Goal: Task Accomplishment & Management: Manage account settings

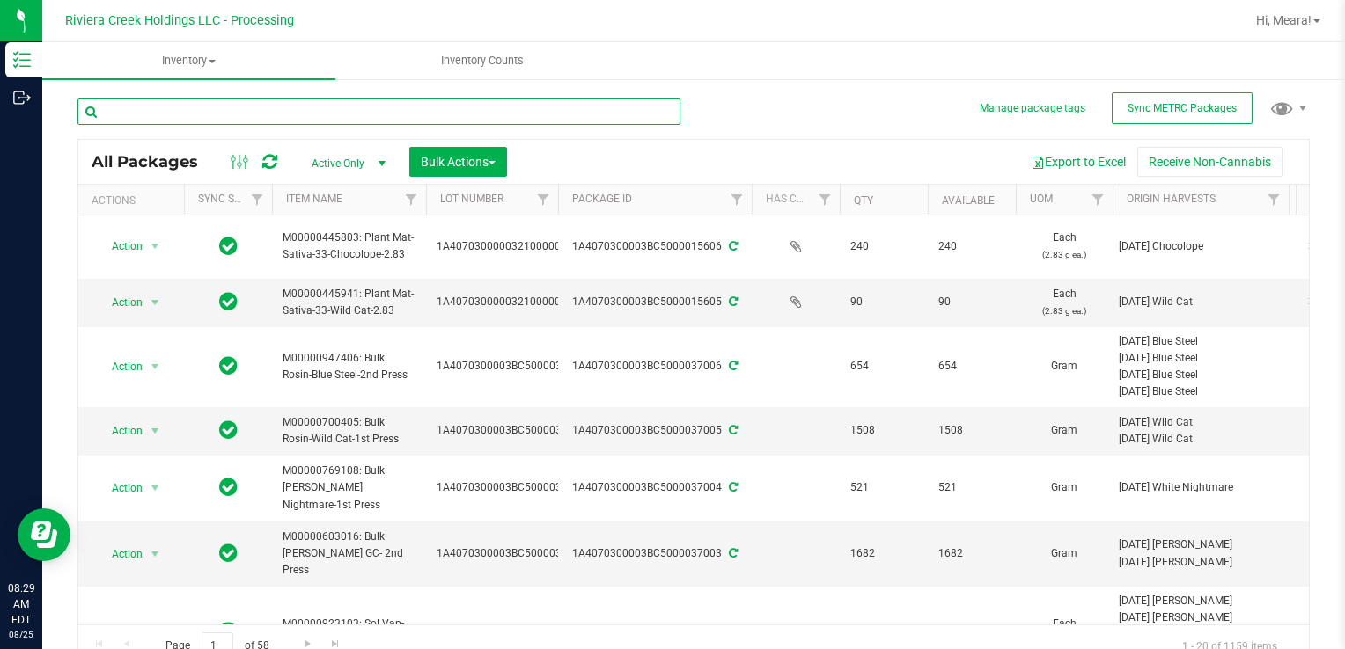
click at [135, 112] on input "text" at bounding box center [378, 112] width 603 height 26
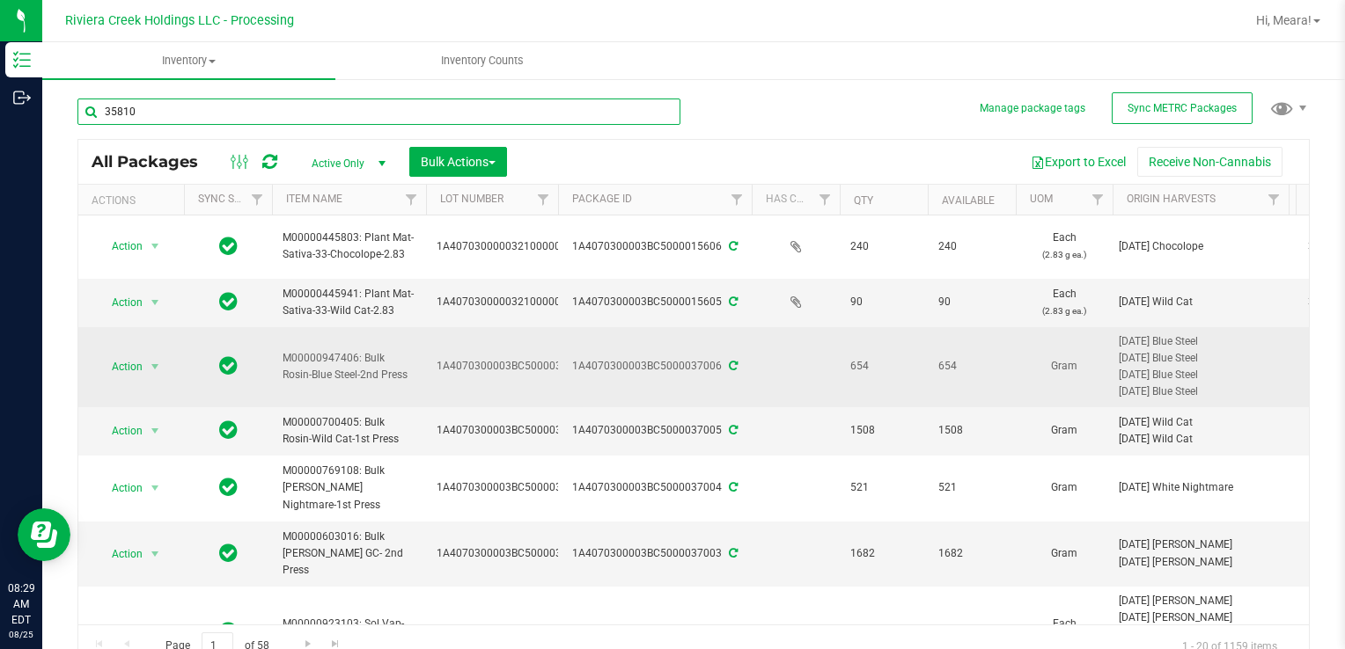
type input "35810"
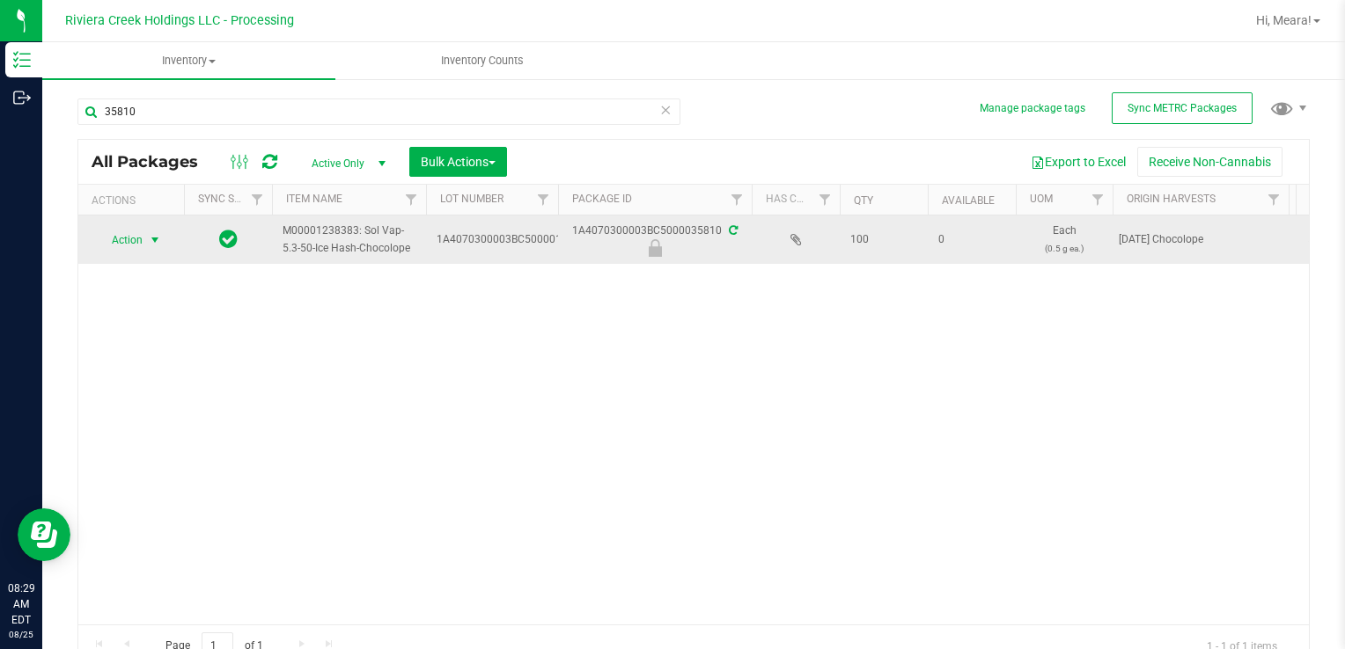
click at [143, 245] on span "Action" at bounding box center [120, 240] width 48 height 25
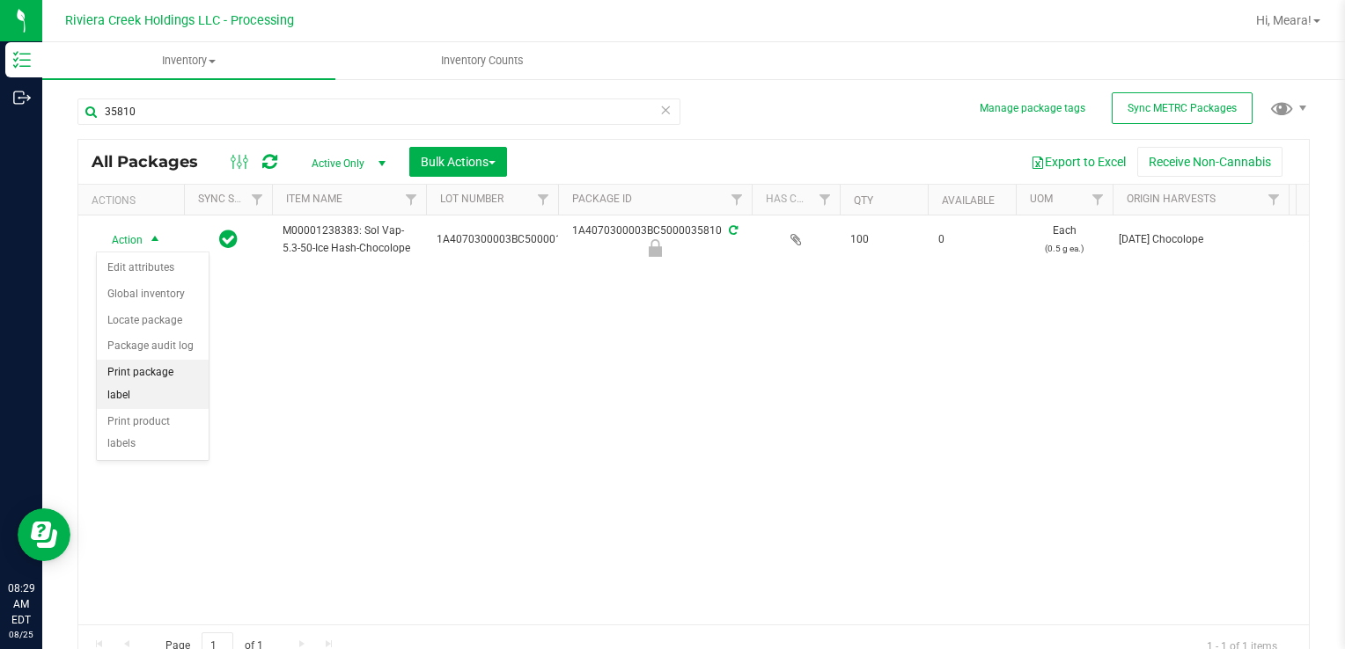
click at [172, 375] on li "Print package label" at bounding box center [153, 384] width 112 height 48
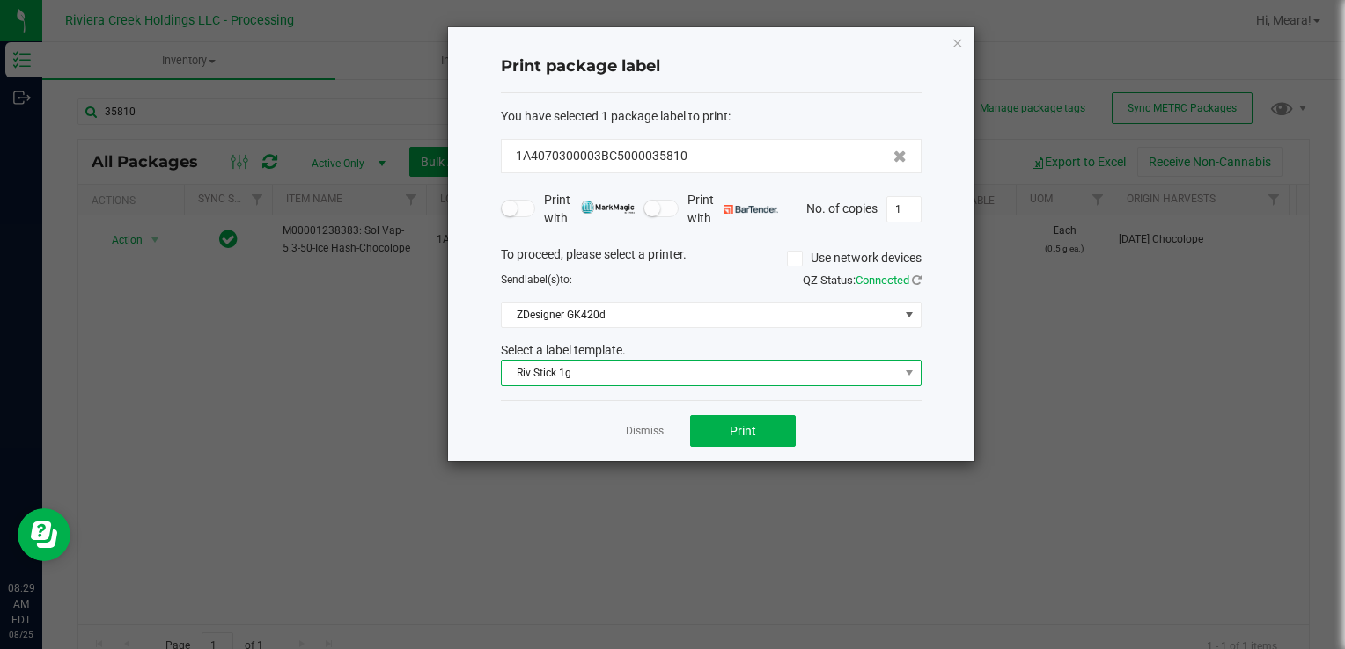
click at [621, 372] on span "Riv Stick 1g" at bounding box center [700, 373] width 397 height 25
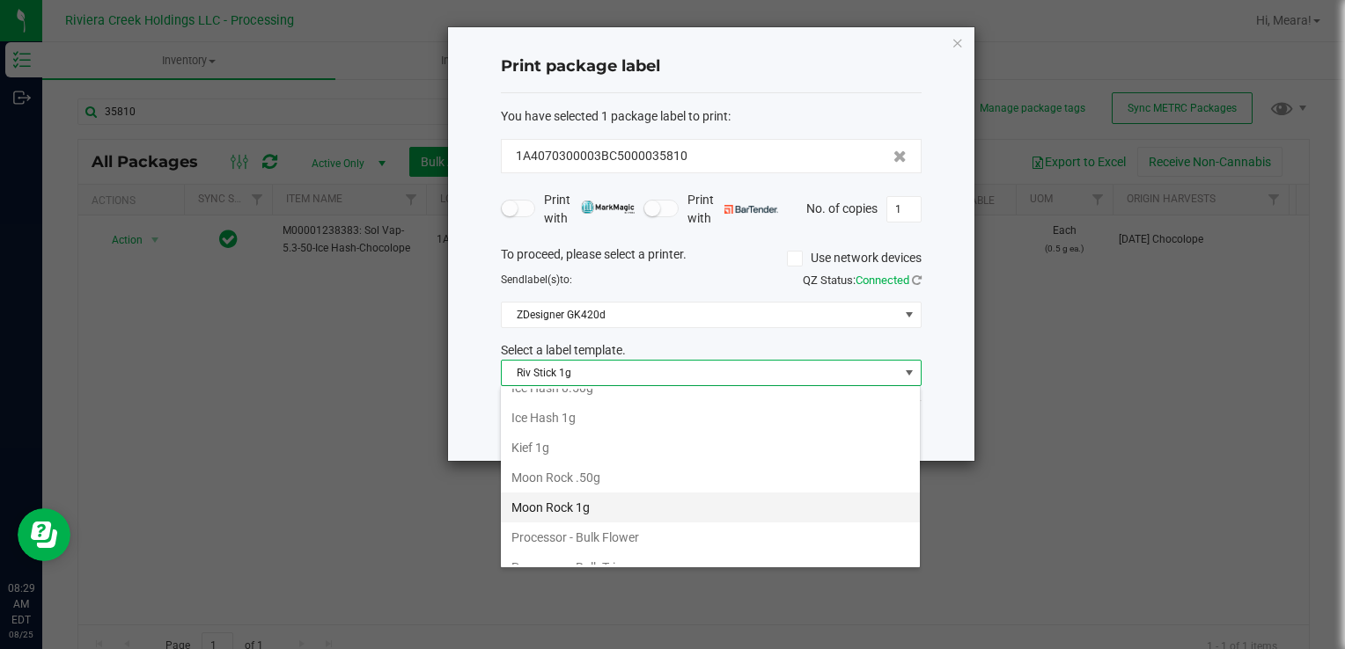
scroll to position [506, 0]
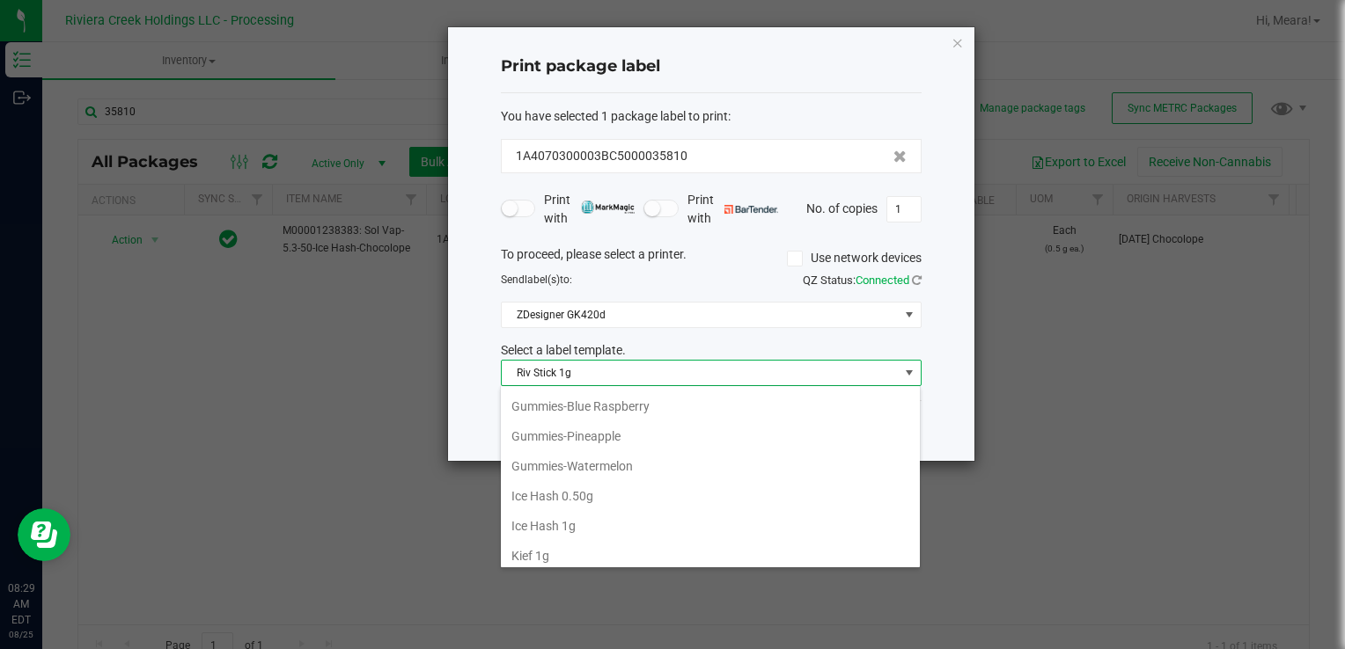
drag, startPoint x: 602, startPoint y: 495, endPoint x: 647, endPoint y: 467, distance: 52.5
click at [602, 495] on li "Ice Hash 0.50g" at bounding box center [710, 496] width 419 height 30
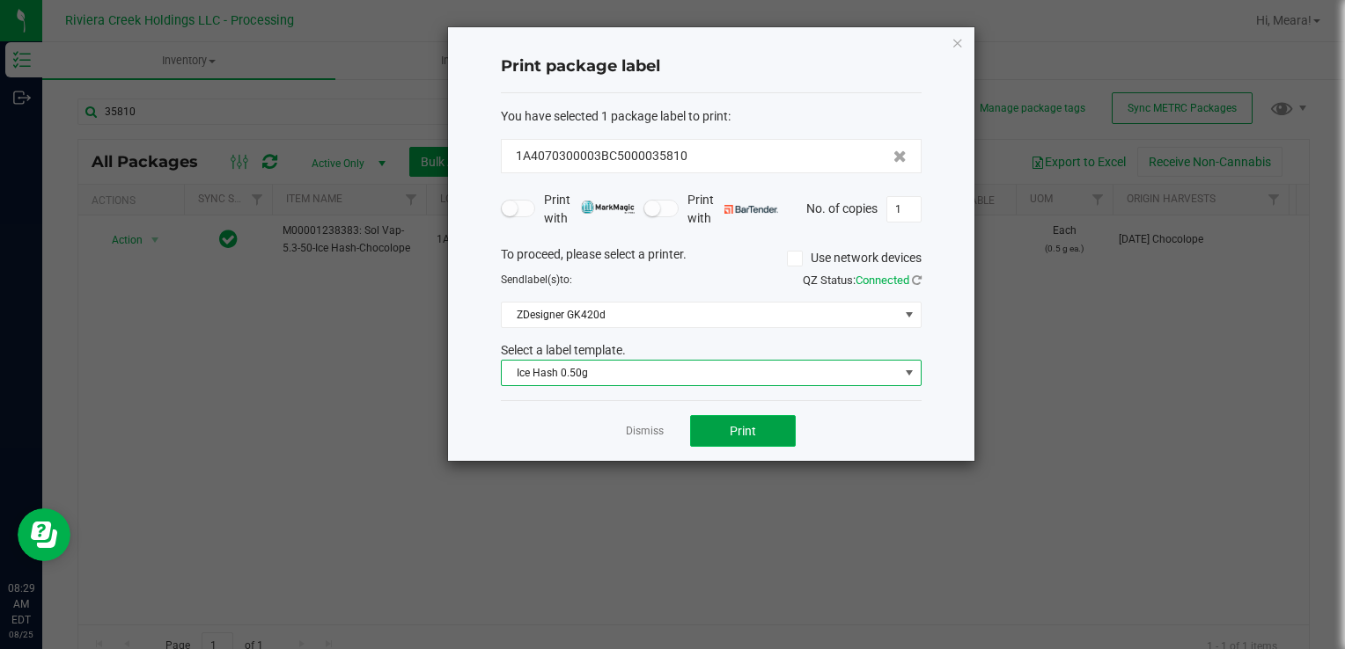
click at [741, 441] on button "Print" at bounding box center [743, 431] width 106 height 32
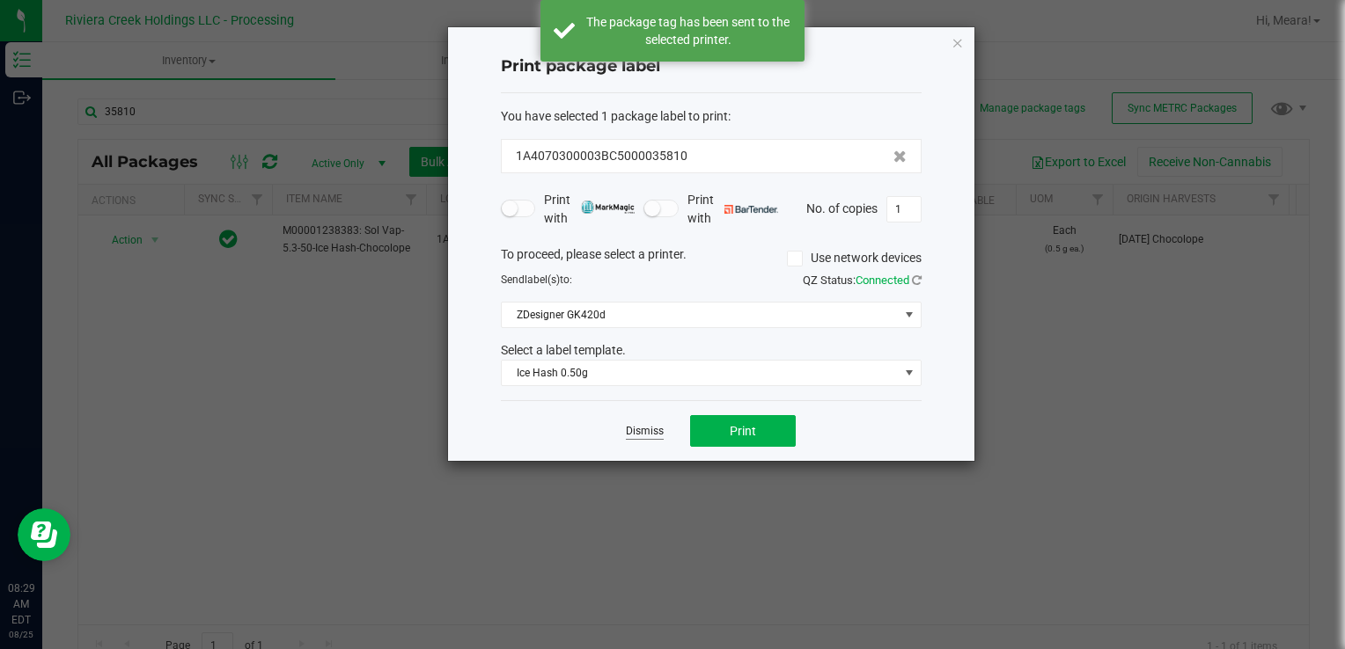
click at [635, 432] on link "Dismiss" at bounding box center [645, 431] width 38 height 15
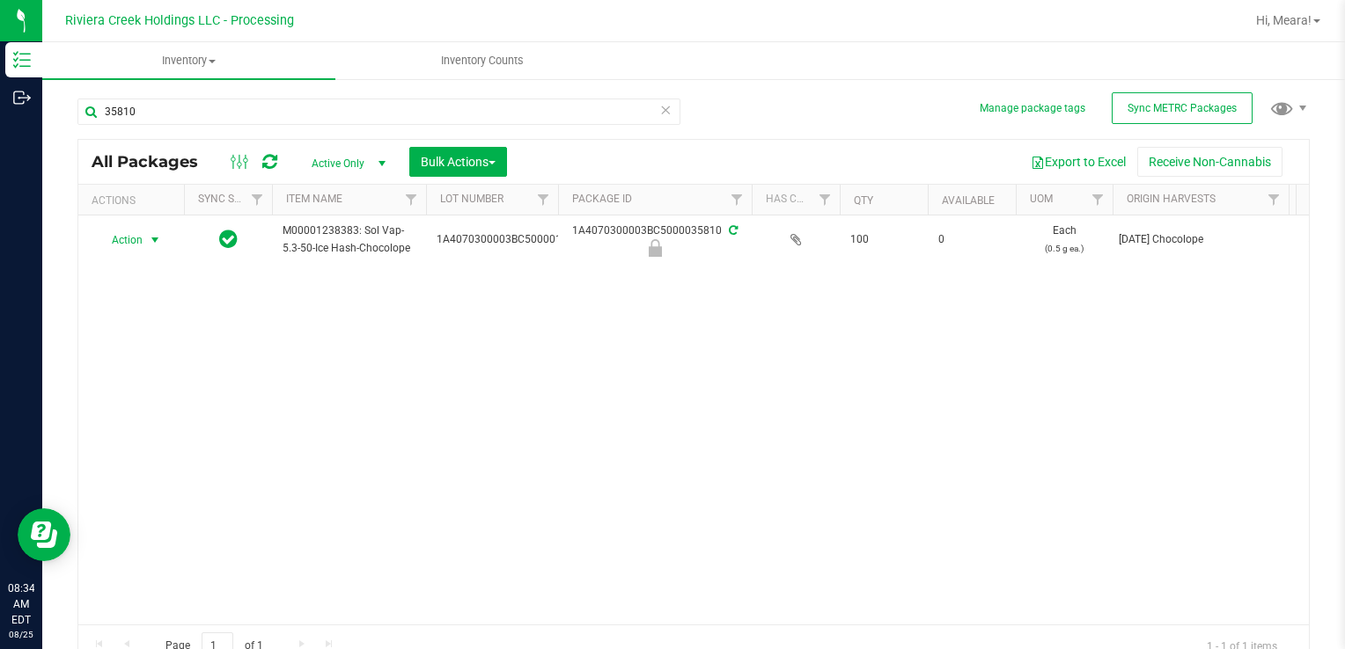
click at [280, 161] on div "All Packages" at bounding box center [194, 161] width 205 height 21
drag, startPoint x: 278, startPoint y: 161, endPoint x: 266, endPoint y: 158, distance: 12.6
click at [276, 161] on div at bounding box center [253, 161] width 59 height 21
click at [263, 158] on icon at bounding box center [269, 162] width 15 height 18
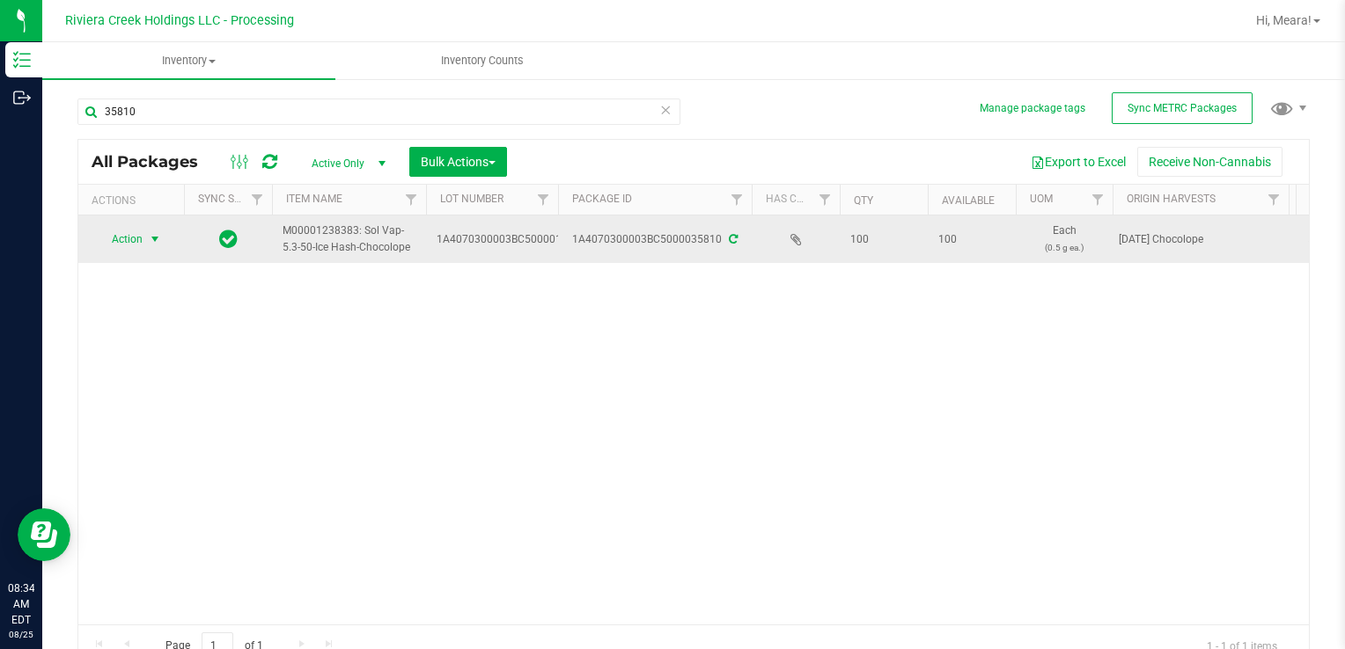
click at [134, 243] on span "Action" at bounding box center [120, 239] width 48 height 25
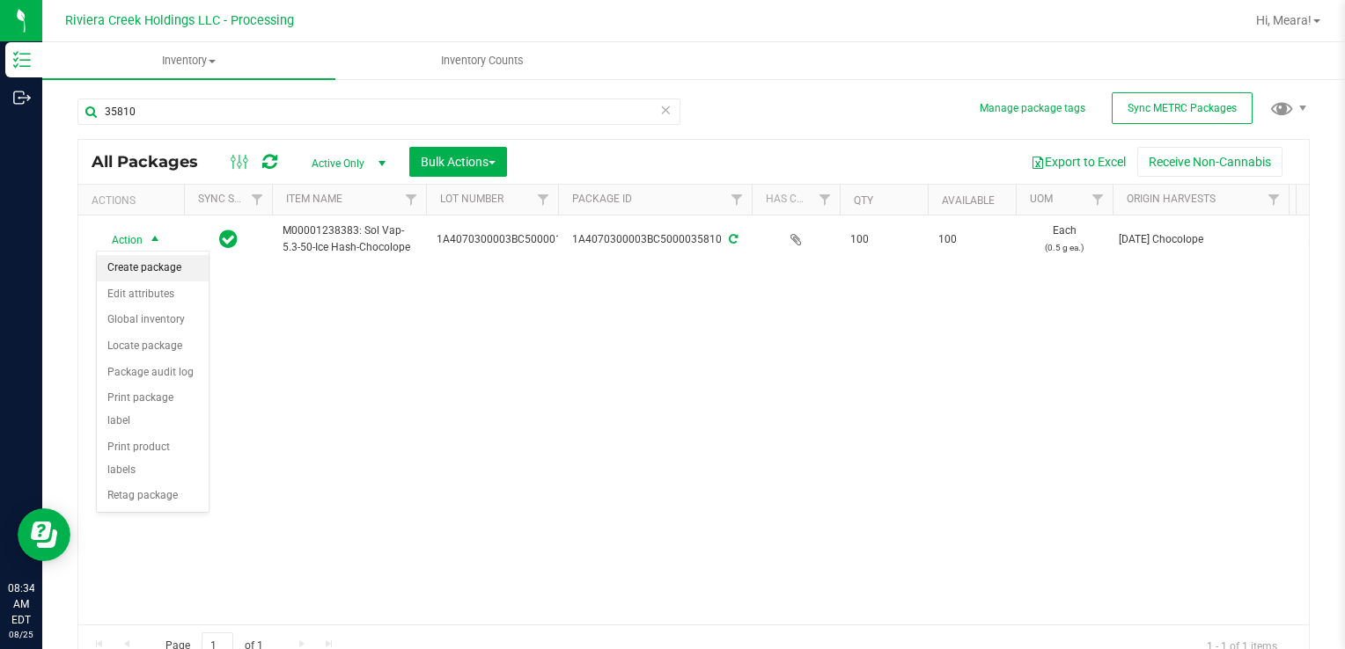
click at [170, 266] on li "Create package" at bounding box center [153, 268] width 112 height 26
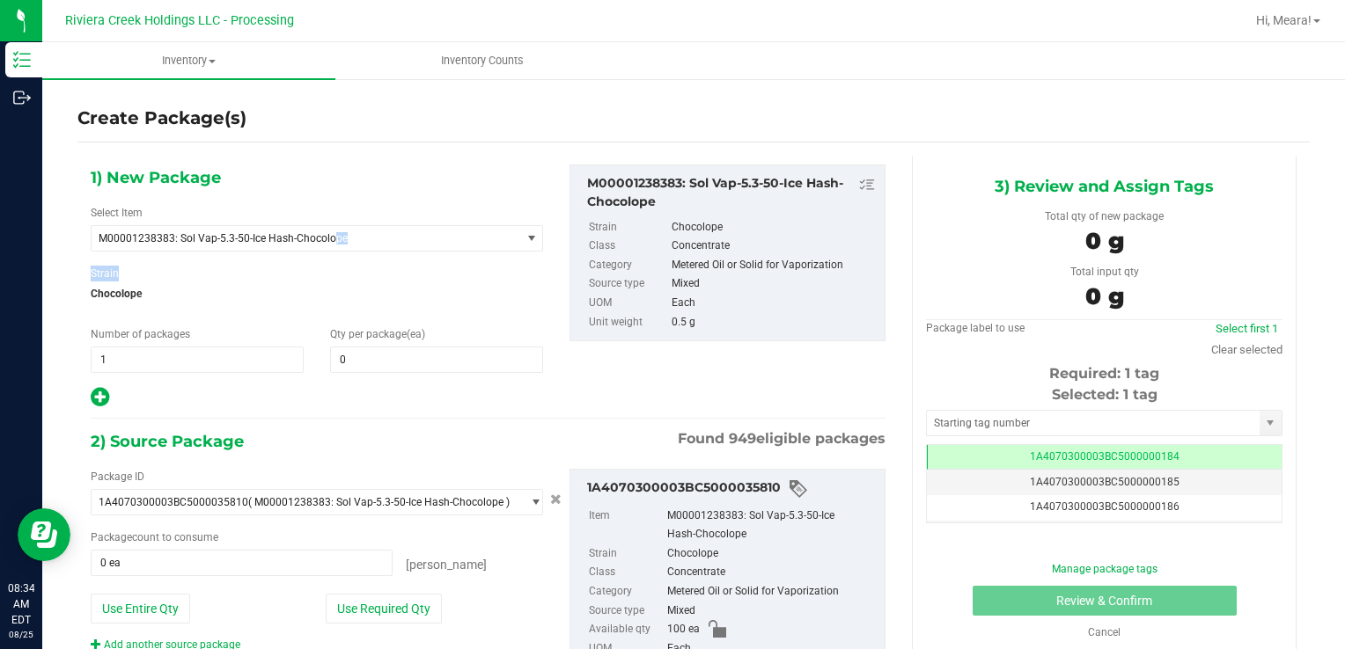
click at [298, 265] on div "1) New Package Select Item M00001238383: Sol Vap-5.3-50-Ice Hash-Chocolope M000…" at bounding box center [316, 287] width 479 height 245
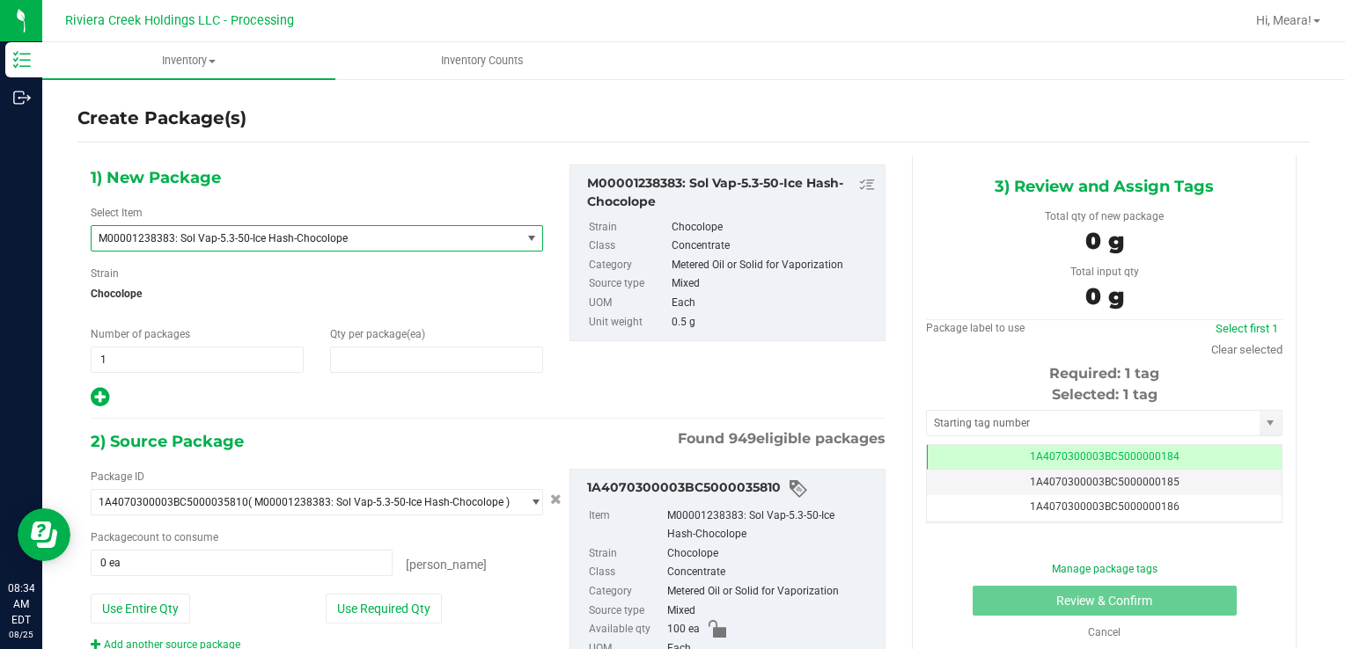
drag, startPoint x: 298, startPoint y: 265, endPoint x: 407, endPoint y: 372, distance: 152.5
click at [407, 372] on div "1) New Package Select Item M00001238383: Sol Vap-5.3-50-Ice Hash-Chocolope M000…" at bounding box center [316, 287] width 479 height 245
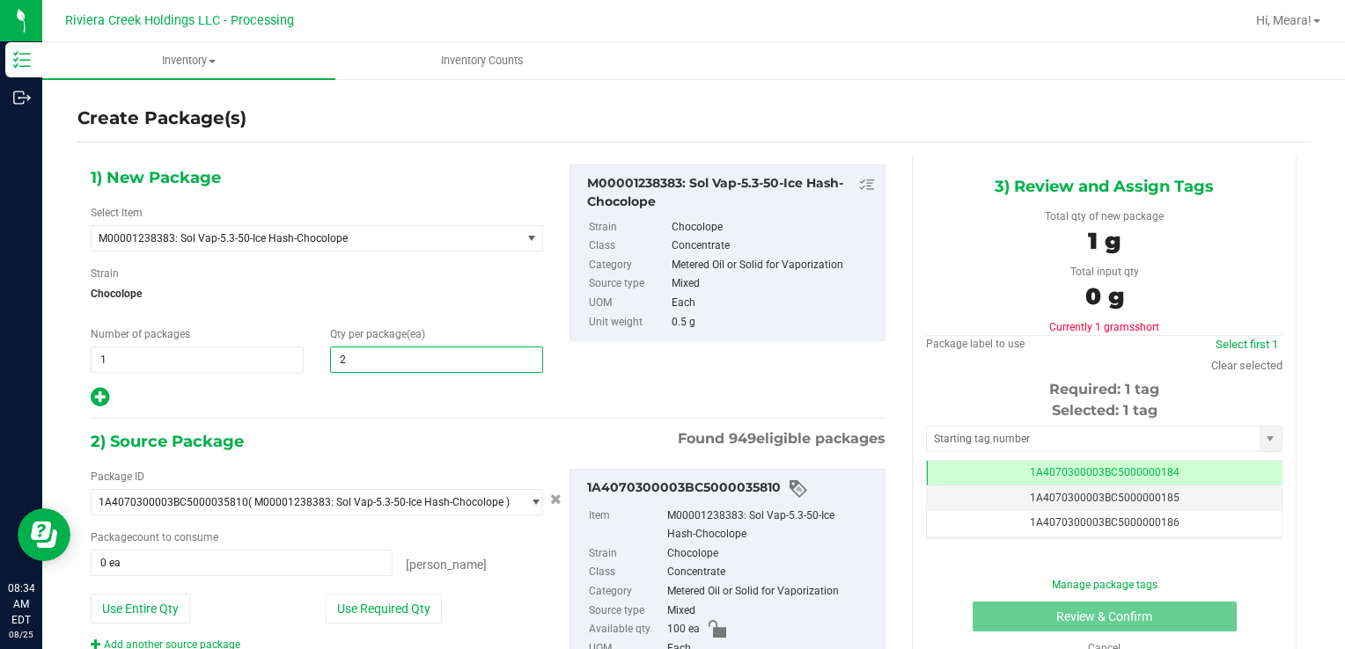
type input "20"
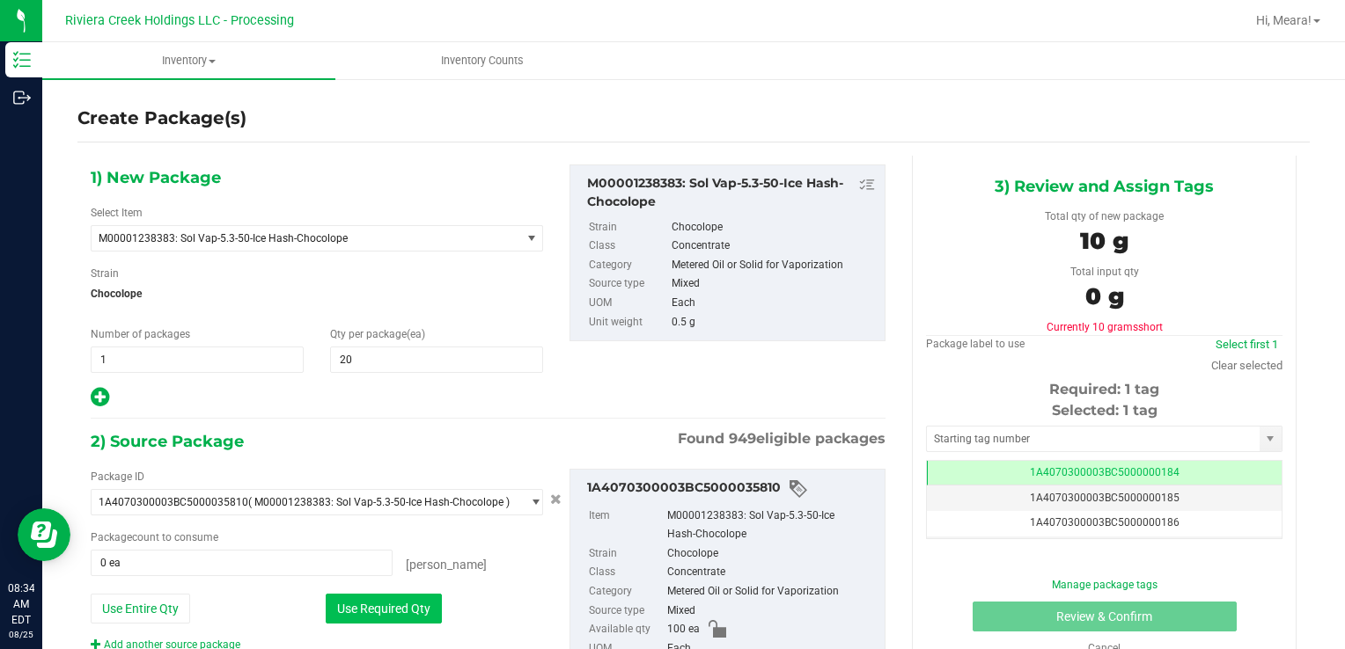
click at [340, 600] on button "Use Required Qty" at bounding box center [384, 609] width 116 height 30
type input "20 ea"
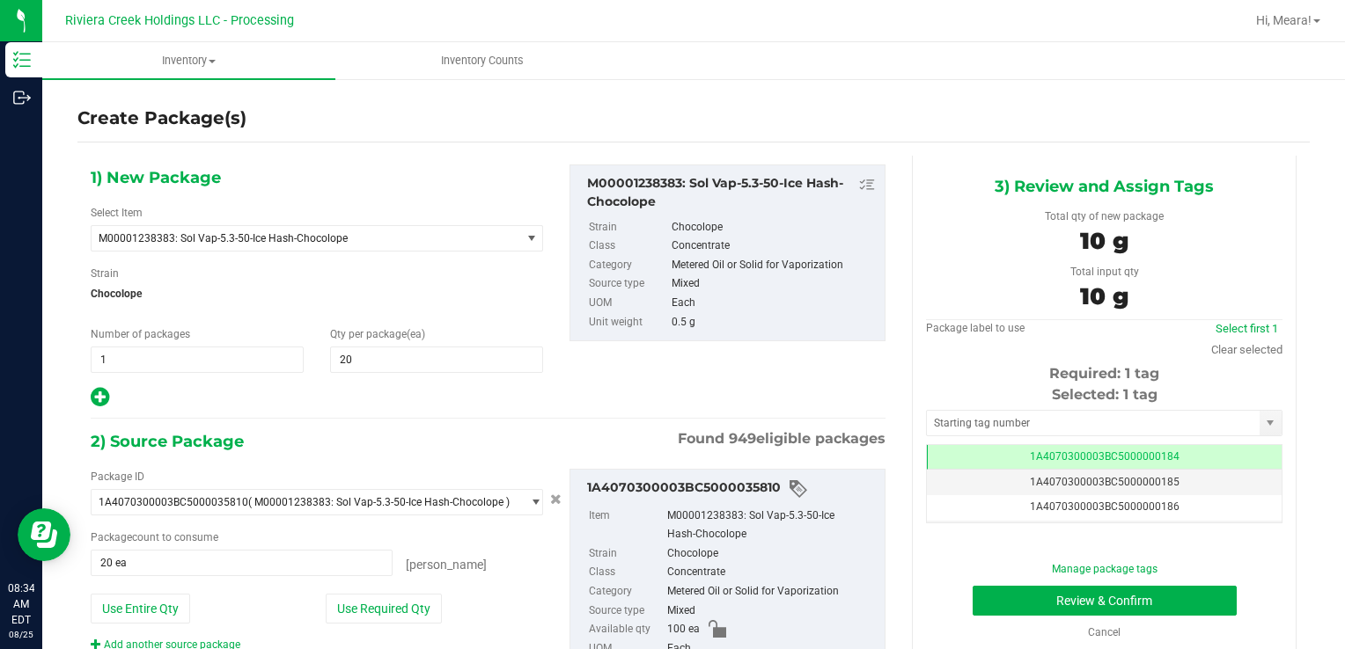
click at [968, 407] on div "Selected: 1 tag Tag 1A4070300003BC5000000184 1A4070300003BC5000000185 1A4070300…" at bounding box center [1104, 454] width 356 height 139
click at [957, 407] on div "Selected: 1 tag Tag 1A4070300003BC5000000184 1A4070300003BC5000000185 1A4070300…" at bounding box center [1104, 454] width 356 height 139
click at [967, 417] on input "text" at bounding box center [1093, 423] width 333 height 25
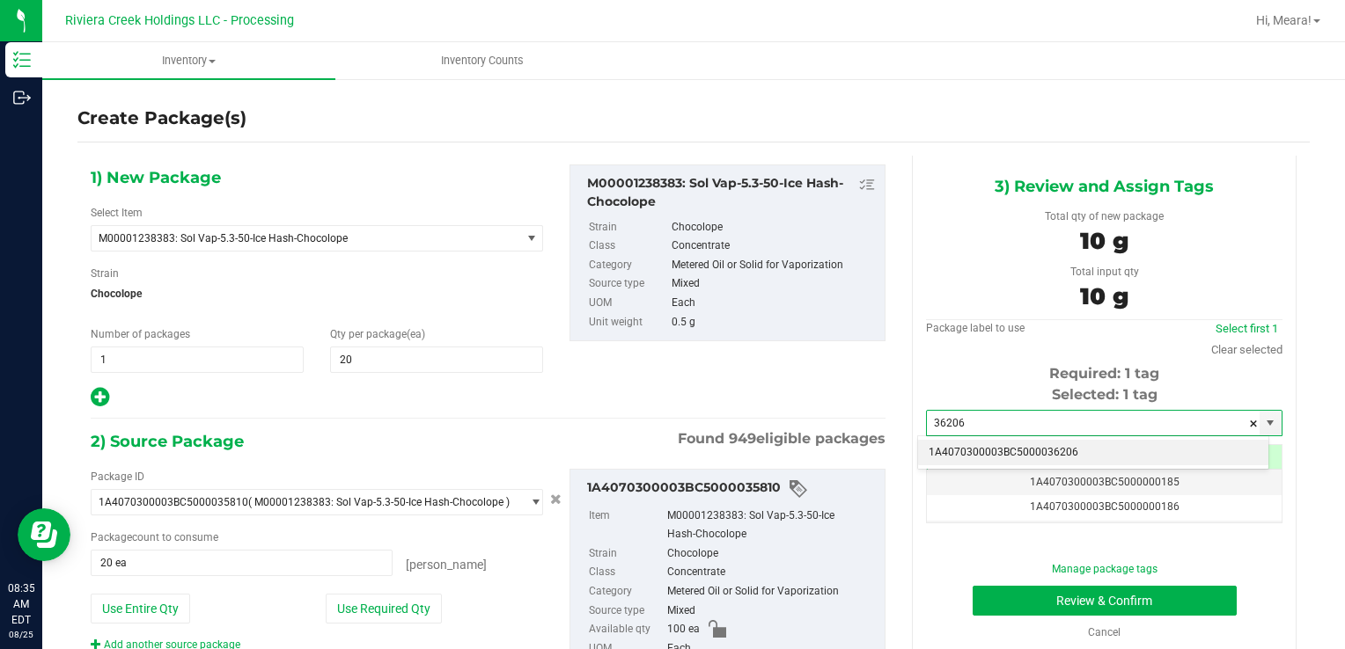
click at [1003, 457] on li "1A4070300003BC5000036206" at bounding box center [1093, 453] width 350 height 26
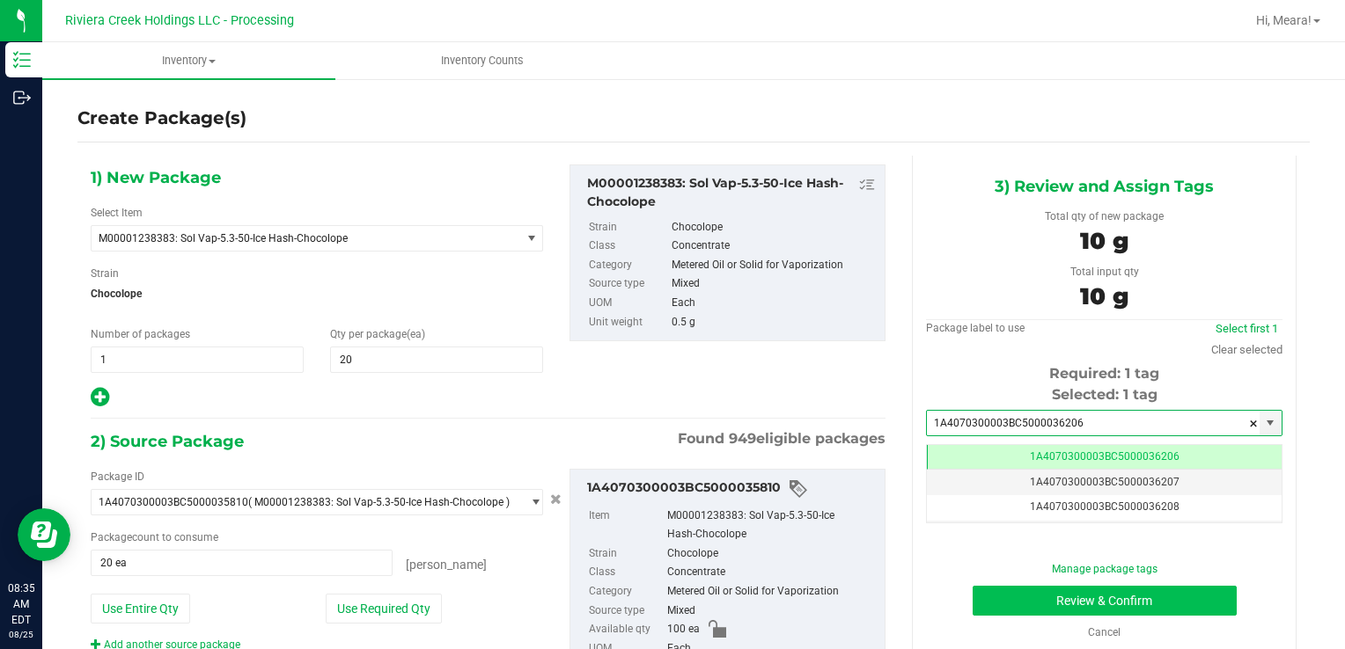
type input "1A4070300003BC5000036206"
click at [1030, 604] on button "Review & Confirm" at bounding box center [1104, 601] width 264 height 30
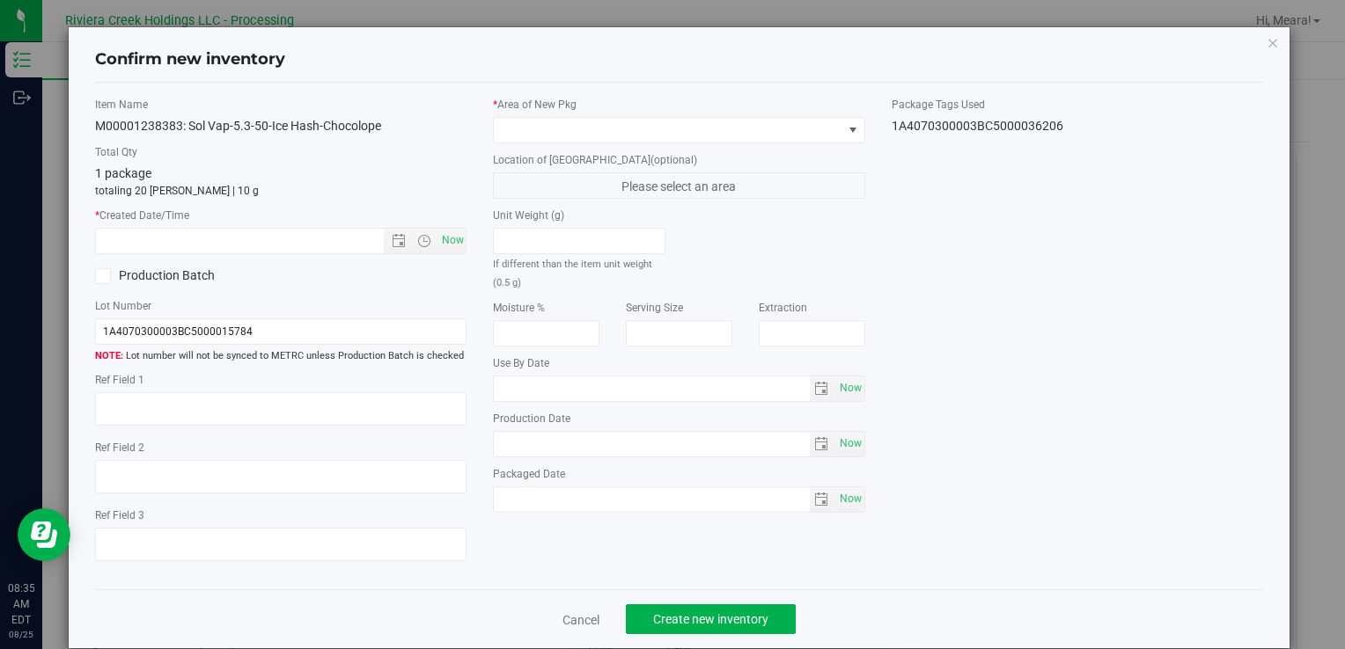
type input "[DATE]"
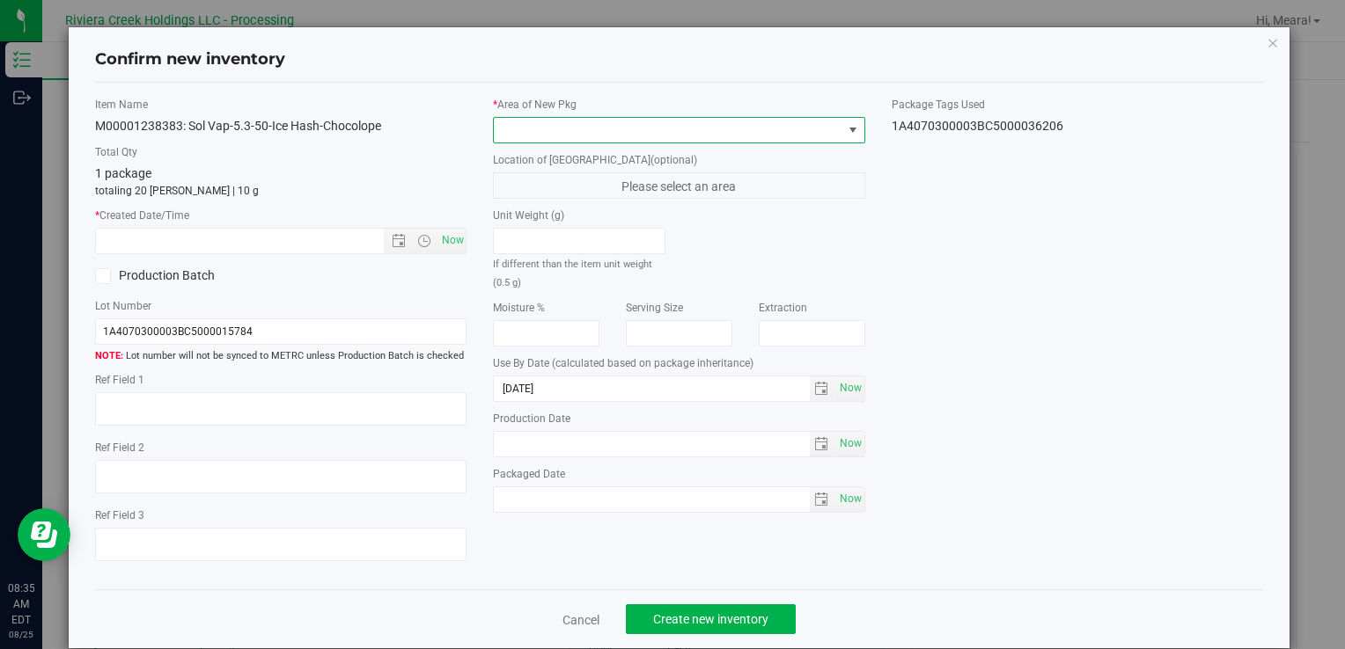
click at [699, 135] on span at bounding box center [668, 130] width 348 height 25
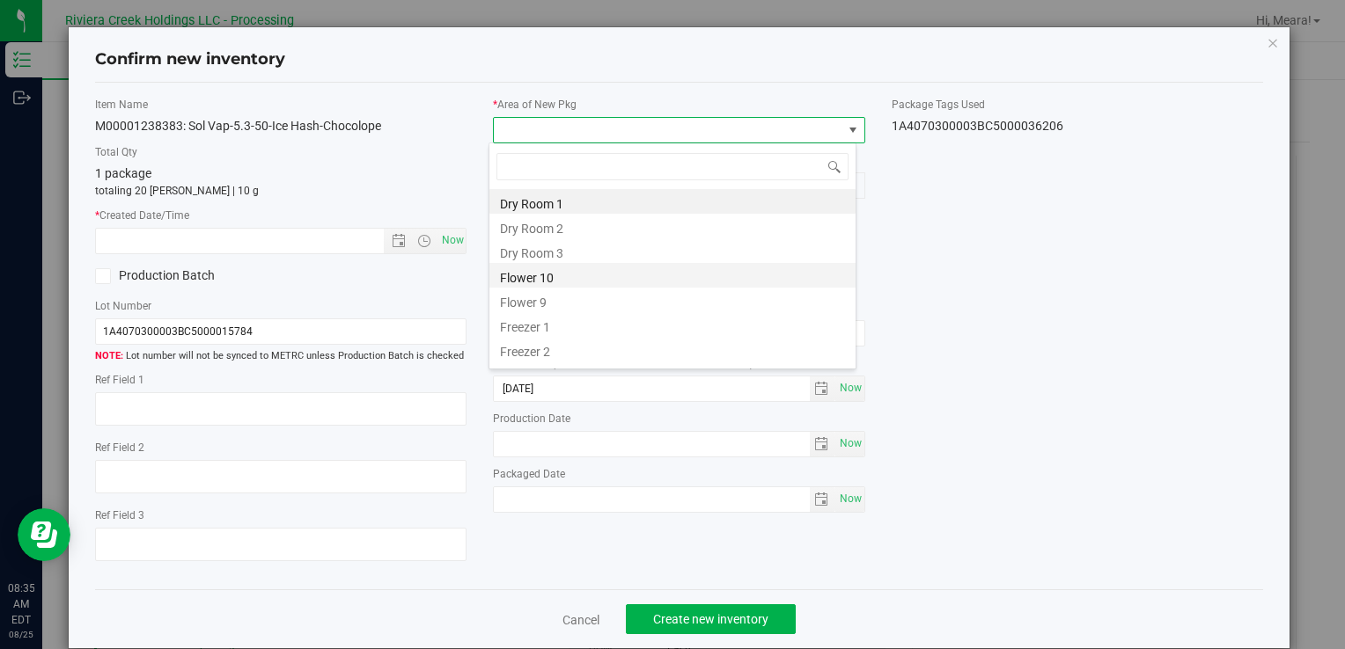
click at [533, 269] on li "Flower 10" at bounding box center [672, 275] width 366 height 25
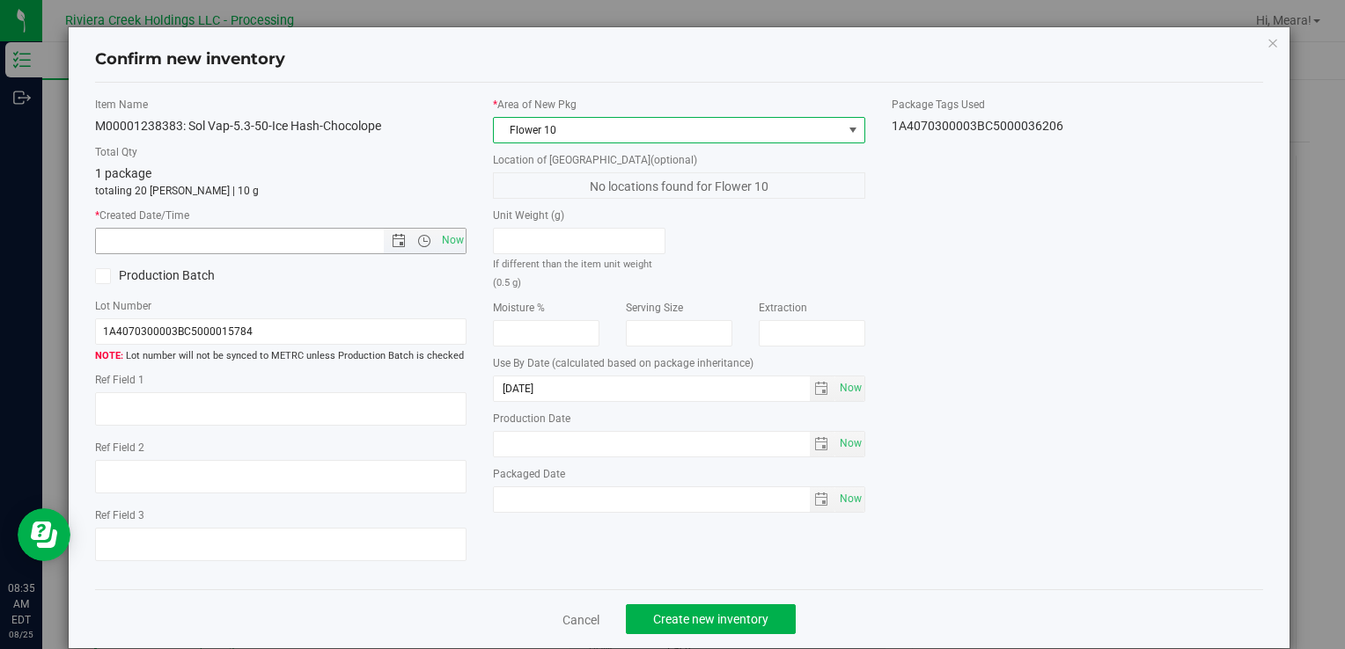
drag, startPoint x: 444, startPoint y: 242, endPoint x: 443, endPoint y: 256, distance: 14.1
click at [444, 242] on span "Now" at bounding box center [452, 241] width 30 height 26
type input "[DATE] 8:35 AM"
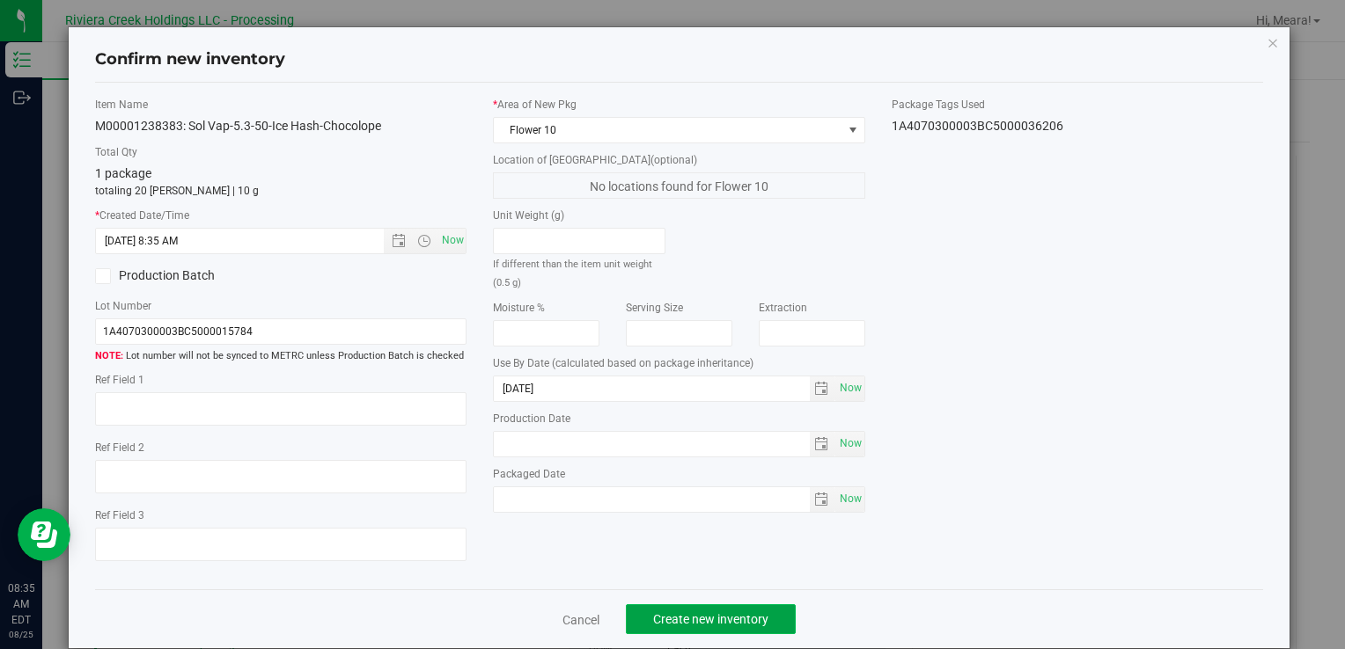
click at [698, 605] on button "Create new inventory" at bounding box center [711, 620] width 170 height 30
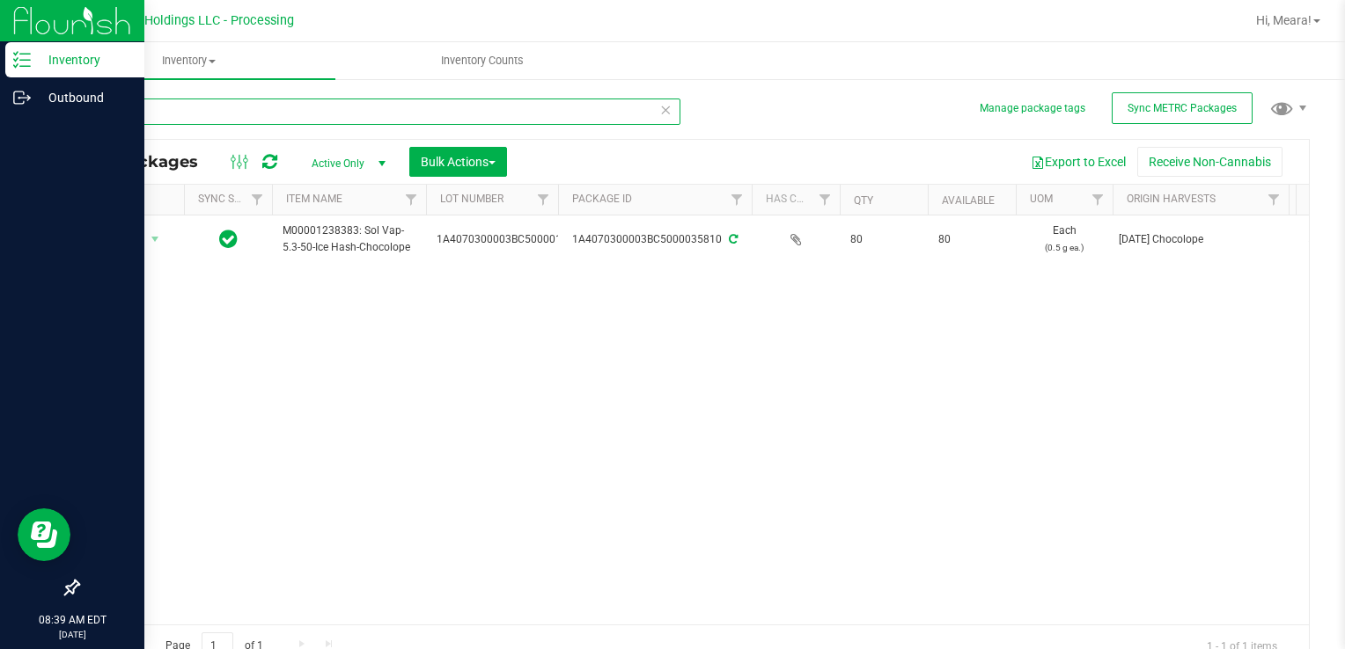
drag, startPoint x: 189, startPoint y: 112, endPoint x: 23, endPoint y: 139, distance: 168.5
click at [0, 112] on html "Inventory Outbound 08:39 AM EDT [DATE] 08/25 Riviera Creek Holdings LLC - Proce…" at bounding box center [672, 324] width 1345 height 649
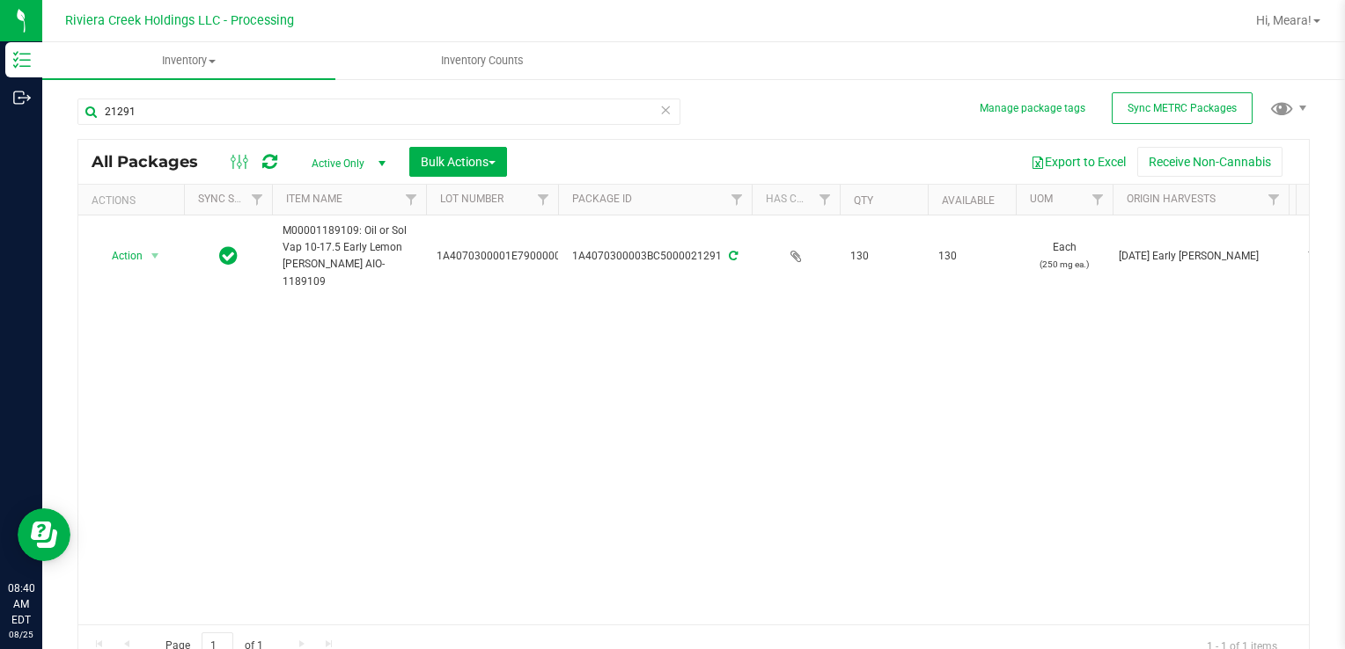
click at [1148, 126] on div "21291 All Packages Active Only Active Only Lab Samples Locked All External Inte…" at bounding box center [693, 375] width 1232 height 586
click at [1138, 114] on button "Sync METRC Packages" at bounding box center [1181, 108] width 141 height 32
click at [972, 499] on div "Action Action Create package Edit attributes Global inventory Locate package Pa…" at bounding box center [693, 420] width 1230 height 409
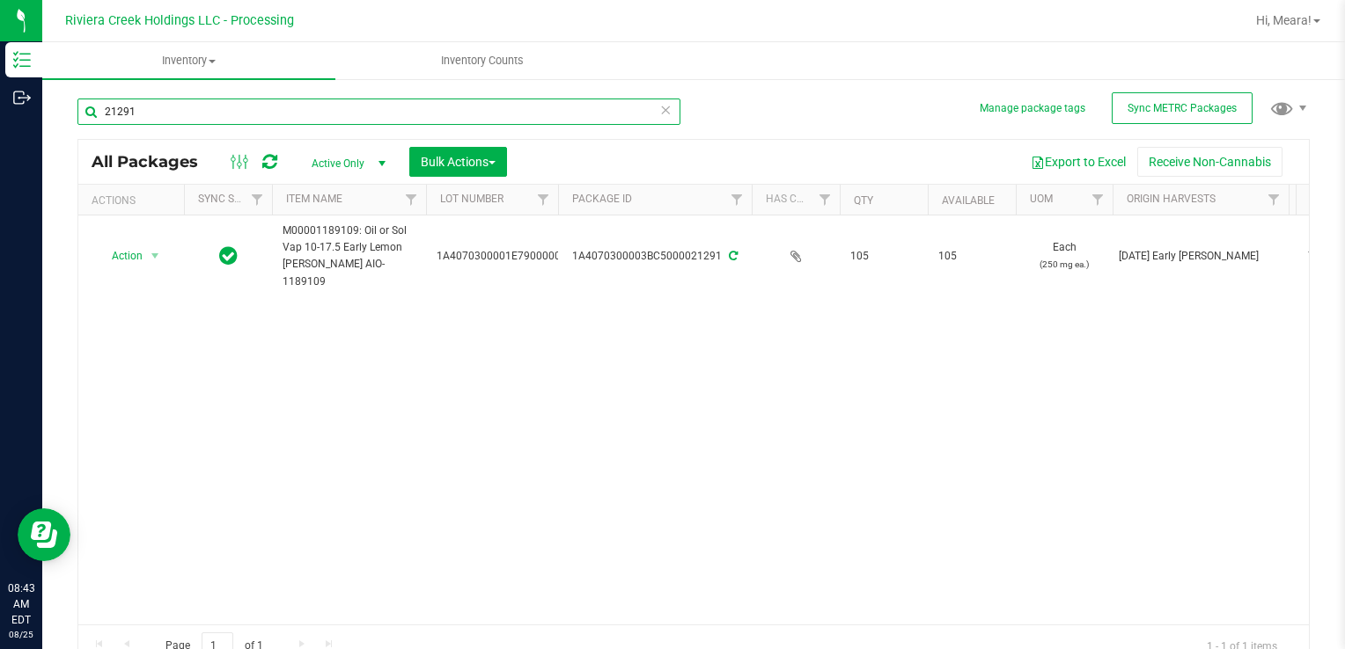
drag, startPoint x: 99, startPoint y: 114, endPoint x: 58, endPoint y: 118, distance: 40.6
click at [0, 114] on html "Inventory Outbound 08:43 AM EDT [DATE] 08/25 Riviera Creek Holdings LLC - Proce…" at bounding box center [672, 324] width 1345 height 649
type input "32055"
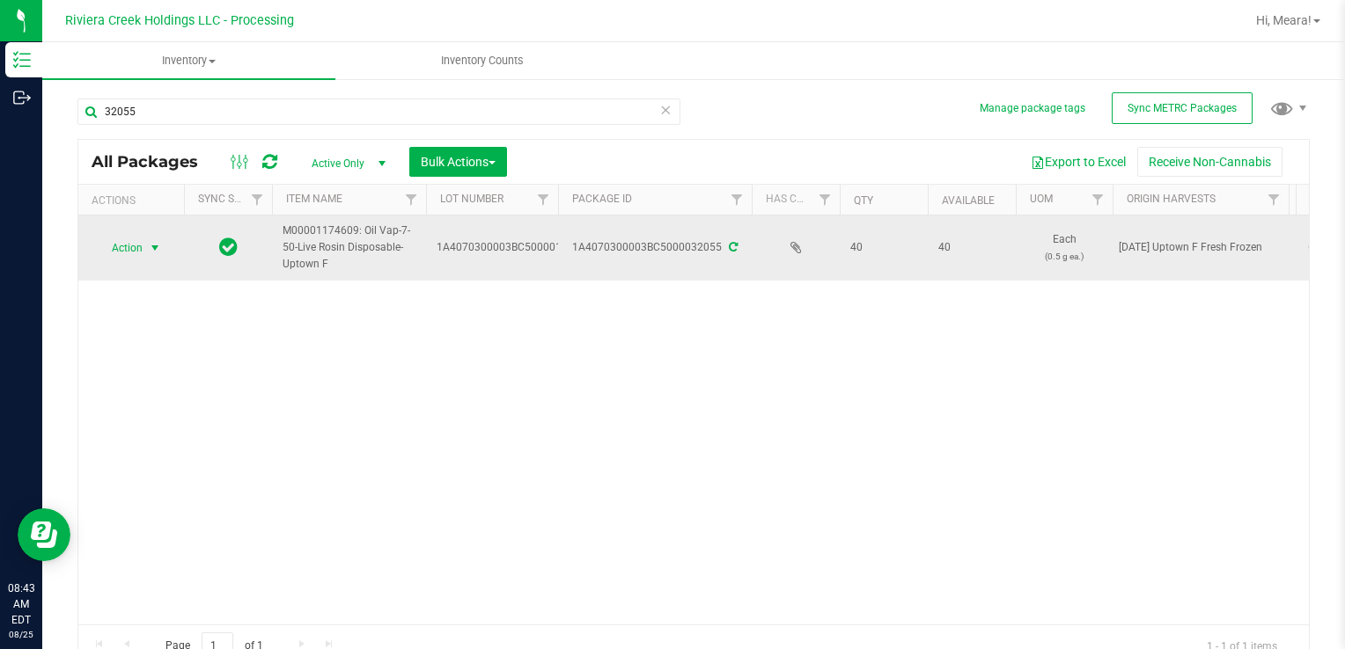
click at [120, 261] on td "Action Action Create package Edit attributes Global inventory Locate package Pa…" at bounding box center [131, 248] width 106 height 65
click at [151, 245] on span "select" at bounding box center [155, 248] width 14 height 14
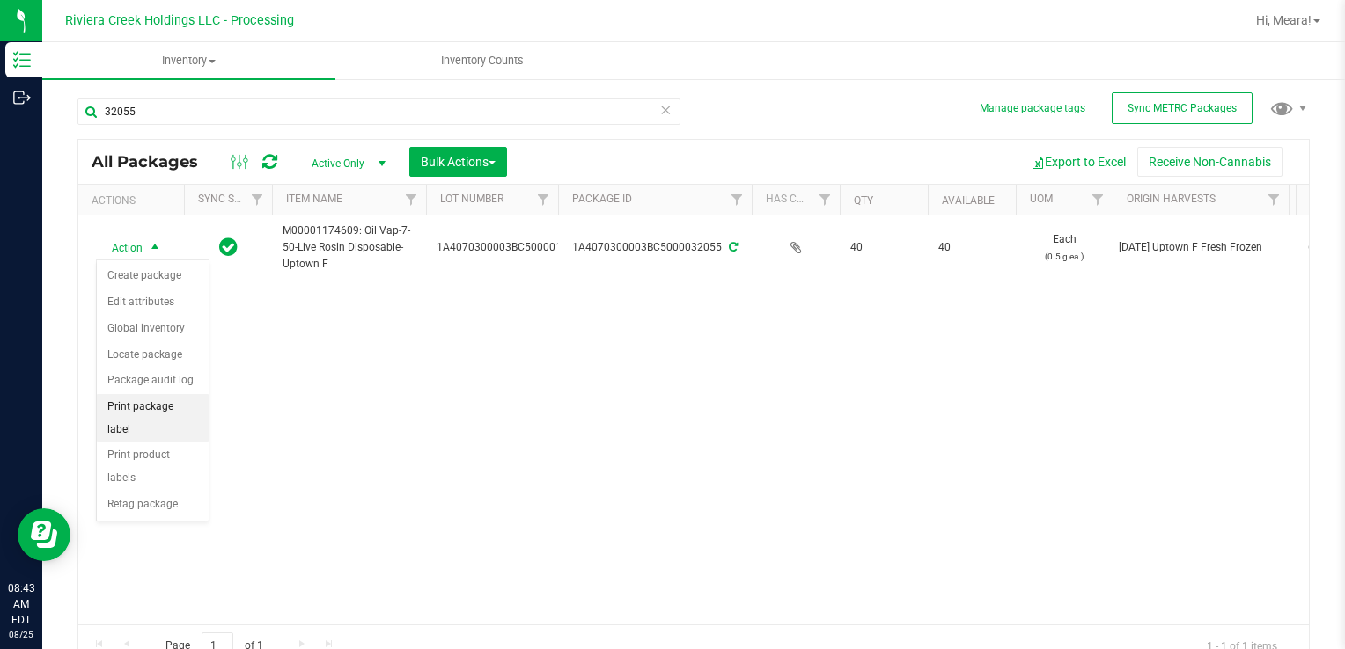
click at [174, 407] on li "Print package label" at bounding box center [153, 418] width 112 height 48
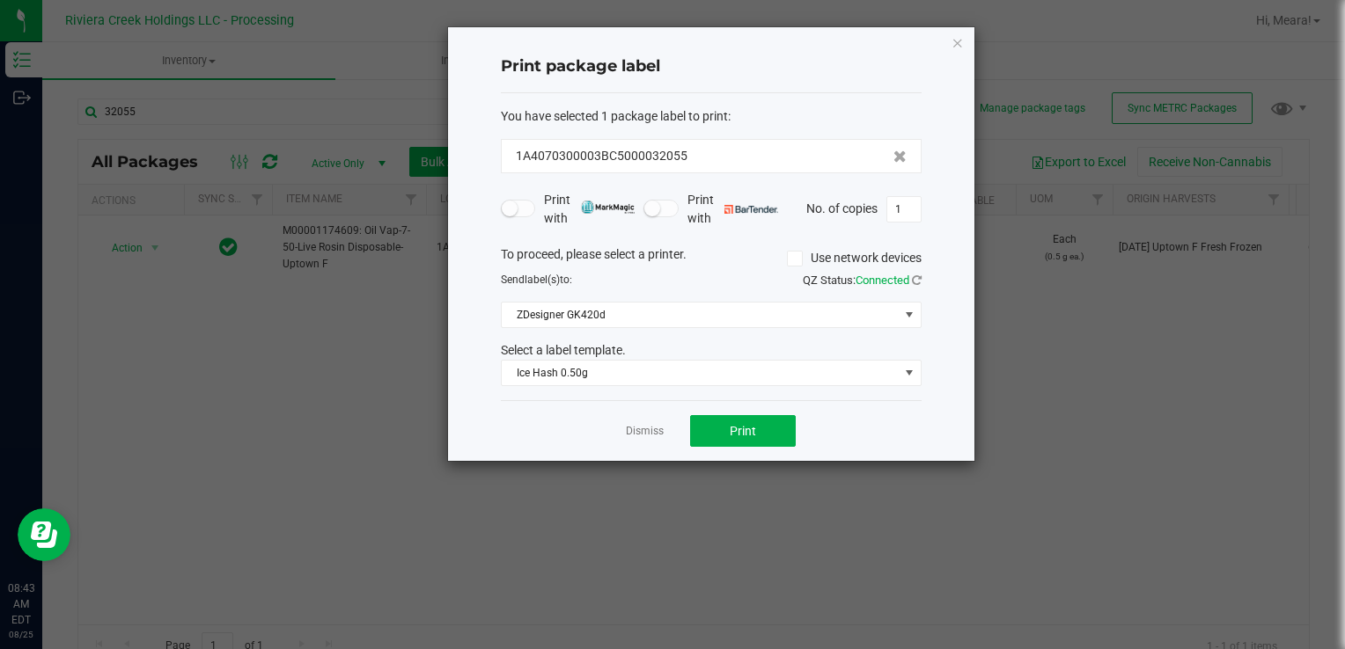
click at [642, 387] on div "You have selected 1 package label to print : 1A4070300003BC5000032055 Print wit…" at bounding box center [711, 247] width 421 height 308
click at [630, 378] on span "Ice Hash 0.50g" at bounding box center [700, 373] width 397 height 25
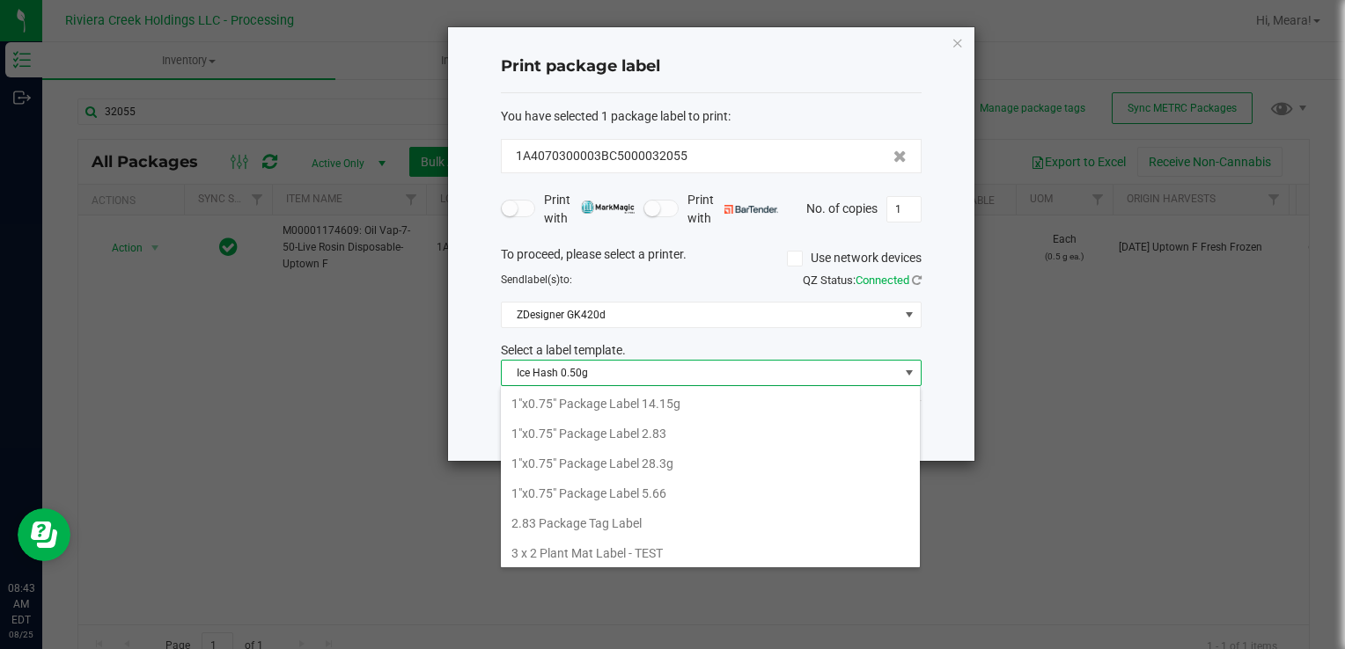
scroll to position [26, 421]
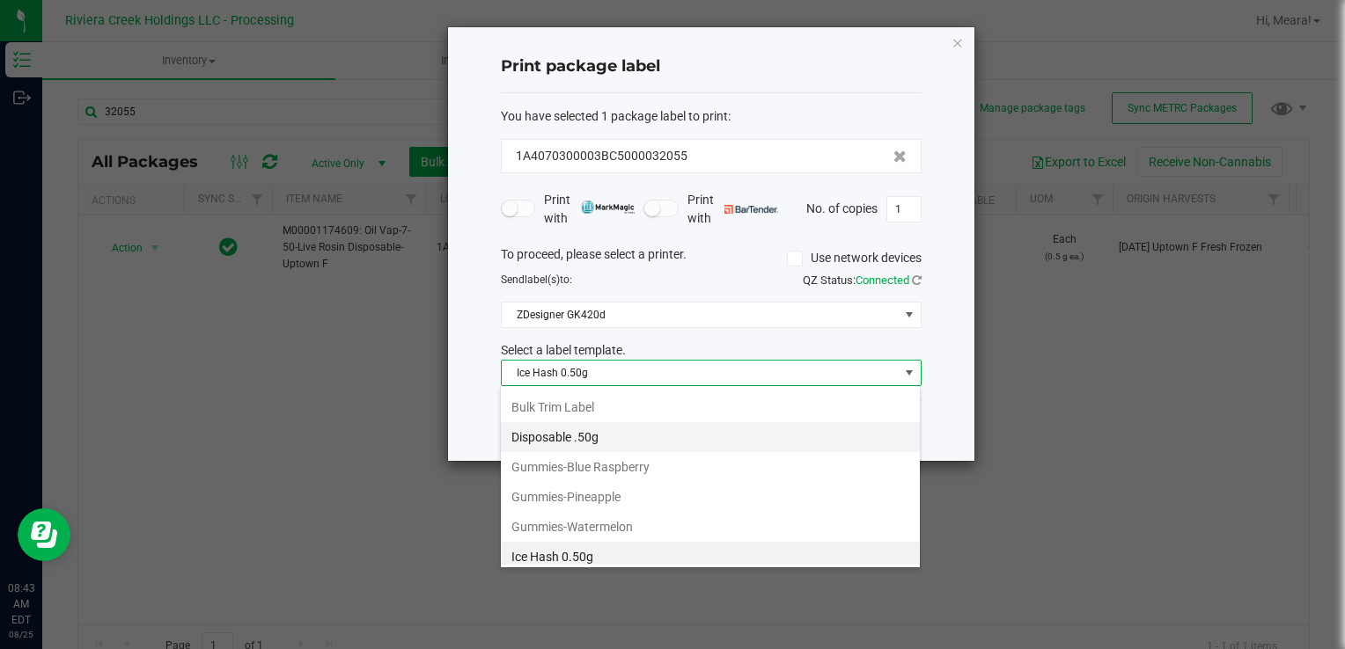
click at [615, 439] on li "Disposable .50g" at bounding box center [710, 437] width 419 height 30
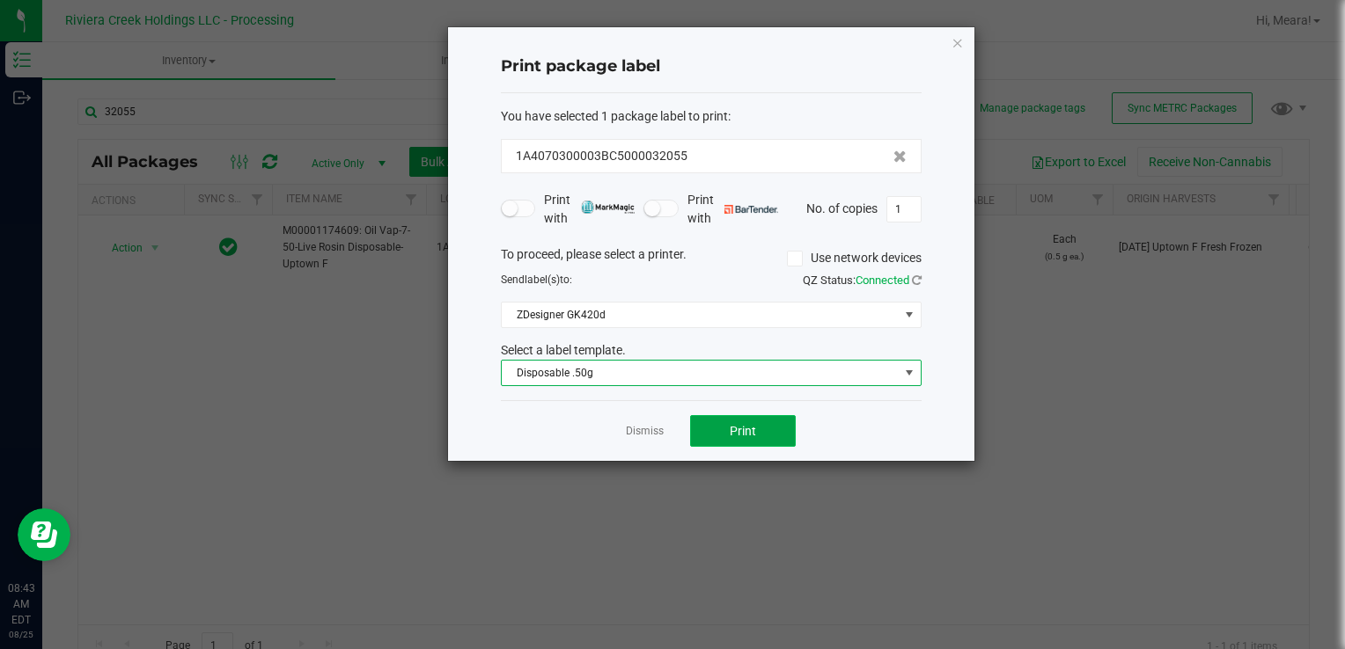
click at [749, 436] on span "Print" at bounding box center [743, 431] width 26 height 14
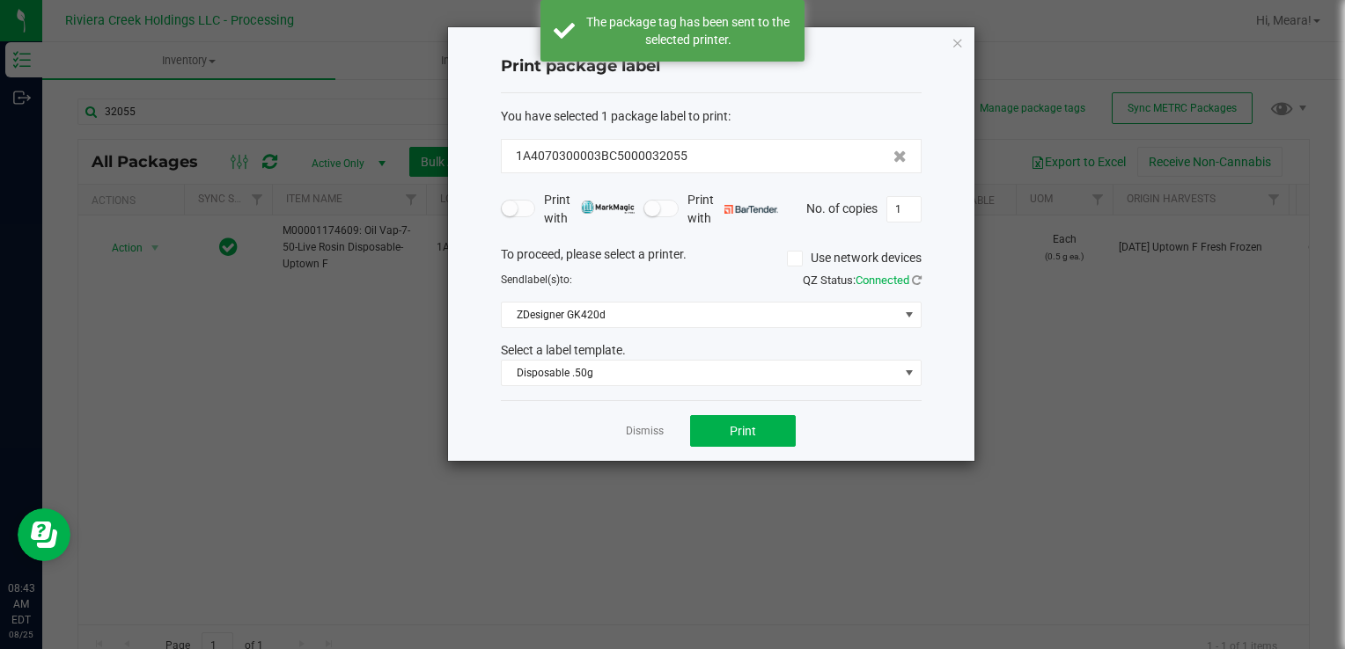
click at [644, 424] on link "Dismiss" at bounding box center [645, 431] width 38 height 15
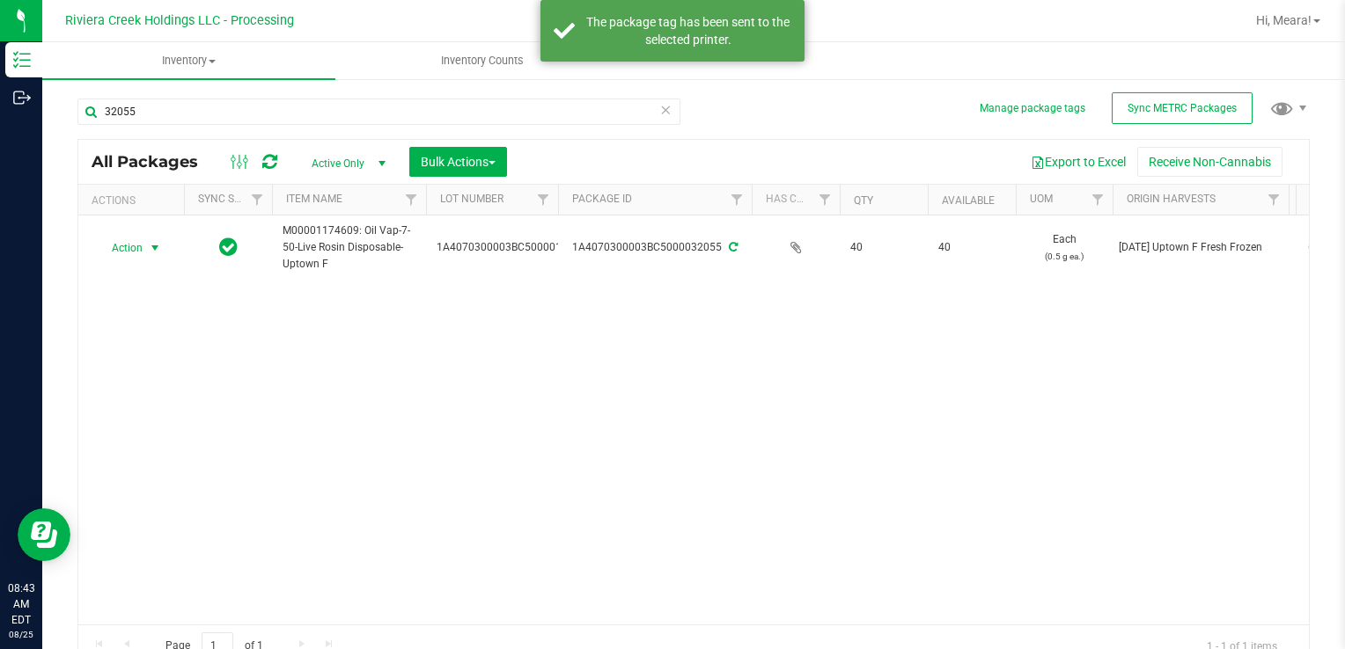
drag, startPoint x: 132, startPoint y: 248, endPoint x: 132, endPoint y: 261, distance: 13.2
click at [133, 248] on span "Action" at bounding box center [120, 248] width 48 height 25
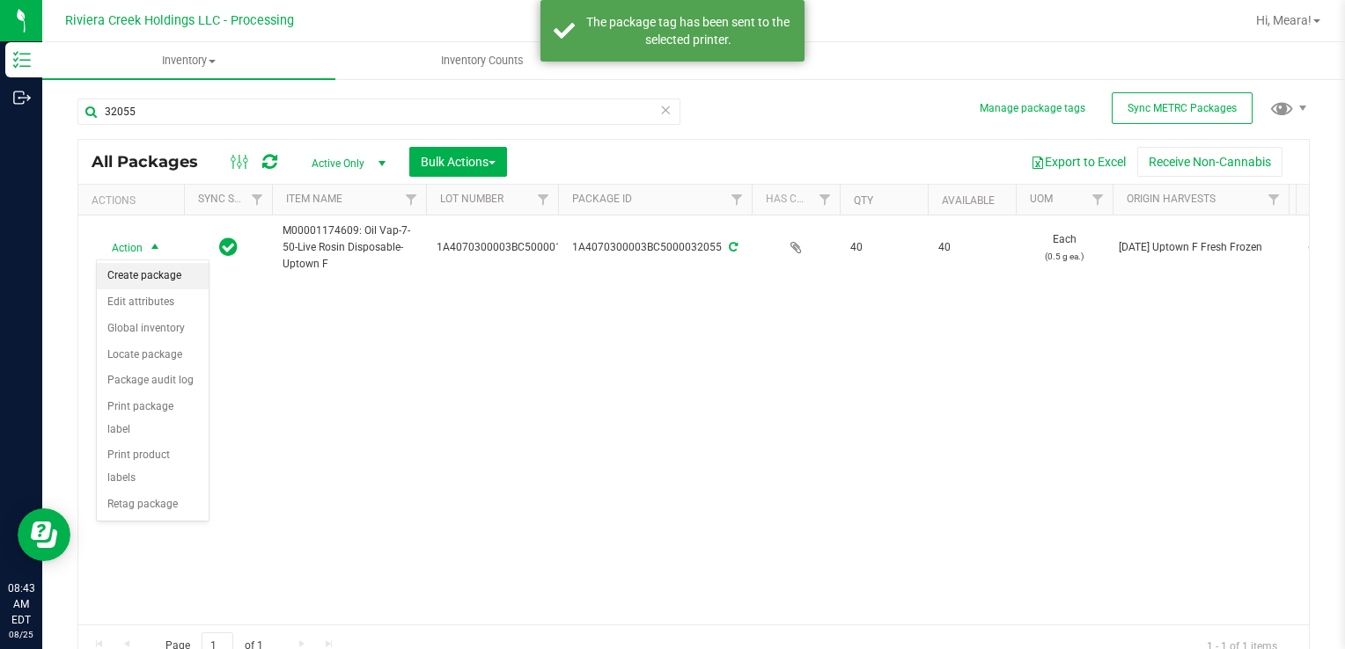
click at [138, 271] on li "Create package" at bounding box center [153, 276] width 112 height 26
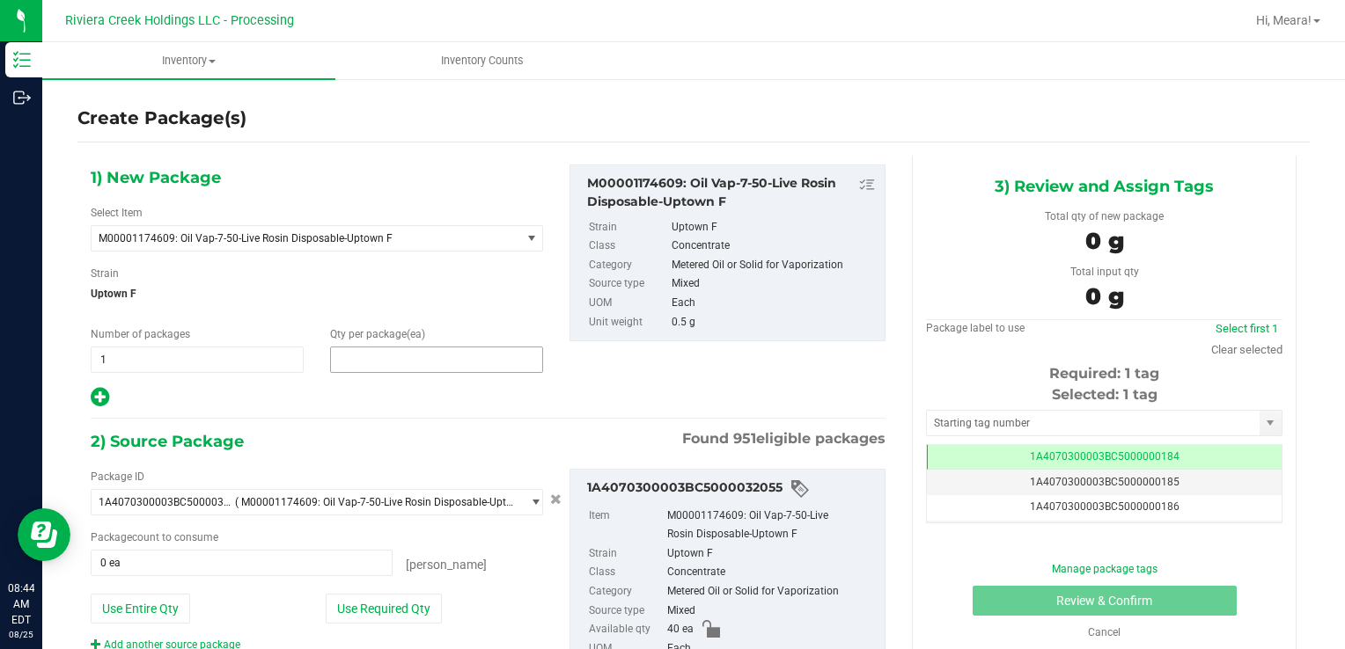
click at [385, 354] on span at bounding box center [436, 360] width 213 height 26
type input "10"
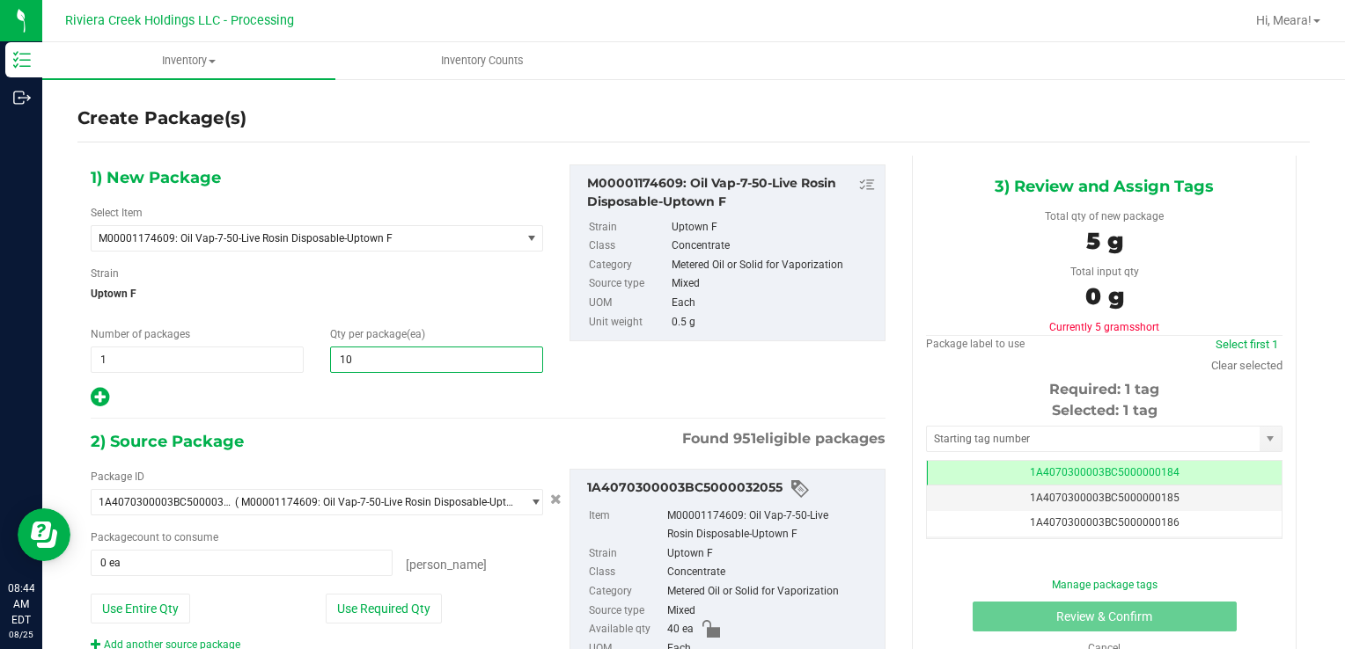
type input "10"
click at [347, 588] on div "Package ID 1A4070300003BC5000032055 ( M00001174609: Oil Vap-7-50-Live Rosin Dis…" at bounding box center [316, 561] width 479 height 184
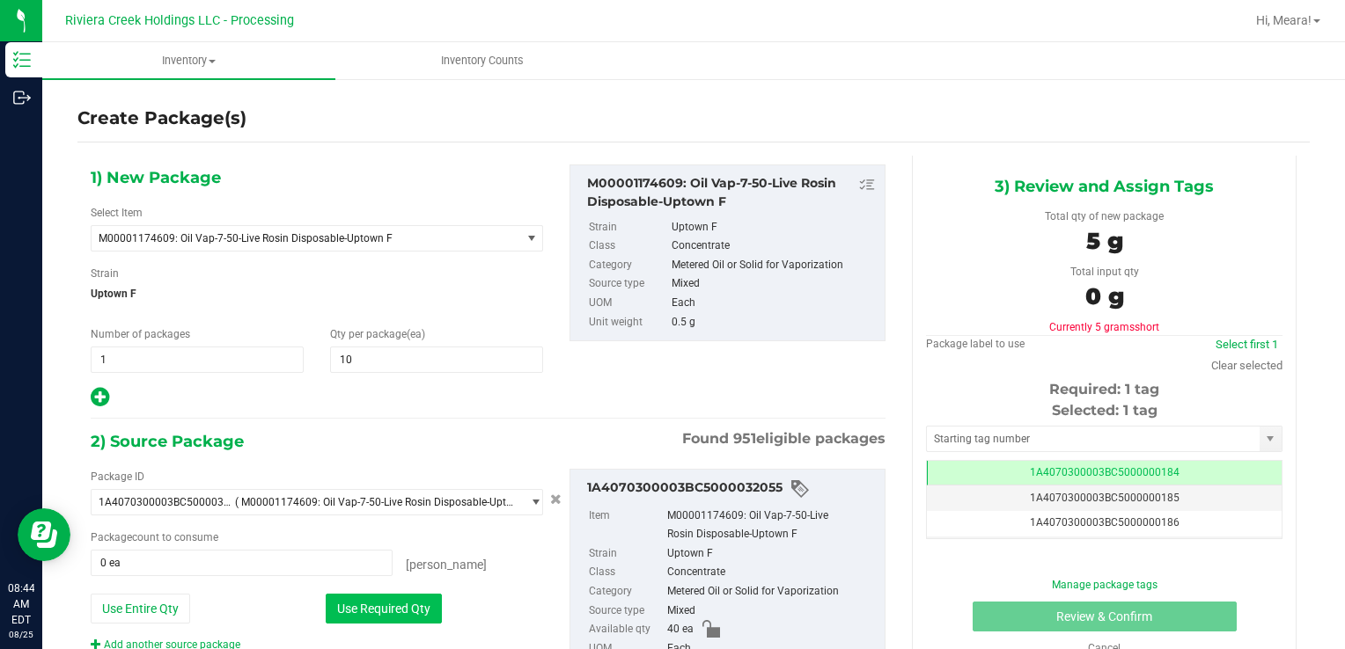
click at [357, 604] on button "Use Required Qty" at bounding box center [384, 609] width 116 height 30
type input "10 ea"
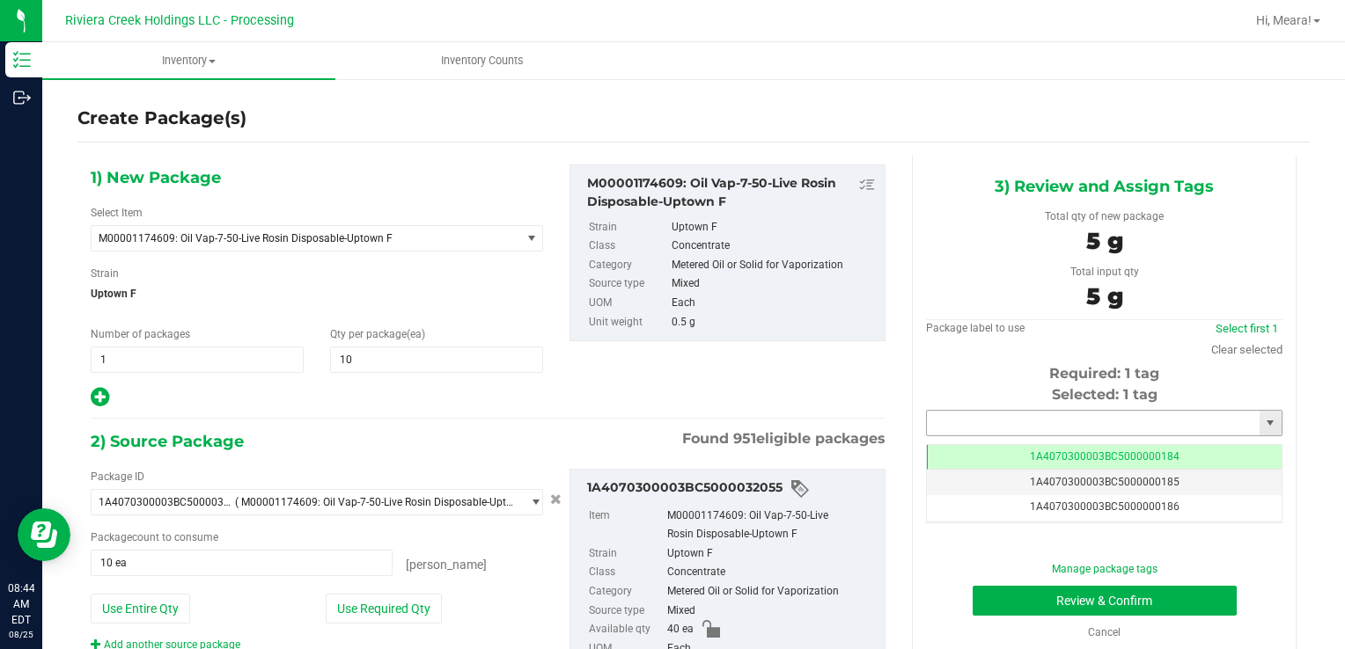
drag, startPoint x: 968, startPoint y: 429, endPoint x: 978, endPoint y: 423, distance: 11.0
click at [968, 428] on input "text" at bounding box center [1093, 423] width 333 height 25
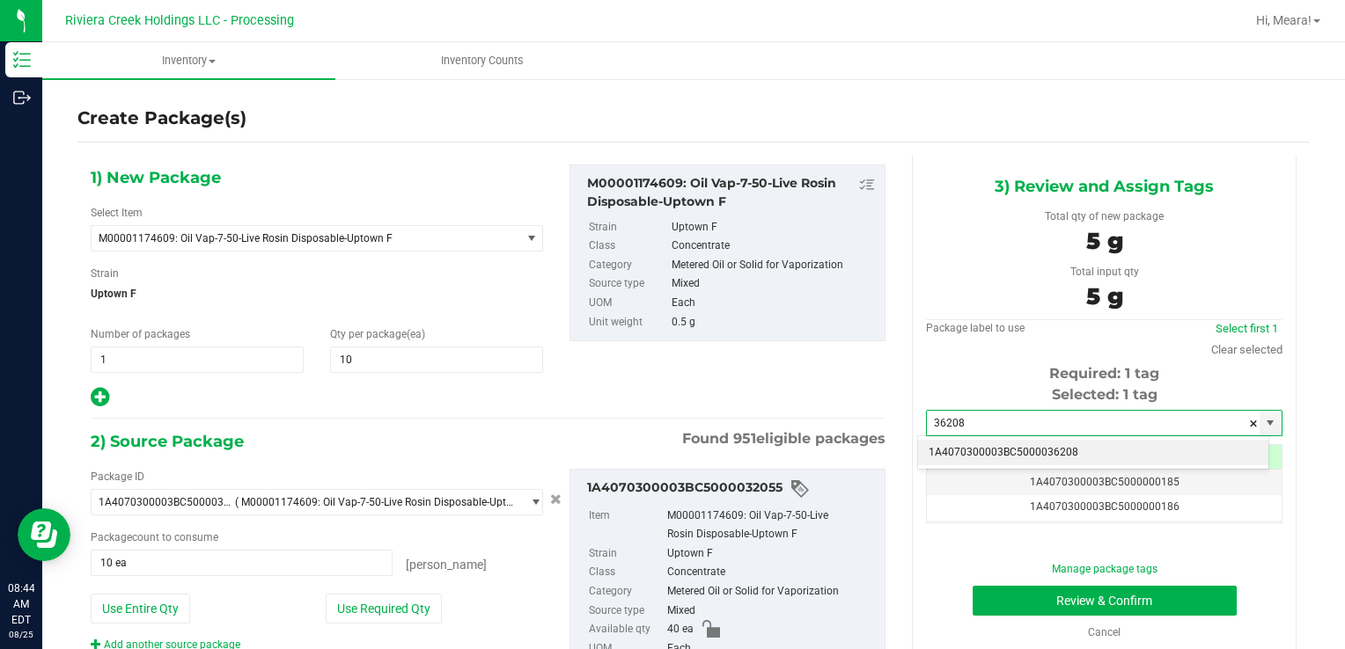
click at [1007, 465] on li "1A4070300003BC5000036208" at bounding box center [1093, 453] width 350 height 26
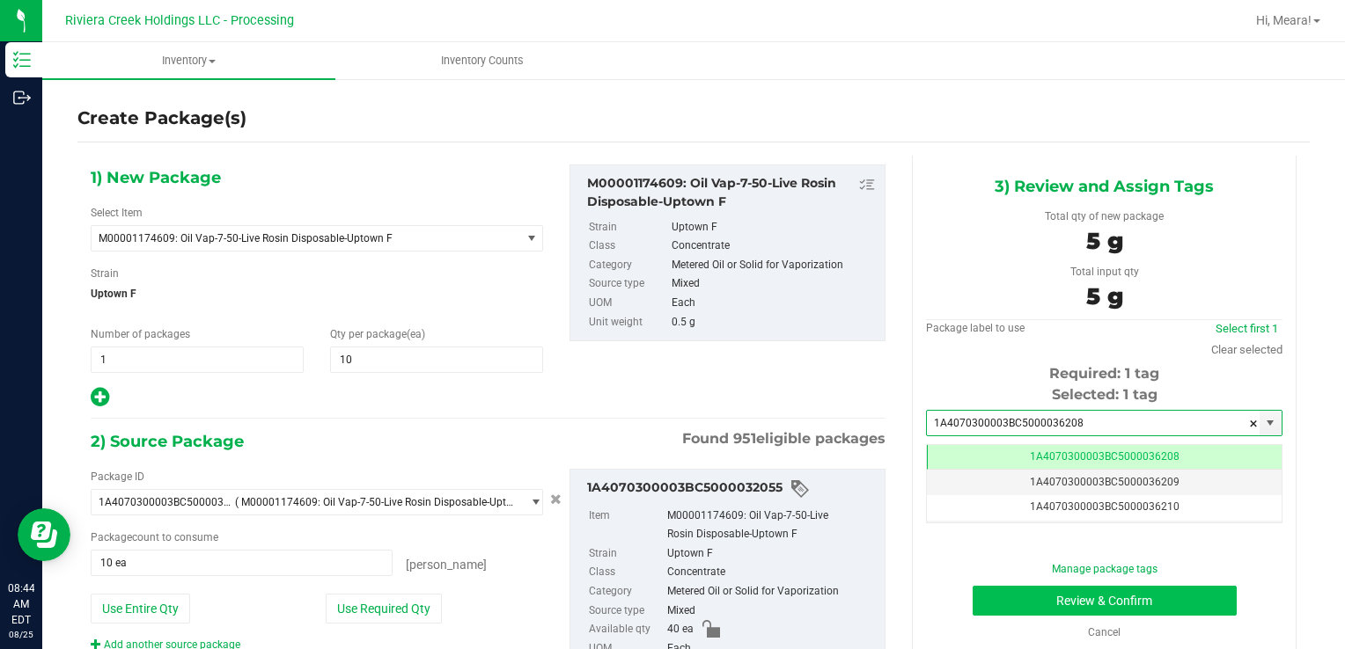
type input "1A4070300003BC5000036208"
click at [1005, 588] on button "Review & Confirm" at bounding box center [1104, 601] width 264 height 30
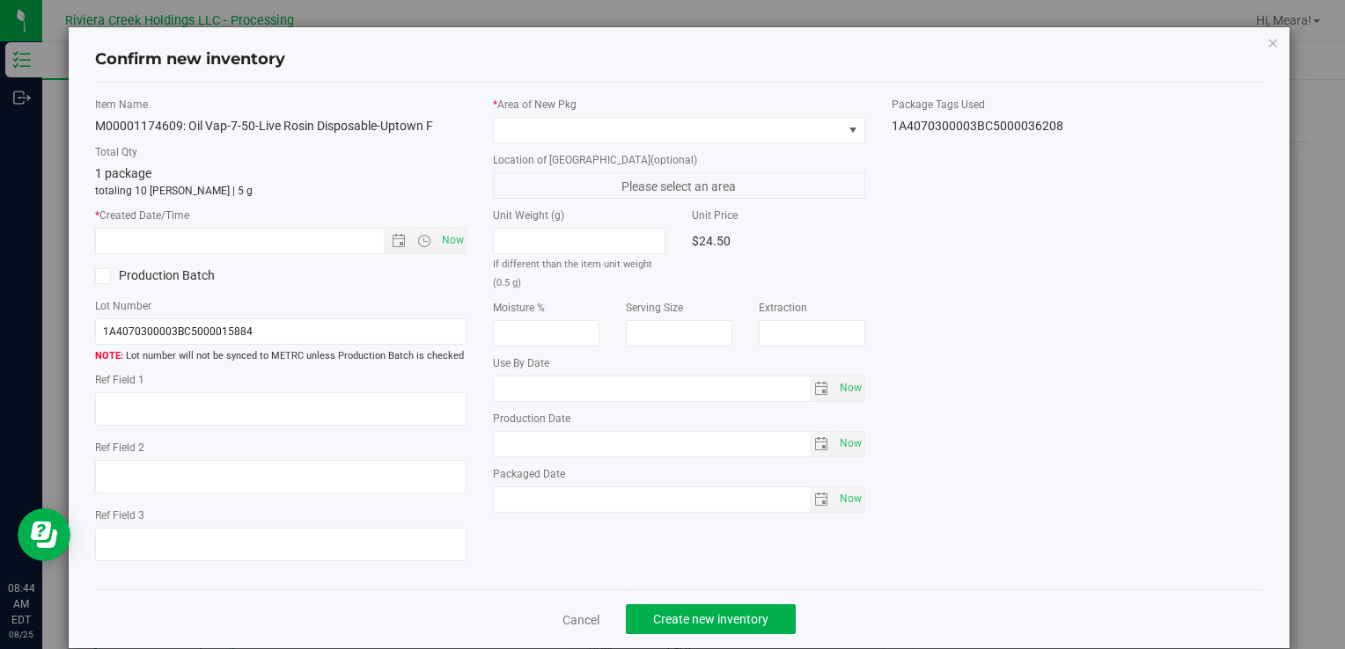
type input "[DATE]"
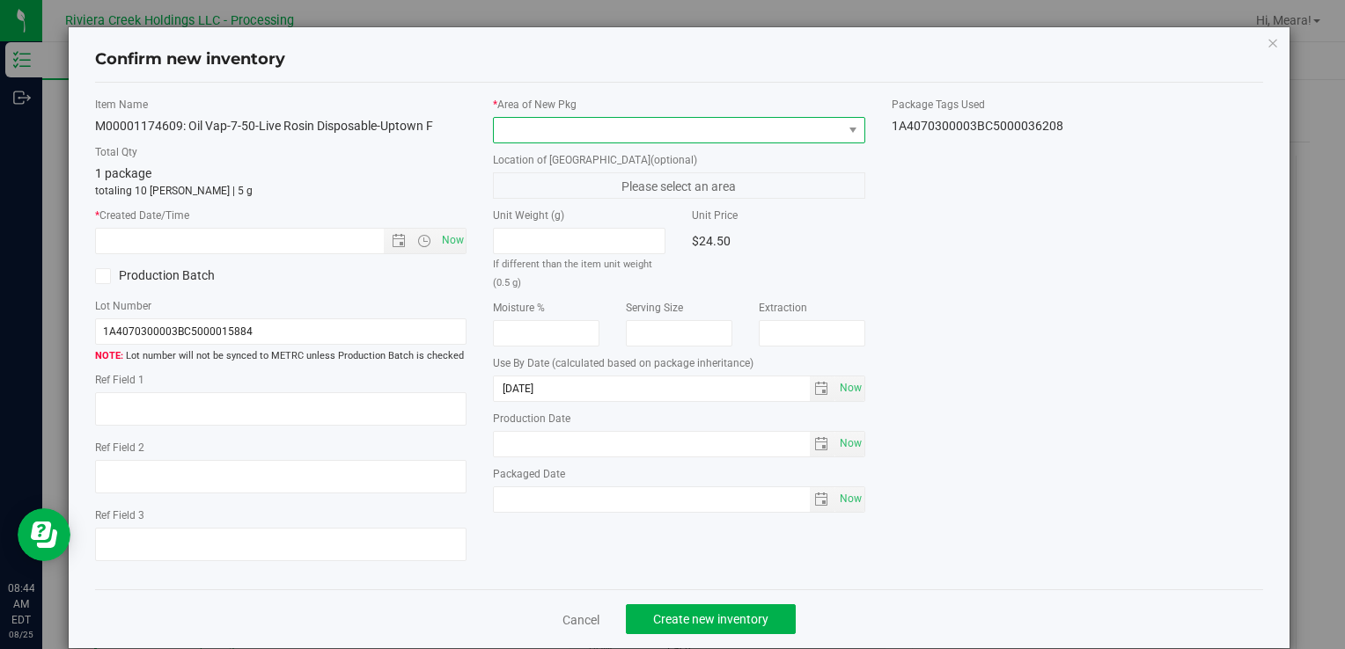
click at [744, 125] on span at bounding box center [668, 130] width 348 height 25
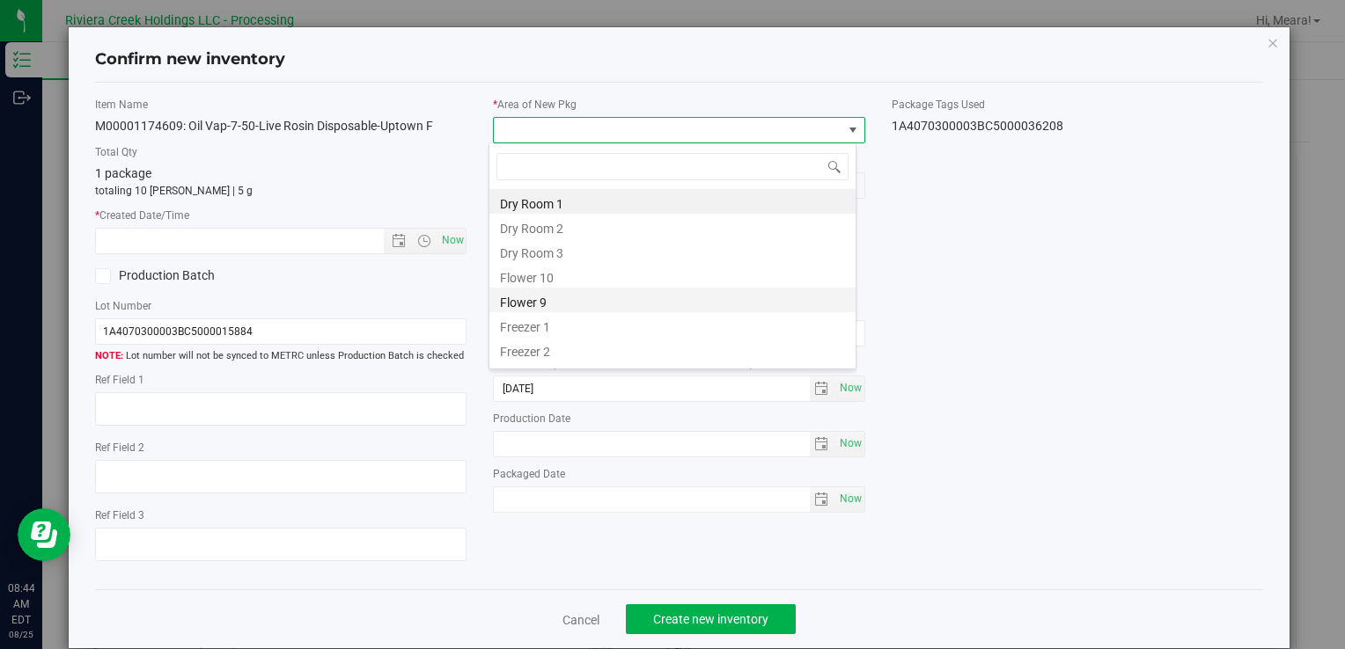
click at [532, 288] on li "Flower 9" at bounding box center [672, 300] width 366 height 25
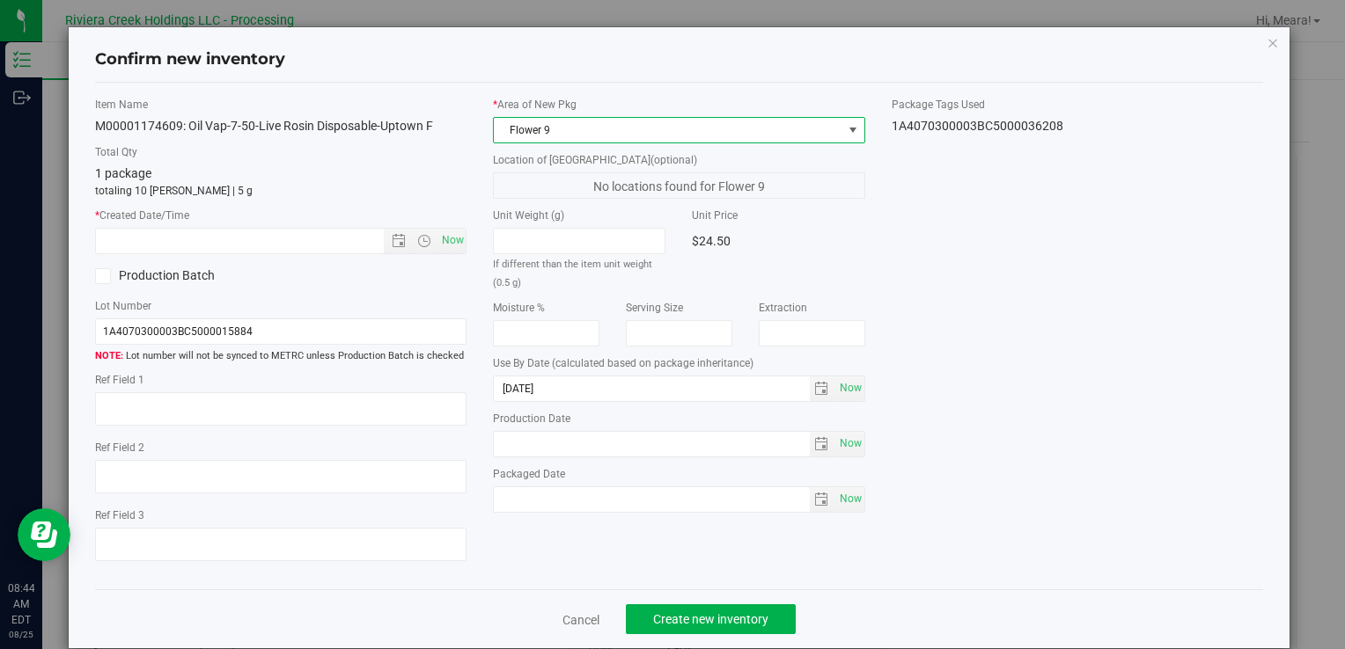
click at [547, 121] on span "Flower 9" at bounding box center [668, 130] width 348 height 25
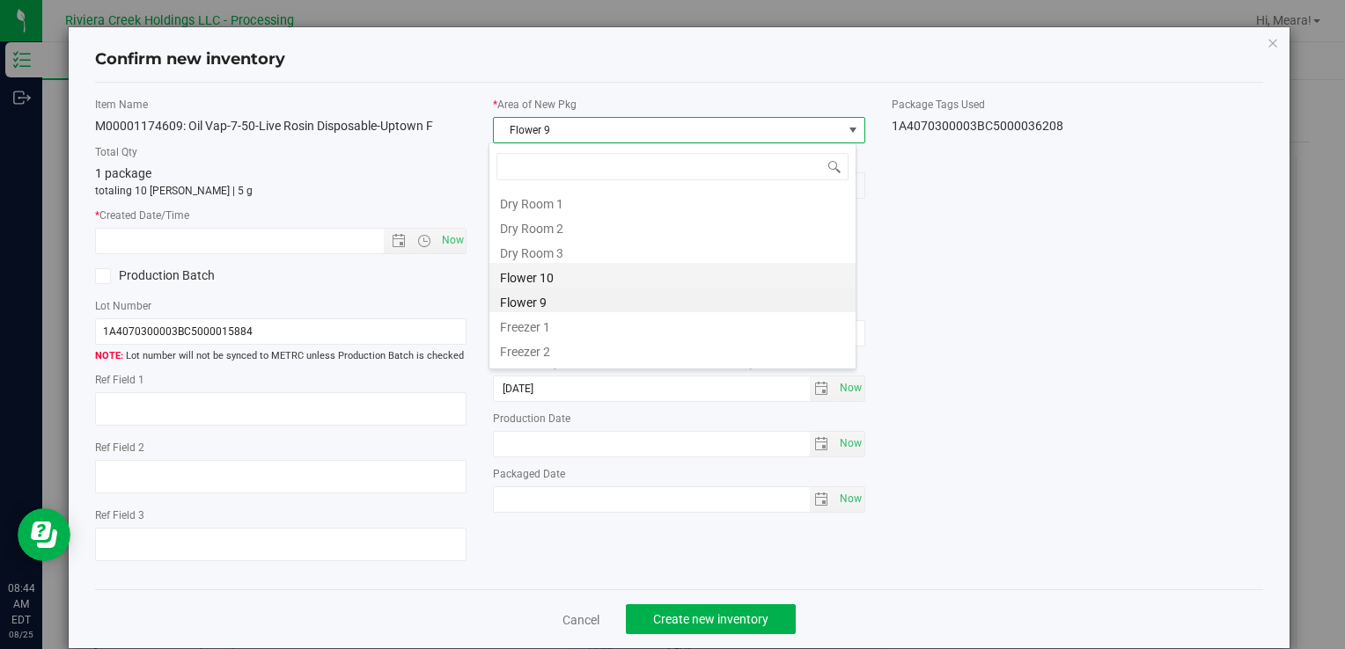
click at [586, 282] on li "Flower 10" at bounding box center [672, 275] width 366 height 25
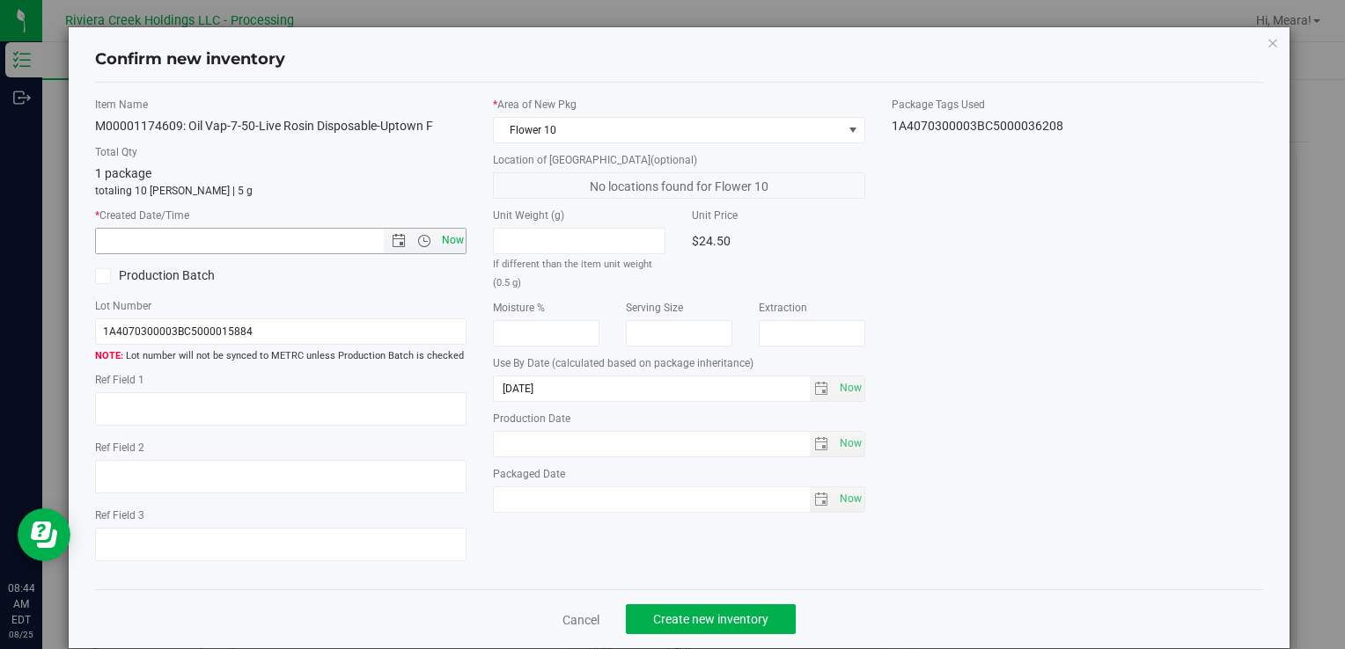
click at [449, 228] on span "Now" at bounding box center [280, 241] width 371 height 26
click at [451, 231] on span "Now" at bounding box center [452, 241] width 30 height 26
type input "[DATE] 8:44 AM"
click at [749, 618] on span "Create new inventory" at bounding box center [710, 620] width 115 height 14
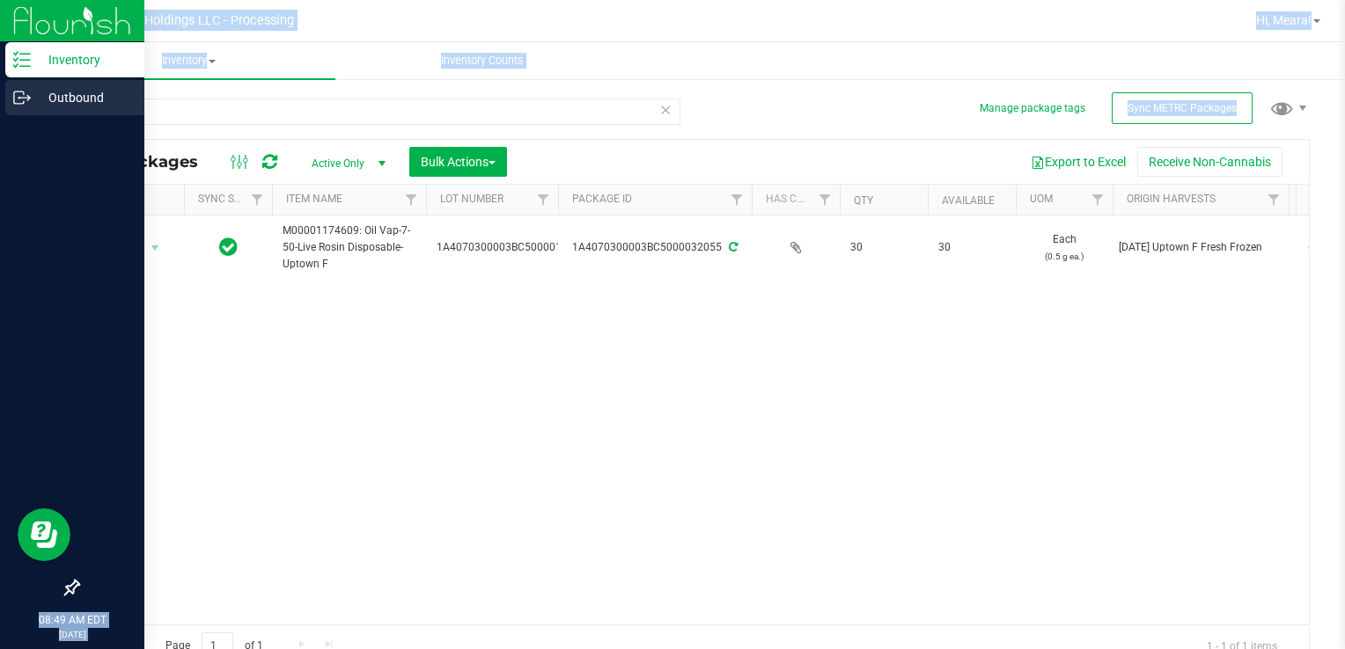
drag, startPoint x: 246, startPoint y: 125, endPoint x: 0, endPoint y: 117, distance: 246.5
click at [0, 117] on html "Inventory Outbound 08:49 AM EDT [DATE] 08/25 Riviera Creek Holdings LLC - Proce…" at bounding box center [672, 324] width 1345 height 649
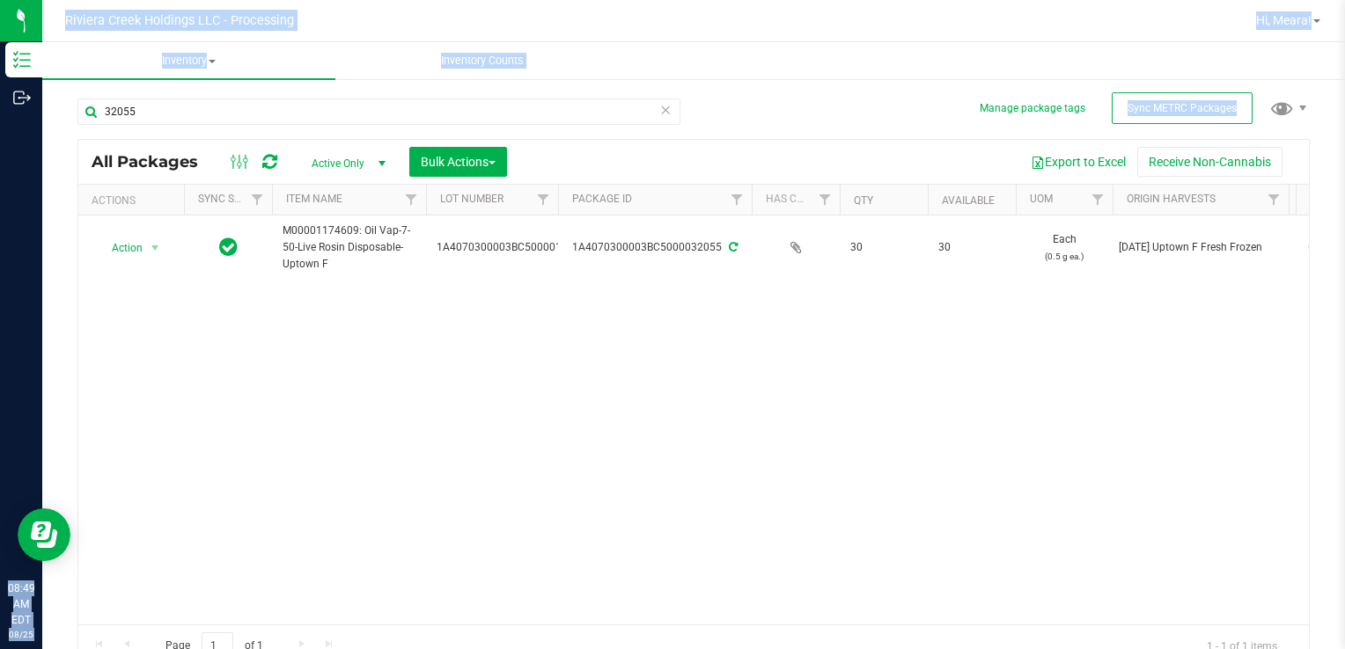
click at [232, 130] on div "32055" at bounding box center [378, 119] width 603 height 40
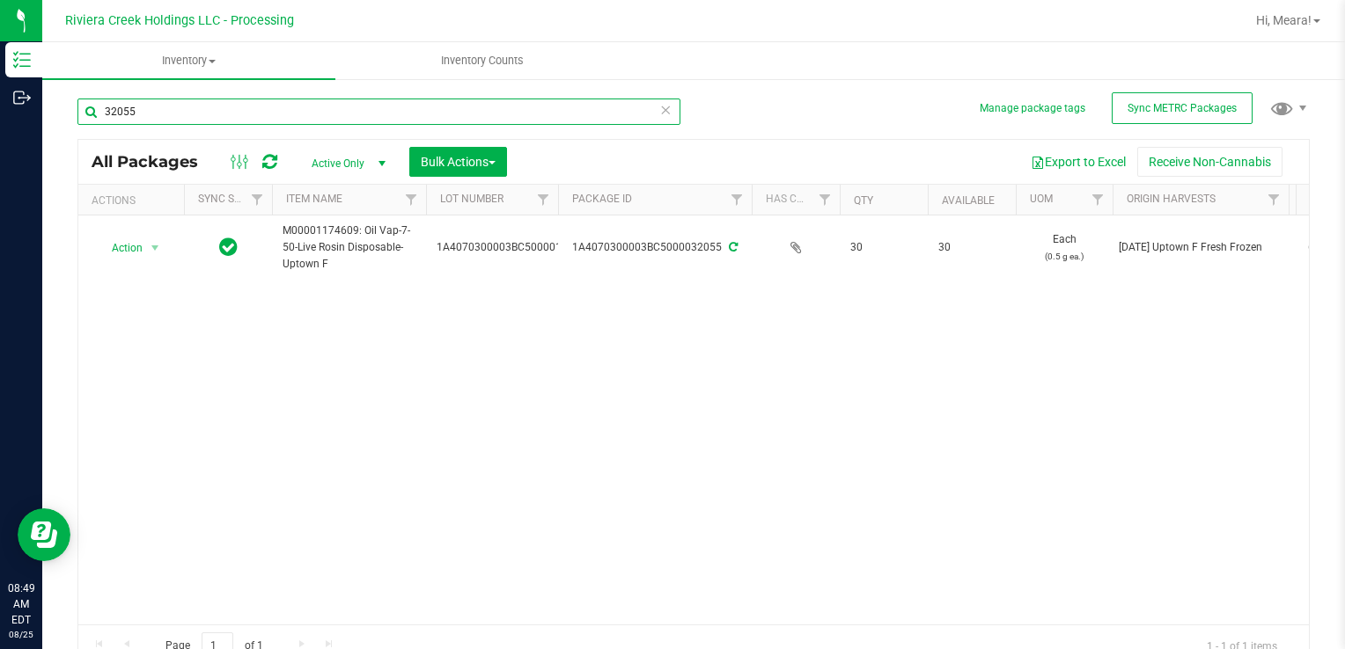
click at [218, 121] on input "32055" at bounding box center [378, 112] width 603 height 26
type input "3"
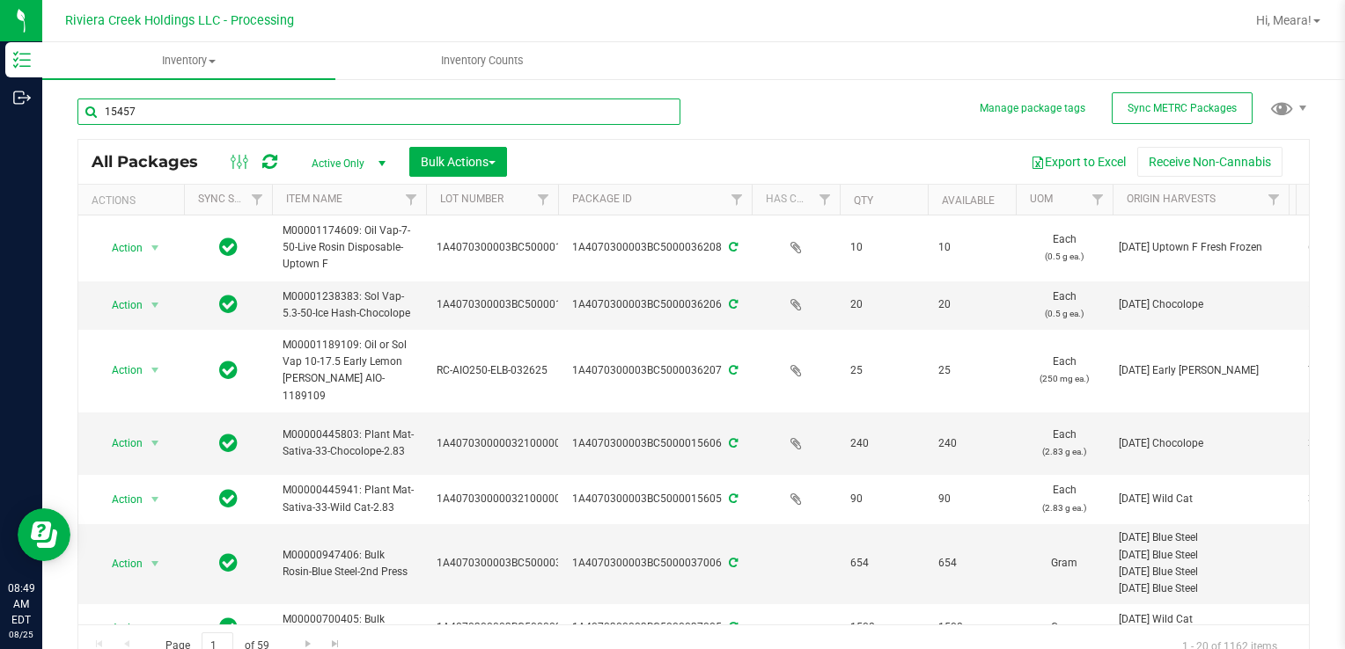
type input "15457"
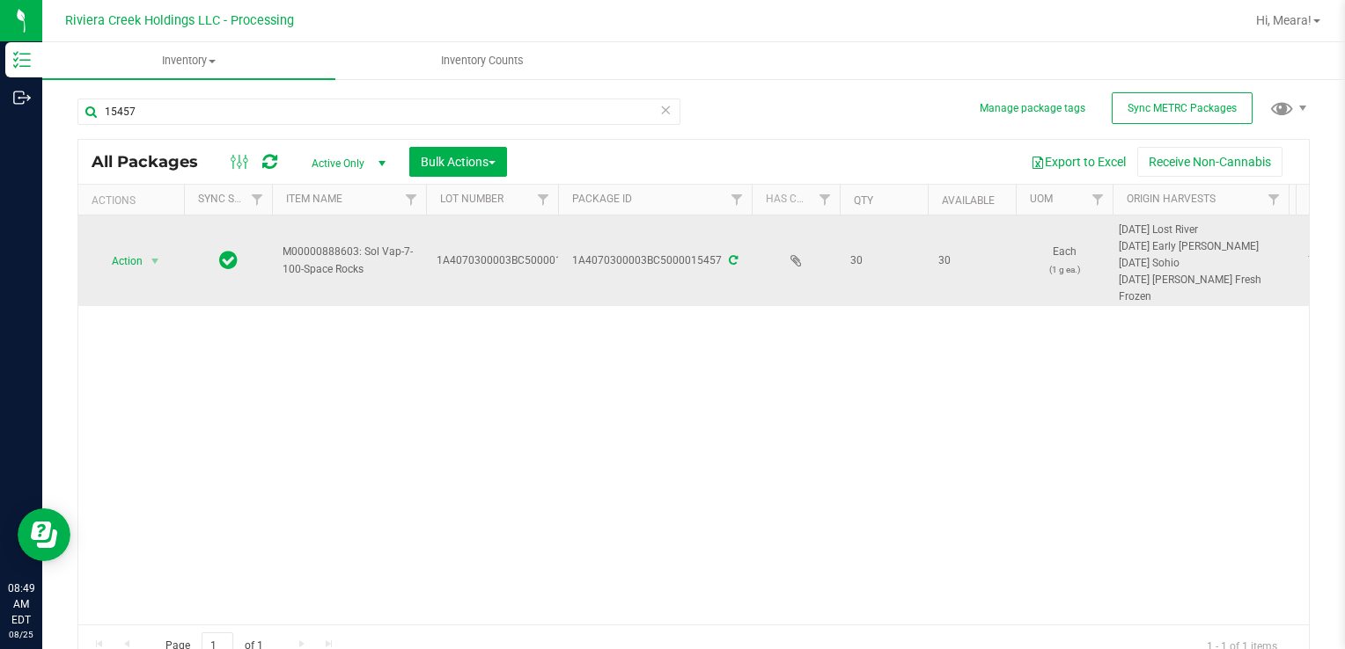
drag, startPoint x: 115, startPoint y: 275, endPoint x: 124, endPoint y: 276, distance: 9.0
click at [124, 276] on td "Action Action Create package Edit attributes Global inventory Locate package Pa…" at bounding box center [131, 261] width 106 height 91
click at [128, 274] on td "Action Action Create package Edit attributes Global inventory Locate package Pa…" at bounding box center [131, 261] width 106 height 91
click at [120, 261] on span "Action" at bounding box center [120, 261] width 48 height 25
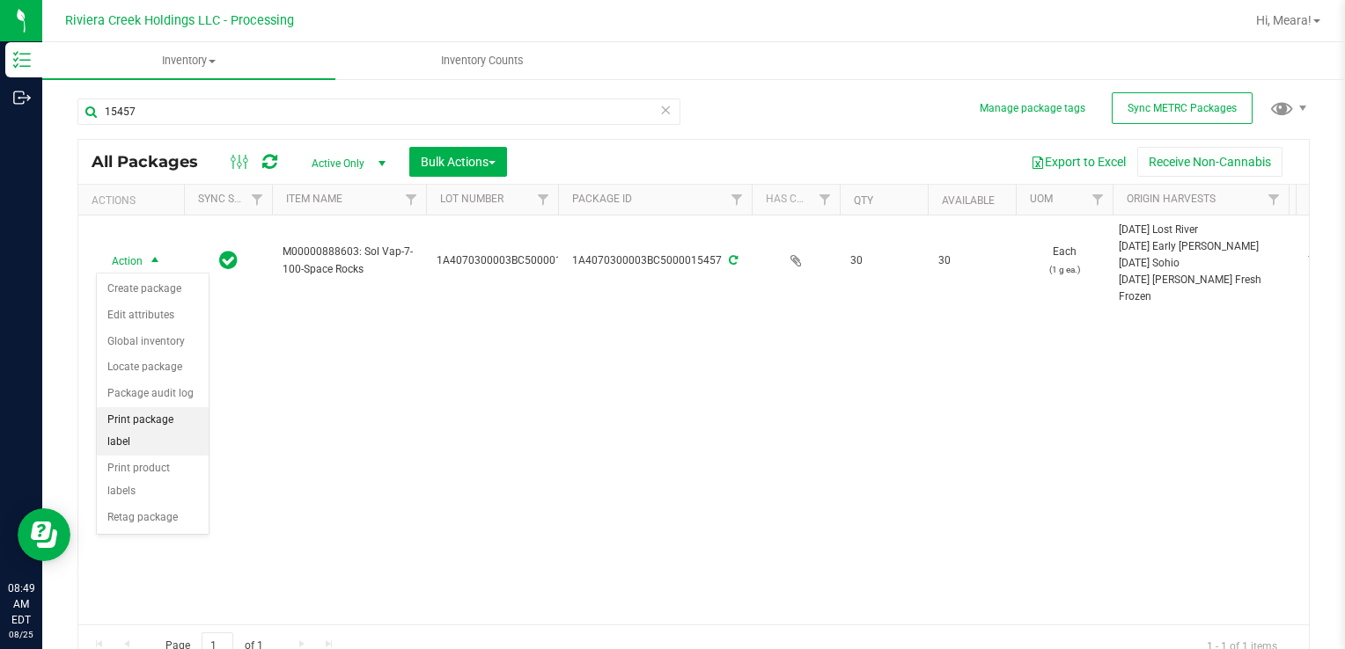
click at [204, 424] on li "Print package label" at bounding box center [153, 431] width 112 height 48
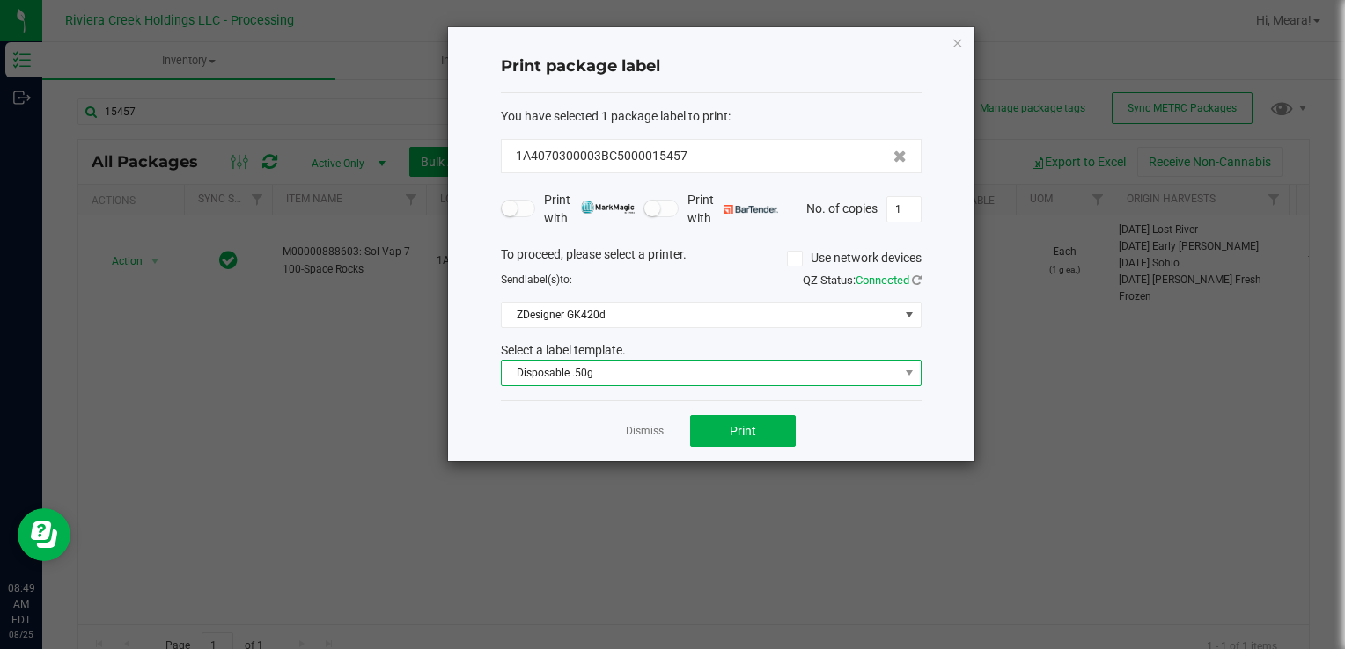
click at [616, 376] on span "Disposable .50g" at bounding box center [700, 373] width 397 height 25
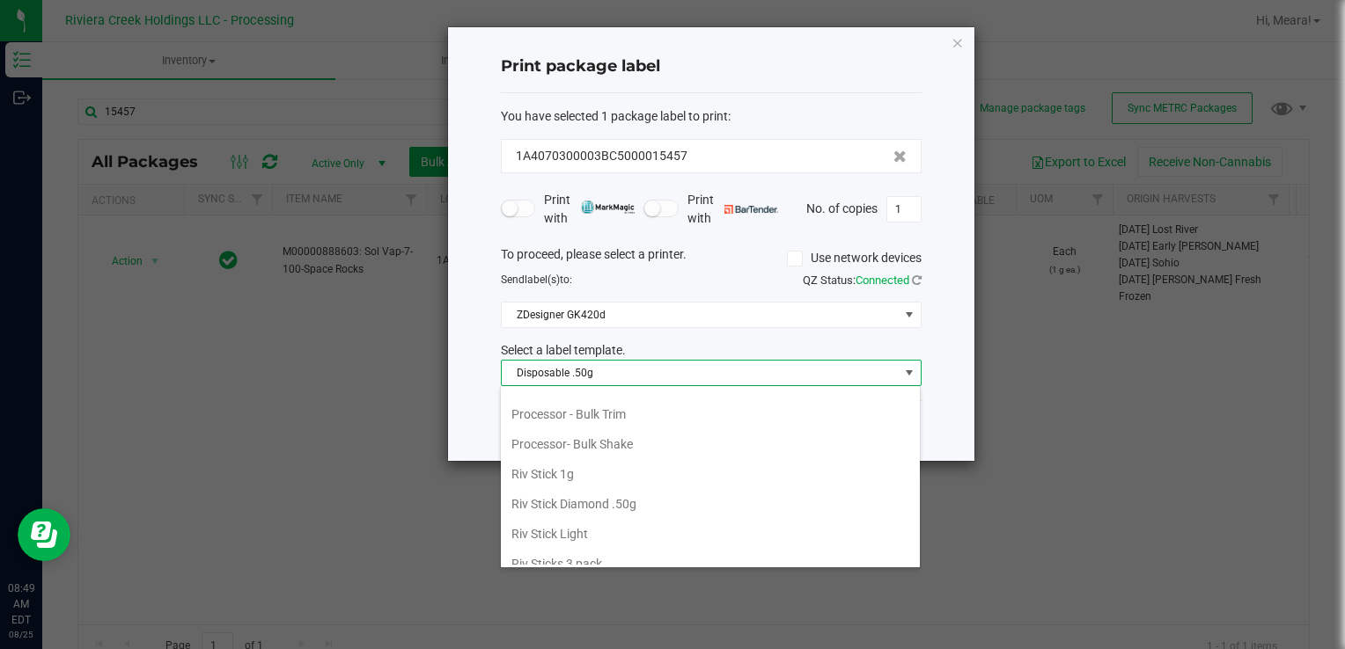
scroll to position [829, 0]
click at [593, 517] on li "Space Rocks 1g" at bounding box center [710, 532] width 419 height 30
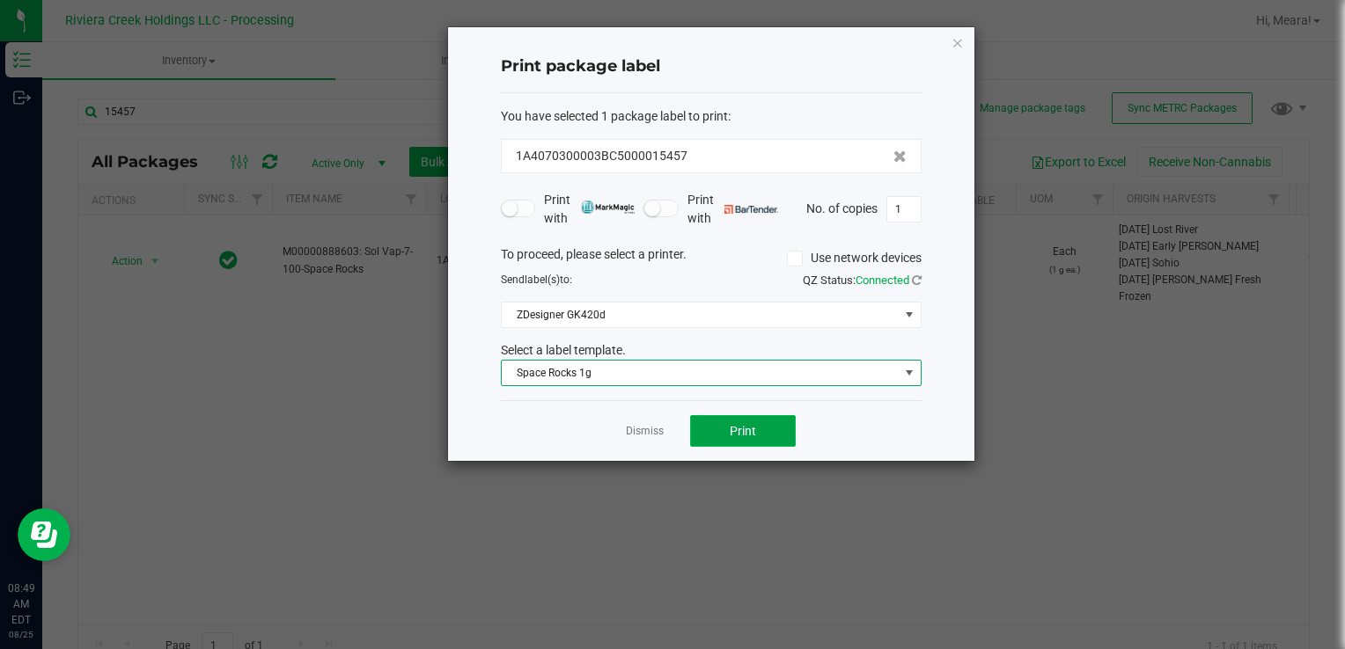
click at [745, 430] on span "Print" at bounding box center [743, 431] width 26 height 14
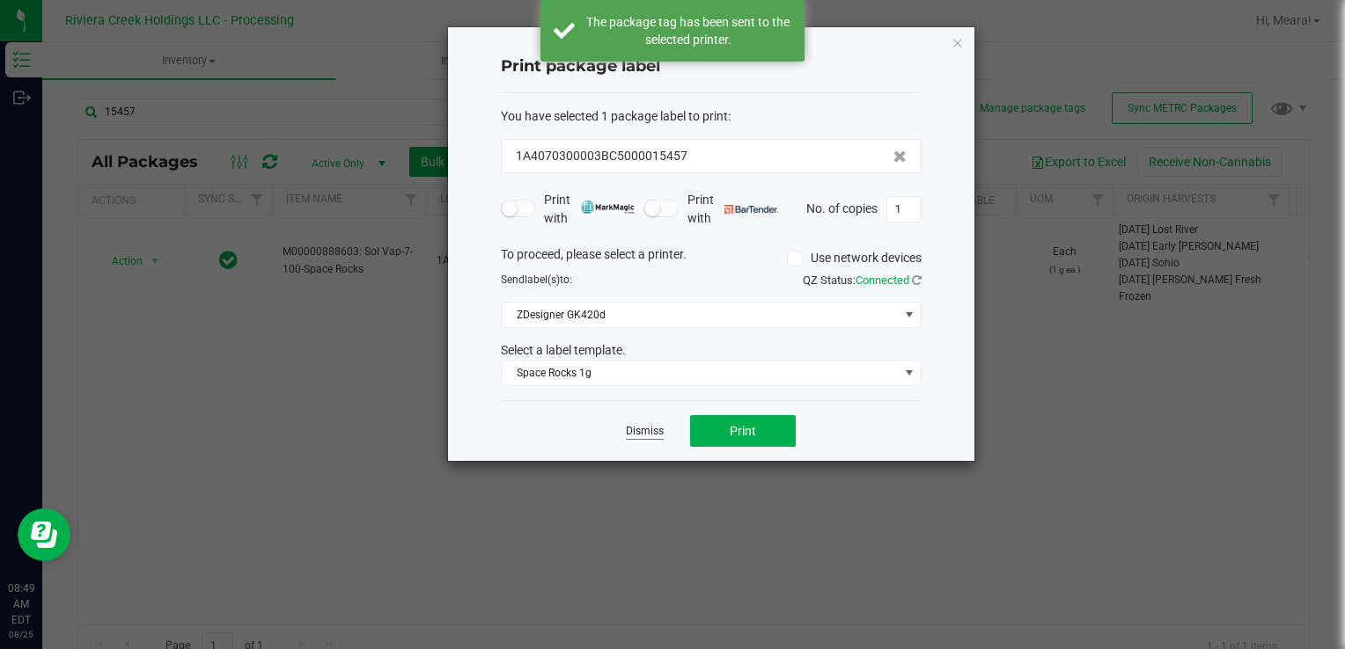
click at [651, 436] on link "Dismiss" at bounding box center [645, 431] width 38 height 15
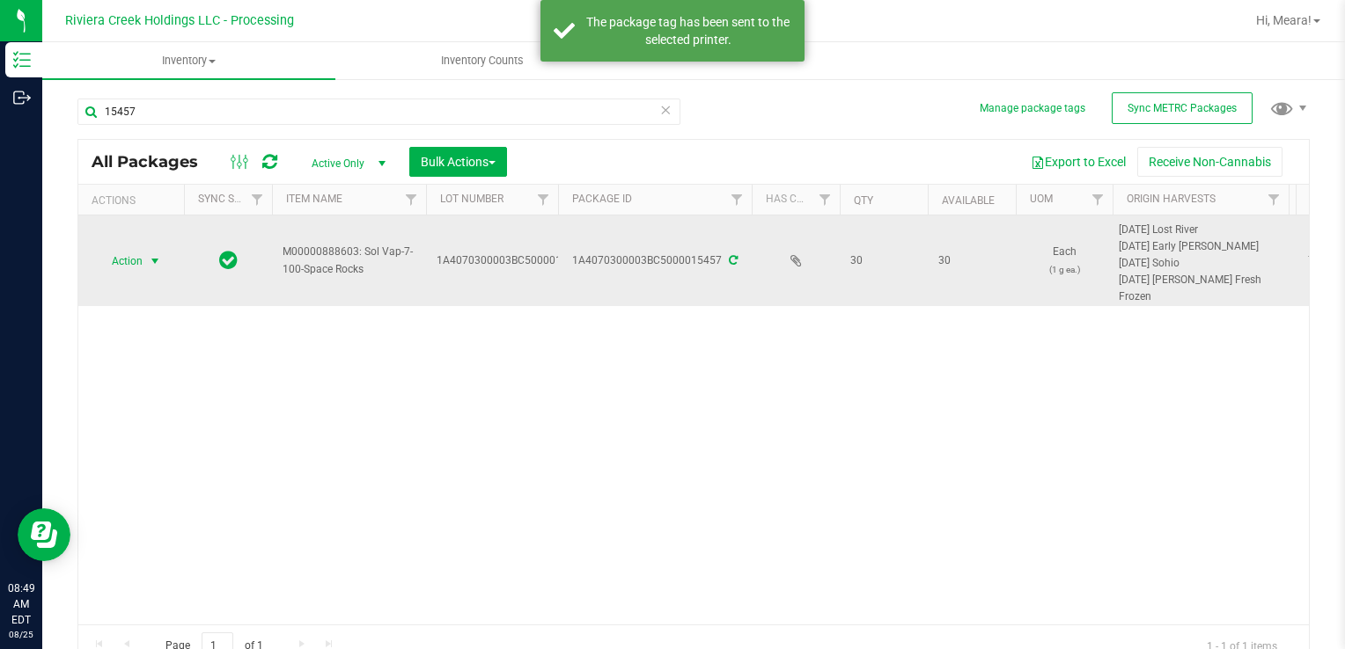
click at [150, 266] on span "select" at bounding box center [155, 261] width 14 height 14
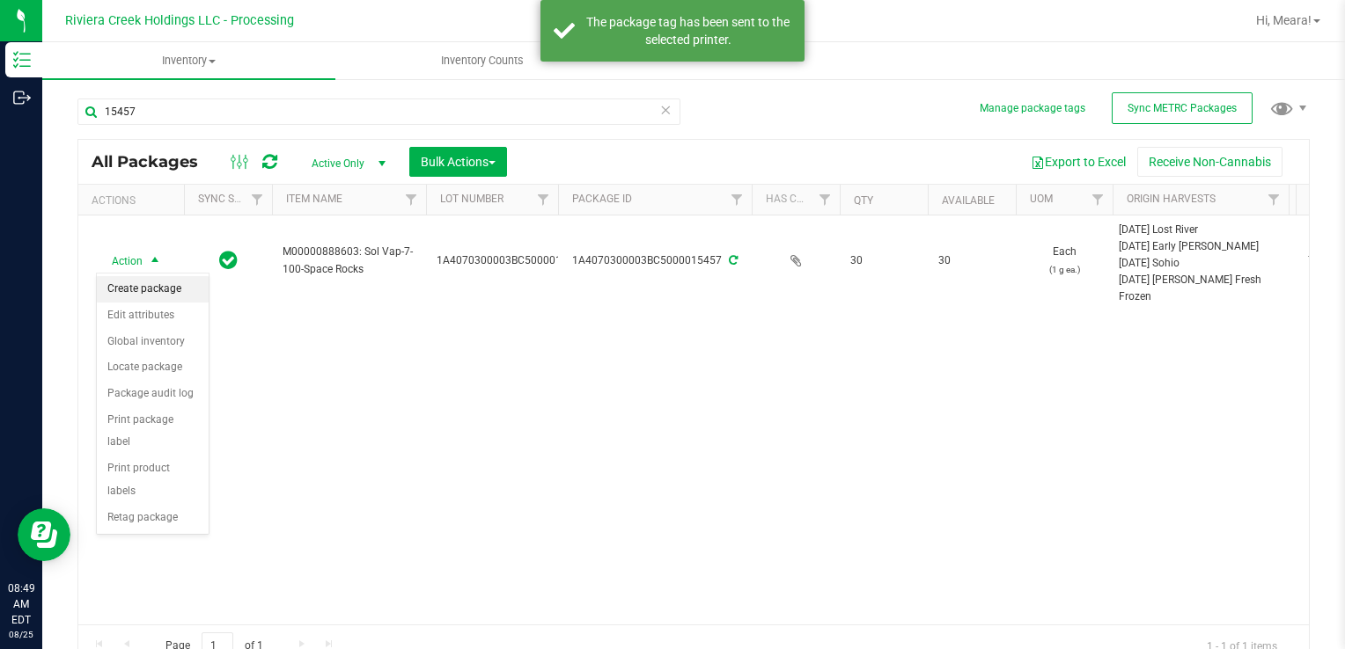
click at [161, 288] on li "Create package" at bounding box center [153, 289] width 112 height 26
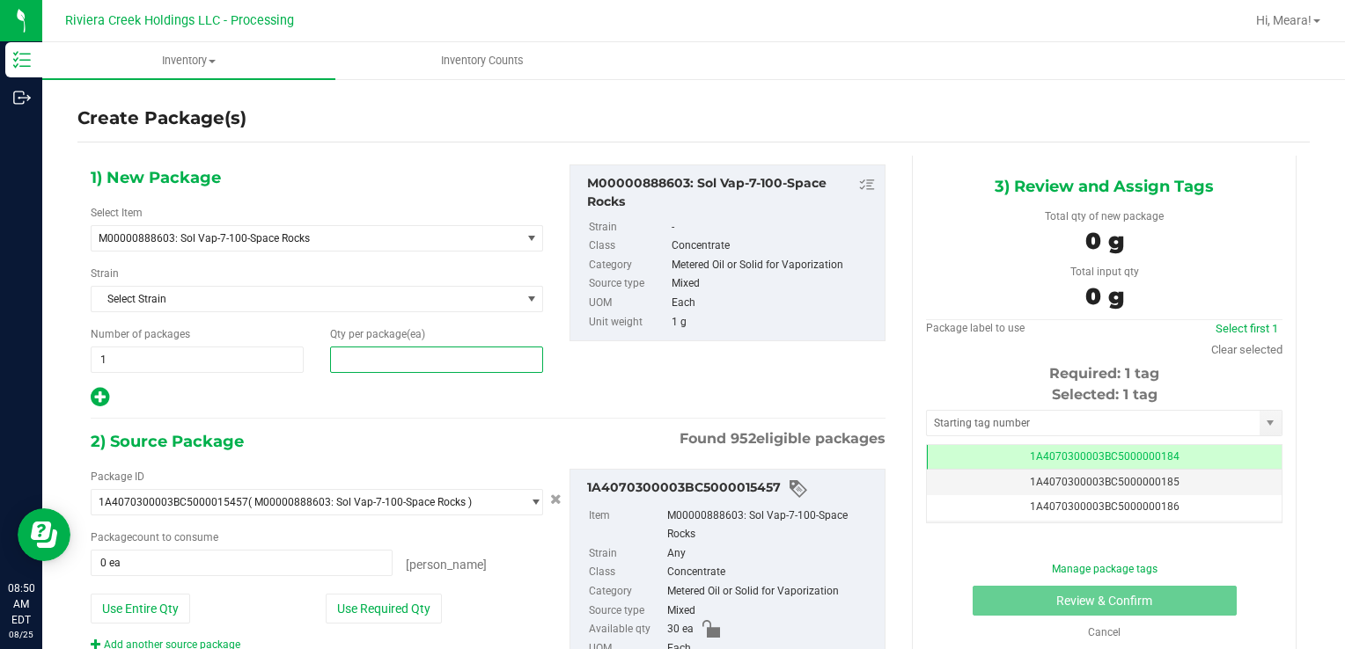
click at [462, 355] on span at bounding box center [436, 360] width 213 height 26
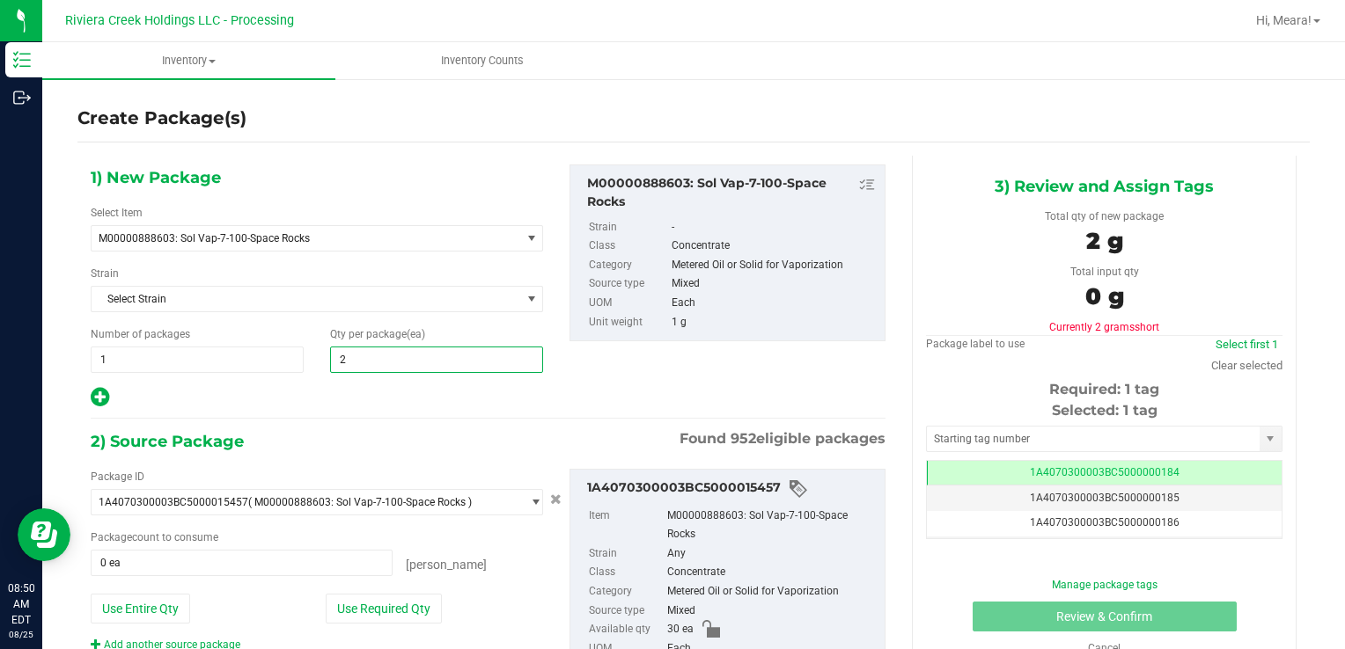
type input "25"
click at [380, 613] on button "Use Required Qty" at bounding box center [384, 609] width 116 height 30
type input "25 ea"
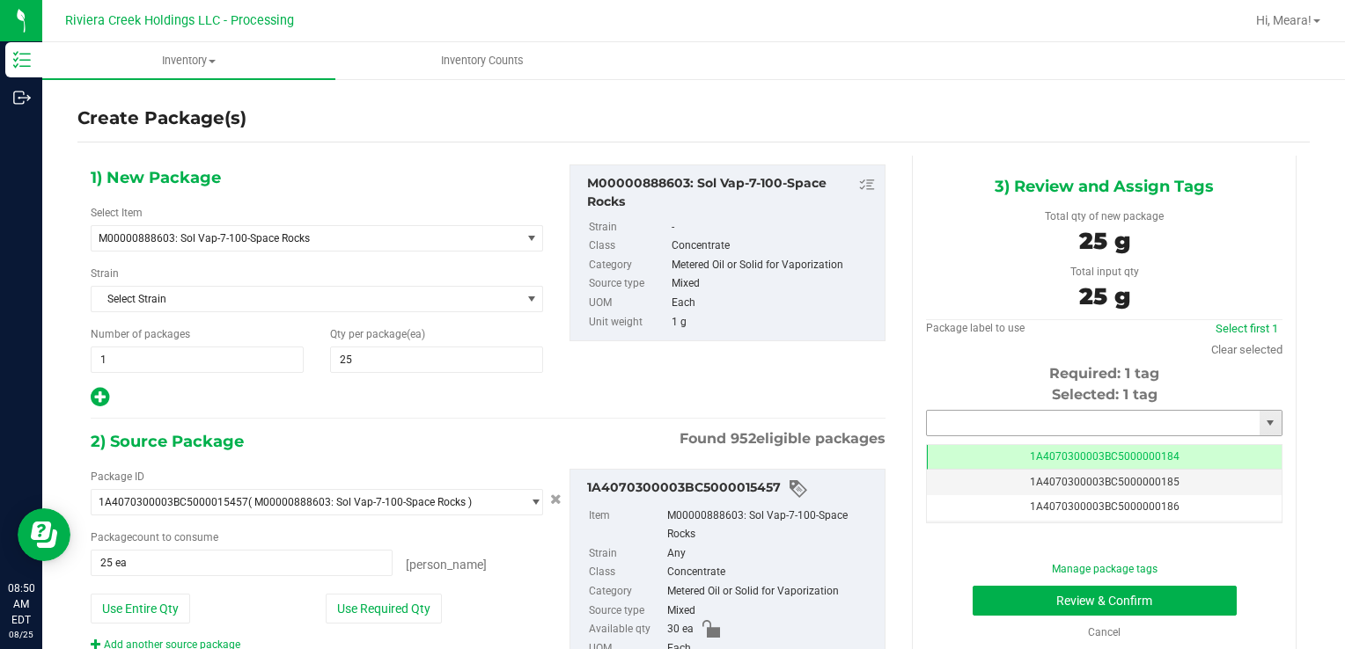
click at [972, 418] on input "text" at bounding box center [1093, 423] width 333 height 25
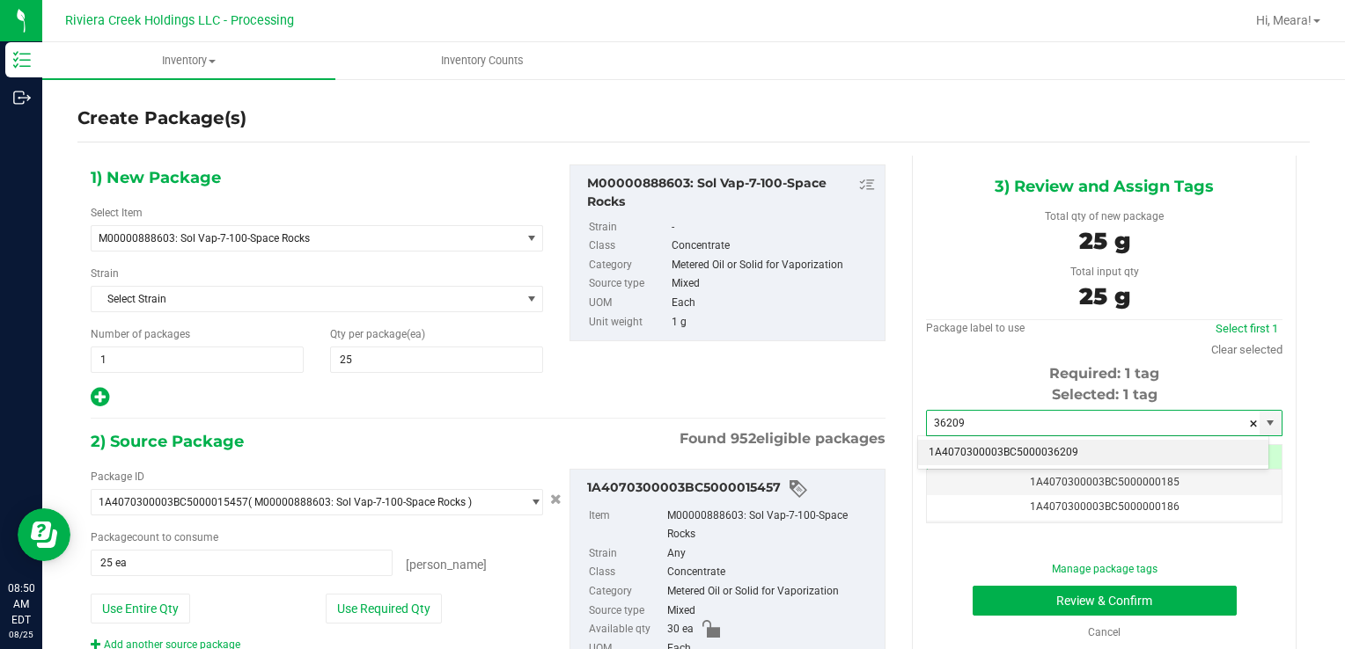
click at [981, 445] on li "1A4070300003BC5000036209" at bounding box center [1093, 453] width 350 height 26
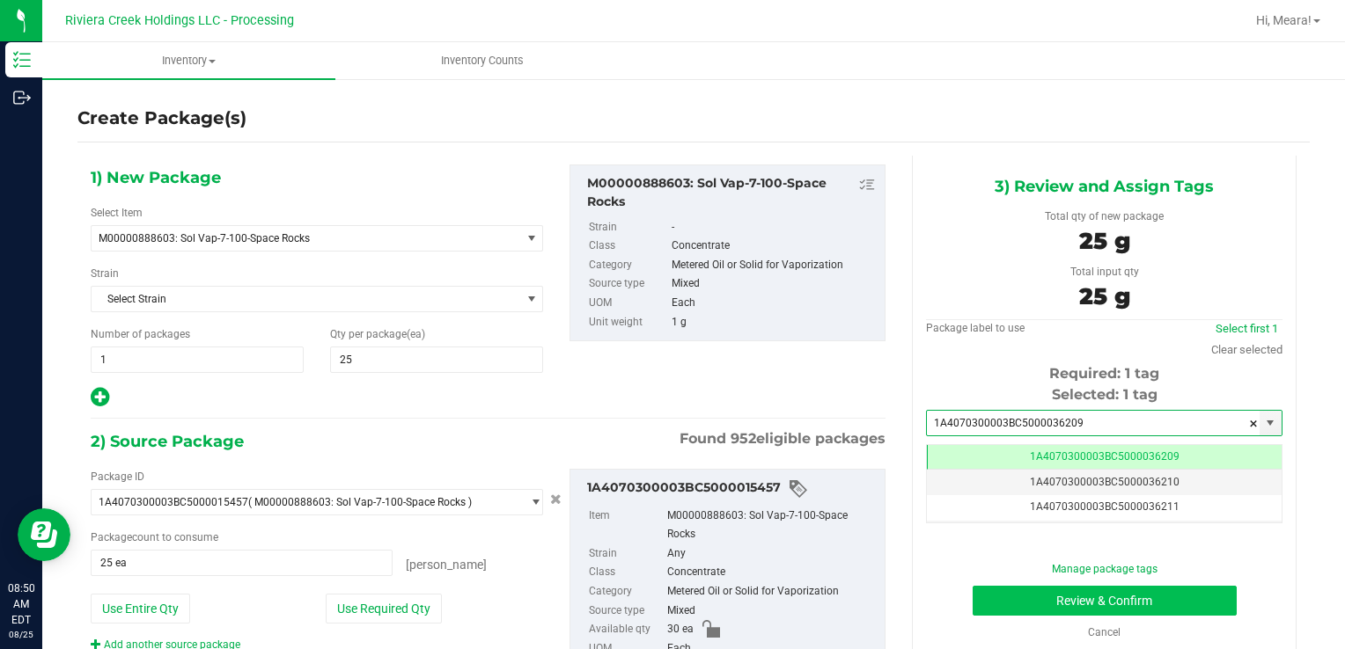
type input "1A4070300003BC5000036209"
click at [990, 607] on button "Review & Confirm" at bounding box center [1104, 601] width 264 height 30
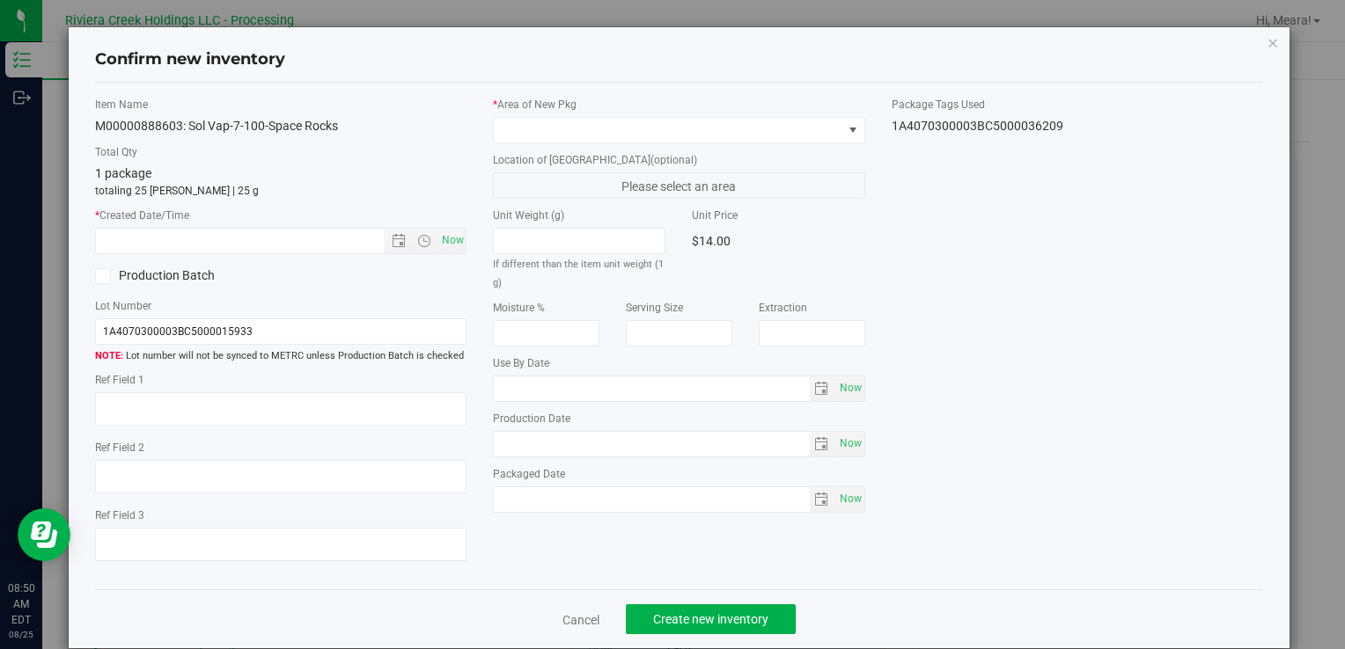
type input "[DATE]"
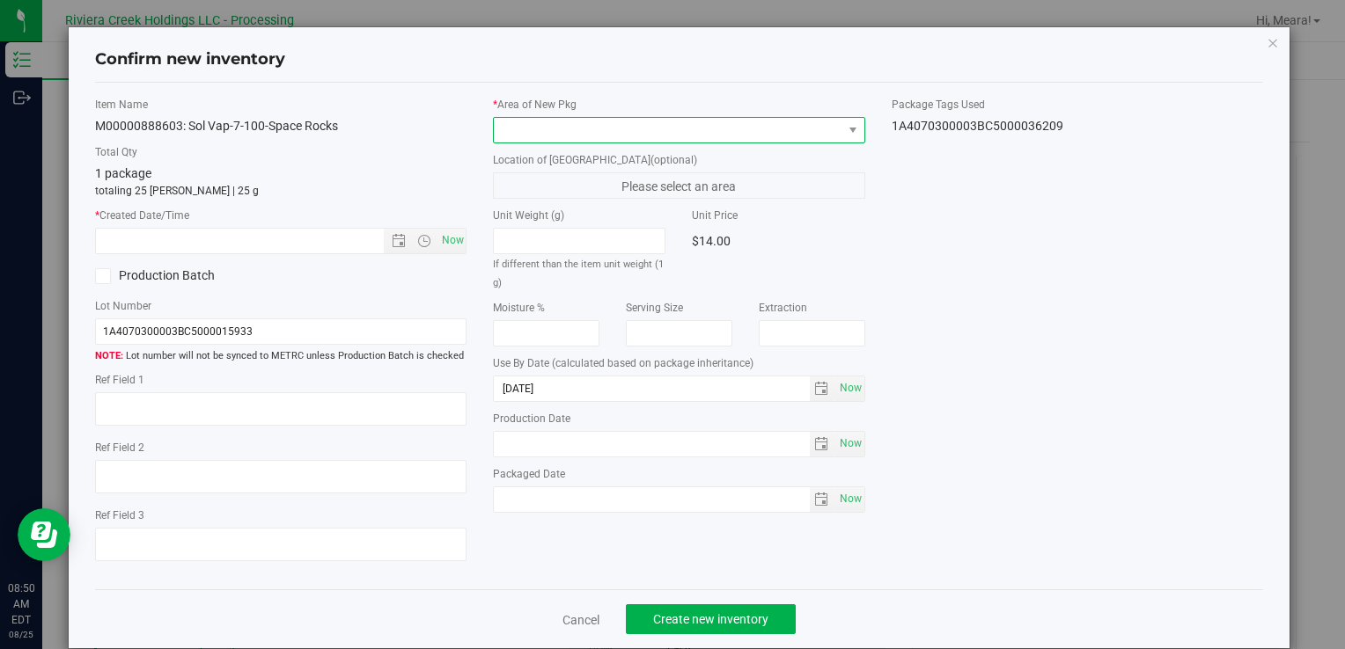
click at [662, 129] on span at bounding box center [668, 130] width 348 height 25
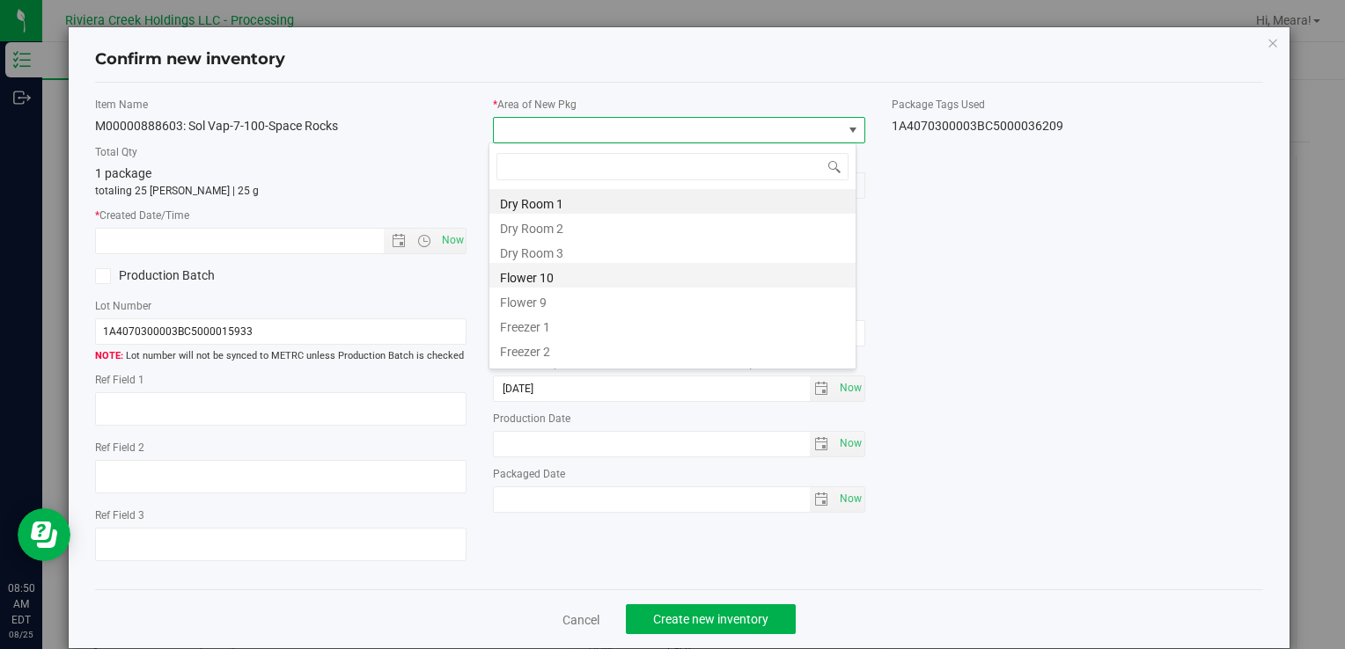
click at [549, 280] on li "Flower 10" at bounding box center [672, 275] width 366 height 25
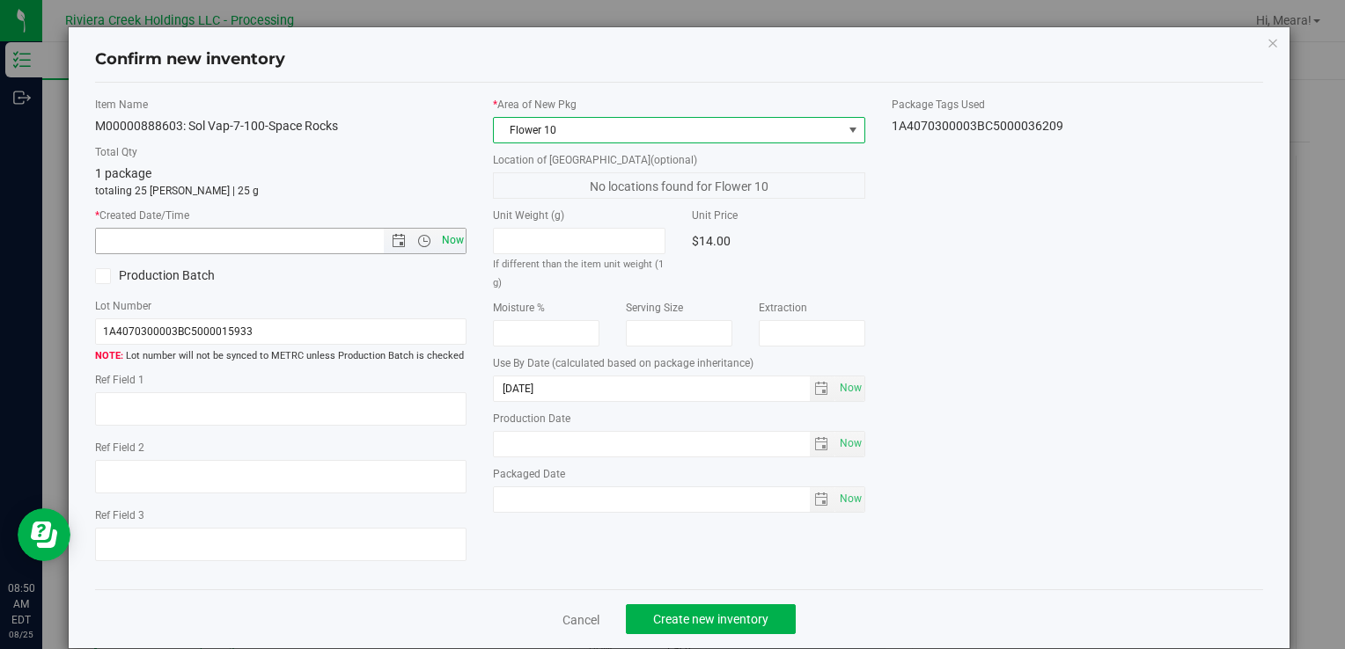
click at [459, 238] on span "Now" at bounding box center [452, 241] width 30 height 26
type input "[DATE] 8:50 AM"
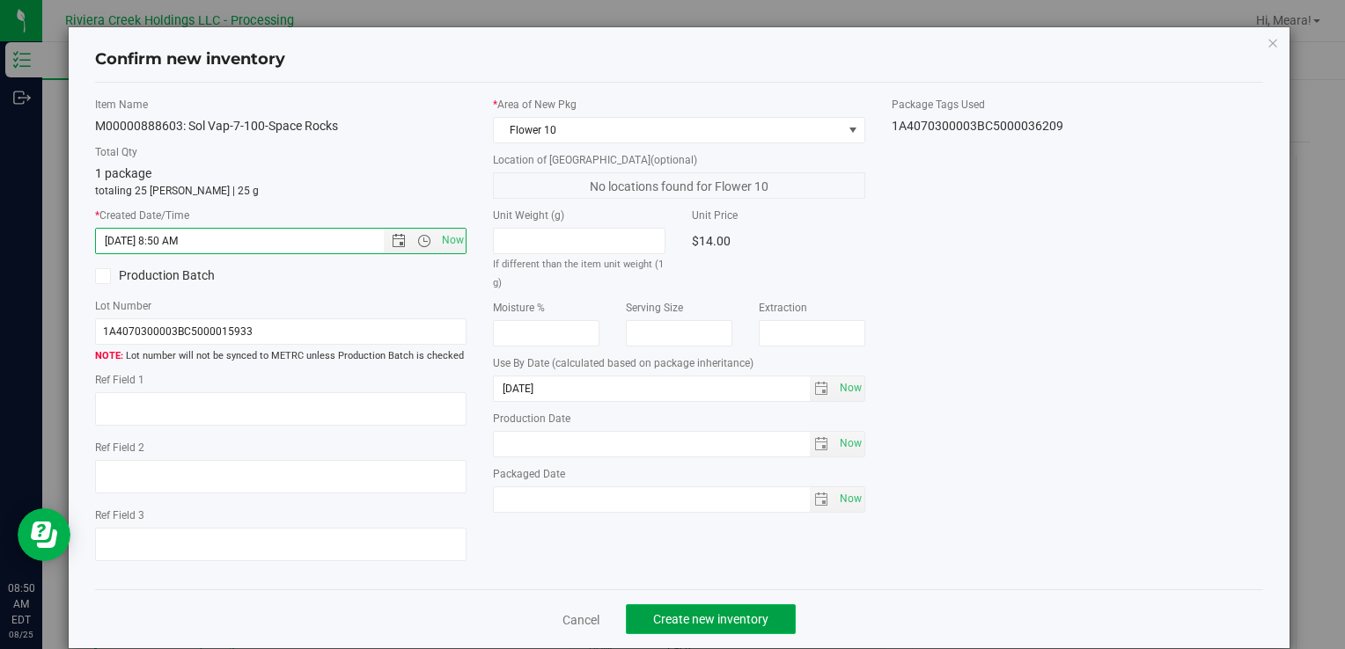
click at [694, 614] on span "Create new inventory" at bounding box center [710, 620] width 115 height 14
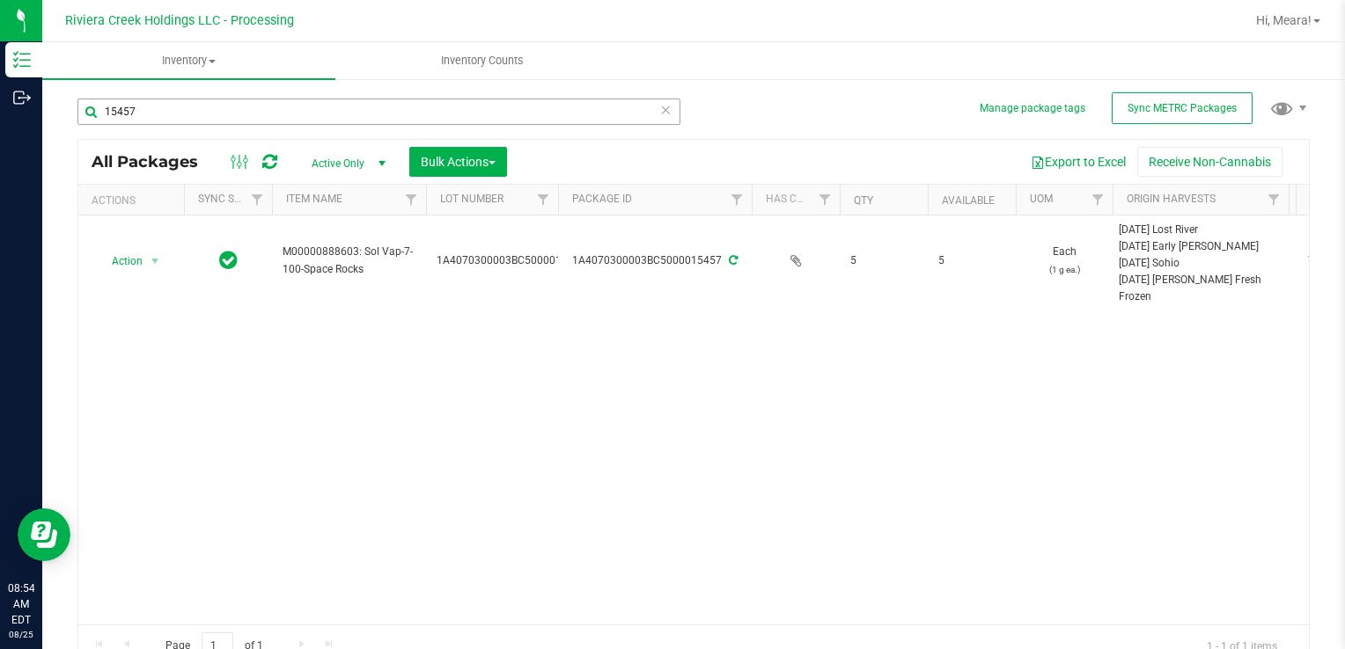
click at [137, 103] on div "15457" at bounding box center [385, 111] width 616 height 56
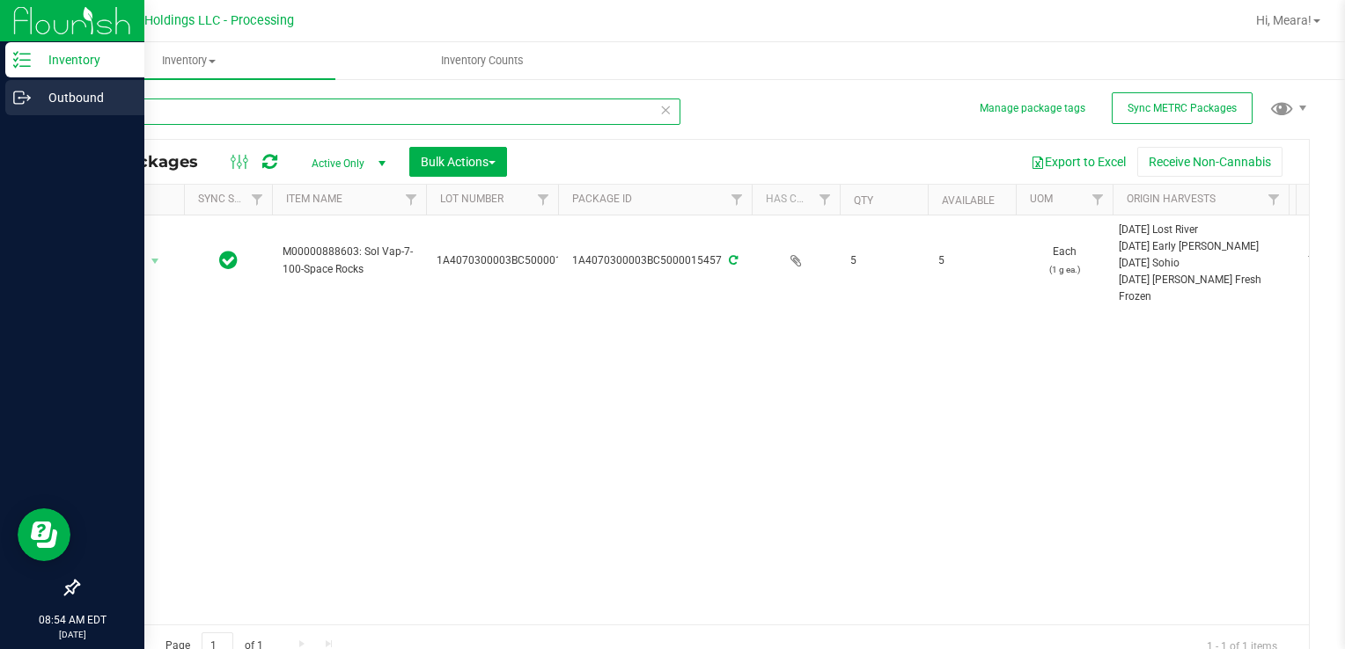
drag, startPoint x: 141, startPoint y: 112, endPoint x: 1, endPoint y: 85, distance: 142.4
click at [0, 88] on html "Inventory Outbound 08:54 AM EDT [DATE] 08/25 Riviera Creek Holdings LLC - Proce…" at bounding box center [672, 324] width 1345 height 649
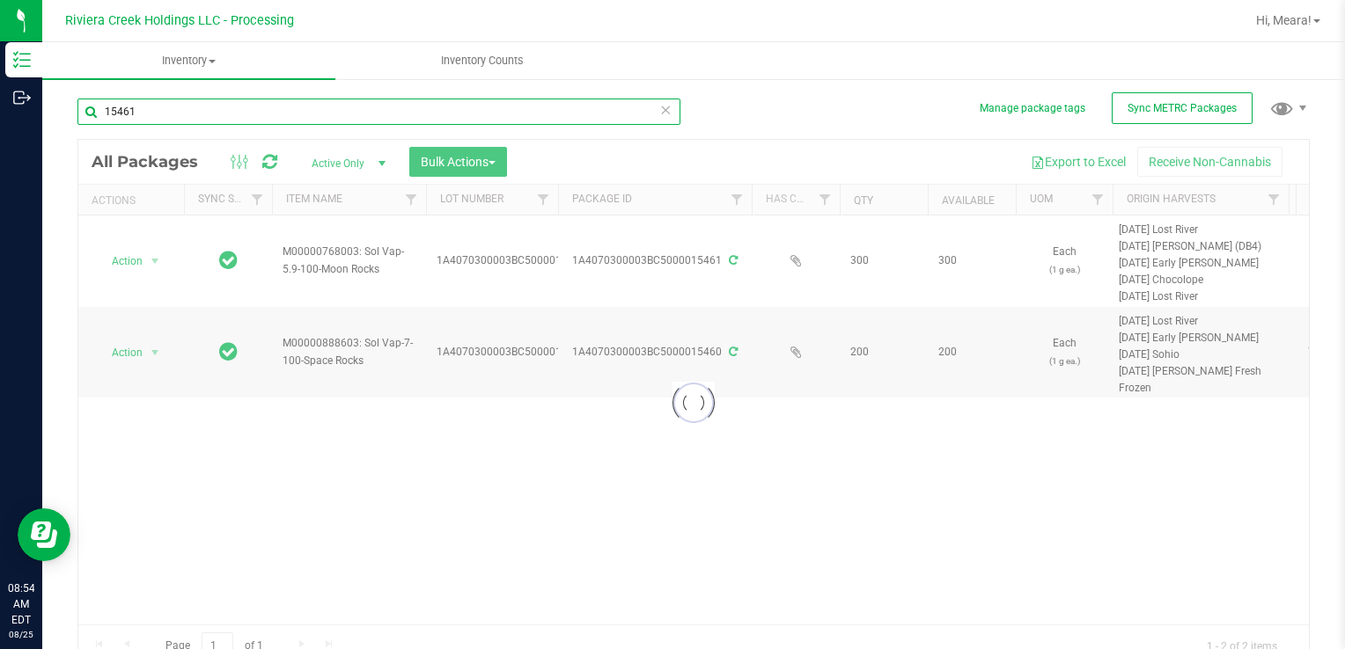
type input "15461"
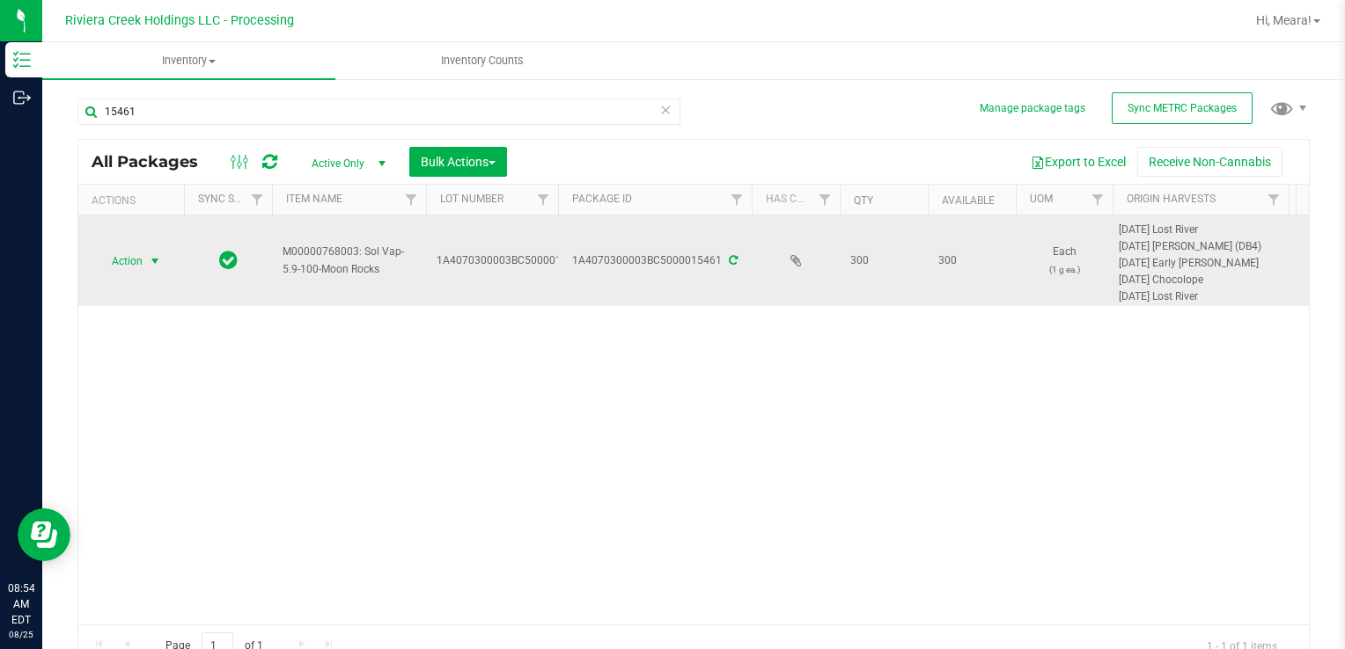
click at [145, 259] on span "select" at bounding box center [155, 261] width 22 height 25
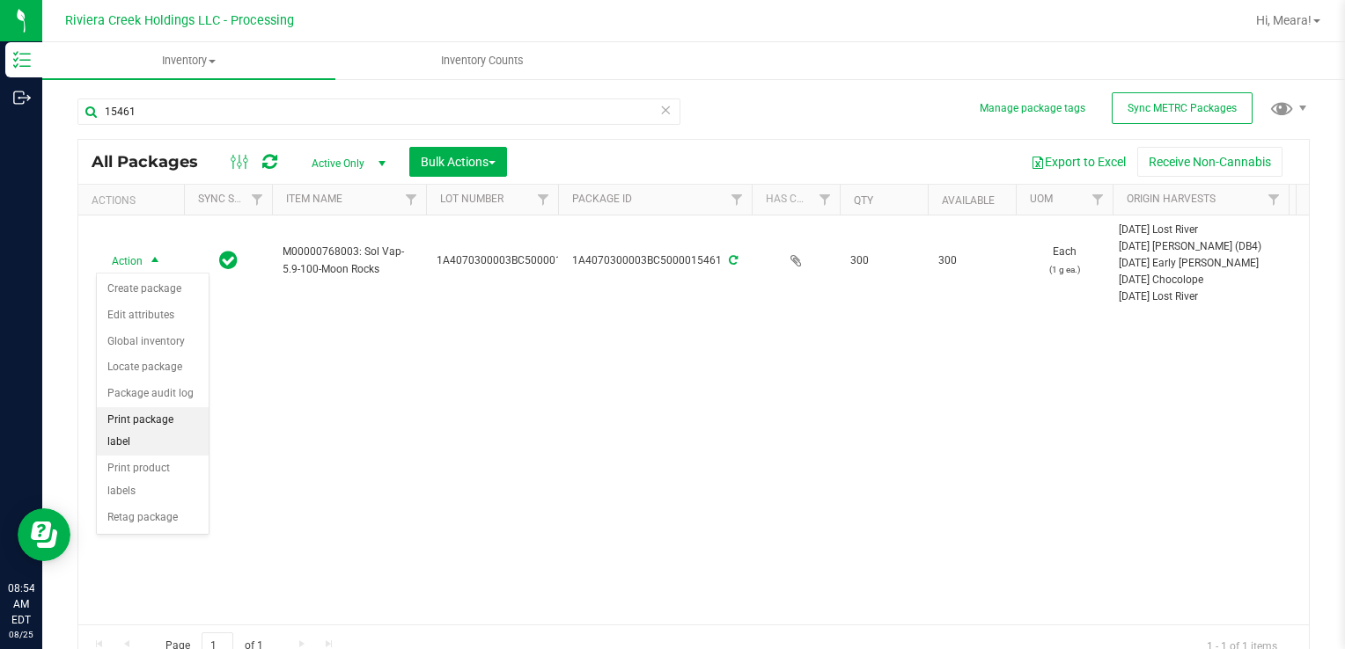
click at [155, 425] on li "Print package label" at bounding box center [153, 431] width 112 height 48
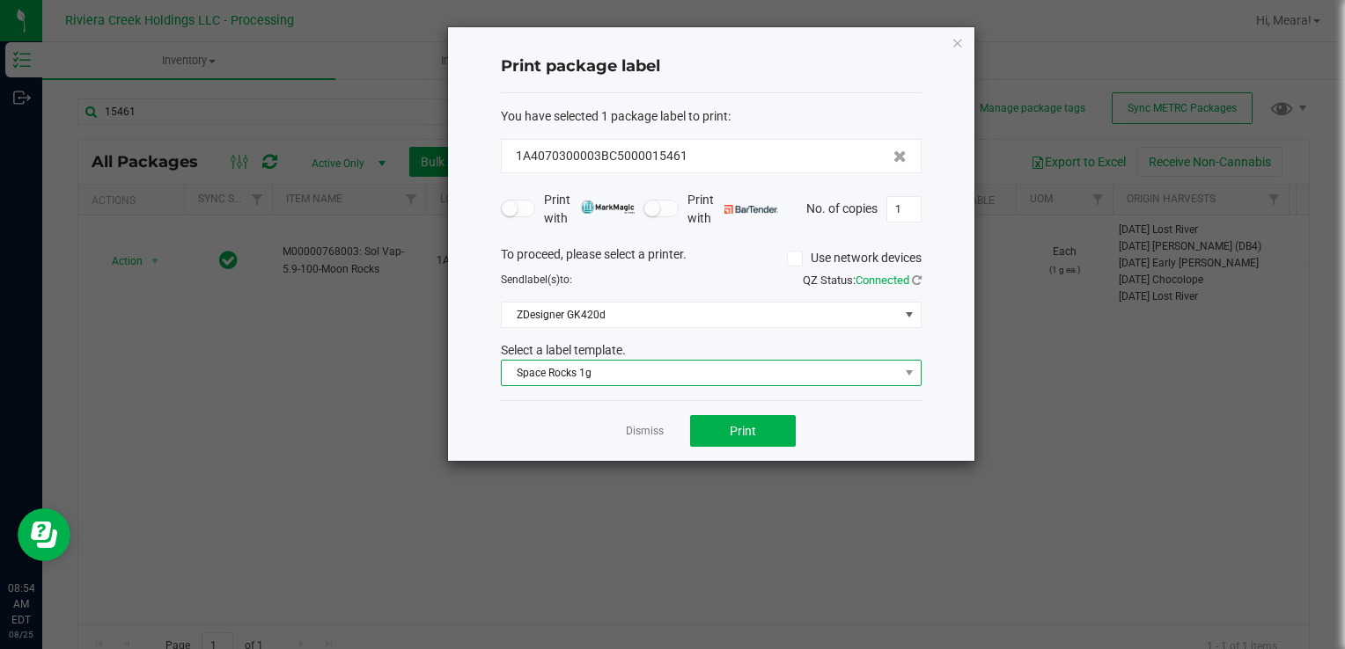
click at [597, 364] on span "Space Rocks 1g" at bounding box center [700, 373] width 397 height 25
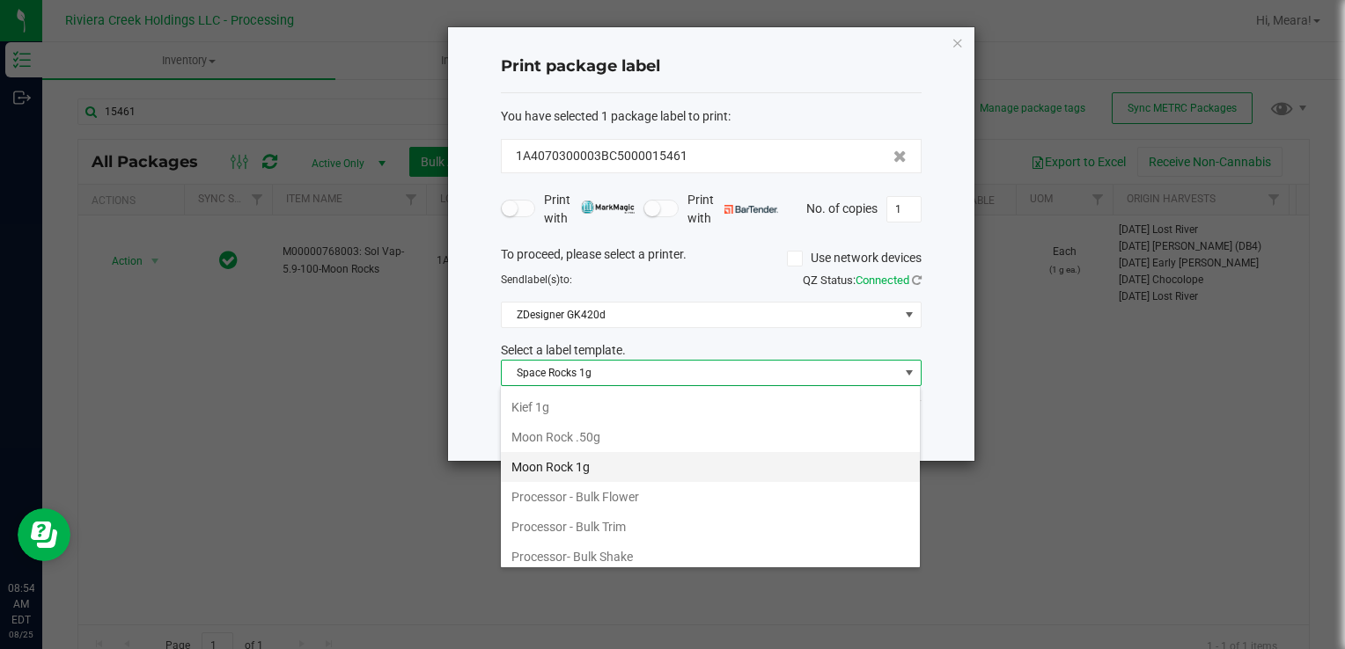
scroll to position [623, 0]
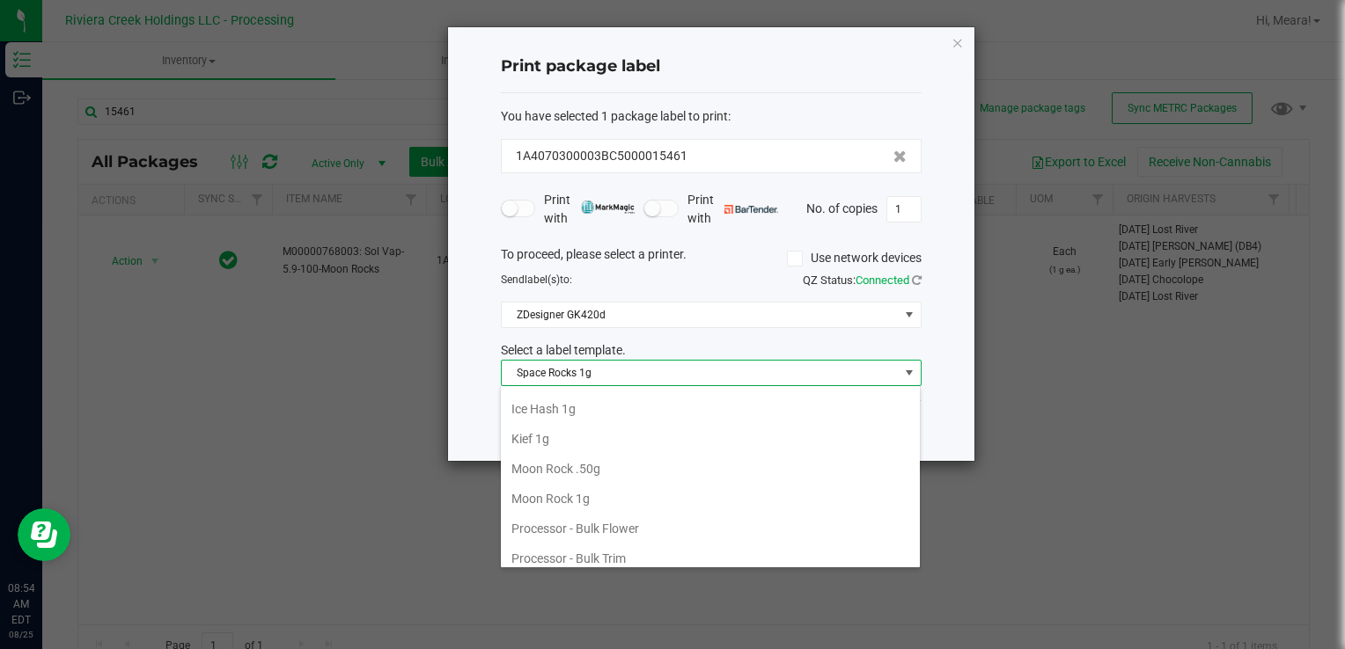
drag, startPoint x: 616, startPoint y: 493, endPoint x: 648, endPoint y: 465, distance: 42.4
click at [616, 493] on li "Moon Rock 1g" at bounding box center [710, 499] width 419 height 30
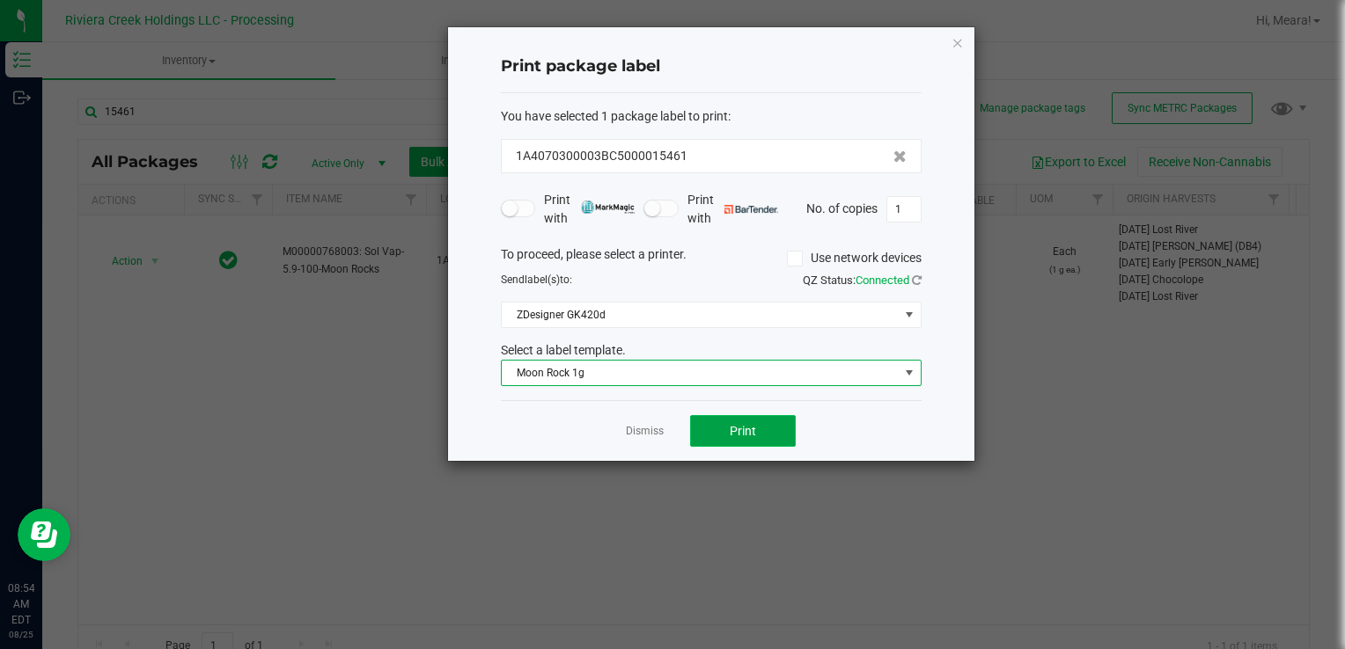
click at [710, 425] on button "Print" at bounding box center [743, 431] width 106 height 32
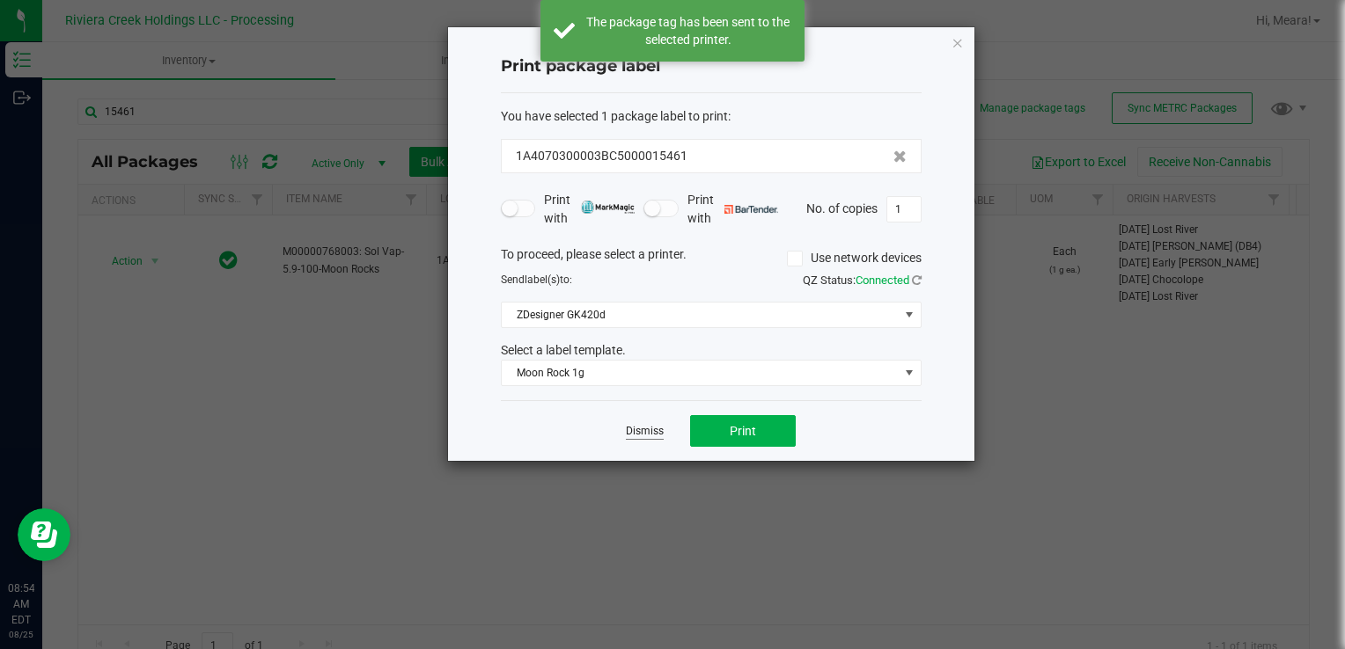
click at [630, 424] on link "Dismiss" at bounding box center [645, 431] width 38 height 15
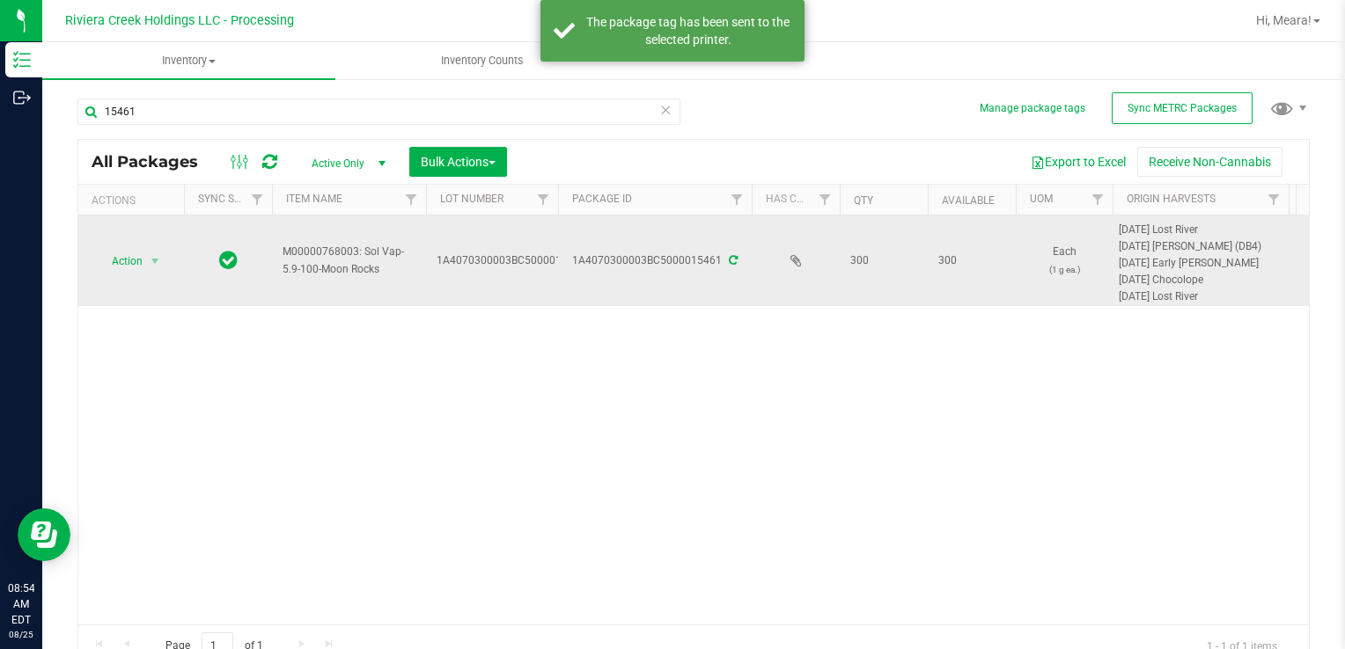
drag, startPoint x: 92, startPoint y: 241, endPoint x: 109, endPoint y: 258, distance: 23.6
click at [95, 241] on td "Action Action Create package Edit attributes Global inventory Locate package Pa…" at bounding box center [131, 261] width 106 height 91
click at [114, 266] on span "Action" at bounding box center [120, 261] width 48 height 25
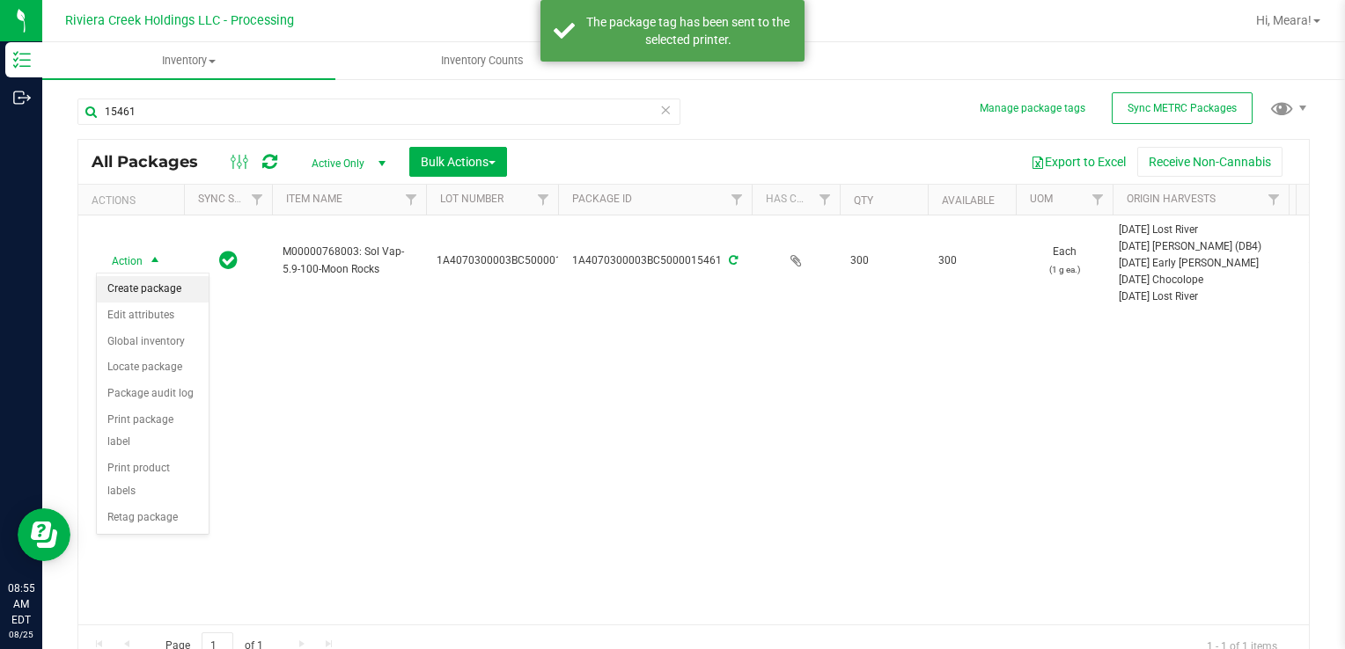
click at [125, 291] on li "Create package" at bounding box center [153, 289] width 112 height 26
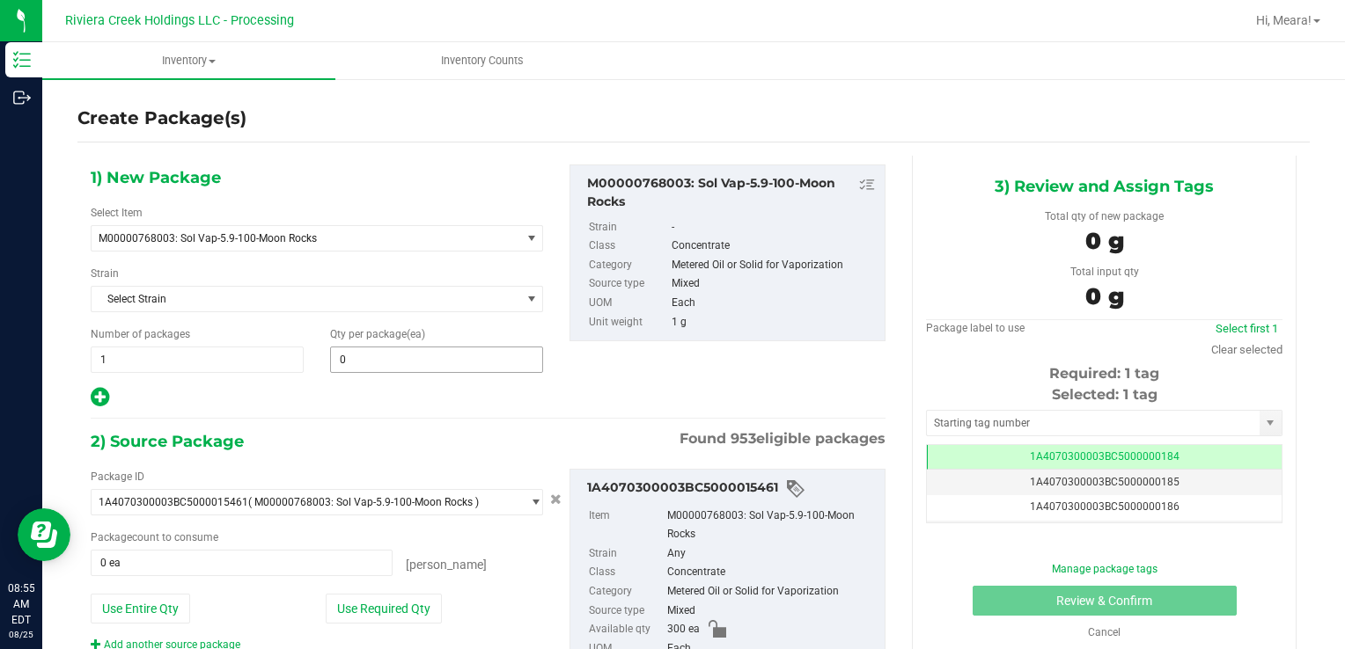
drag, startPoint x: 415, startPoint y: 378, endPoint x: 409, endPoint y: 369, distance: 10.7
click at [410, 371] on div "1) New Package Select Item M00000768003: Sol Vap-5.9-100-Moon Rocks M0000001240…" at bounding box center [316, 287] width 479 height 245
drag, startPoint x: 409, startPoint y: 369, endPoint x: 404, endPoint y: 360, distance: 10.3
click at [405, 361] on span at bounding box center [436, 360] width 213 height 26
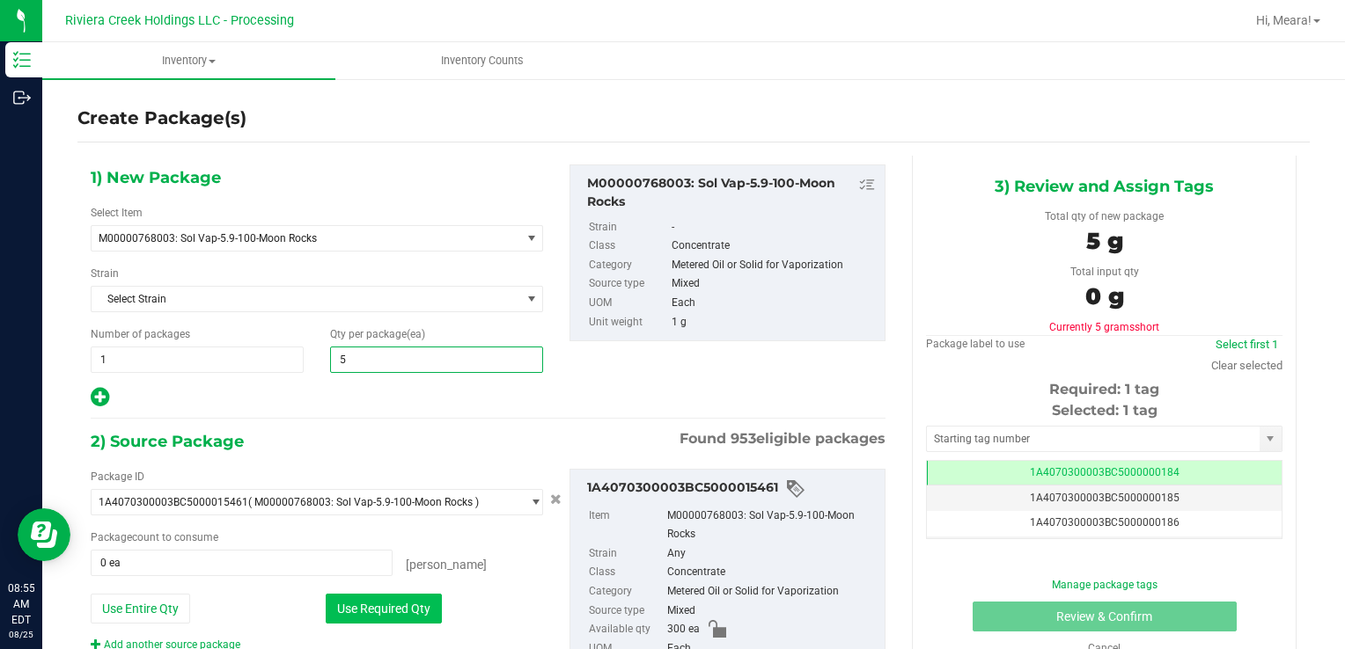
type input "50"
click at [376, 604] on button "Use Required Qty" at bounding box center [384, 609] width 116 height 30
type input "50 ea"
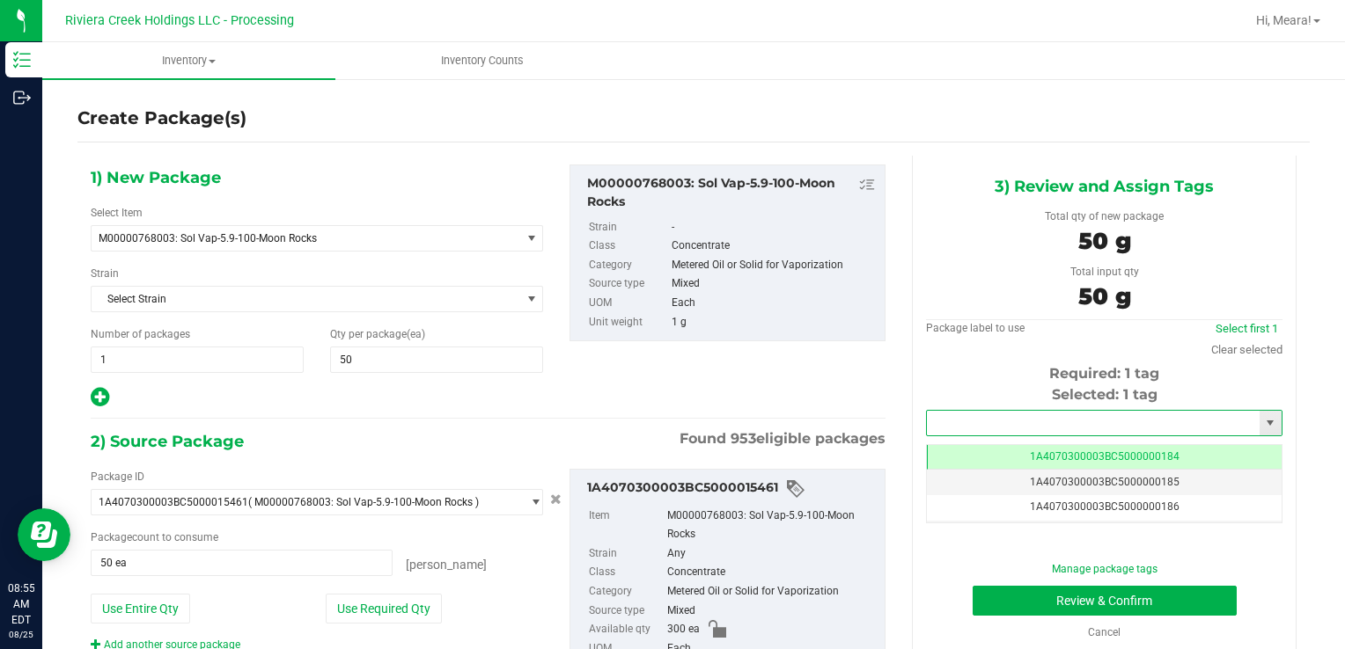
click at [954, 424] on input "text" at bounding box center [1093, 423] width 333 height 25
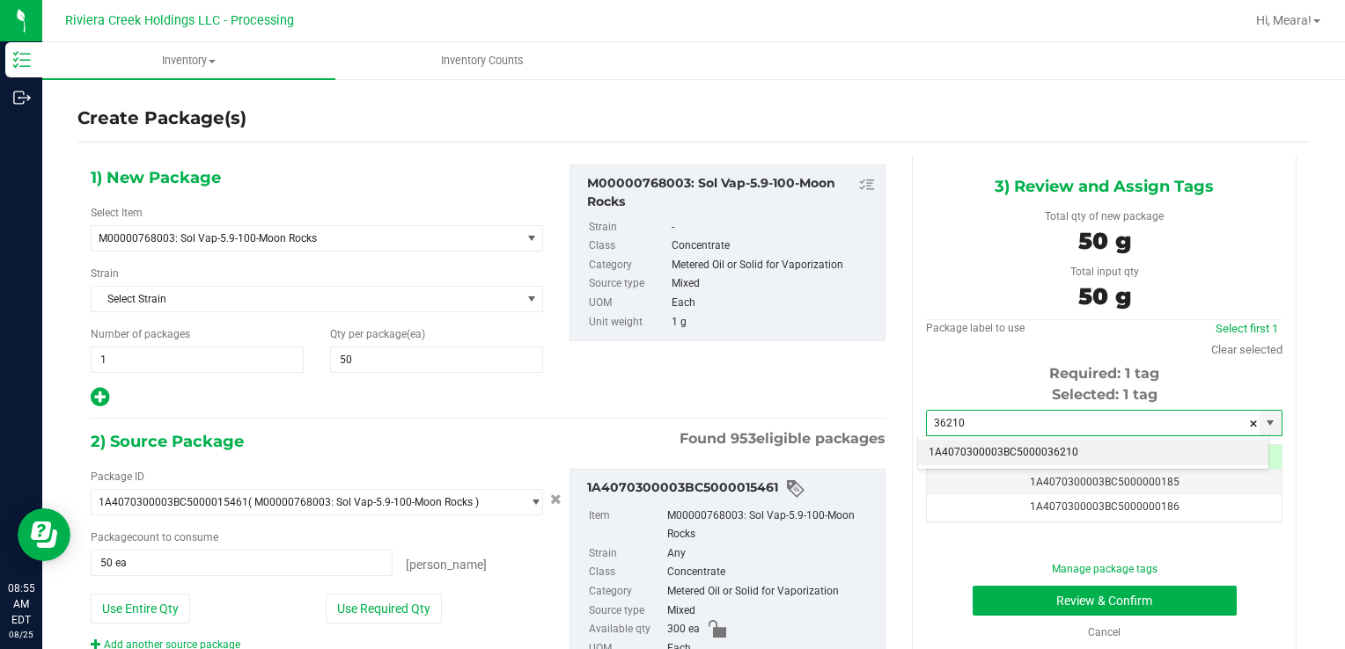
click at [982, 451] on li "1A4070300003BC5000036210" at bounding box center [1093, 453] width 350 height 26
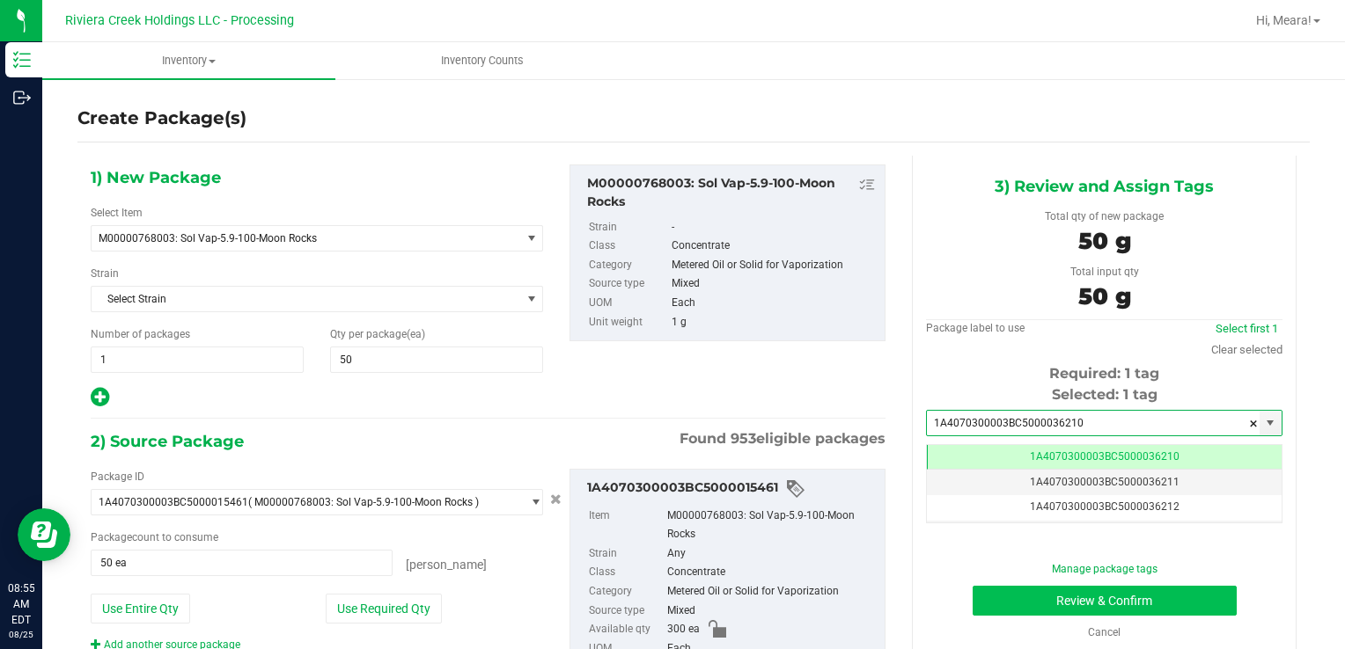
type input "1A4070300003BC5000036210"
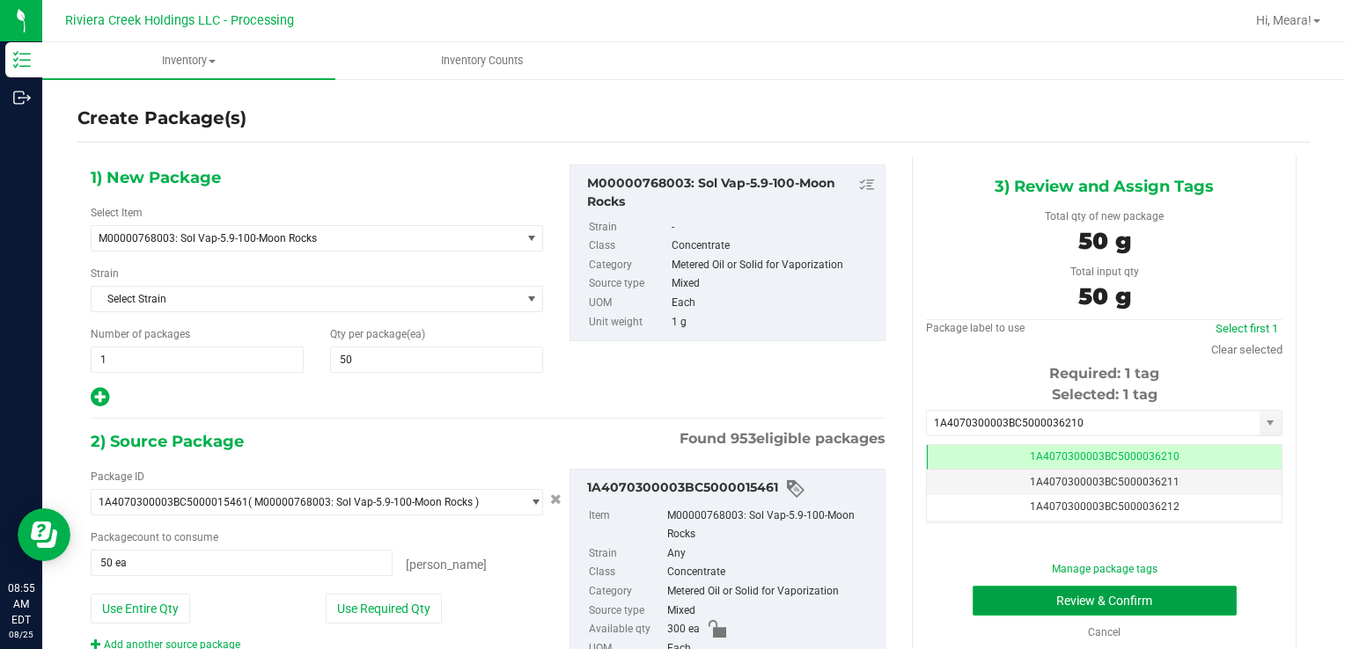
click at [976, 597] on button "Review & Confirm" at bounding box center [1104, 601] width 264 height 30
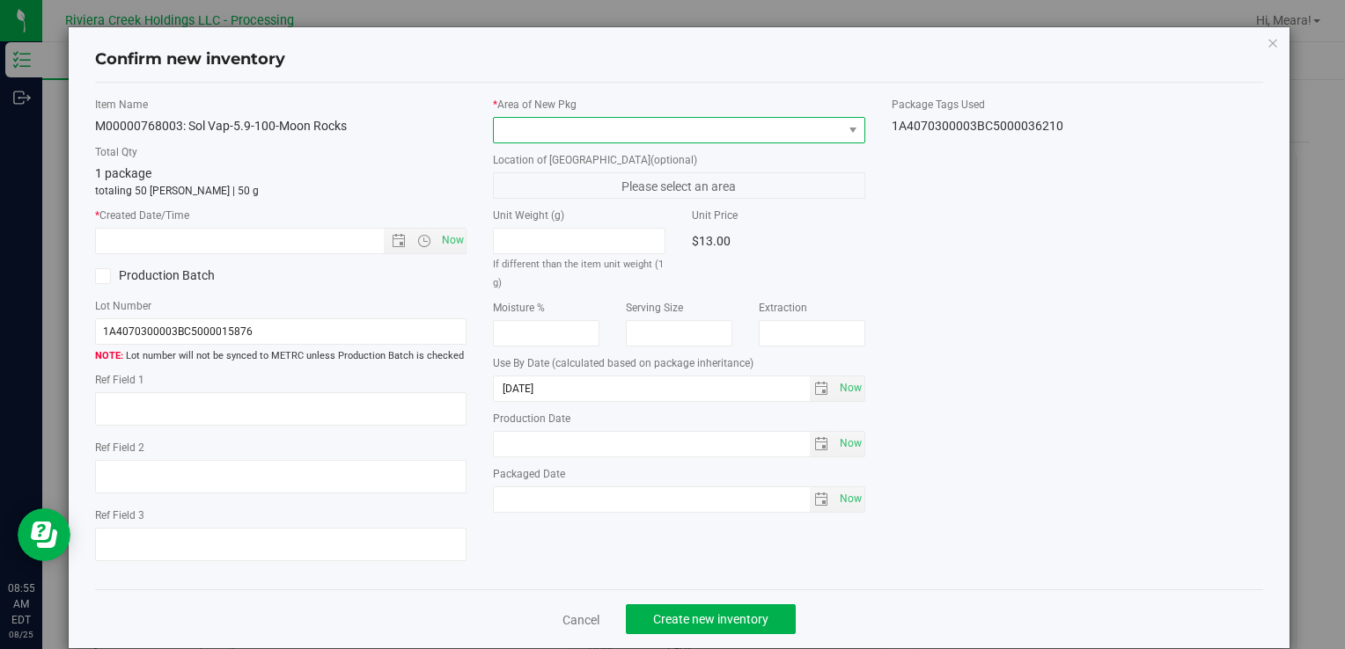
click at [732, 129] on span at bounding box center [668, 130] width 348 height 25
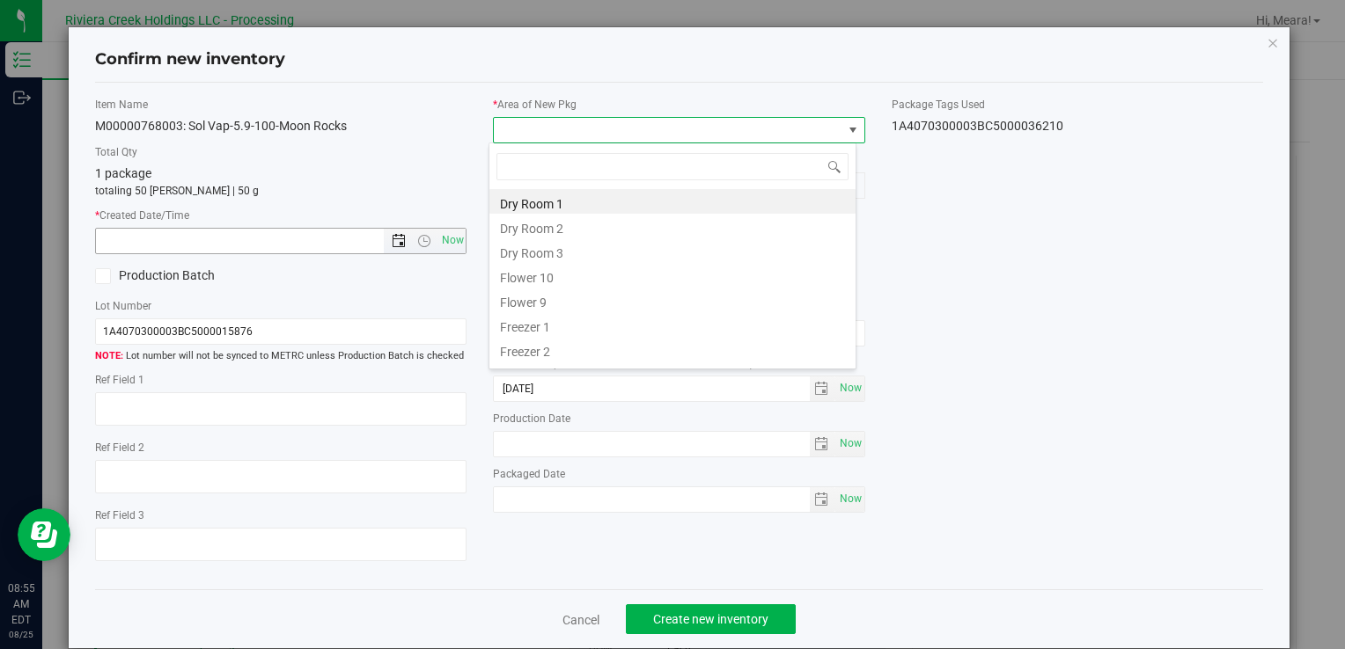
drag, startPoint x: 532, startPoint y: 273, endPoint x: 400, endPoint y: 236, distance: 137.1
click at [532, 274] on li "Flower 10" at bounding box center [672, 275] width 366 height 25
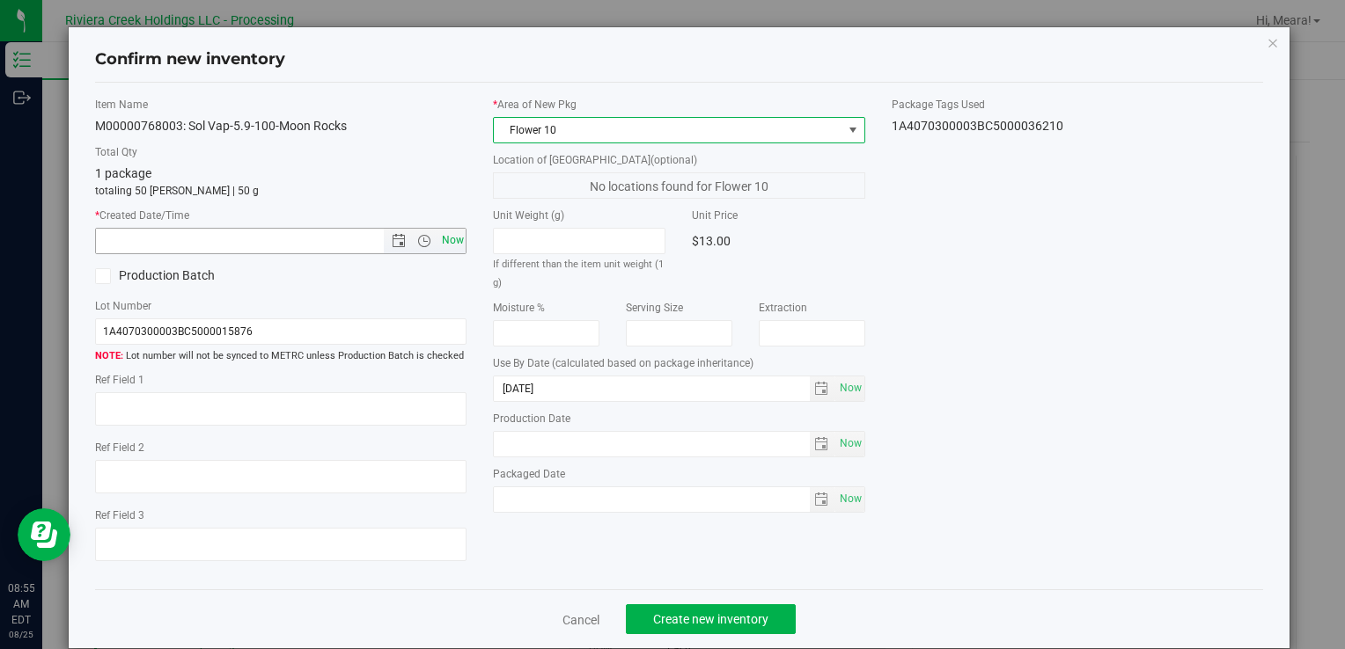
click at [451, 238] on span "Now" at bounding box center [452, 241] width 30 height 26
type input "[DATE] 8:55 AM"
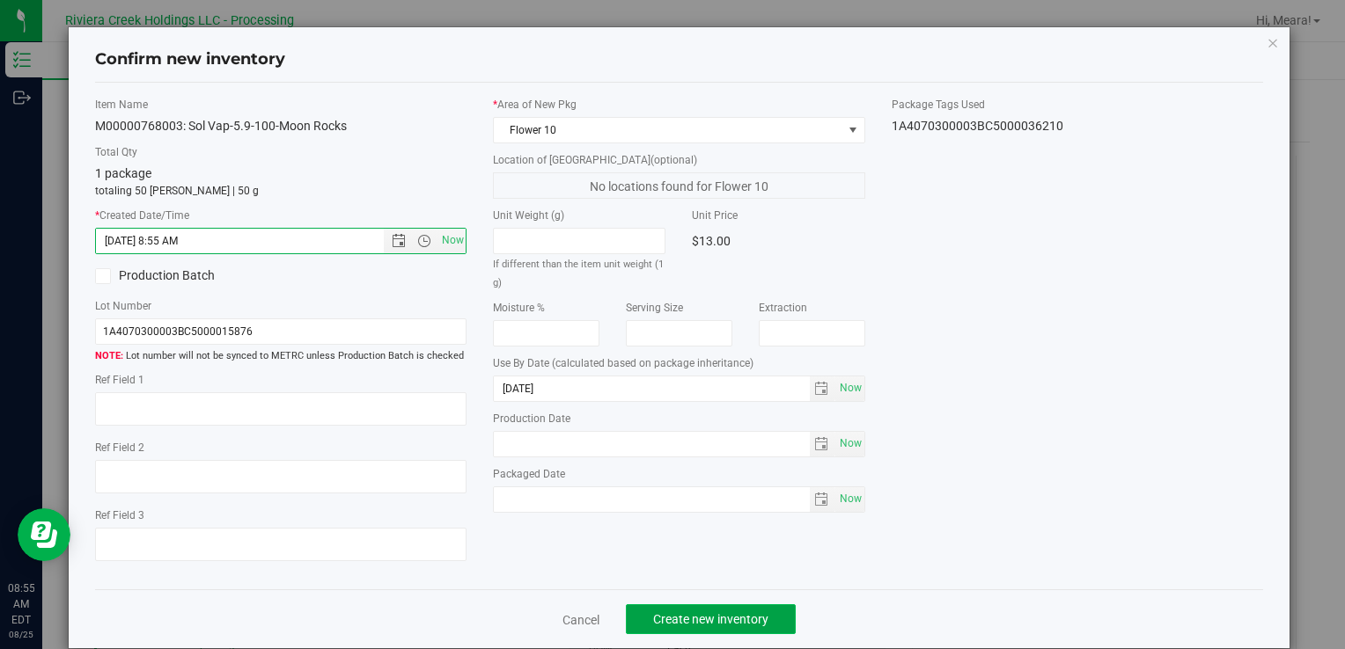
click at [683, 625] on span "Create new inventory" at bounding box center [710, 620] width 115 height 14
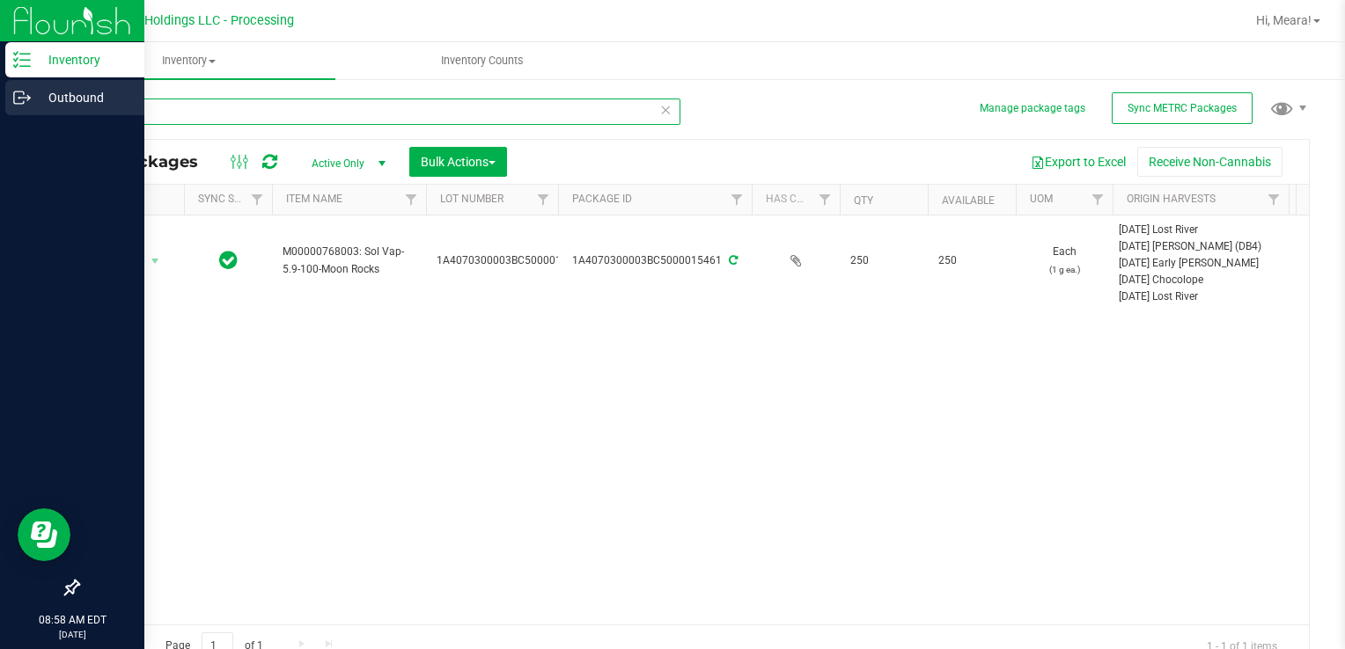
drag, startPoint x: 216, startPoint y: 121, endPoint x: 18, endPoint y: 111, distance: 198.3
click at [18, 111] on div "Inventory Outbound 08:58 AM EDT [DATE] 08/25 Riviera Creek Holdings LLC - Proce…" at bounding box center [672, 324] width 1345 height 649
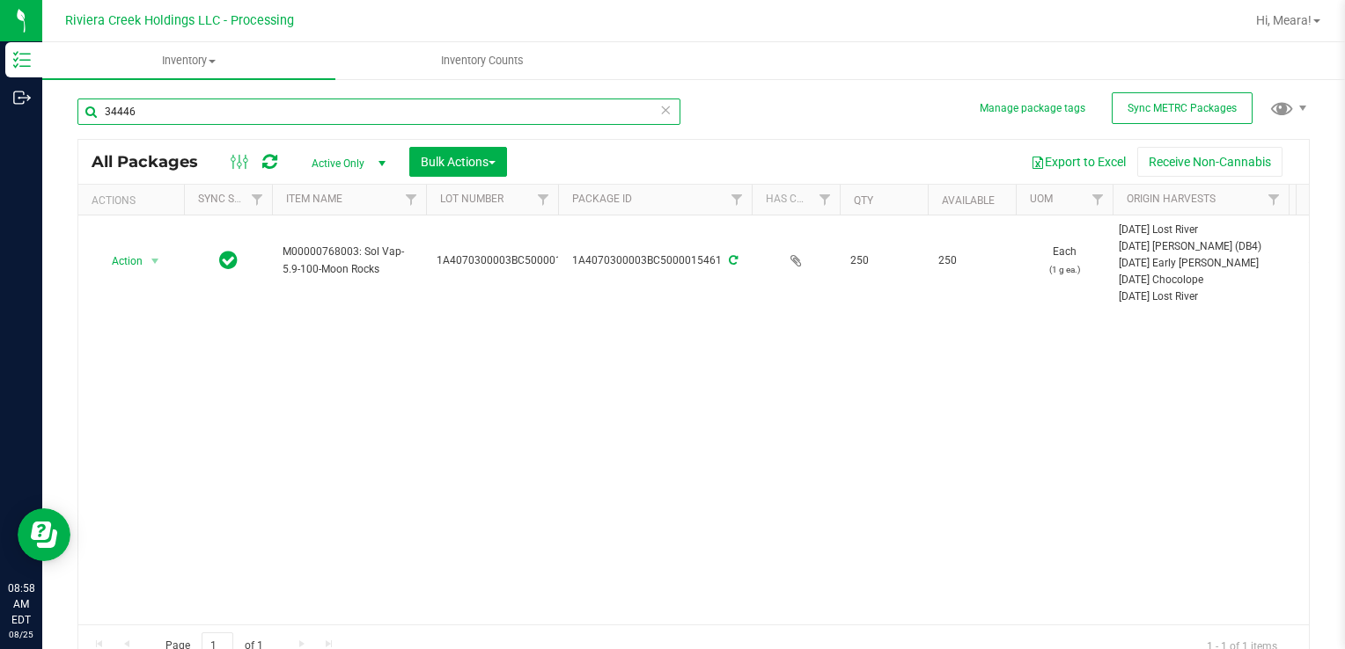
type input "34446"
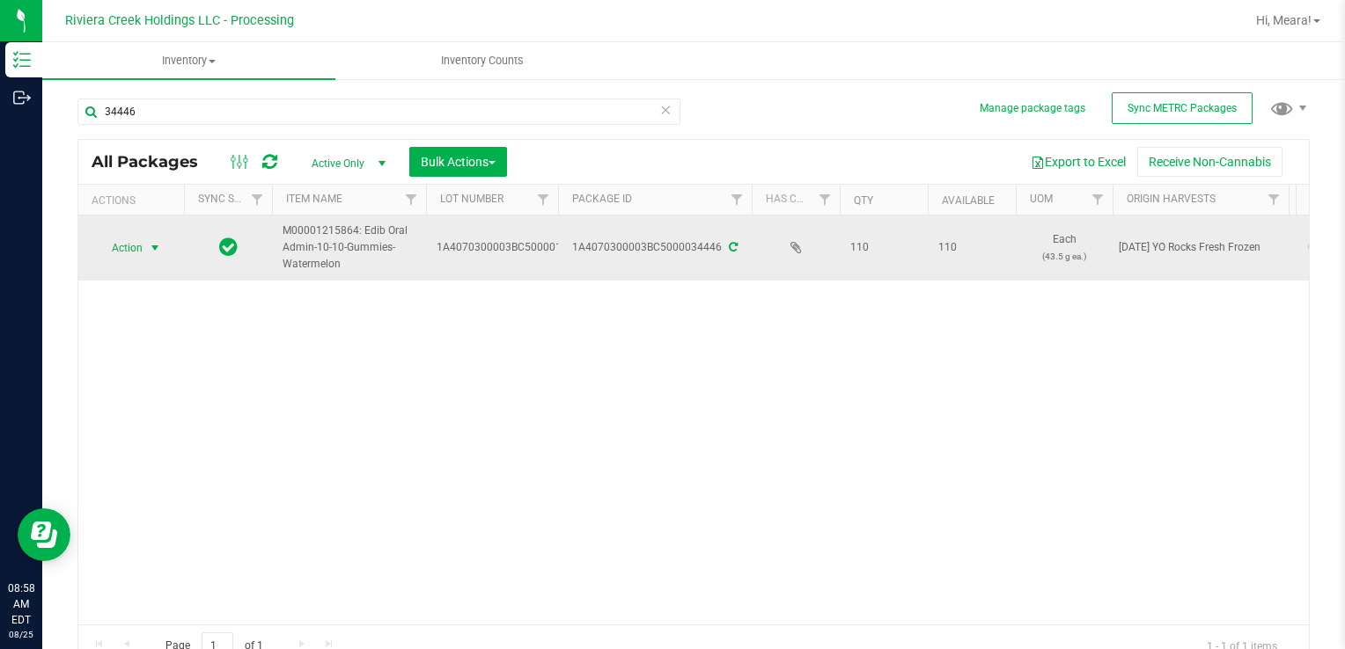
drag, startPoint x: 135, startPoint y: 239, endPoint x: 155, endPoint y: 259, distance: 28.0
click at [135, 240] on span "Action" at bounding box center [120, 248] width 48 height 25
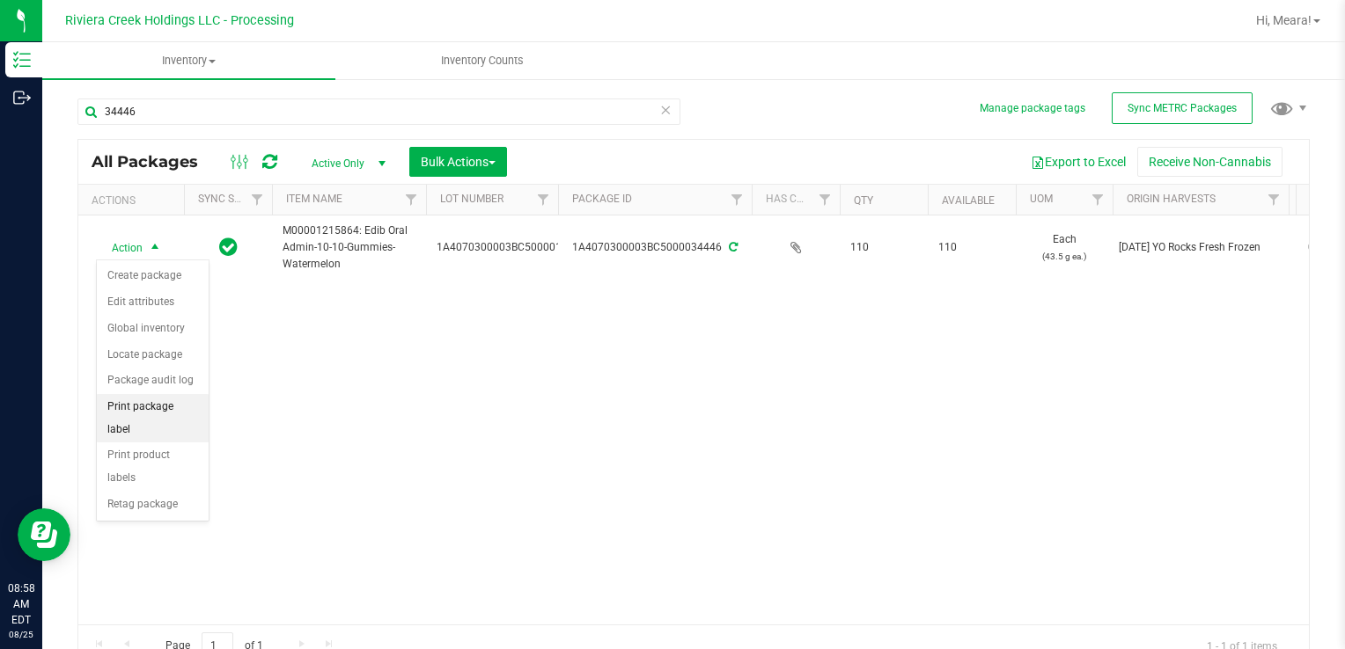
drag, startPoint x: 180, startPoint y: 407, endPoint x: 200, endPoint y: 396, distance: 22.8
click at [180, 407] on li "Print package label" at bounding box center [153, 418] width 112 height 48
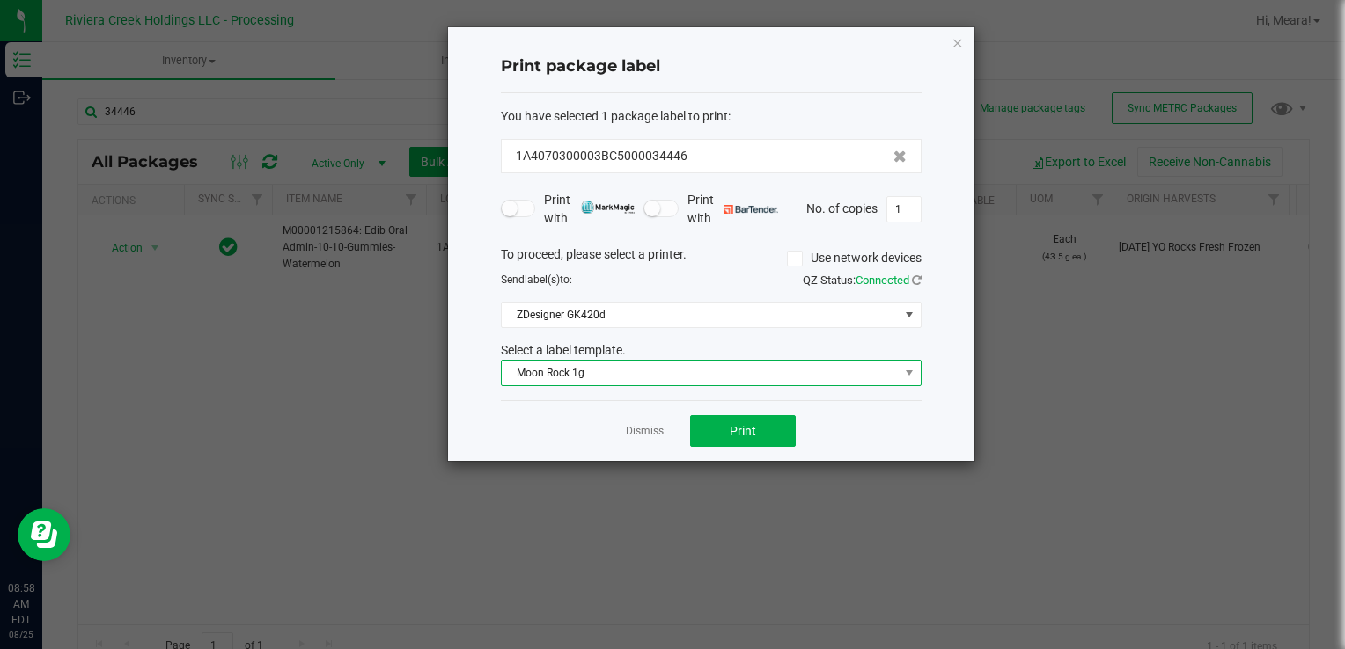
drag, startPoint x: 200, startPoint y: 396, endPoint x: 623, endPoint y: 378, distance: 423.7
click at [624, 378] on span "Moon Rock 1g" at bounding box center [700, 373] width 397 height 25
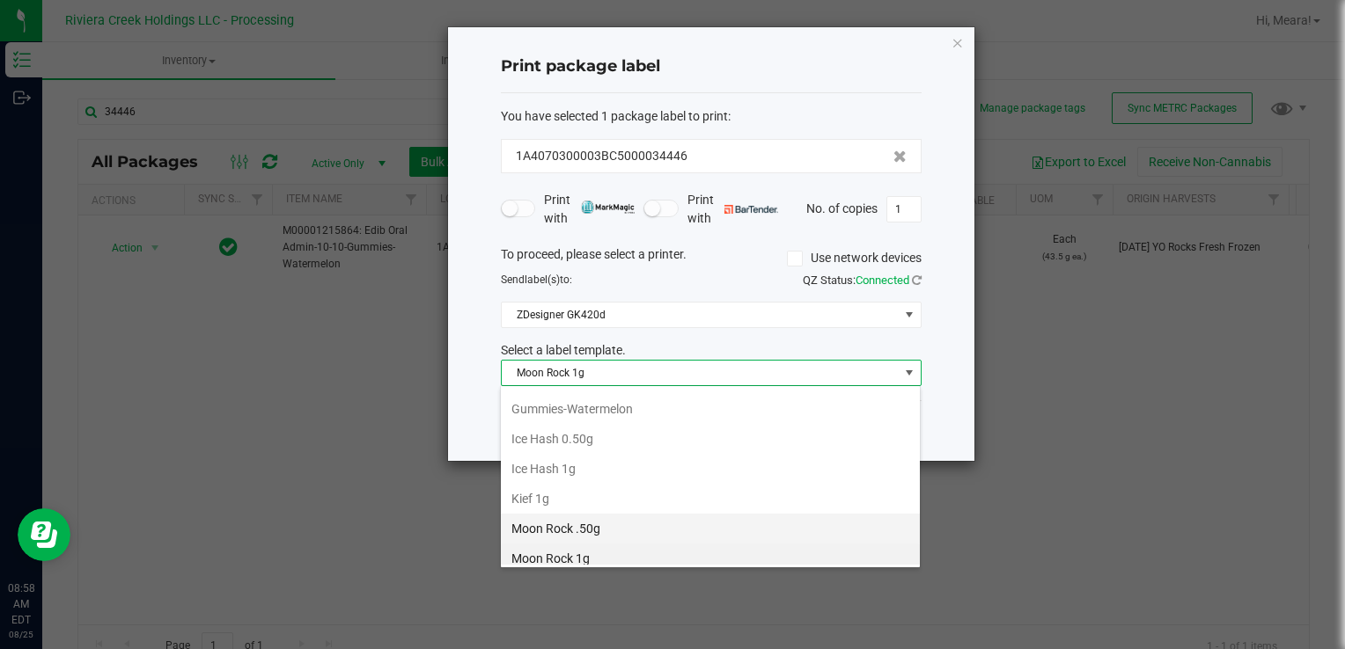
scroll to position [475, 0]
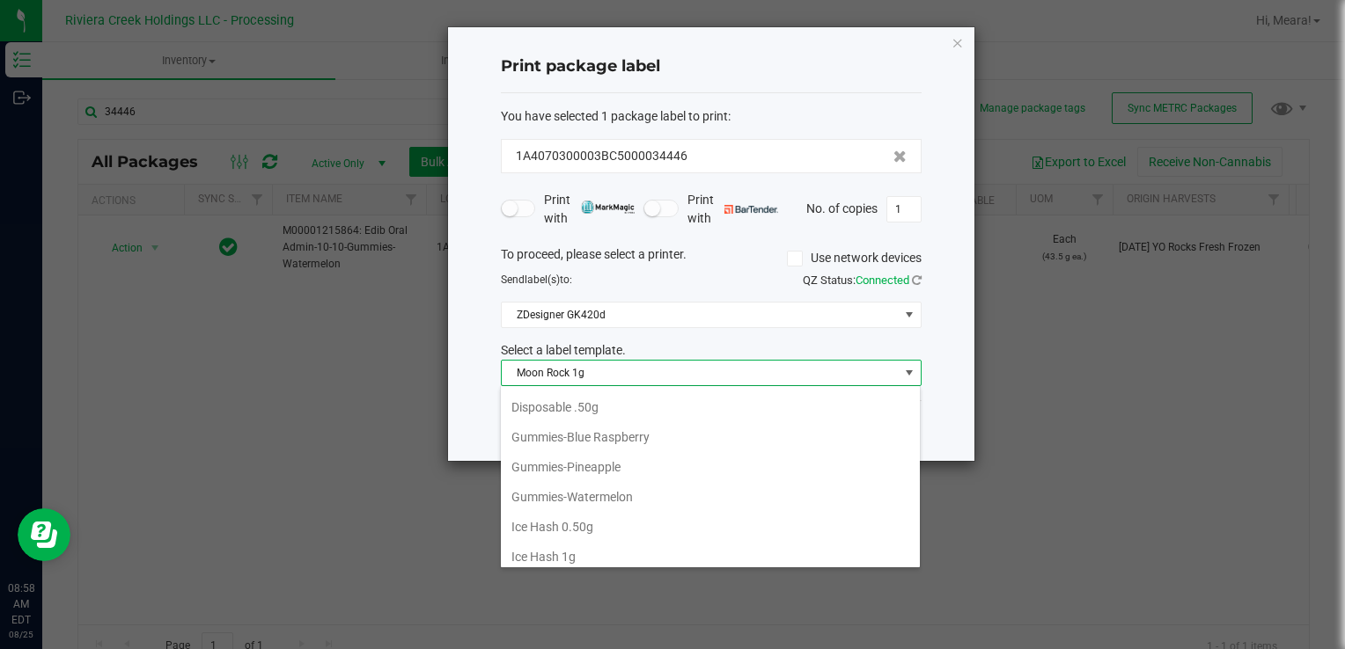
drag, startPoint x: 615, startPoint y: 487, endPoint x: 703, endPoint y: 442, distance: 98.8
click at [616, 487] on li "Gummies-Watermelon" at bounding box center [710, 497] width 419 height 30
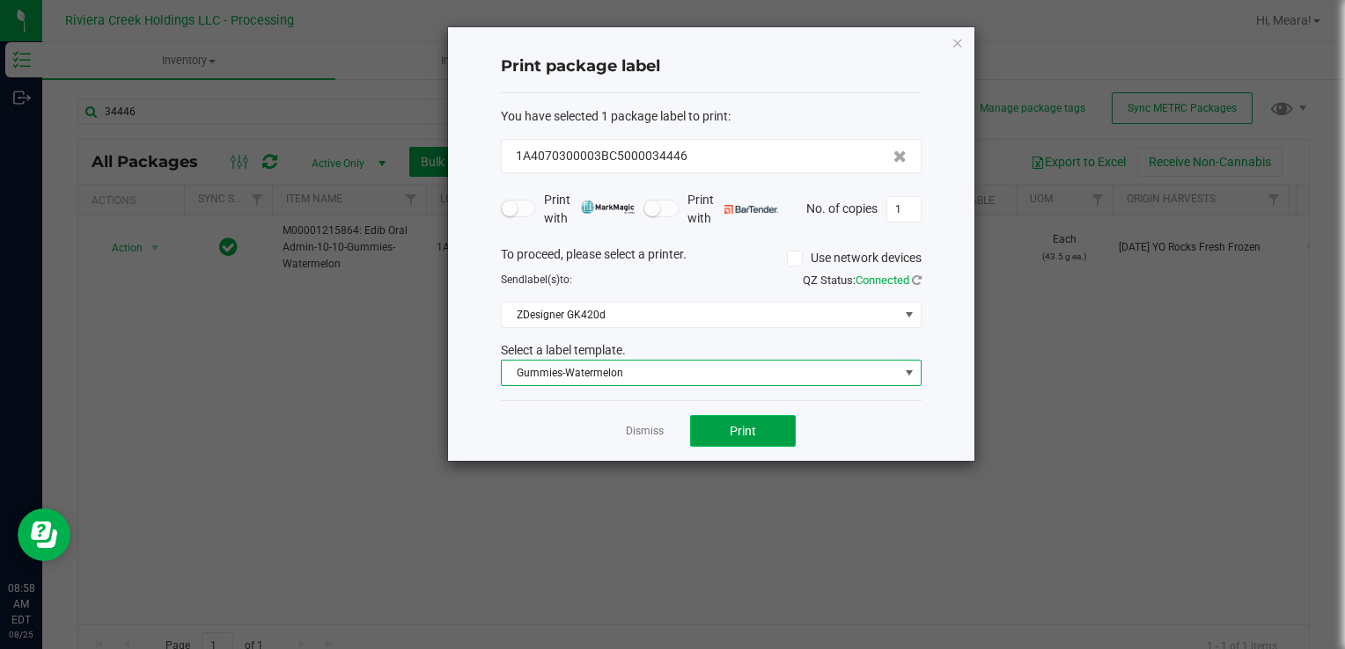
click at [712, 433] on button "Print" at bounding box center [743, 431] width 106 height 32
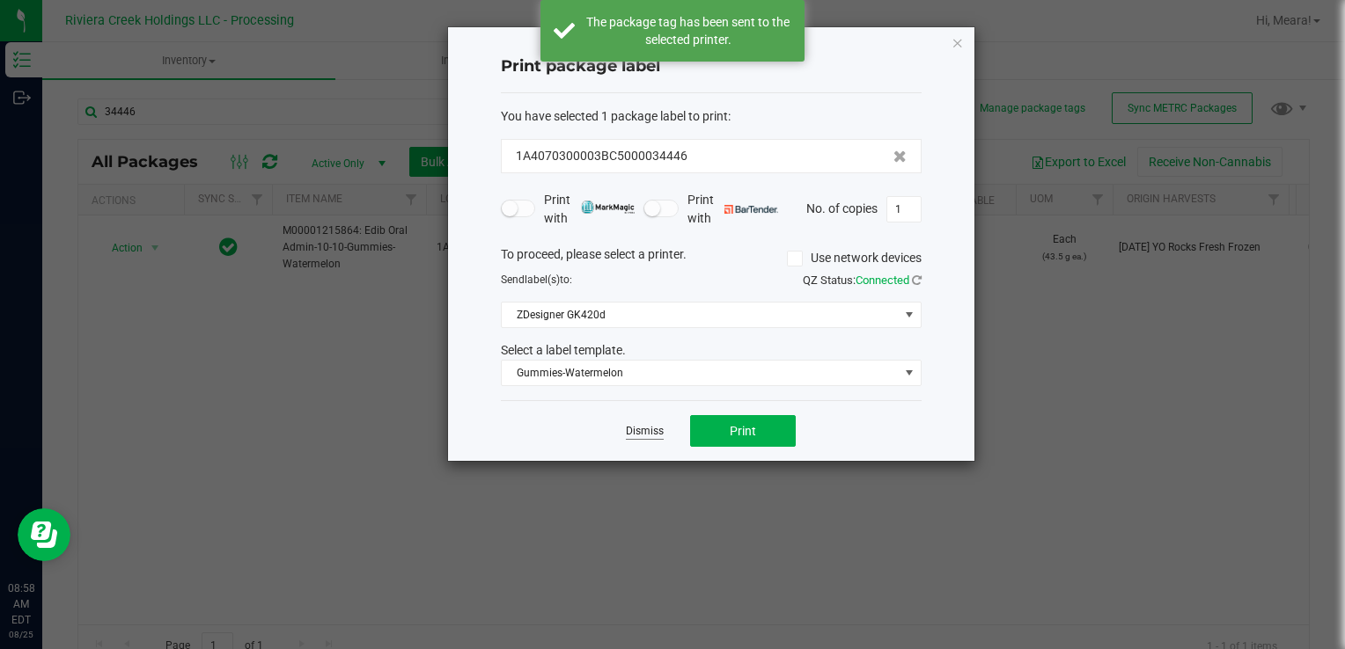
click at [648, 427] on link "Dismiss" at bounding box center [645, 431] width 38 height 15
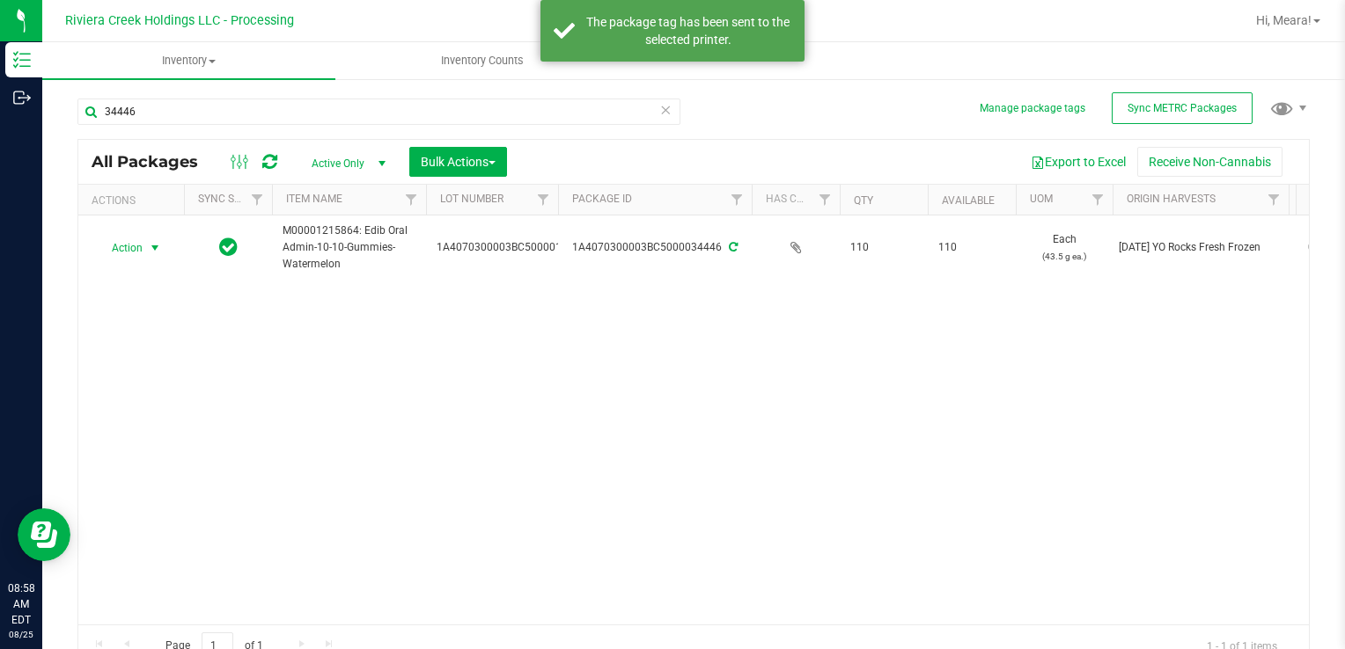
click at [119, 256] on span "Action" at bounding box center [120, 248] width 48 height 25
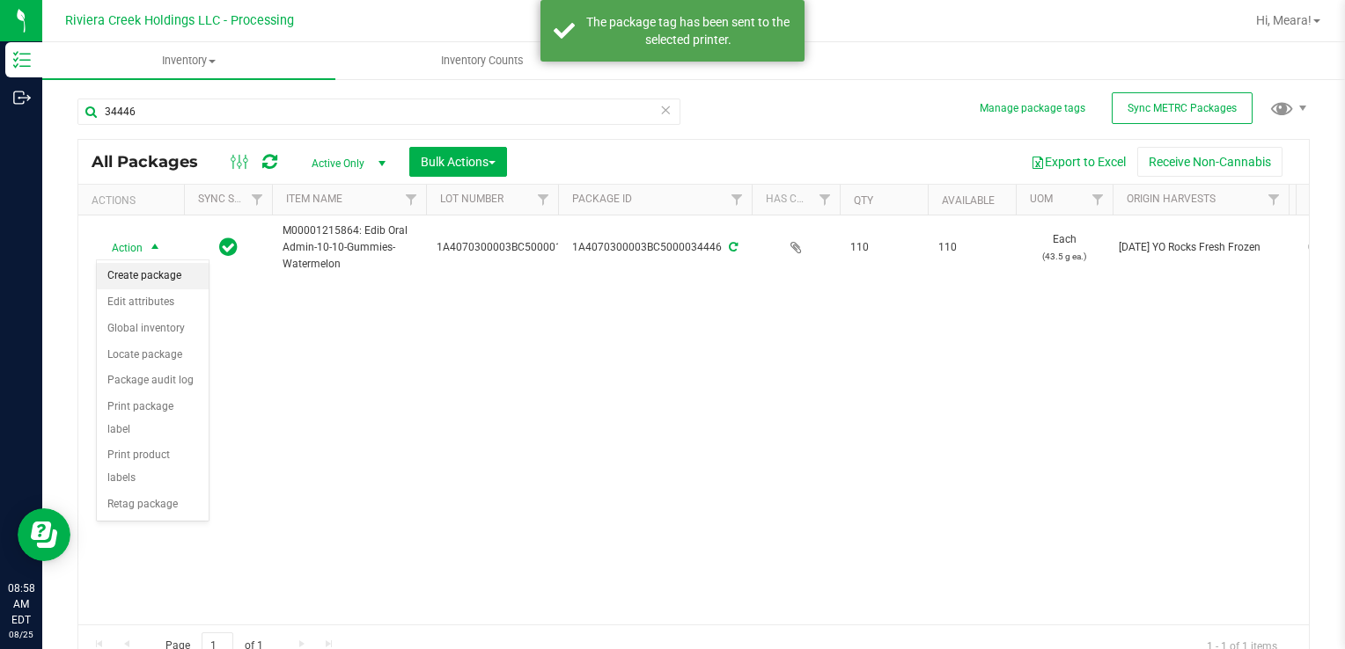
click at [129, 271] on li "Create package" at bounding box center [153, 276] width 112 height 26
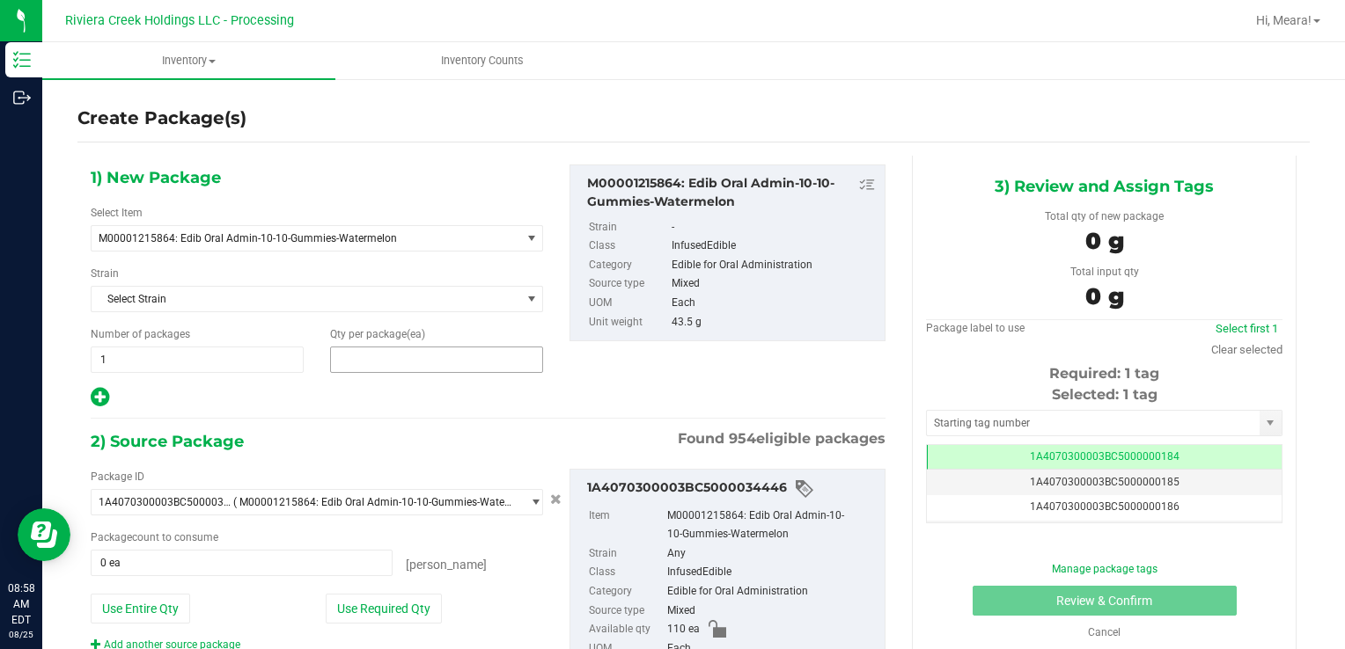
click at [390, 366] on span at bounding box center [436, 360] width 213 height 26
type input "20"
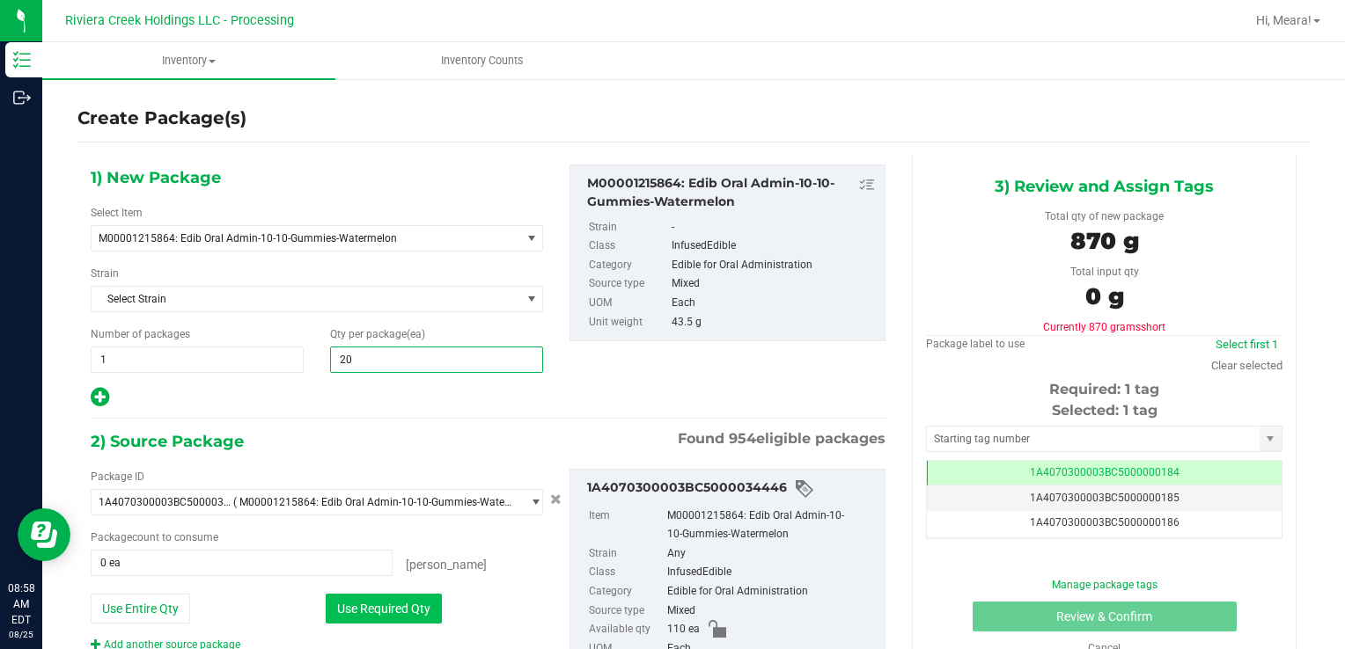
type input "20"
click at [363, 606] on button "Use Required Qty" at bounding box center [384, 609] width 116 height 30
type input "20 ea"
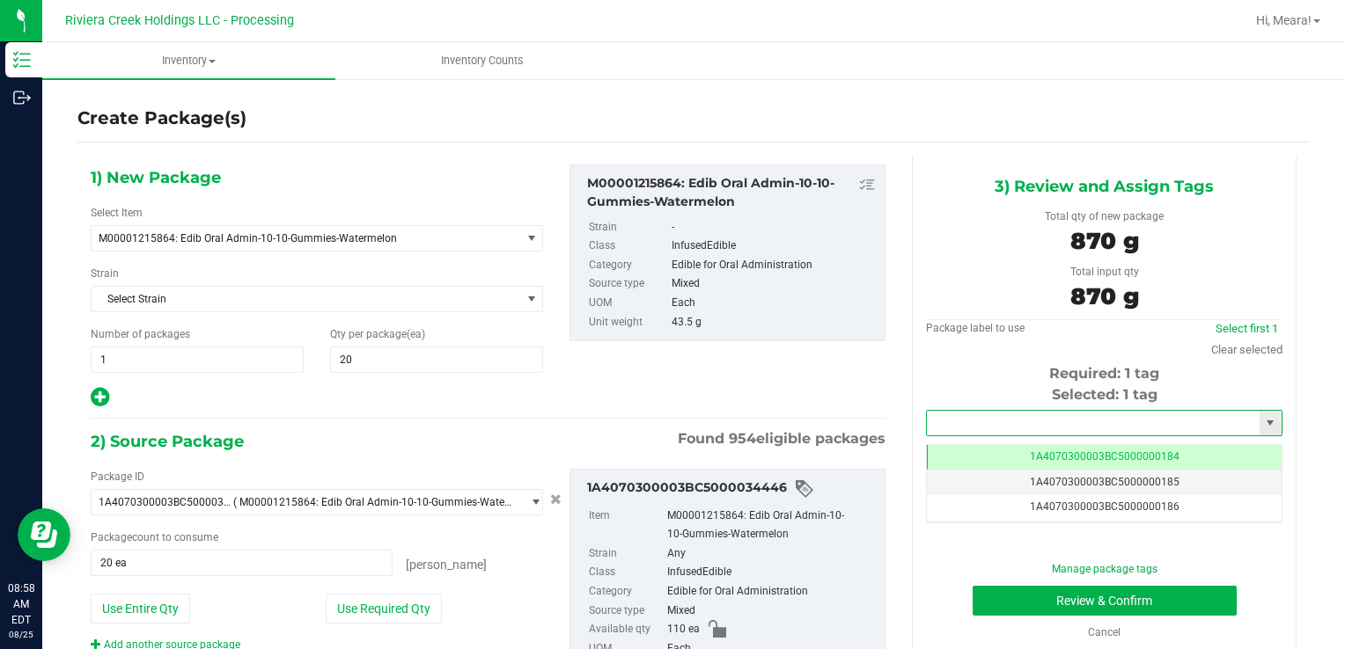
click at [975, 420] on input "text" at bounding box center [1093, 423] width 333 height 25
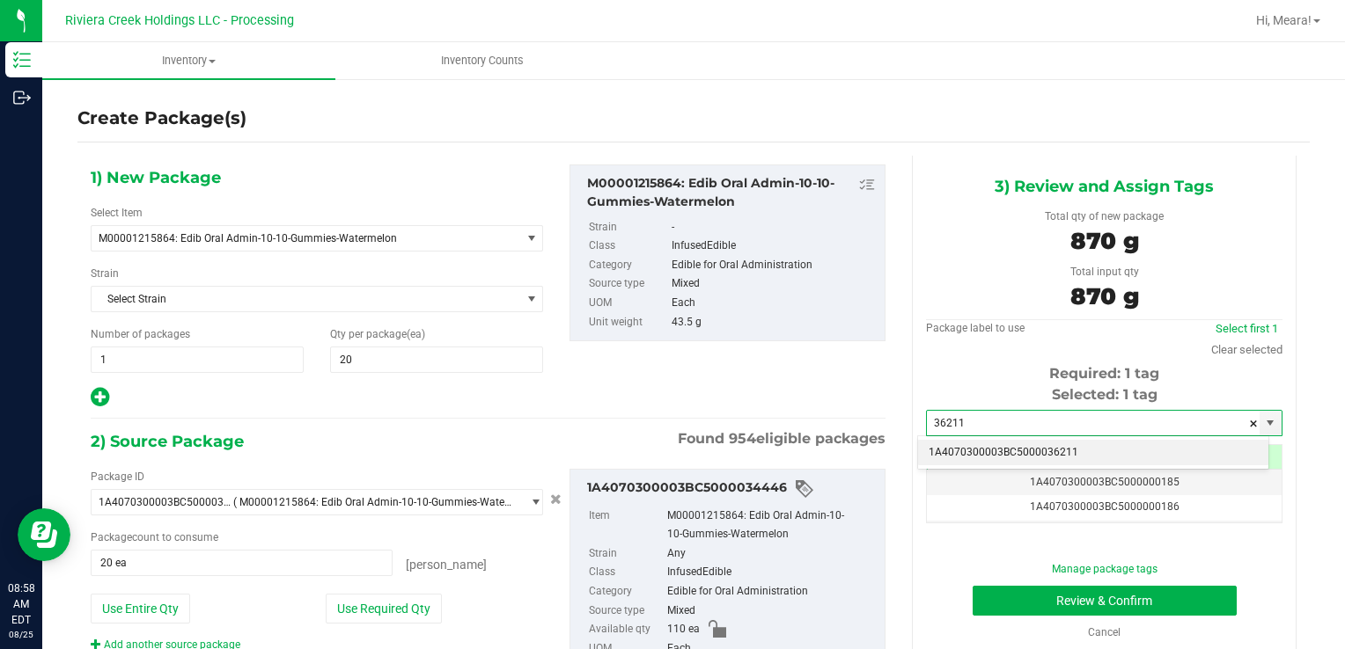
click at [981, 448] on li "1A4070300003BC5000036211" at bounding box center [1093, 453] width 350 height 26
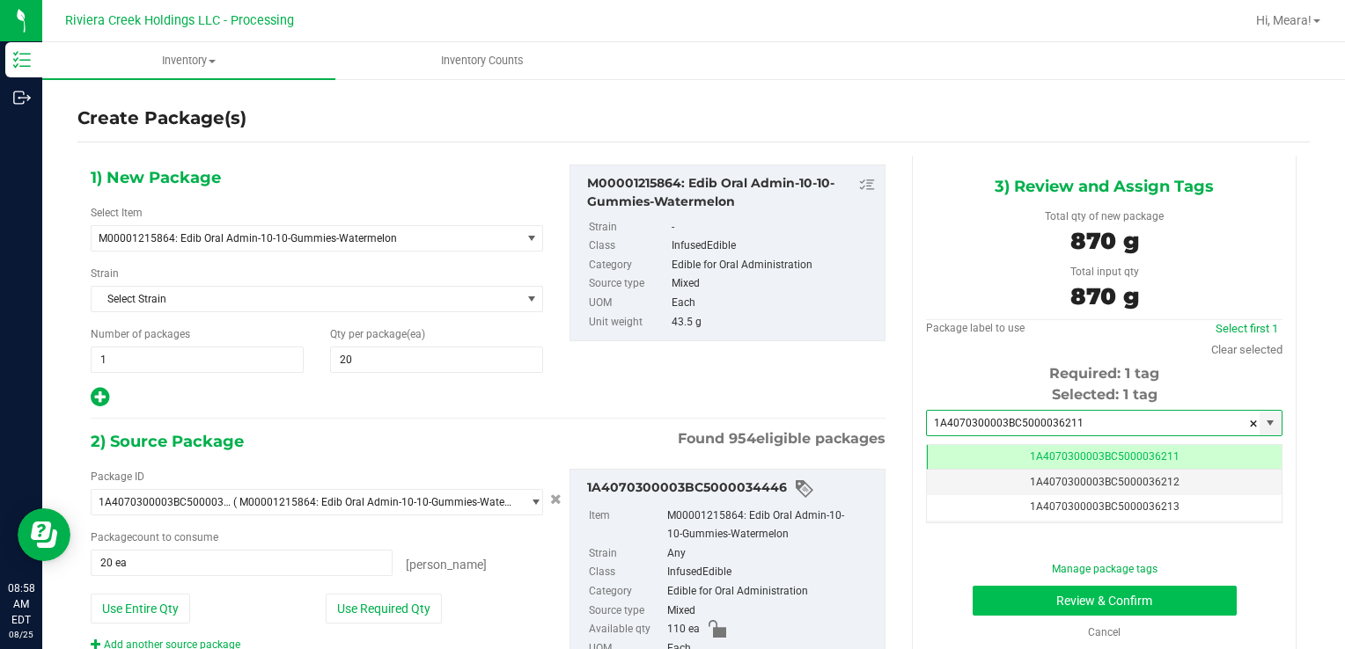
type input "1A4070300003BC5000036211"
click at [999, 603] on button "Review & Confirm" at bounding box center [1104, 601] width 264 height 30
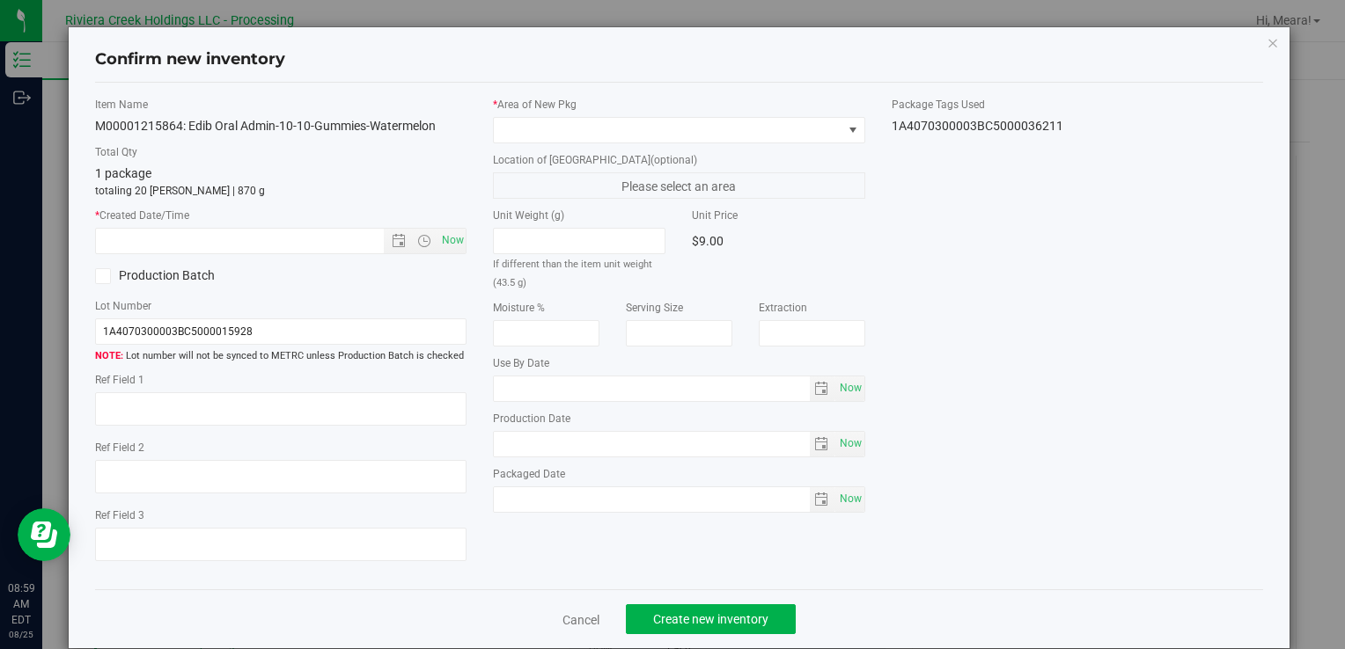
type input "[DATE]"
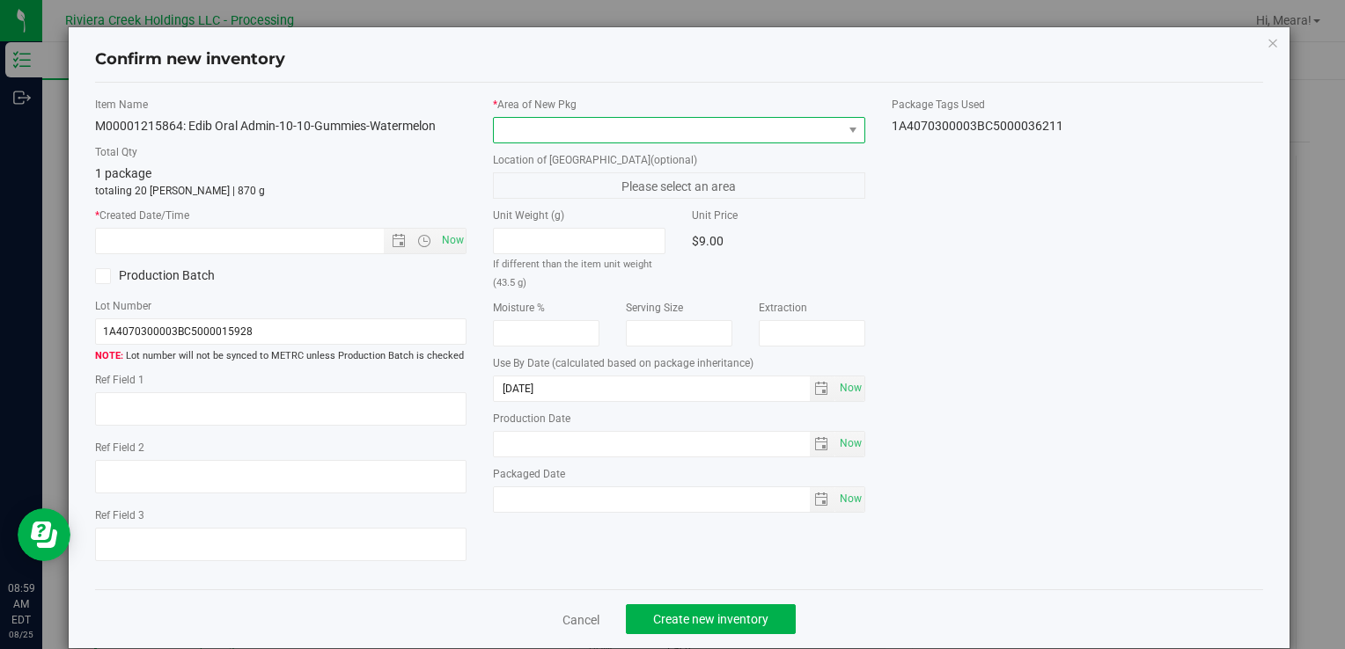
click at [736, 132] on span at bounding box center [668, 130] width 348 height 25
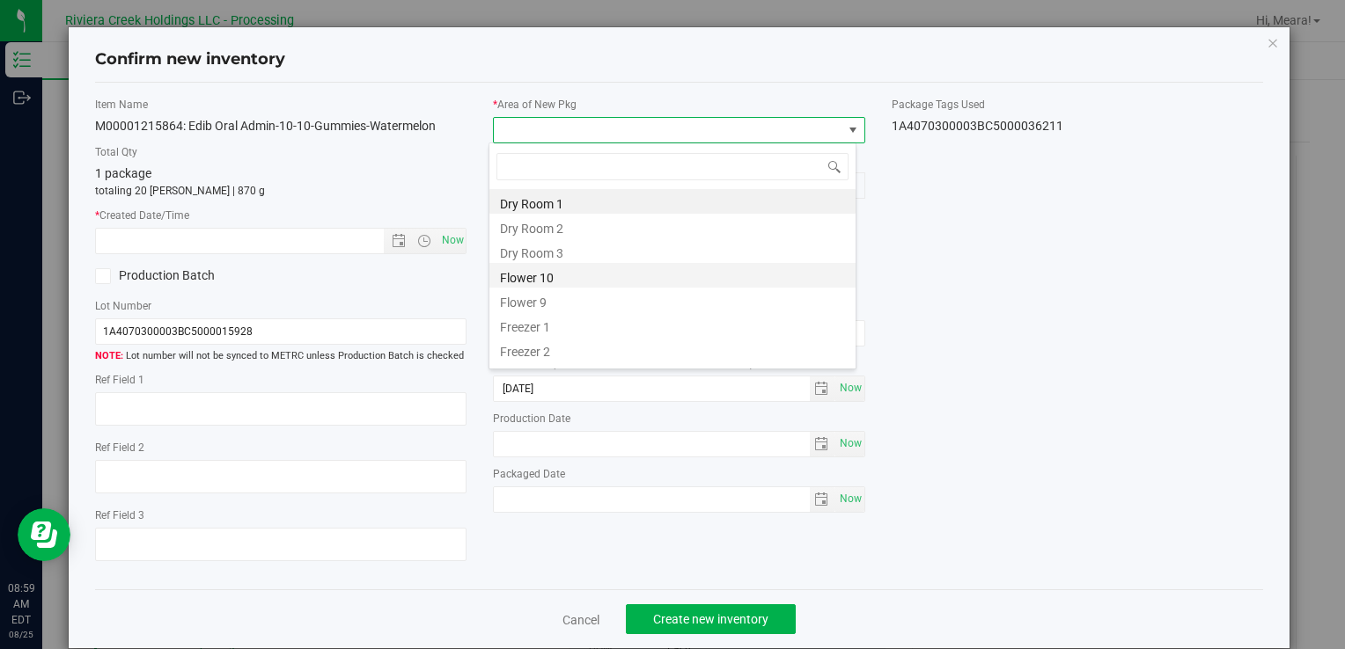
click at [524, 269] on li "Flower 10" at bounding box center [672, 275] width 366 height 25
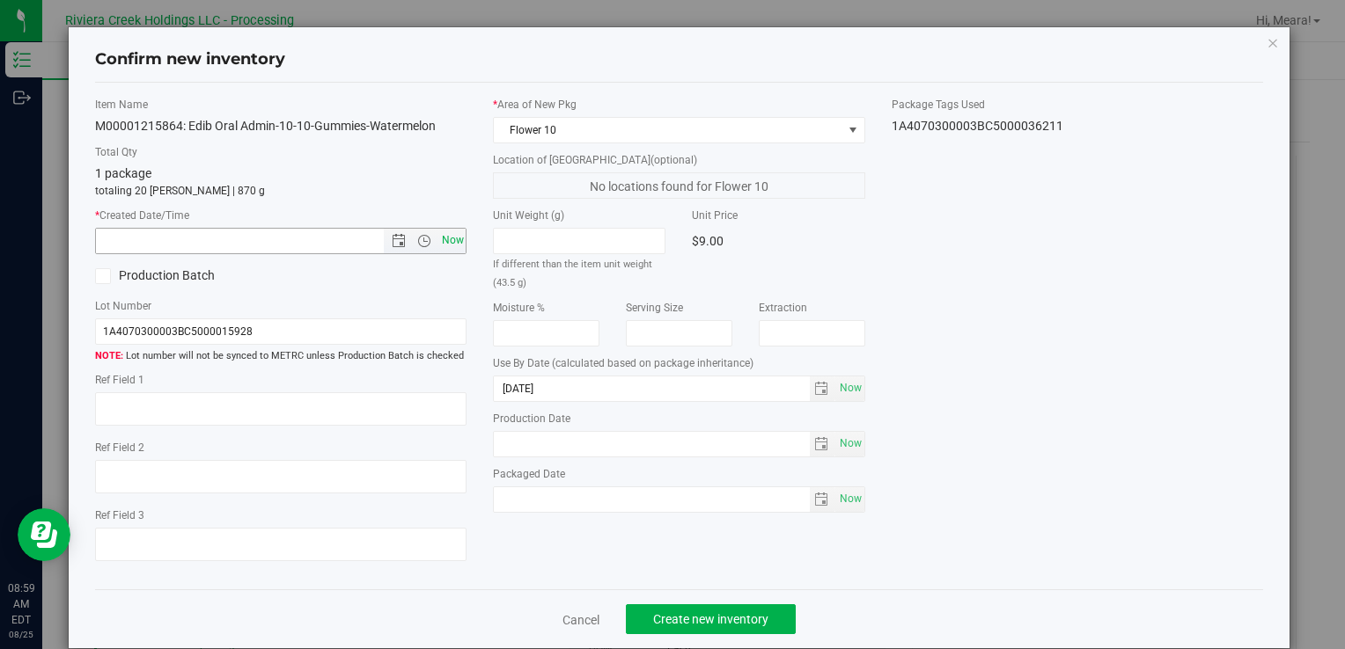
click at [458, 245] on span "Now" at bounding box center [280, 241] width 371 height 26
click at [450, 243] on span "Now" at bounding box center [452, 241] width 30 height 26
type input "[DATE] 8:59 AM"
drag, startPoint x: 705, startPoint y: 614, endPoint x: 688, endPoint y: 597, distance: 24.3
click at [702, 613] on span "Create new inventory" at bounding box center [710, 620] width 115 height 14
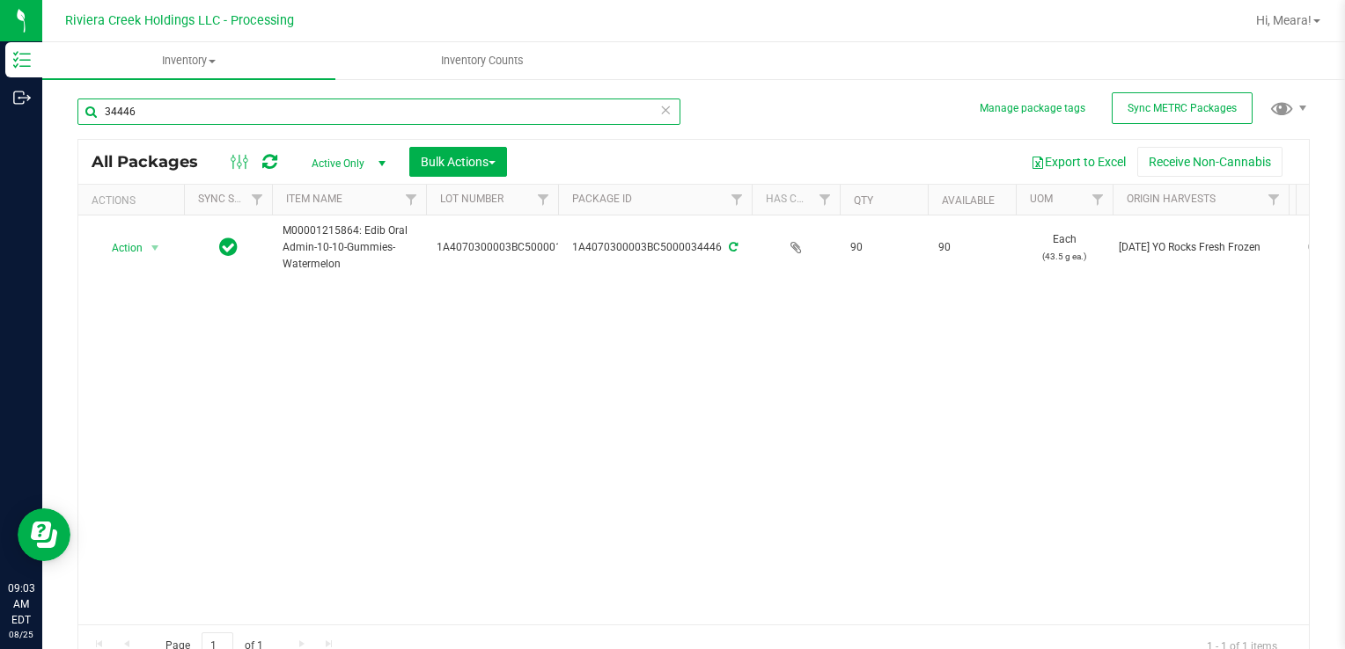
drag, startPoint x: 227, startPoint y: 99, endPoint x: 68, endPoint y: 98, distance: 159.3
click at [68, 98] on div "Manage package tags Sync METRC Packages 34446 All Packages Active Only Active O…" at bounding box center [693, 345] width 1302 height 537
type input "36171"
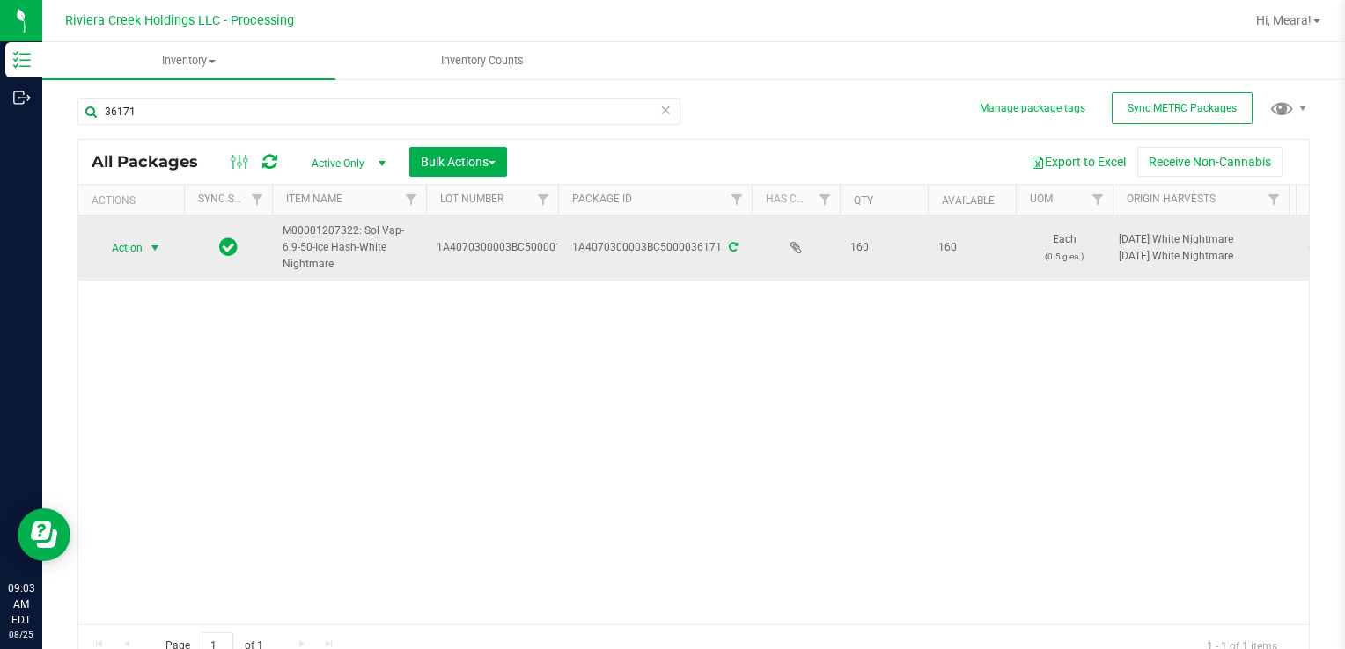
click at [141, 244] on span "Action" at bounding box center [120, 248] width 48 height 25
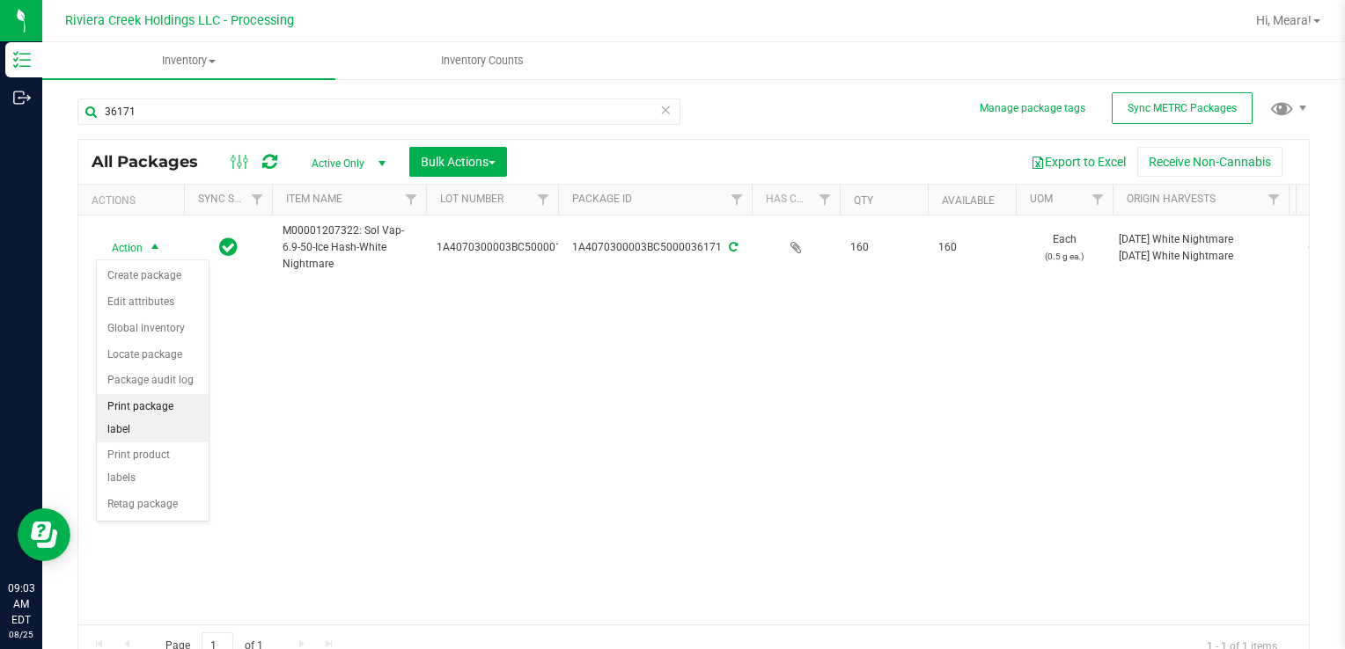
drag, startPoint x: 180, startPoint y: 403, endPoint x: 201, endPoint y: 378, distance: 32.5
click at [177, 400] on li "Print package label" at bounding box center [153, 418] width 112 height 48
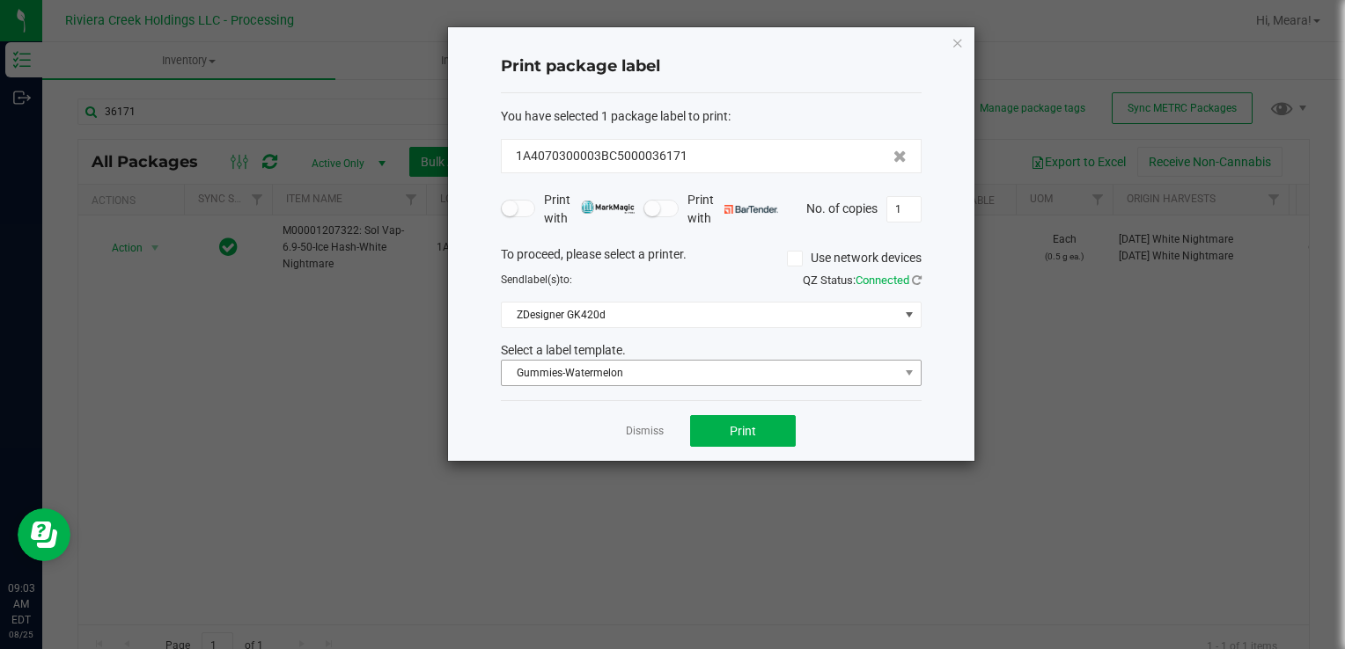
click at [685, 358] on div "Select a label template. Gummies-Watermelon" at bounding box center [711, 363] width 447 height 45
drag, startPoint x: 685, startPoint y: 358, endPoint x: 676, endPoint y: 379, distance: 22.9
click at [679, 381] on span "Gummies-Watermelon" at bounding box center [700, 373] width 397 height 25
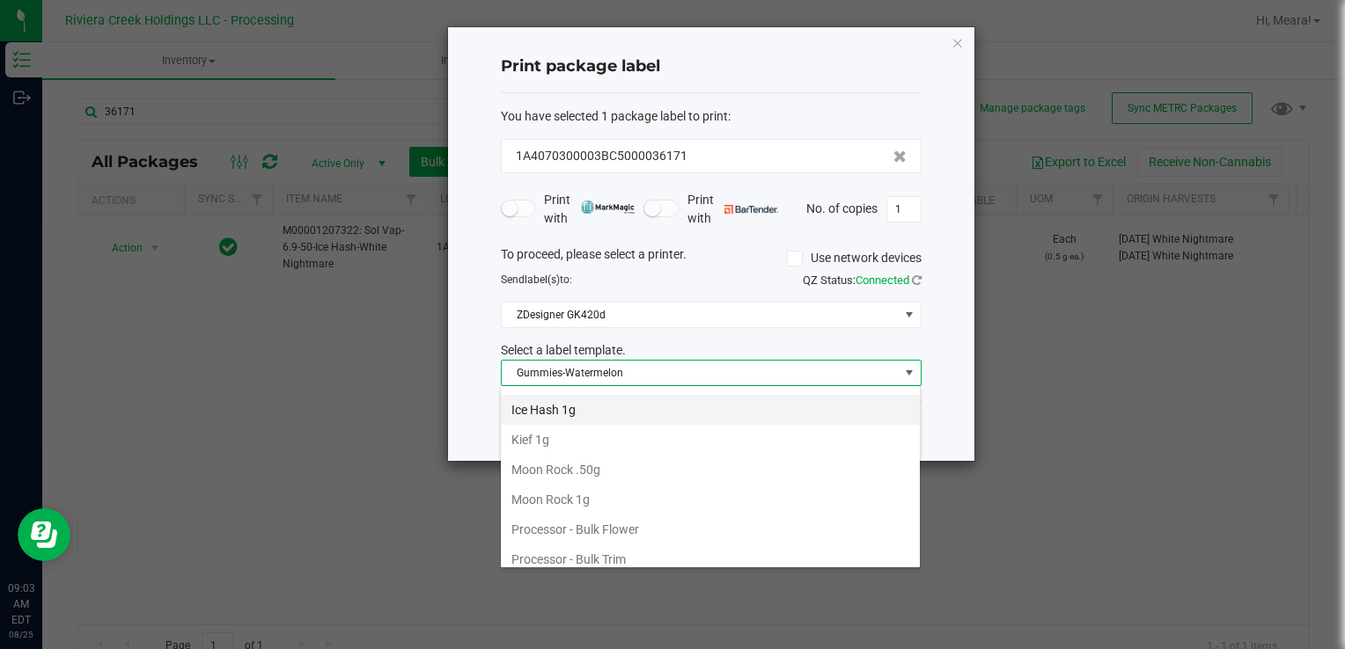
scroll to position [591, 0]
click at [582, 397] on li "Ice Hash 0.50g" at bounding box center [710, 411] width 419 height 30
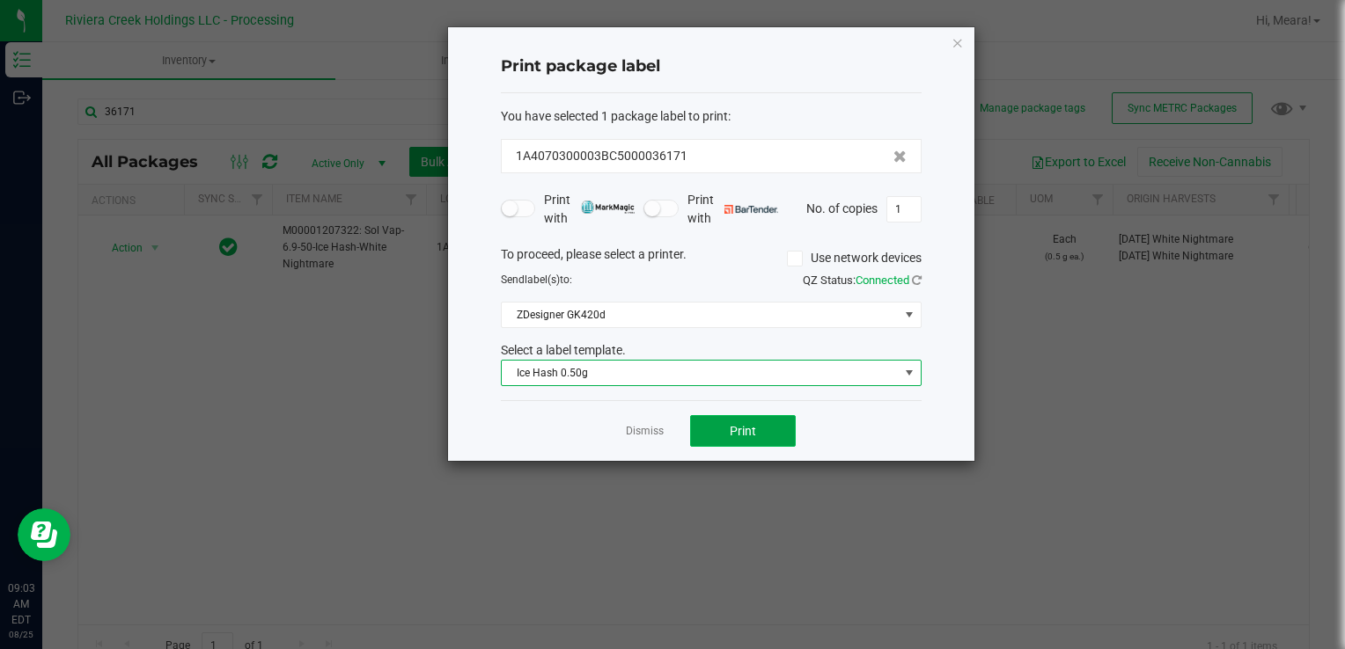
click at [734, 421] on button "Print" at bounding box center [743, 431] width 106 height 32
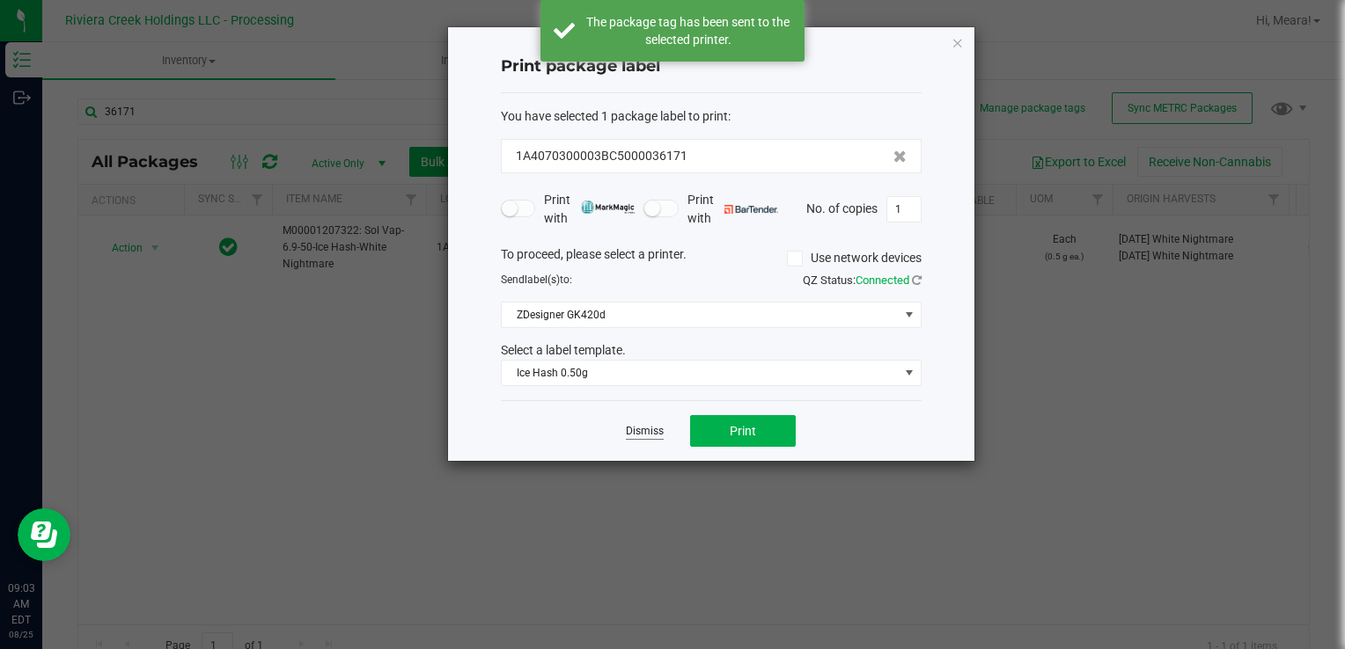
click at [637, 436] on link "Dismiss" at bounding box center [645, 431] width 38 height 15
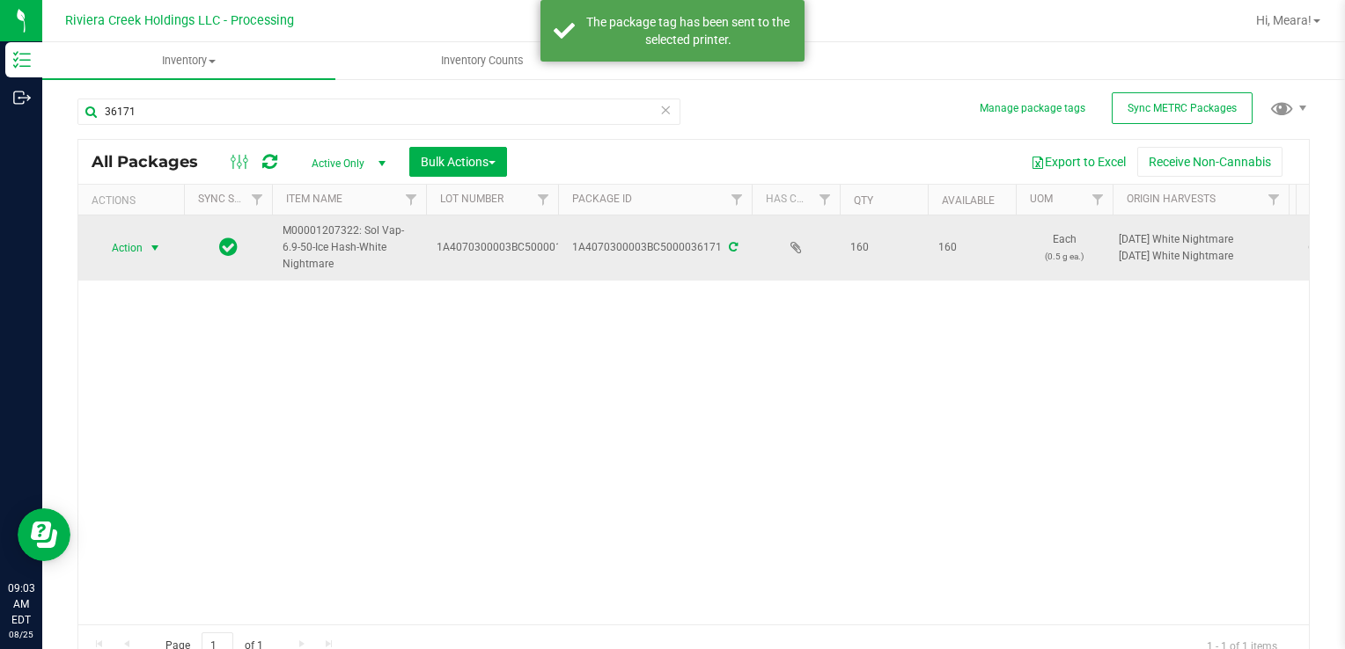
click at [151, 238] on span "select" at bounding box center [155, 248] width 22 height 25
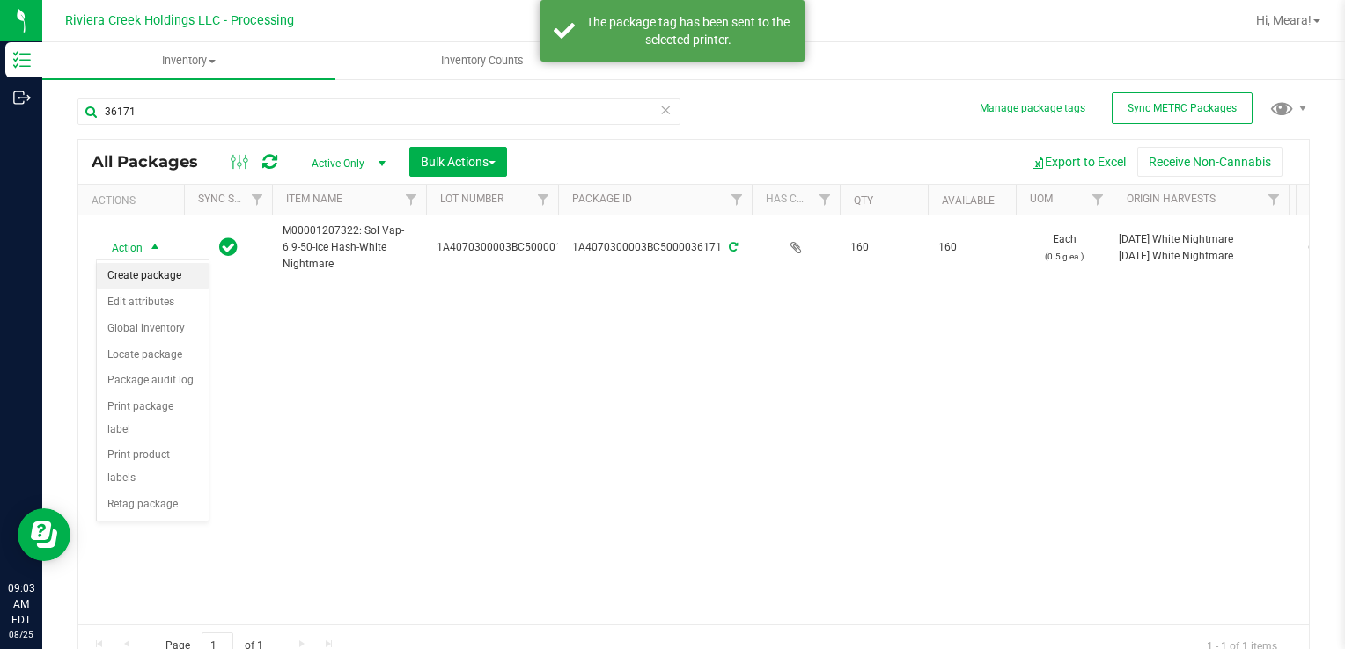
click at [166, 273] on li "Create package" at bounding box center [153, 276] width 112 height 26
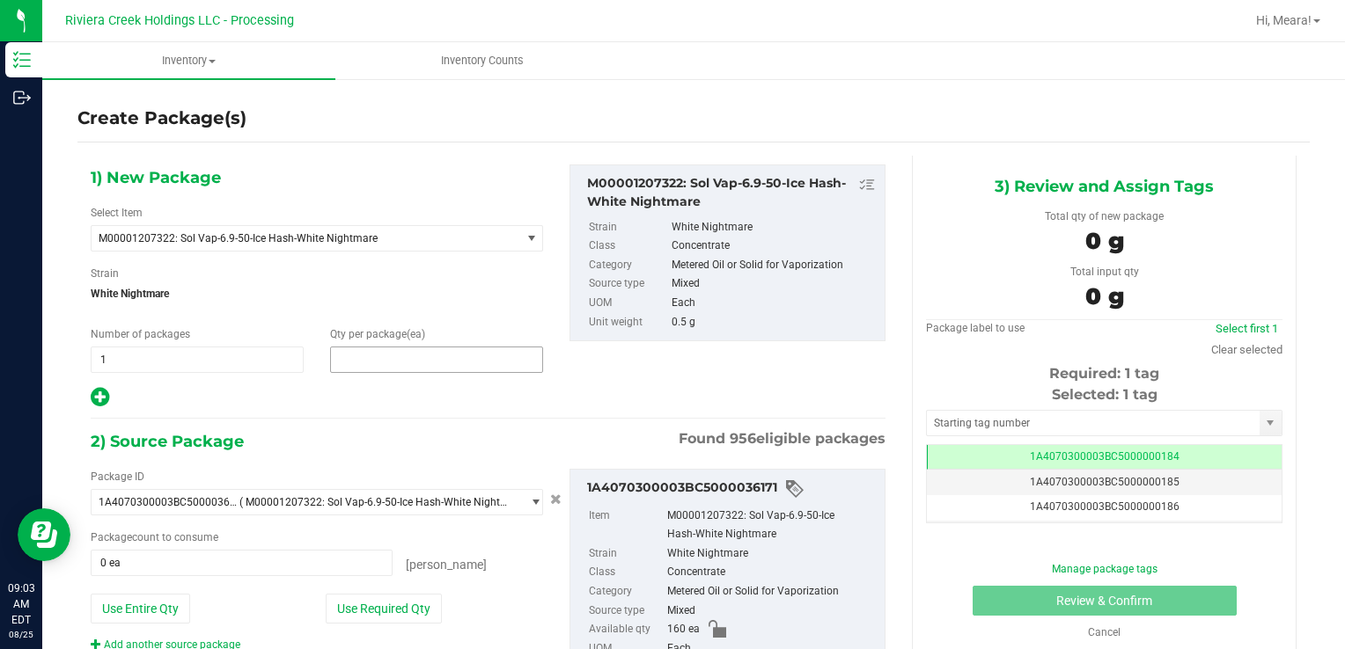
click at [472, 350] on span at bounding box center [436, 360] width 213 height 26
type input "20"
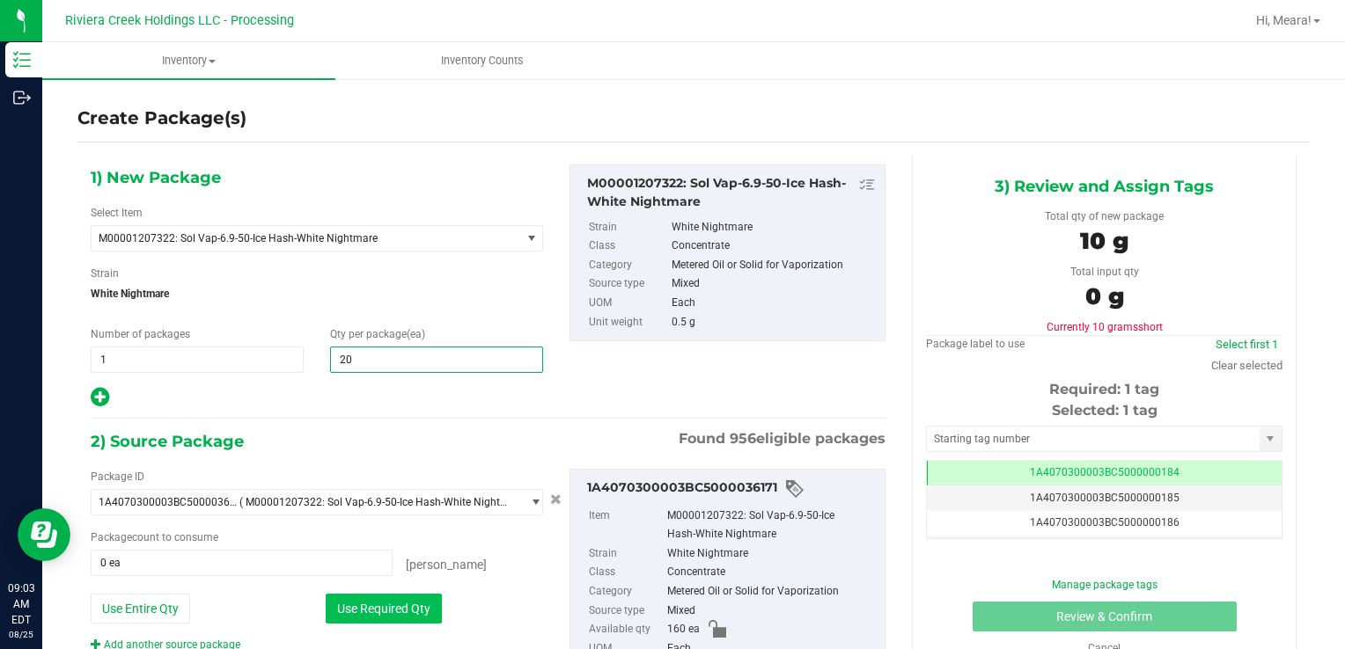
type input "20"
click at [348, 596] on button "Use Required Qty" at bounding box center [384, 609] width 116 height 30
type input "20 ea"
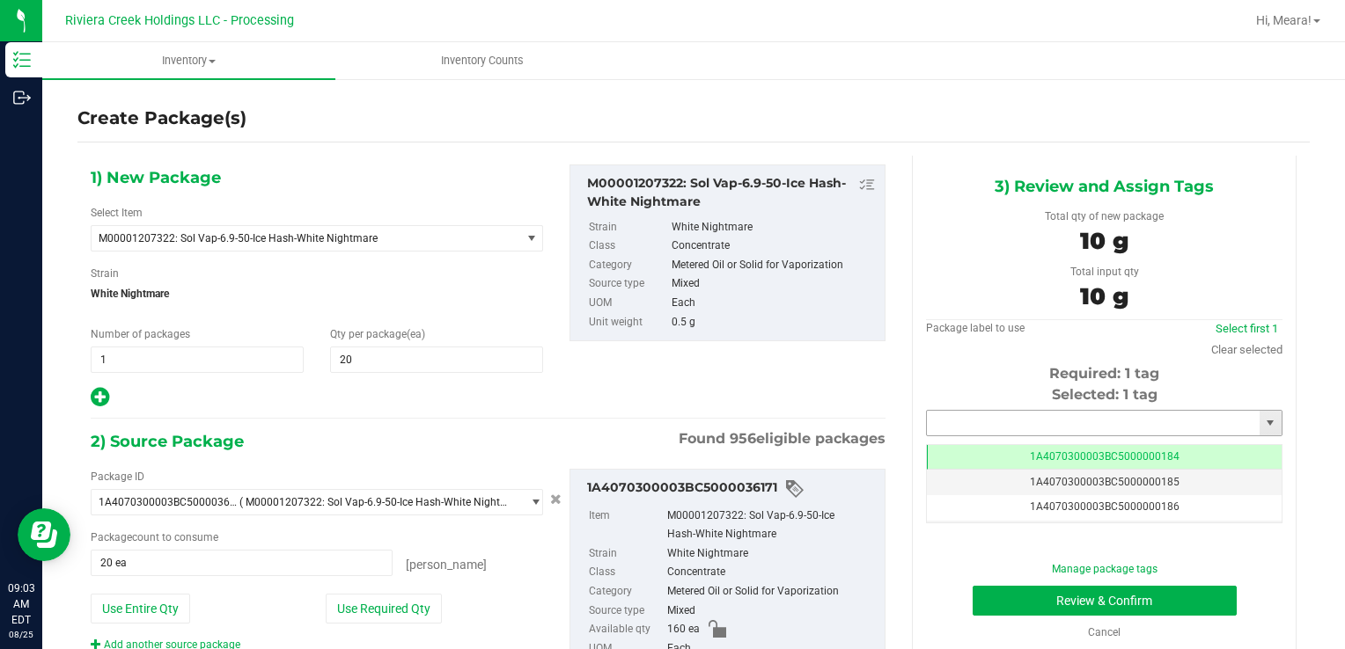
click at [1003, 415] on input "text" at bounding box center [1093, 423] width 333 height 25
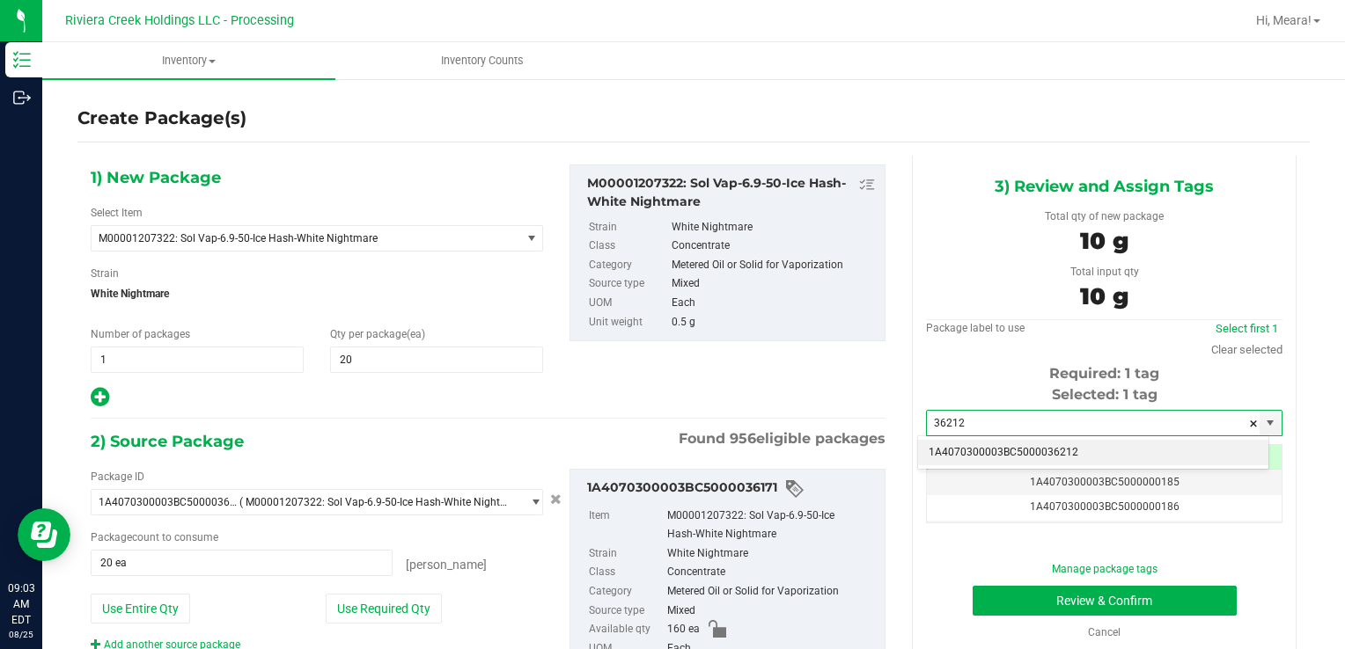
click at [999, 444] on li "1A4070300003BC5000036212" at bounding box center [1093, 453] width 350 height 26
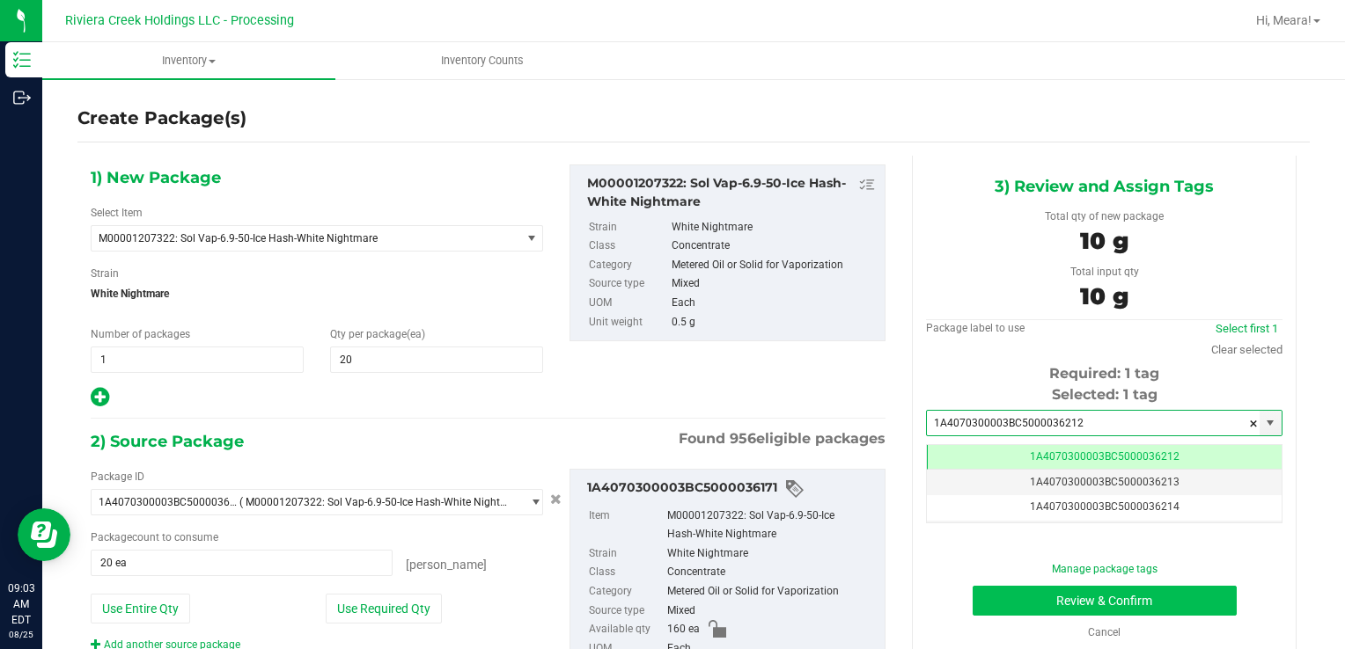
type input "1A4070300003BC5000036212"
click at [1003, 598] on button "Review & Confirm" at bounding box center [1104, 601] width 264 height 30
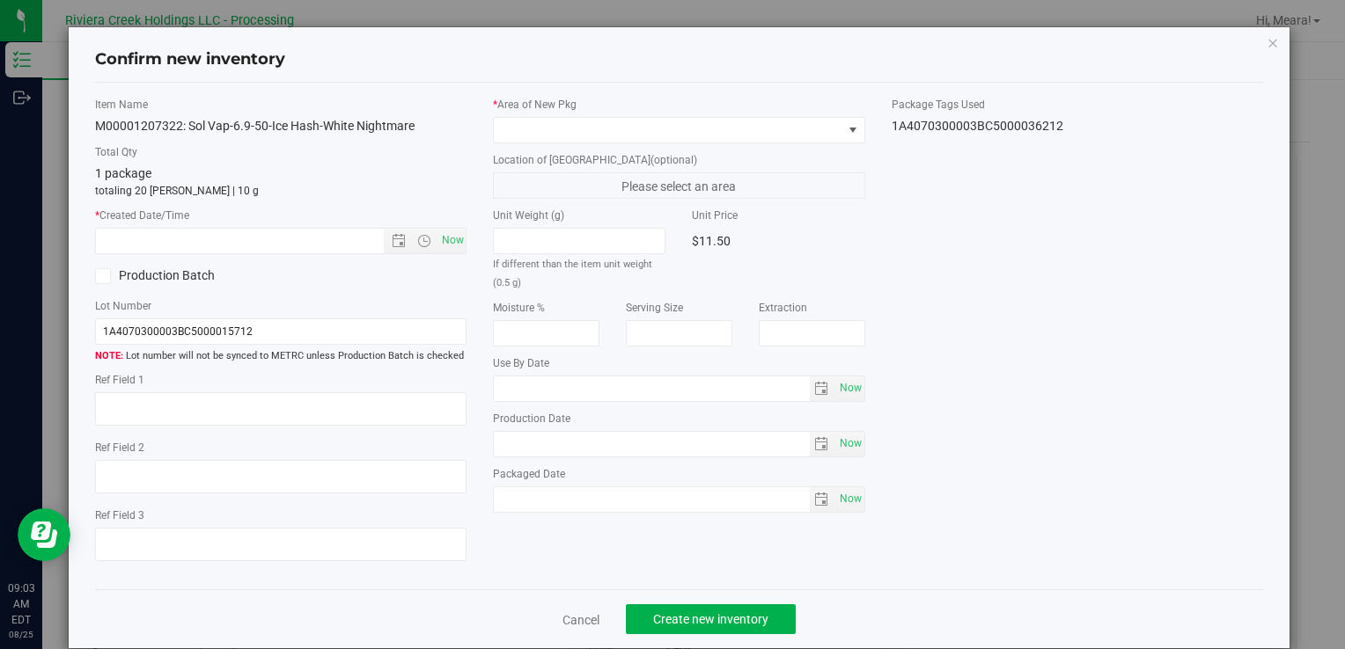
type input "[DATE]"
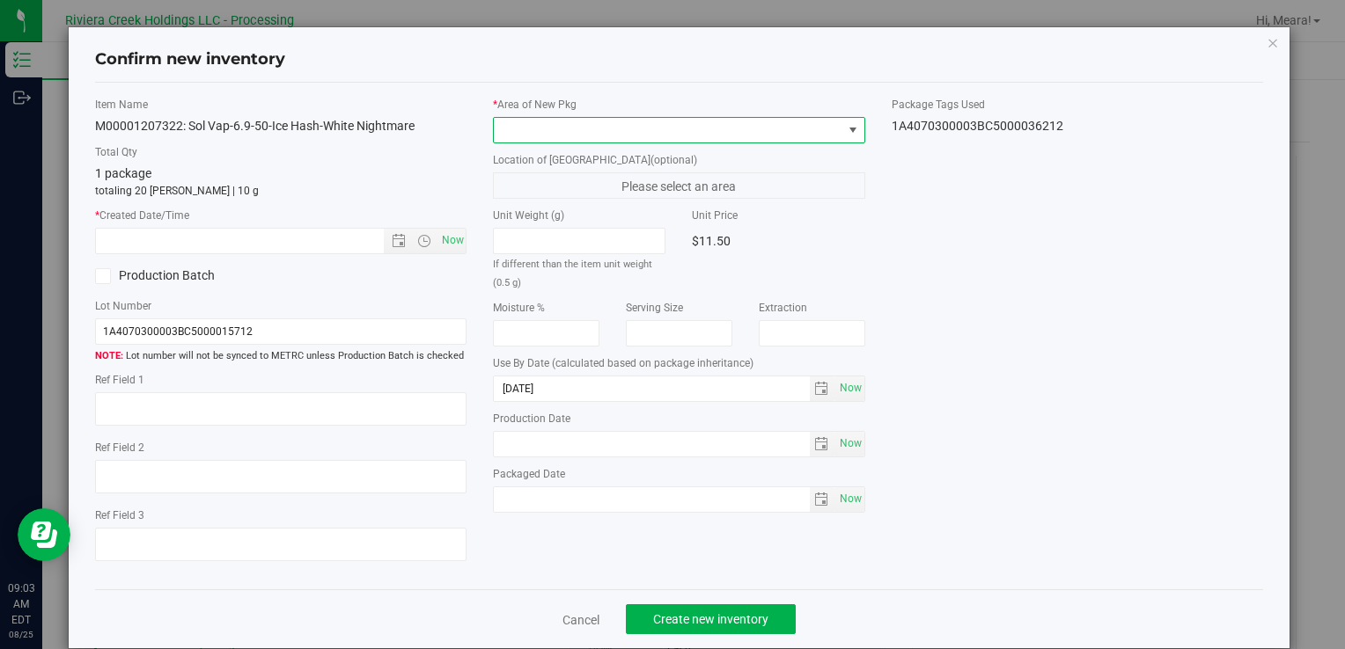
click at [747, 119] on span at bounding box center [668, 130] width 348 height 25
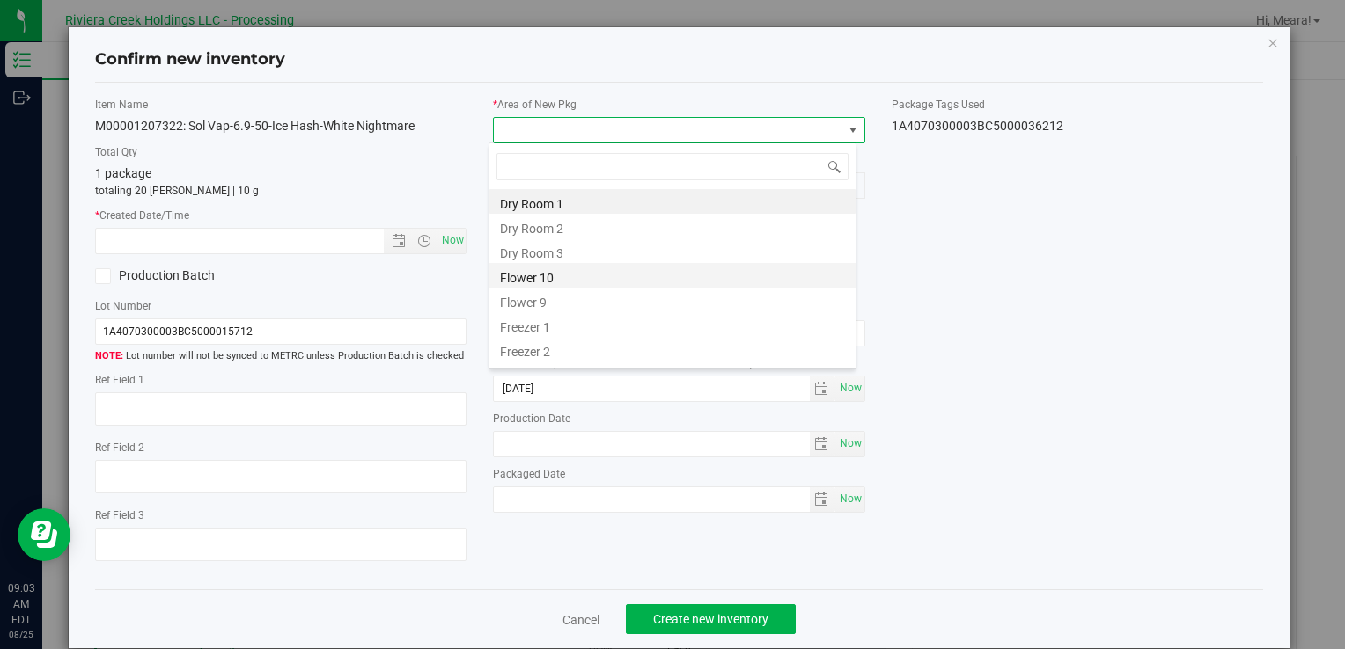
drag, startPoint x: 524, startPoint y: 280, endPoint x: 462, endPoint y: 252, distance: 68.5
click at [524, 280] on li "Flower 10" at bounding box center [672, 275] width 366 height 25
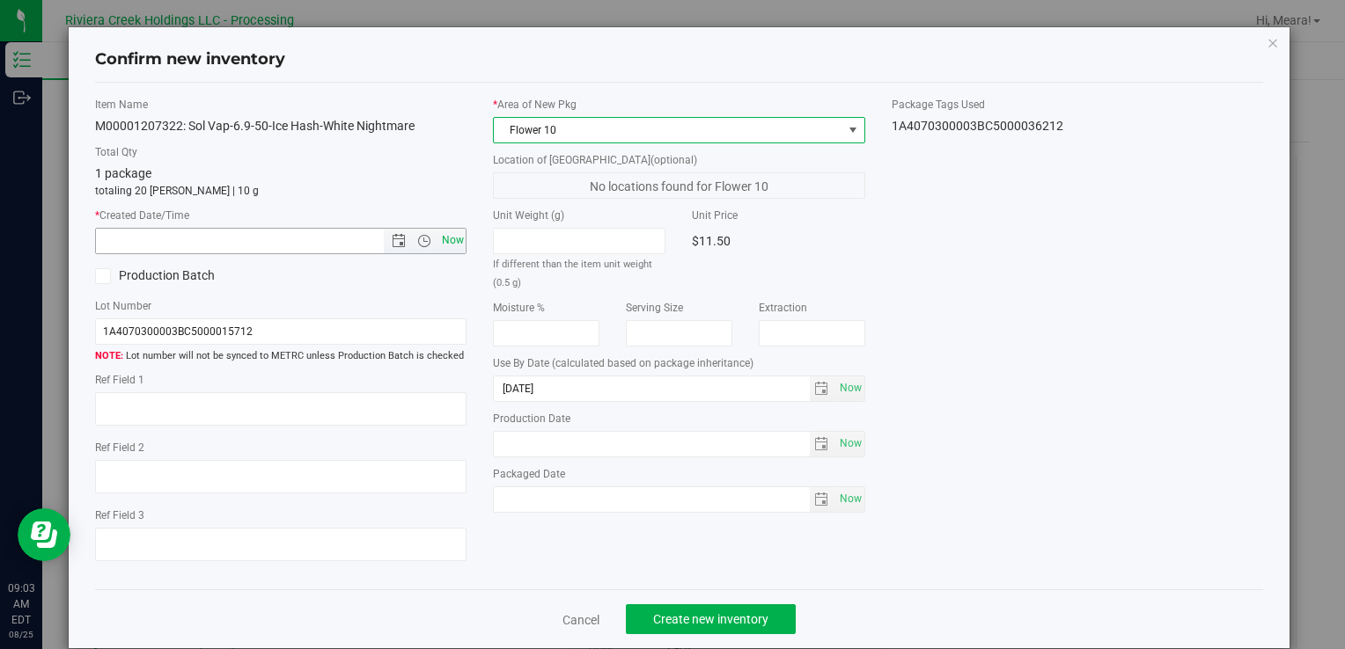
click at [454, 246] on span "Now" at bounding box center [452, 241] width 30 height 26
type input "[DATE] 9:03 AM"
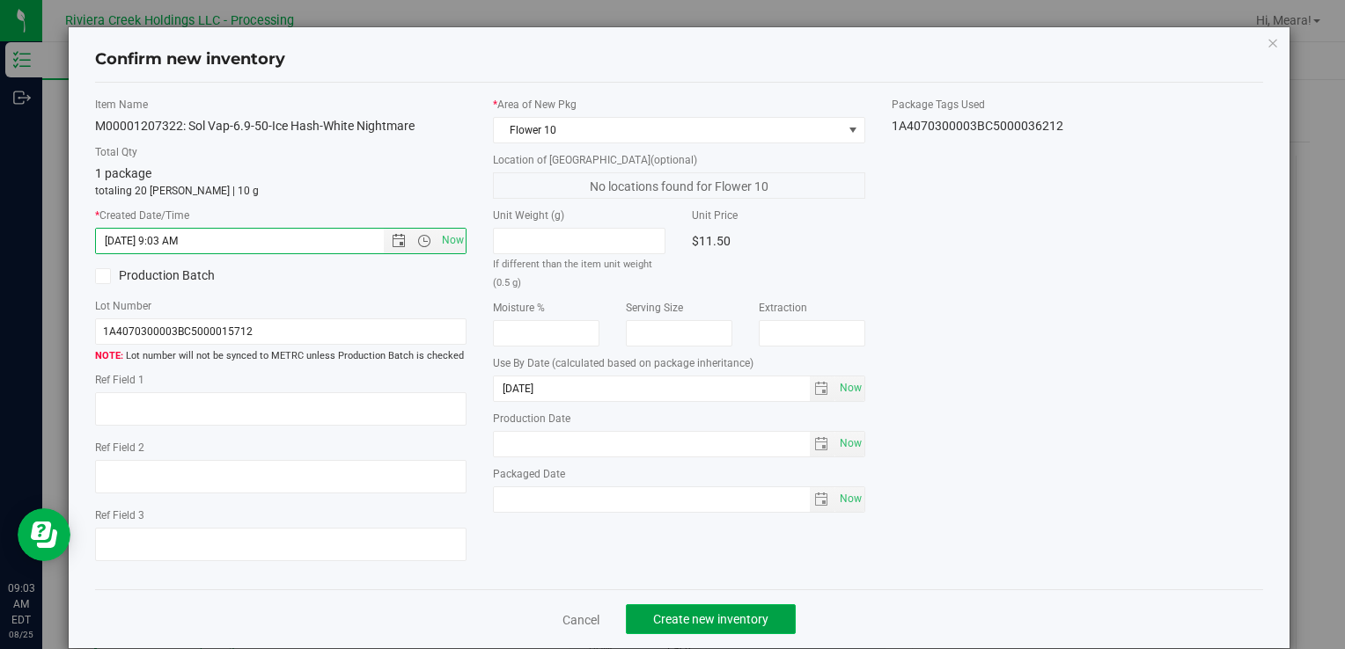
click at [640, 611] on button "Create new inventory" at bounding box center [711, 620] width 170 height 30
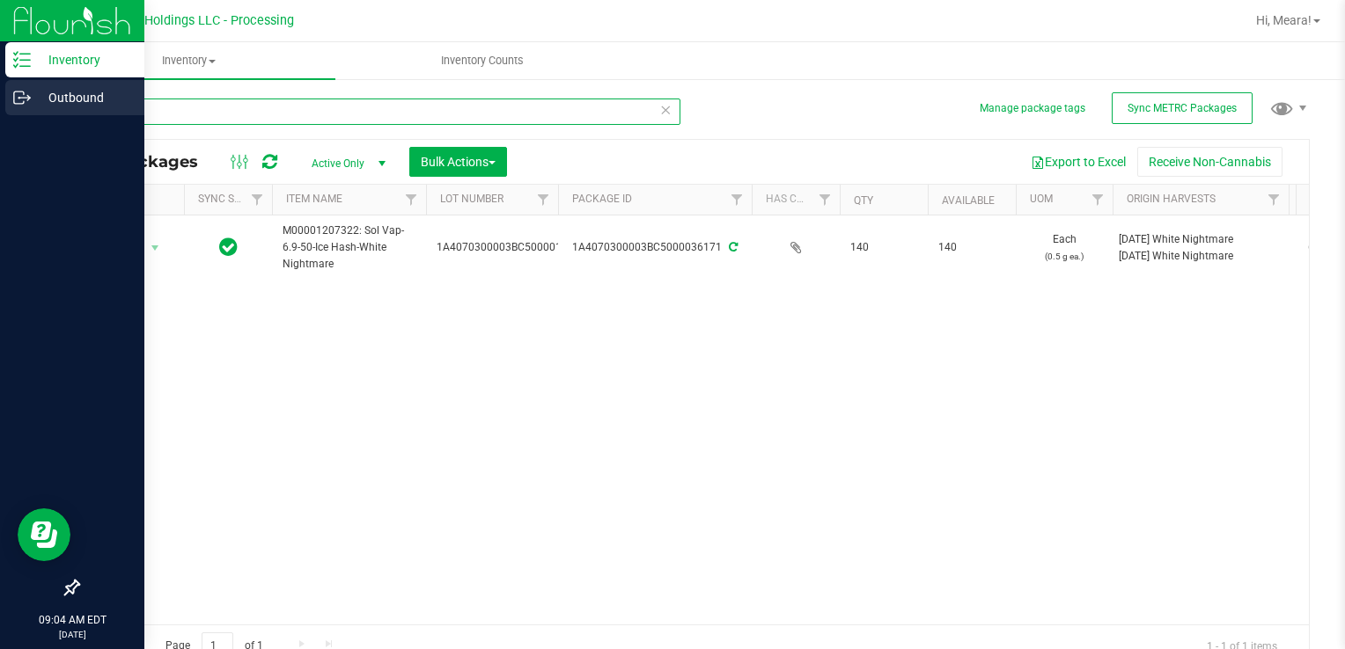
drag, startPoint x: 167, startPoint y: 117, endPoint x: 13, endPoint y: 103, distance: 154.6
click at [0, 93] on html "Inventory Outbound 09:04 AM EDT [DATE] 08/25 Riviera Creek Holdings LLC - Proce…" at bounding box center [672, 324] width 1345 height 649
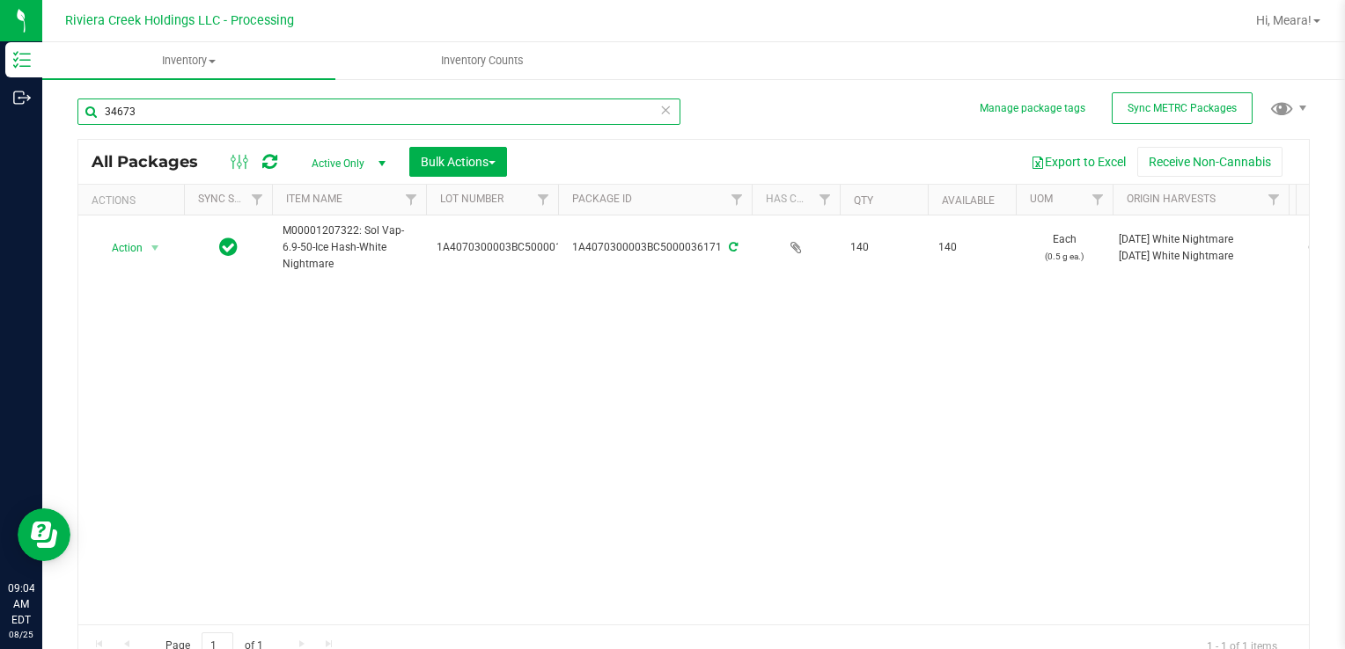
type input "34673"
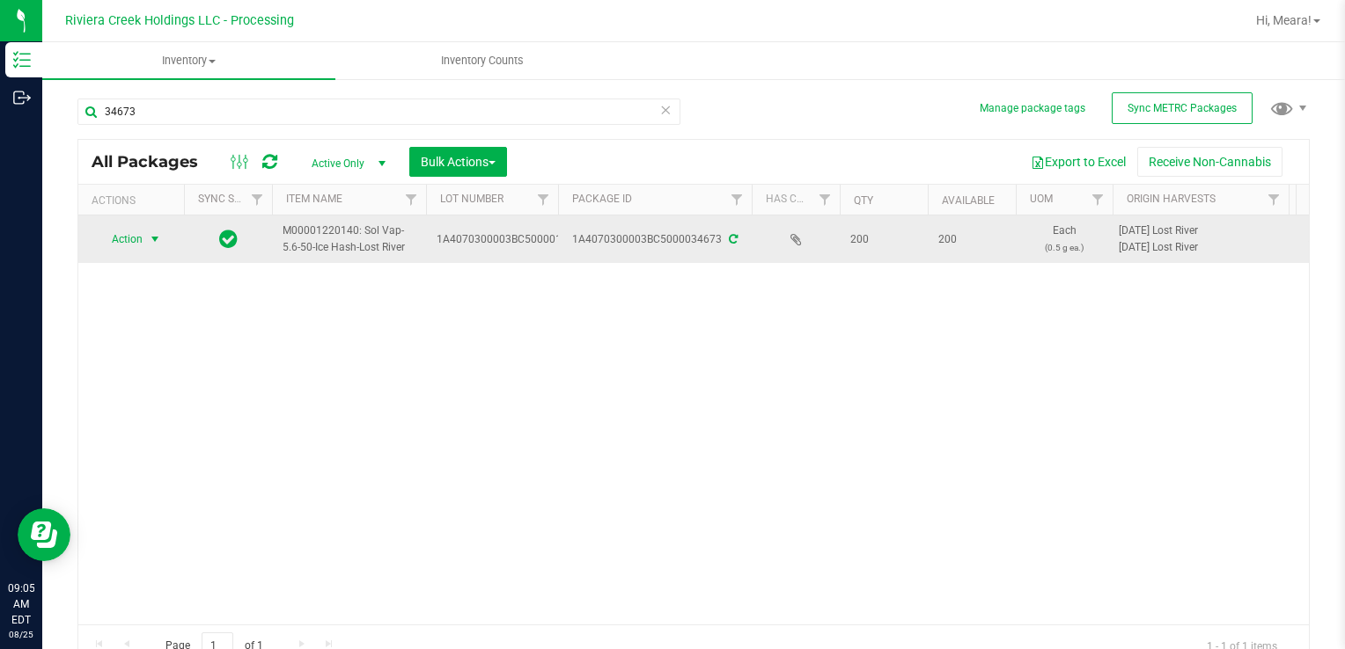
click at [144, 238] on span "select" at bounding box center [155, 239] width 22 height 25
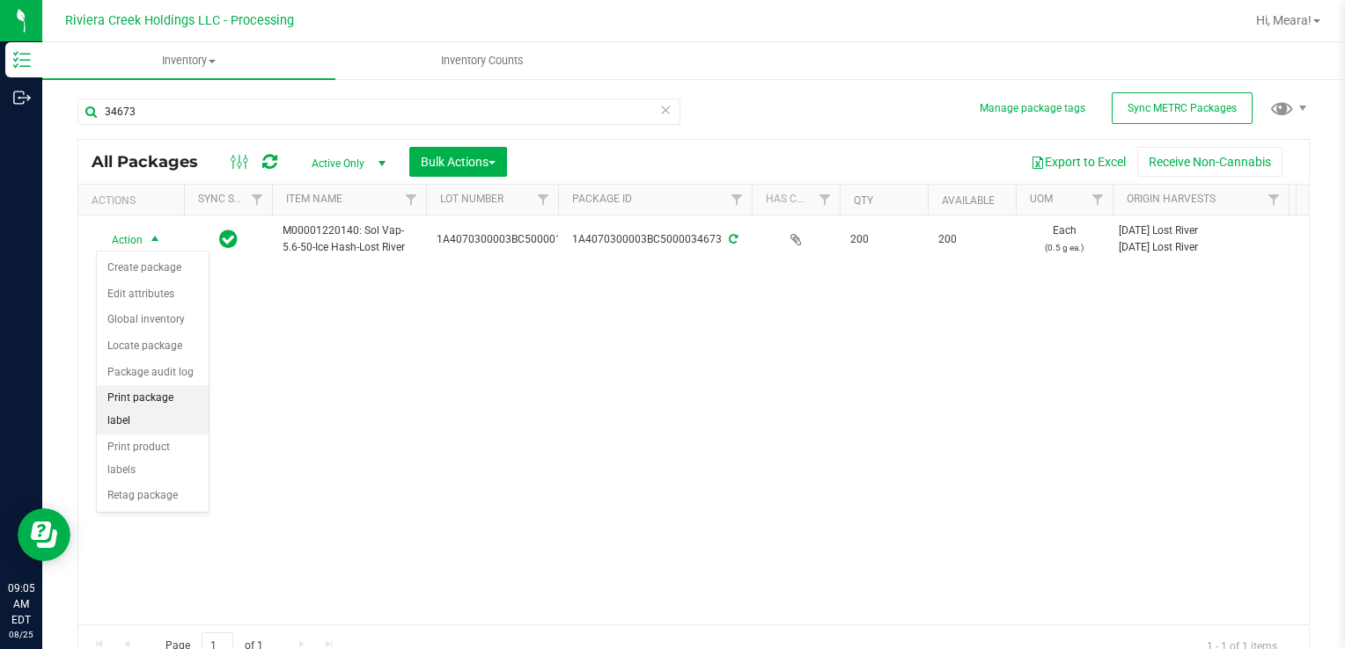
click at [193, 388] on li "Print package label" at bounding box center [153, 409] width 112 height 48
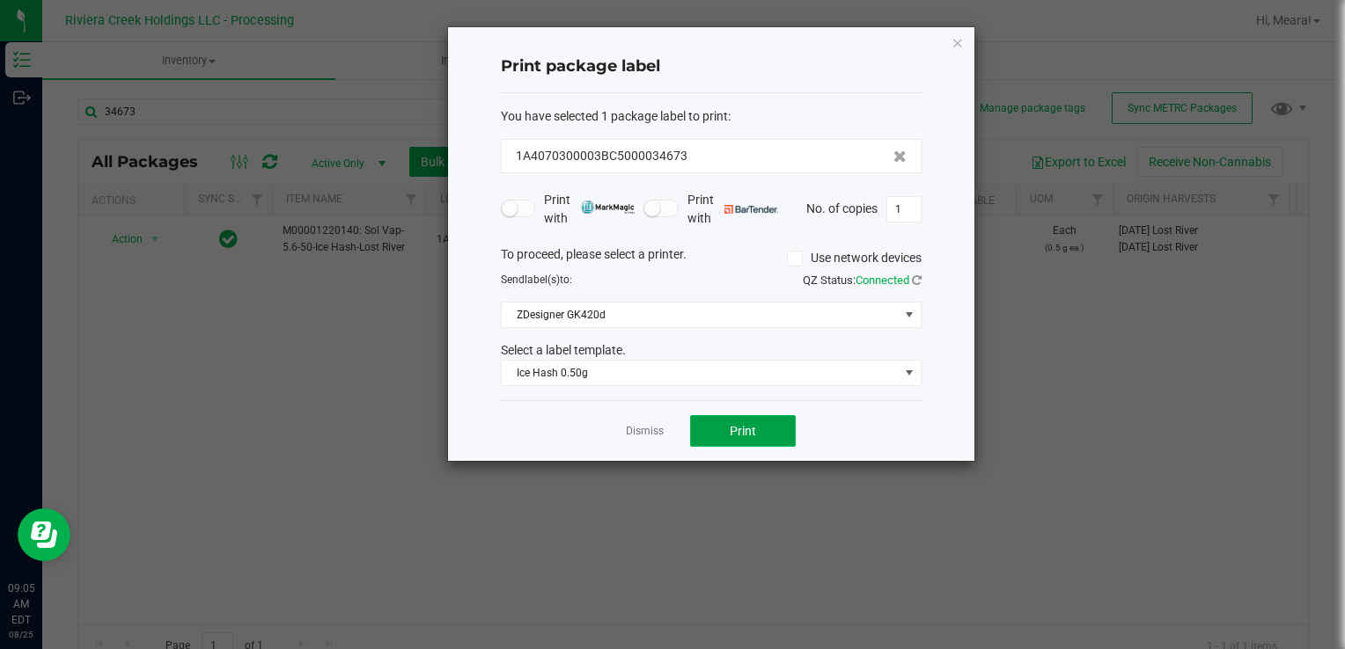
click at [751, 438] on button "Print" at bounding box center [743, 431] width 106 height 32
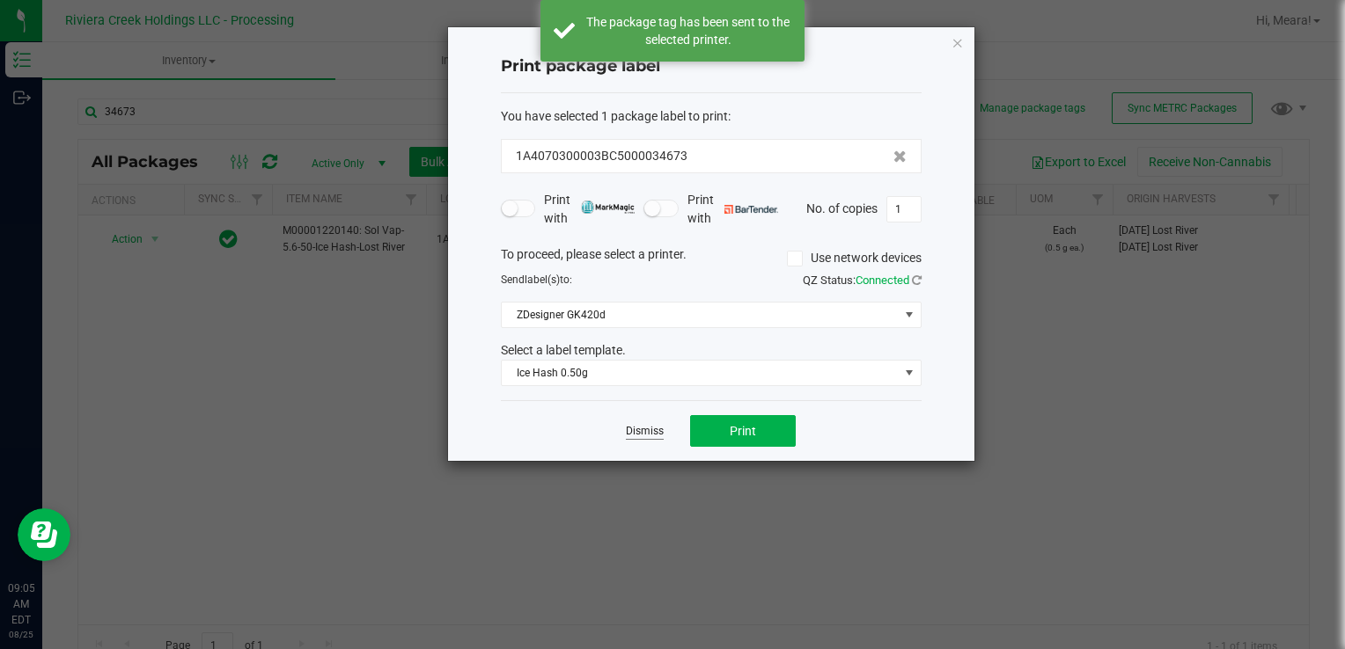
click at [637, 435] on link "Dismiss" at bounding box center [645, 431] width 38 height 15
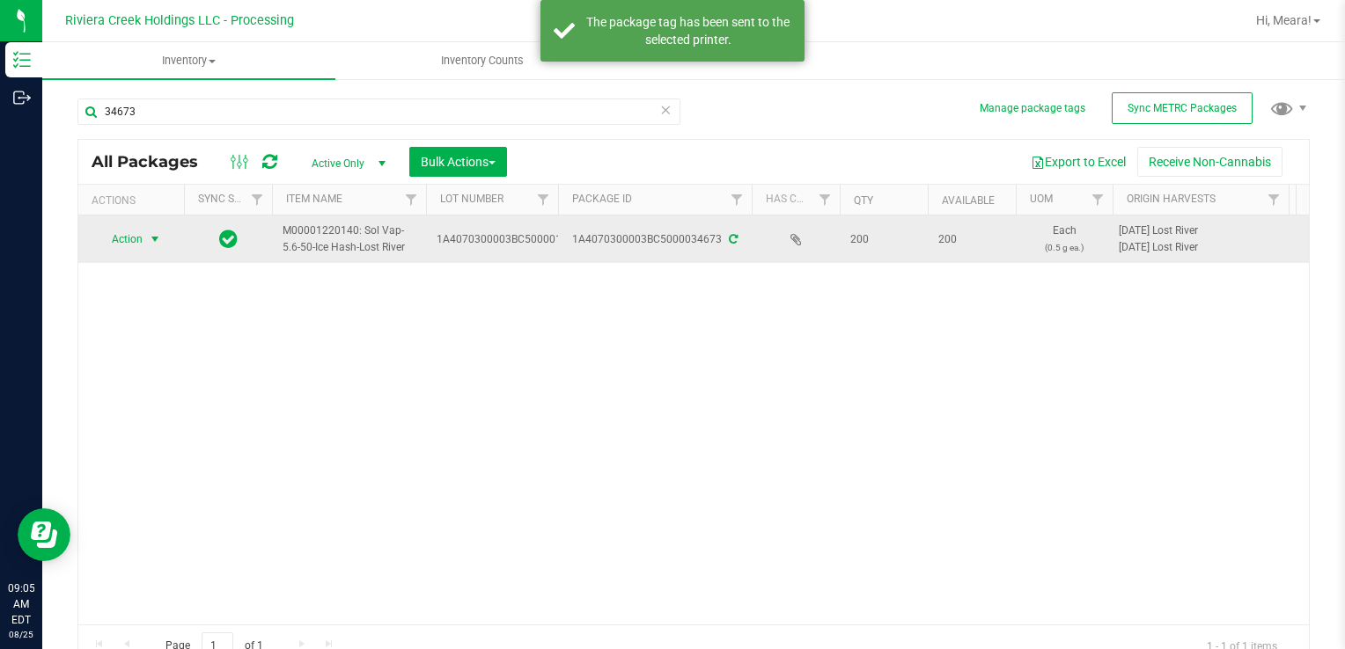
click at [88, 241] on div "Manage package tags Sync METRC Packages 34673 All Packages Active Only Active O…" at bounding box center [693, 345] width 1302 height 537
click at [130, 241] on span "Action" at bounding box center [120, 239] width 48 height 25
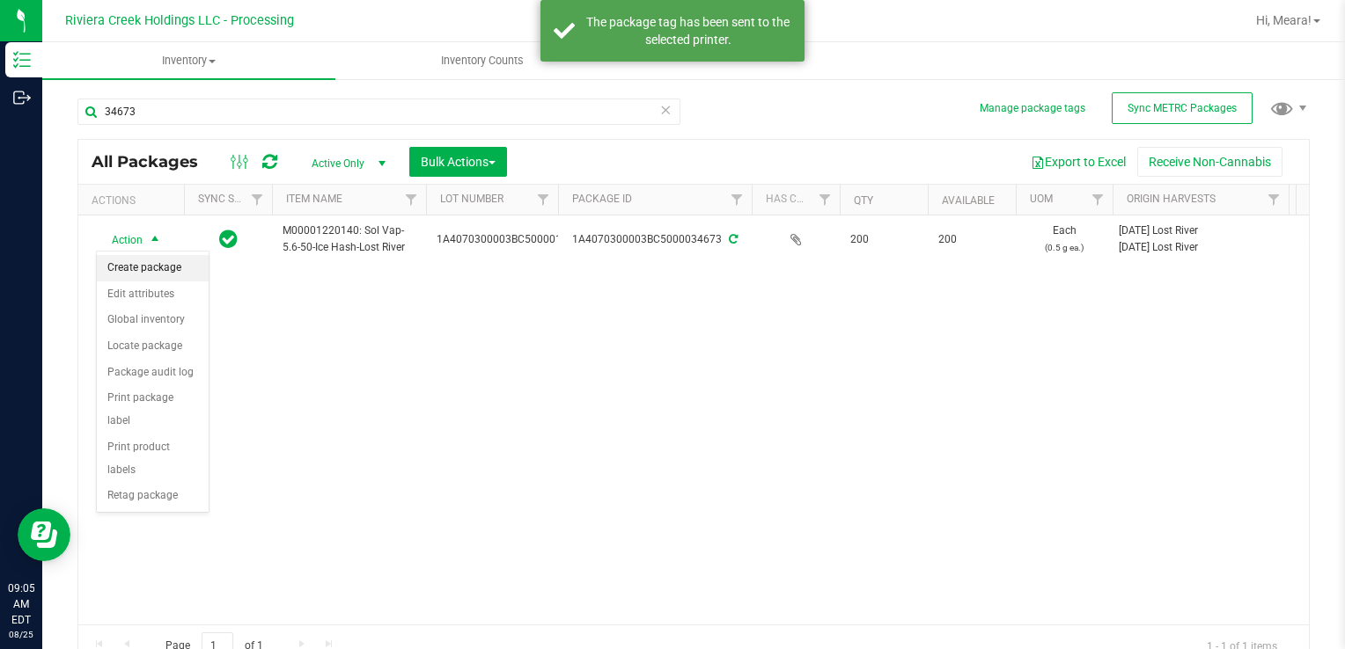
click at [162, 276] on li "Create package" at bounding box center [153, 268] width 112 height 26
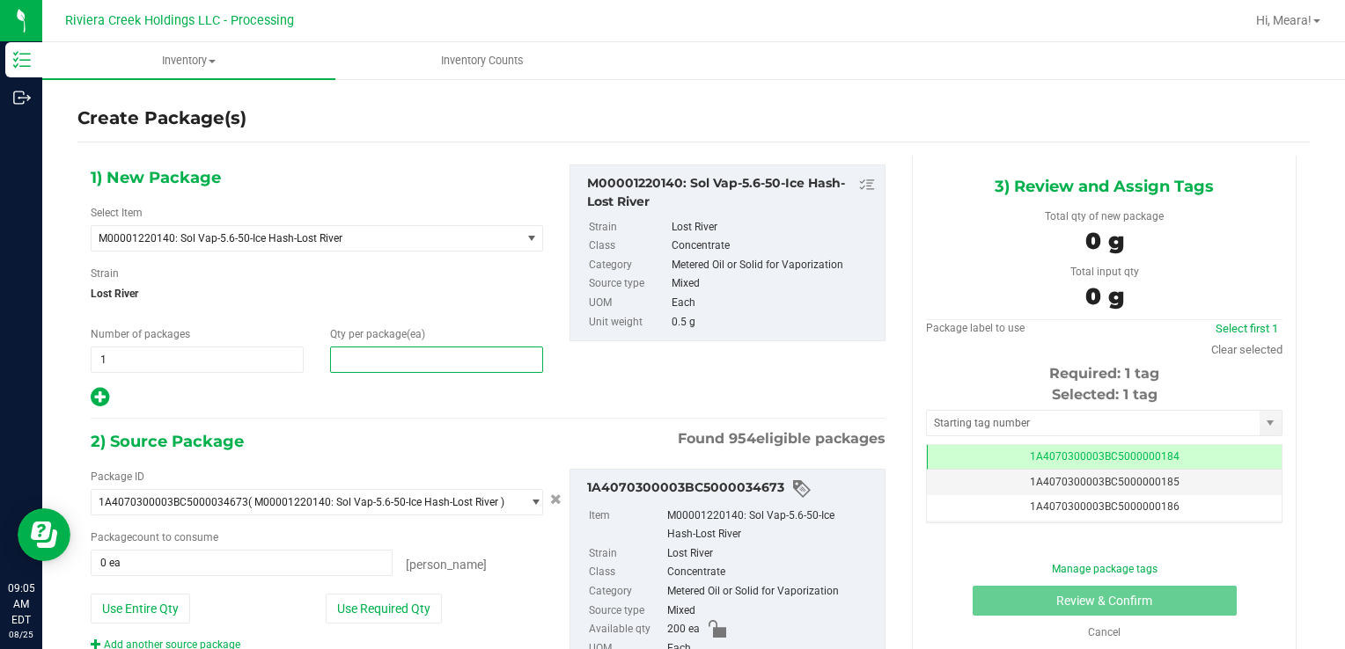
click at [508, 351] on span at bounding box center [436, 360] width 213 height 26
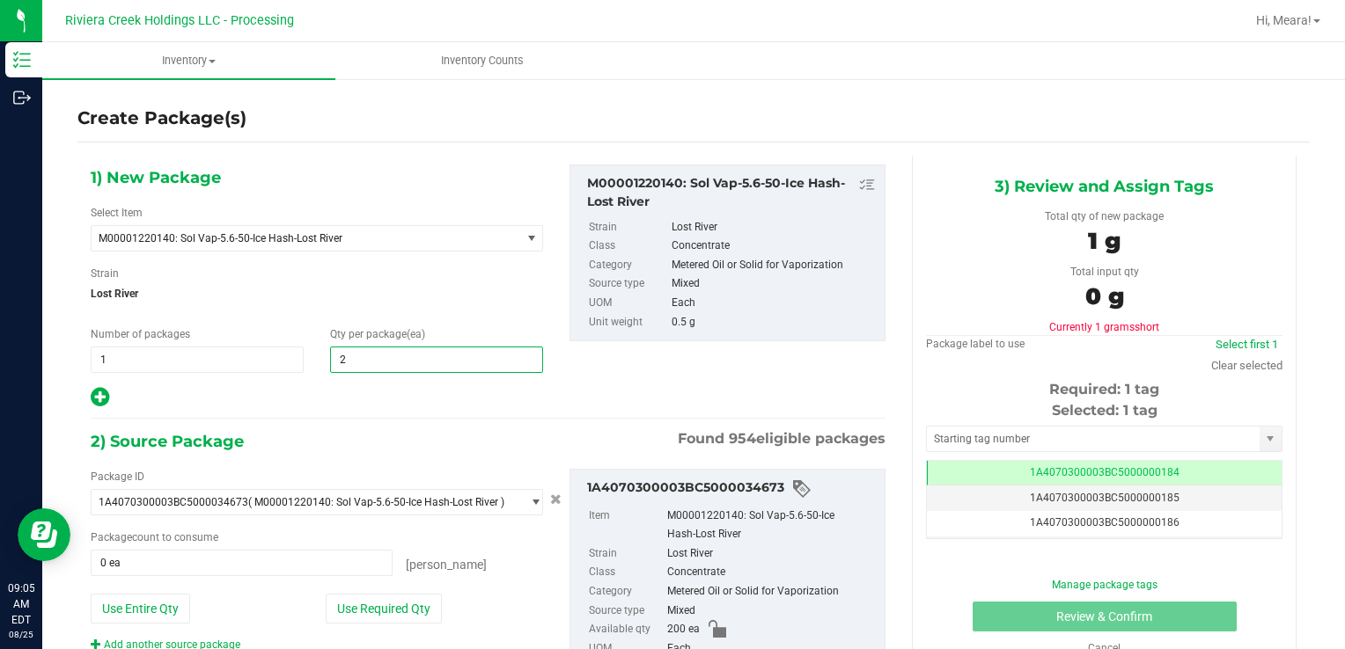
type input "20"
drag, startPoint x: 341, startPoint y: 613, endPoint x: 344, endPoint y: 601, distance: 11.7
click at [341, 608] on button "Use Required Qty" at bounding box center [384, 609] width 116 height 30
type input "20 ea"
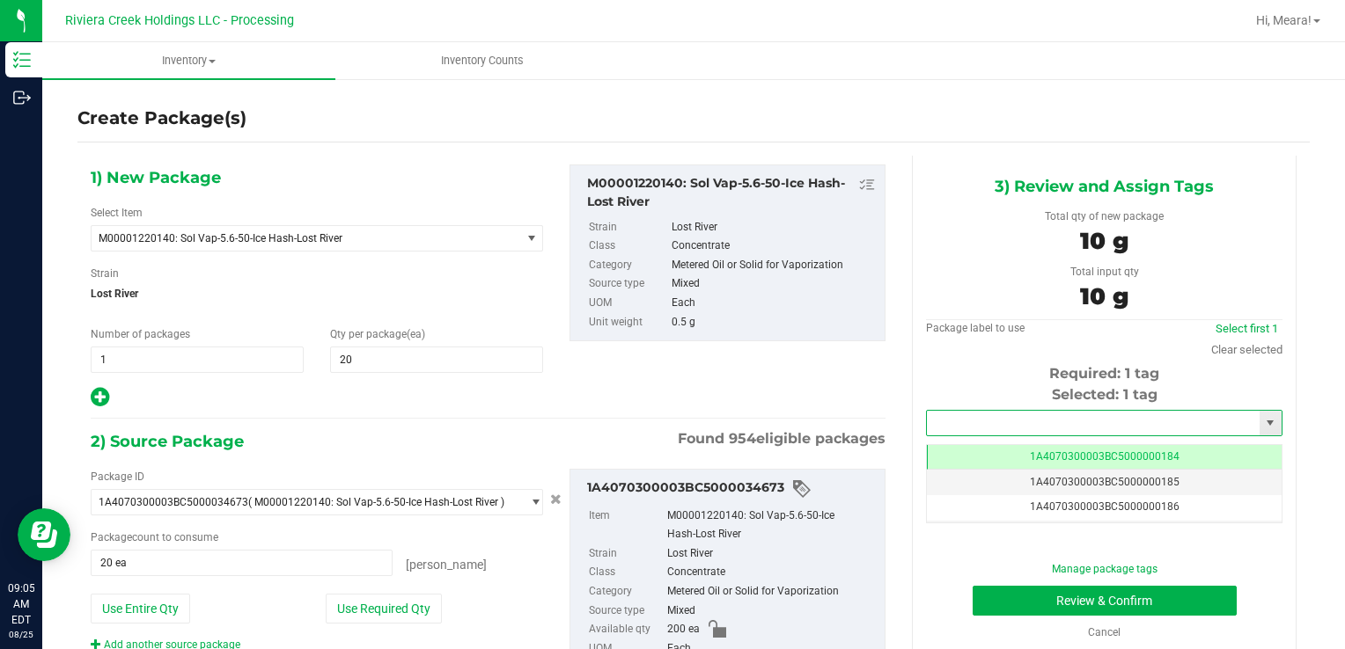
click at [1066, 421] on input "text" at bounding box center [1093, 423] width 333 height 25
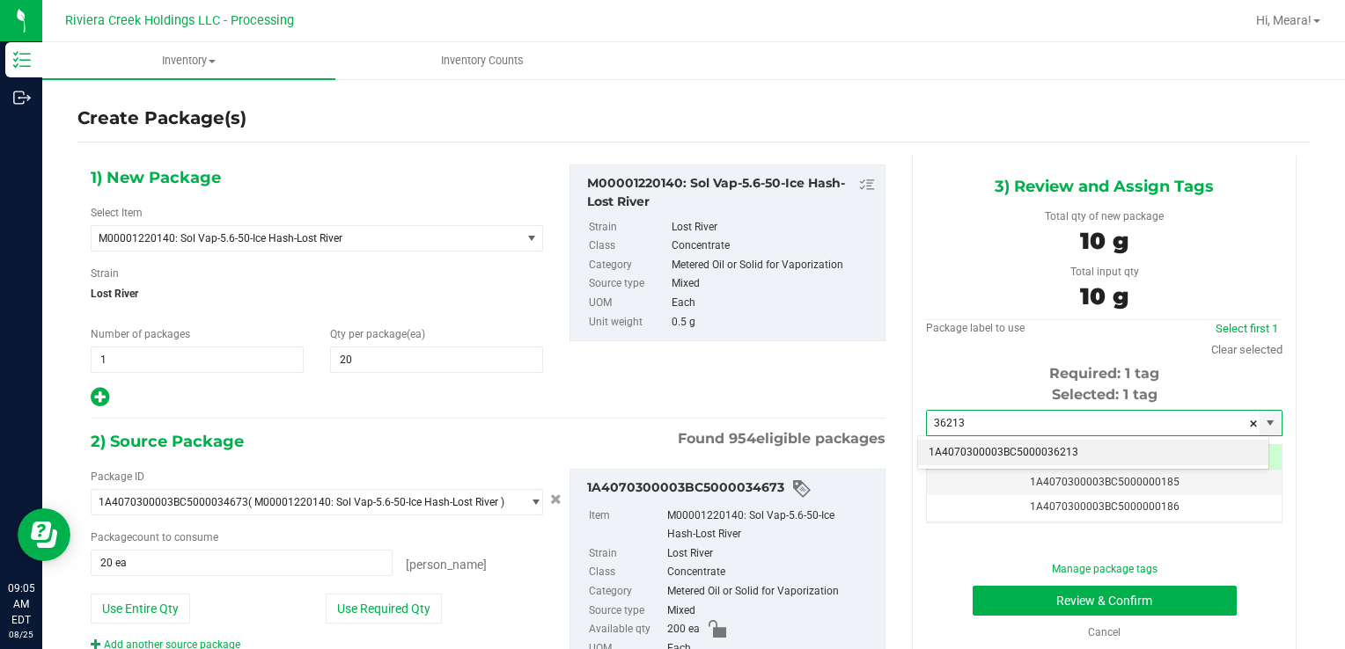
click at [1049, 449] on li "1A4070300003BC5000036213" at bounding box center [1093, 453] width 350 height 26
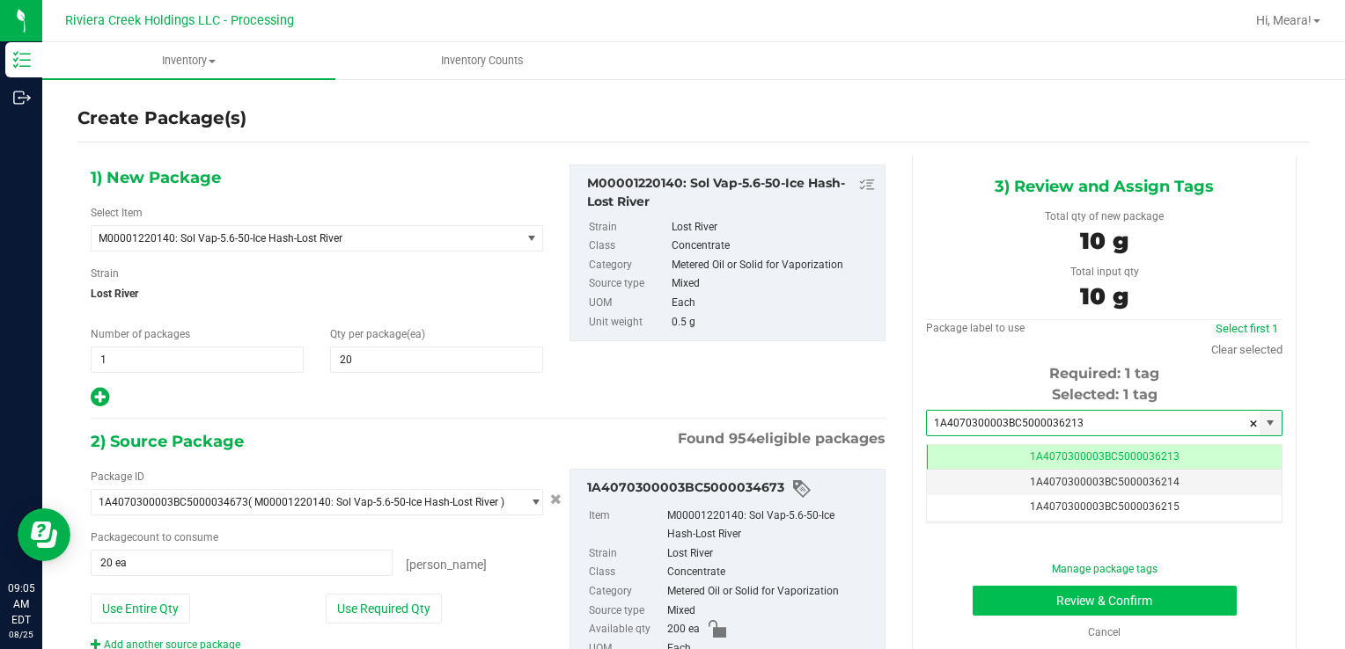
type input "1A4070300003BC5000036213"
click at [991, 596] on button "Review & Confirm" at bounding box center [1104, 601] width 264 height 30
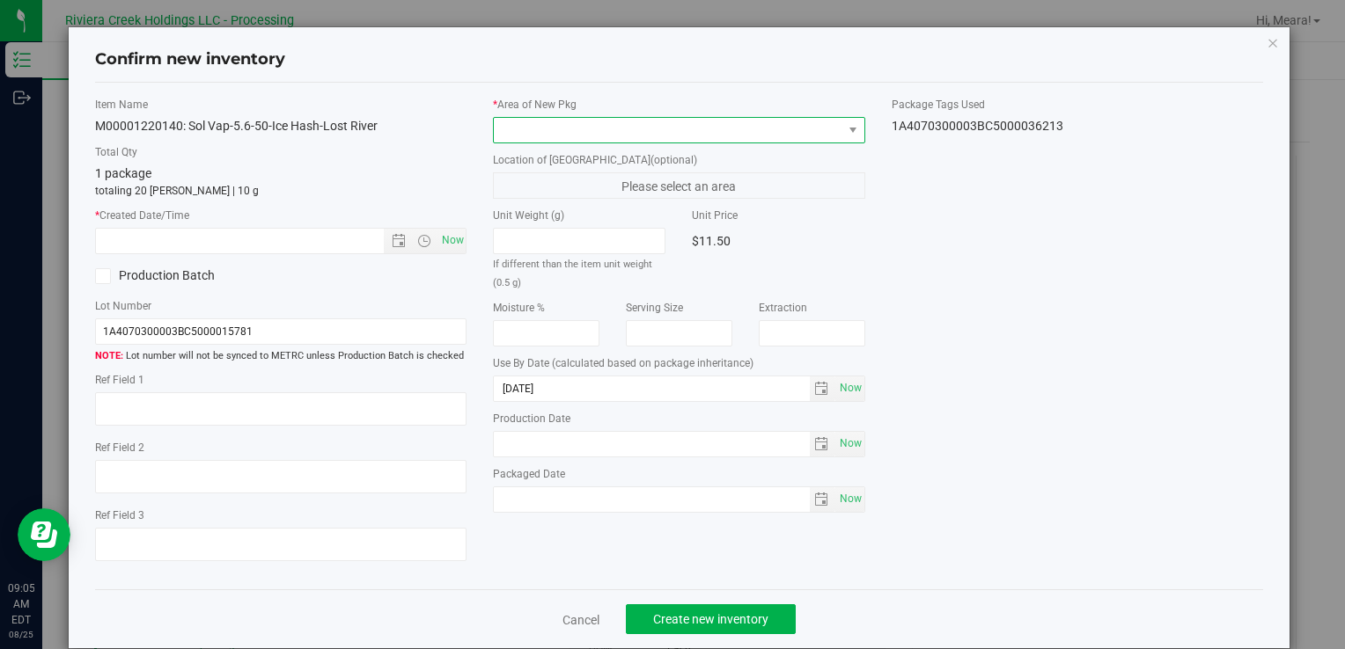
click at [694, 130] on span at bounding box center [668, 130] width 348 height 25
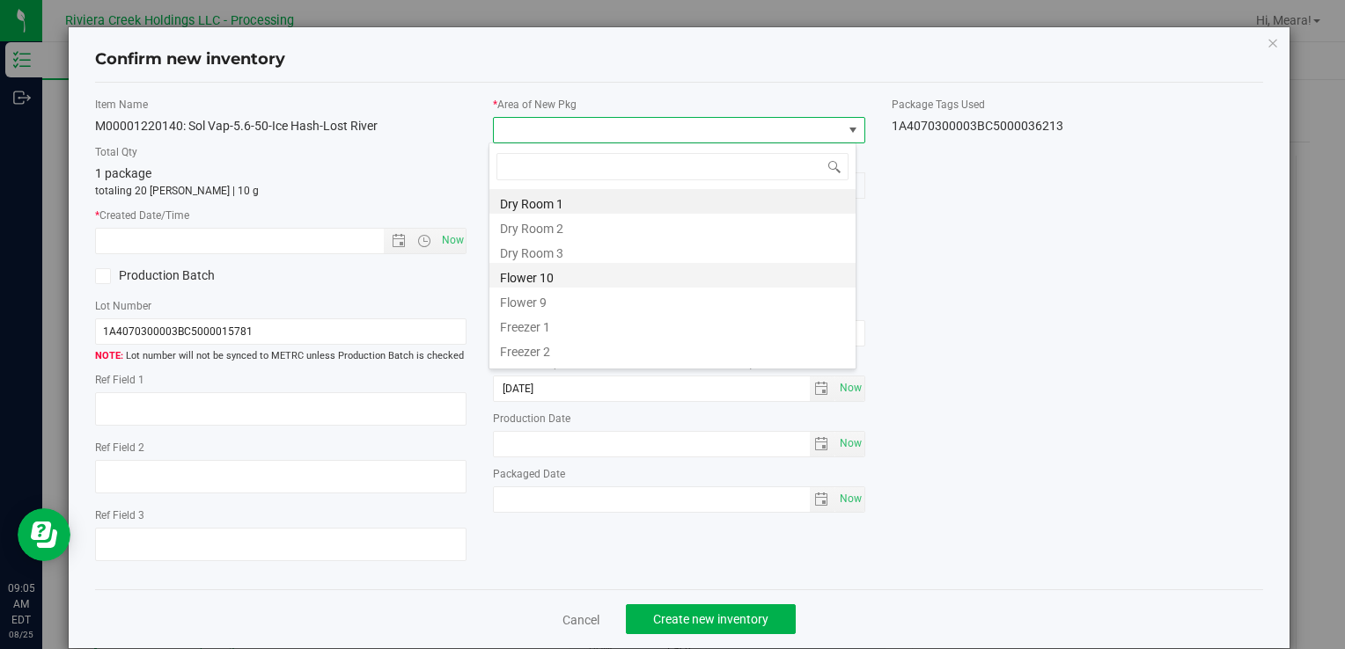
drag, startPoint x: 509, startPoint y: 283, endPoint x: 433, endPoint y: 241, distance: 86.7
click at [509, 282] on li "Flower 10" at bounding box center [672, 275] width 366 height 25
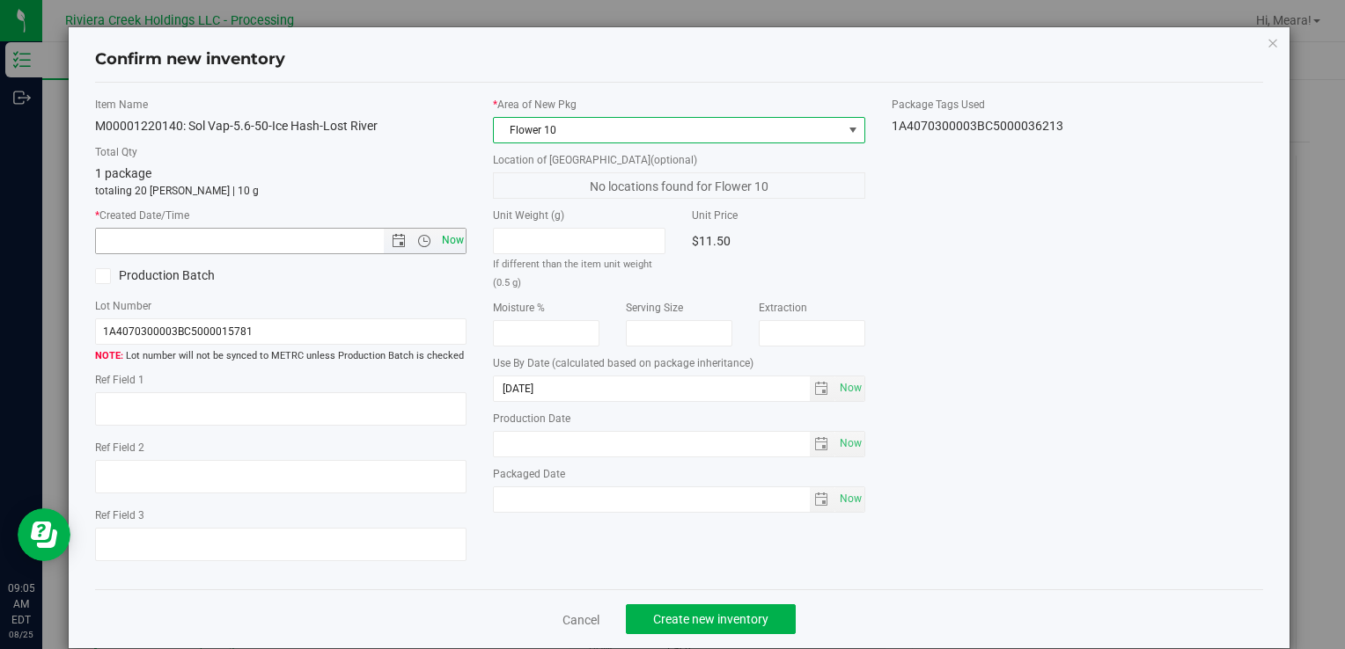
click at [440, 237] on span "Now" at bounding box center [452, 241] width 30 height 26
type input "[DATE] 9:05 AM"
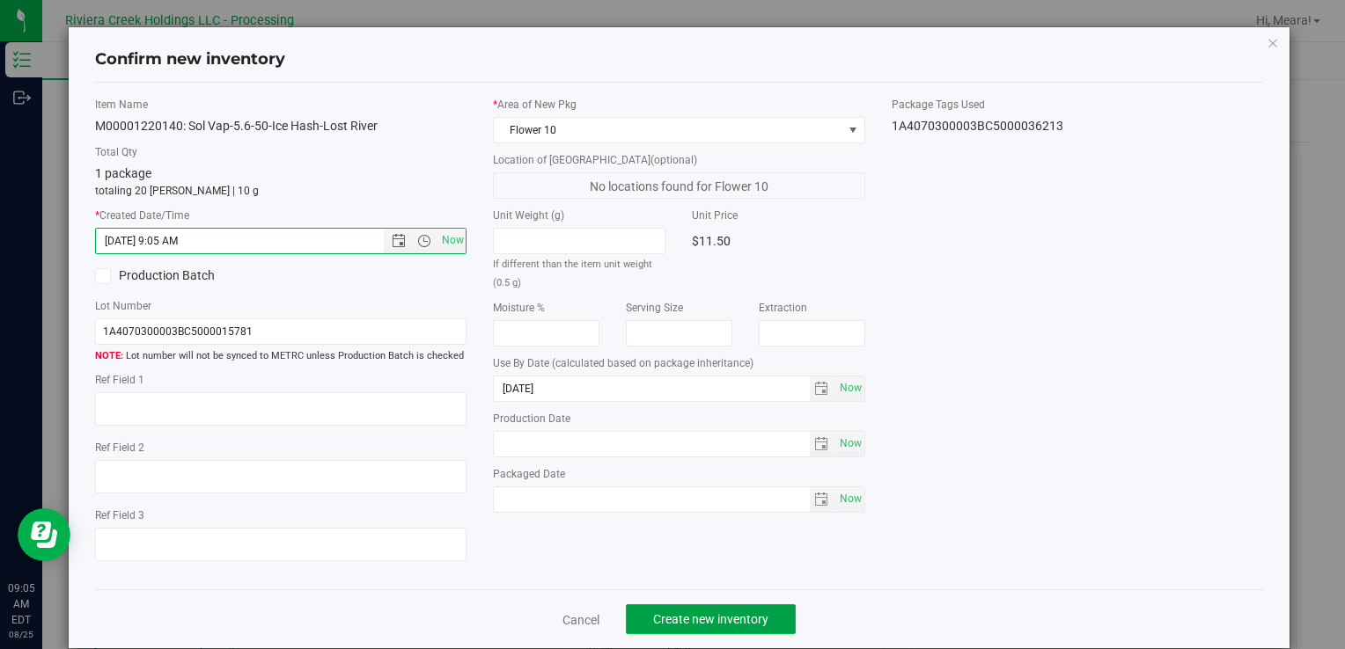
click at [738, 613] on span "Create new inventory" at bounding box center [710, 620] width 115 height 14
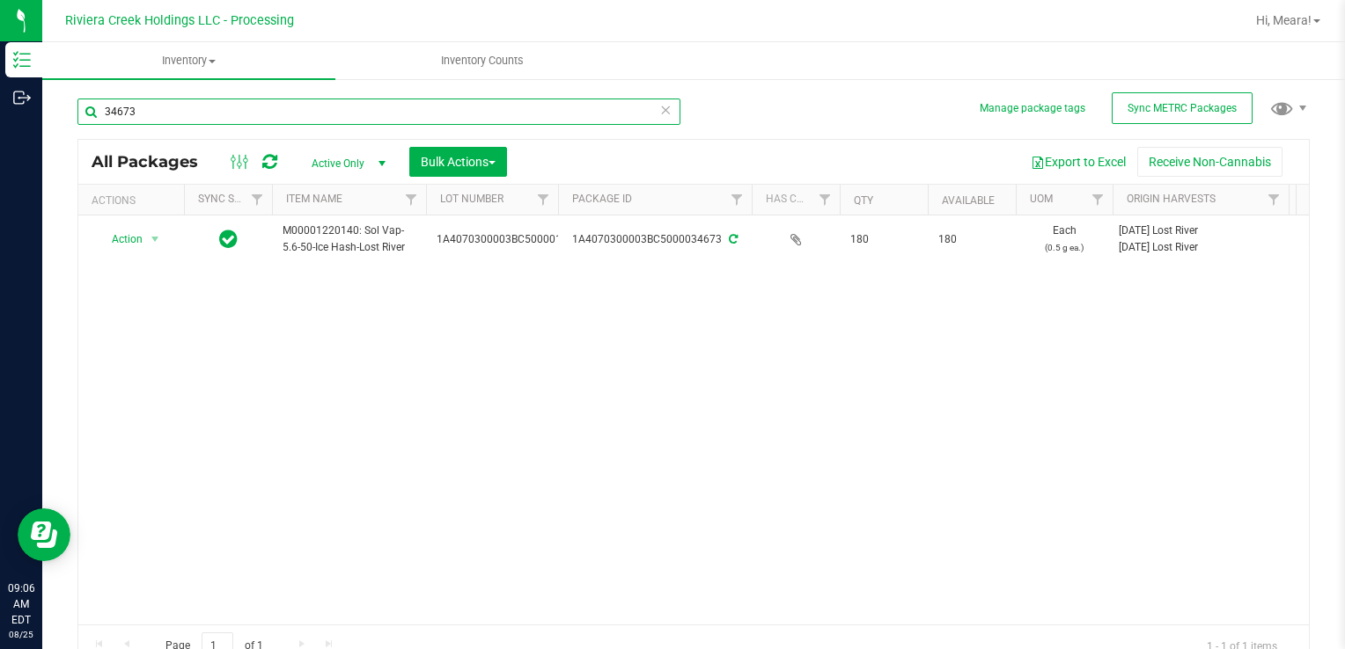
drag, startPoint x: 257, startPoint y: 117, endPoint x: 502, endPoint y: 294, distance: 301.9
click at [58, 117] on div "Manage package tags Sync METRC Packages 34673 All Packages Active Only Active O…" at bounding box center [693, 345] width 1302 height 537
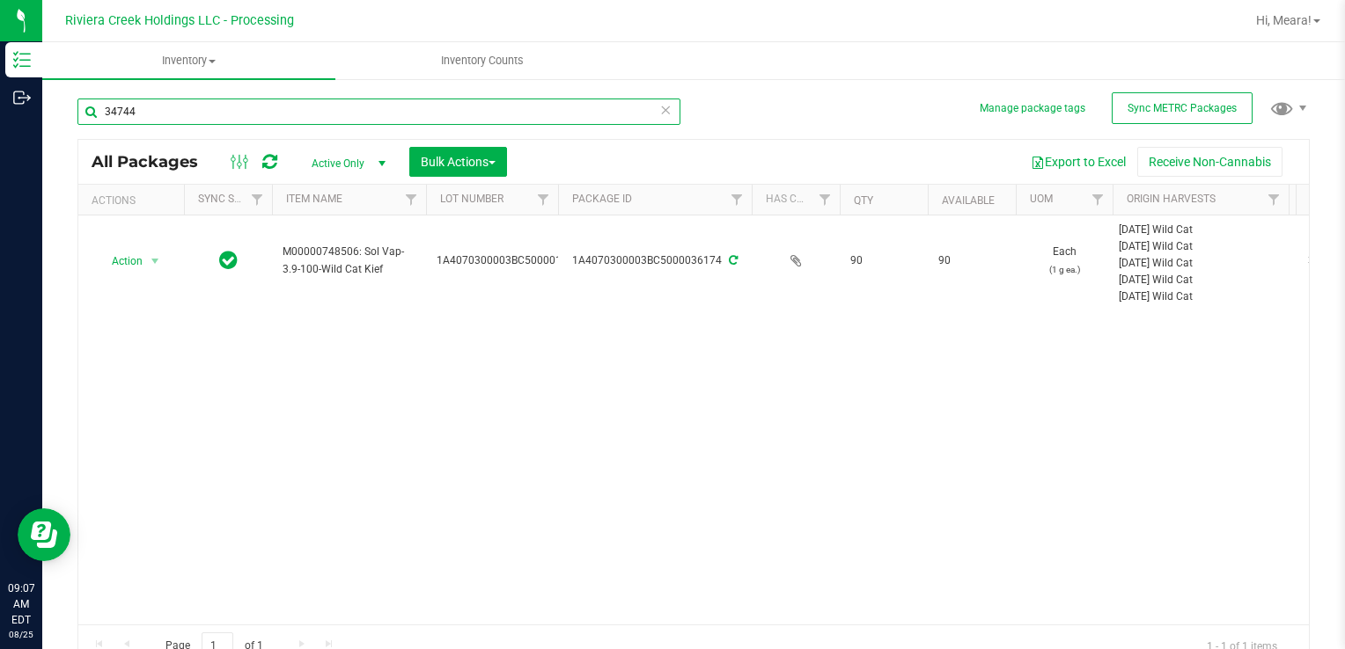
type input "34744"
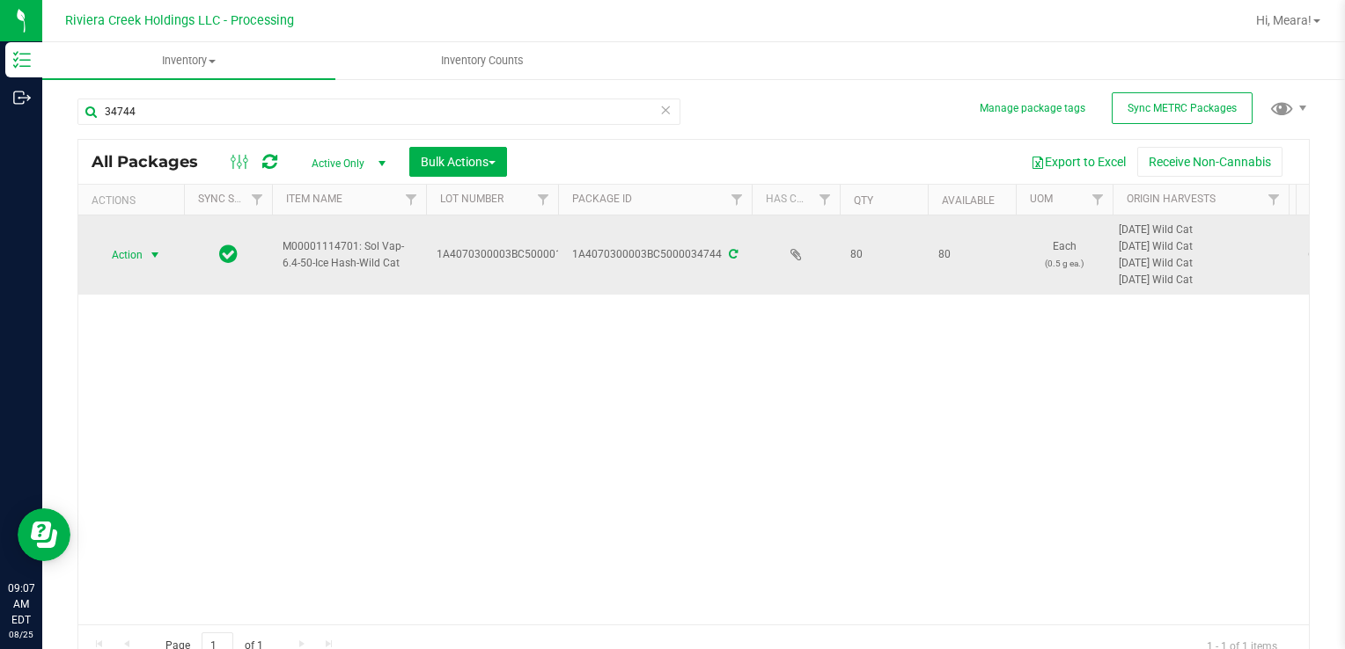
click at [120, 245] on span "Action" at bounding box center [120, 255] width 48 height 25
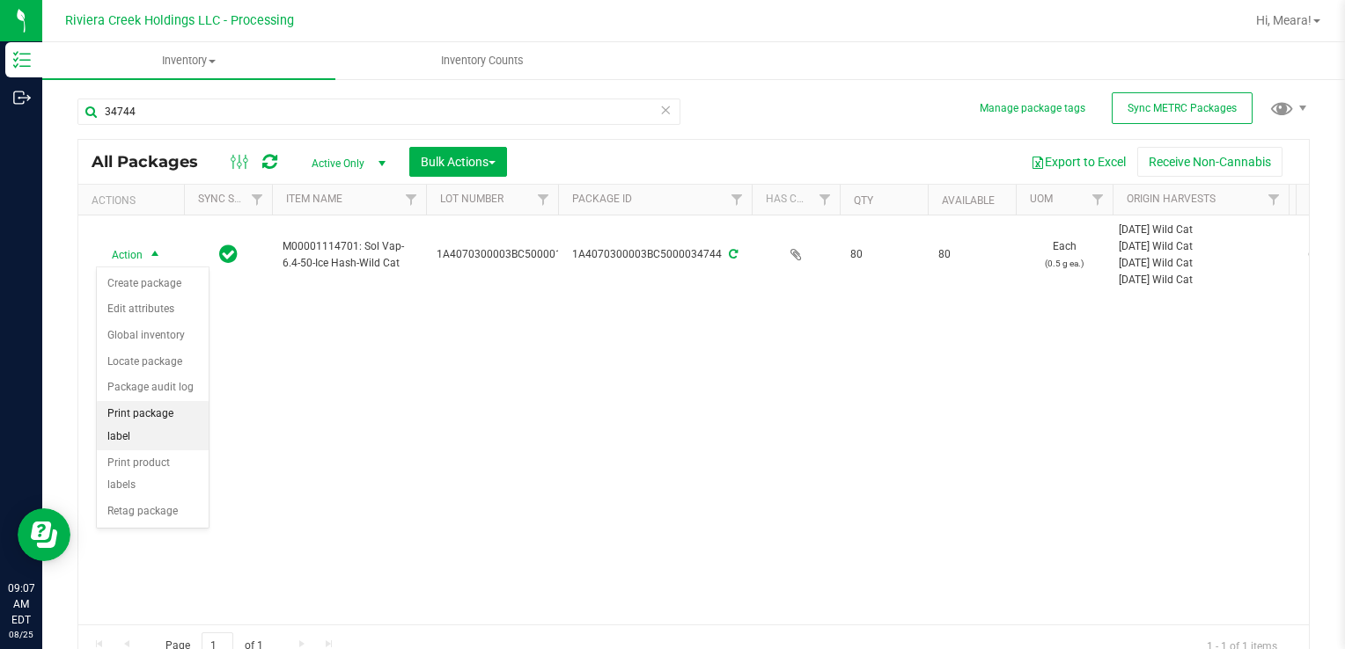
click at [185, 416] on li "Print package label" at bounding box center [153, 425] width 112 height 48
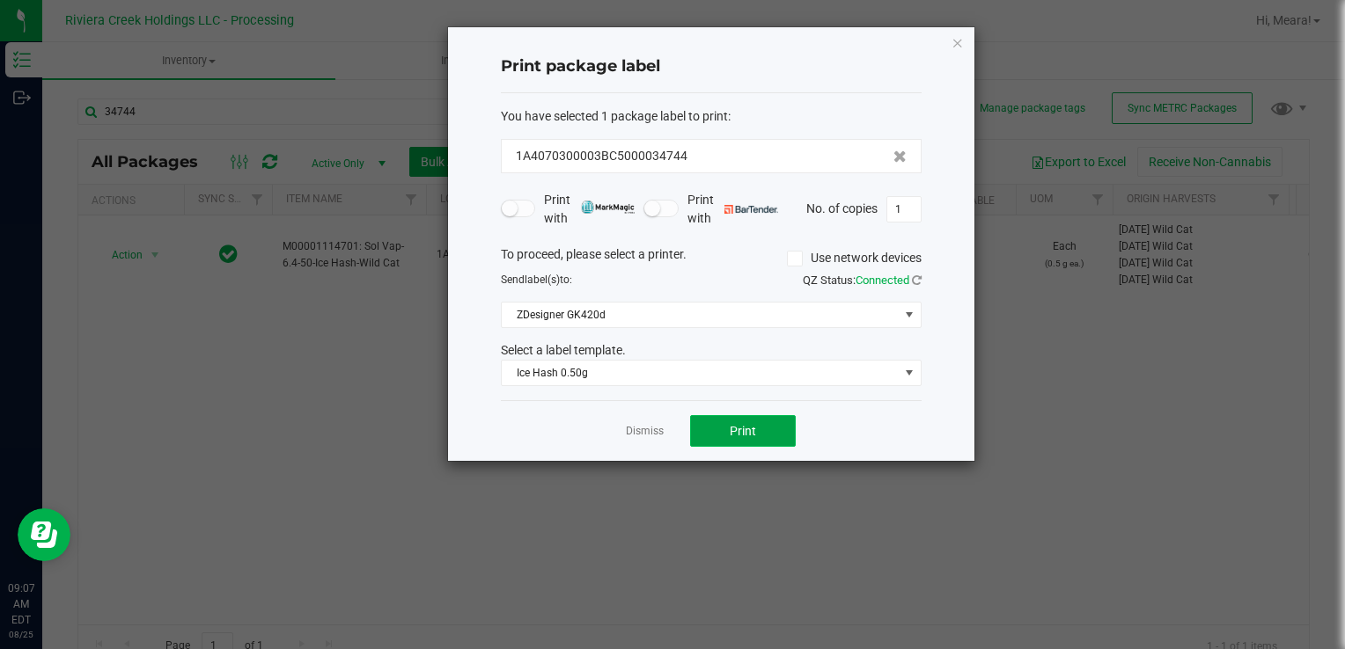
click at [746, 435] on span "Print" at bounding box center [743, 431] width 26 height 14
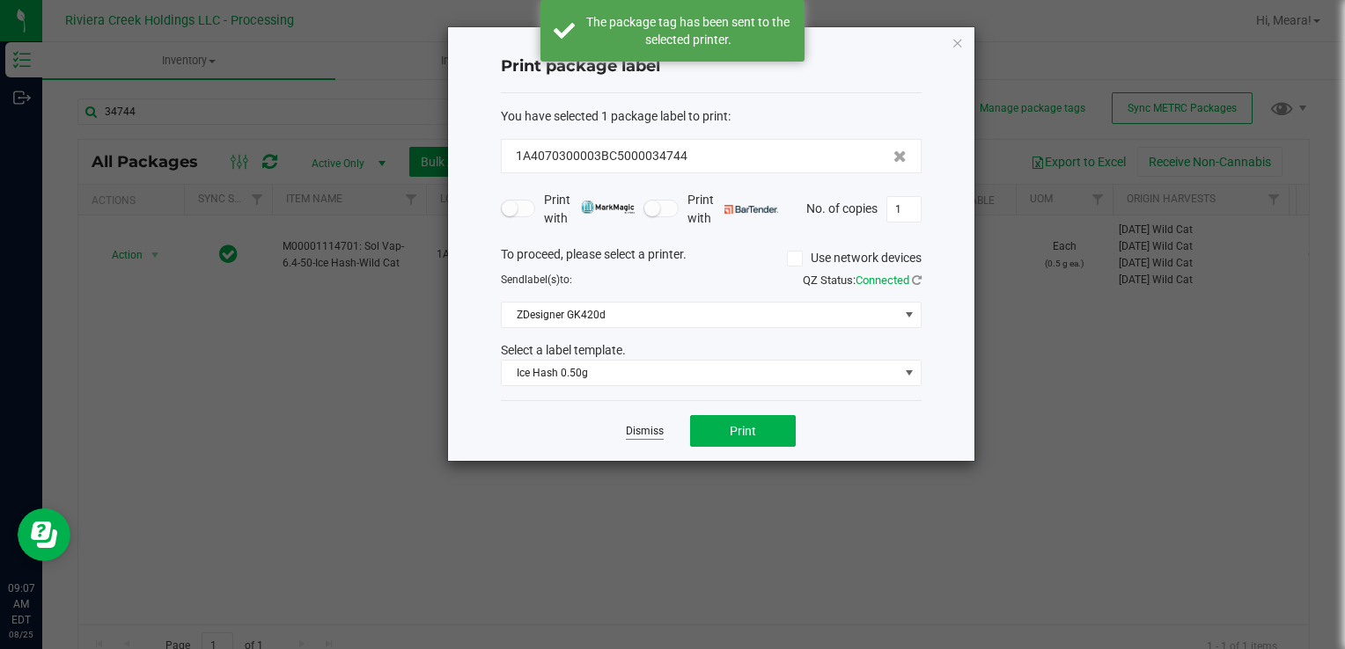
click at [638, 430] on link "Dismiss" at bounding box center [645, 431] width 38 height 15
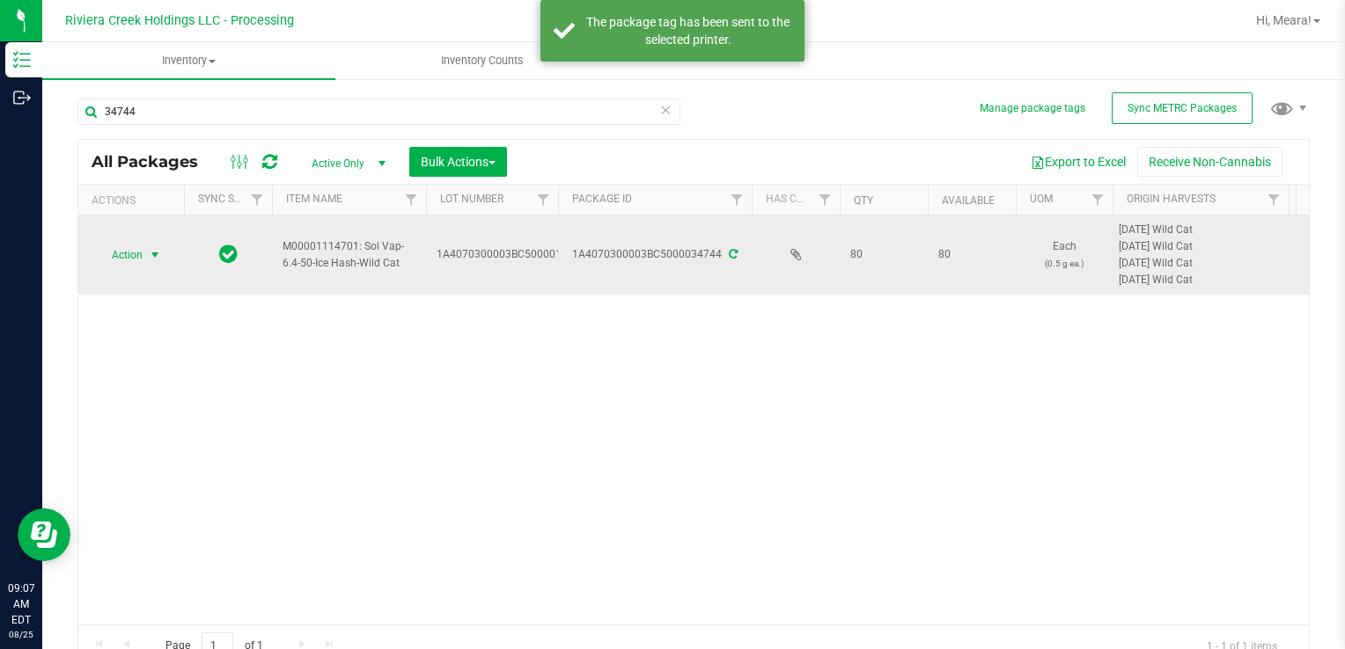
click at [133, 257] on span "Action" at bounding box center [120, 255] width 48 height 25
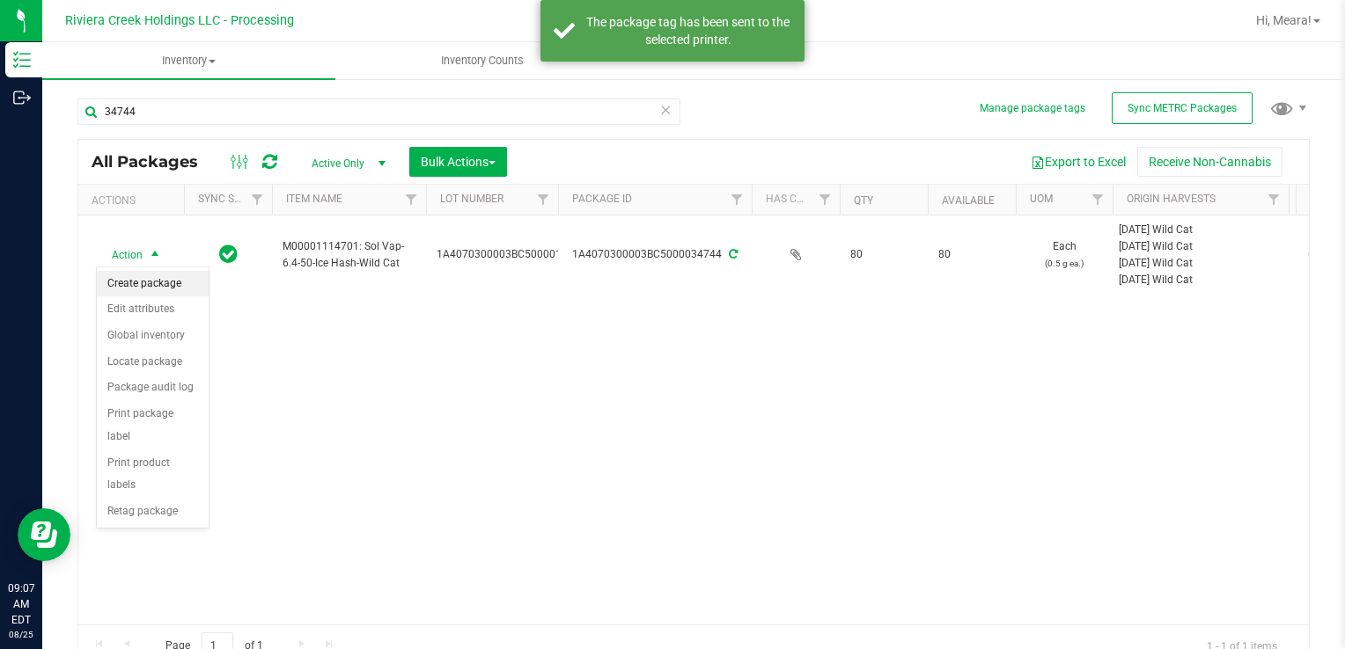
click at [149, 286] on li "Create package" at bounding box center [153, 284] width 112 height 26
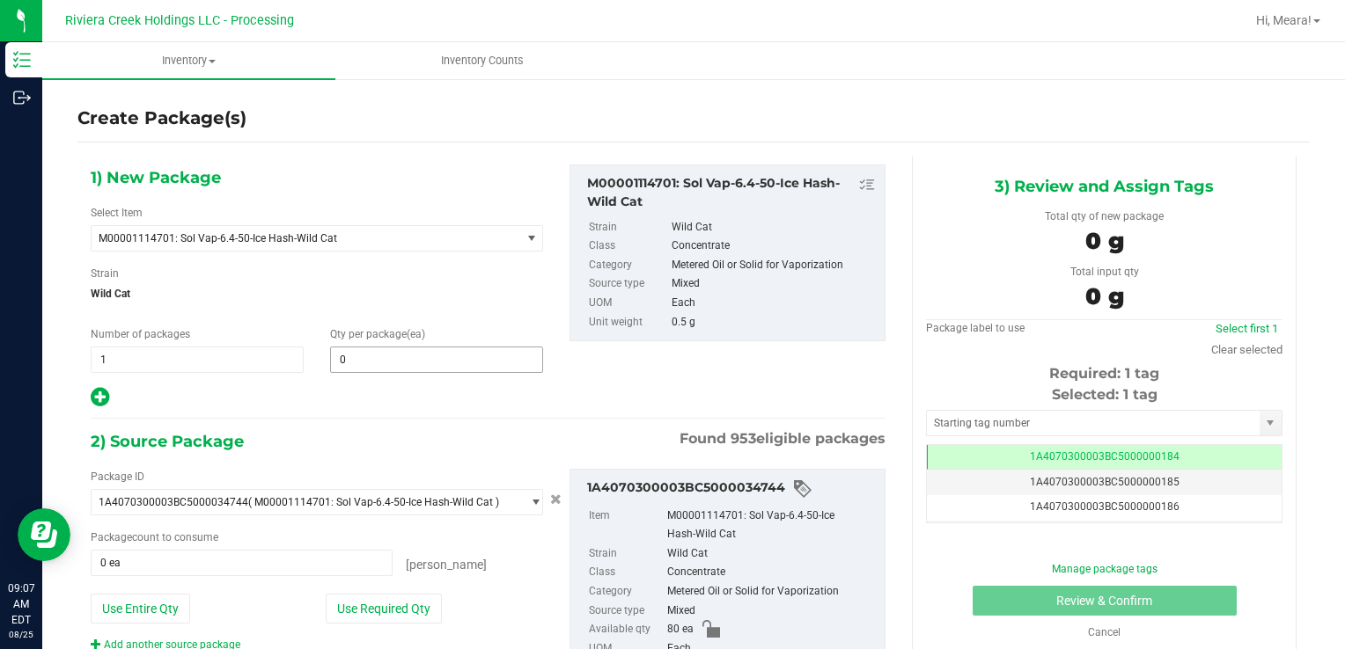
drag, startPoint x: 379, startPoint y: 337, endPoint x: 380, endPoint y: 352, distance: 15.0
click at [382, 348] on div "Qty per package (ea) 0 0" at bounding box center [436, 349] width 239 height 47
click at [380, 352] on span at bounding box center [436, 360] width 213 height 26
type input "20"
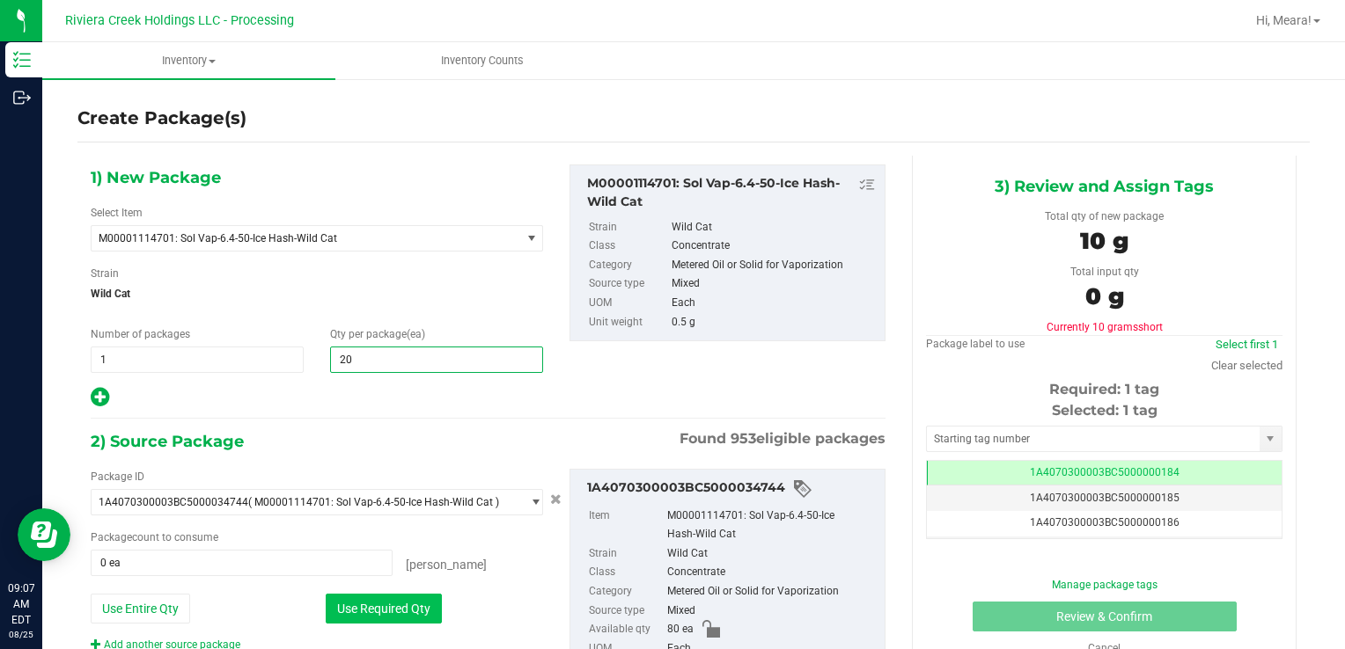
type input "20"
click at [348, 594] on button "Use Required Qty" at bounding box center [384, 609] width 116 height 30
type input "20 ea"
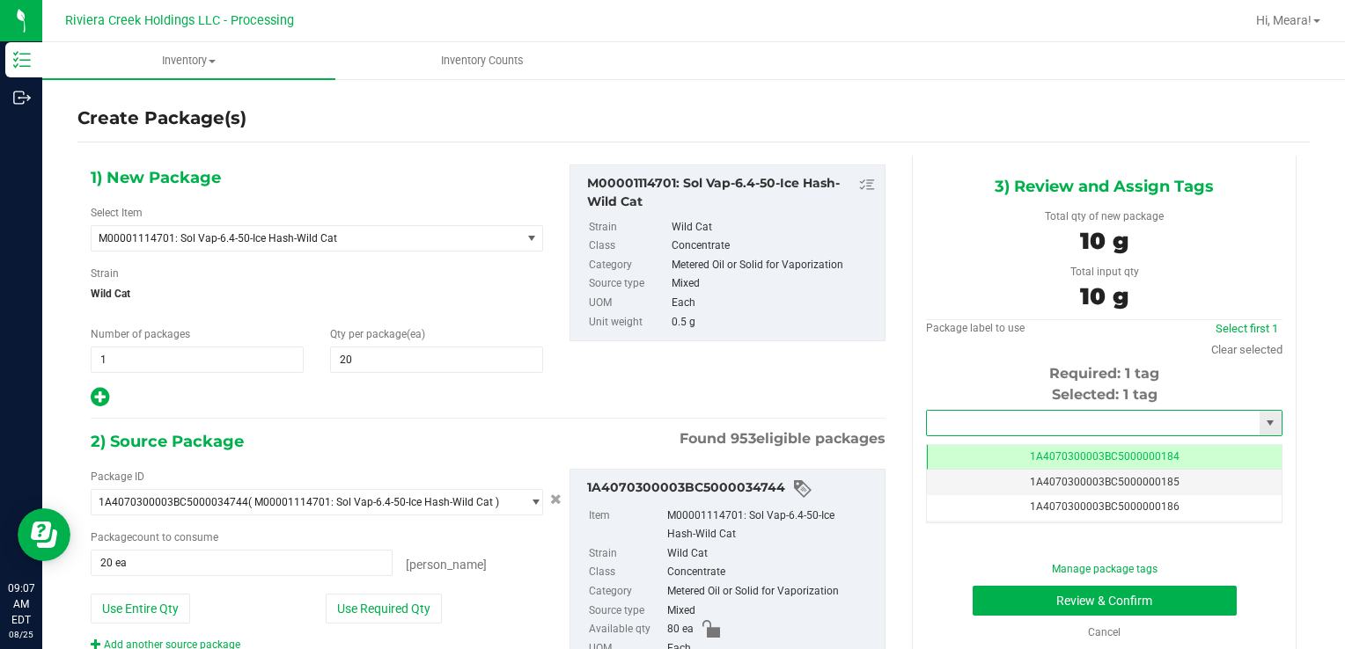
click at [1049, 418] on input "text" at bounding box center [1093, 423] width 333 height 25
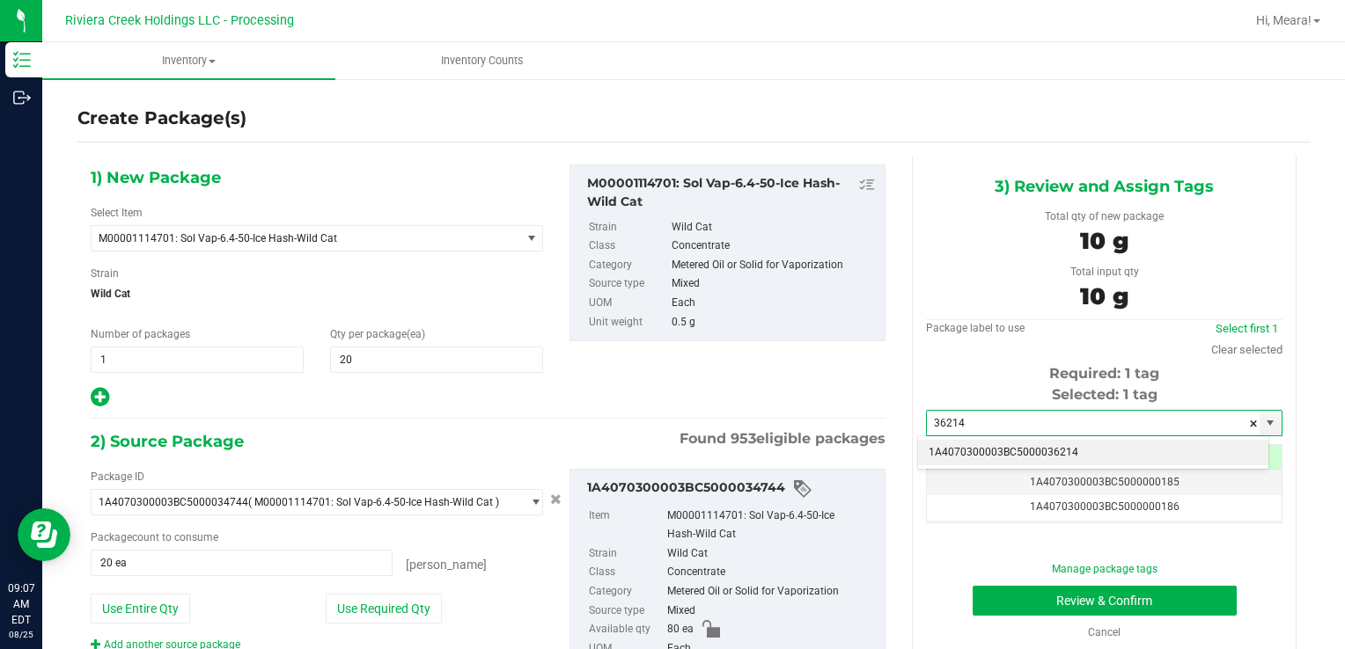
click at [1067, 455] on li "1A4070300003BC5000036214" at bounding box center [1093, 453] width 350 height 26
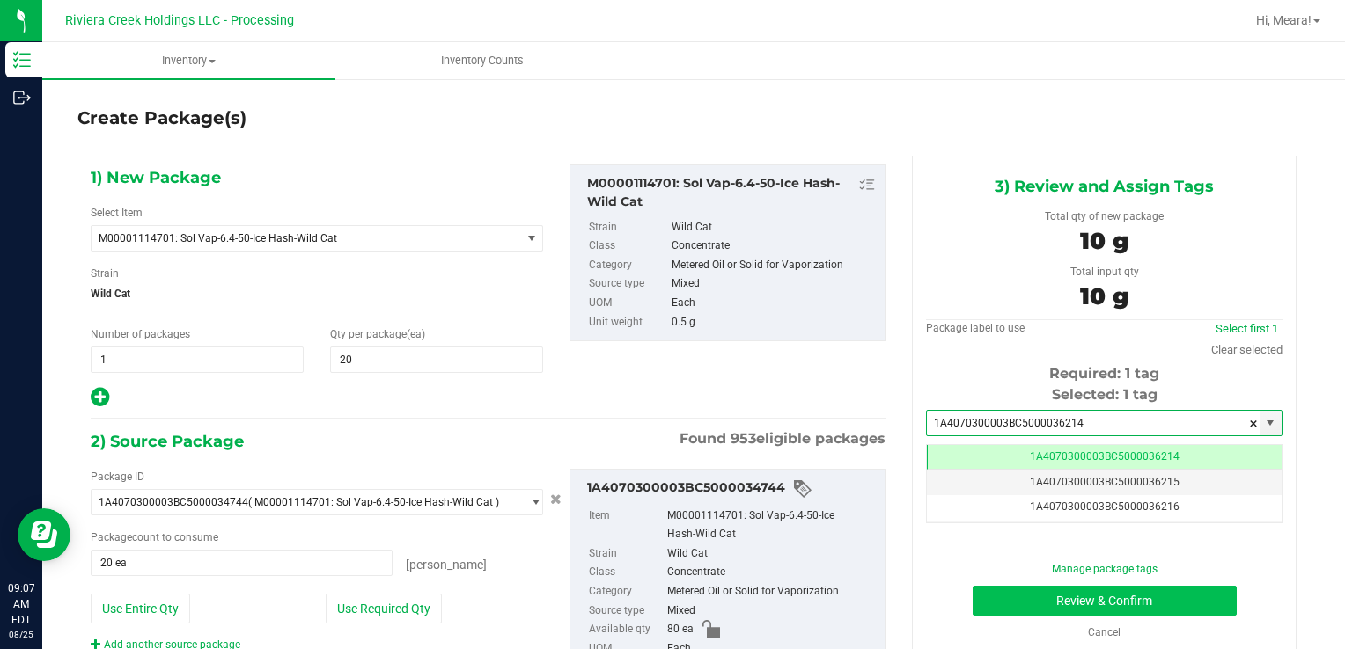
type input "1A4070300003BC5000036214"
click at [1015, 608] on button "Review & Confirm" at bounding box center [1104, 601] width 264 height 30
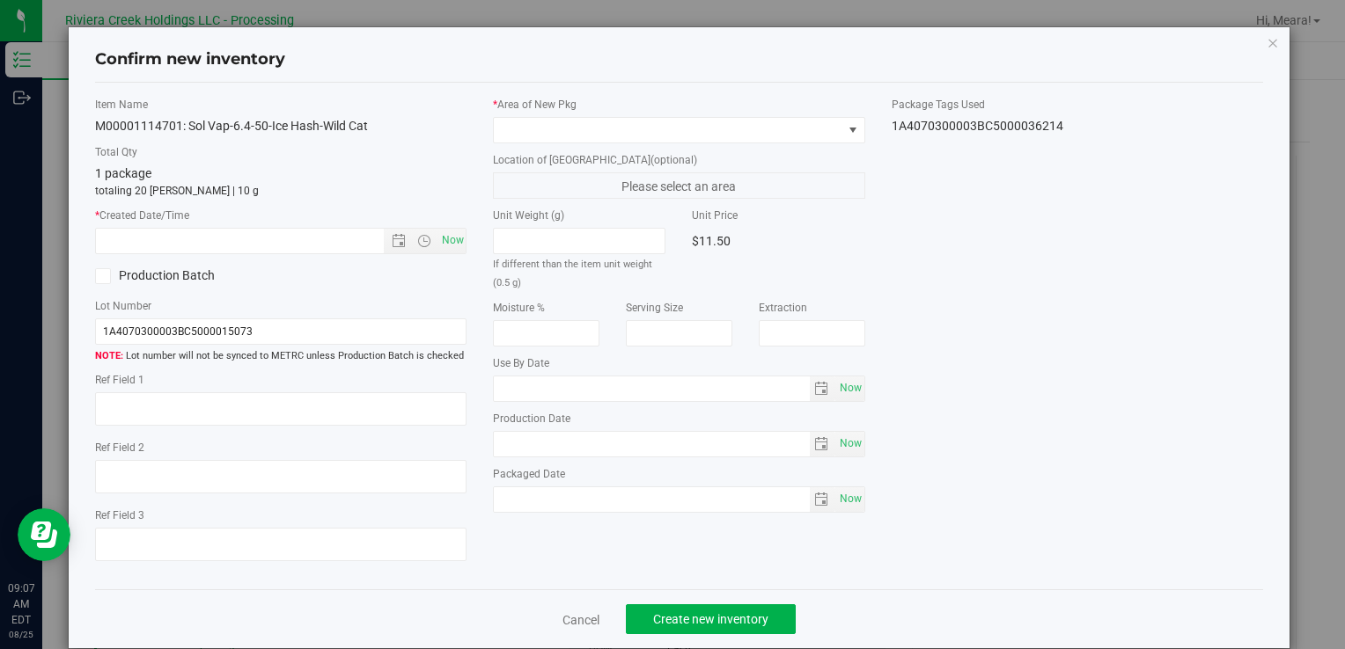
type input "[DATE]"
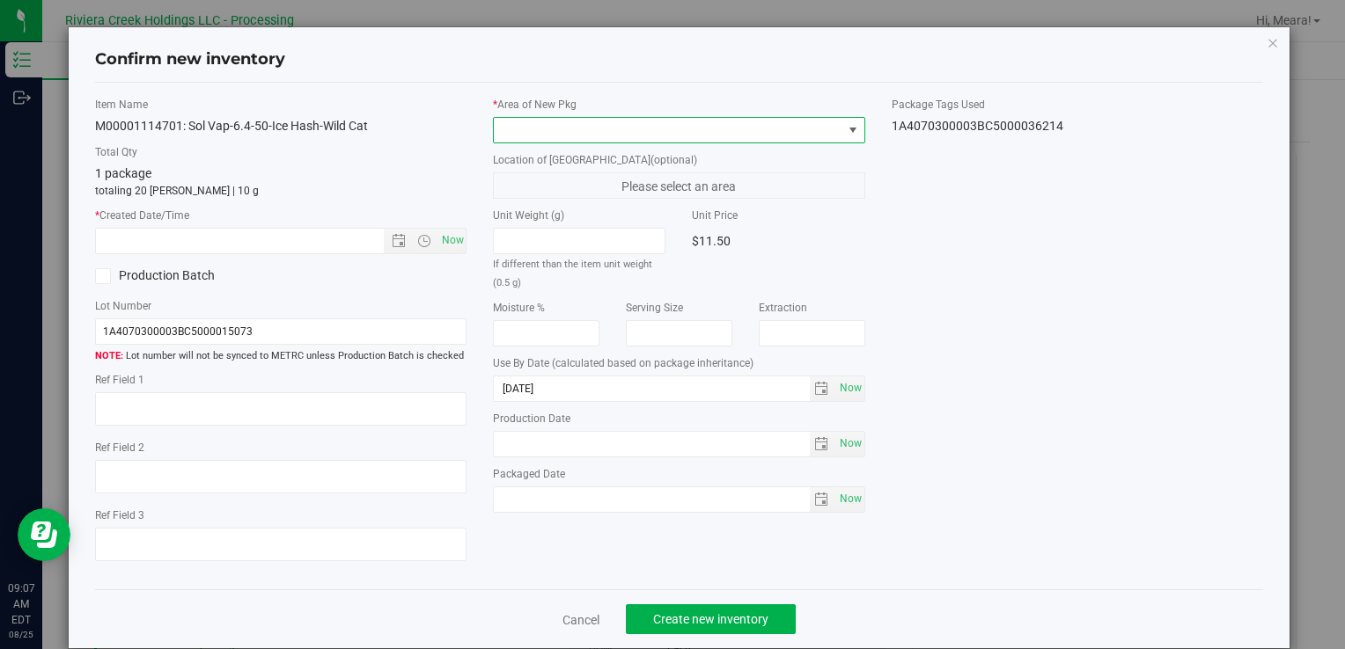
click at [599, 133] on span at bounding box center [668, 130] width 348 height 25
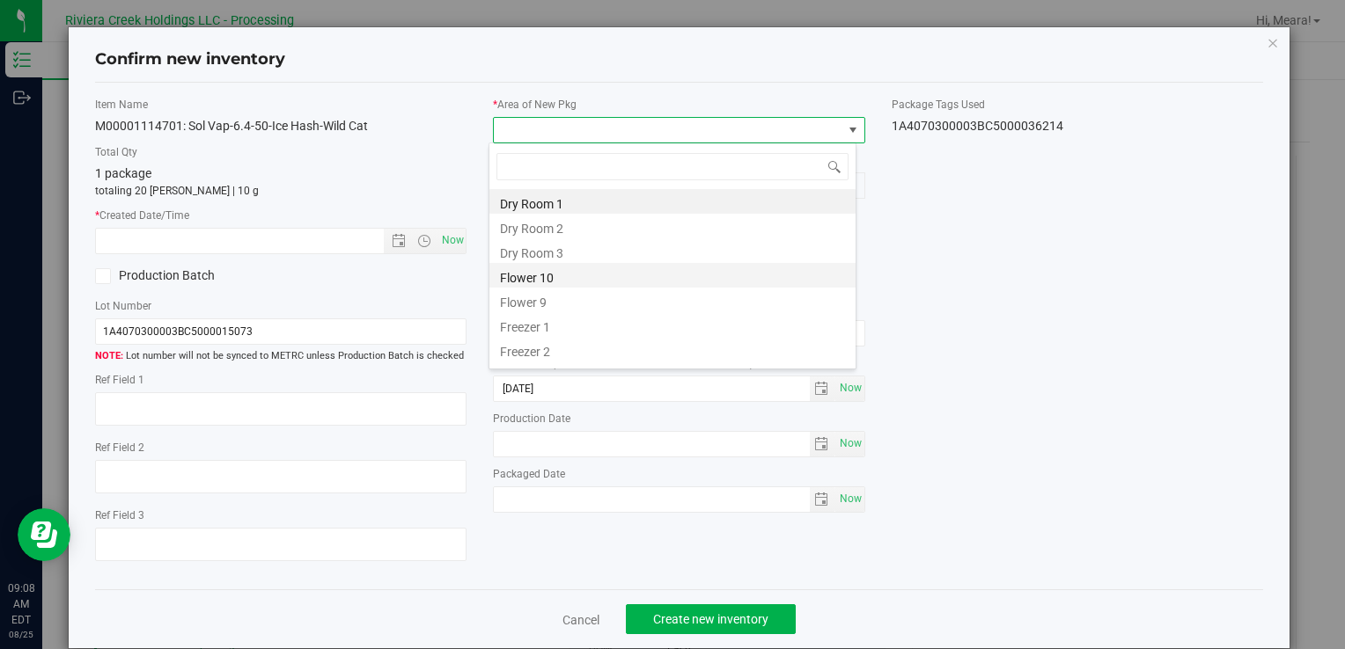
click at [546, 273] on li "Flower 10" at bounding box center [672, 275] width 366 height 25
click at [546, 273] on div "If different than the item unit weight (0.5 g)" at bounding box center [579, 259] width 172 height 63
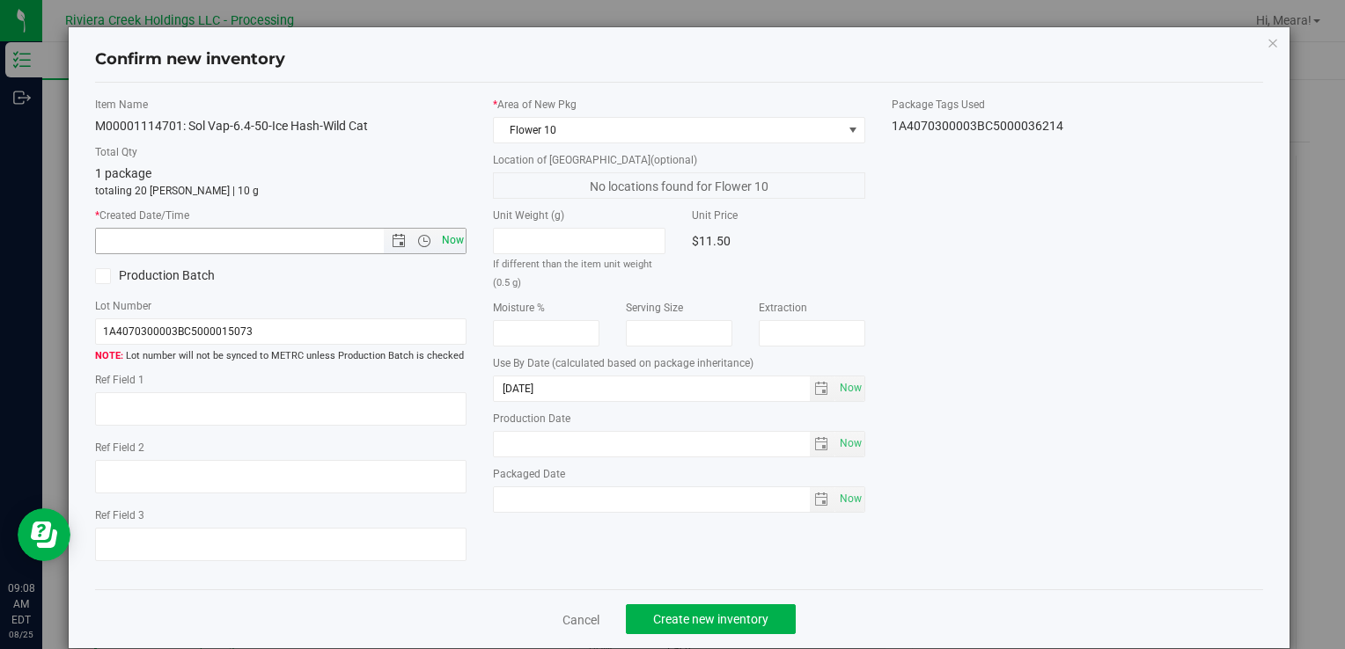
click at [441, 232] on span "Now" at bounding box center [452, 241] width 30 height 26
type input "[DATE] 9:08 AM"
click at [754, 619] on span "Create new inventory" at bounding box center [710, 620] width 115 height 14
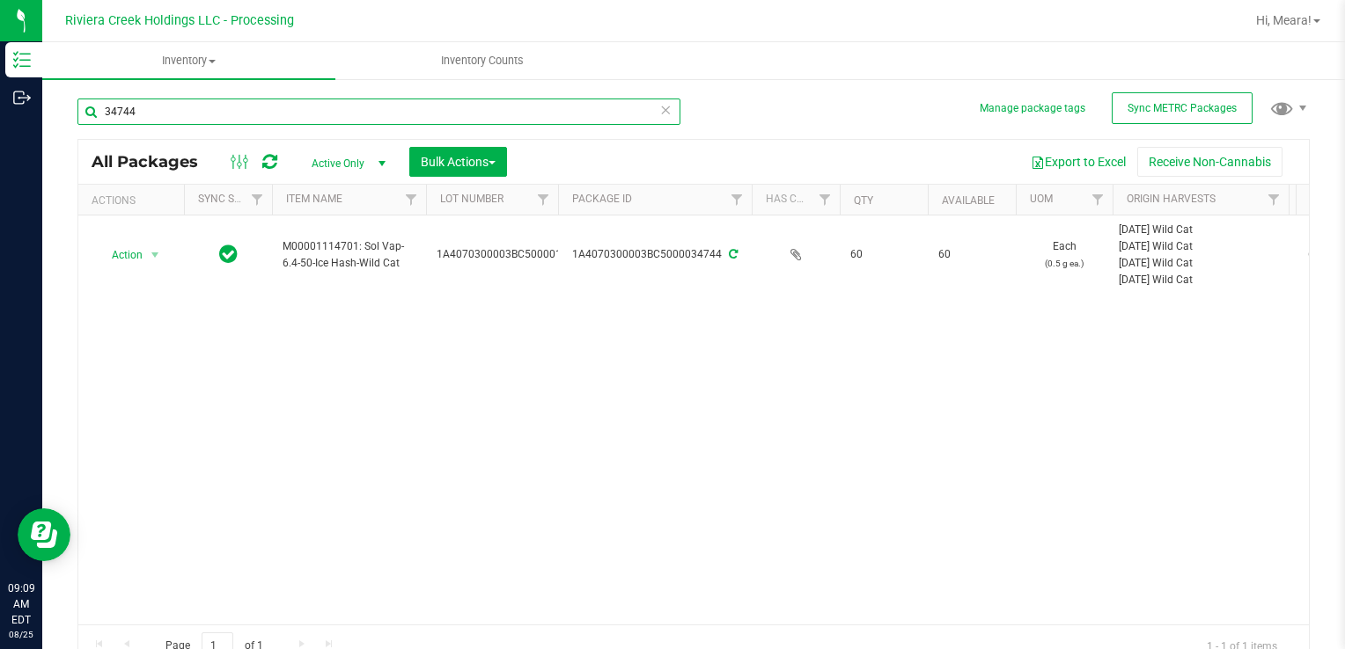
drag, startPoint x: 221, startPoint y: 122, endPoint x: -4, endPoint y: 116, distance: 224.5
click at [0, 116] on html "Inventory Outbound 09:09 AM EDT [DATE] 08/25 Riviera Creek Holdings LLC - Proce…" at bounding box center [672, 324] width 1345 height 649
type input "35379"
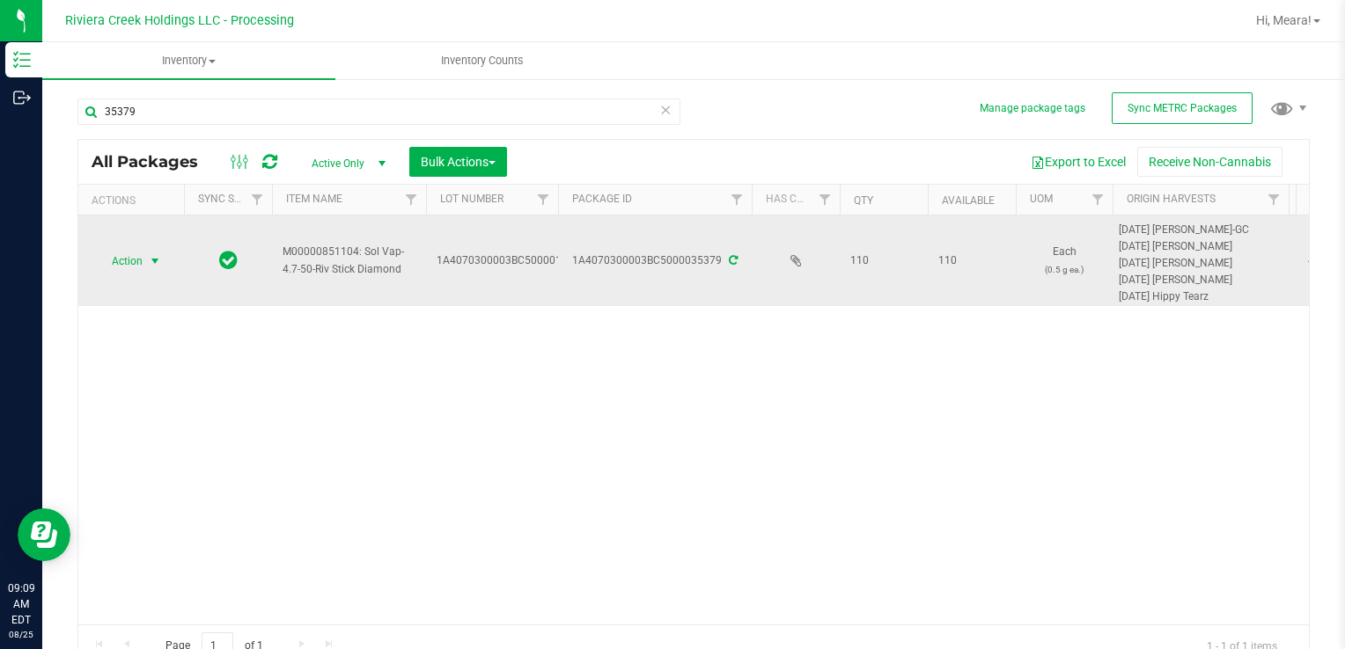
click at [137, 260] on span "Action" at bounding box center [120, 261] width 48 height 25
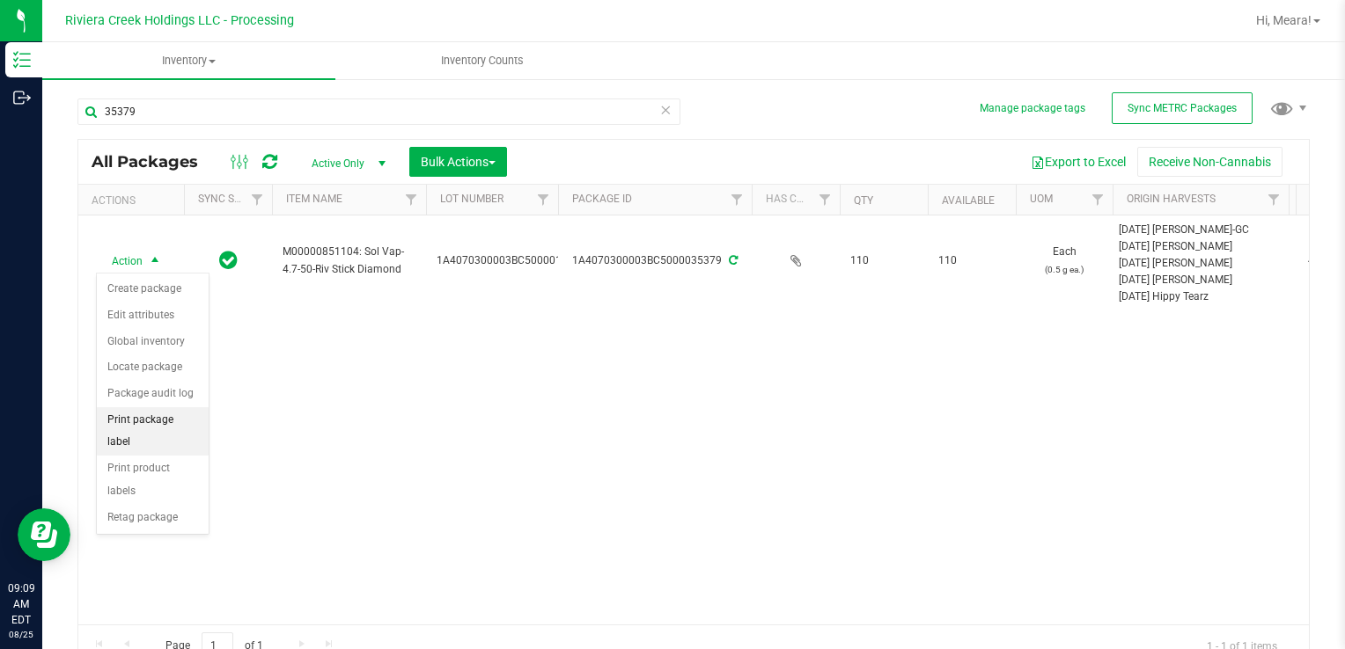
click at [169, 420] on li "Print package label" at bounding box center [153, 431] width 112 height 48
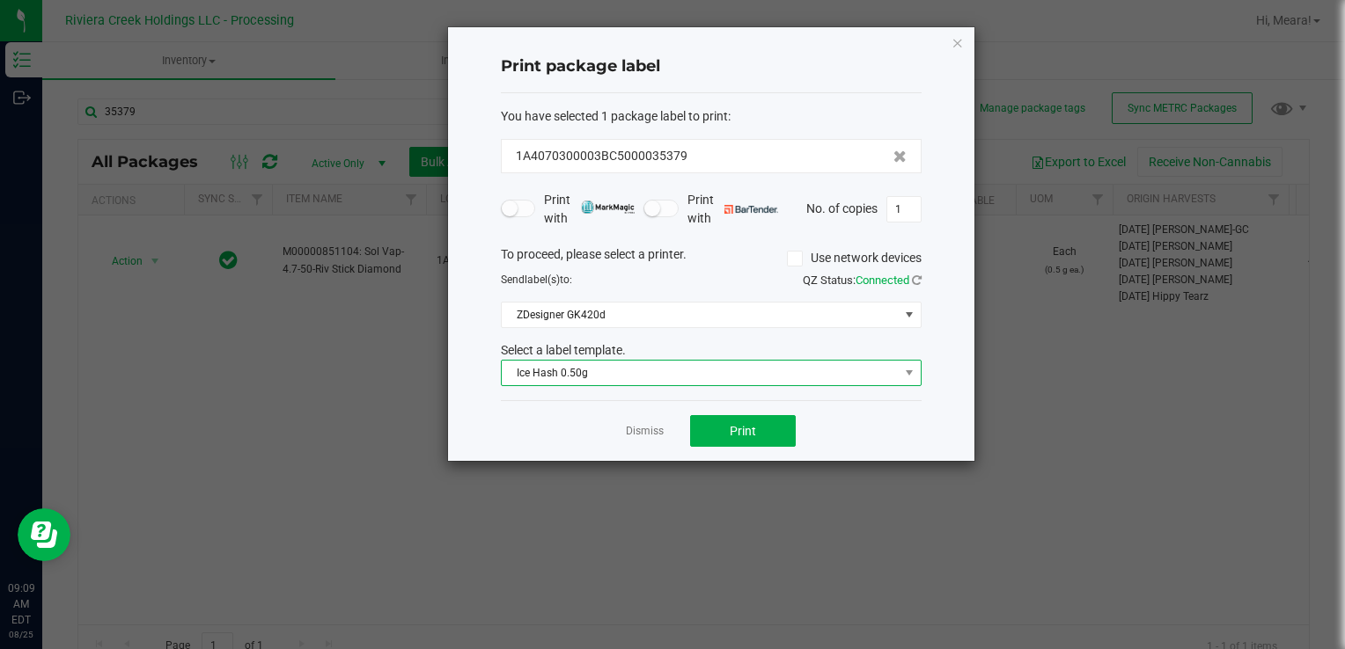
click at [681, 376] on span "Ice Hash 0.50g" at bounding box center [700, 373] width 397 height 25
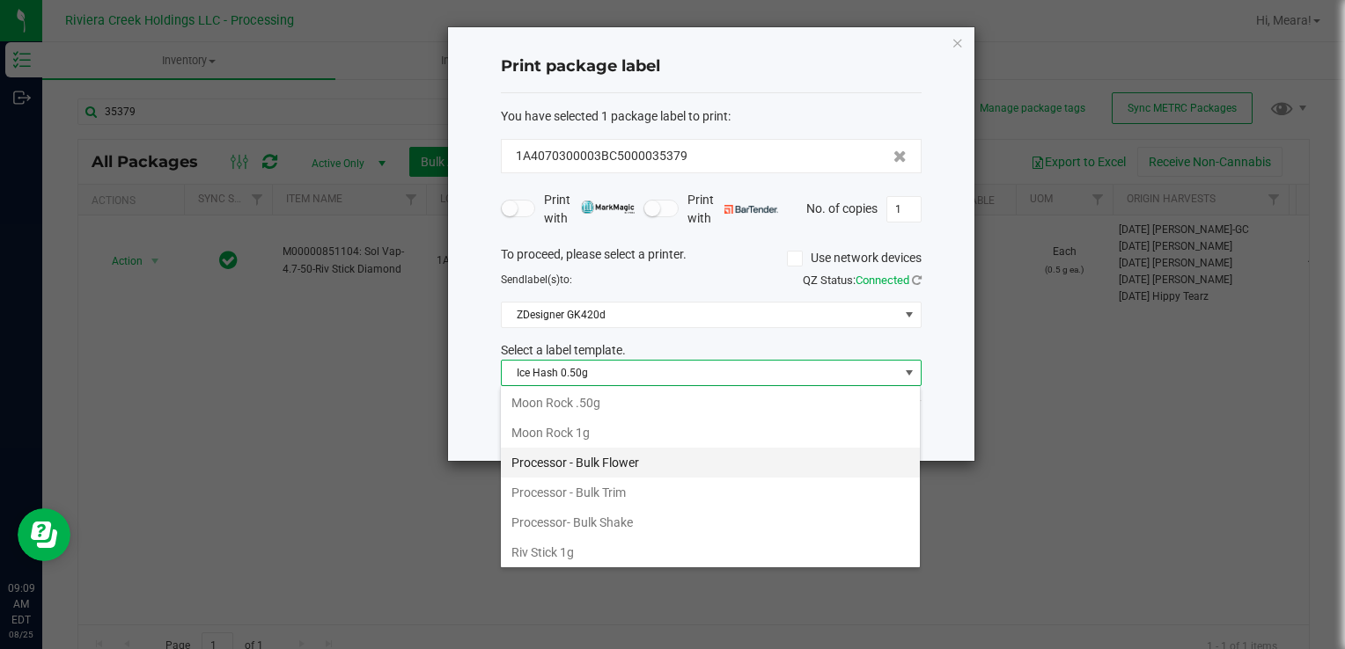
scroll to position [829, 0]
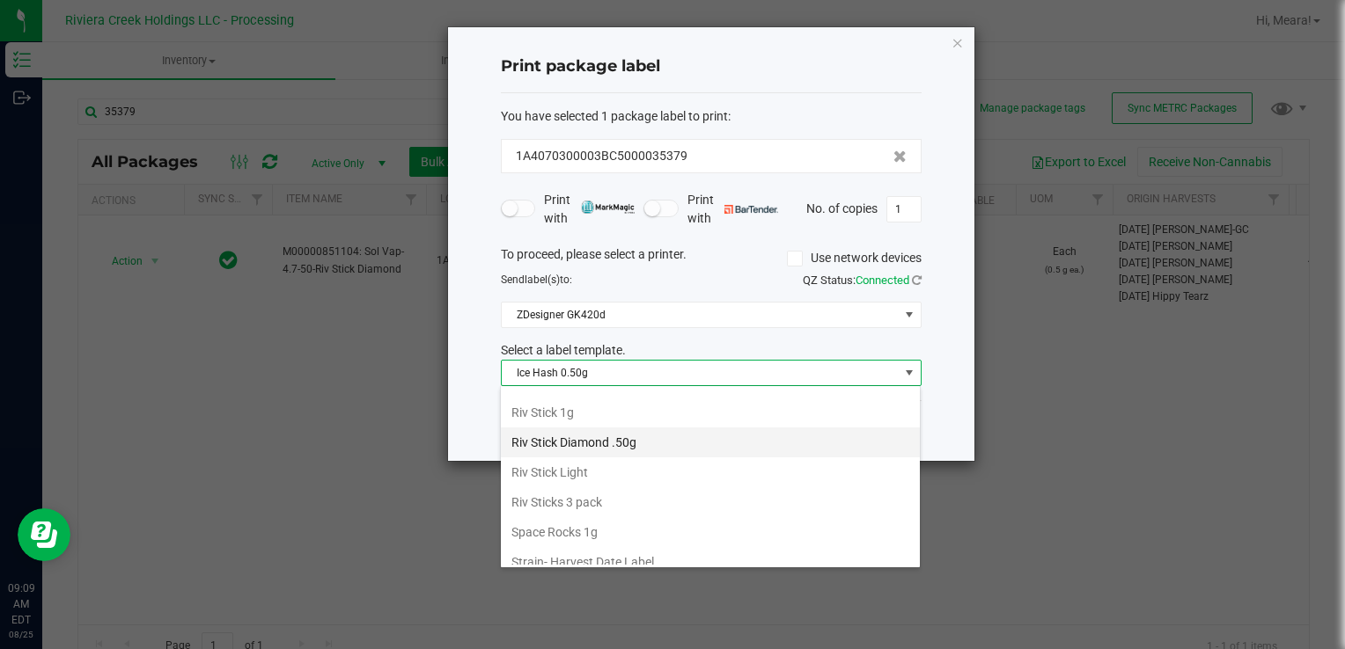
click at [598, 436] on li "Riv Stick Diamond .50g" at bounding box center [710, 443] width 419 height 30
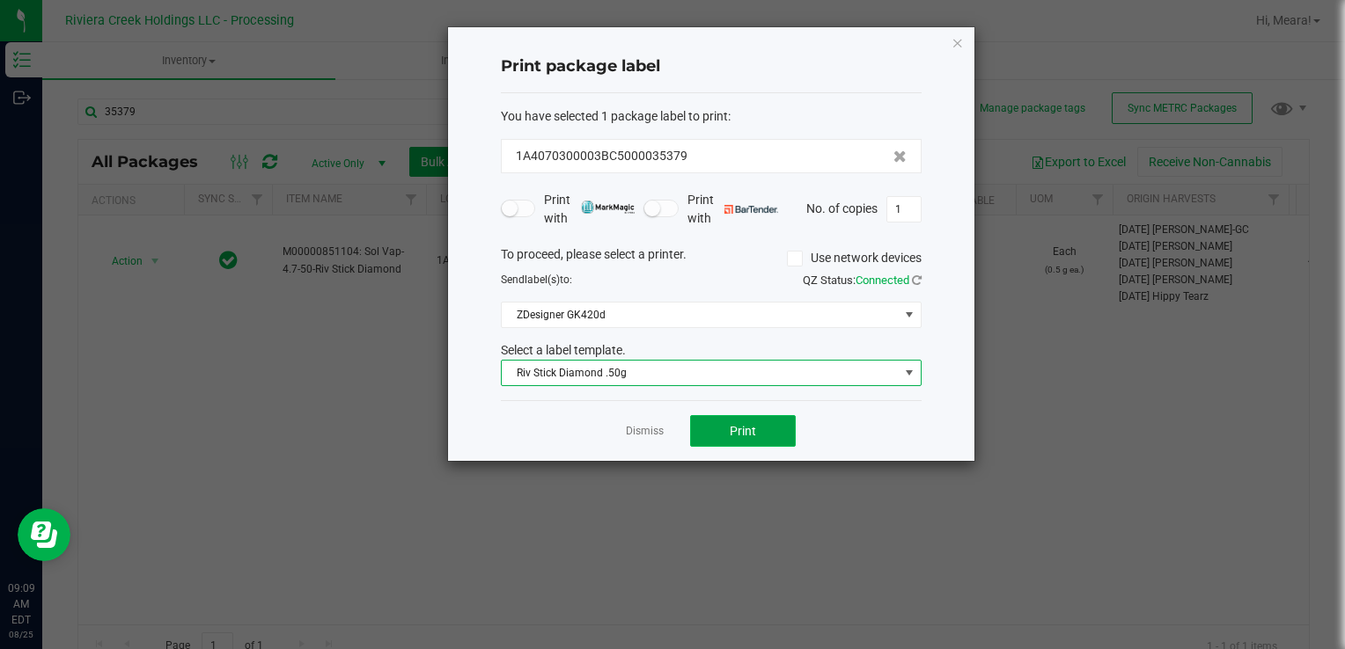
click at [771, 419] on button "Print" at bounding box center [743, 431] width 106 height 32
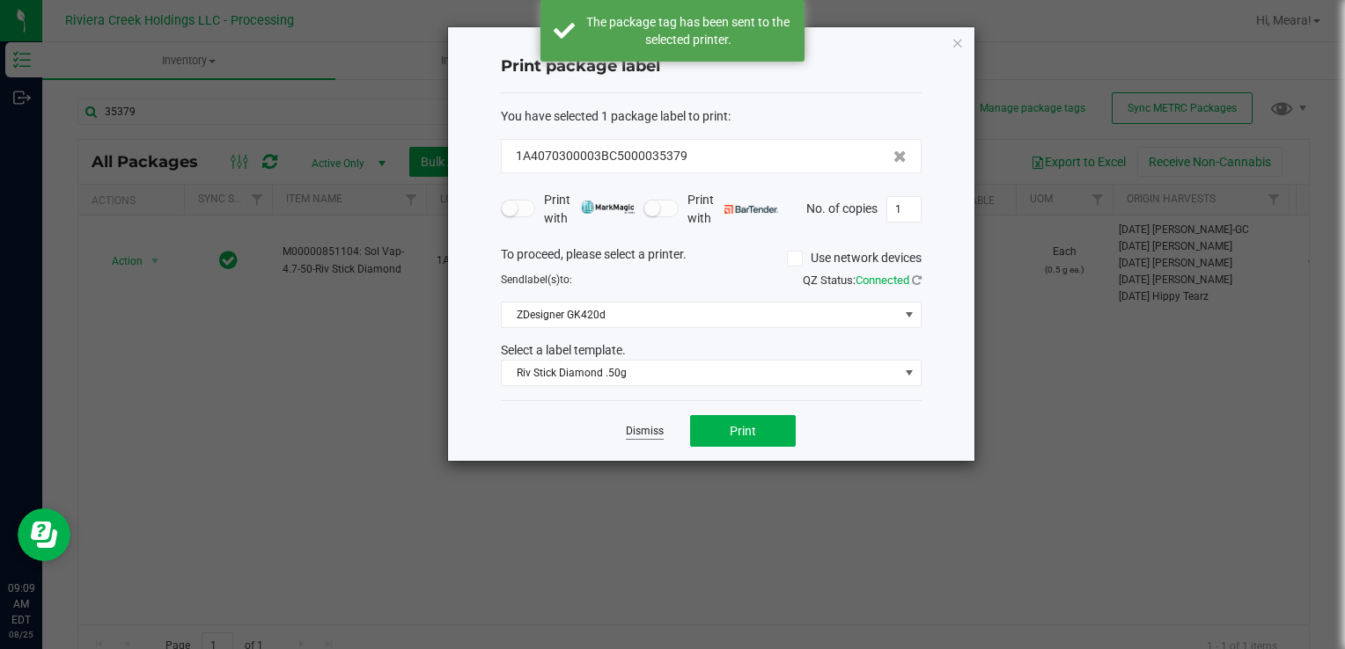
click at [627, 434] on link "Dismiss" at bounding box center [645, 431] width 38 height 15
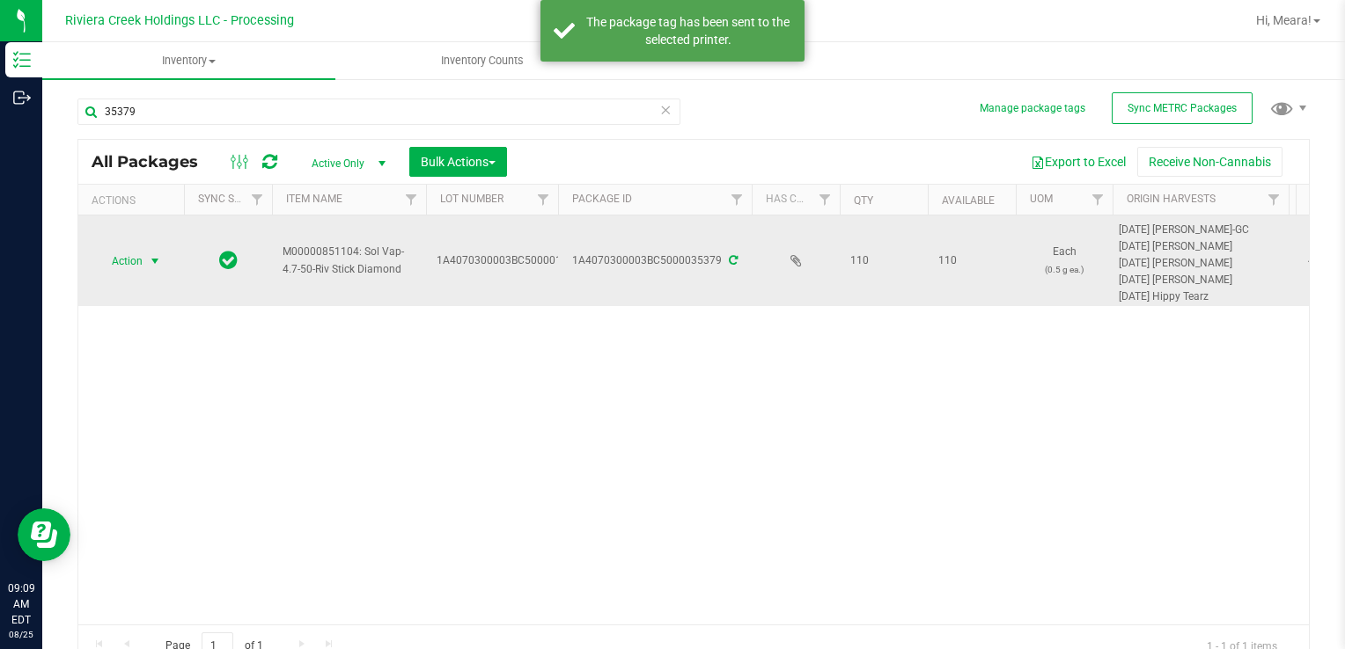
click at [155, 262] on span "select" at bounding box center [155, 261] width 14 height 14
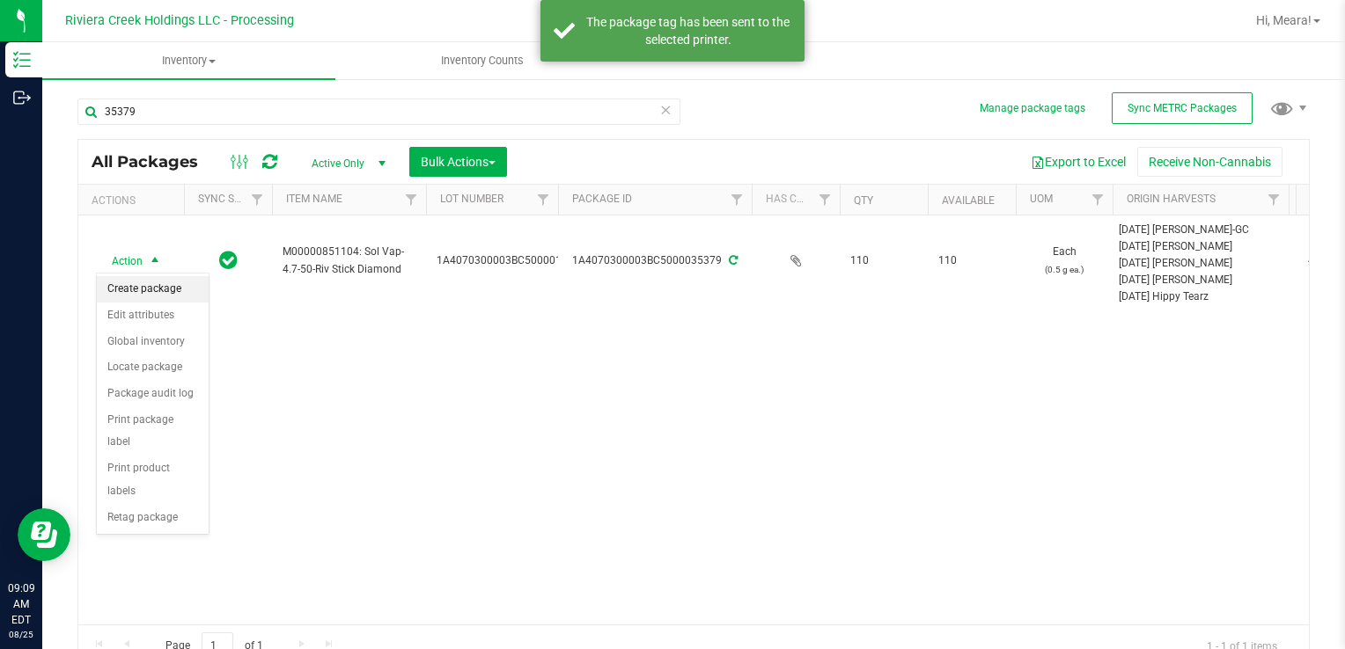
click at [158, 282] on li "Create package" at bounding box center [153, 289] width 112 height 26
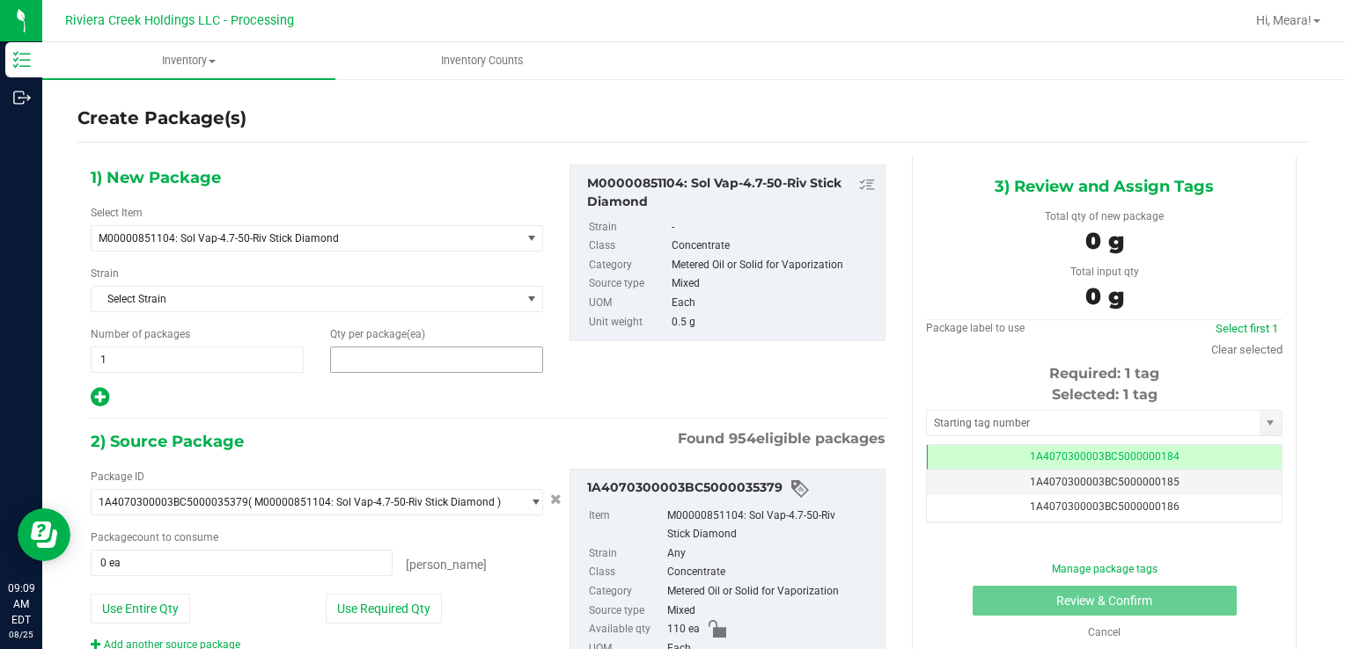
click at [436, 356] on span at bounding box center [436, 360] width 213 height 26
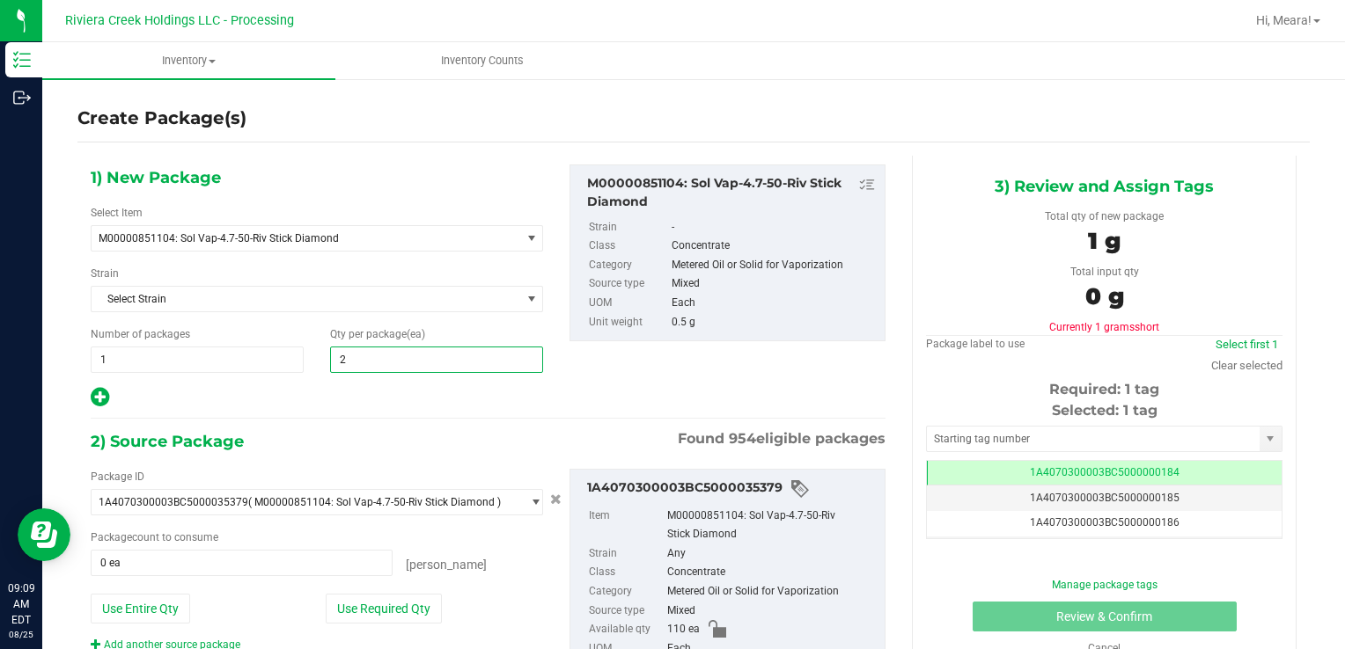
type input "20"
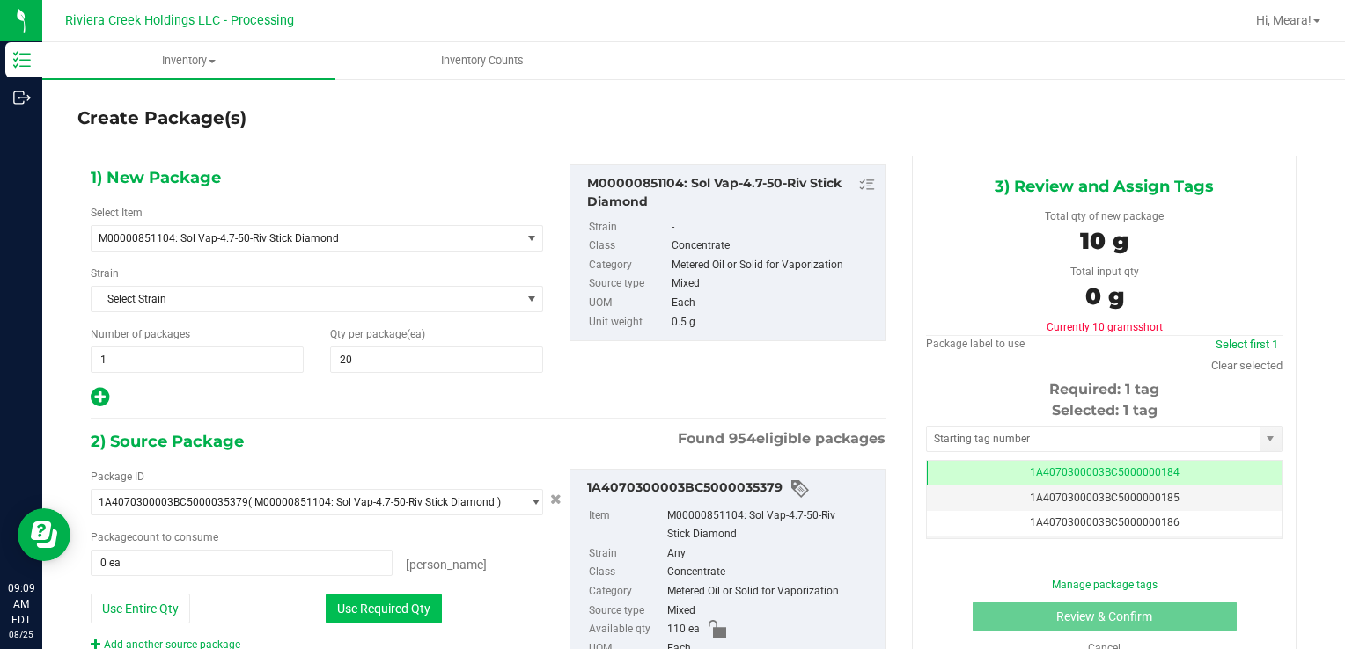
drag, startPoint x: 348, startPoint y: 612, endPoint x: 352, endPoint y: 599, distance: 12.8
click at [348, 611] on button "Use Required Qty" at bounding box center [384, 609] width 116 height 30
type input "20 ea"
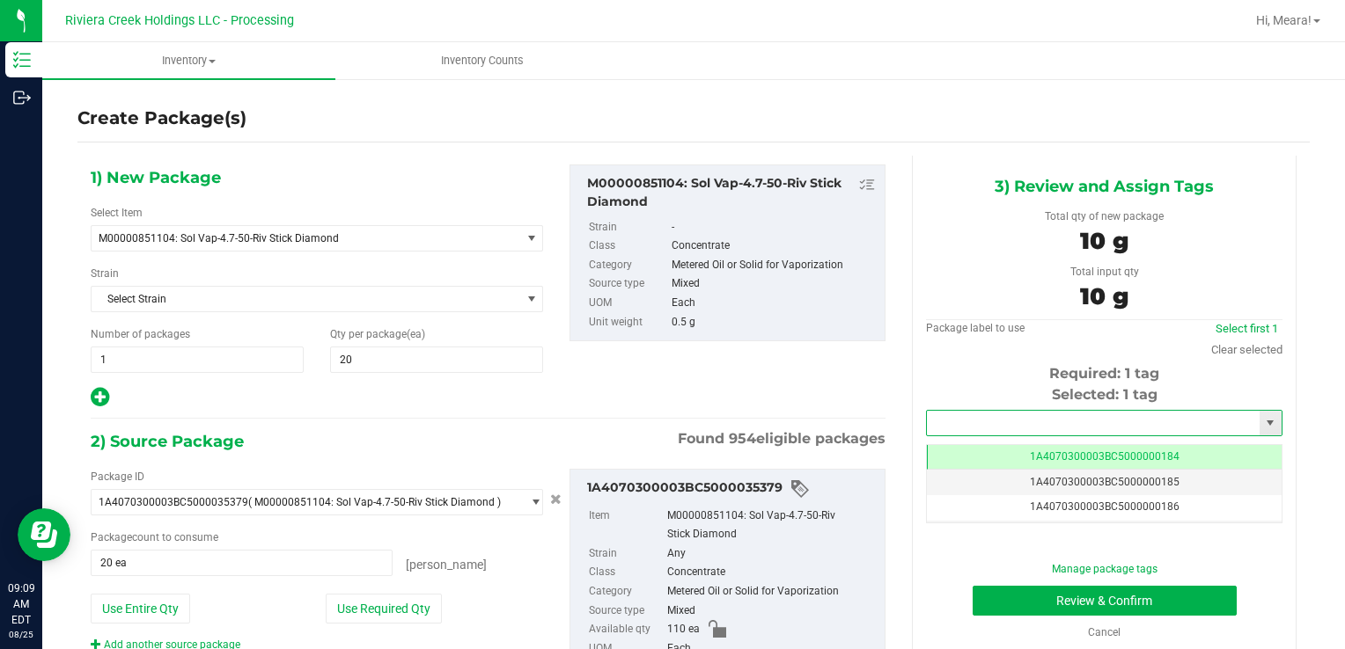
click at [957, 418] on input "text" at bounding box center [1093, 423] width 333 height 25
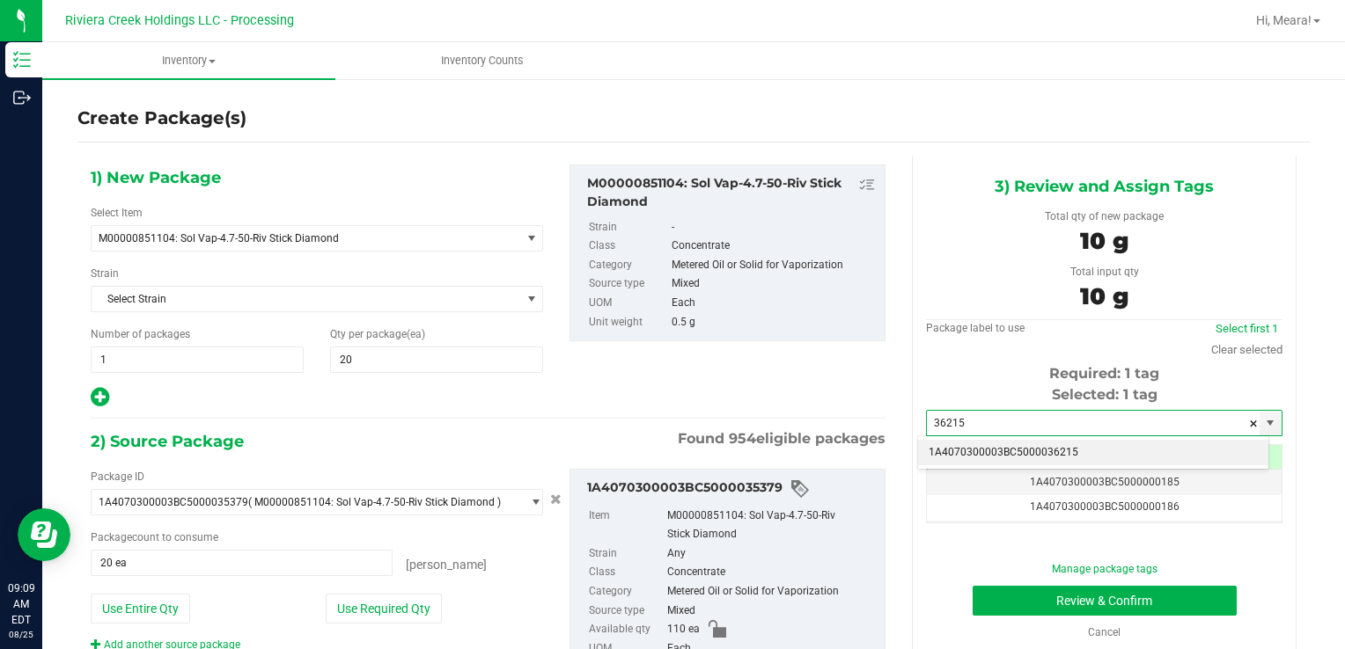
click at [941, 456] on li "1A4070300003BC5000036215" at bounding box center [1093, 453] width 350 height 26
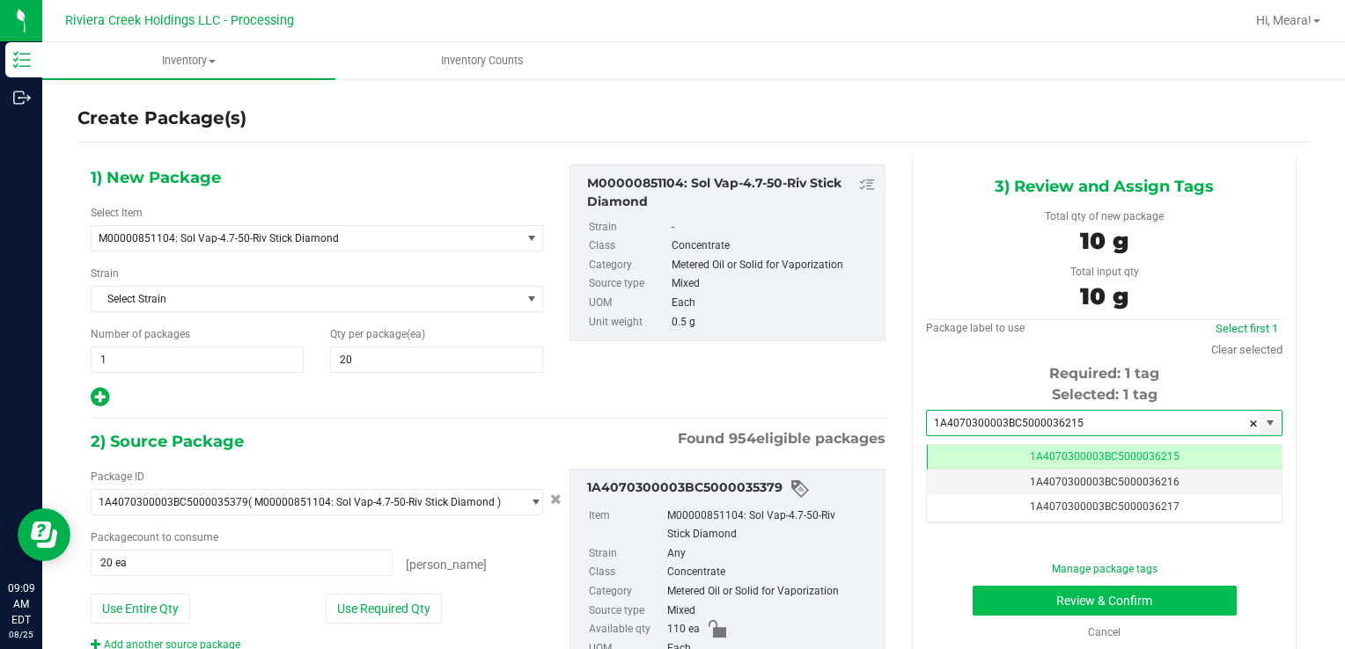
type input "1A4070300003BC5000036215"
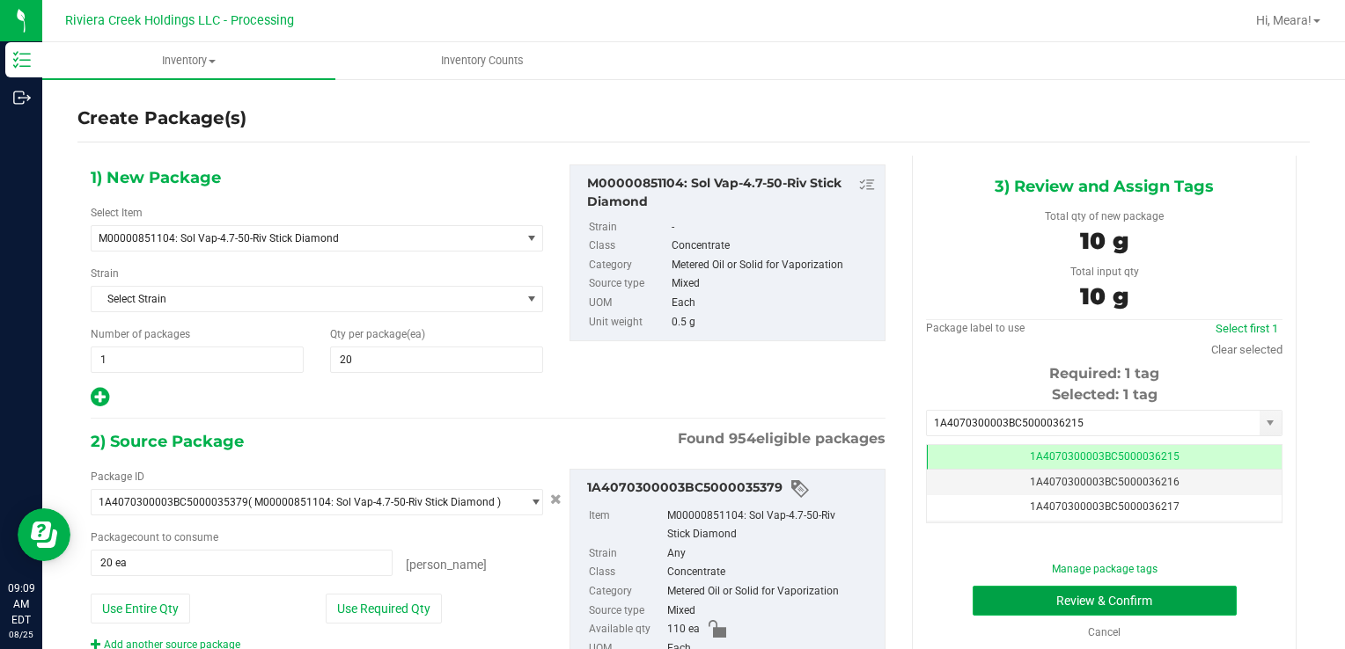
click at [1010, 593] on button "Review & Confirm" at bounding box center [1104, 601] width 264 height 30
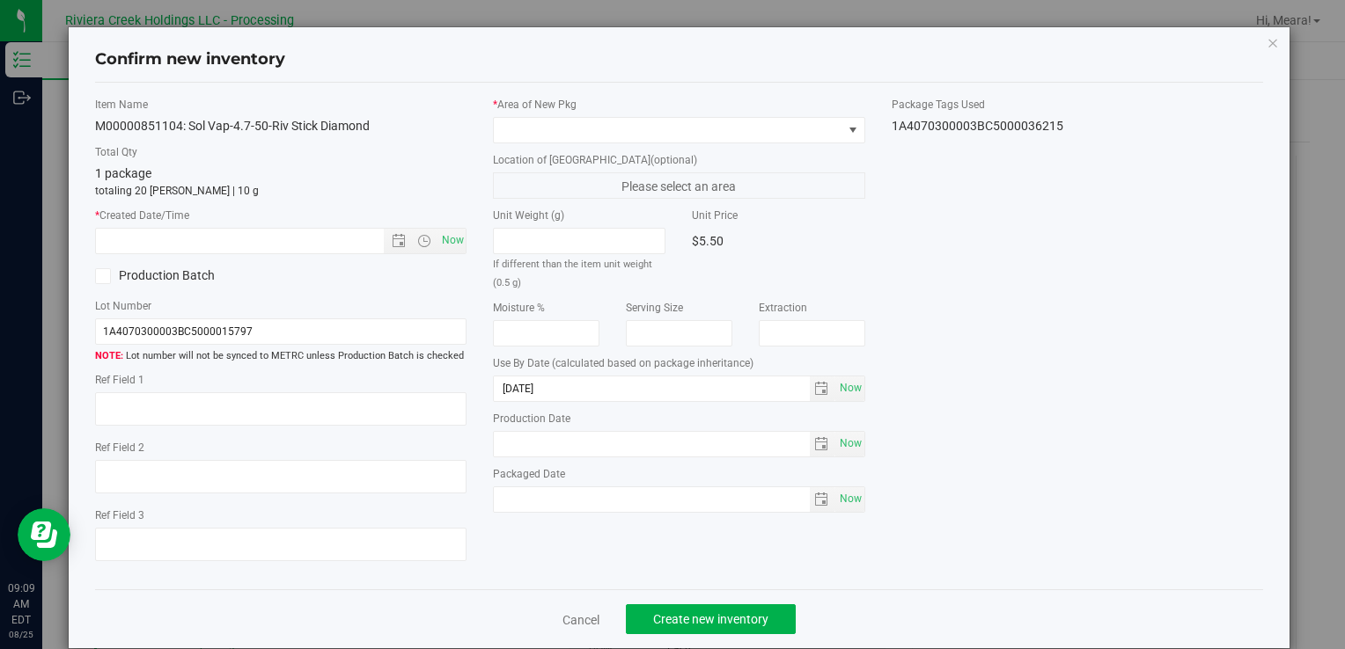
click at [735, 114] on div "* Area of [GEOGRAPHIC_DATA]" at bounding box center [678, 120] width 371 height 47
click at [597, 125] on span at bounding box center [668, 130] width 348 height 25
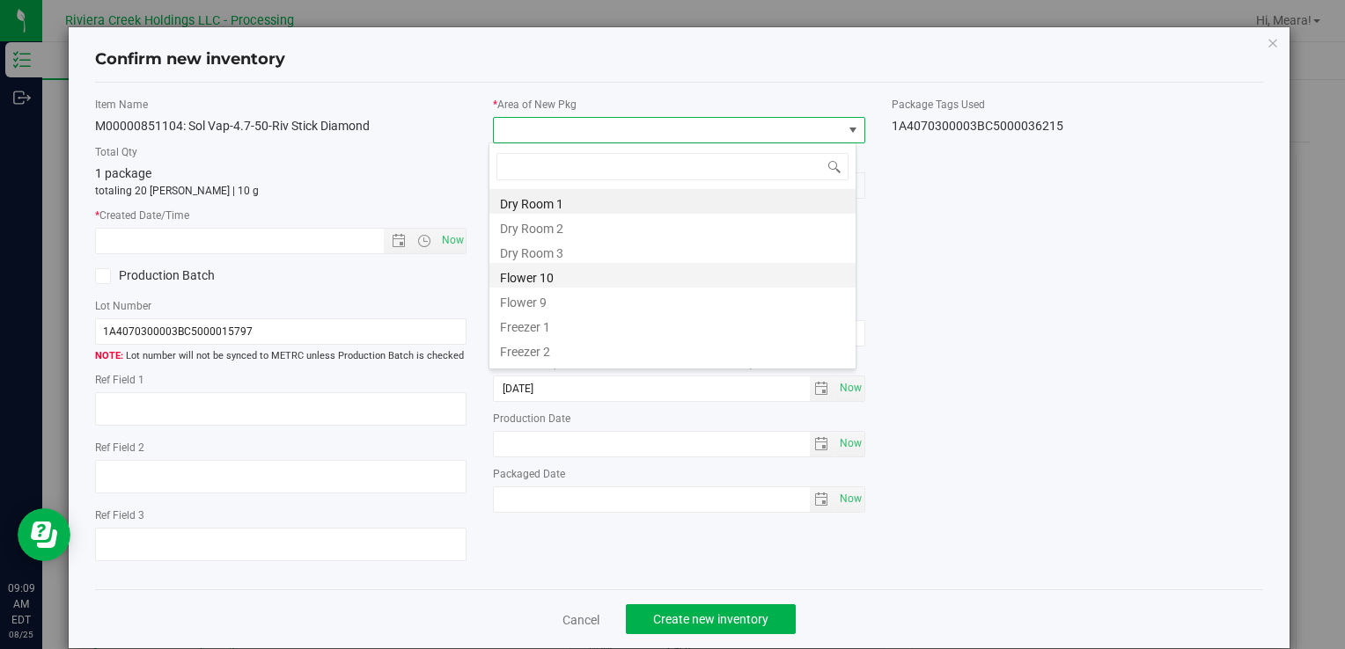
click at [540, 270] on li "Flower 10" at bounding box center [672, 275] width 366 height 25
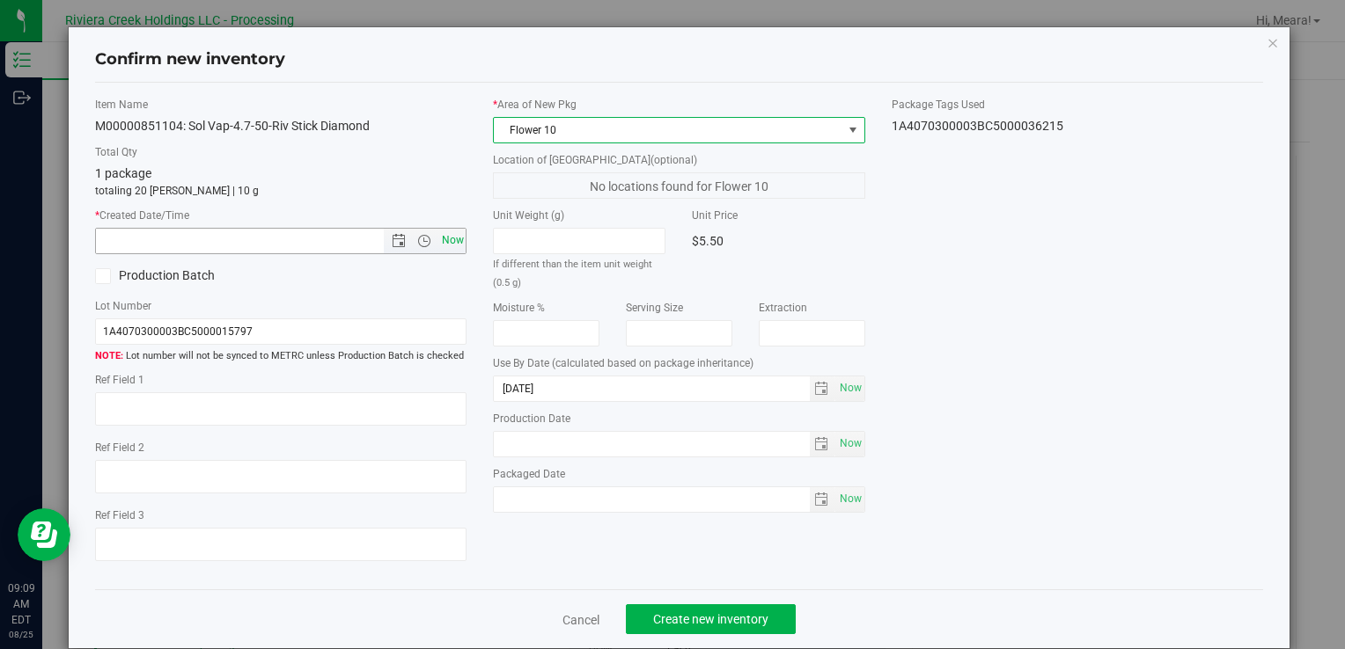
click at [454, 243] on span "Now" at bounding box center [452, 241] width 30 height 26
type input "[DATE] 9:09 AM"
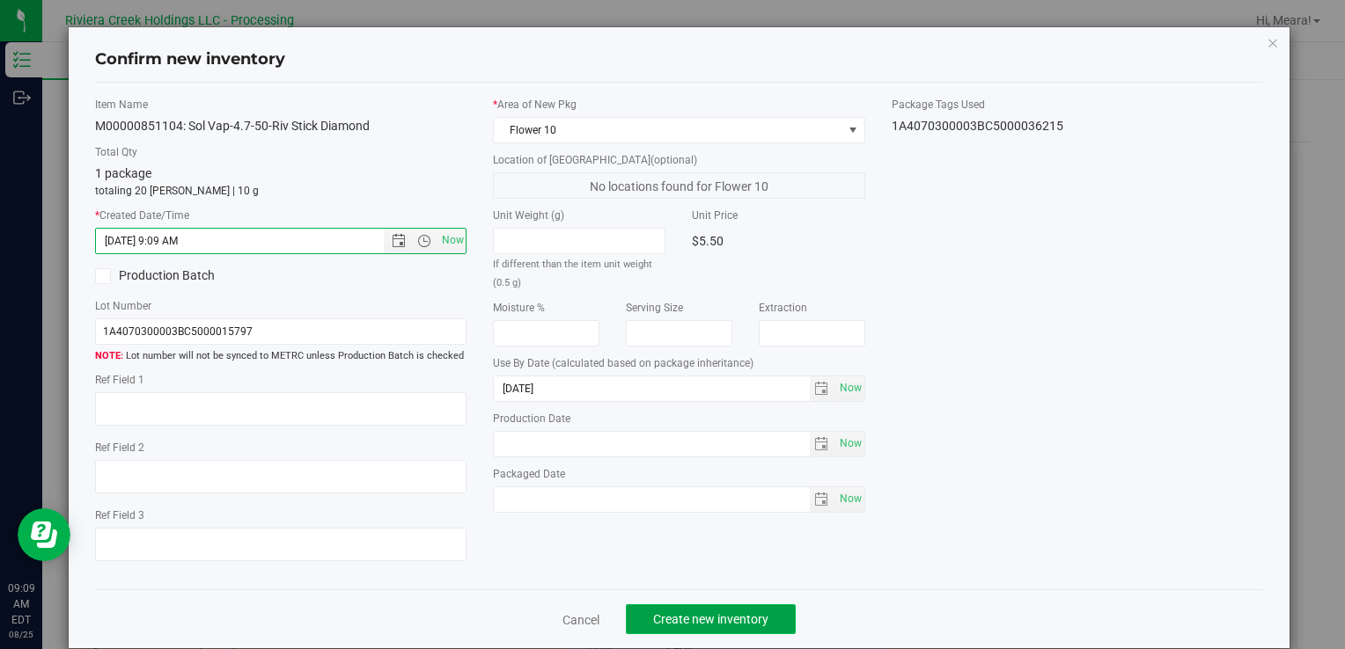
click at [686, 625] on span "Create new inventory" at bounding box center [710, 620] width 115 height 14
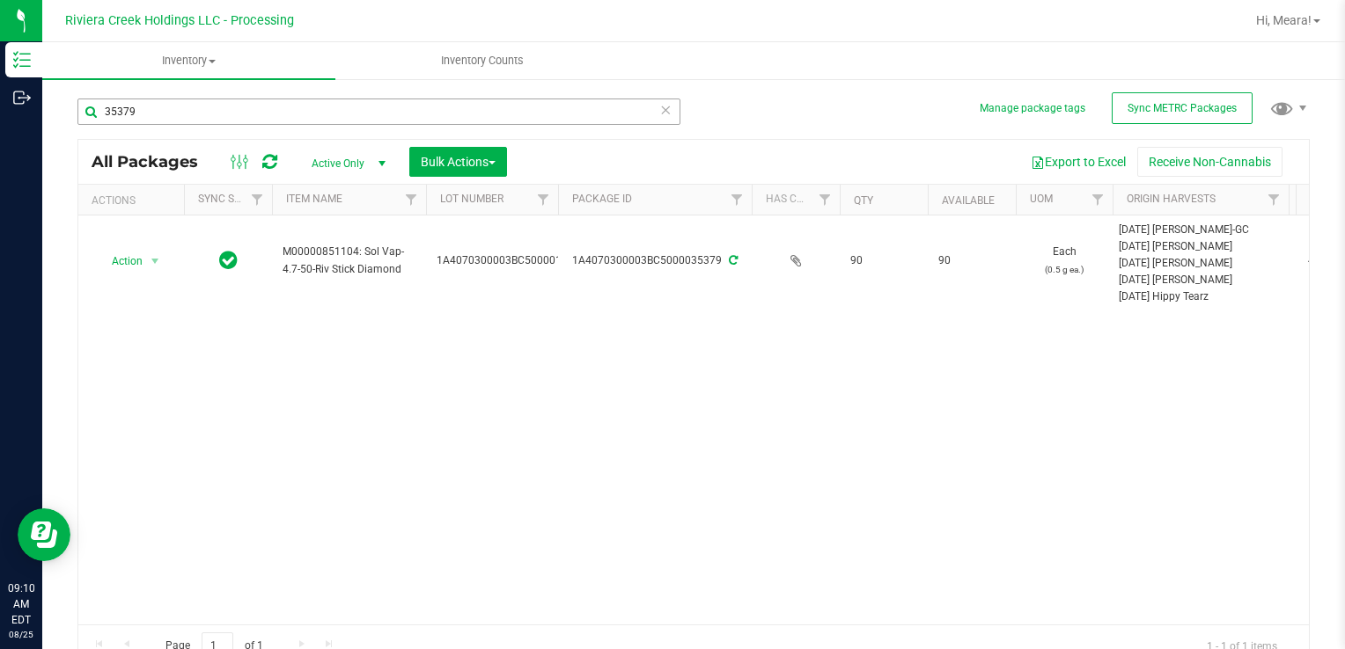
drag, startPoint x: 205, startPoint y: 93, endPoint x: 139, endPoint y: 117, distance: 70.1
click at [141, 114] on div "35379" at bounding box center [385, 111] width 616 height 56
drag, startPoint x: 153, startPoint y: 121, endPoint x: -4, endPoint y: 86, distance: 160.4
click at [0, 86] on html "Inventory Outbound 09:10 AM EDT [DATE] 08/25 Riviera Creek Holdings LLC - Proce…" at bounding box center [672, 324] width 1345 height 649
type input "36138"
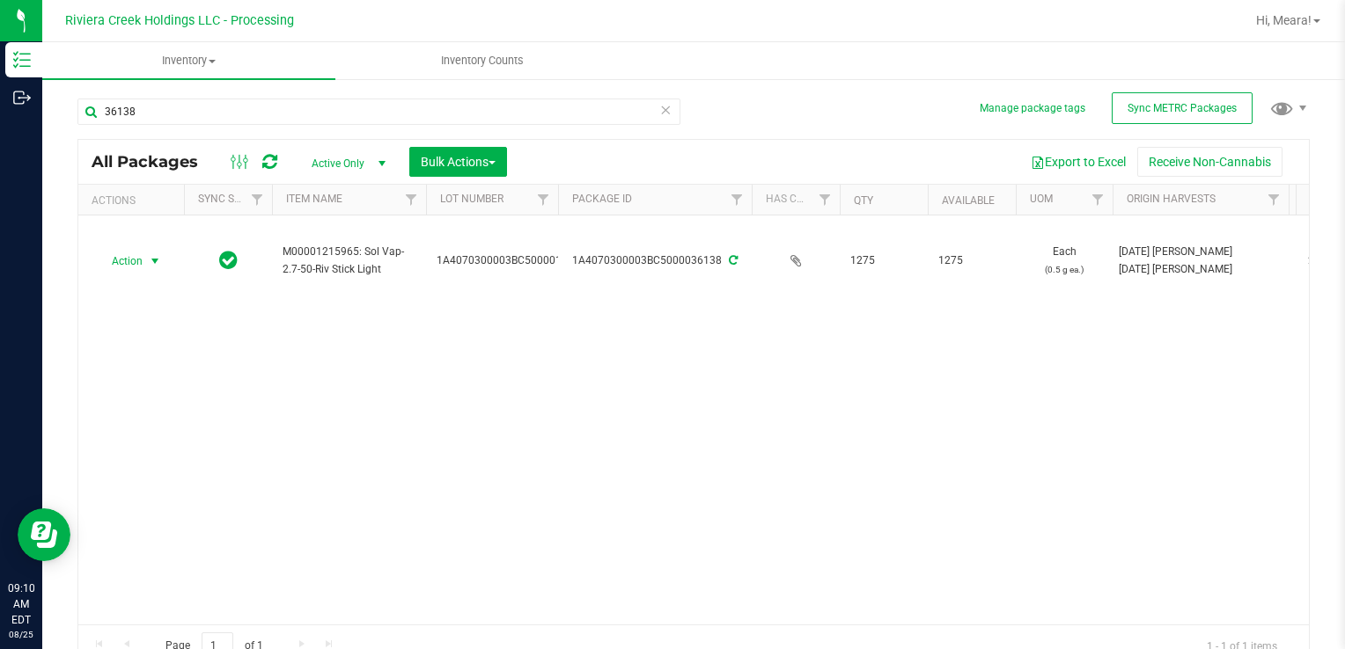
drag, startPoint x: 148, startPoint y: 266, endPoint x: 182, endPoint y: 290, distance: 42.3
click at [148, 264] on span "select" at bounding box center [155, 261] width 14 height 14
click at [148, 396] on li "Package audit log" at bounding box center [153, 394] width 112 height 26
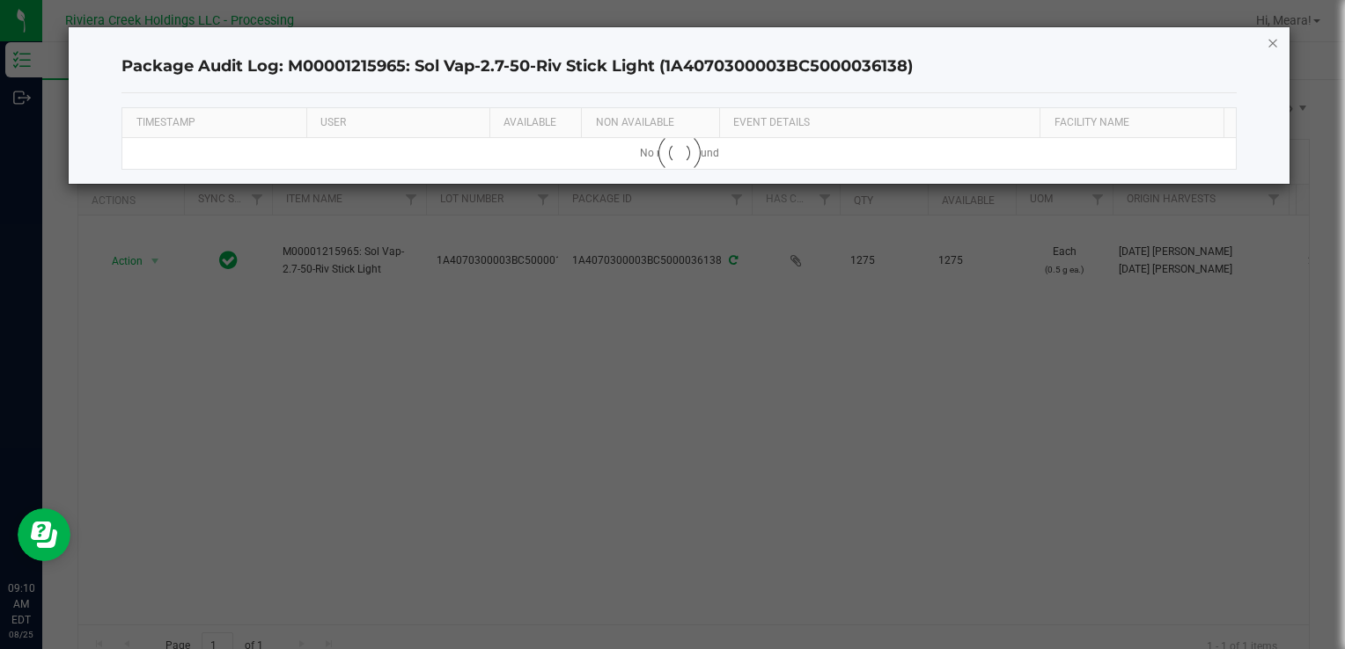
click at [1269, 41] on icon "button" at bounding box center [1272, 42] width 12 height 21
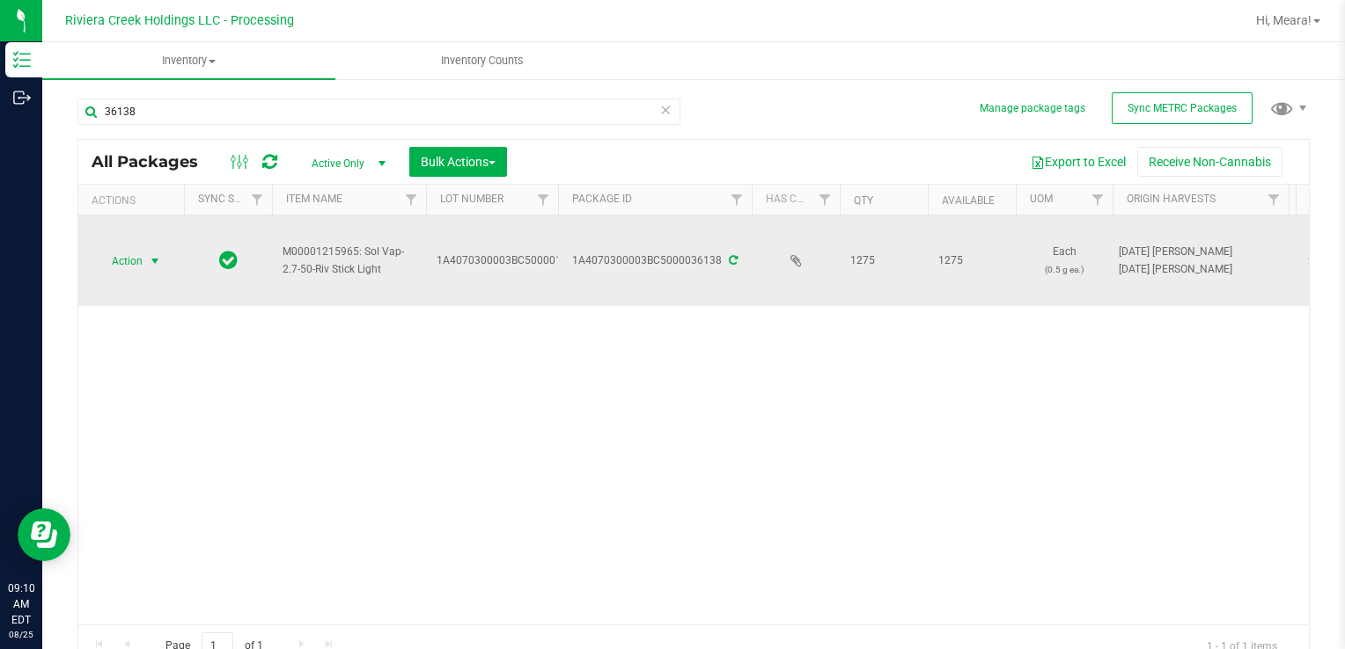
click at [139, 259] on span "Action" at bounding box center [120, 261] width 48 height 25
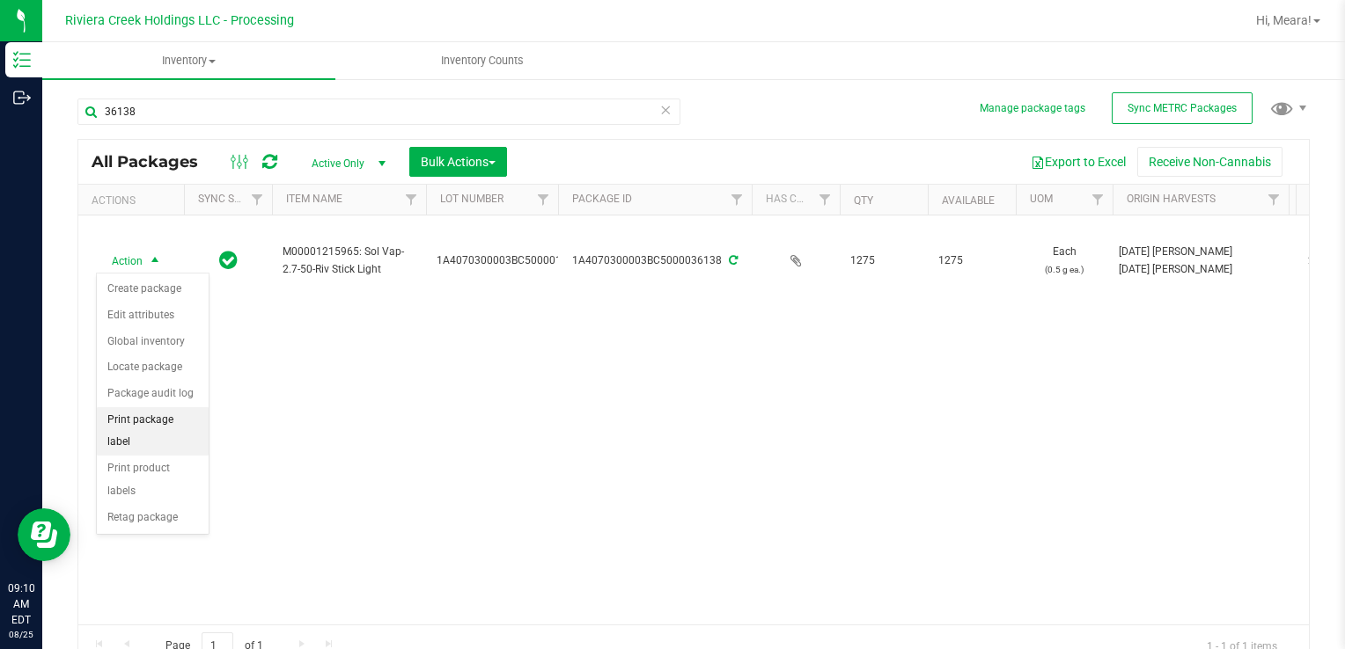
click at [155, 407] on li "Print package label" at bounding box center [153, 431] width 112 height 48
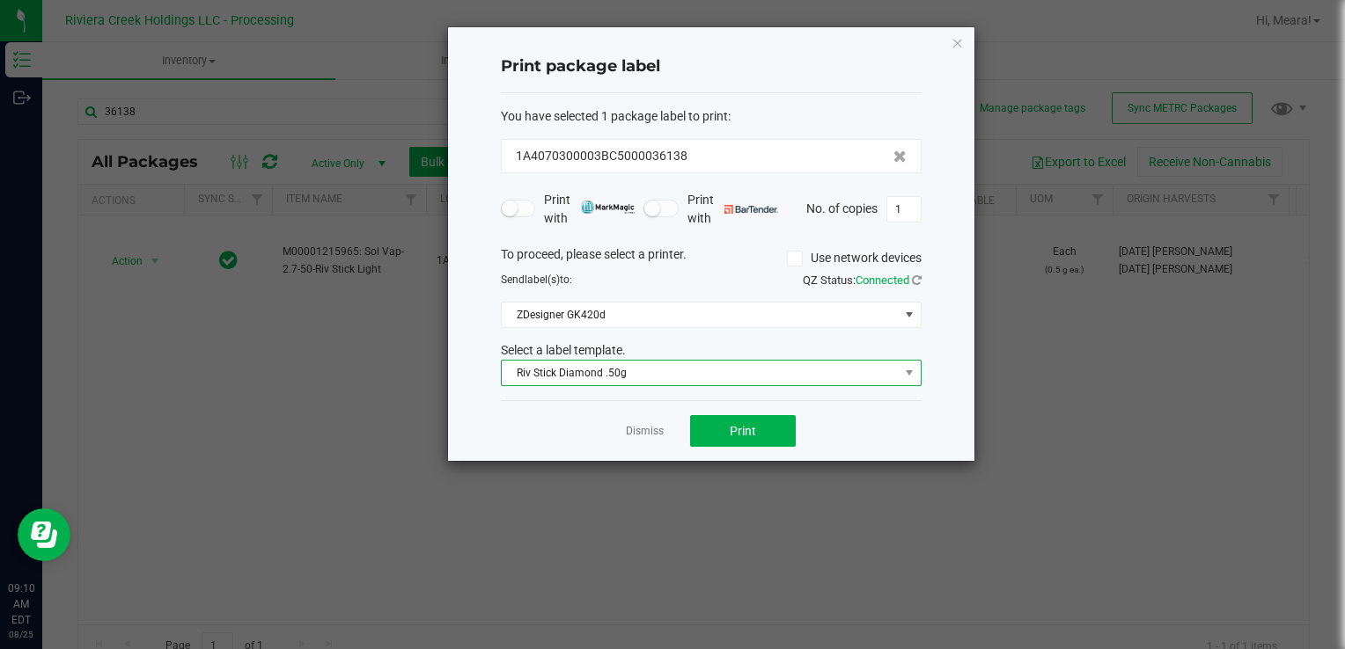
click at [656, 364] on span "Riv Stick Diamond .50g" at bounding box center [700, 373] width 397 height 25
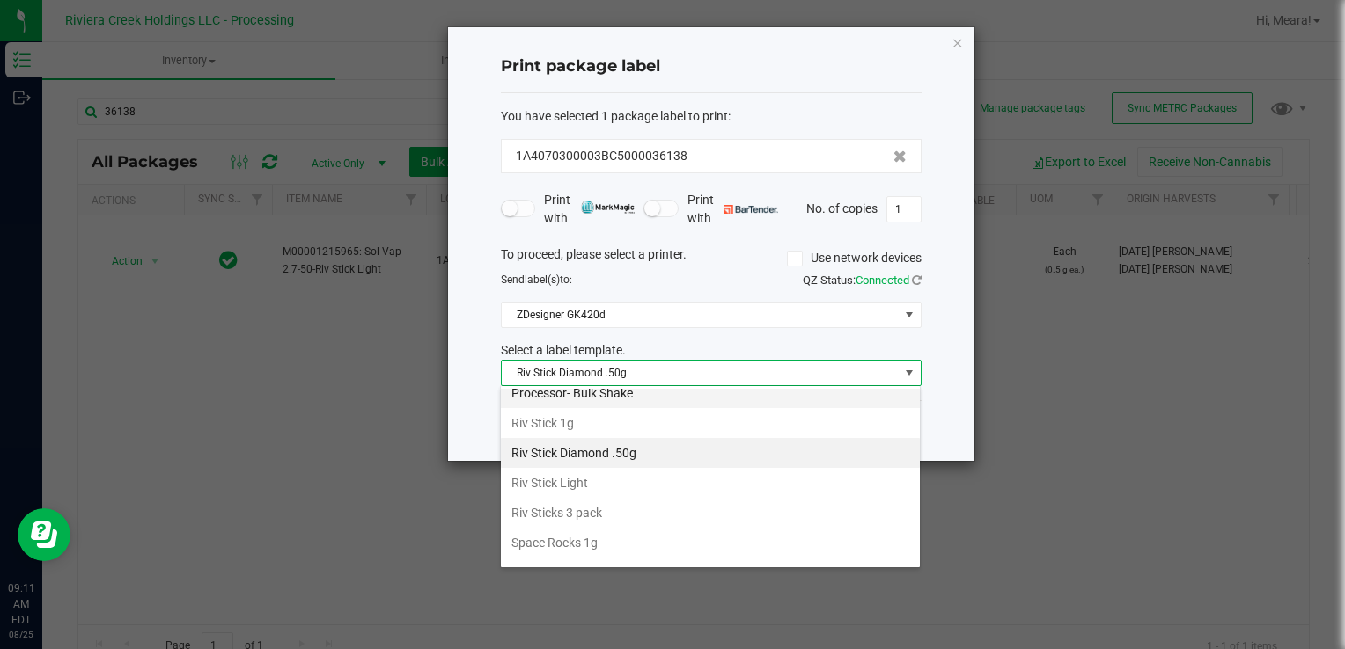
scroll to position [829, 0]
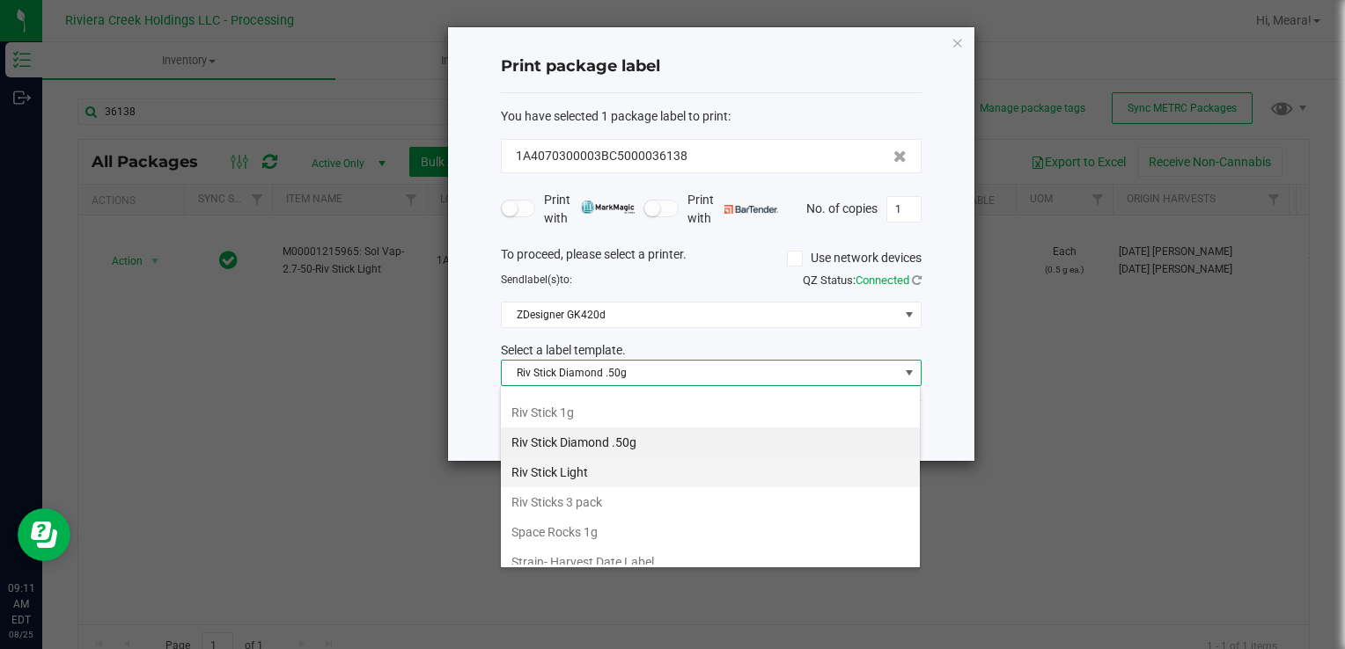
click at [627, 458] on li "Riv Stick Light" at bounding box center [710, 473] width 419 height 30
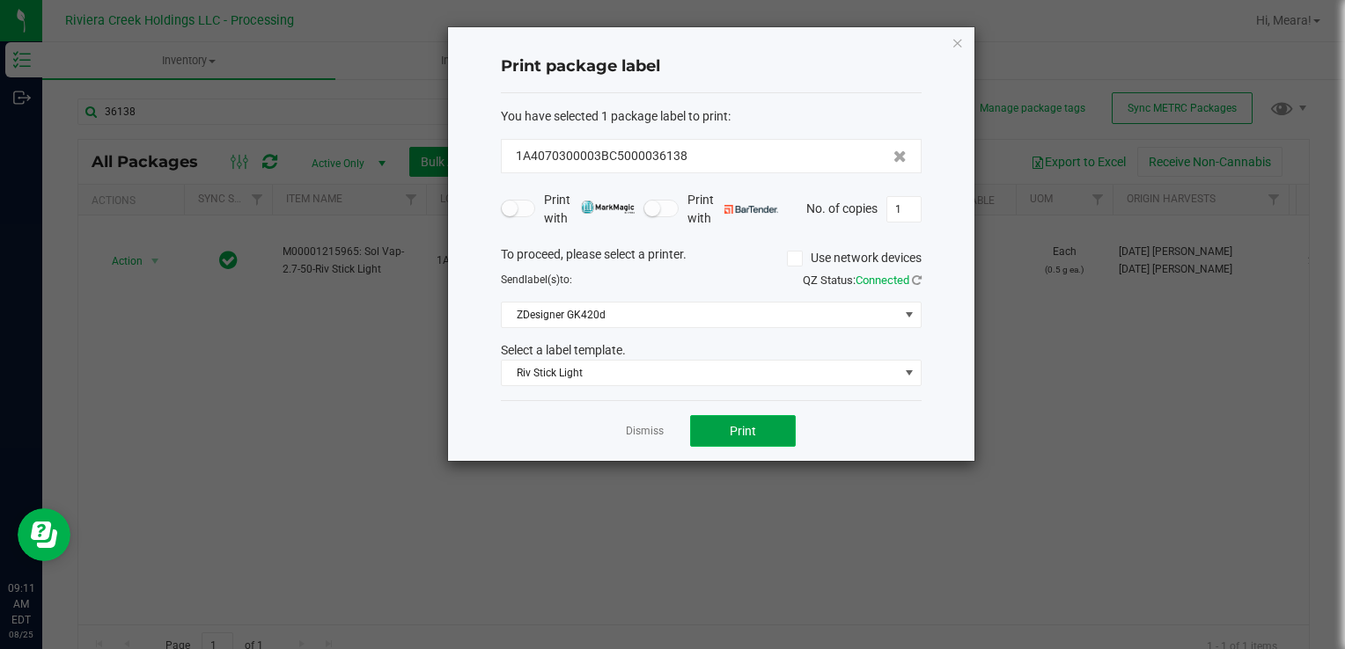
click at [713, 439] on button "Print" at bounding box center [743, 431] width 106 height 32
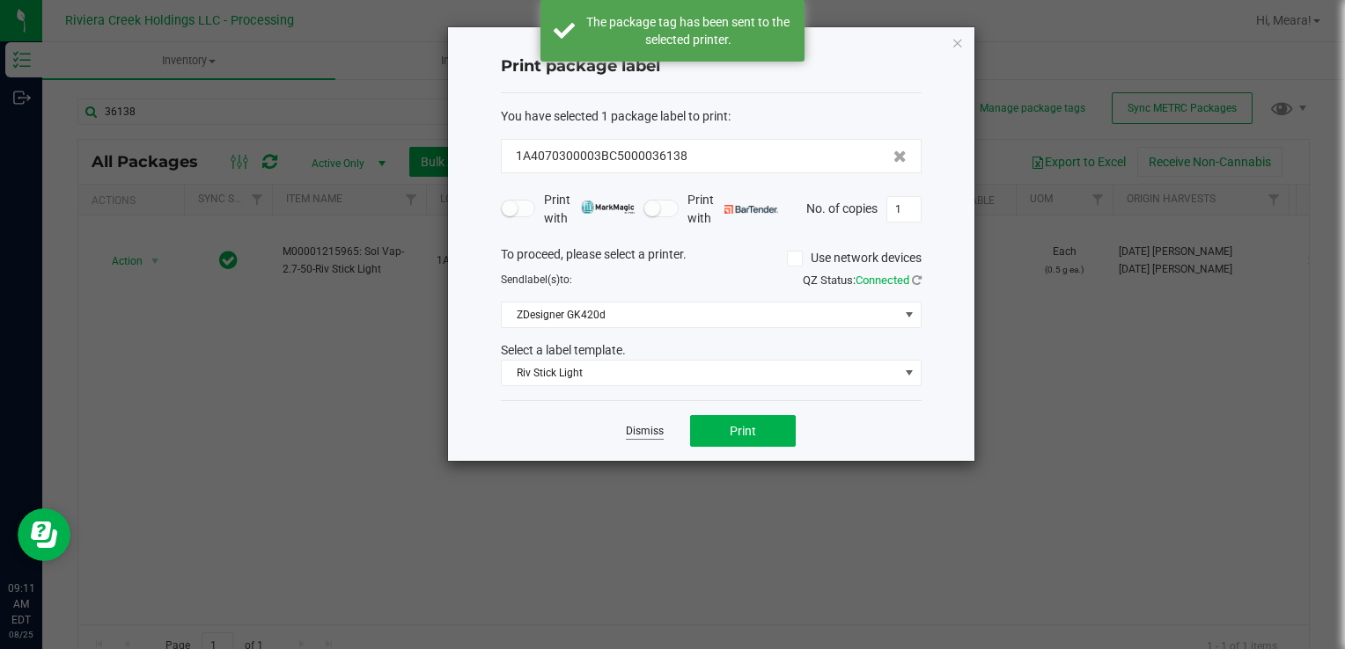
click at [636, 428] on link "Dismiss" at bounding box center [645, 431] width 38 height 15
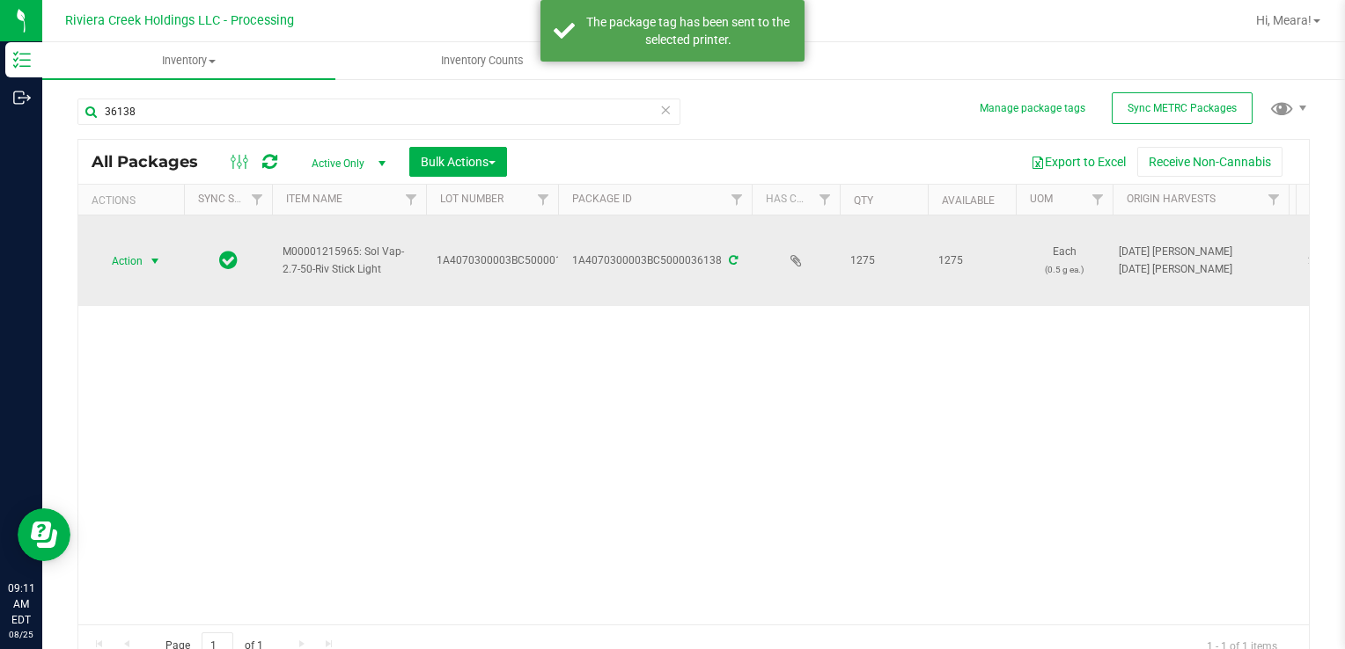
click at [117, 255] on span "Action" at bounding box center [120, 261] width 48 height 25
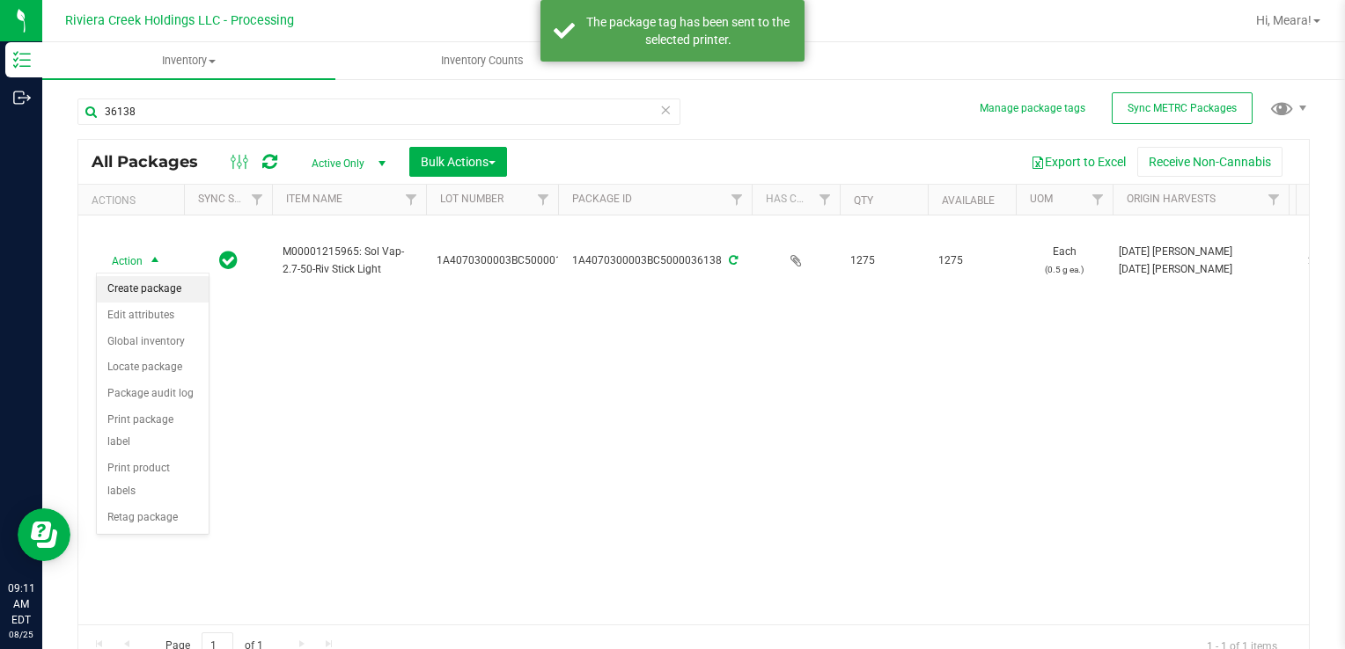
click at [152, 294] on li "Create package" at bounding box center [153, 289] width 112 height 26
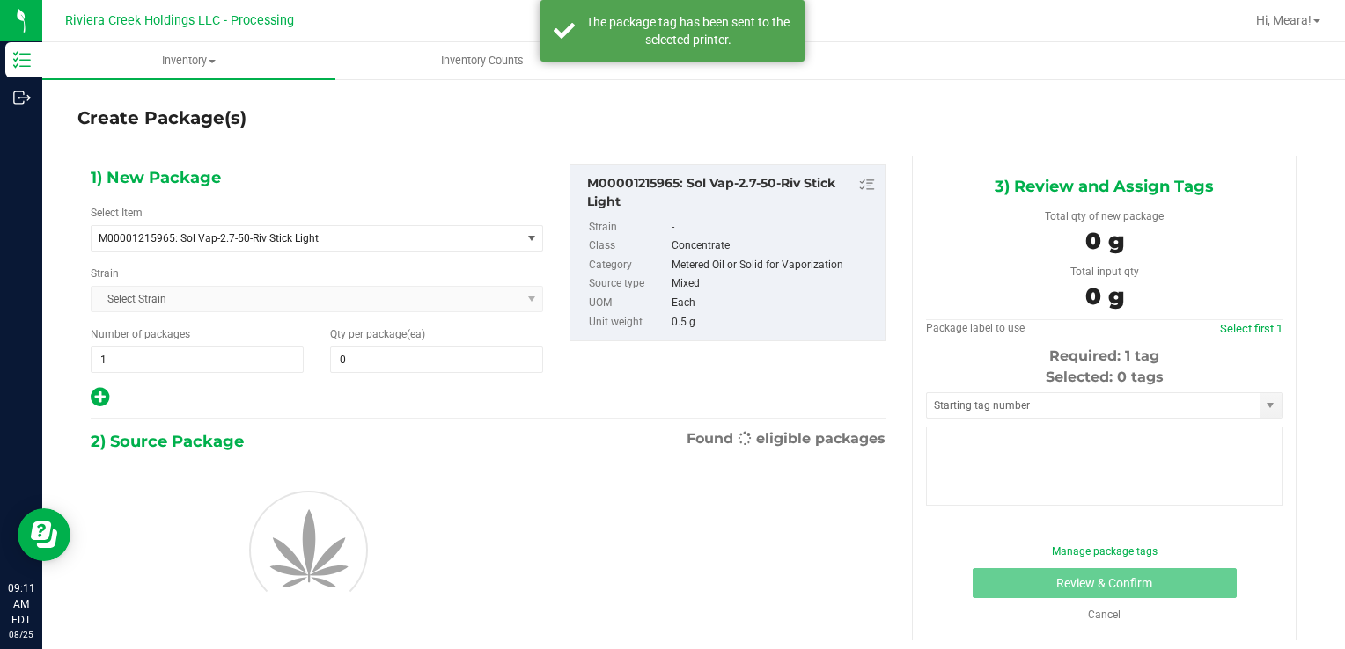
type input "0"
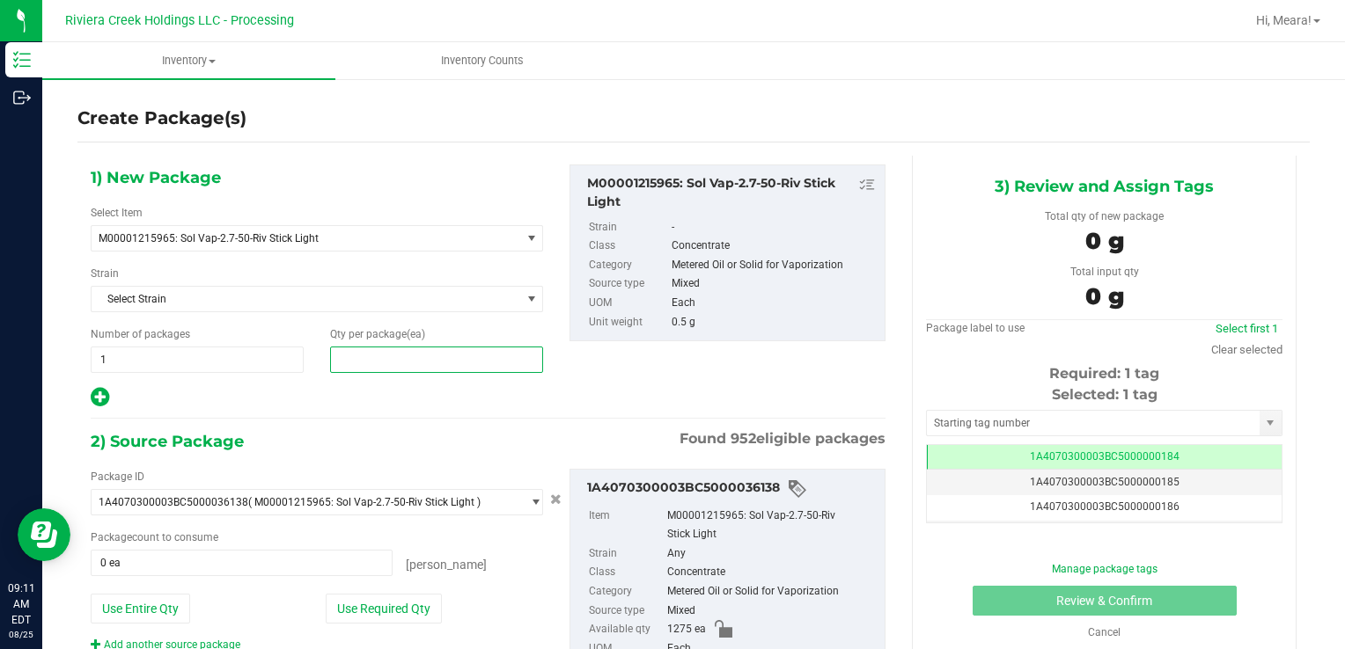
click at [351, 349] on span at bounding box center [436, 360] width 213 height 26
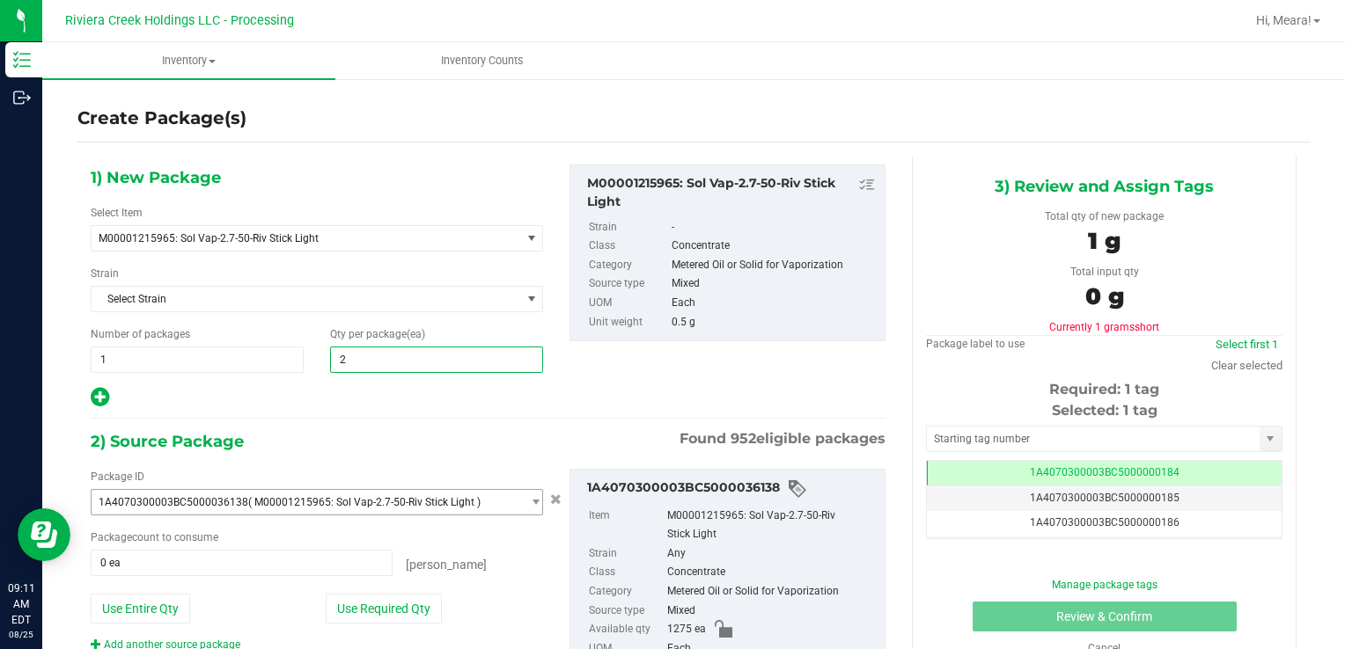
type input "20"
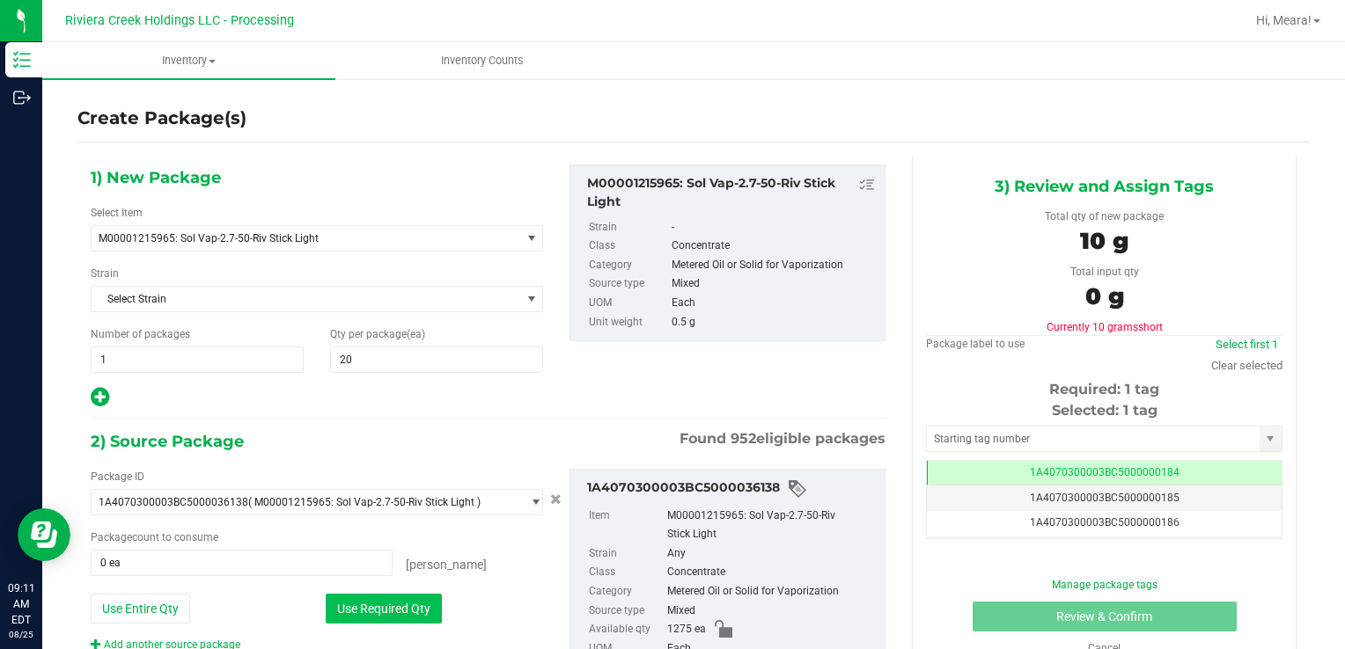
drag, startPoint x: 341, startPoint y: 604, endPoint x: 336, endPoint y: 596, distance: 9.1
click at [338, 605] on button "Use Required Qty" at bounding box center [384, 609] width 116 height 30
type input "20 ea"
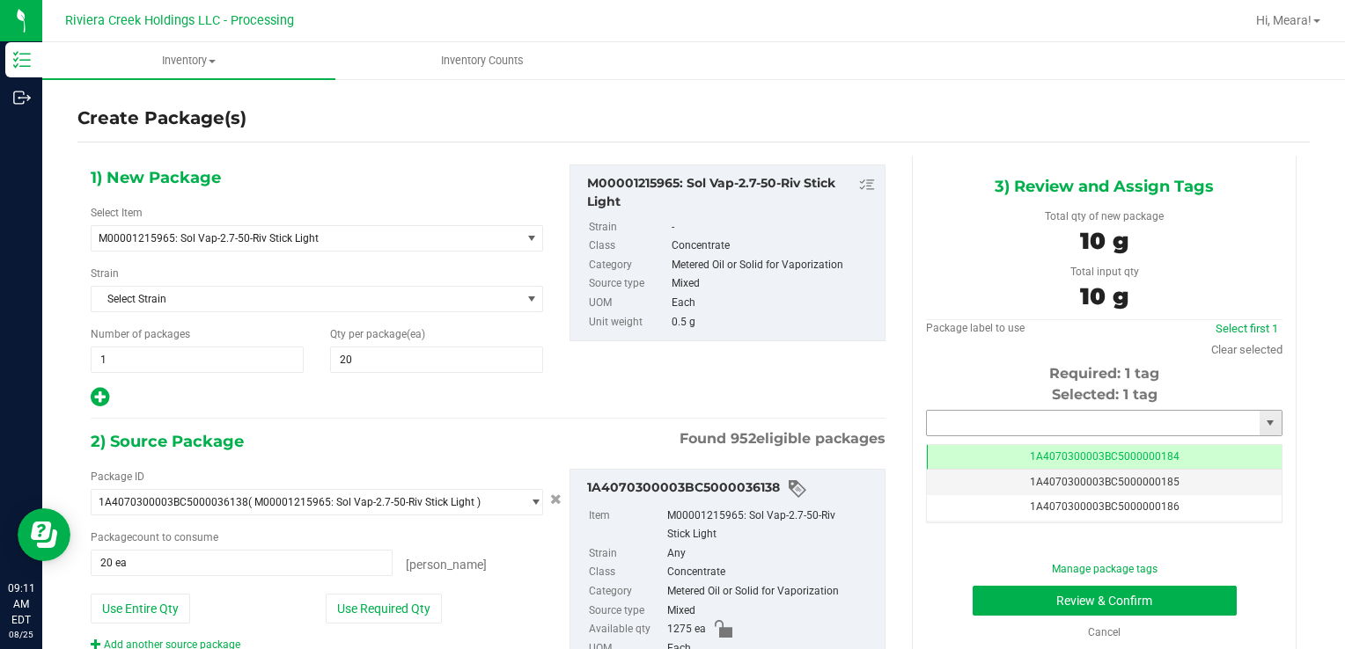
click at [970, 417] on input "text" at bounding box center [1093, 423] width 333 height 25
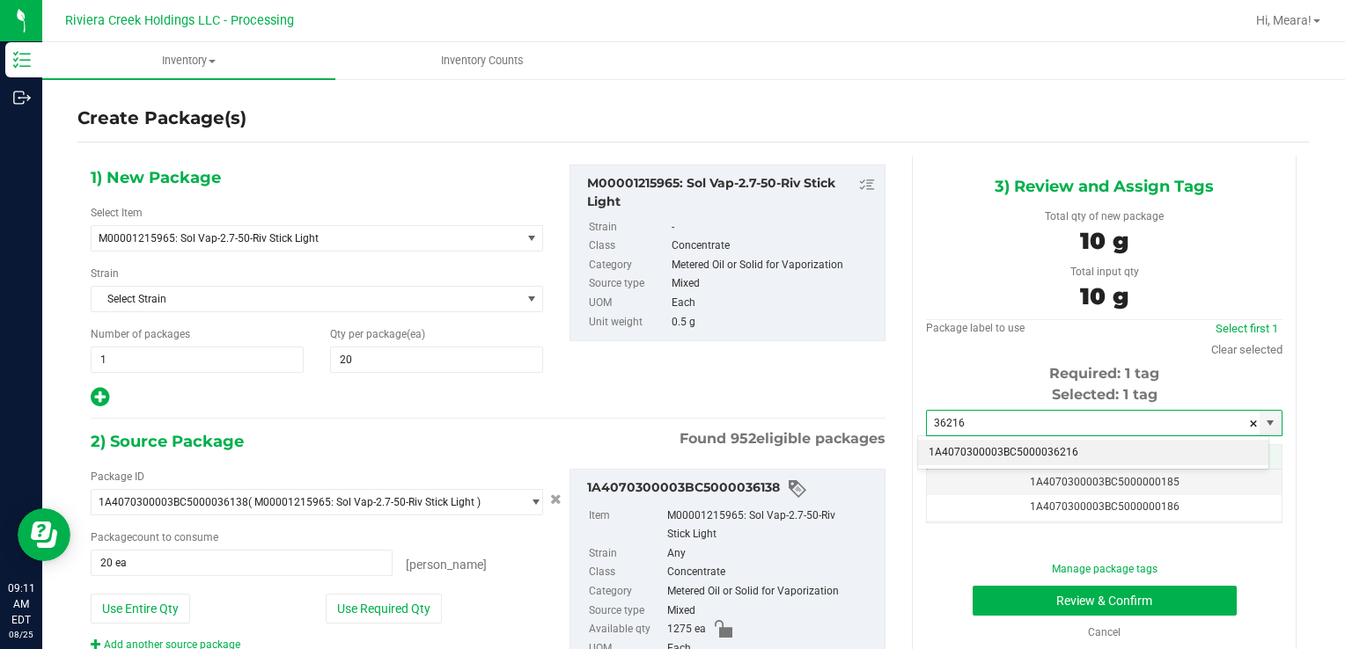
drag, startPoint x: 990, startPoint y: 449, endPoint x: 1019, endPoint y: 468, distance: 34.9
click at [990, 449] on li "1A4070300003BC5000036216" at bounding box center [1093, 453] width 350 height 26
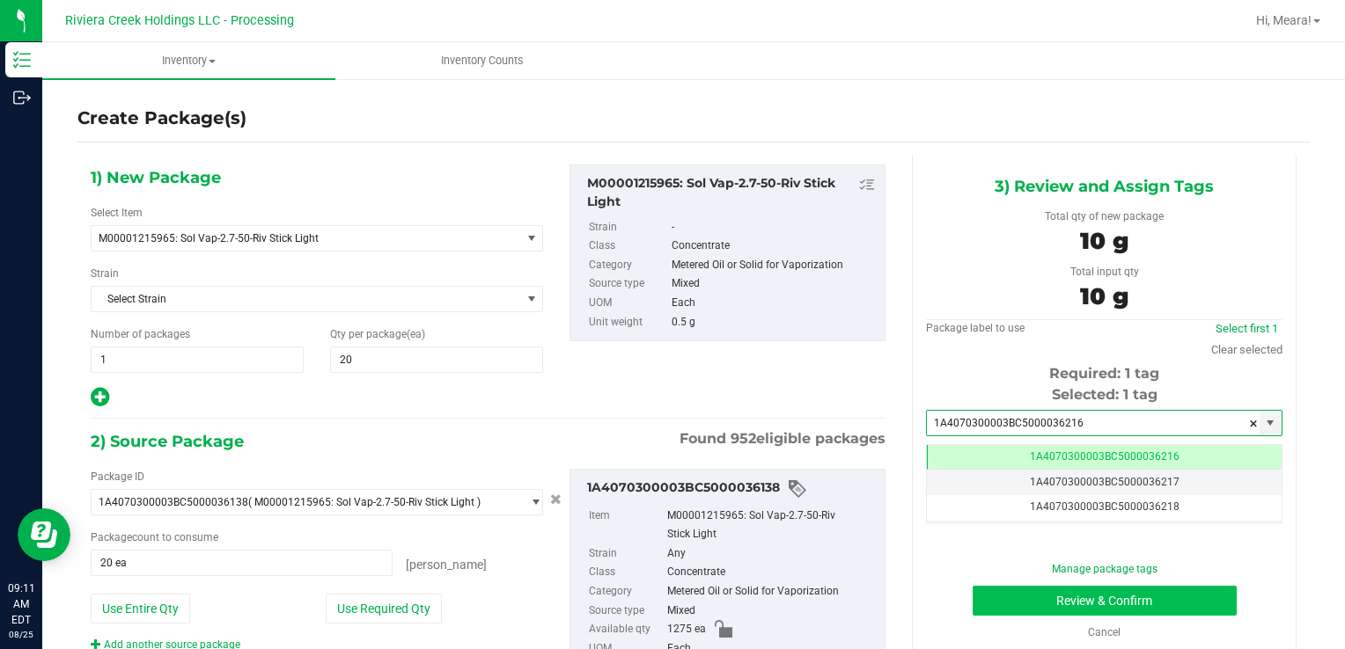
type input "1A4070300003BC5000036216"
click at [994, 607] on button "Review & Confirm" at bounding box center [1104, 601] width 264 height 30
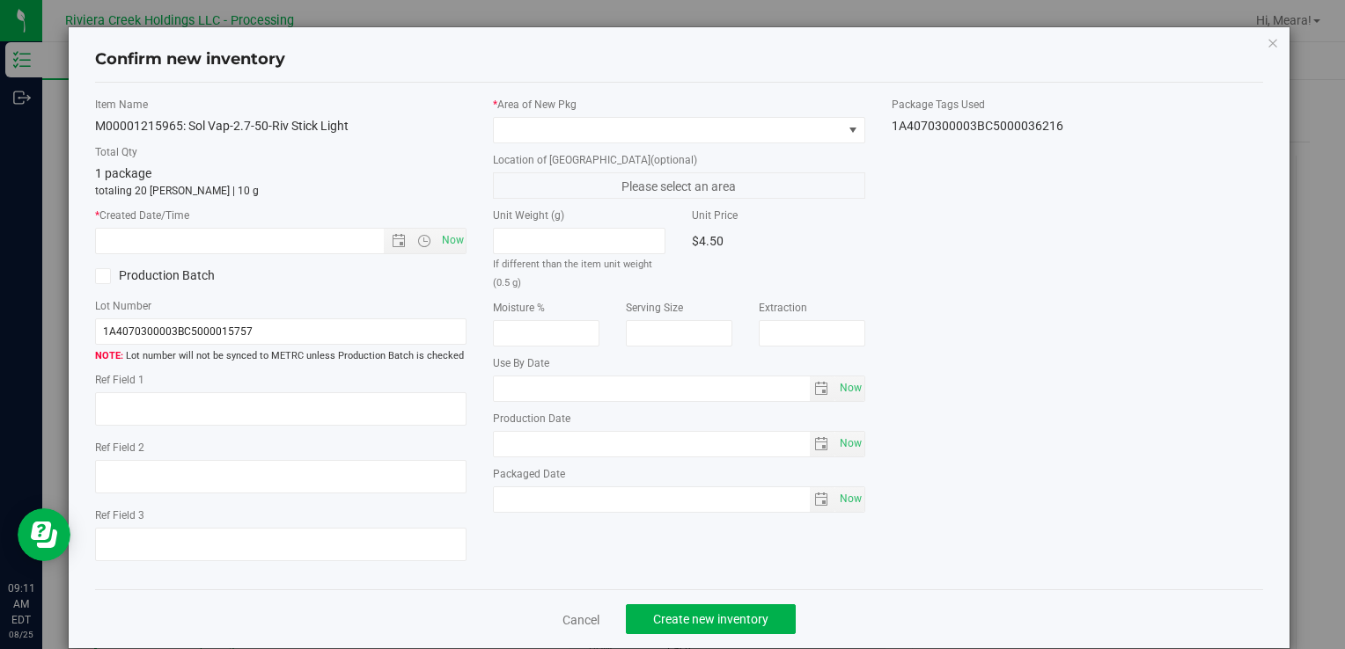
type input "[DATE]"
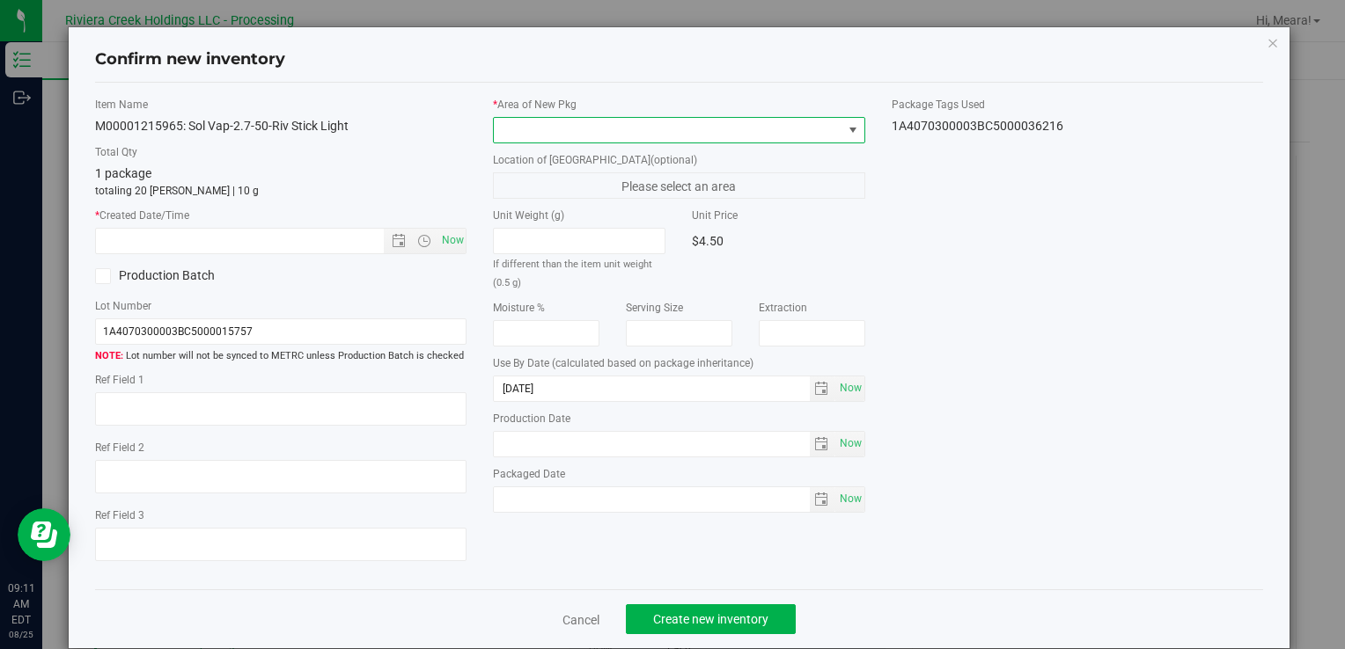
click at [703, 142] on span at bounding box center [678, 130] width 371 height 26
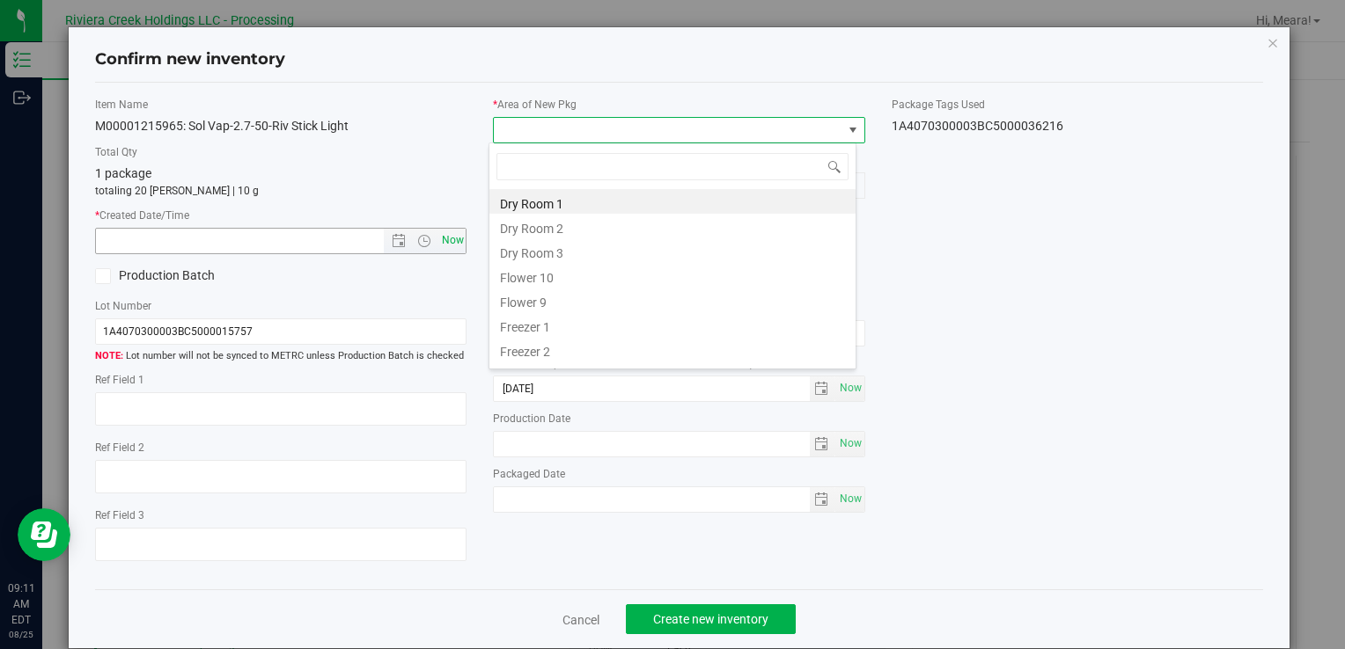
drag, startPoint x: 542, startPoint y: 273, endPoint x: 436, endPoint y: 239, distance: 110.8
click at [542, 273] on li "Flower 10" at bounding box center [672, 275] width 366 height 25
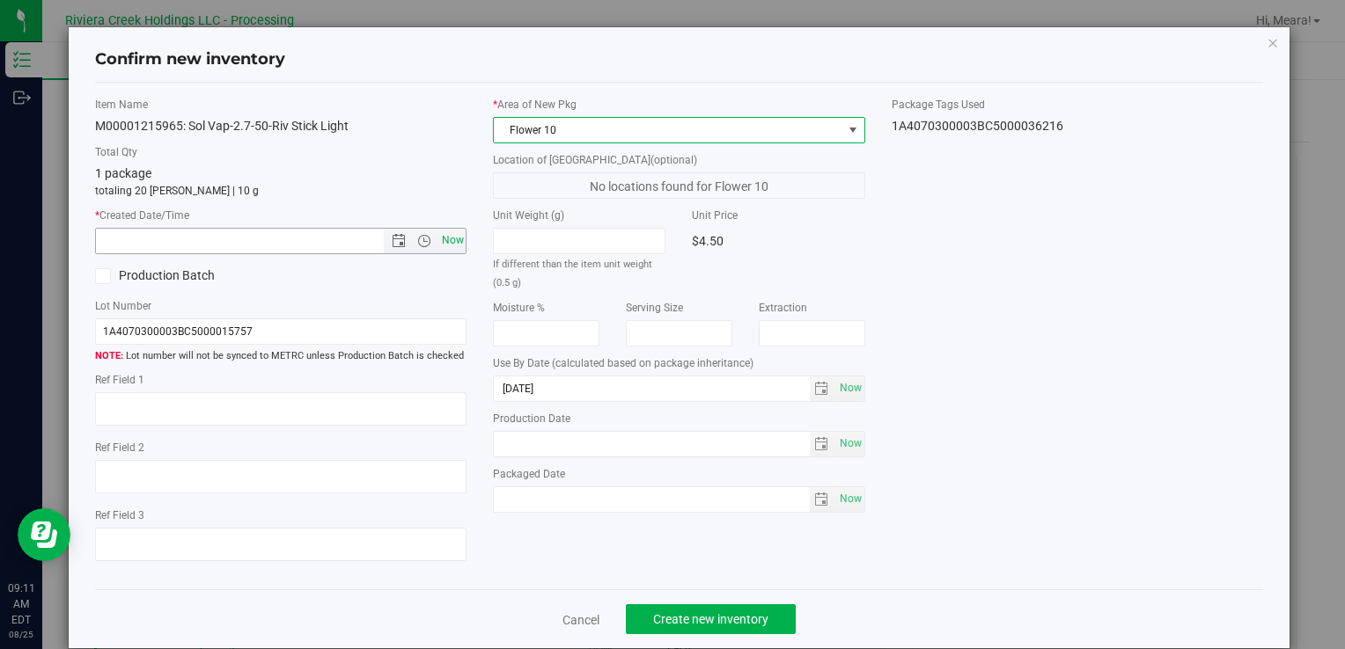
click at [437, 238] on span "Now" at bounding box center [452, 241] width 30 height 26
type input "[DATE] 9:11 AM"
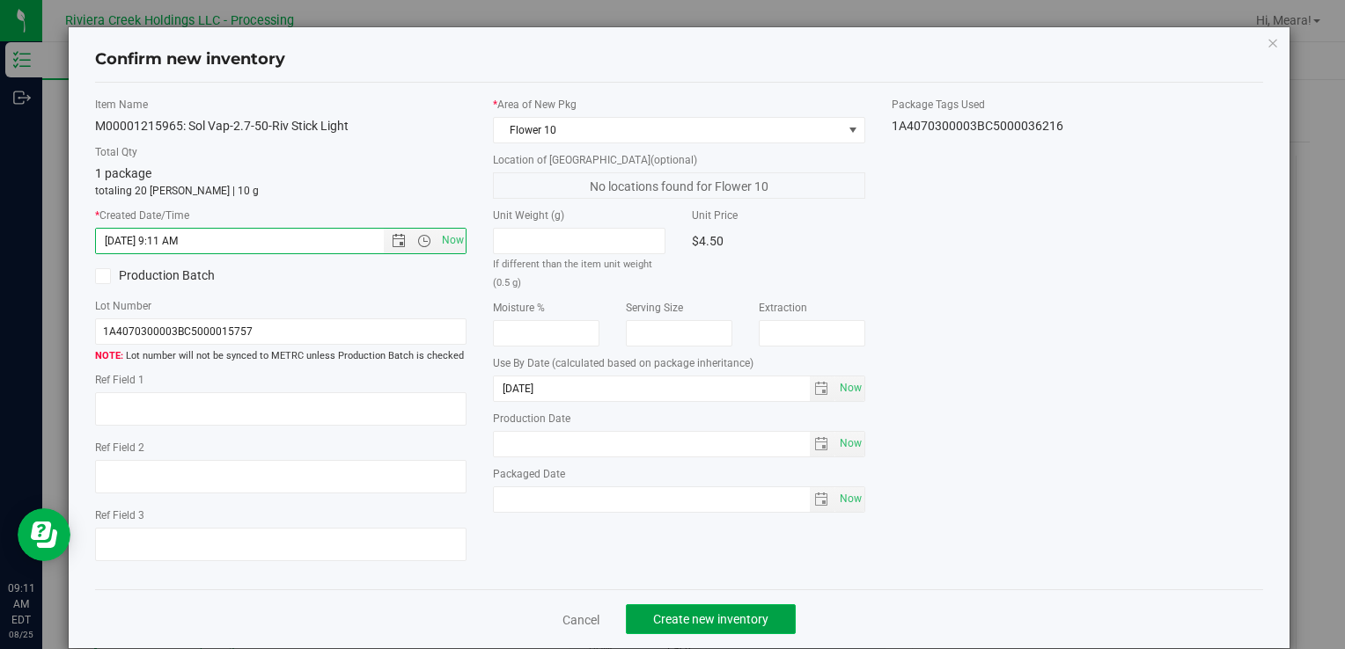
click at [736, 613] on span "Create new inventory" at bounding box center [710, 620] width 115 height 14
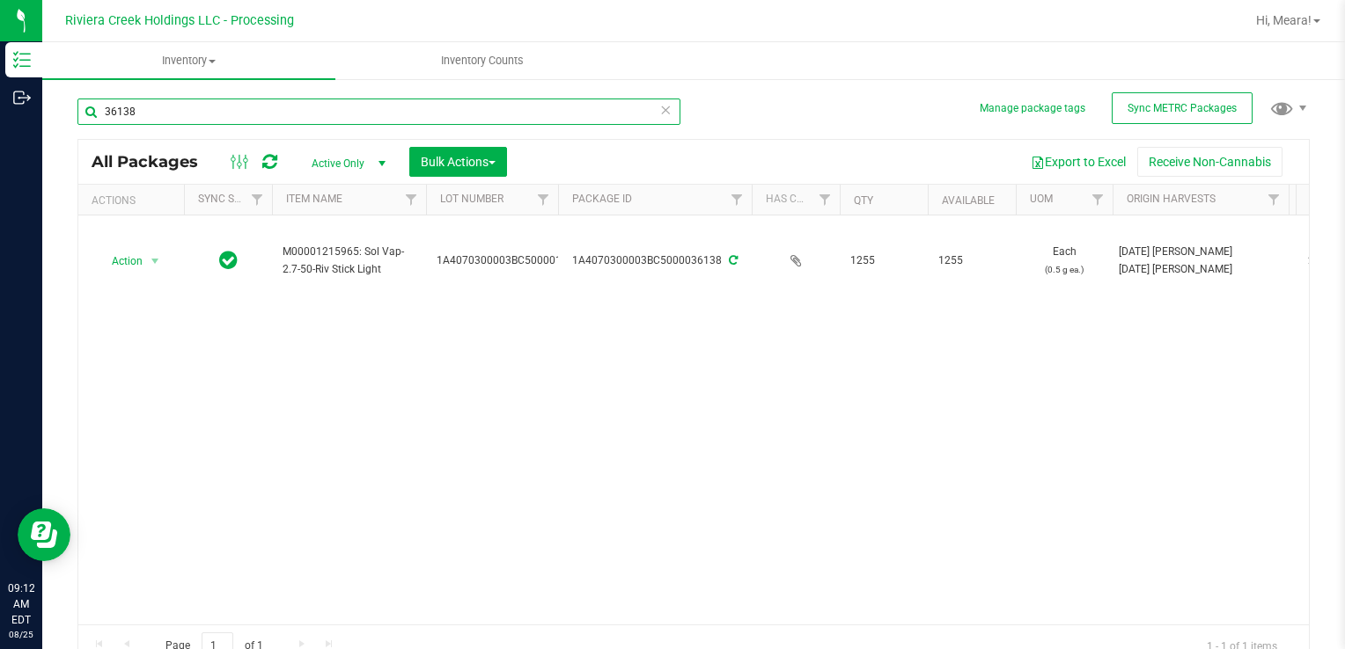
drag, startPoint x: 172, startPoint y: 115, endPoint x: 80, endPoint y: 113, distance: 92.4
click at [80, 113] on input "36138" at bounding box center [378, 112] width 603 height 26
type input "36024"
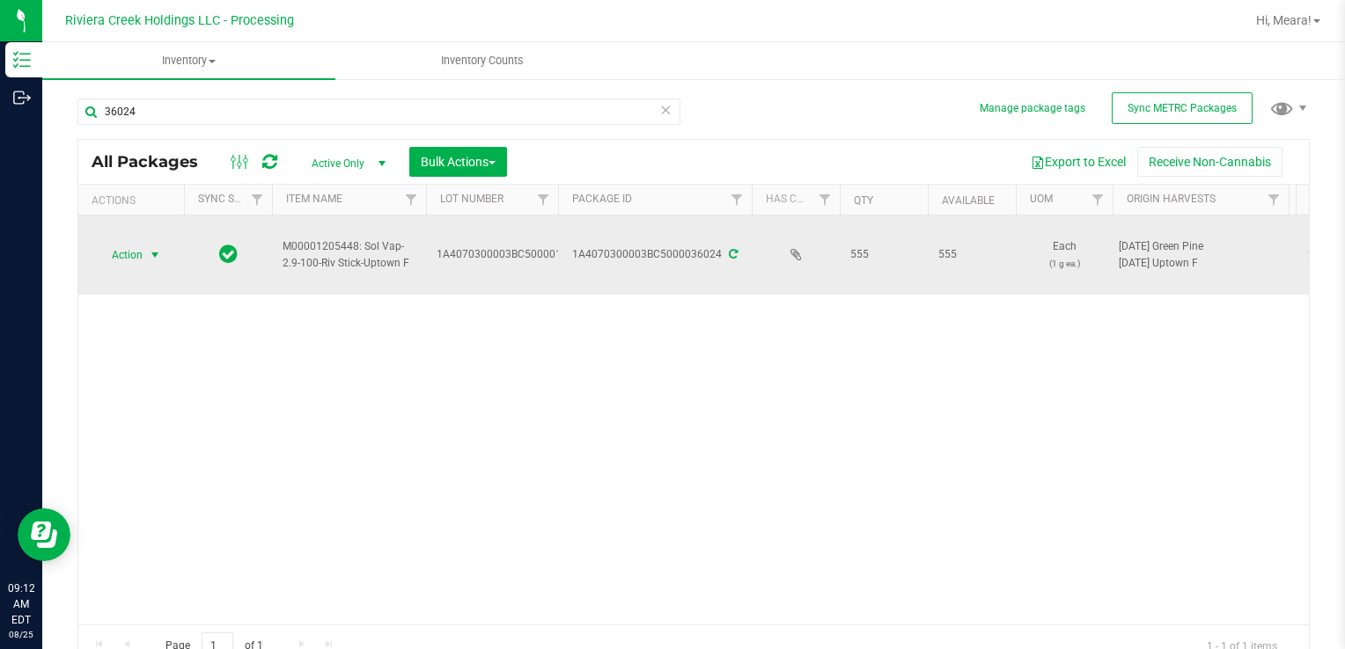
click at [133, 255] on span "Action" at bounding box center [120, 255] width 48 height 25
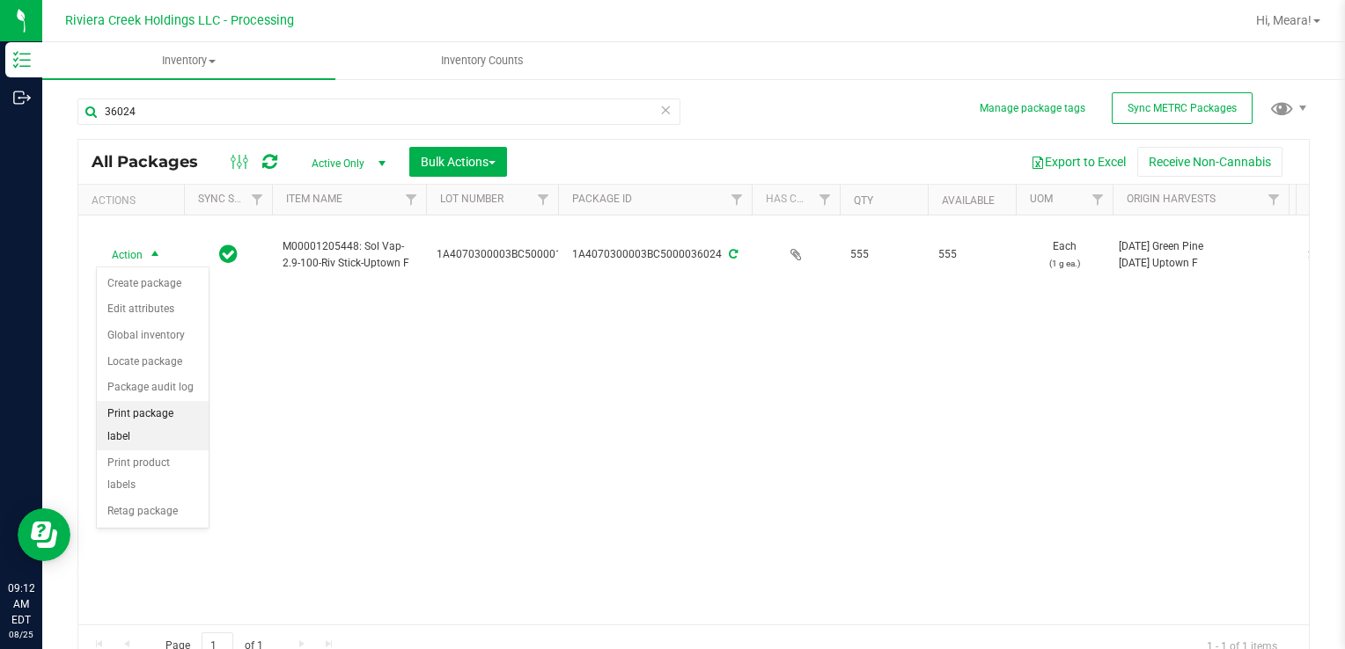
click at [155, 401] on li "Print package label" at bounding box center [153, 425] width 112 height 48
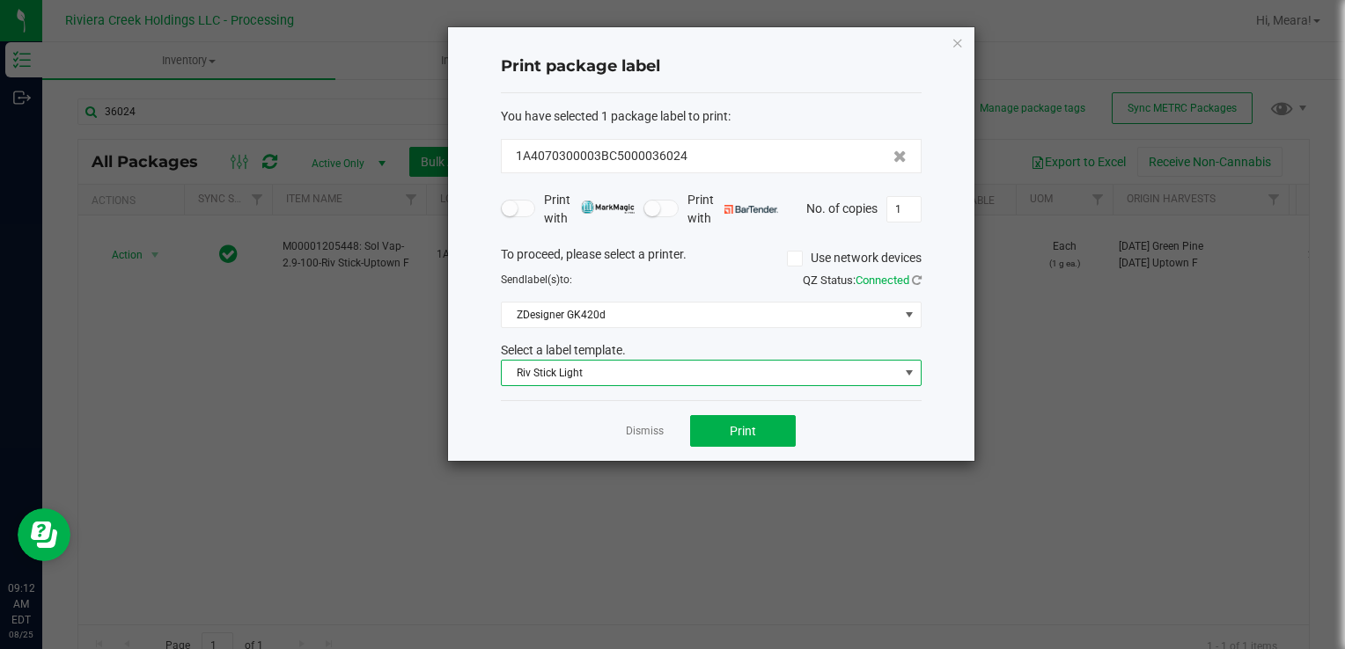
click at [657, 375] on span "Riv Stick Light" at bounding box center [700, 373] width 397 height 25
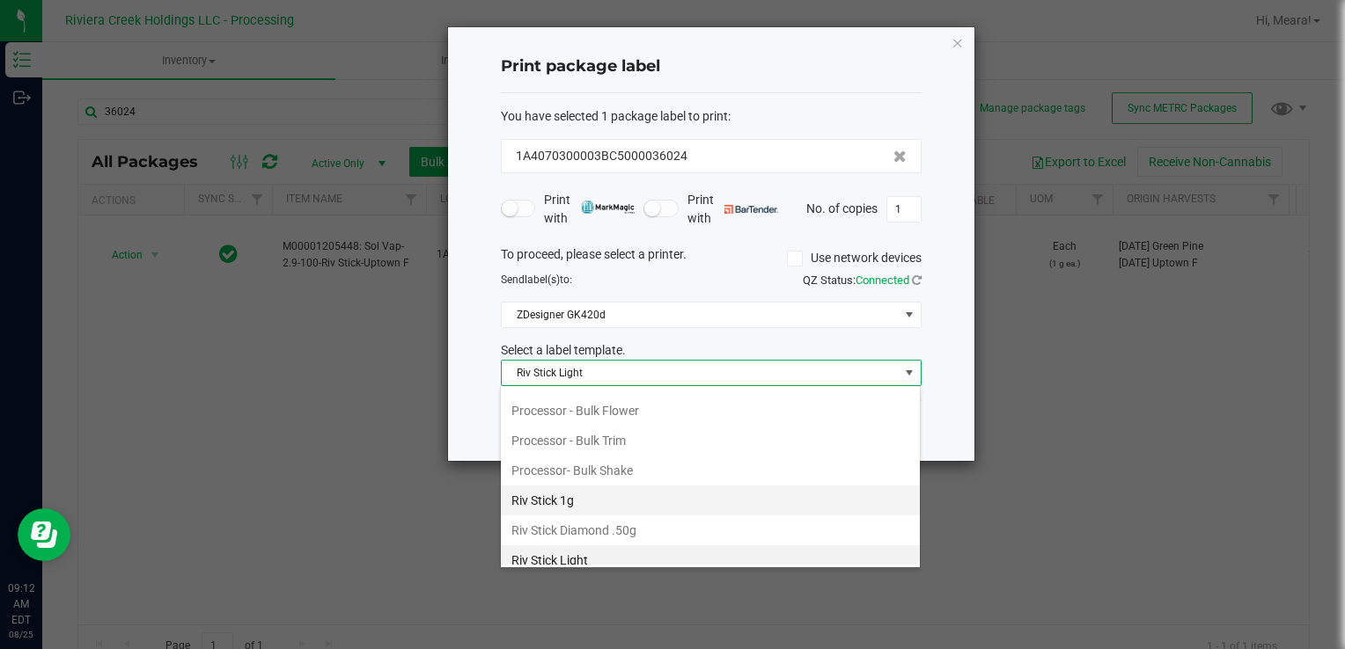
scroll to position [26, 421]
click at [594, 486] on li "Riv Stick 1g" at bounding box center [710, 501] width 419 height 30
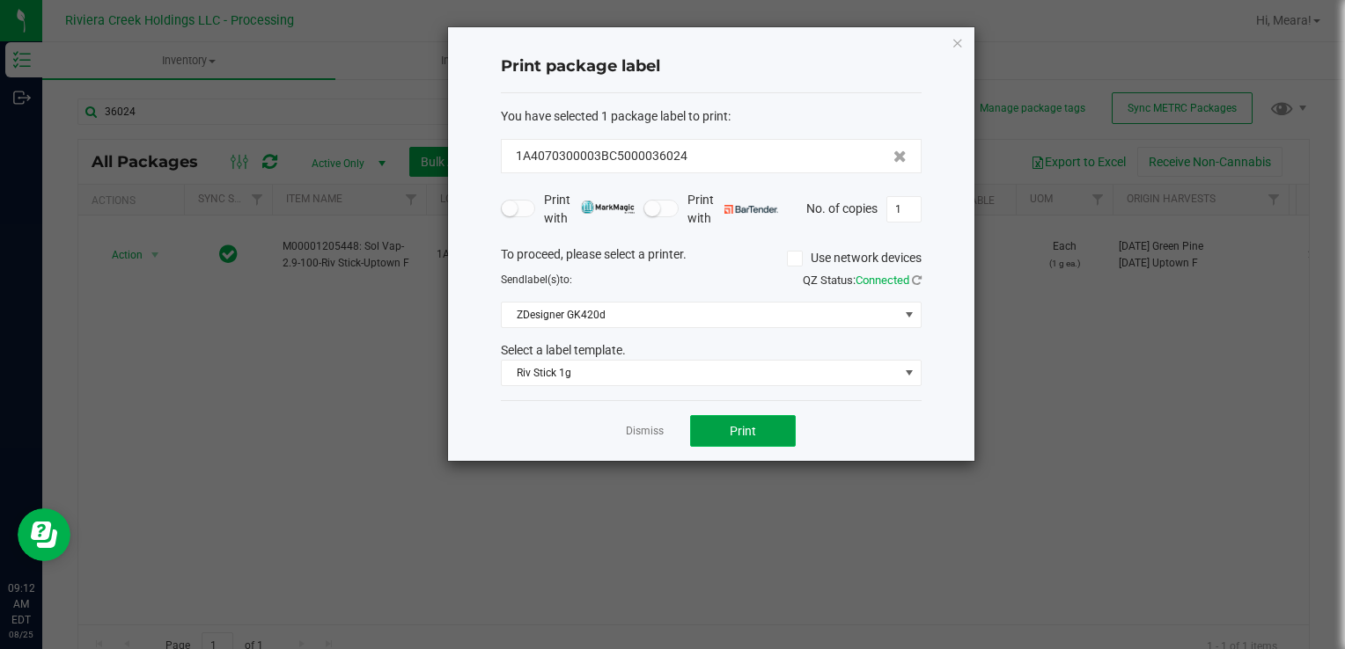
click at [741, 435] on span "Print" at bounding box center [743, 431] width 26 height 14
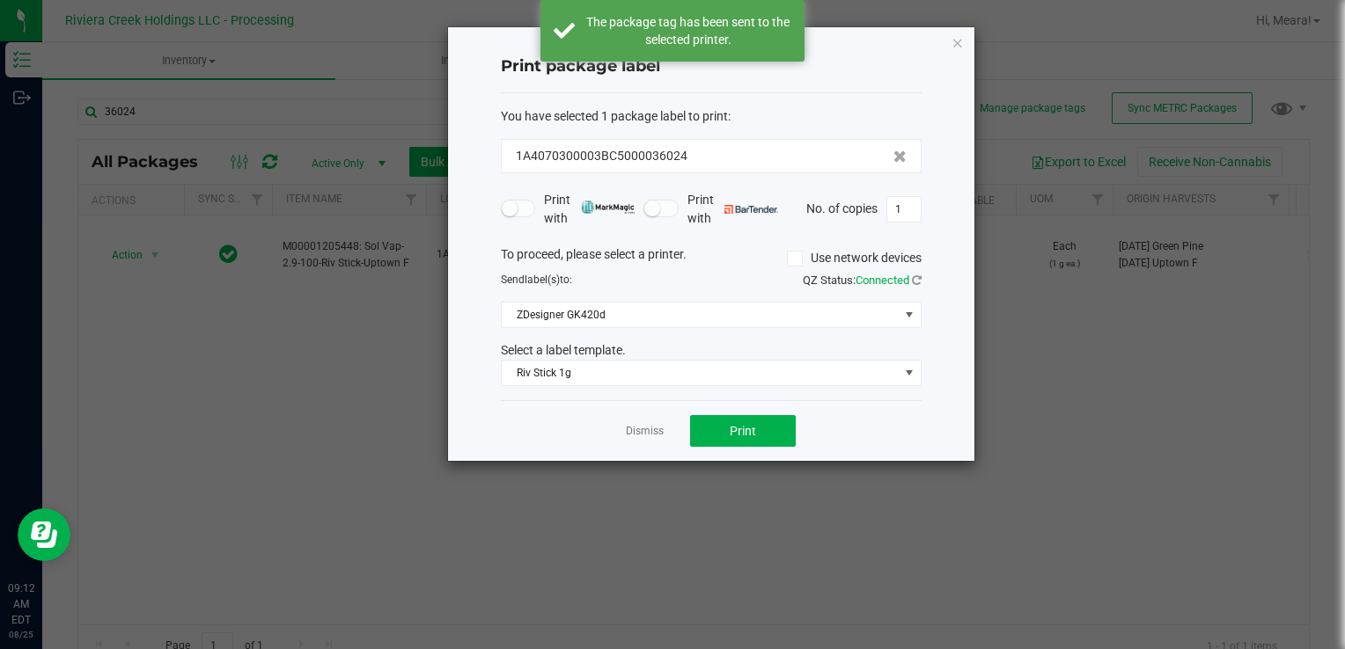
drag, startPoint x: 648, startPoint y: 428, endPoint x: 508, endPoint y: 403, distance: 142.1
click at [646, 428] on link "Dismiss" at bounding box center [645, 431] width 38 height 15
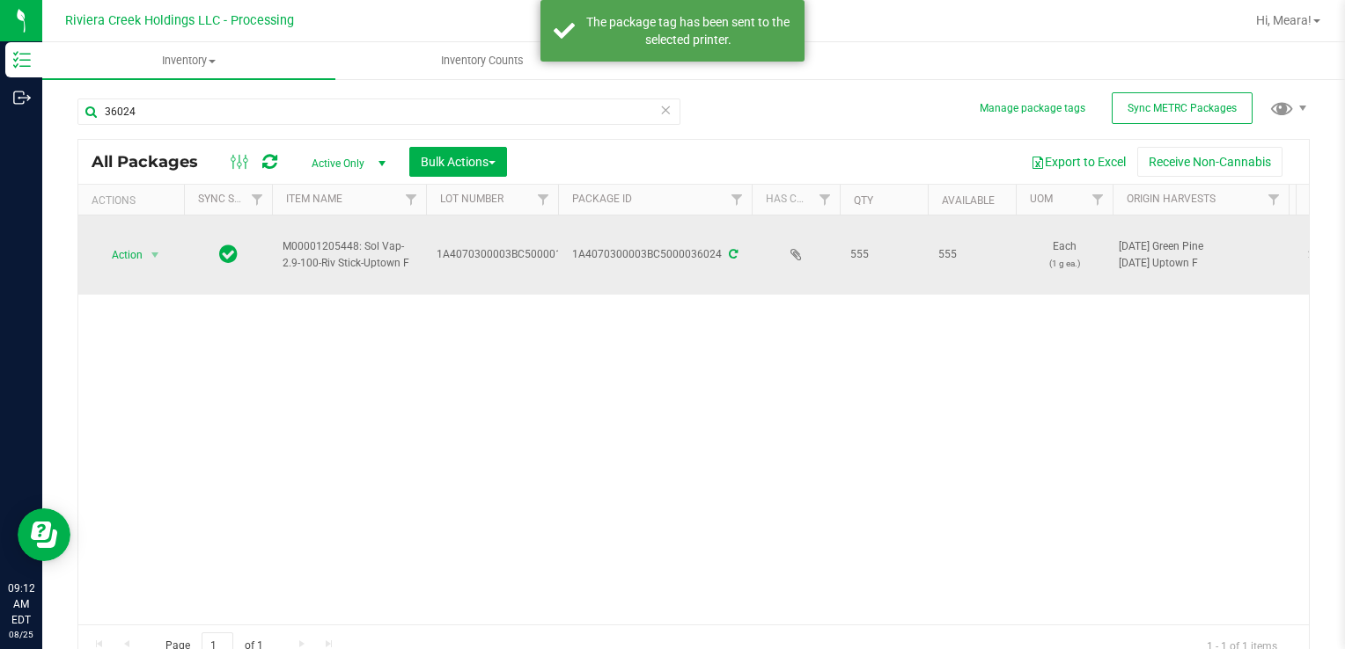
click at [136, 269] on td "Action Action Create package Edit attributes Global inventory Locate package Pa…" at bounding box center [131, 255] width 106 height 79
click at [137, 253] on span "Action" at bounding box center [120, 255] width 48 height 25
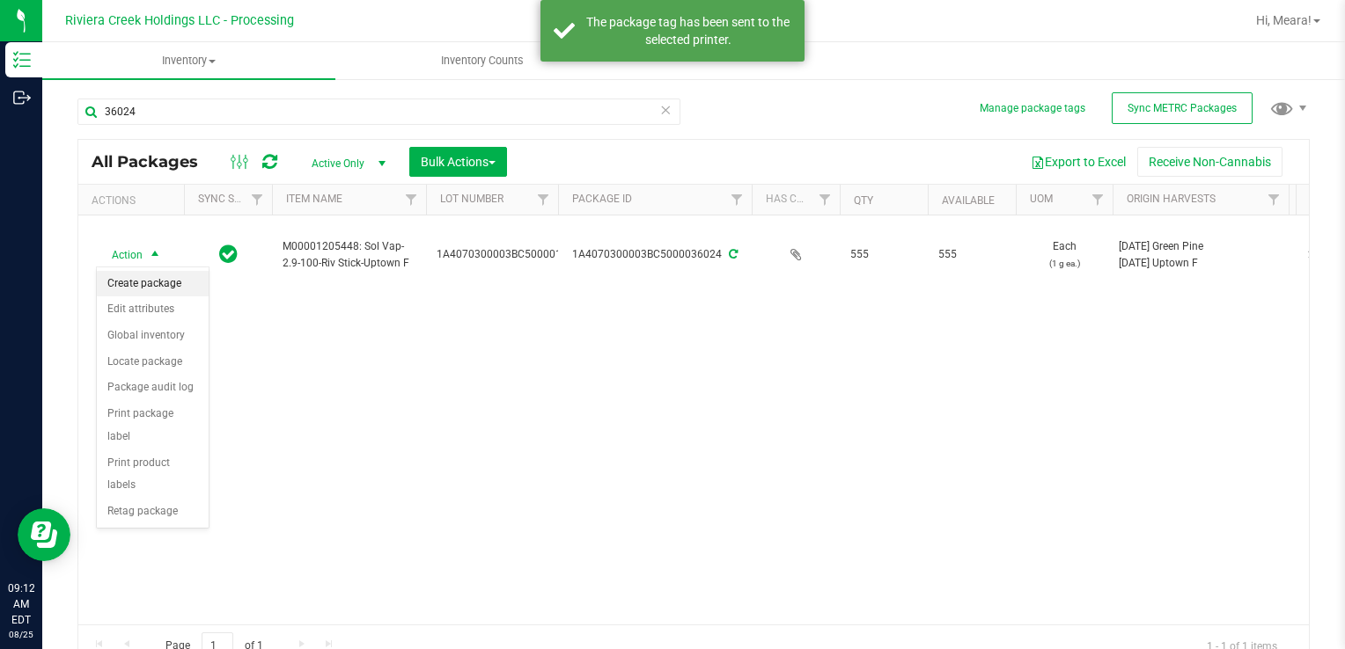
click at [155, 281] on li "Create package" at bounding box center [153, 284] width 112 height 26
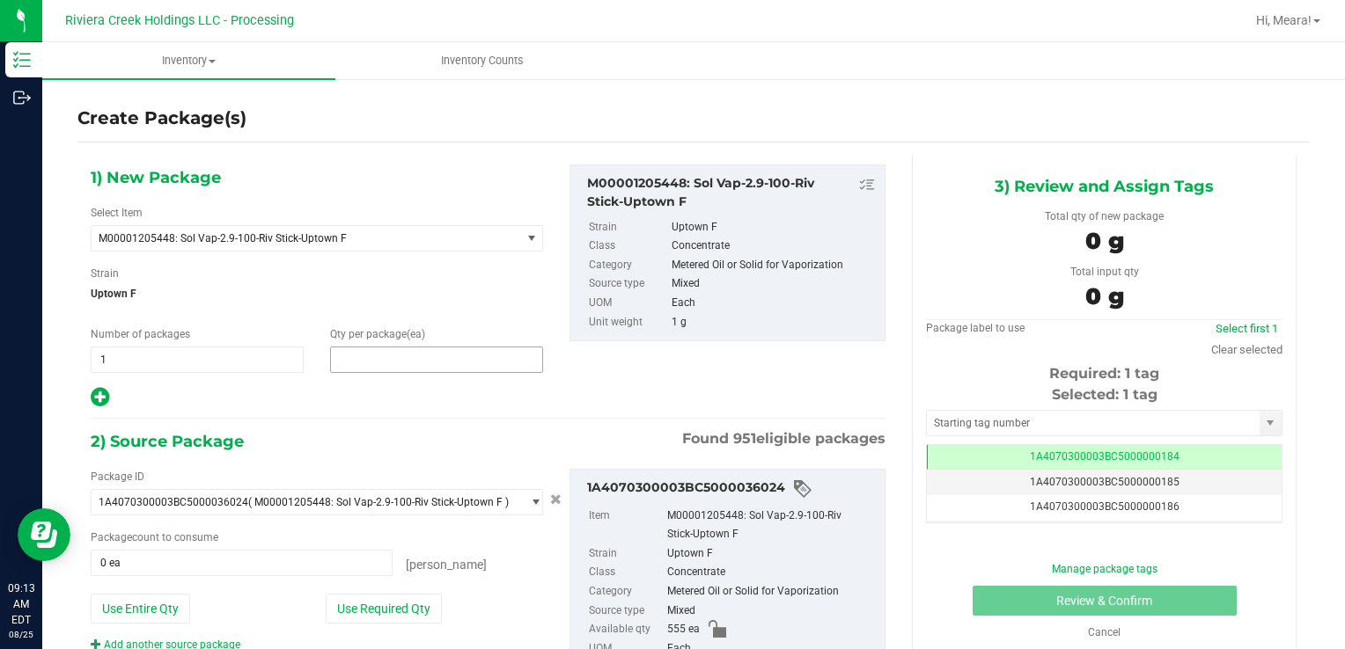
click at [383, 351] on span at bounding box center [436, 360] width 213 height 26
type input "20"
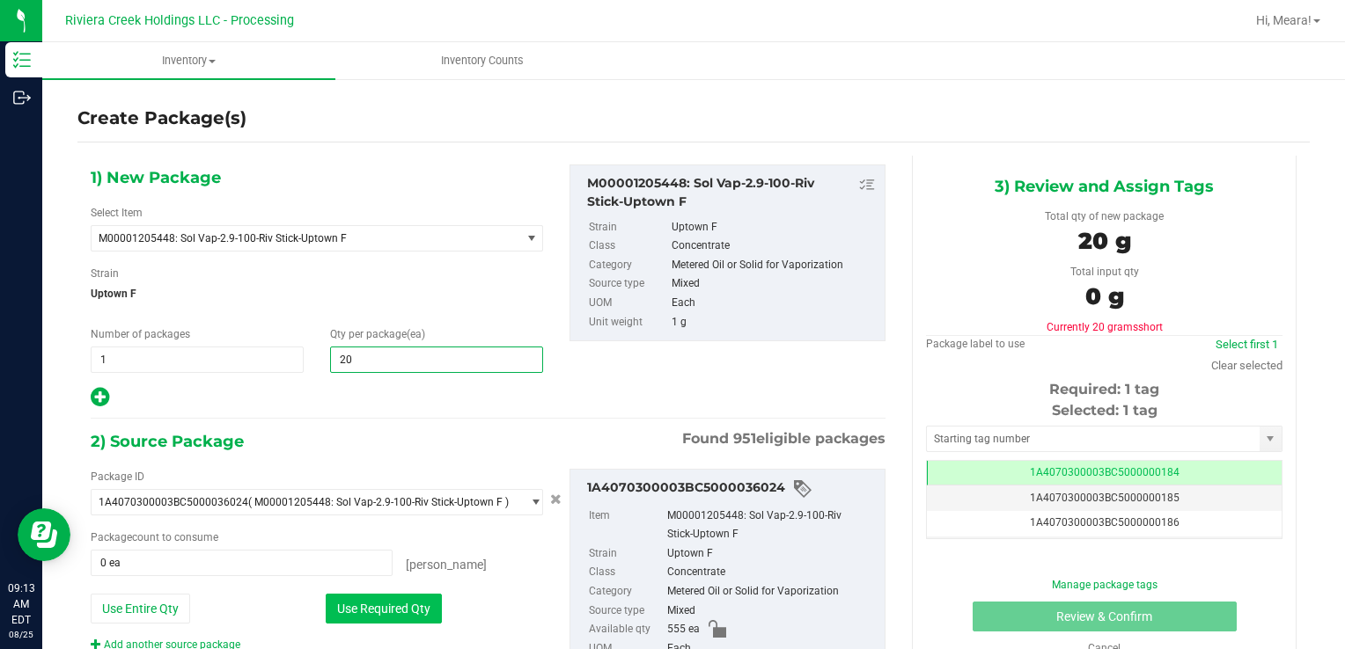
type input "20"
click at [344, 606] on button "Use Required Qty" at bounding box center [384, 609] width 116 height 30
type input "20 ea"
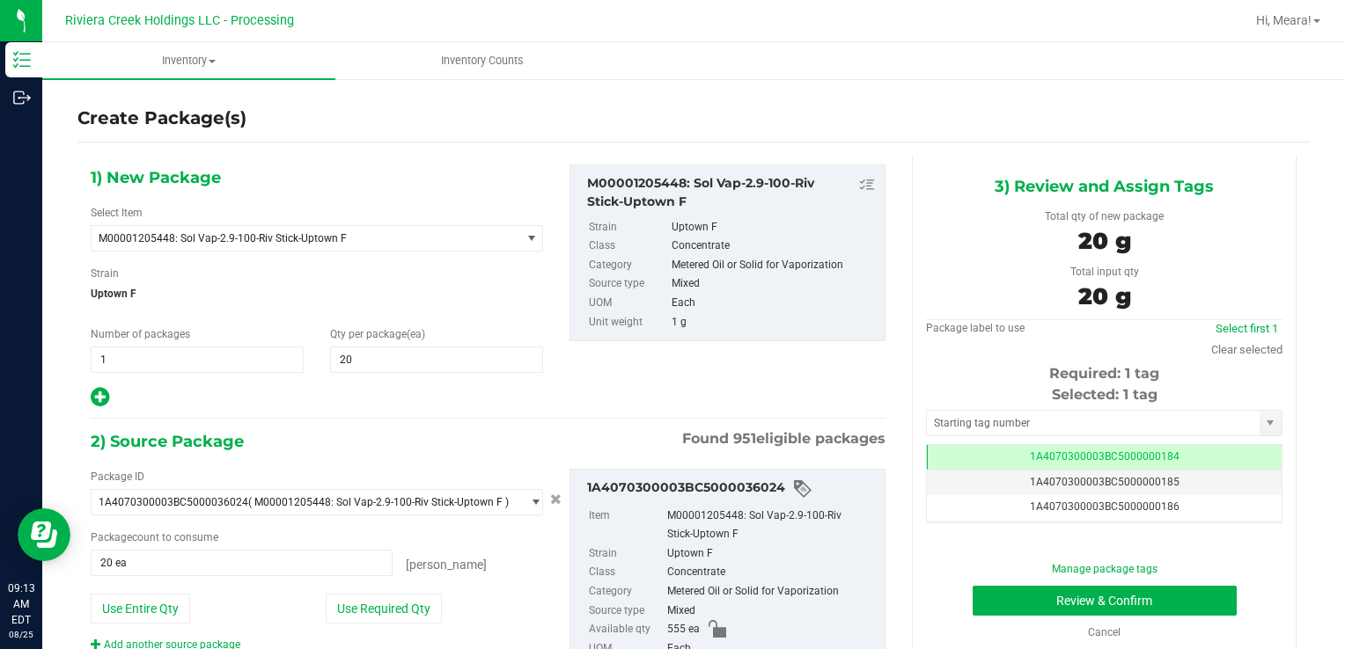
click at [1013, 407] on div "Selected: 1 tag Tag 1A4070300003BC5000000184 1A4070300003BC5000000185 1A4070300…" at bounding box center [1104, 454] width 356 height 139
click at [996, 431] on input "text" at bounding box center [1093, 423] width 333 height 25
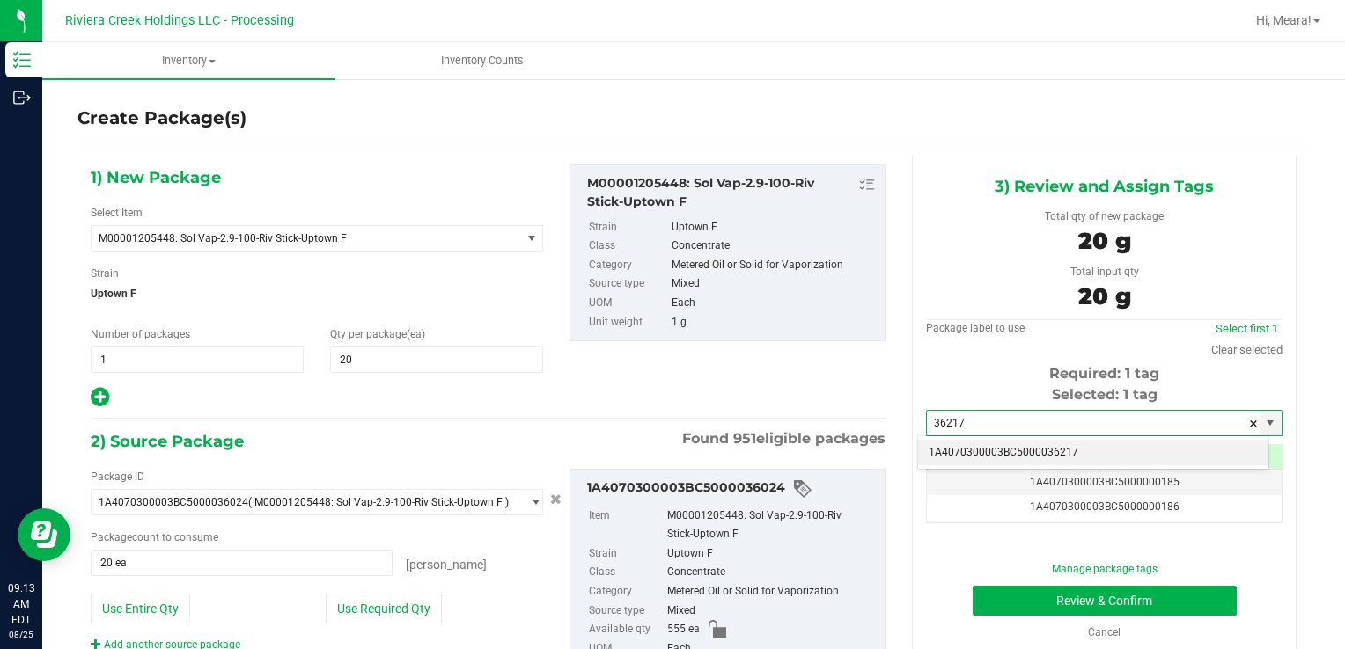
click at [979, 456] on li "1A4070300003BC5000036217" at bounding box center [1093, 453] width 350 height 26
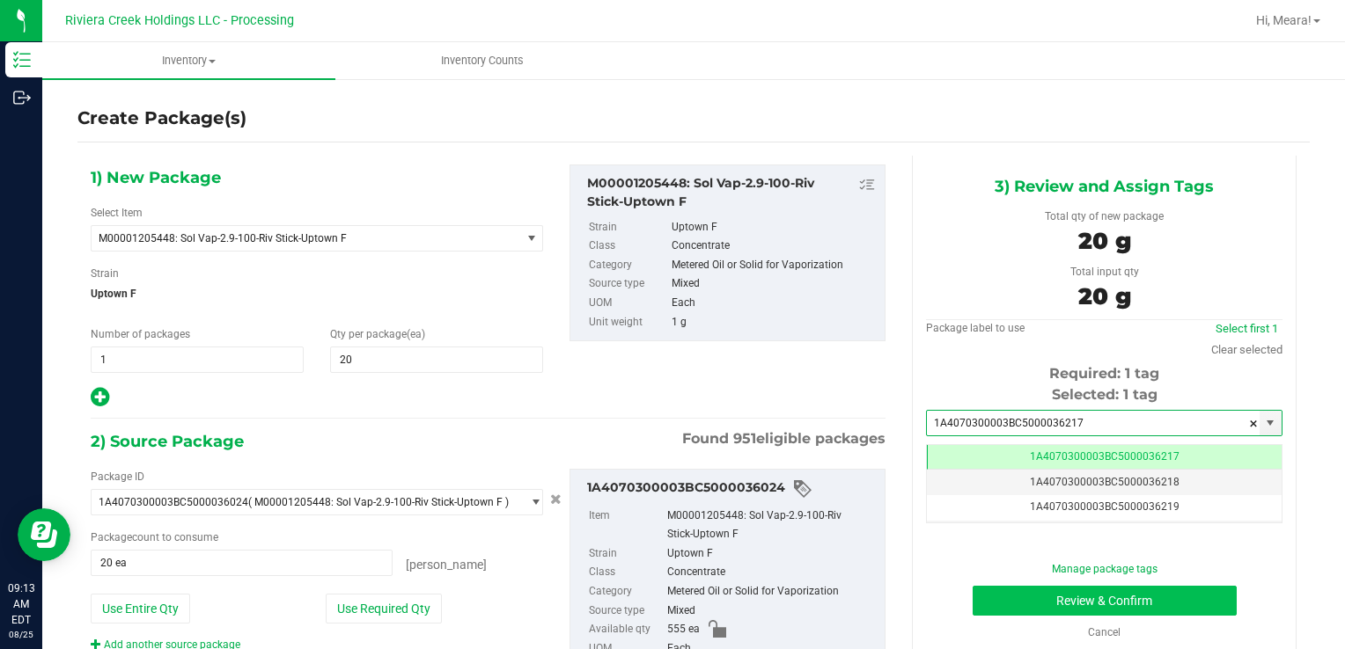
type input "1A4070300003BC5000036217"
click at [992, 604] on button "Review & Confirm" at bounding box center [1104, 601] width 264 height 30
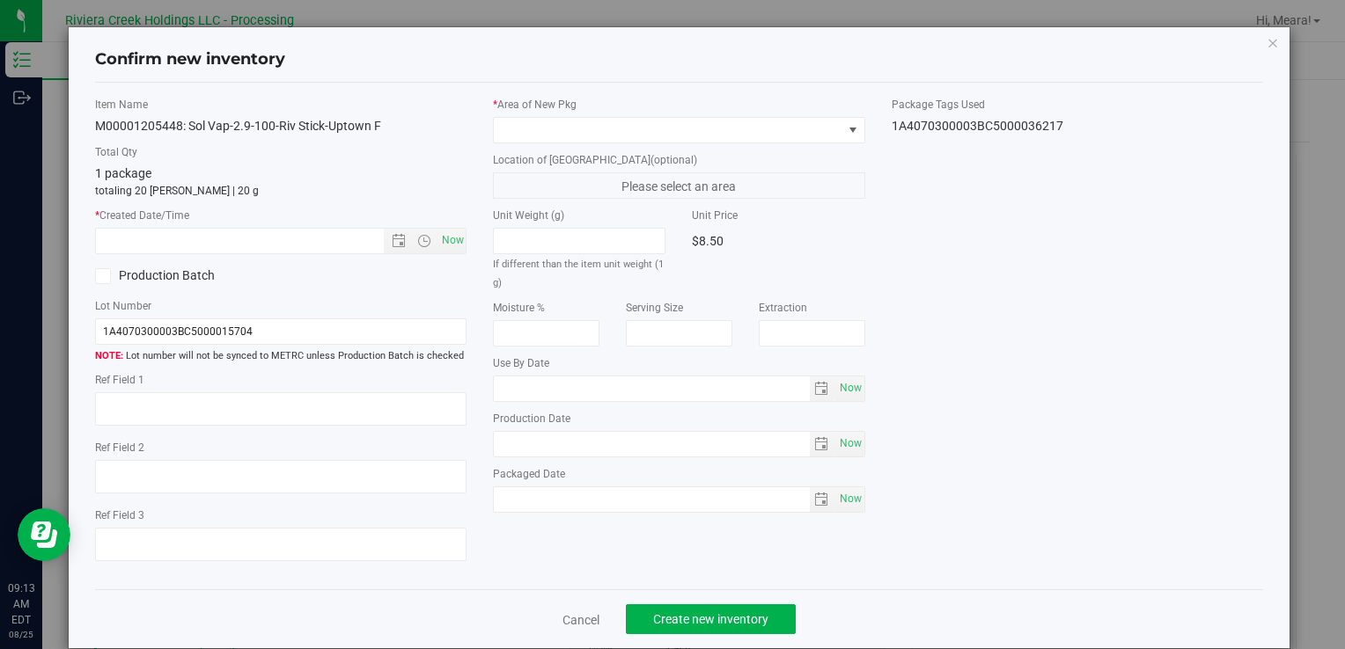
type input "[DATE]"
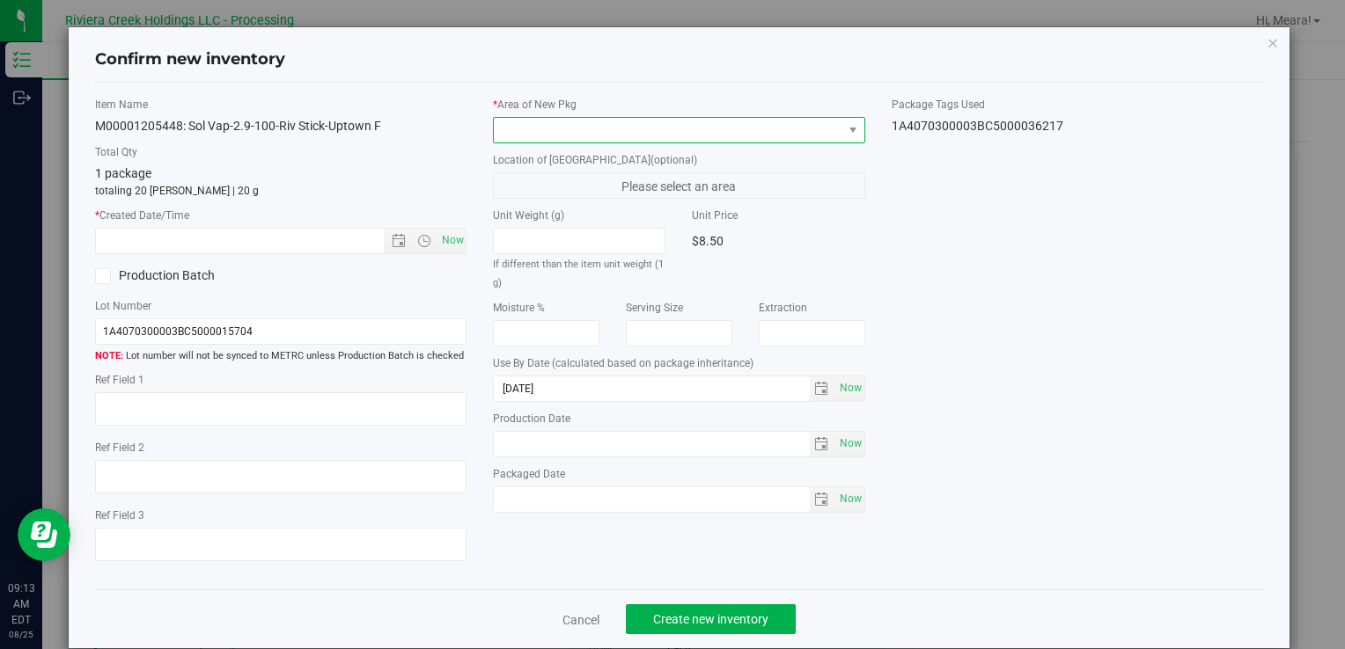
click at [677, 127] on span at bounding box center [668, 130] width 348 height 25
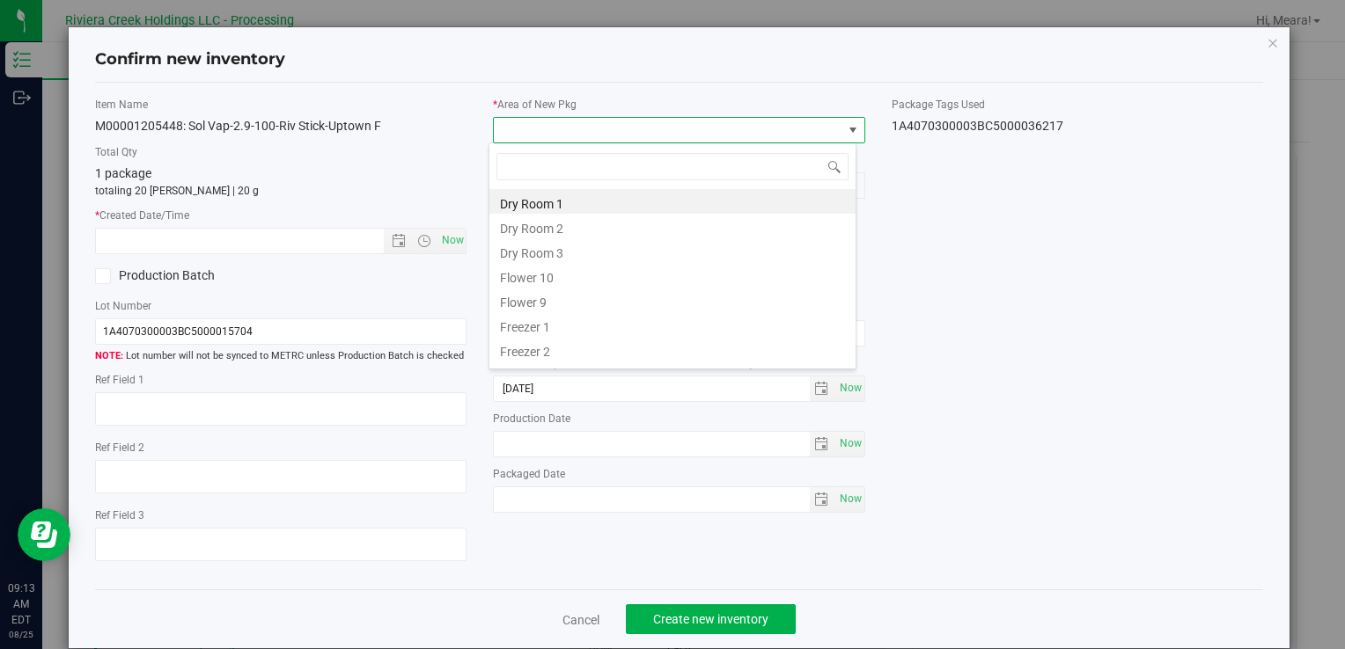
drag, startPoint x: 532, startPoint y: 280, endPoint x: 493, endPoint y: 265, distance: 41.5
click at [532, 280] on li "Flower 10" at bounding box center [672, 275] width 366 height 25
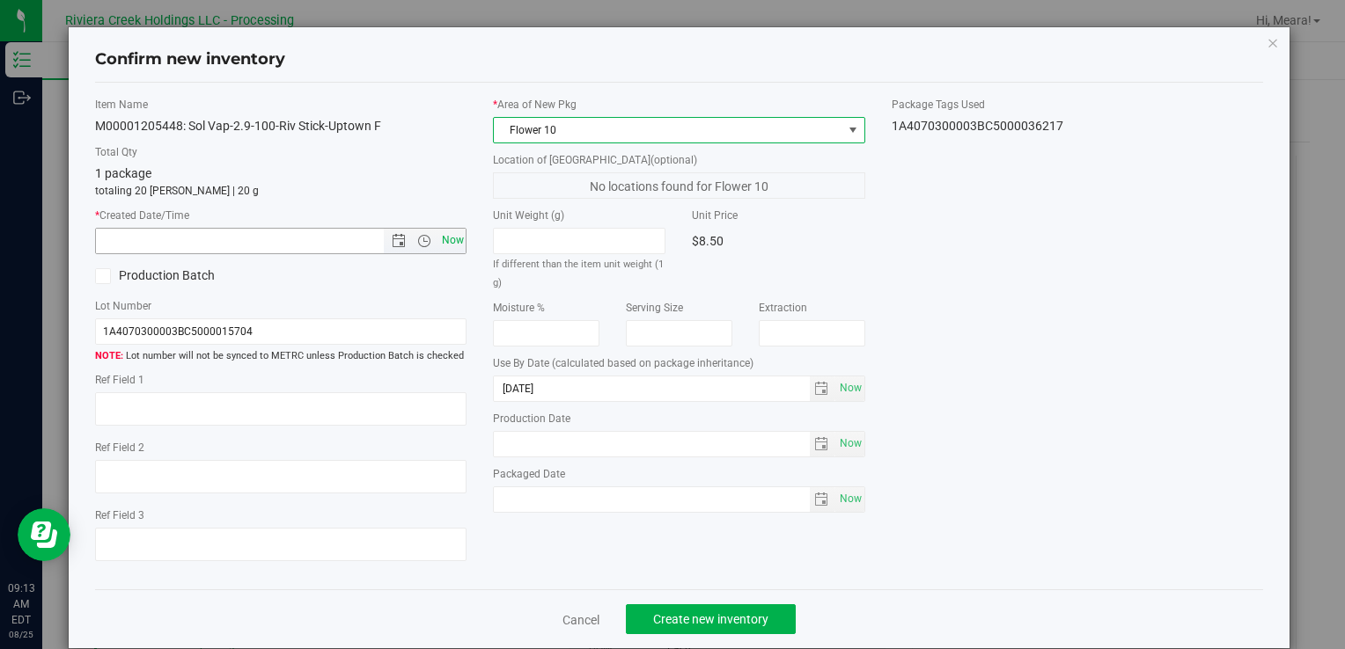
click at [458, 246] on span "Now" at bounding box center [452, 241] width 30 height 26
type input "[DATE] 9:13 AM"
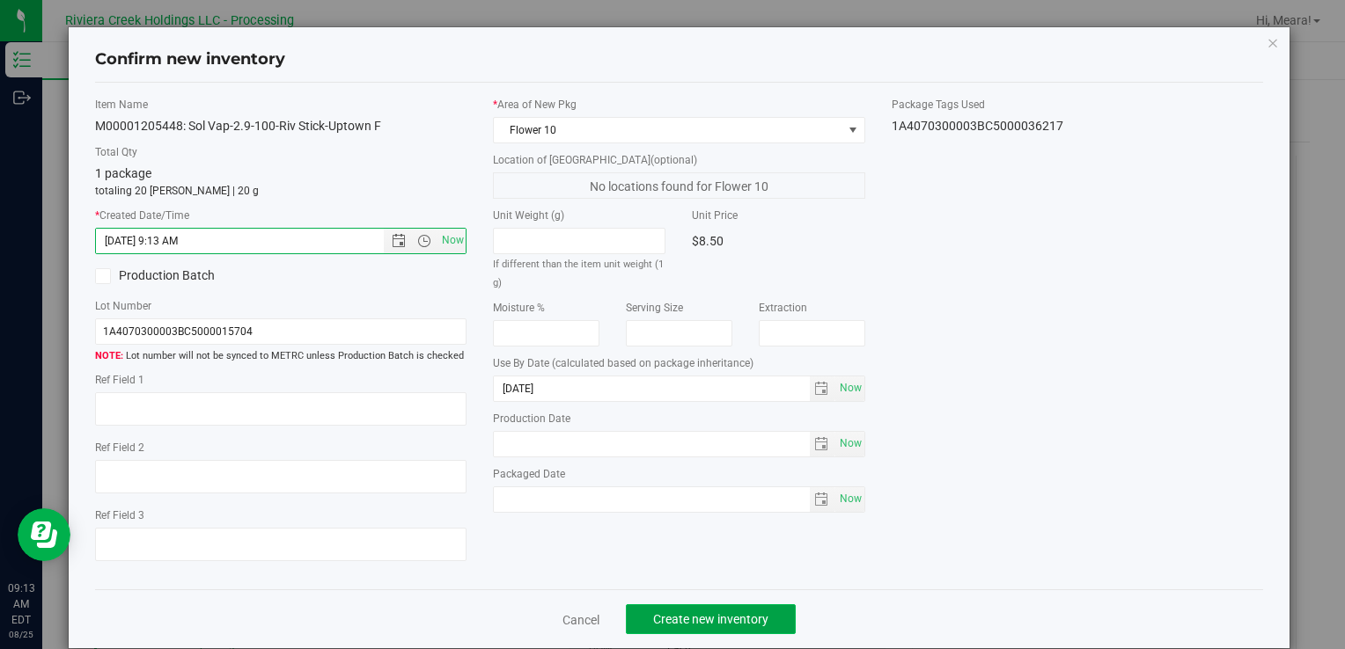
click at [715, 622] on span "Create new inventory" at bounding box center [710, 620] width 115 height 14
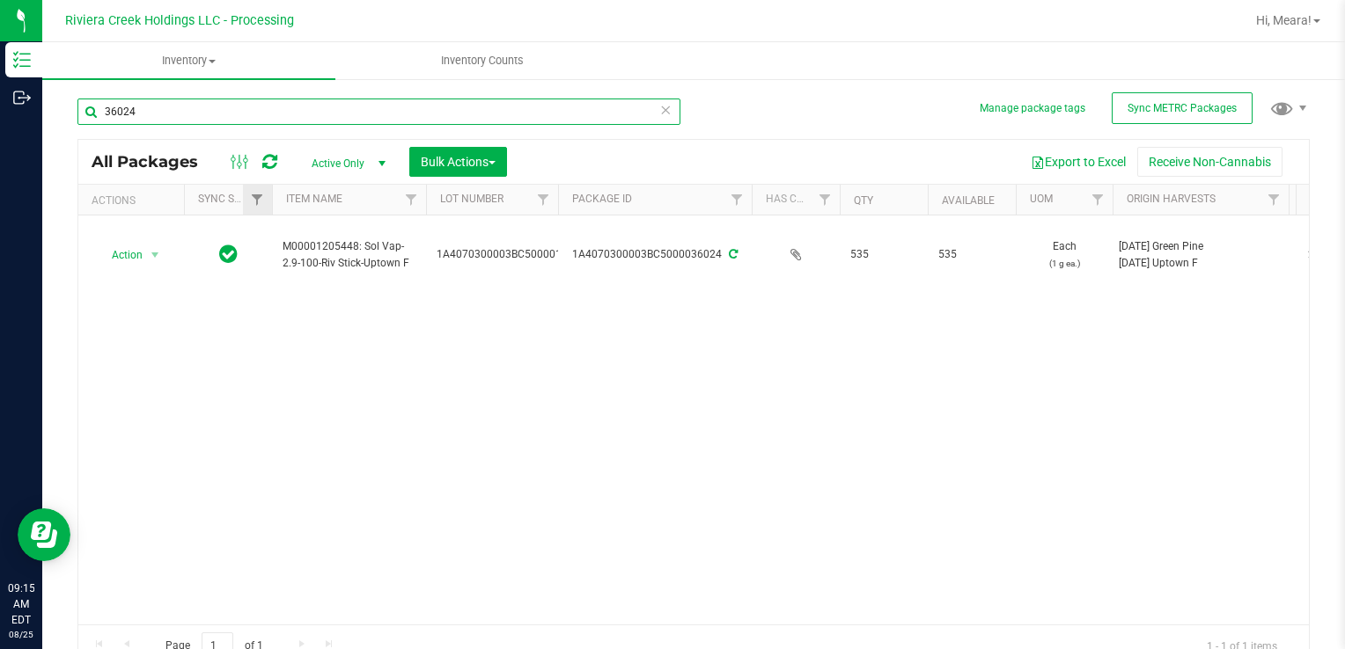
drag, startPoint x: 211, startPoint y: 111, endPoint x: 252, endPoint y: 208, distance: 104.9
click at [61, 121] on div "Manage package tags Sync METRC Packages 36024 All Packages Active Only Active O…" at bounding box center [693, 345] width 1302 height 537
type input "36018"
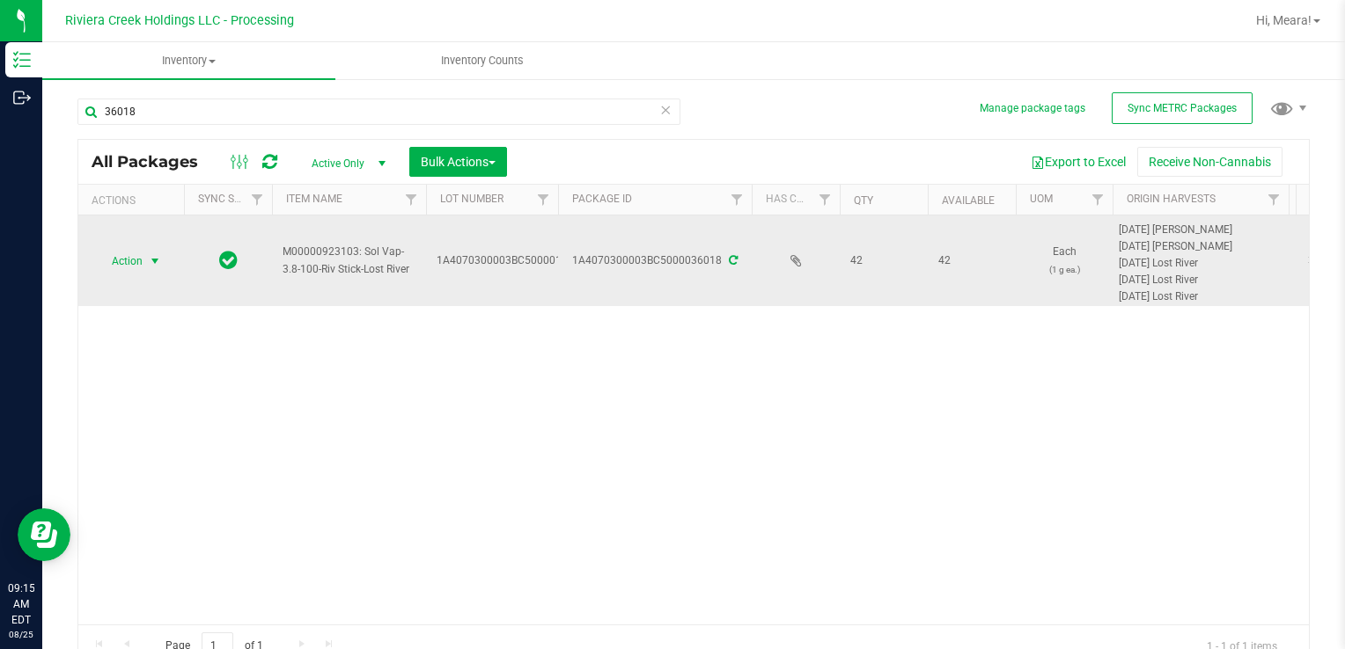
click at [159, 260] on span "select" at bounding box center [155, 261] width 14 height 14
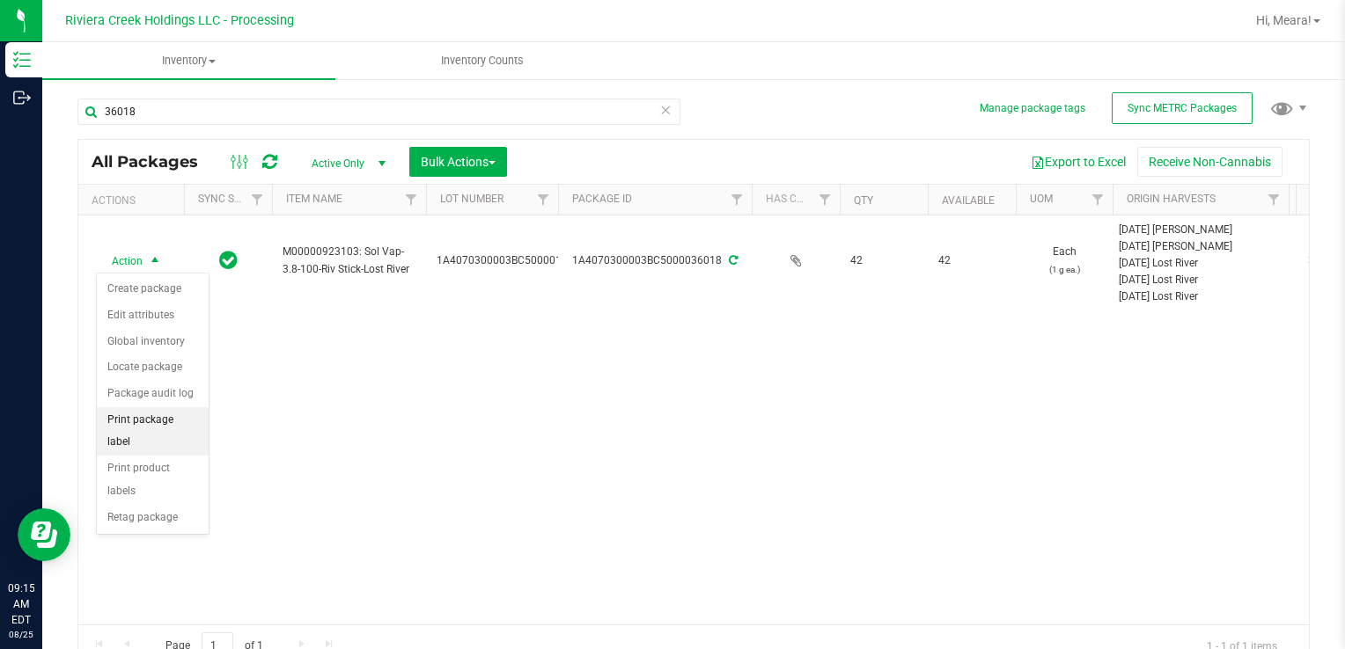
click at [183, 410] on li "Print package label" at bounding box center [153, 431] width 112 height 48
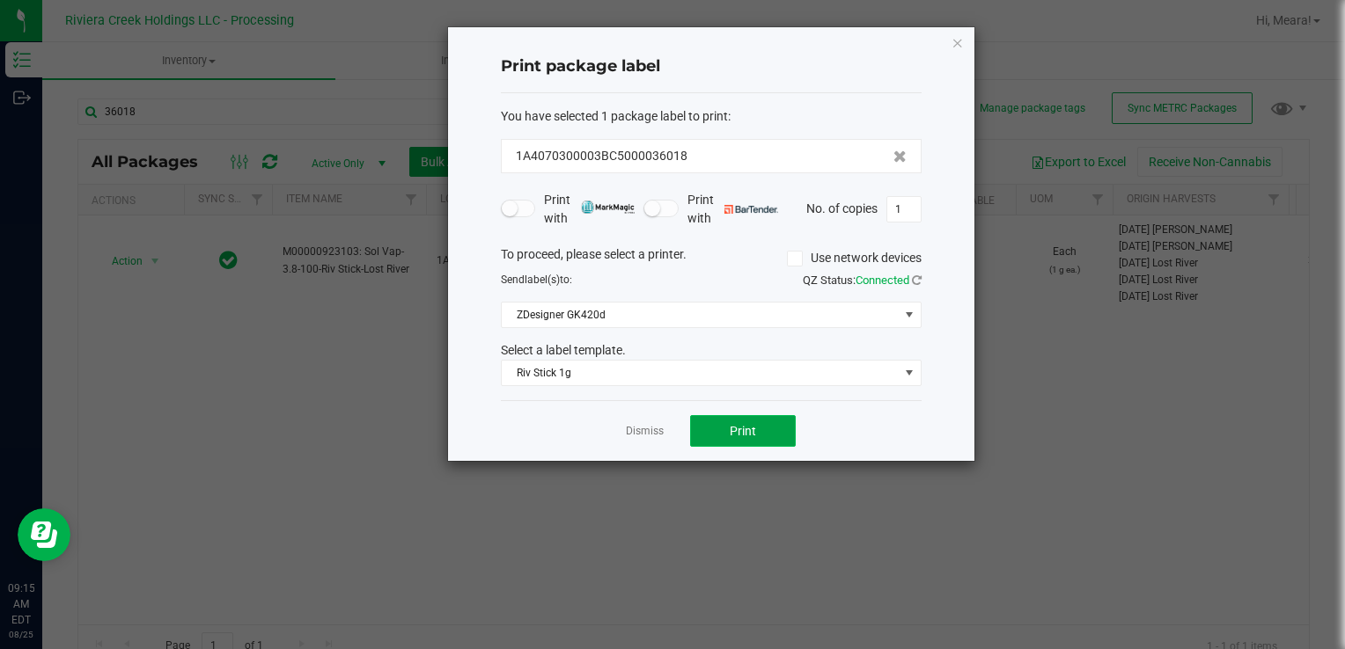
click at [725, 428] on button "Print" at bounding box center [743, 431] width 106 height 32
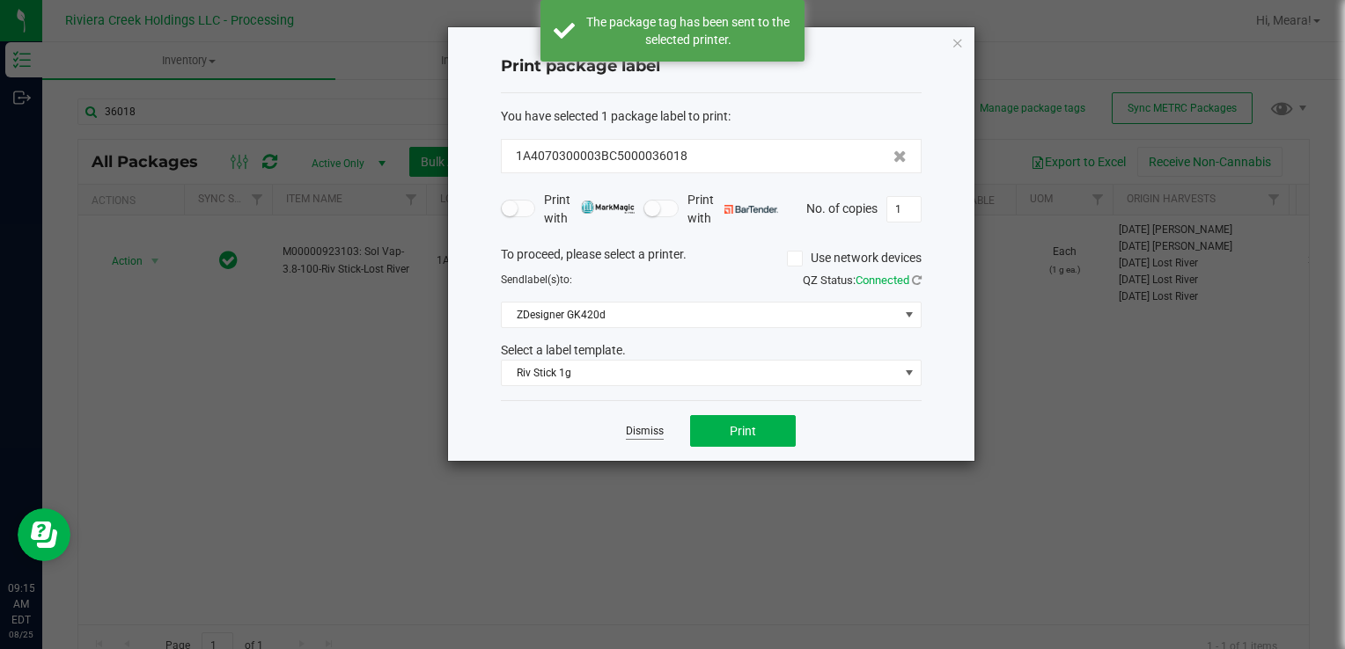
click at [639, 428] on link "Dismiss" at bounding box center [645, 431] width 38 height 15
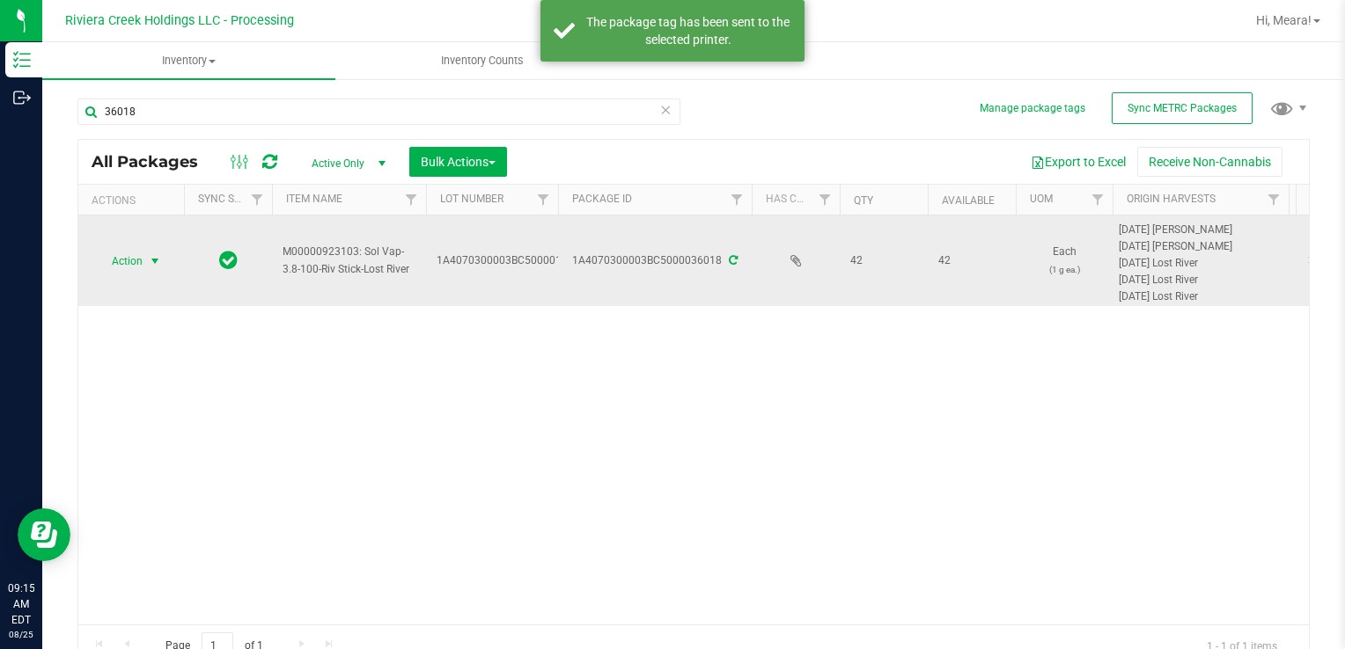
click at [119, 260] on span "Action" at bounding box center [120, 261] width 48 height 25
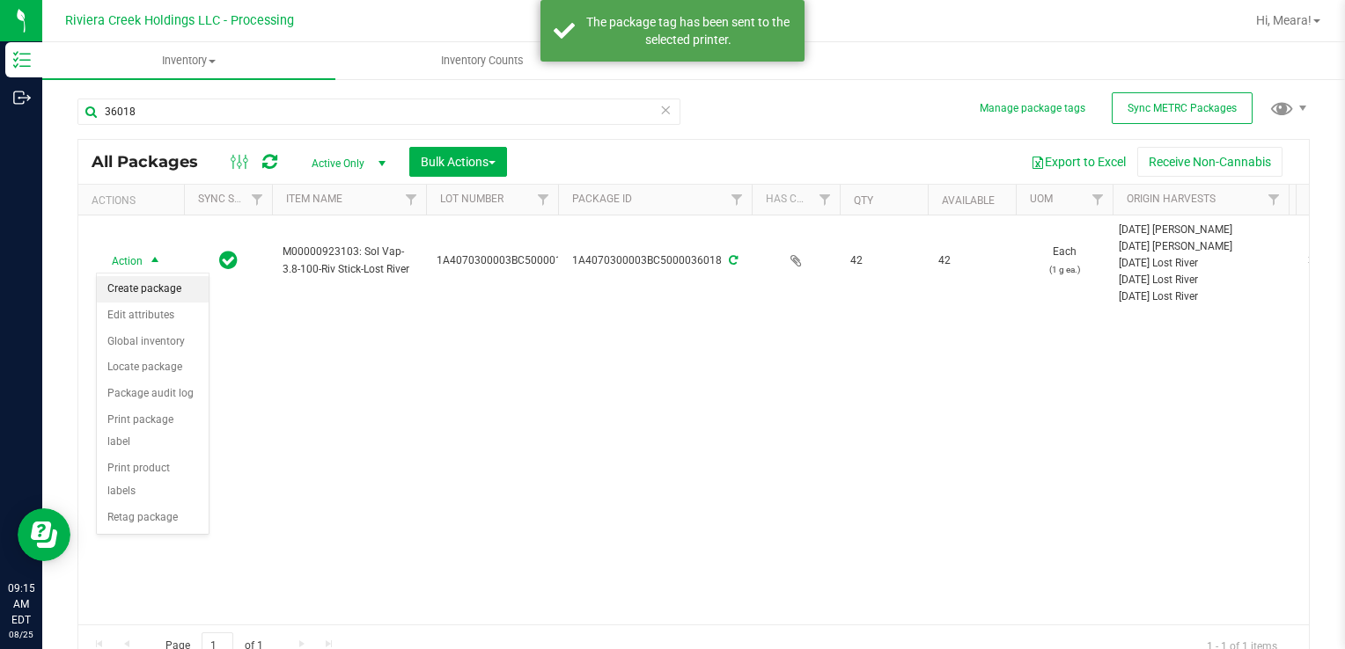
click at [133, 290] on li "Create package" at bounding box center [153, 289] width 112 height 26
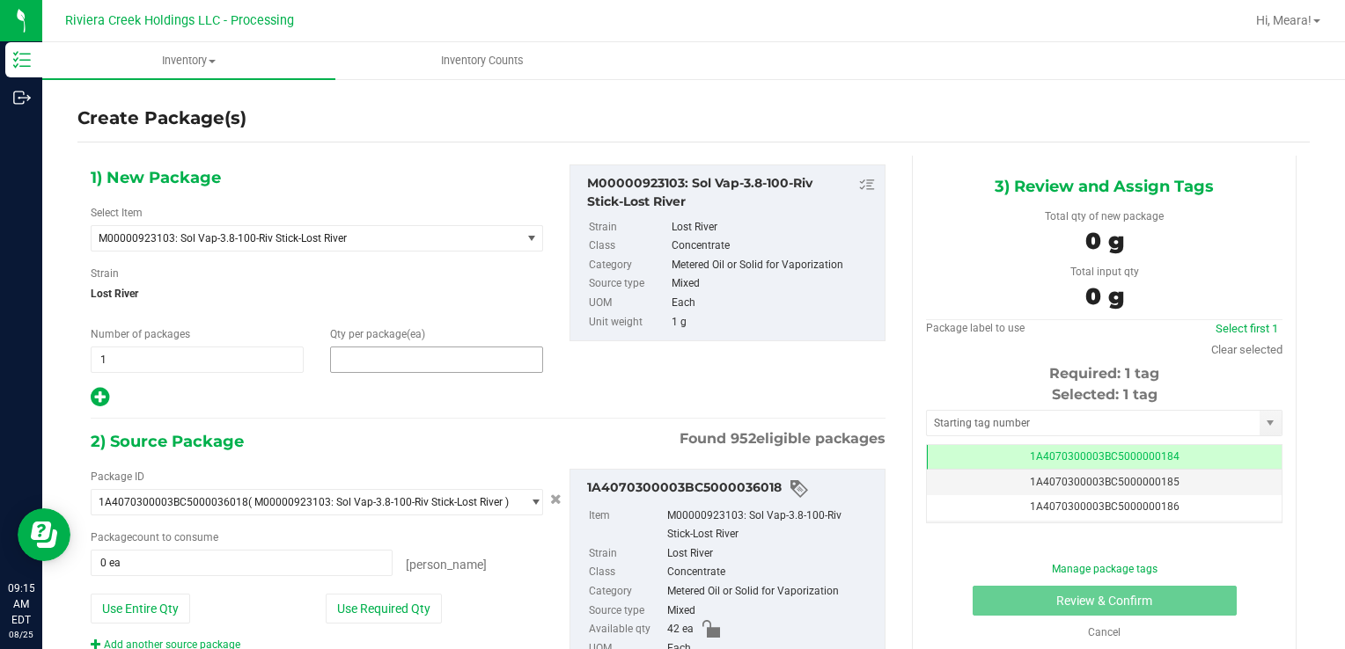
click at [493, 361] on span at bounding box center [436, 360] width 213 height 26
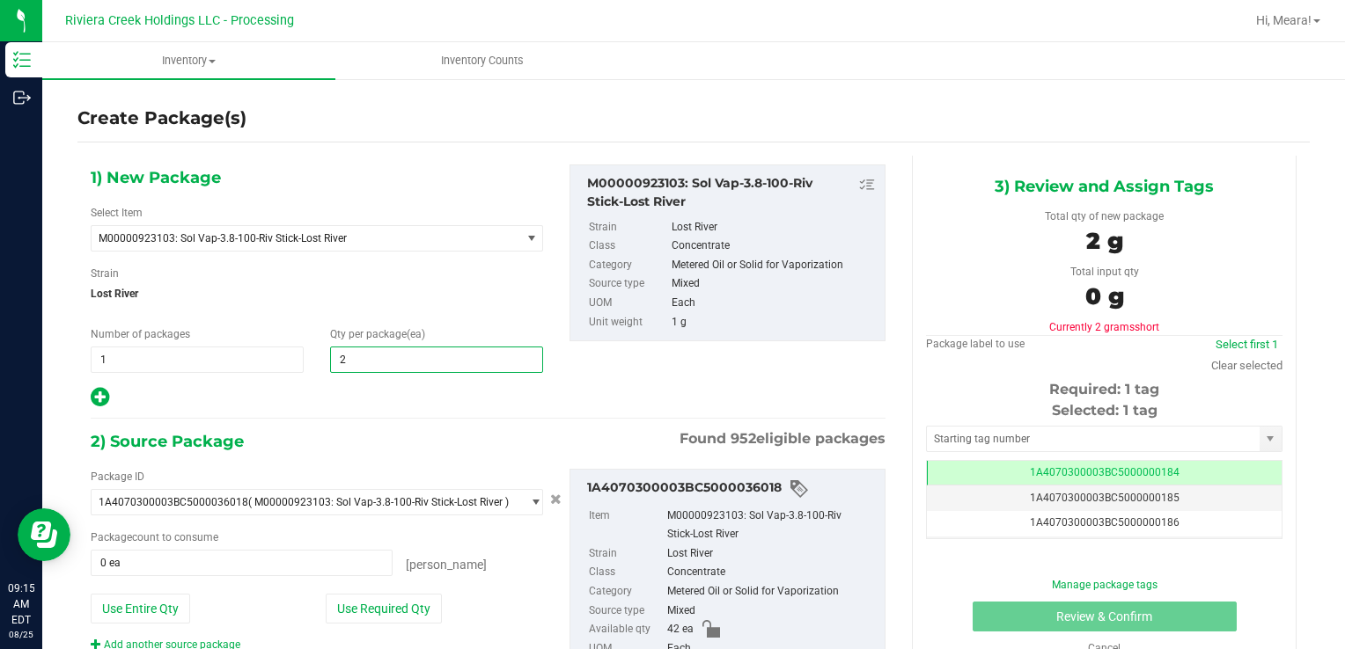
type input "20"
click at [346, 603] on button "Use Required Qty" at bounding box center [384, 609] width 116 height 30
type input "20 ea"
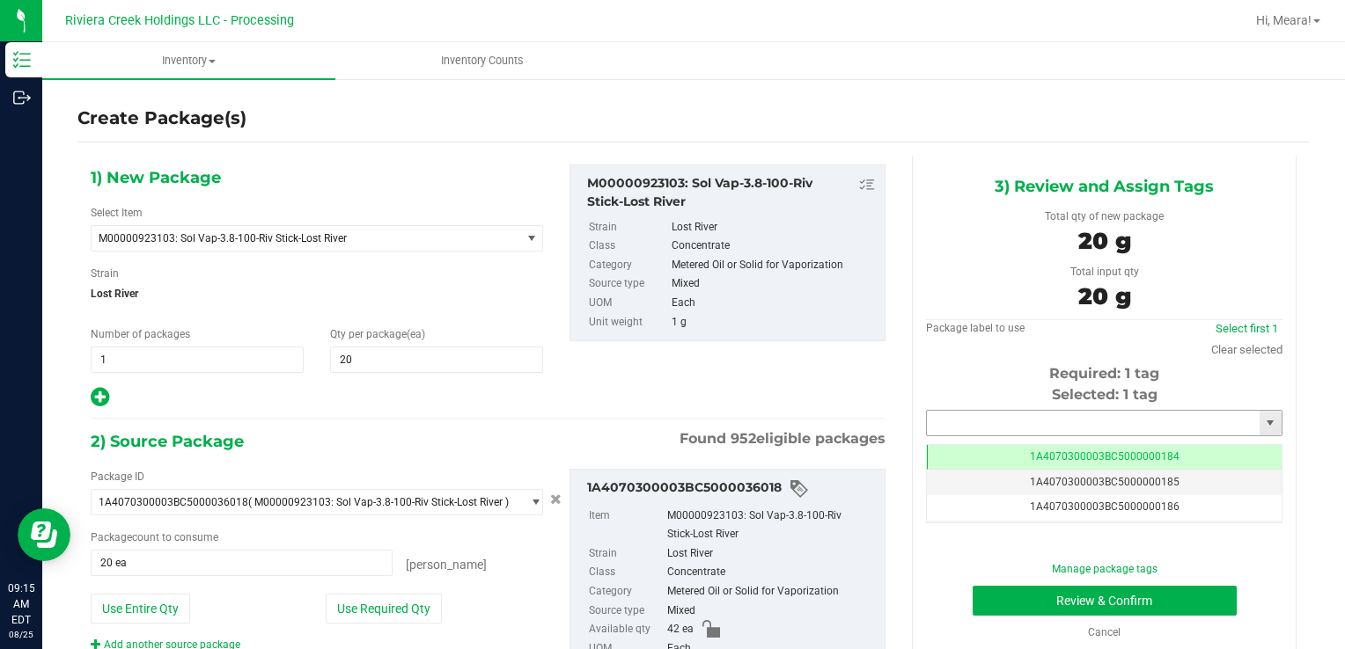
click at [972, 419] on input "text" at bounding box center [1093, 423] width 333 height 25
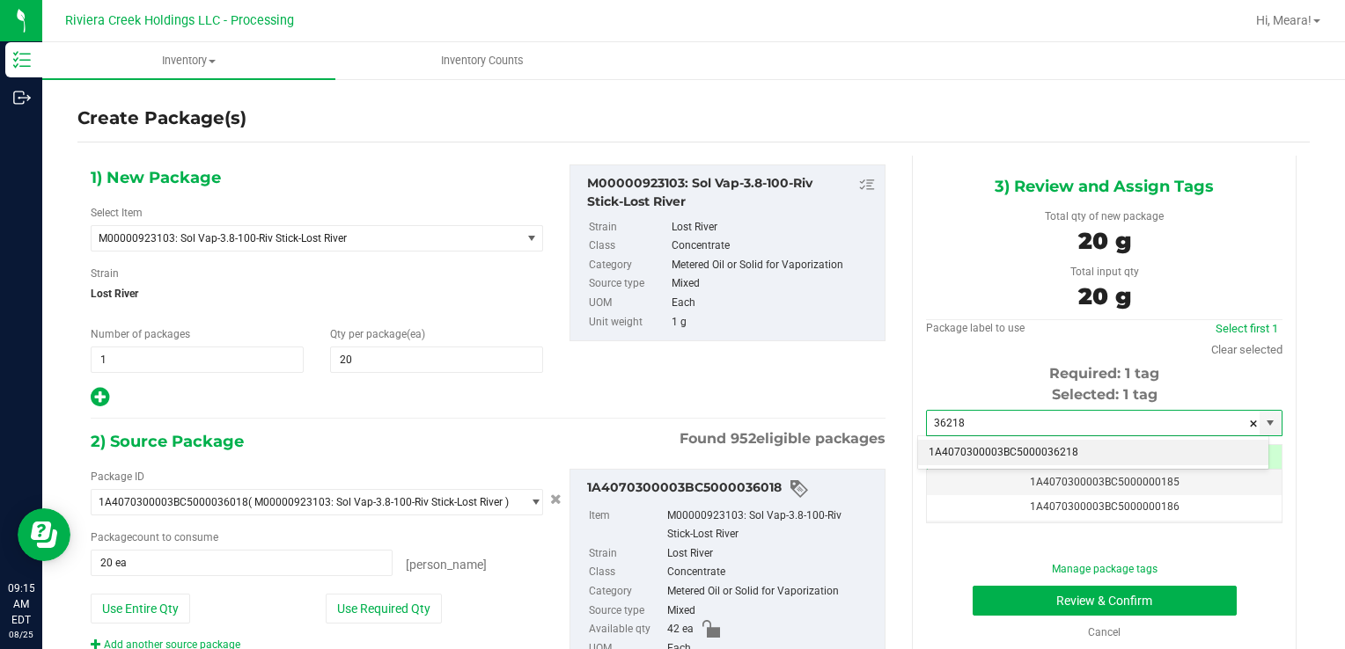
click at [944, 451] on li "1A4070300003BC5000036218" at bounding box center [1093, 453] width 350 height 26
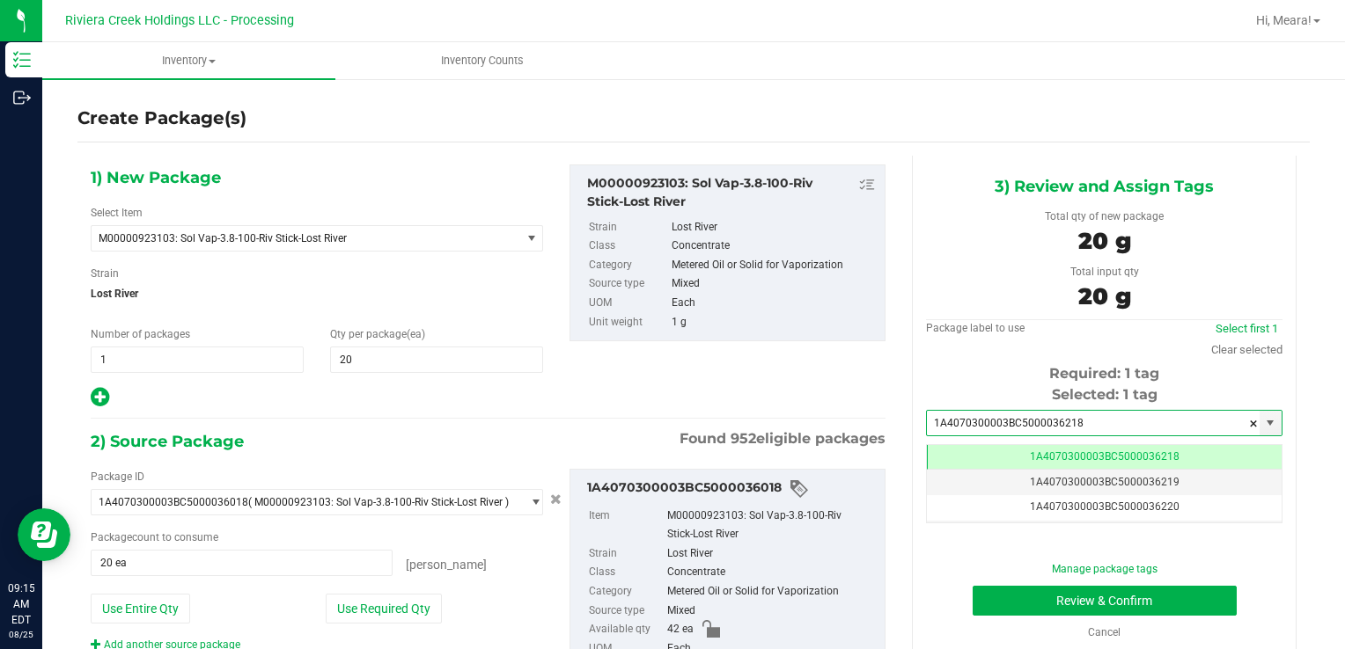
type input "1A4070300003BC5000036218"
click at [986, 584] on div "Manage package tags Review & Confirm Cancel" at bounding box center [1104, 600] width 330 height 79
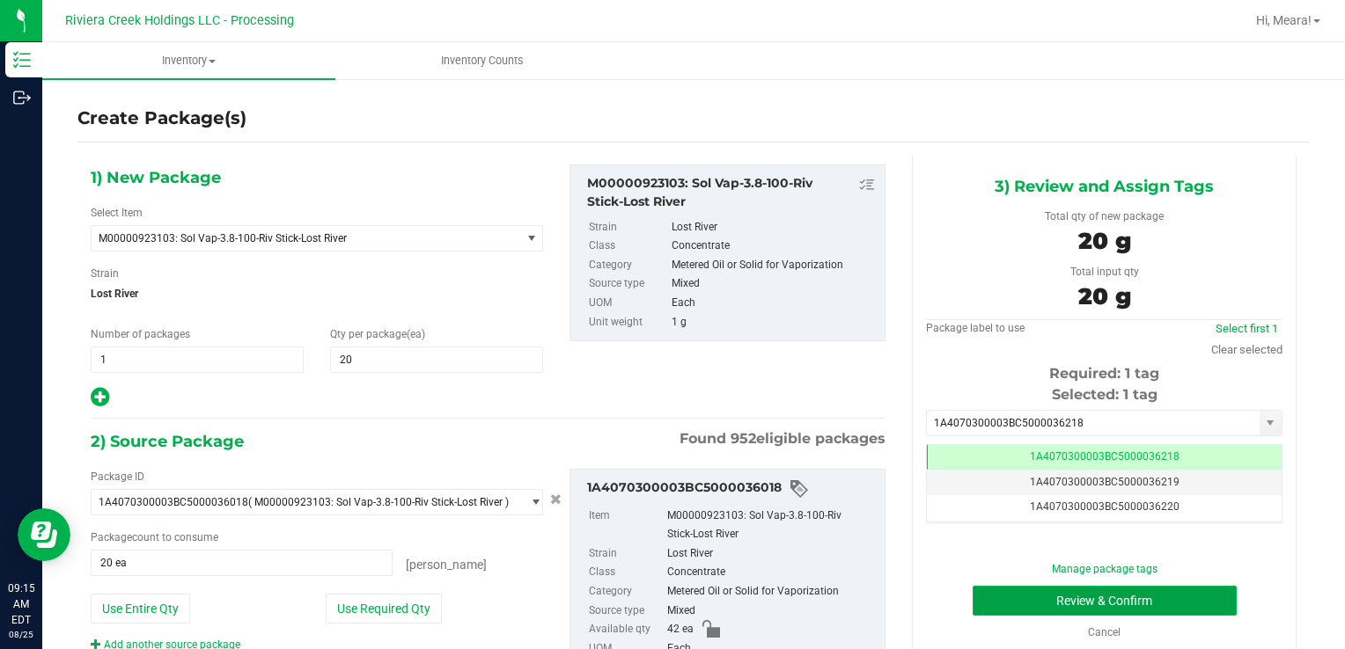
click at [979, 590] on button "Review & Confirm" at bounding box center [1104, 601] width 264 height 30
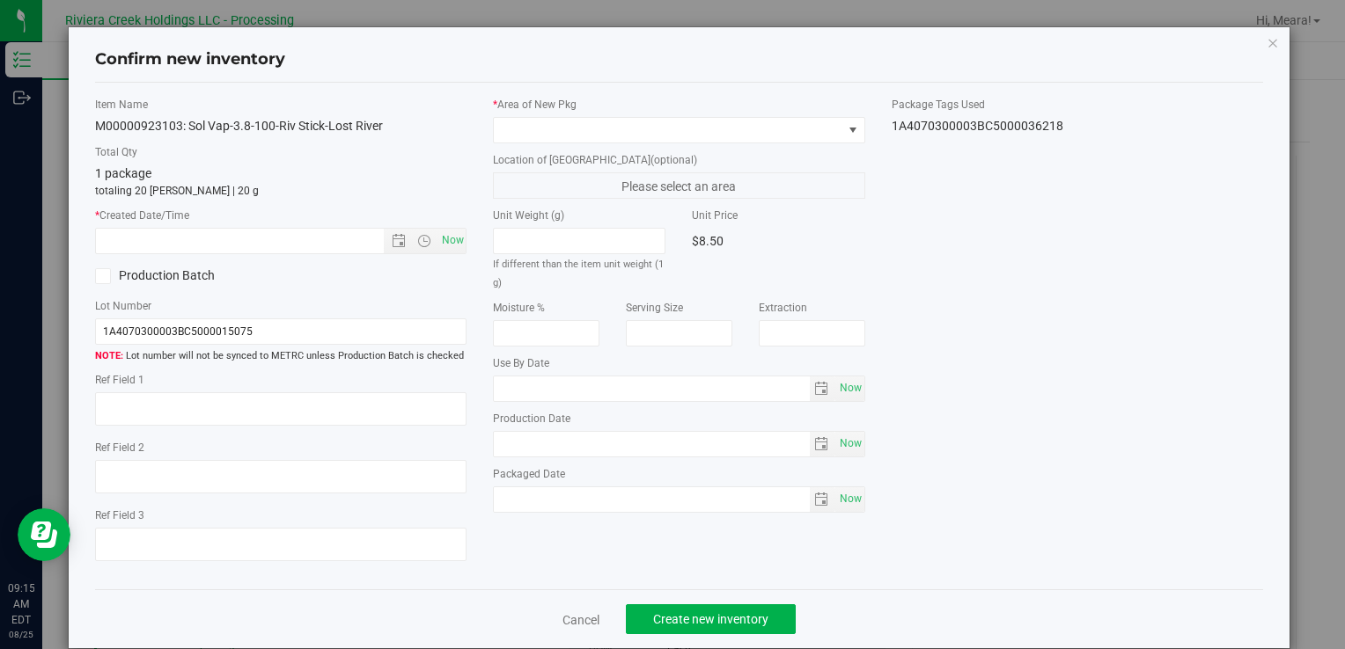
type input "[DATE]"
drag, startPoint x: 688, startPoint y: 114, endPoint x: 683, endPoint y: 134, distance: 20.1
click at [688, 117] on div "* Area of [GEOGRAPHIC_DATA]" at bounding box center [678, 120] width 371 height 47
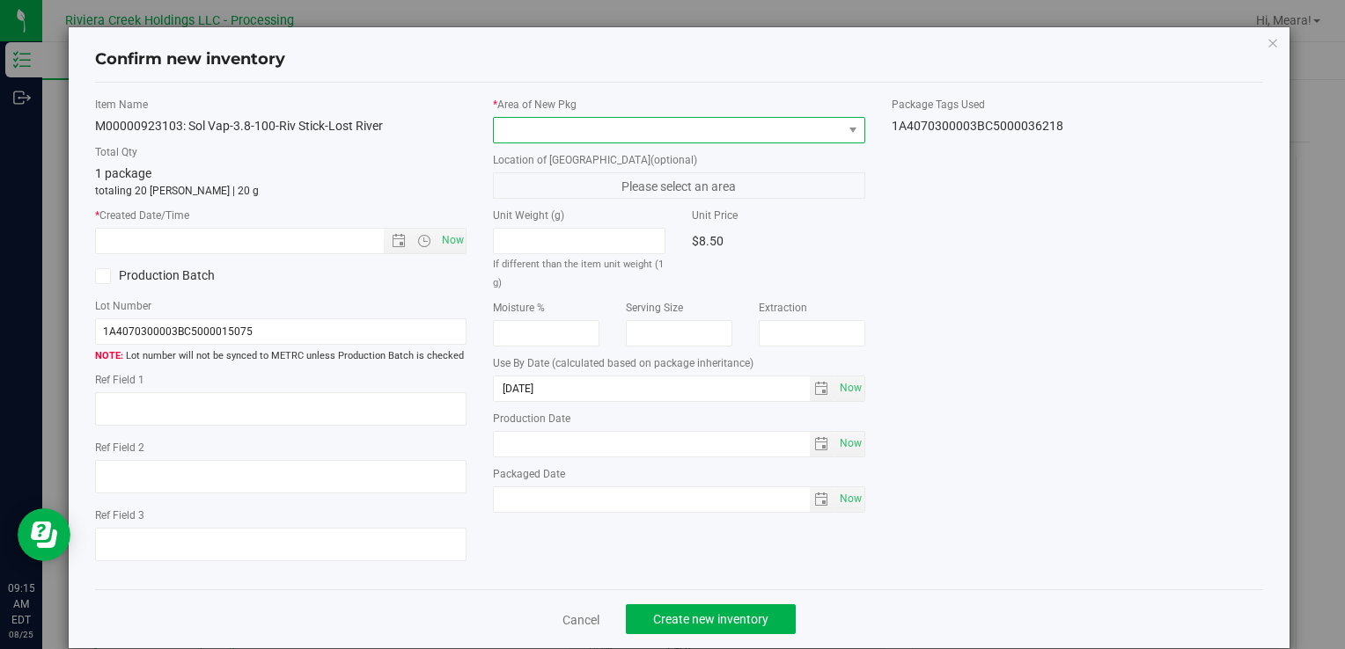
click at [683, 139] on span at bounding box center [668, 130] width 348 height 25
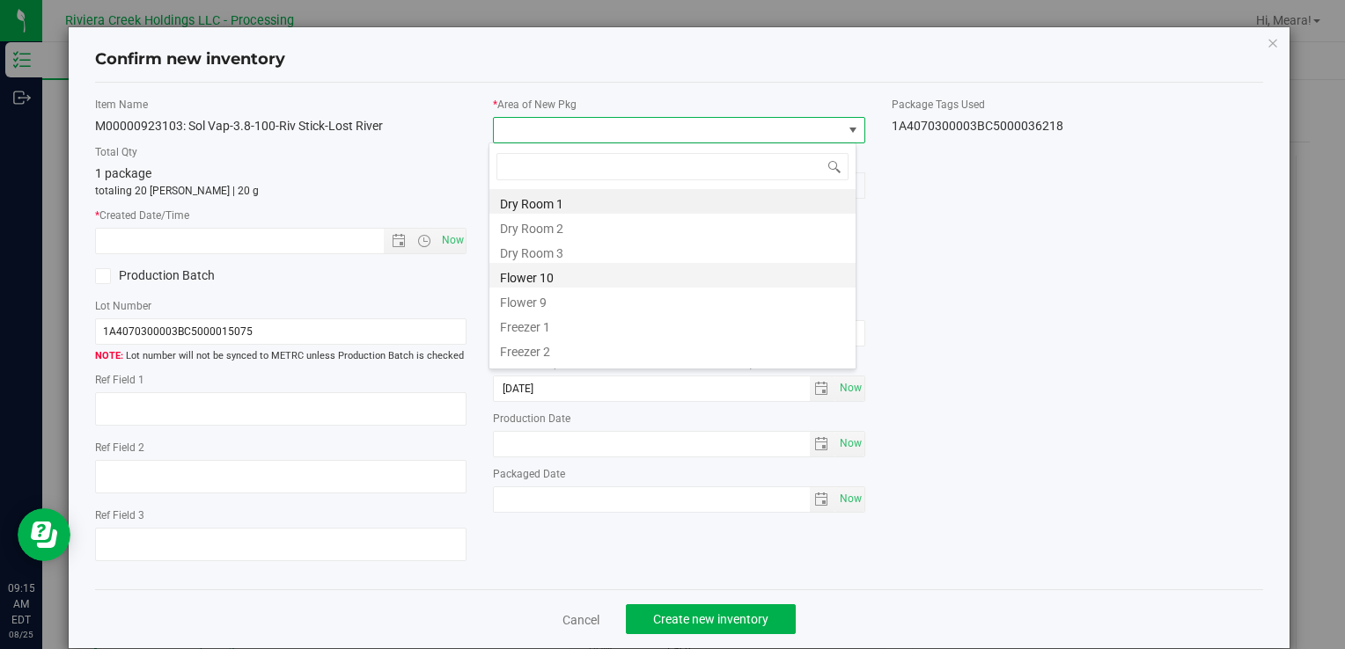
click at [514, 268] on li "Flower 10" at bounding box center [672, 275] width 366 height 25
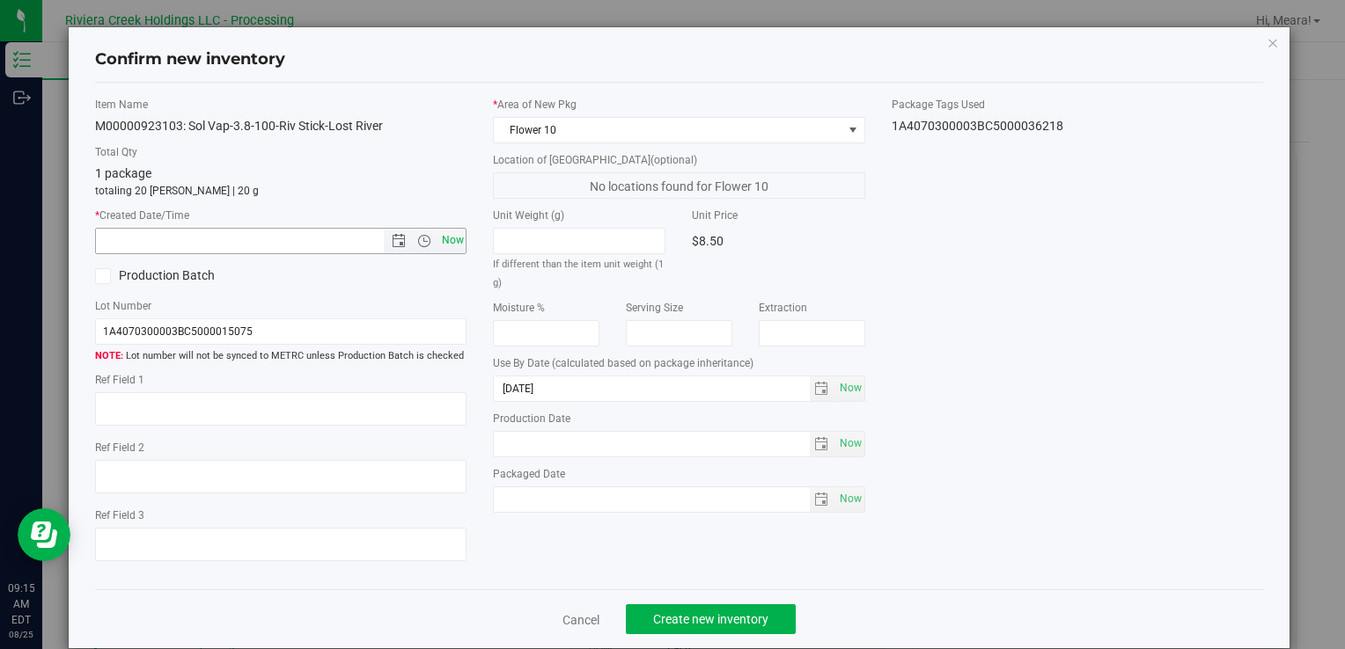
click at [443, 244] on span "Now" at bounding box center [452, 241] width 30 height 26
type input "[DATE] 9:15 AM"
click at [697, 619] on span "Create new inventory" at bounding box center [710, 620] width 115 height 14
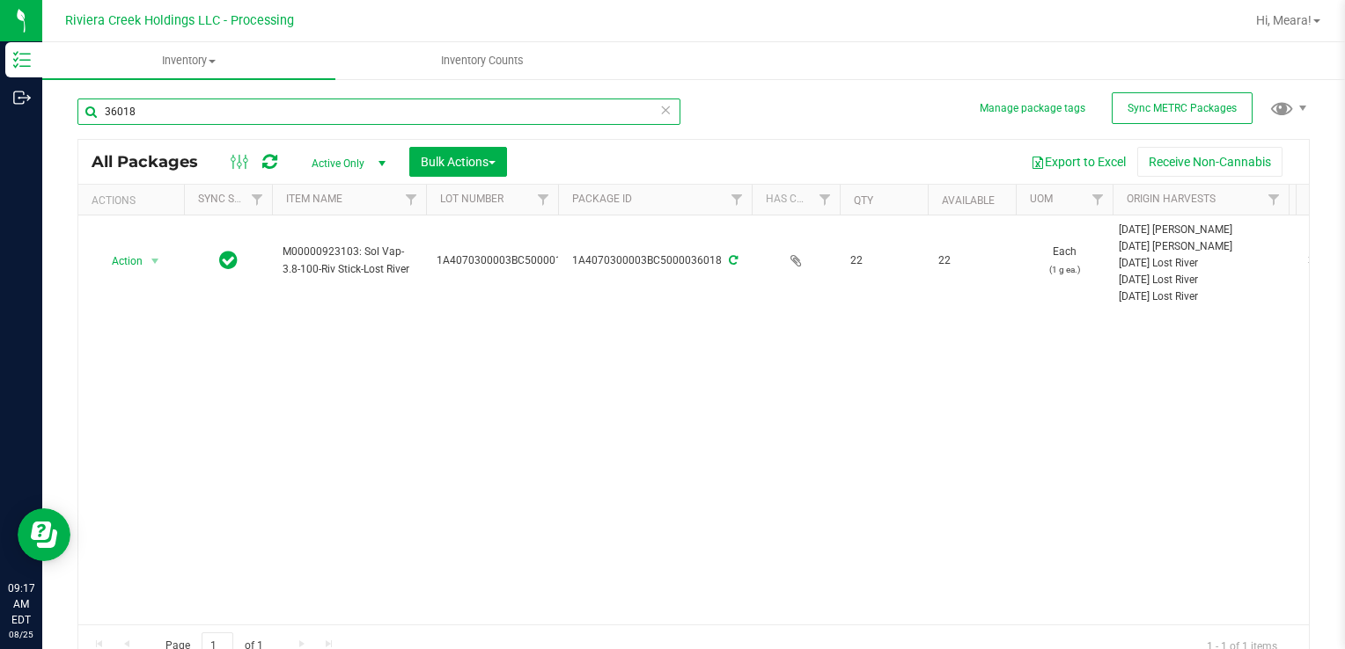
drag, startPoint x: 177, startPoint y: 114, endPoint x: -4, endPoint y: 107, distance: 180.5
click at [0, 107] on html "Inventory Outbound 09:17 AM EDT [DATE] 08/25 Riviera Creek Holdings LLC - Proce…" at bounding box center [672, 324] width 1345 height 649
type input "35283"
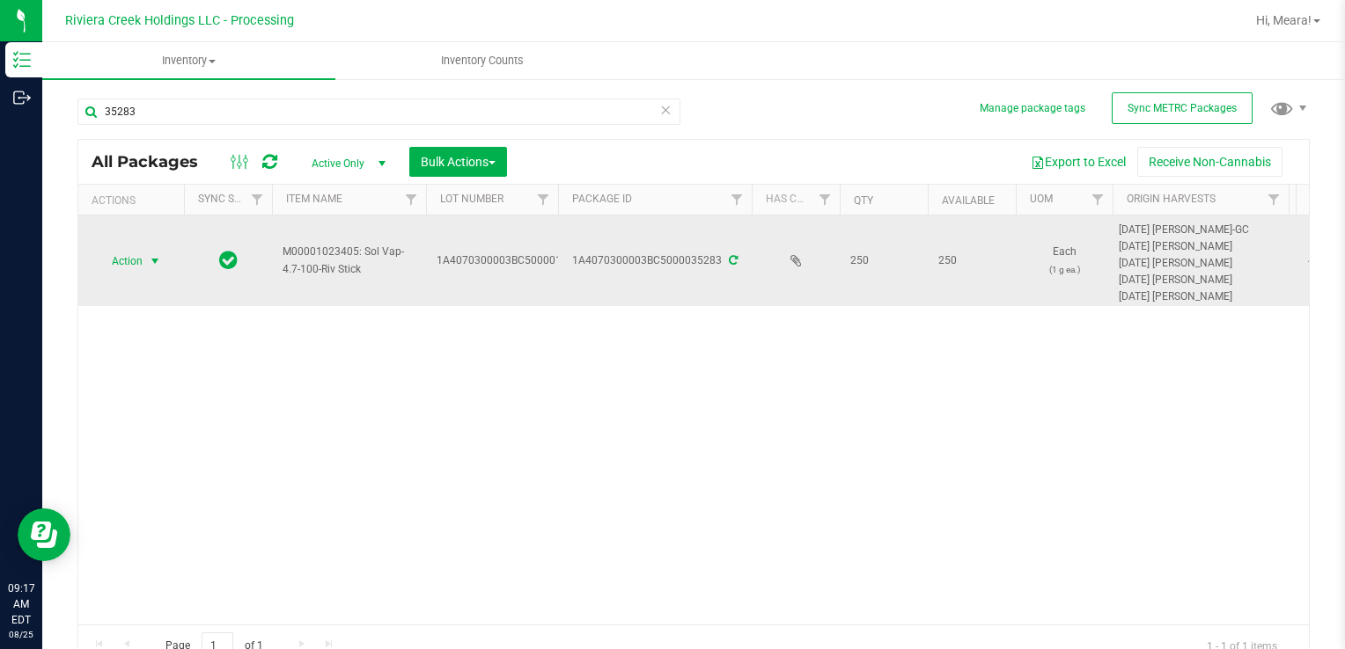
click at [129, 255] on span "Action" at bounding box center [120, 261] width 48 height 25
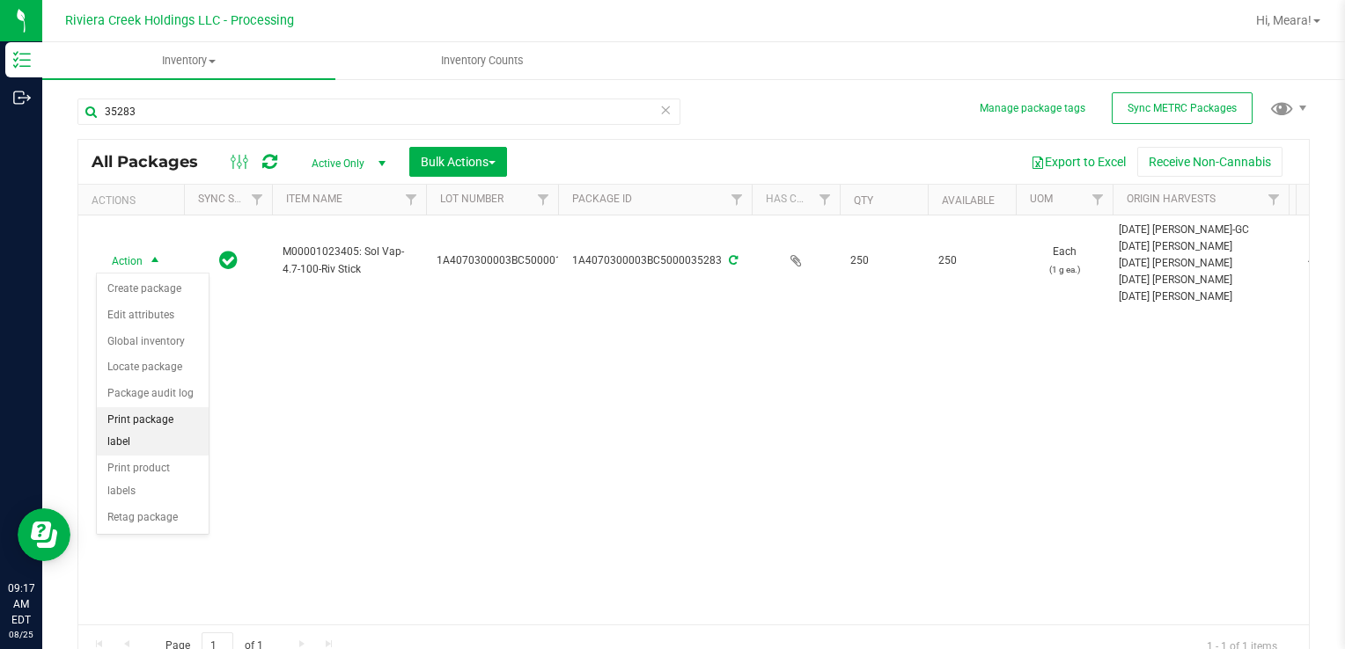
click at [183, 421] on li "Print package label" at bounding box center [153, 431] width 112 height 48
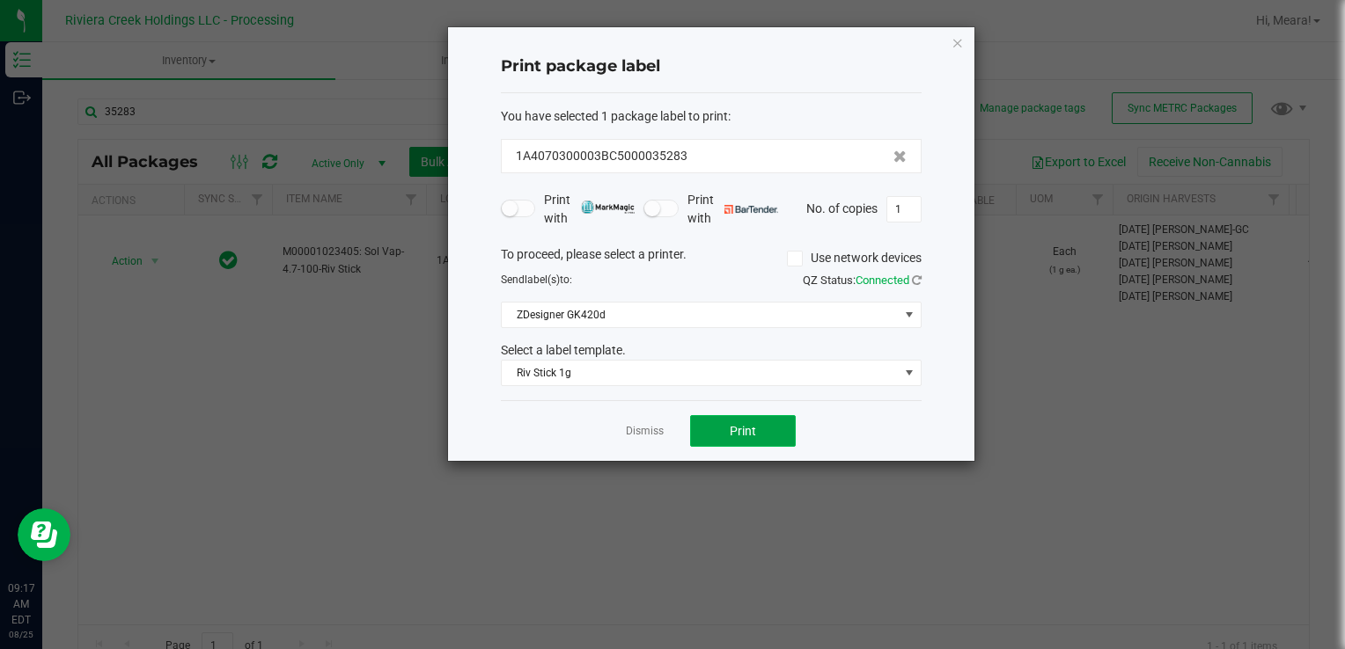
click at [752, 431] on span "Print" at bounding box center [743, 431] width 26 height 14
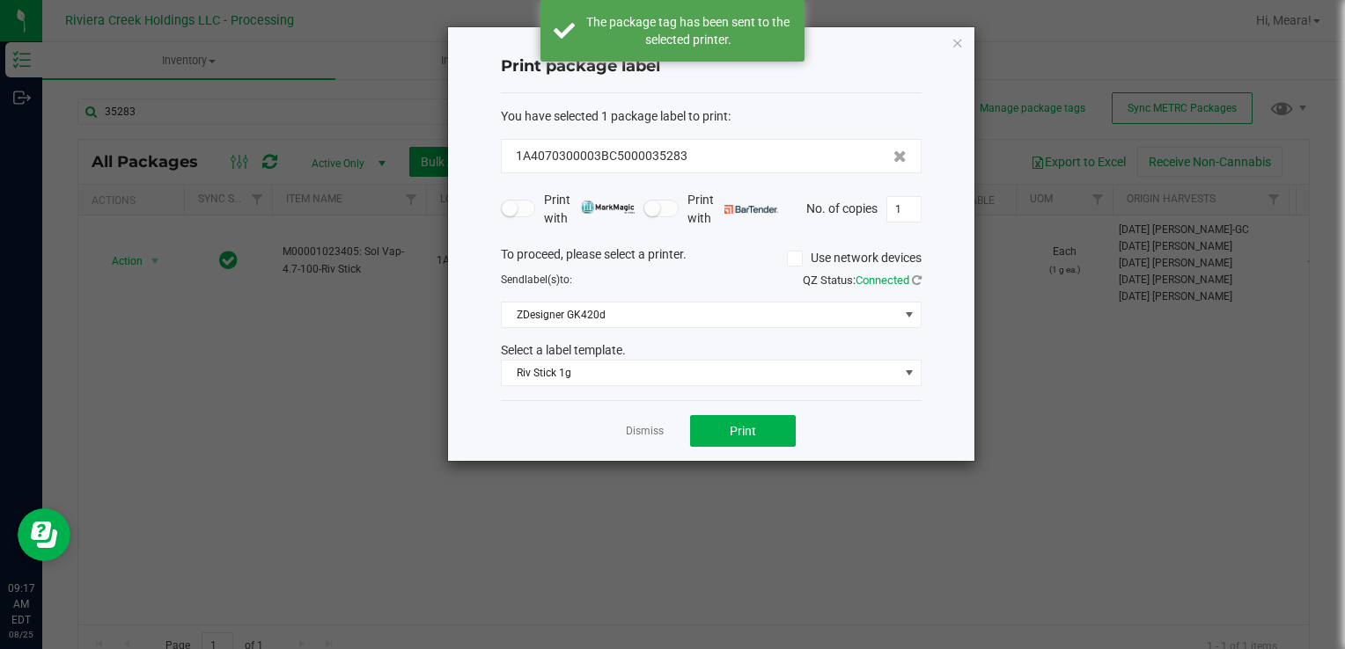
click at [632, 425] on link "Dismiss" at bounding box center [645, 431] width 38 height 15
click at [632, 426] on div "Action Action Create package Edit attributes Global inventory Locate package Pa…" at bounding box center [693, 420] width 1230 height 409
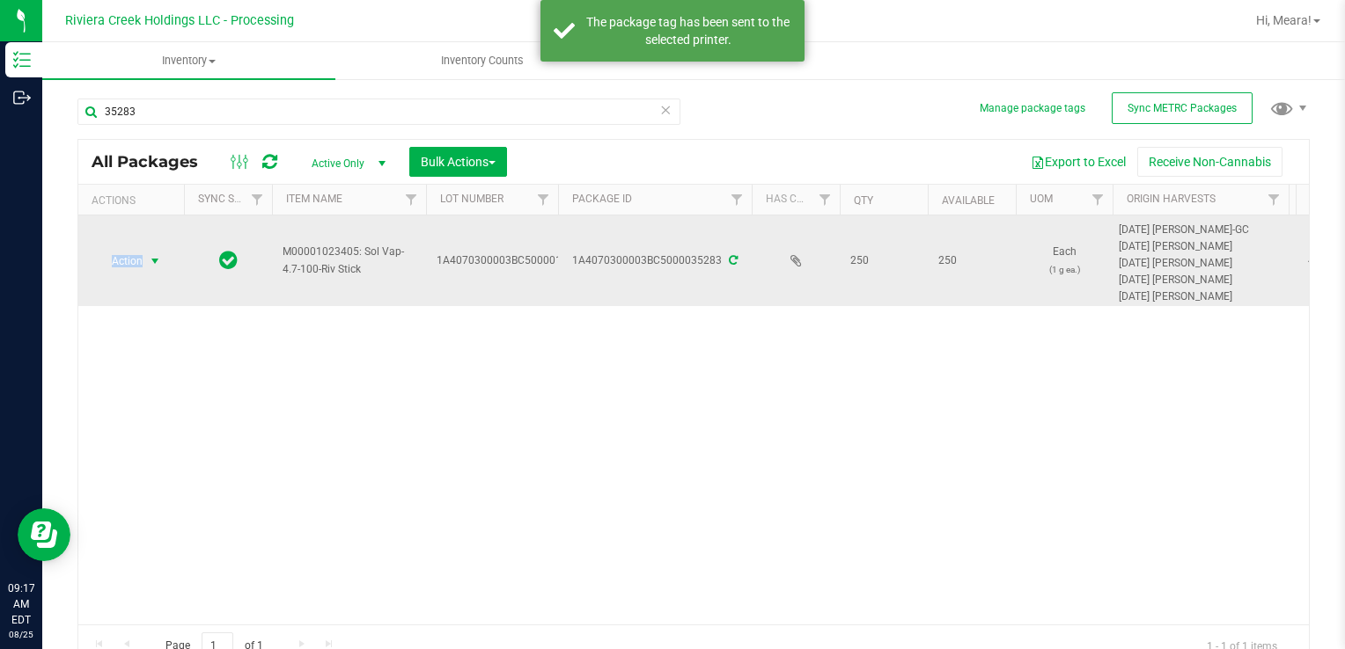
click at [128, 266] on span "Action" at bounding box center [120, 261] width 48 height 25
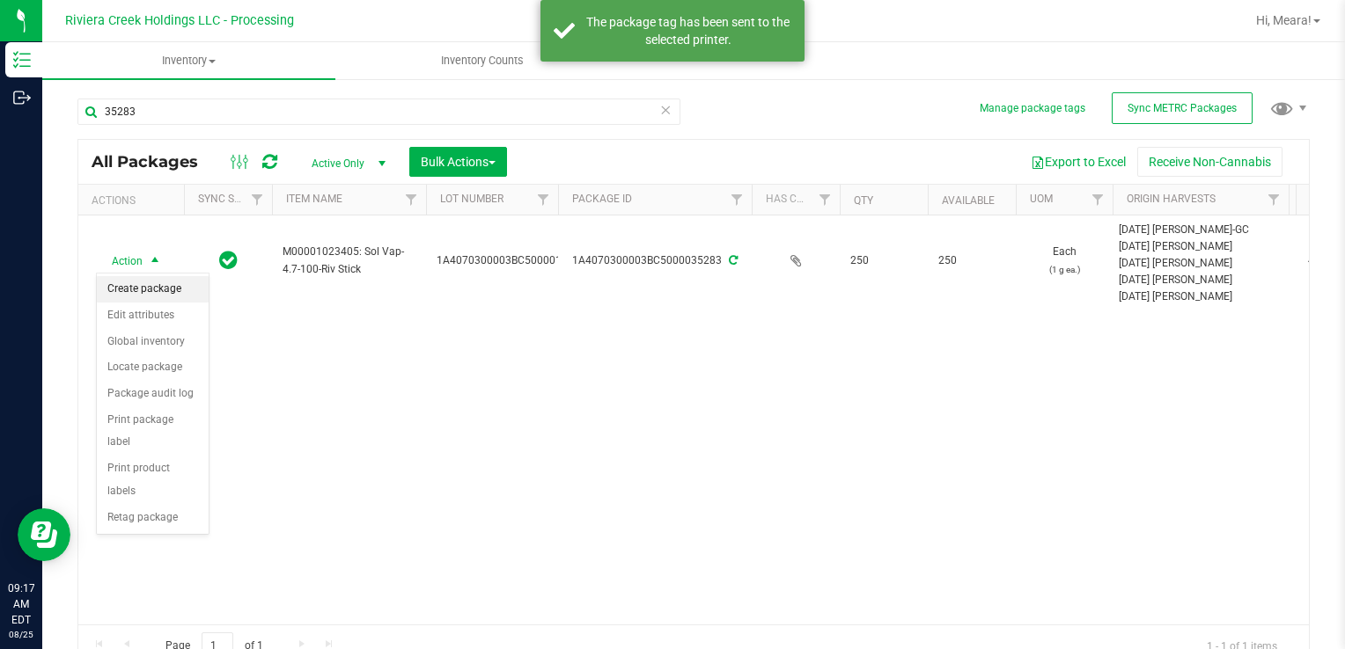
click at [132, 278] on li "Create package" at bounding box center [153, 289] width 112 height 26
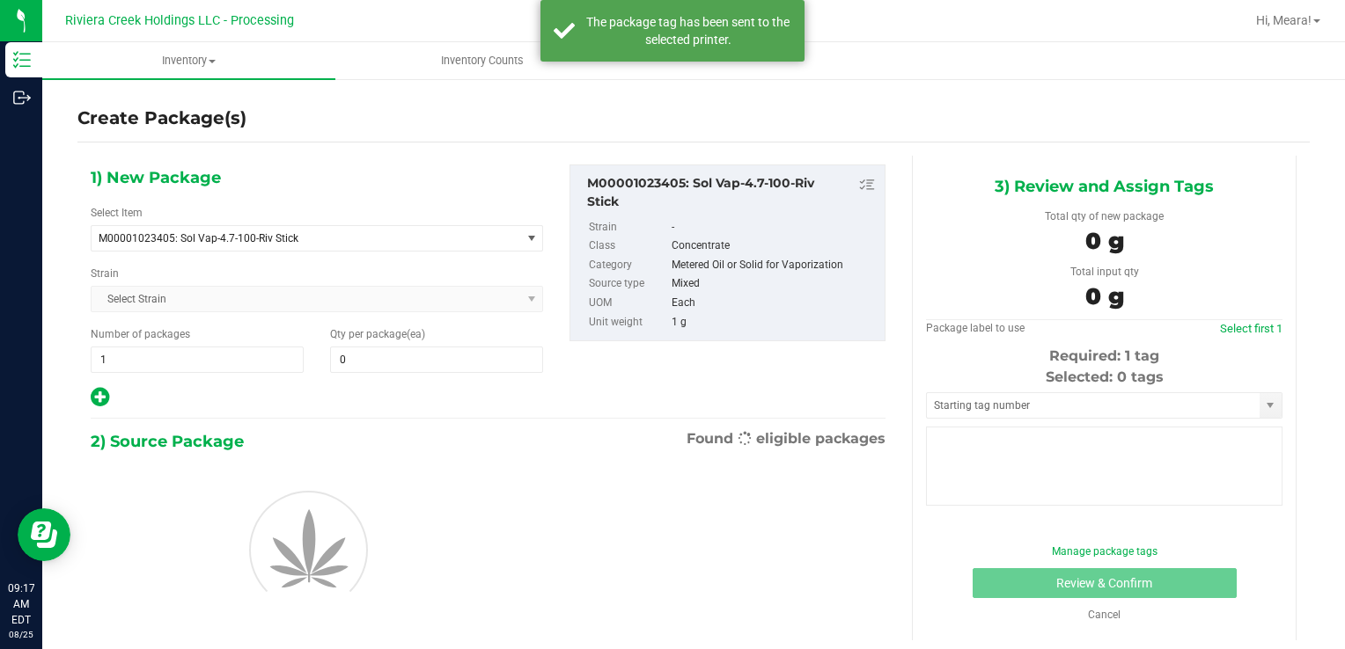
type input "0"
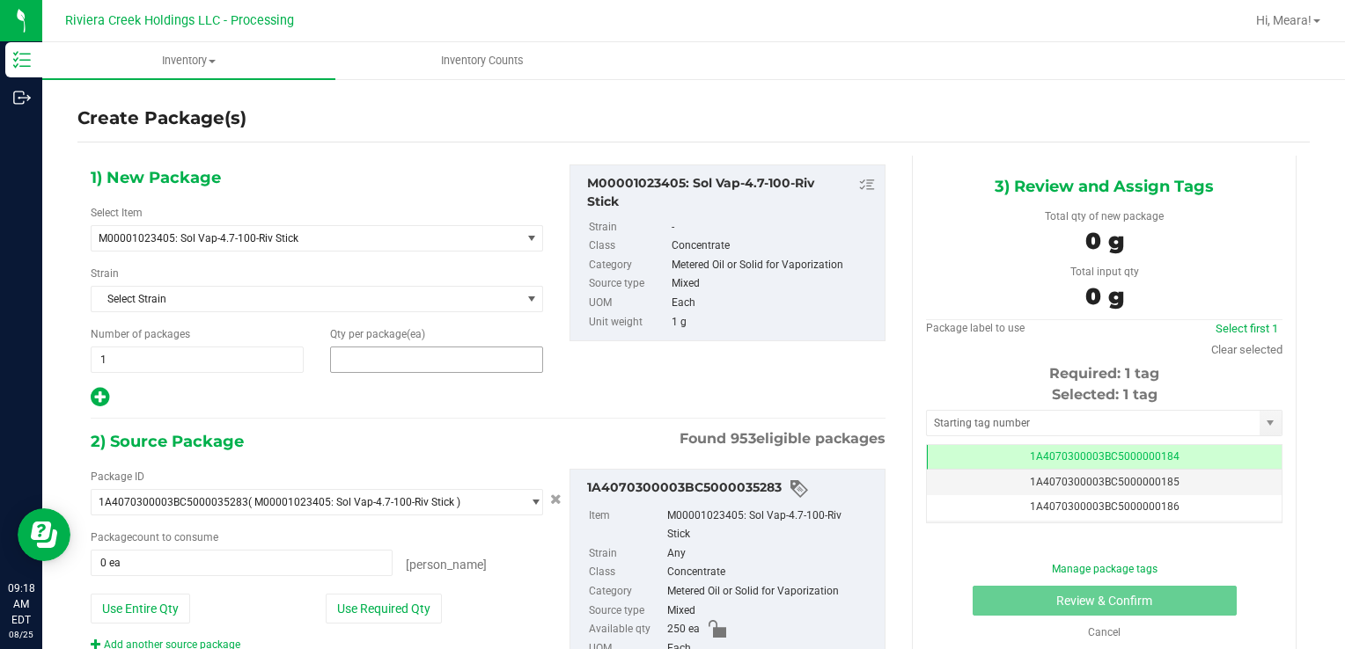
click at [488, 356] on span at bounding box center [436, 360] width 213 height 26
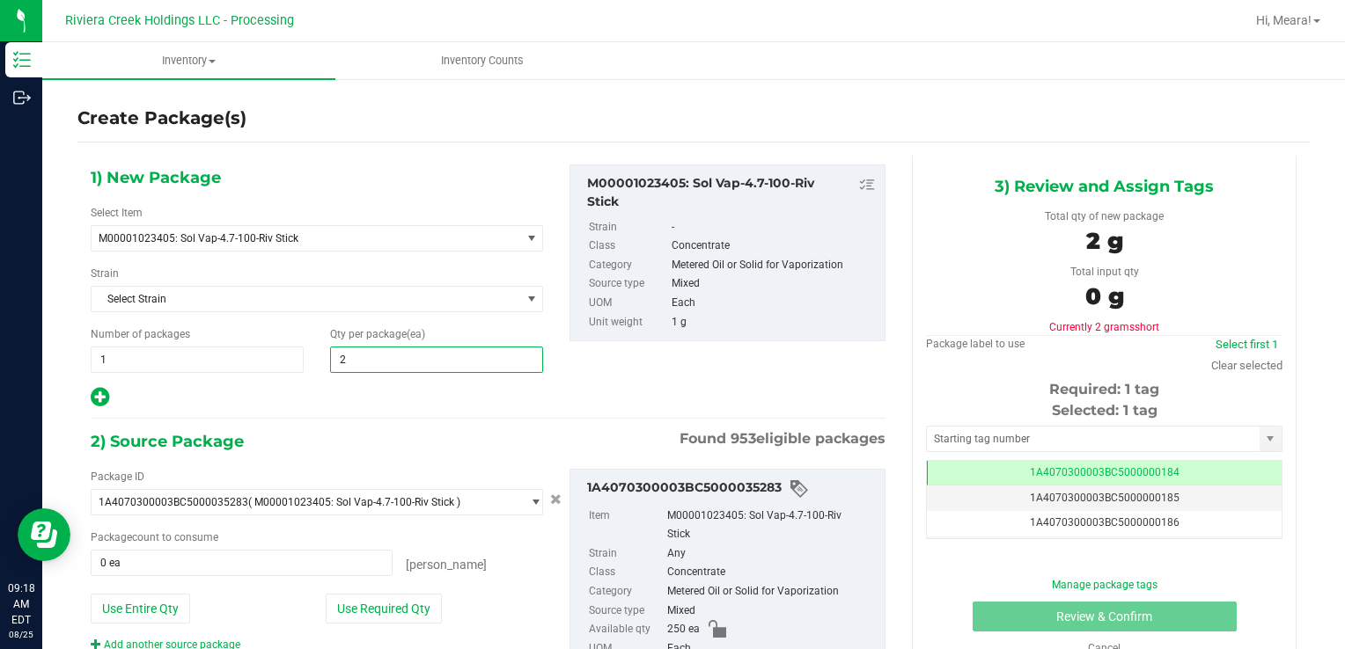
type input "20"
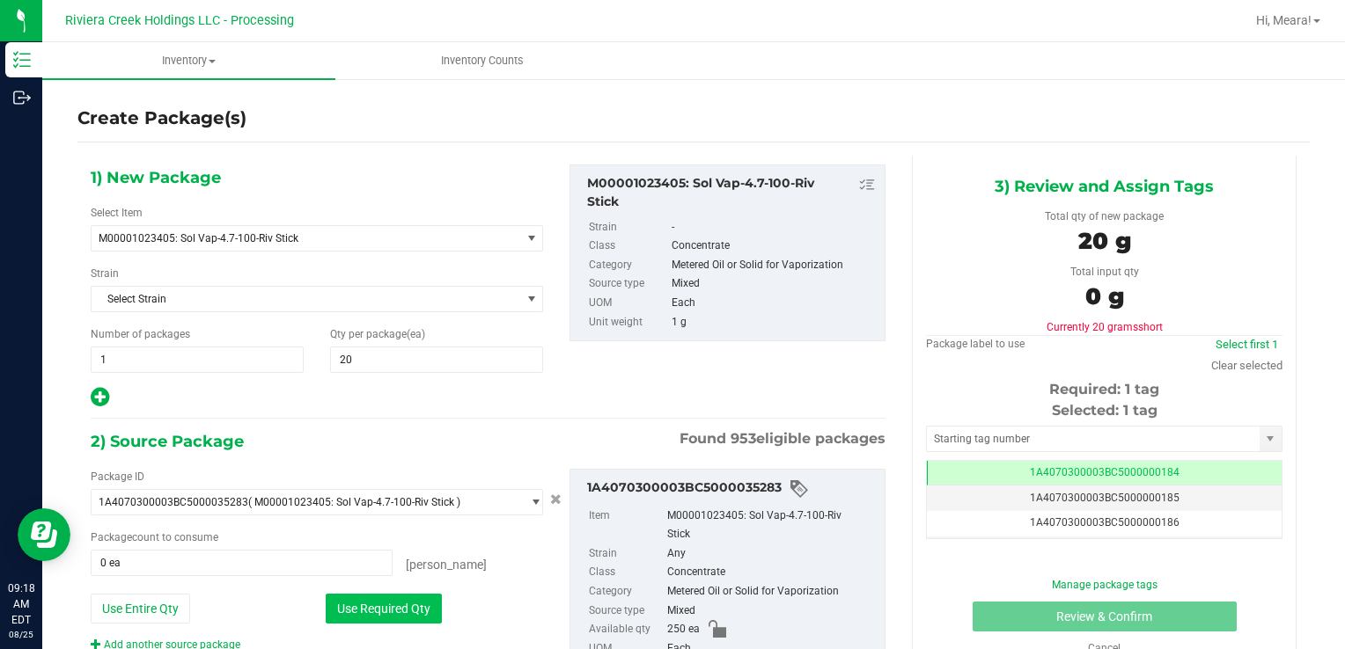
click at [402, 607] on button "Use Required Qty" at bounding box center [384, 609] width 116 height 30
type input "20 ea"
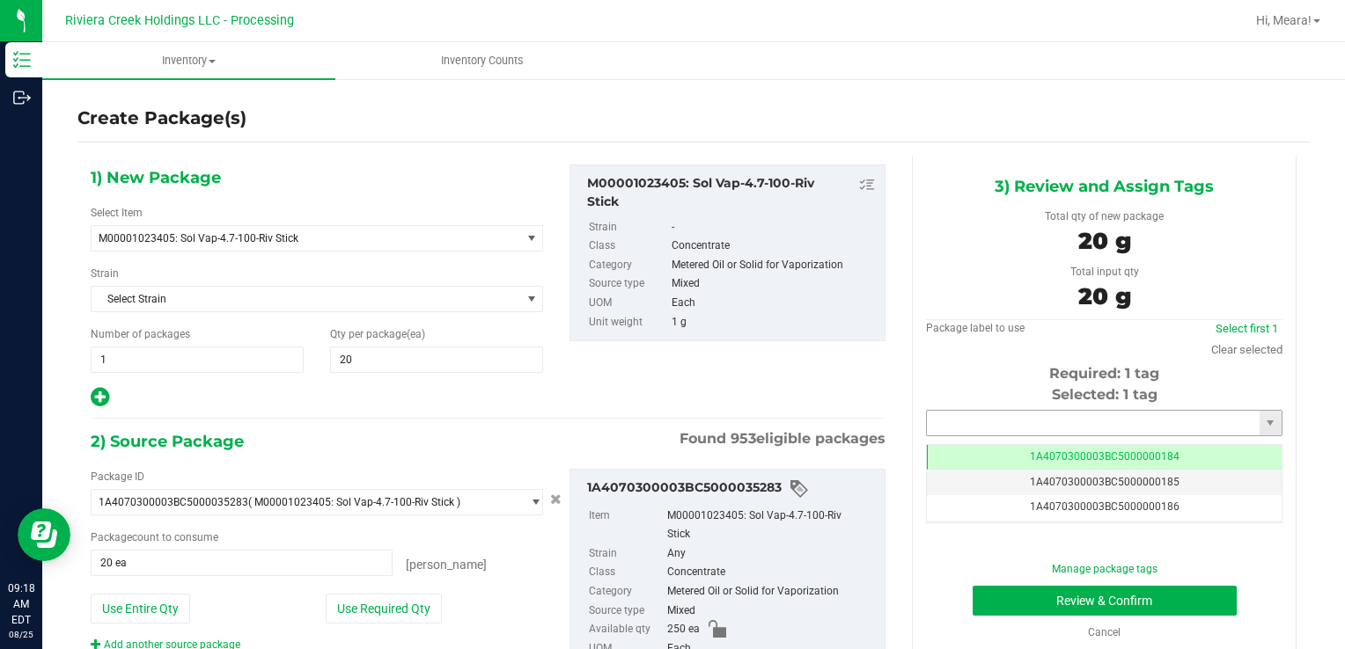
click at [1068, 414] on input "text" at bounding box center [1093, 423] width 333 height 25
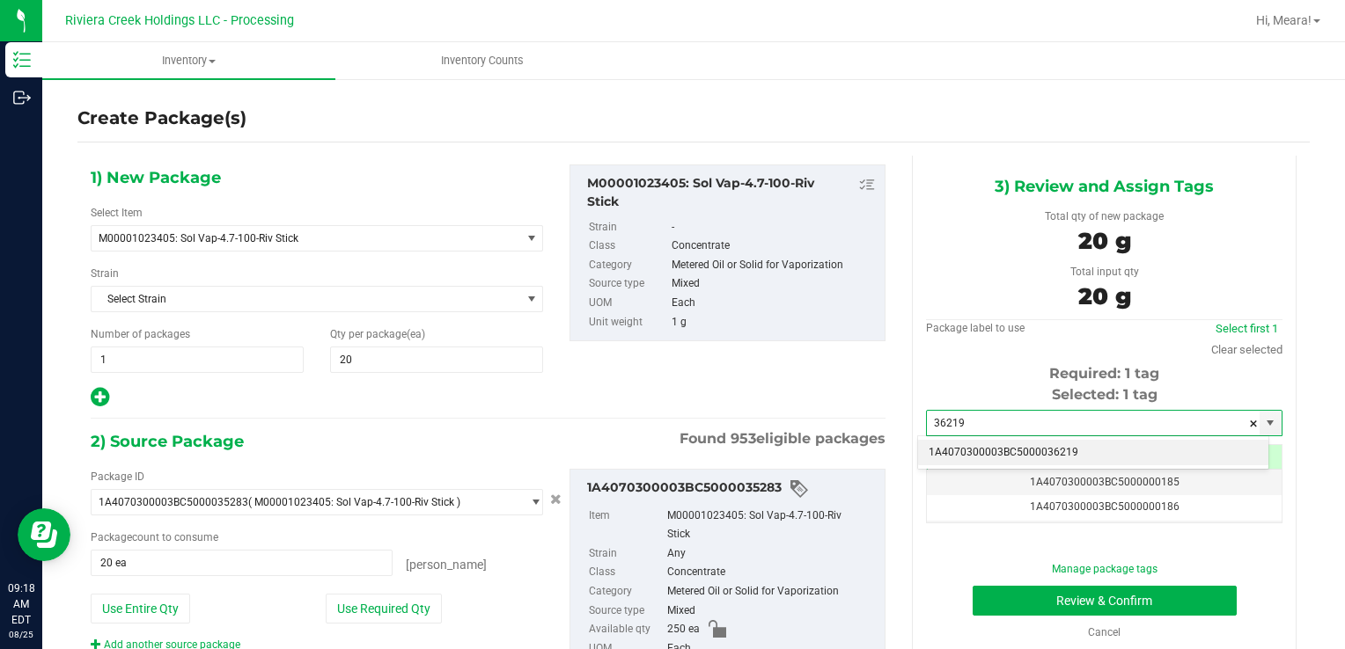
click at [1055, 443] on li "1A4070300003BC5000036219" at bounding box center [1093, 453] width 350 height 26
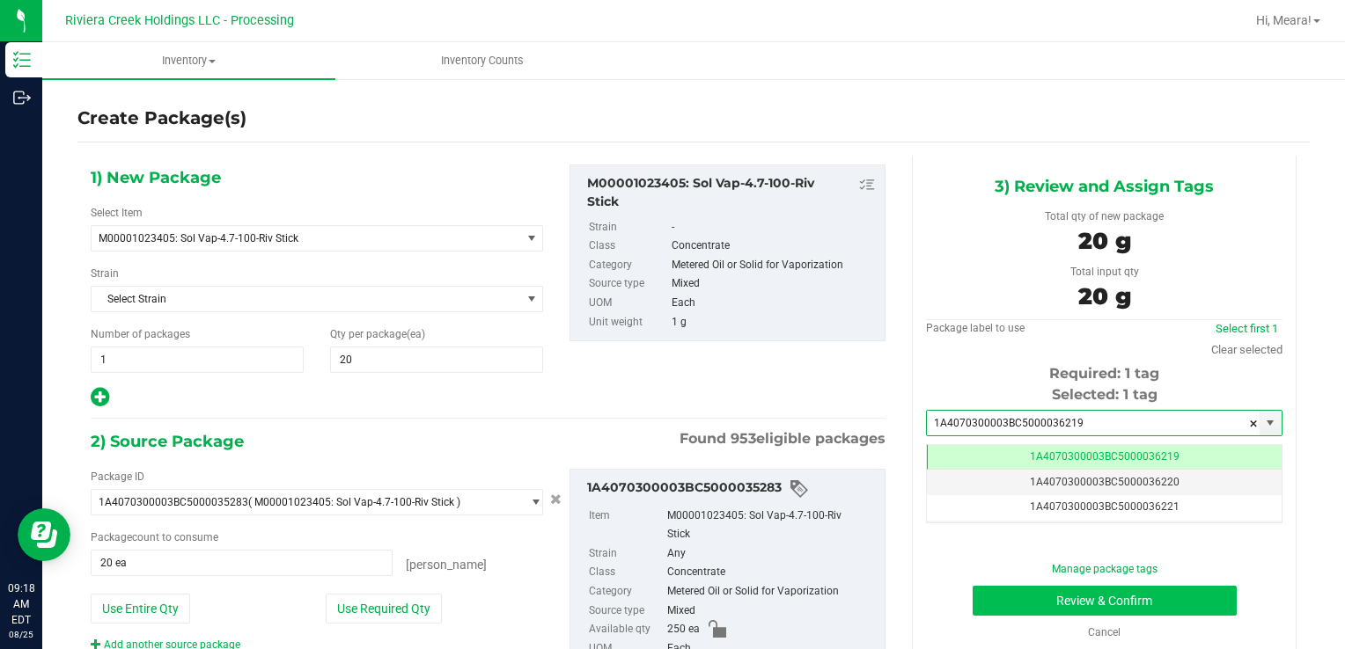
type input "1A4070300003BC5000036219"
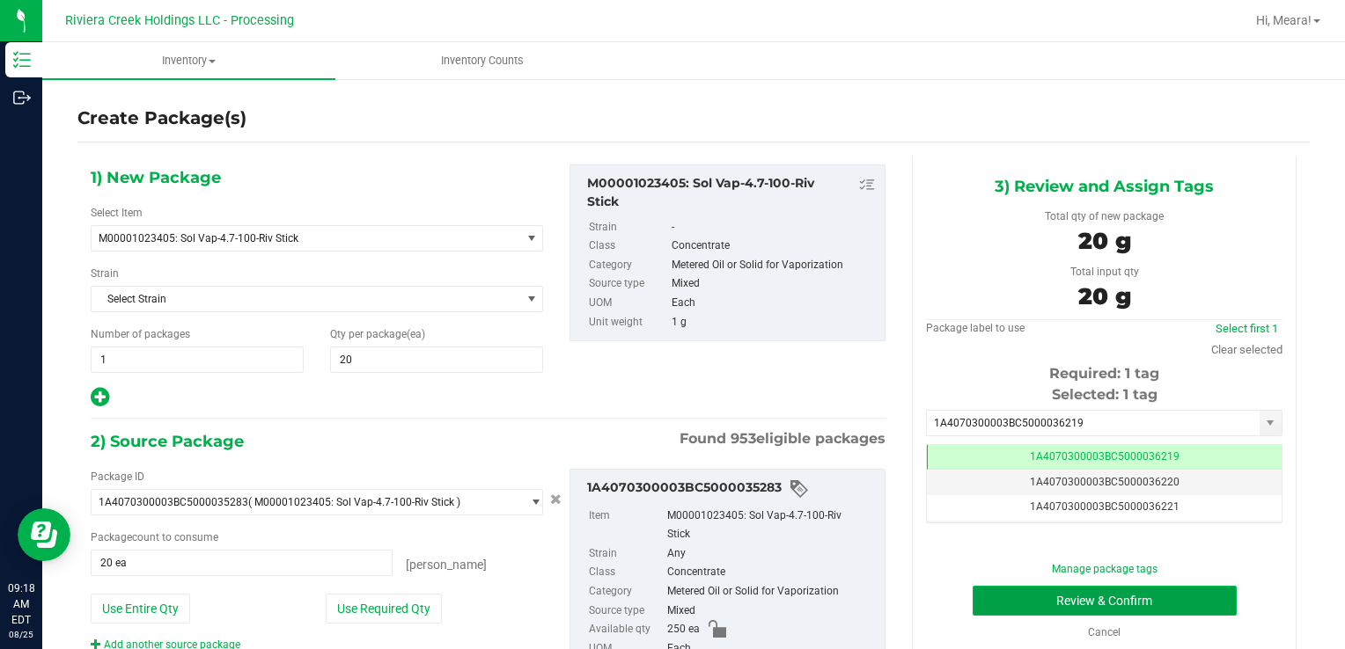
click at [1013, 607] on button "Review & Confirm" at bounding box center [1104, 601] width 264 height 30
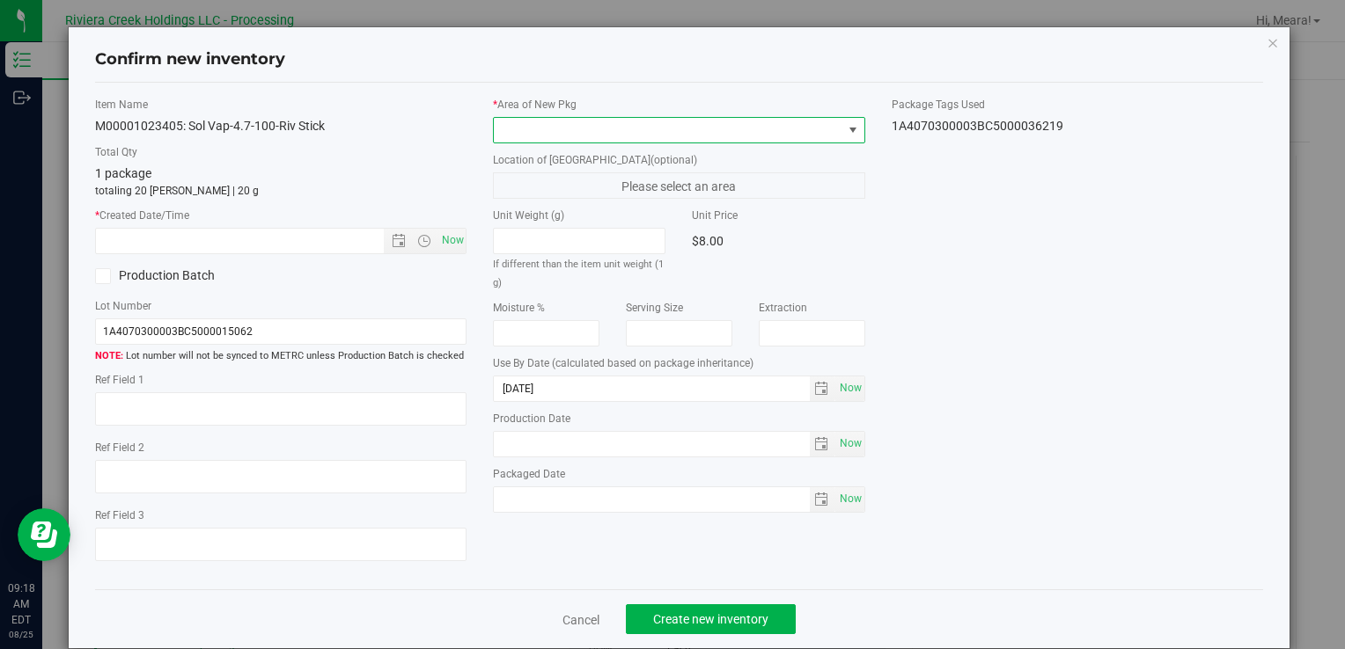
click at [681, 127] on span at bounding box center [668, 130] width 348 height 25
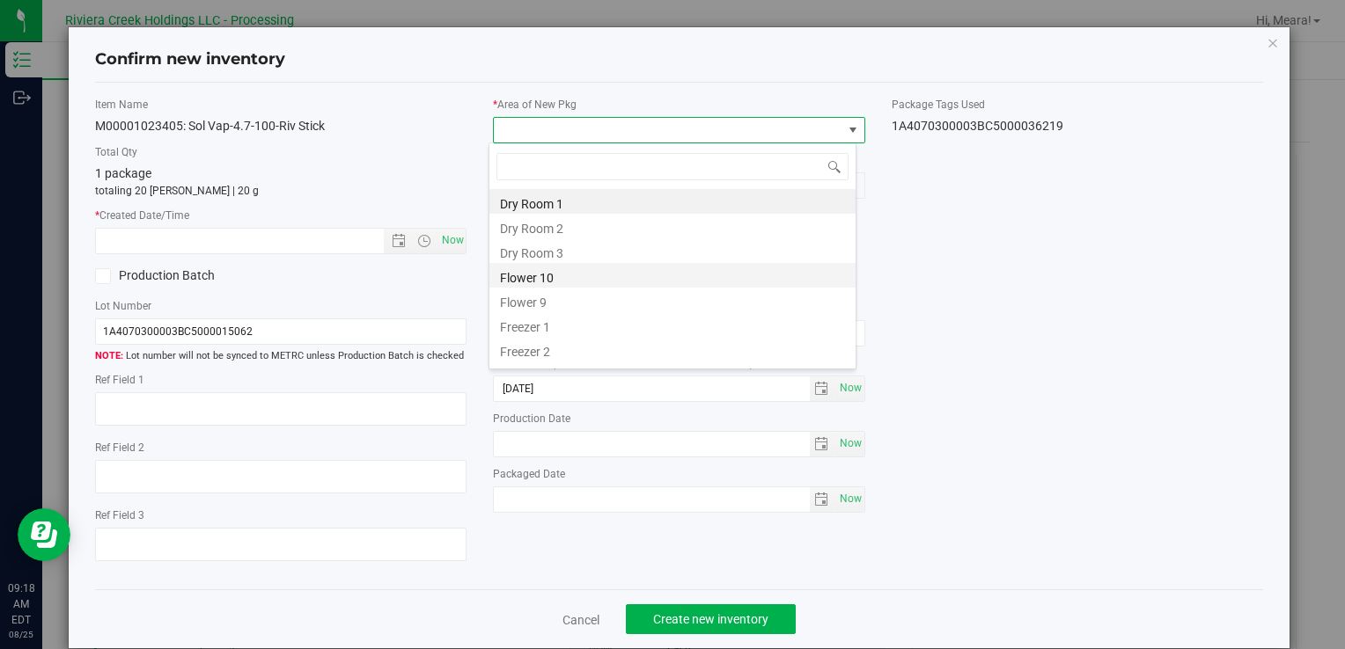
drag, startPoint x: 546, startPoint y: 269, endPoint x: 479, endPoint y: 245, distance: 71.3
click at [545, 269] on li "Flower 10" at bounding box center [672, 275] width 366 height 25
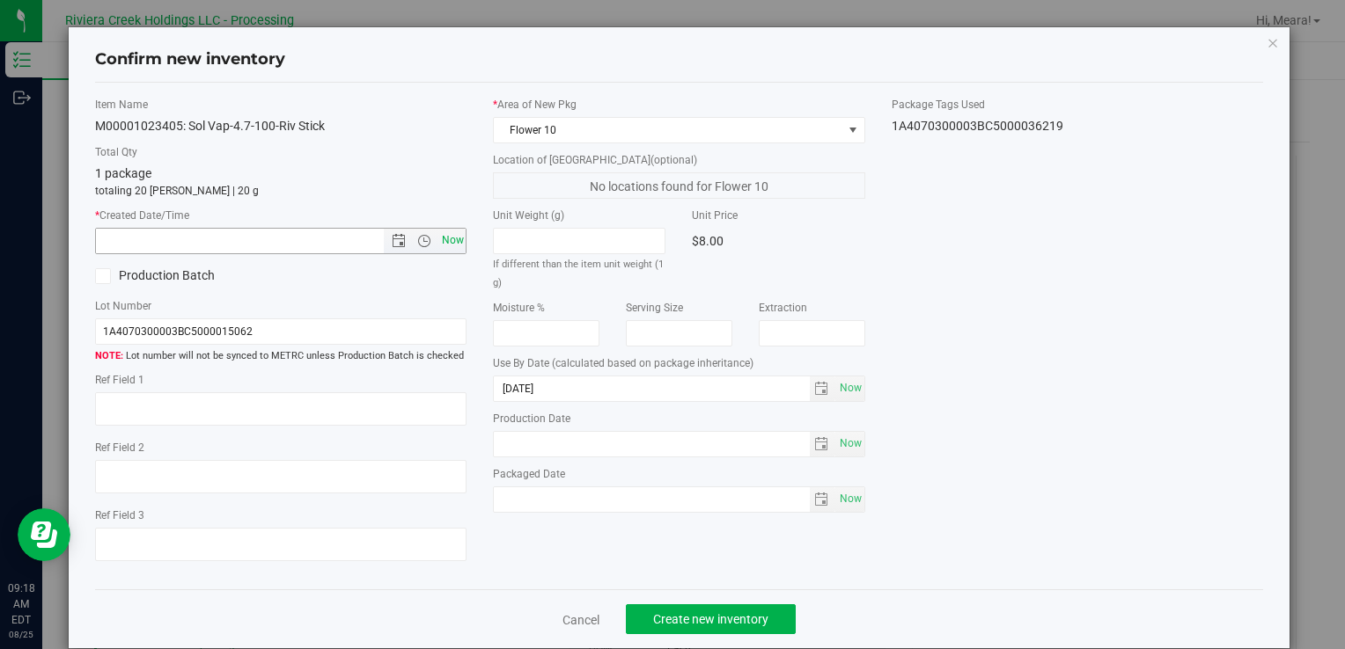
drag, startPoint x: 444, startPoint y: 231, endPoint x: 657, endPoint y: 489, distance: 335.1
click at [444, 231] on span "Now" at bounding box center [452, 241] width 30 height 26
type input "[DATE] 9:18 AM"
drag, startPoint x: 709, startPoint y: 615, endPoint x: 700, endPoint y: 605, distance: 13.7
click at [708, 614] on span "Create new inventory" at bounding box center [710, 620] width 115 height 14
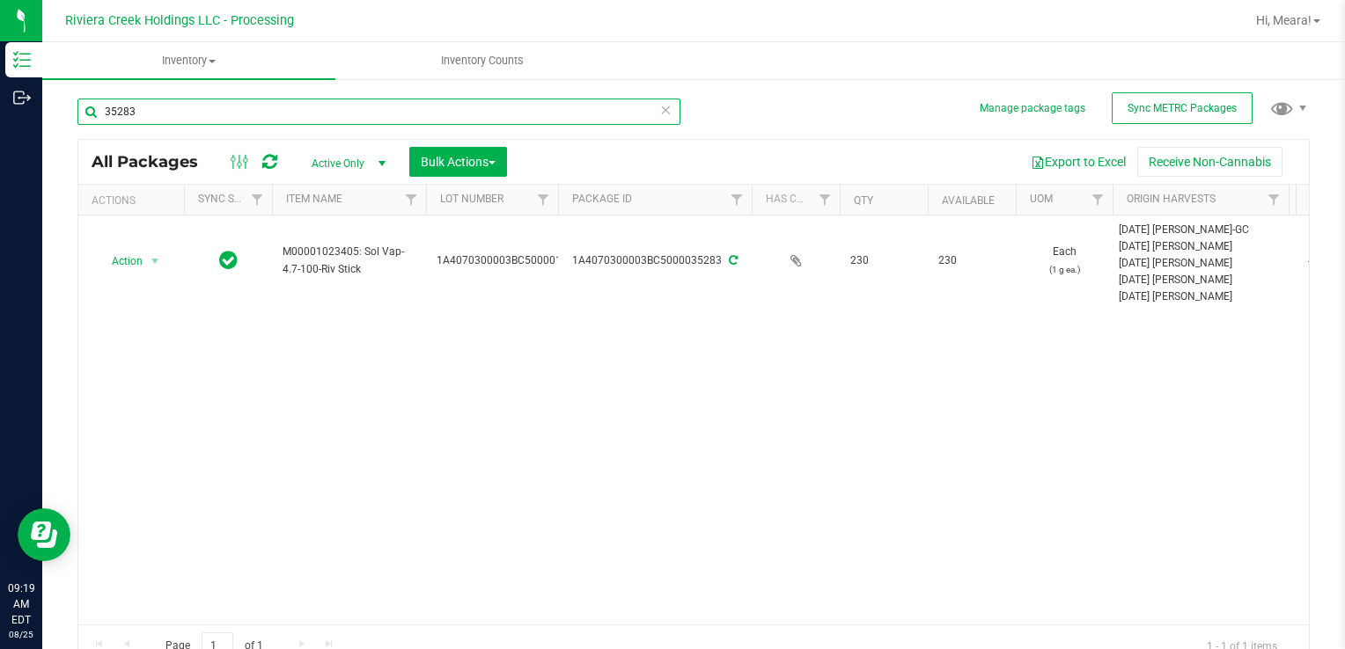
click at [34, 111] on div "Inventory Outbound 09:19 AM EDT [DATE] 08/25 Riviera Creek Holdings LLC - Proce…" at bounding box center [672, 324] width 1345 height 649
type input "34356"
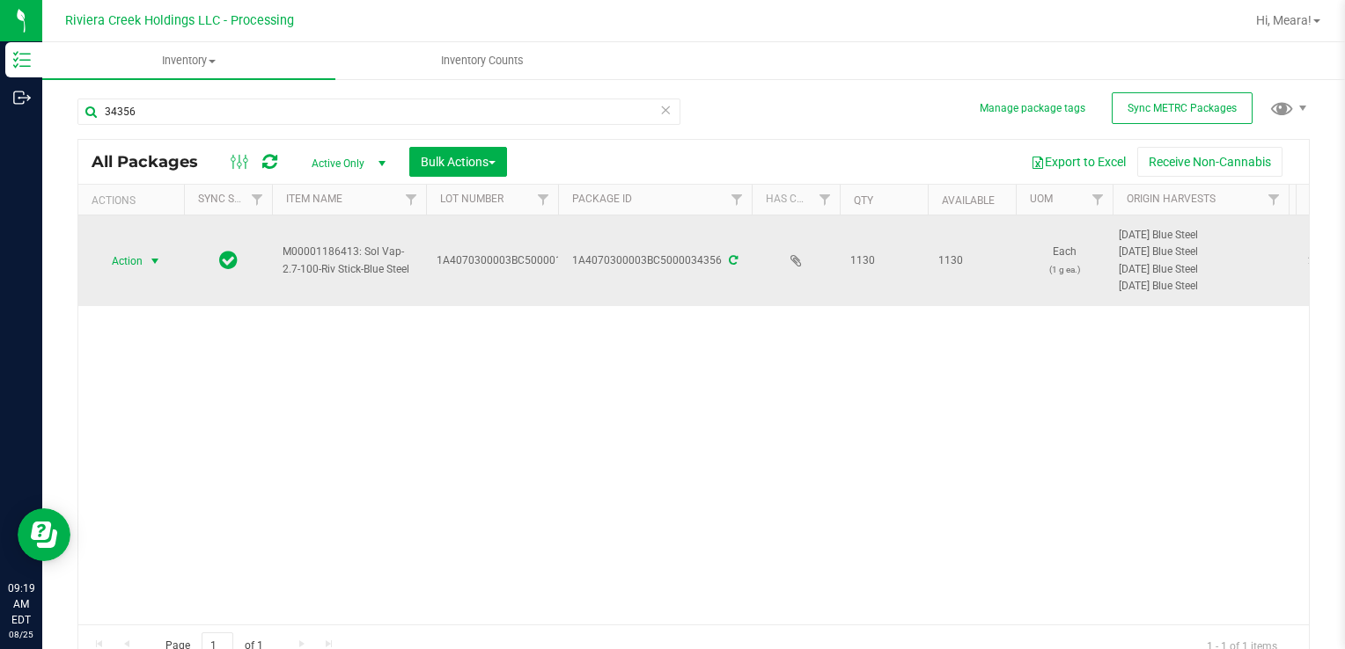
click at [138, 256] on span "Action" at bounding box center [120, 261] width 48 height 25
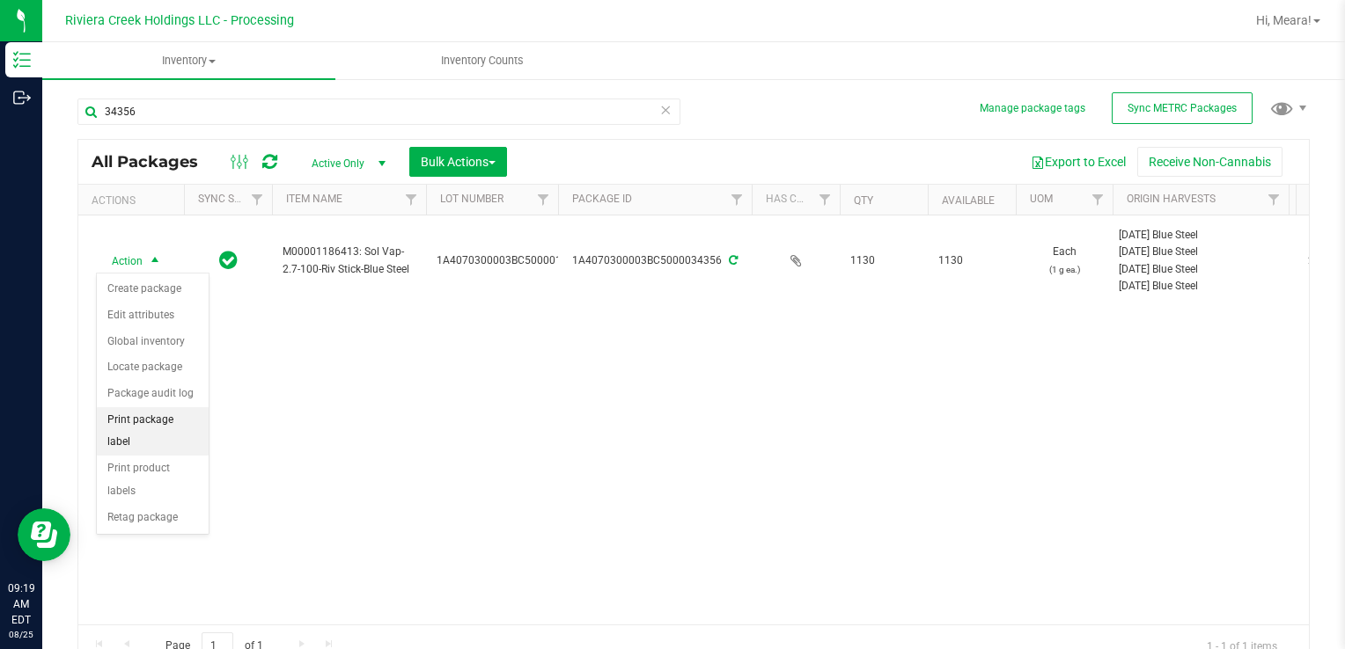
click at [187, 415] on li "Print package label" at bounding box center [153, 431] width 112 height 48
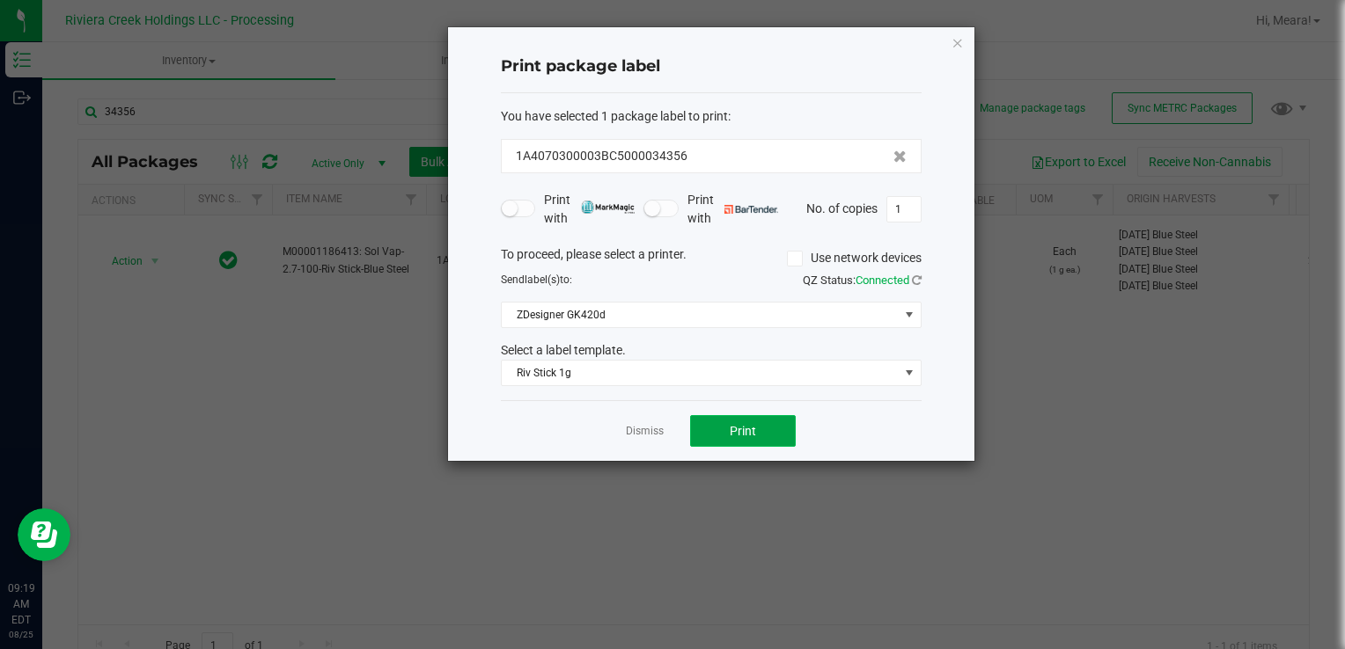
click at [725, 429] on button "Print" at bounding box center [743, 431] width 106 height 32
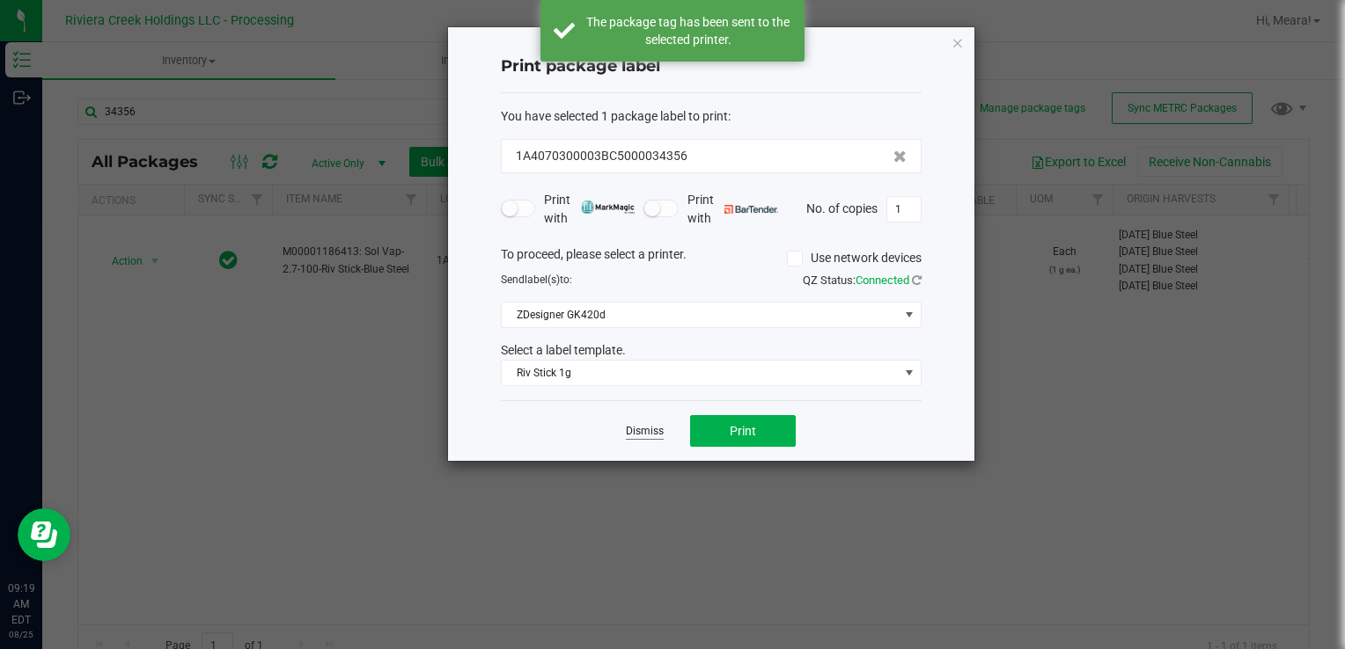
click at [631, 431] on link "Dismiss" at bounding box center [645, 431] width 38 height 15
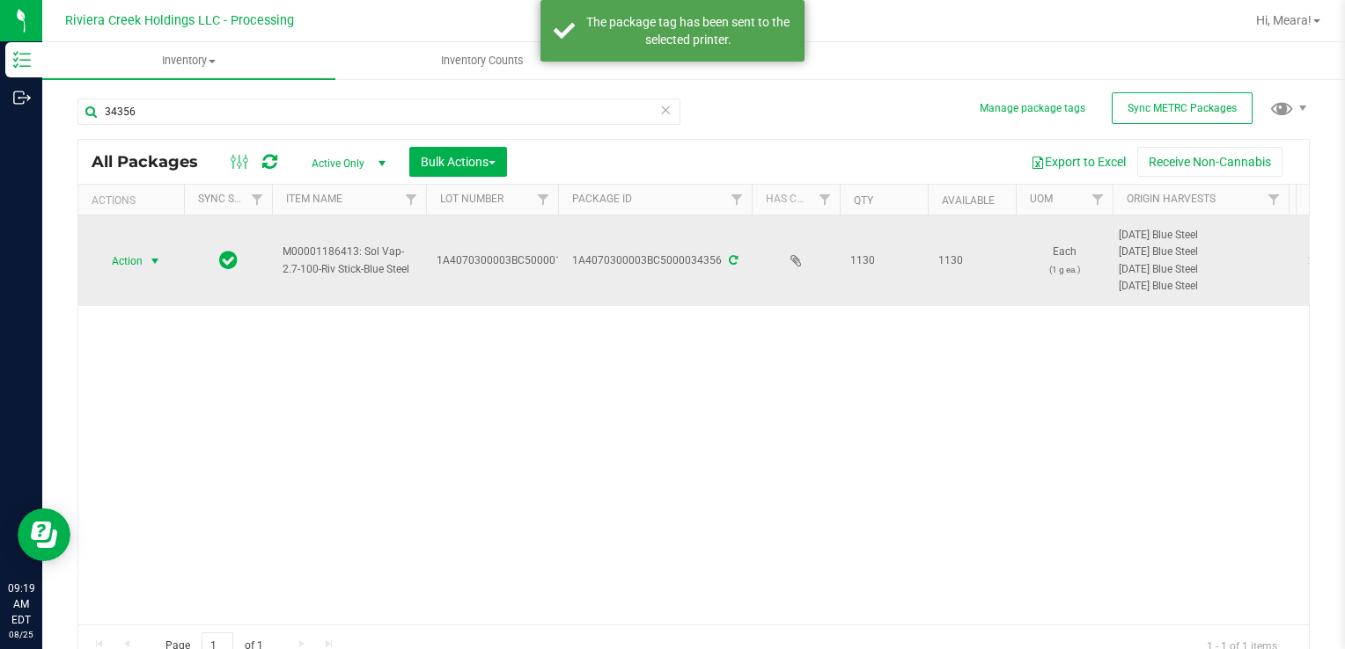
click at [131, 260] on span "Action" at bounding box center [120, 261] width 48 height 25
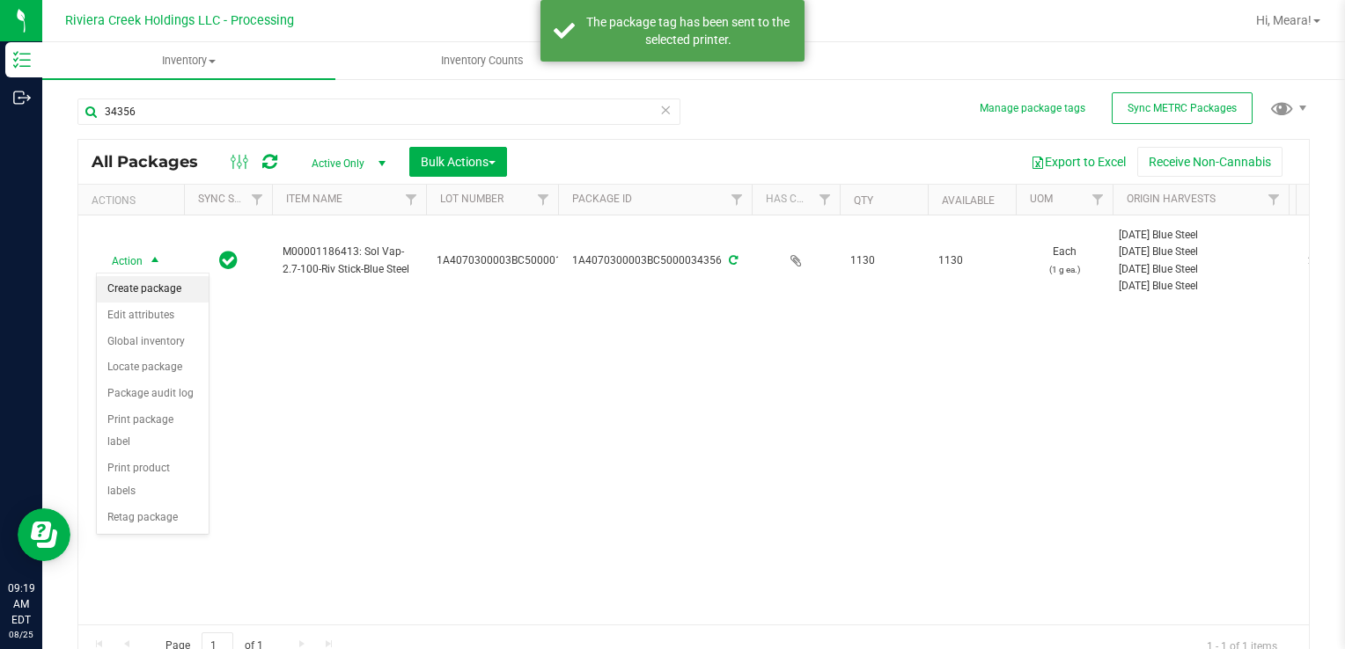
click at [147, 295] on li "Create package" at bounding box center [153, 289] width 112 height 26
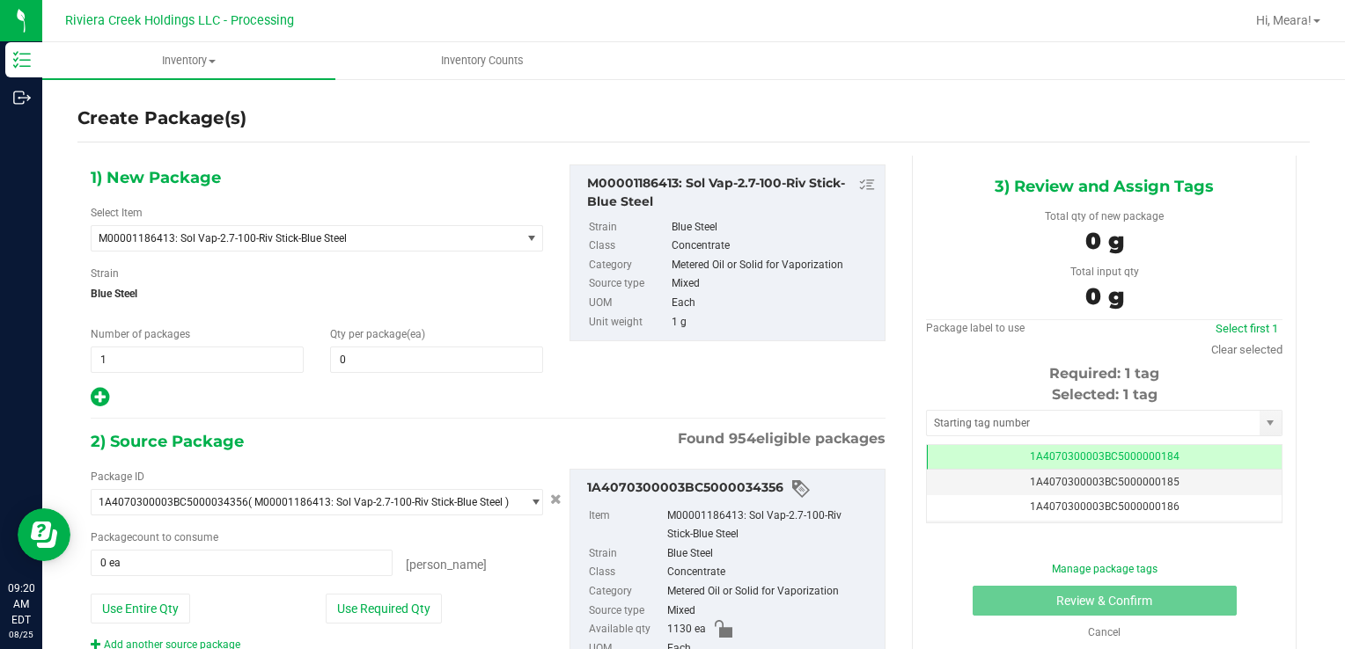
click at [489, 342] on div "Qty per package (ea) 0 0" at bounding box center [436, 349] width 239 height 47
click at [482, 354] on span at bounding box center [436, 360] width 213 height 26
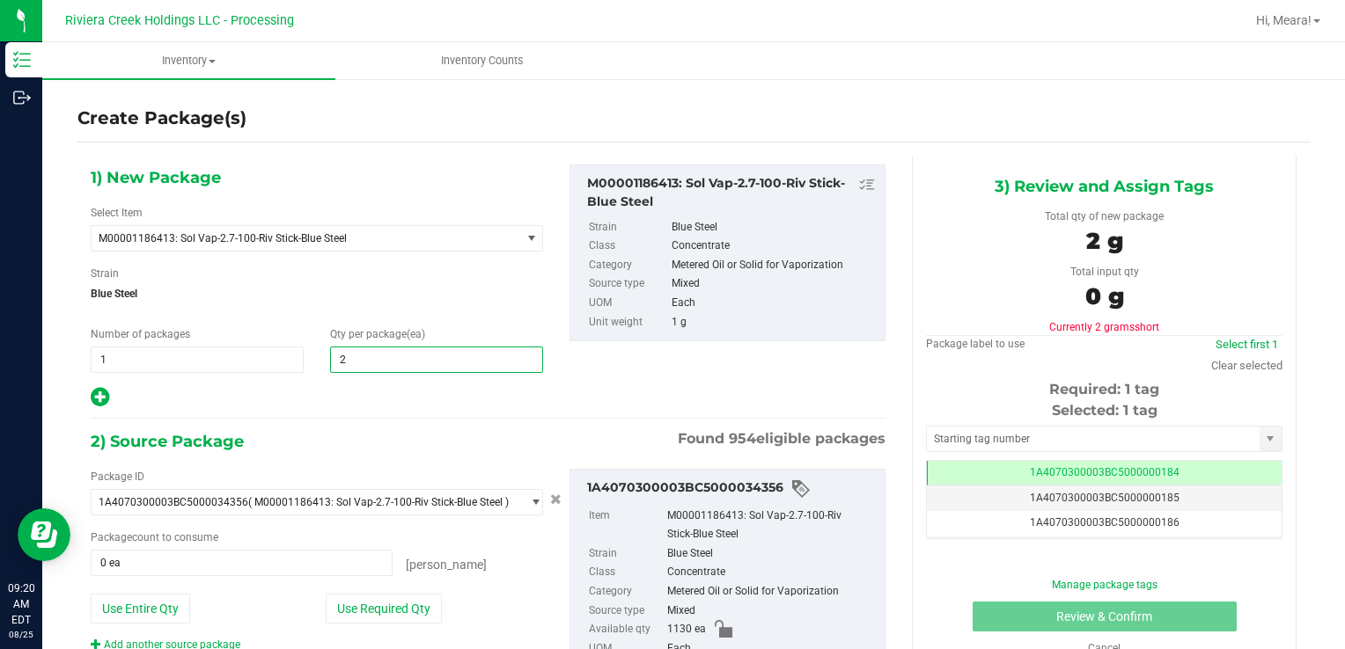
type input "20"
click at [353, 608] on button "Use Required Qty" at bounding box center [384, 609] width 116 height 30
type input "20 ea"
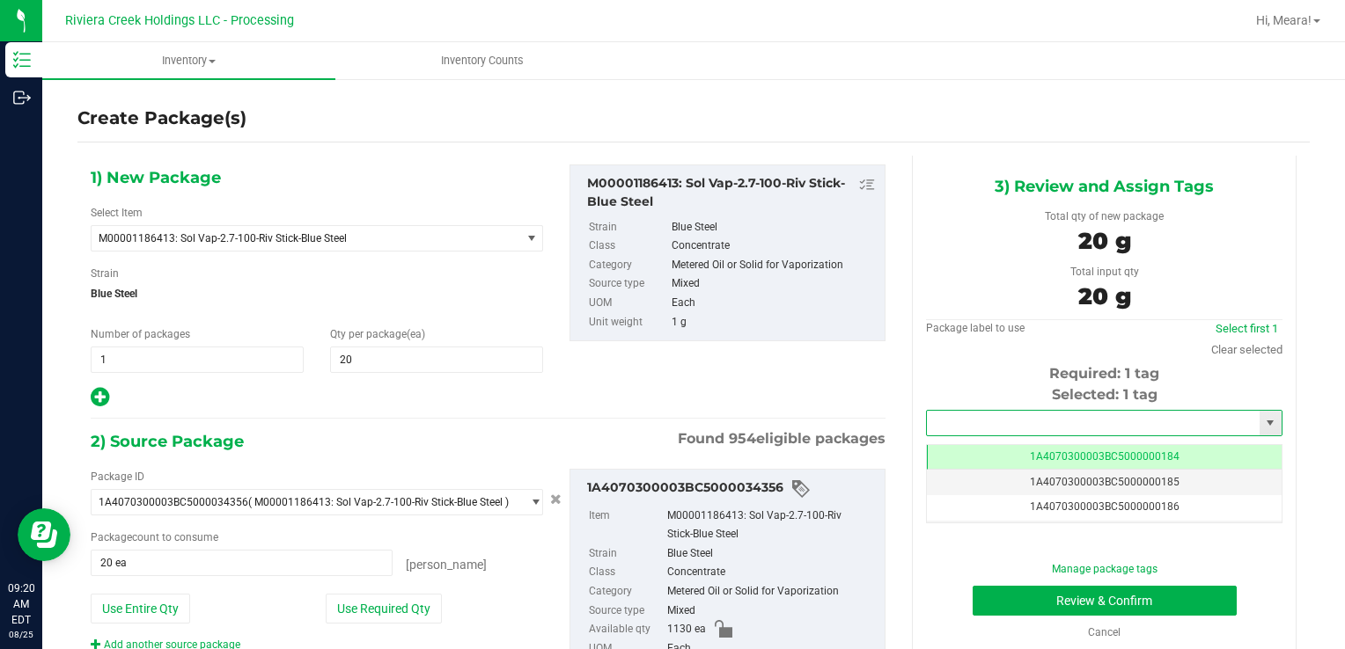
click at [1044, 416] on input "text" at bounding box center [1093, 423] width 333 height 25
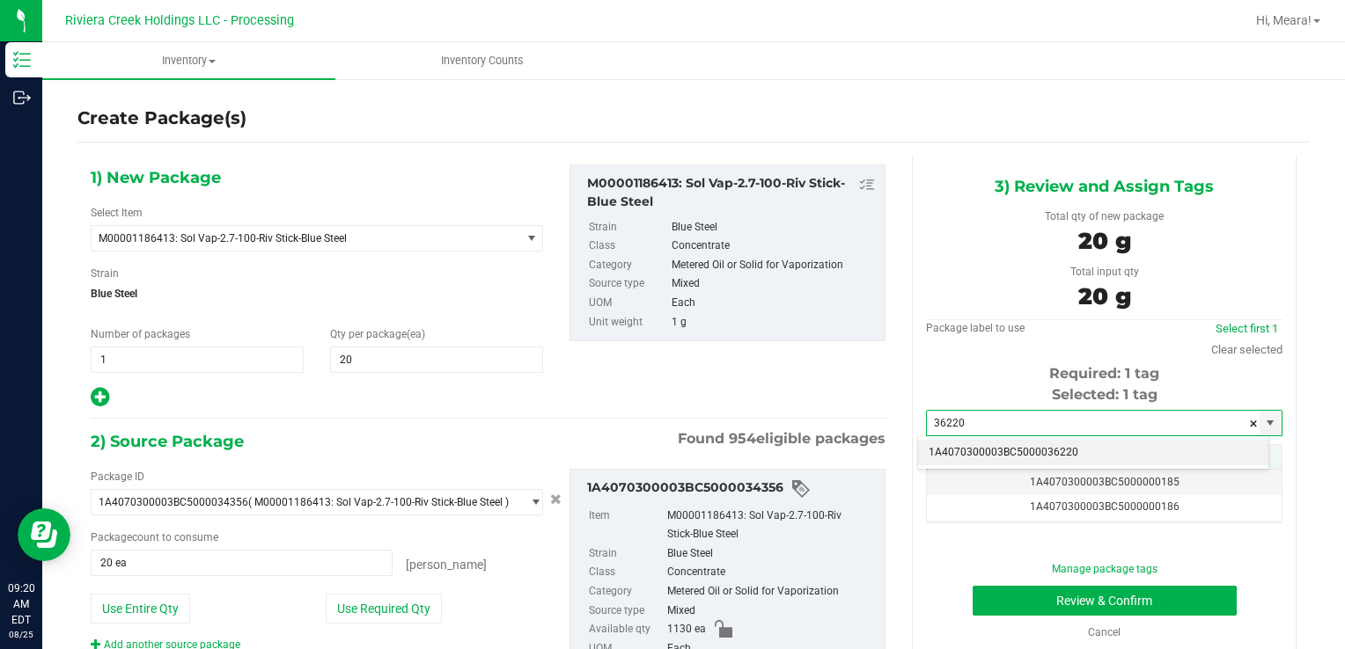
drag, startPoint x: 1031, startPoint y: 444, endPoint x: 1023, endPoint y: 458, distance: 16.6
click at [1031, 444] on li "1A4070300003BC5000036220" at bounding box center [1093, 453] width 350 height 26
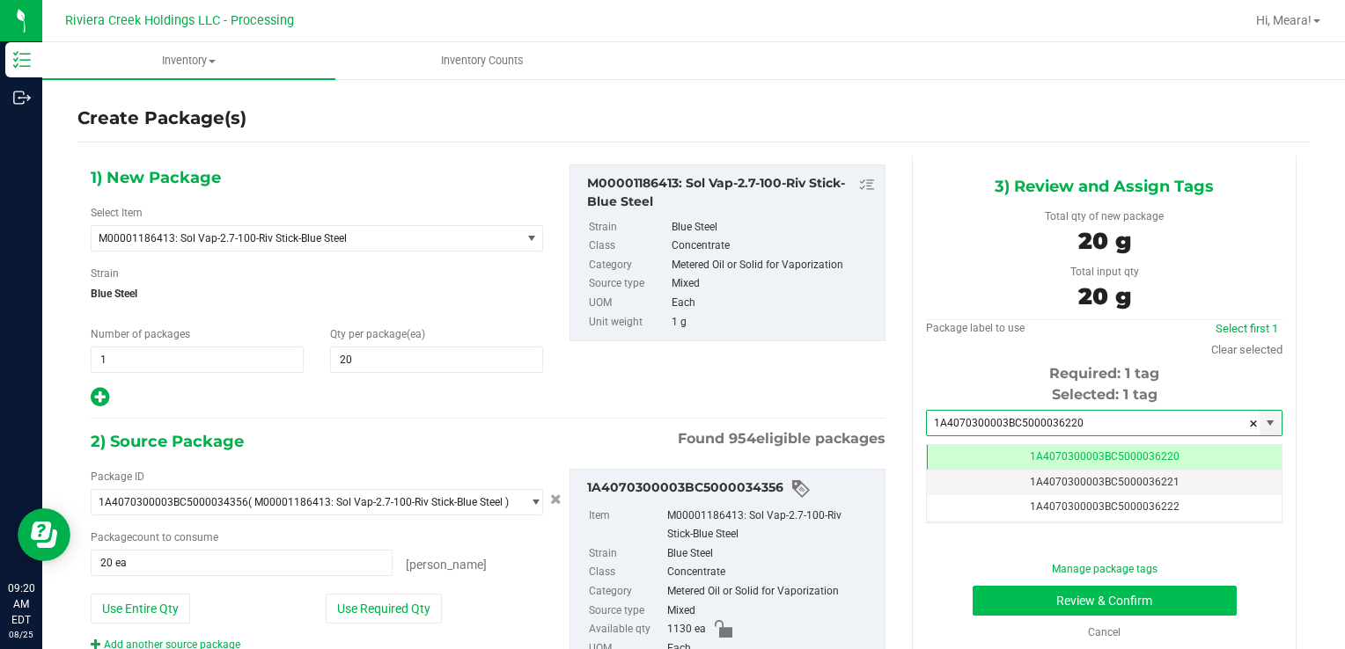
type input "1A4070300003BC5000036220"
click at [993, 599] on button "Review & Confirm" at bounding box center [1104, 601] width 264 height 30
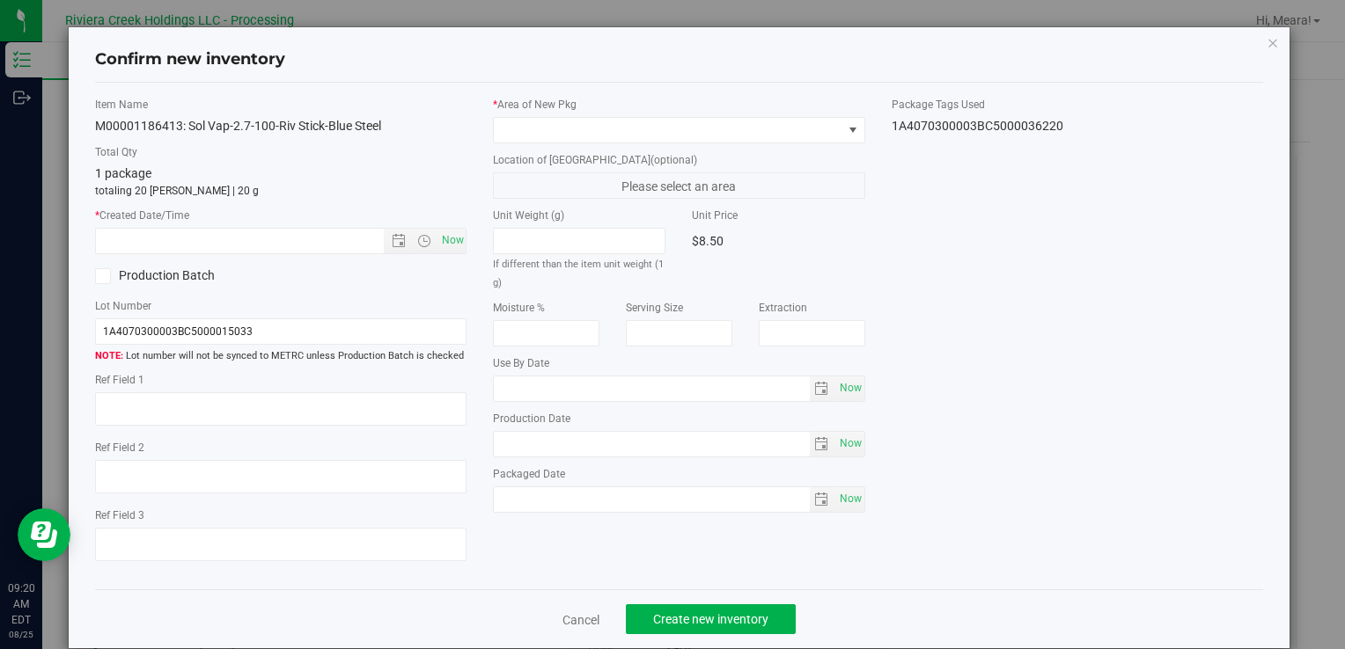
type input "[DATE]"
click at [651, 152] on label "Location of [GEOGRAPHIC_DATA] (optional)" at bounding box center [678, 160] width 371 height 16
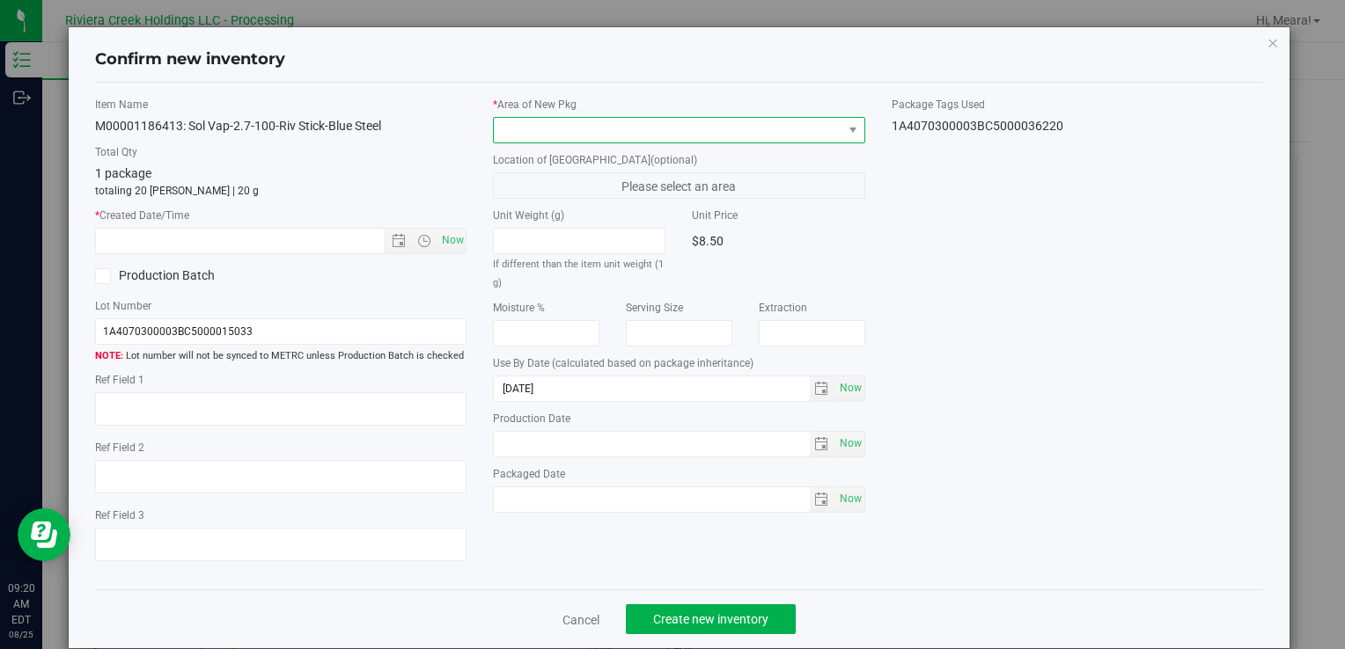
click at [638, 125] on span at bounding box center [668, 130] width 348 height 25
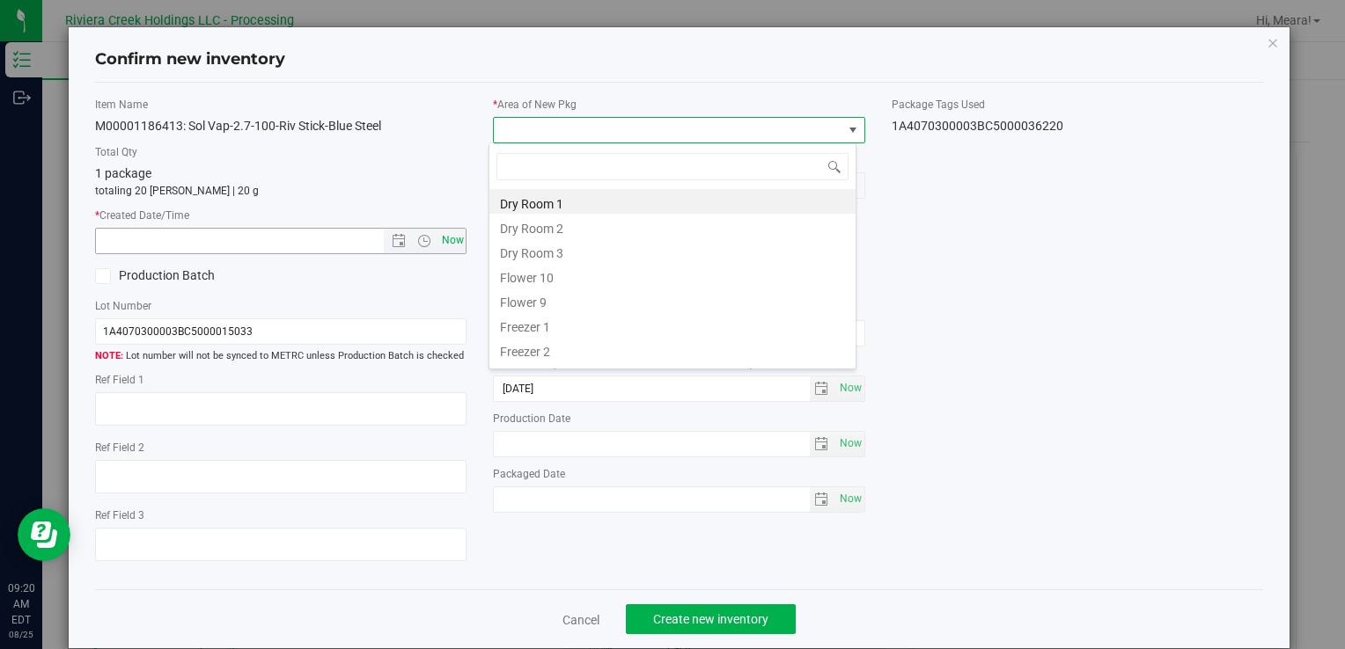
drag, startPoint x: 553, startPoint y: 277, endPoint x: 451, endPoint y: 242, distance: 108.0
click at [551, 277] on li "Flower 10" at bounding box center [672, 275] width 366 height 25
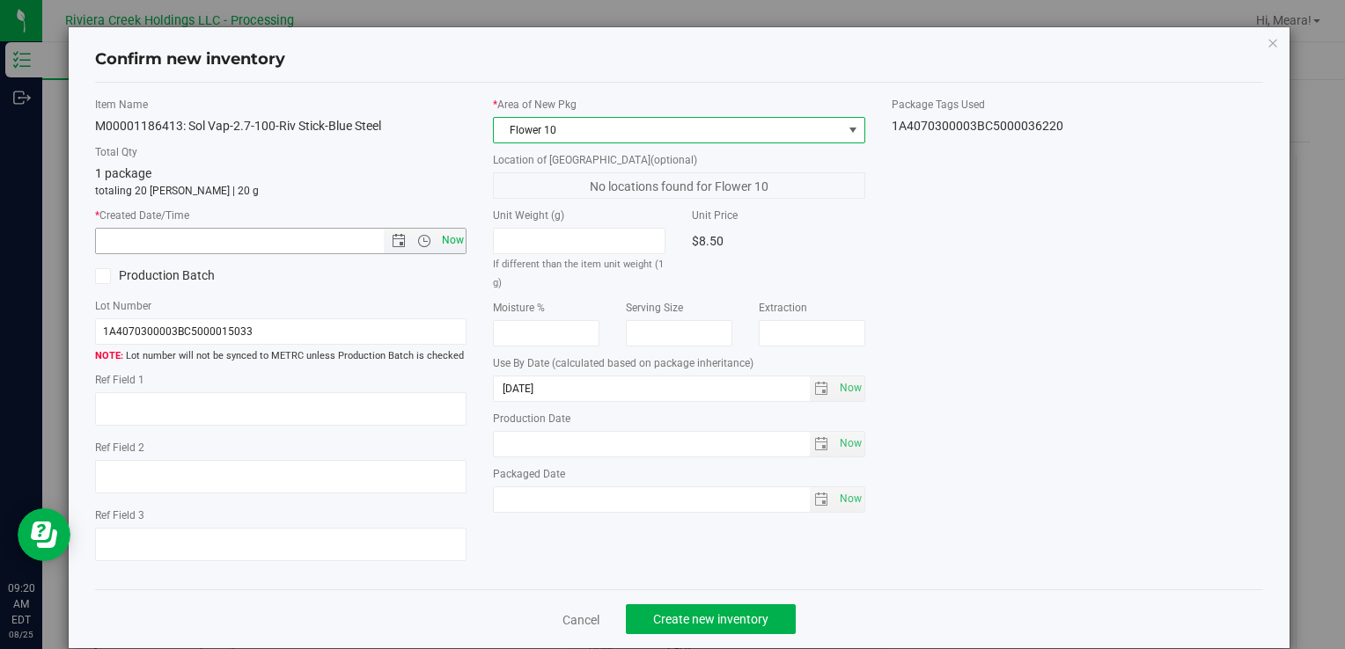
click at [454, 244] on span "Now" at bounding box center [452, 241] width 30 height 26
type input "[DATE] 9:20 AM"
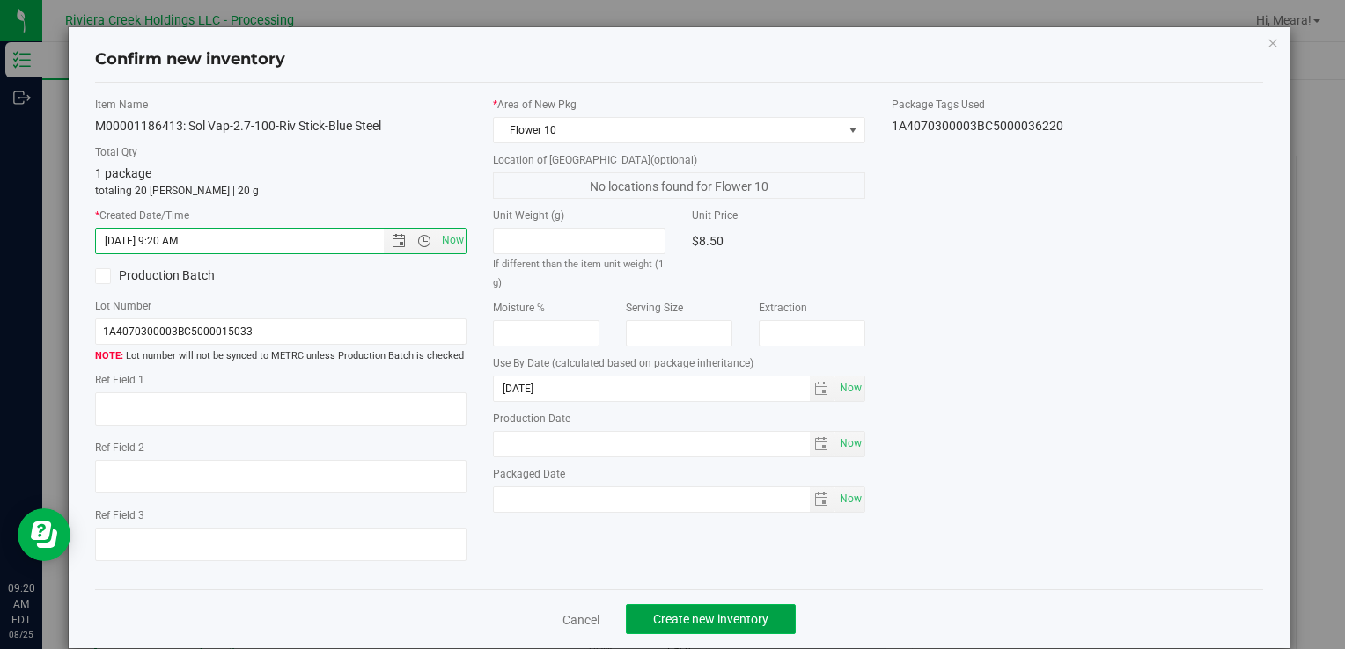
click at [706, 622] on span "Create new inventory" at bounding box center [710, 620] width 115 height 14
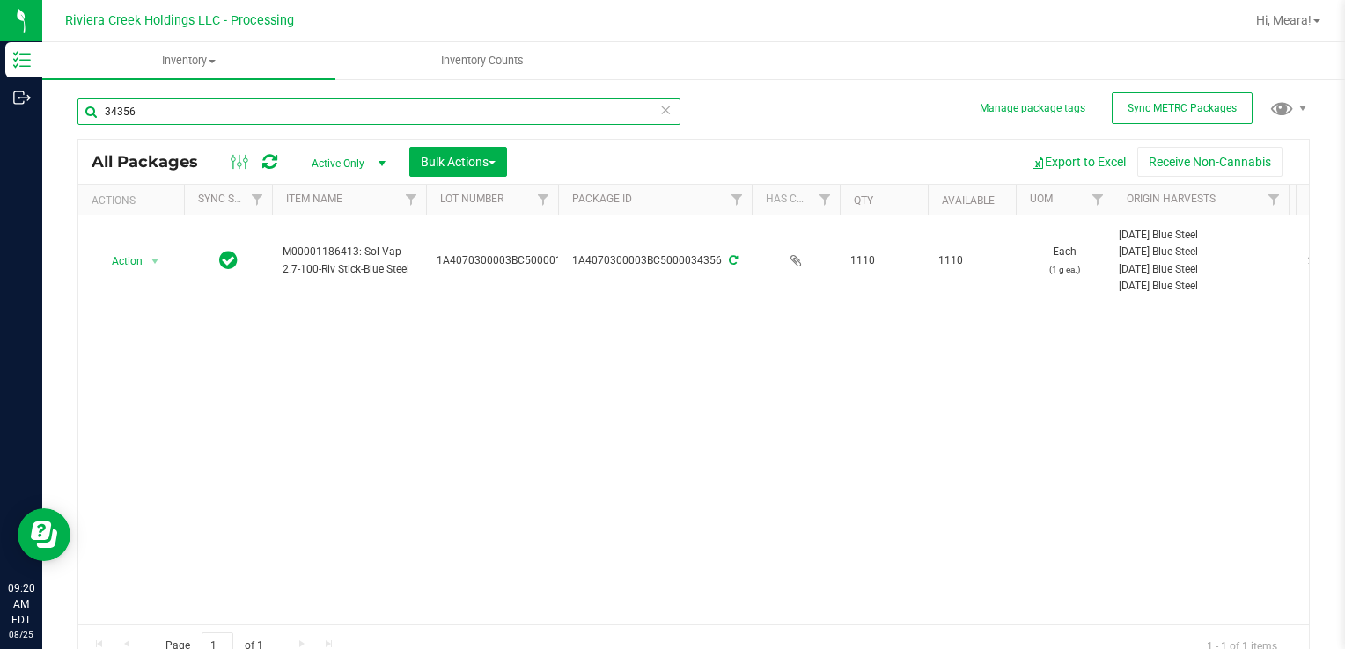
drag, startPoint x: 222, startPoint y: 109, endPoint x: 168, endPoint y: 146, distance: 65.2
click at [58, 106] on div "Manage package tags Sync METRC Packages 34356 All Packages Active Only Active O…" at bounding box center [693, 345] width 1302 height 537
type input "36026"
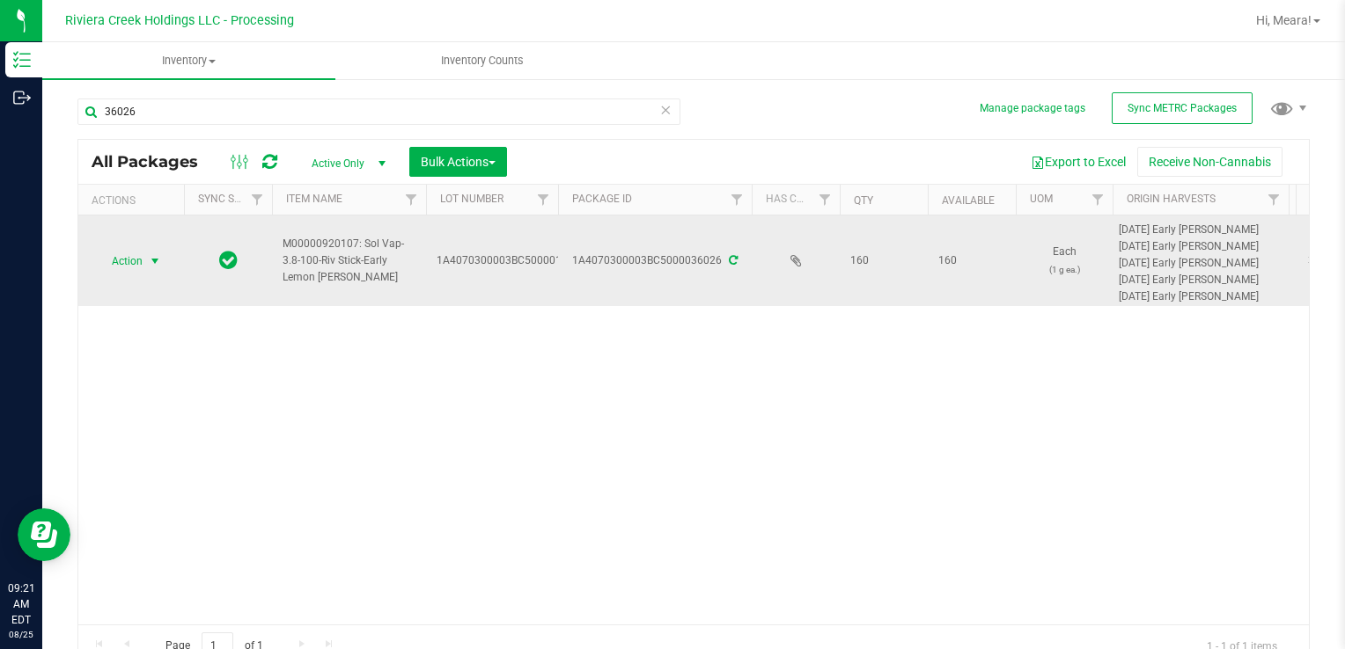
click at [128, 271] on span "Action" at bounding box center [120, 261] width 48 height 25
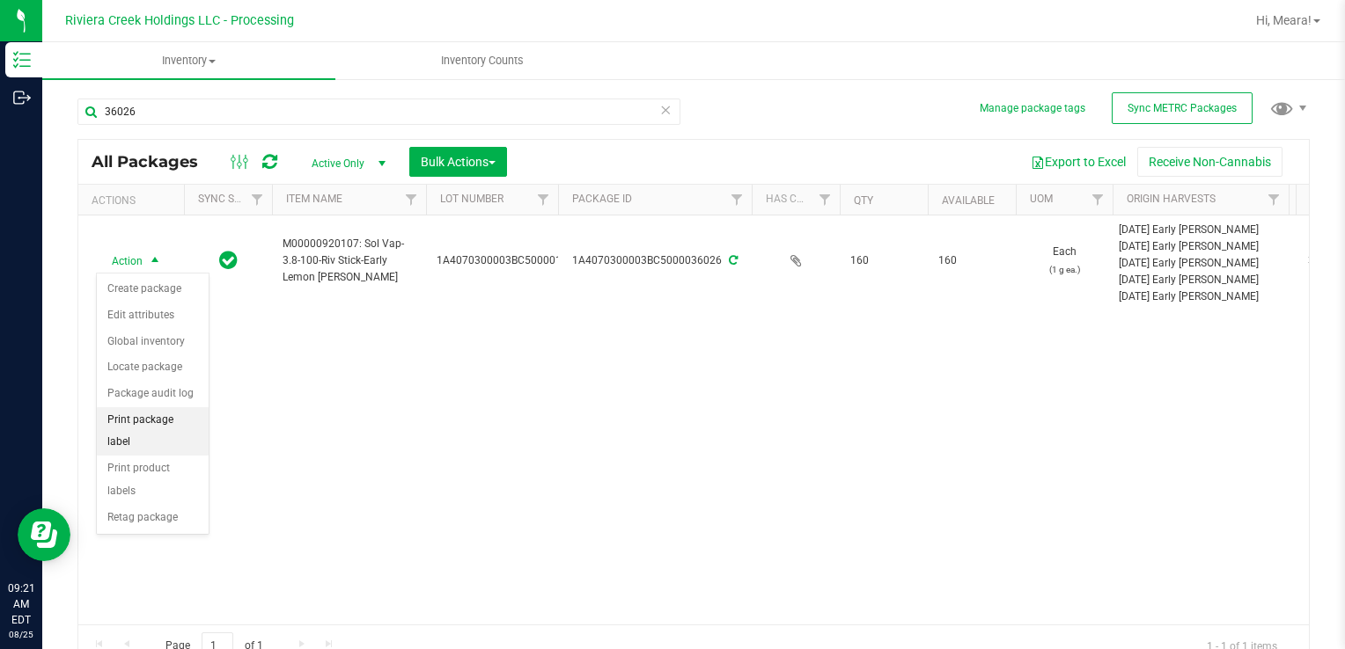
click at [151, 423] on li "Print package label" at bounding box center [153, 431] width 112 height 48
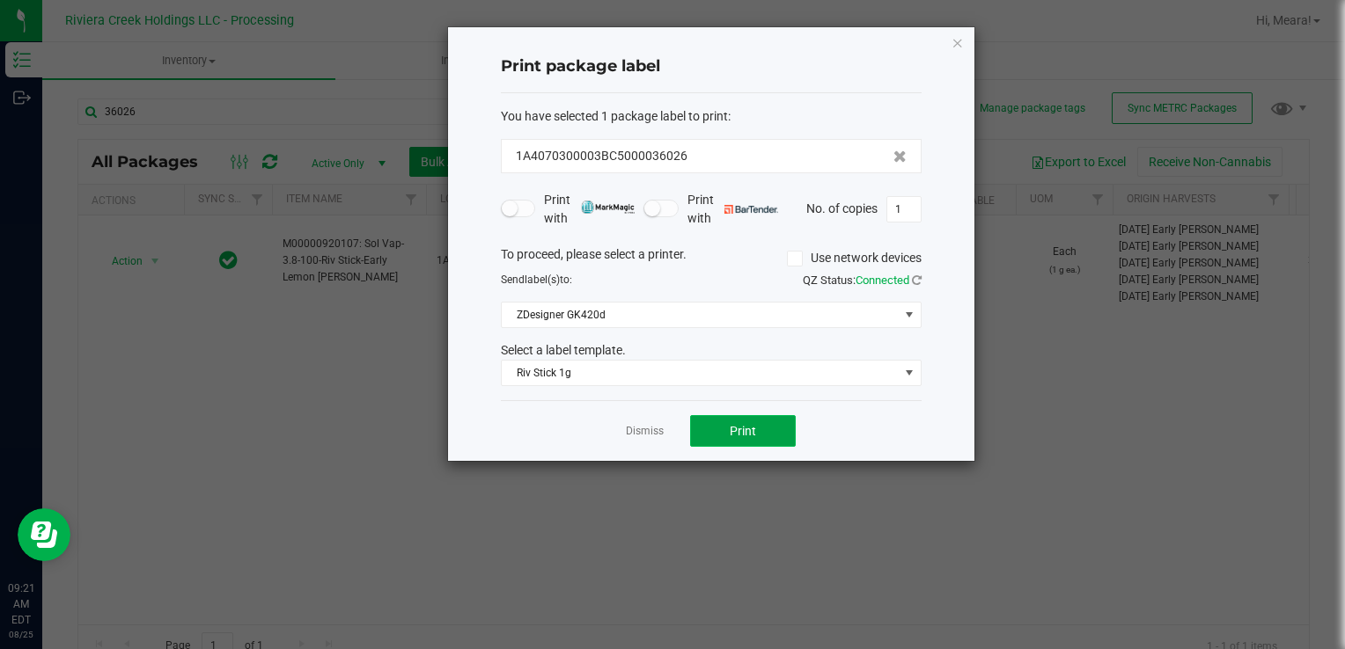
click at [703, 430] on button "Print" at bounding box center [743, 431] width 106 height 32
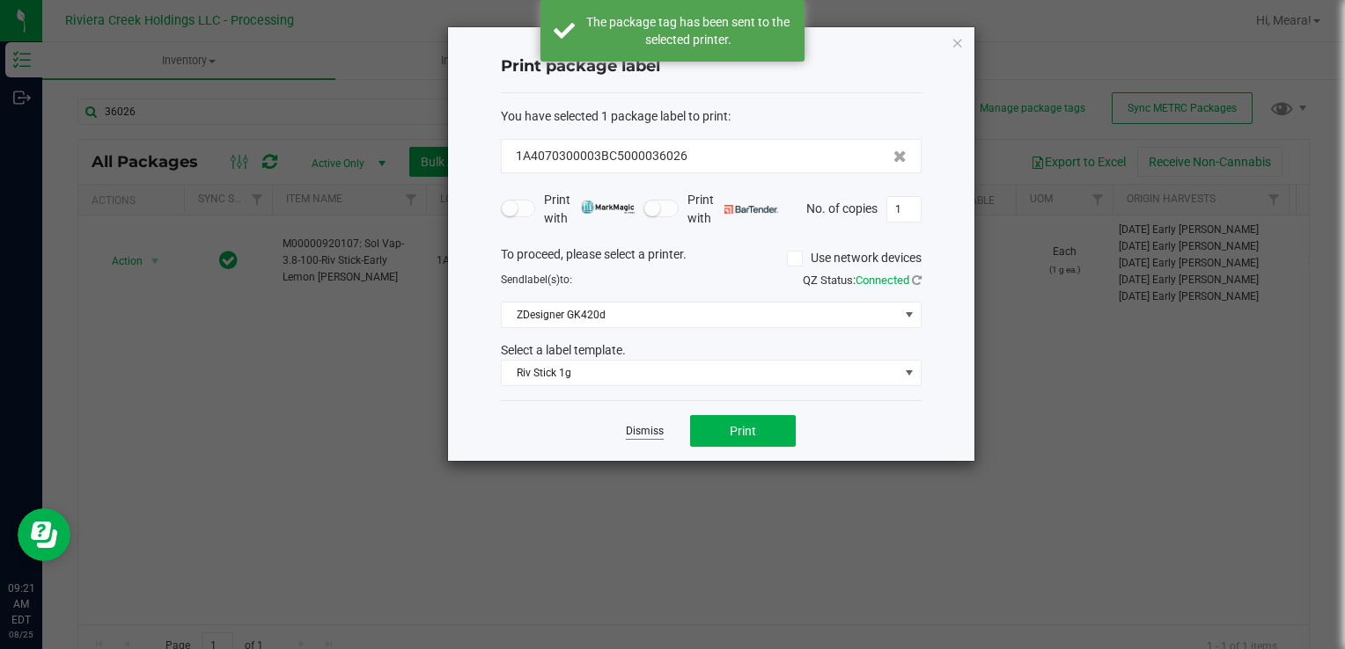
click at [628, 431] on link "Dismiss" at bounding box center [645, 431] width 38 height 15
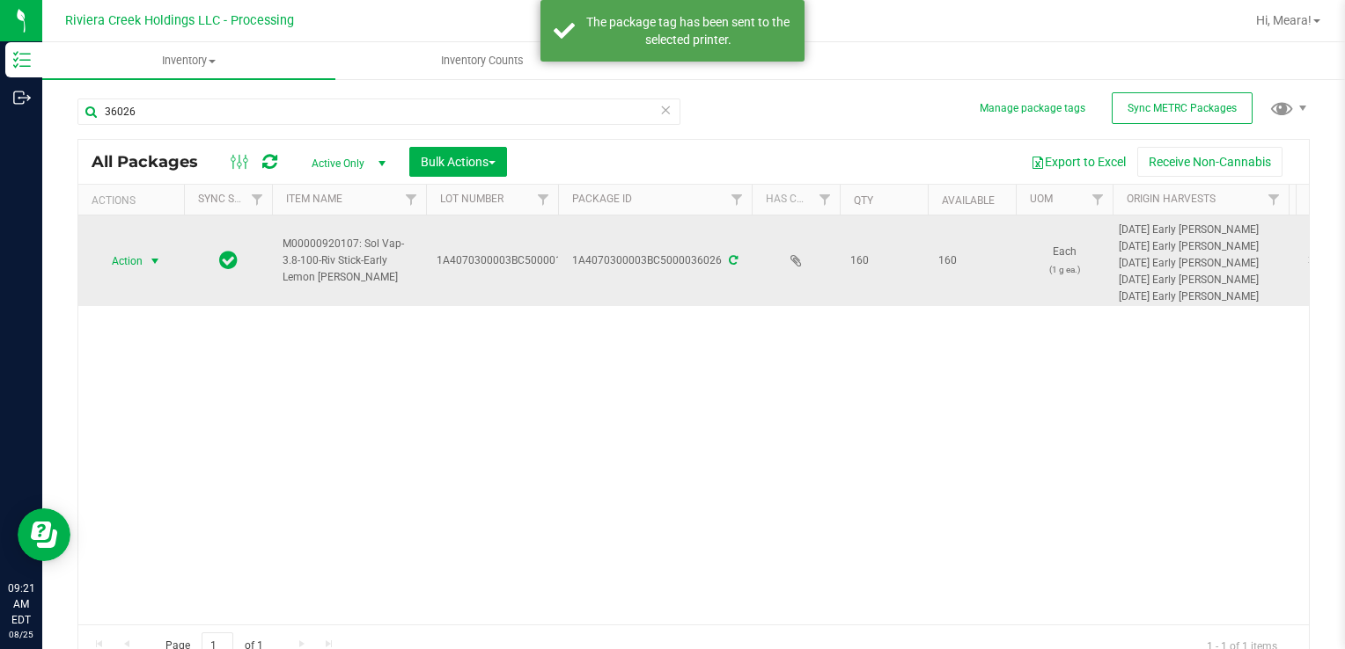
click at [151, 266] on span "select" at bounding box center [155, 261] width 14 height 14
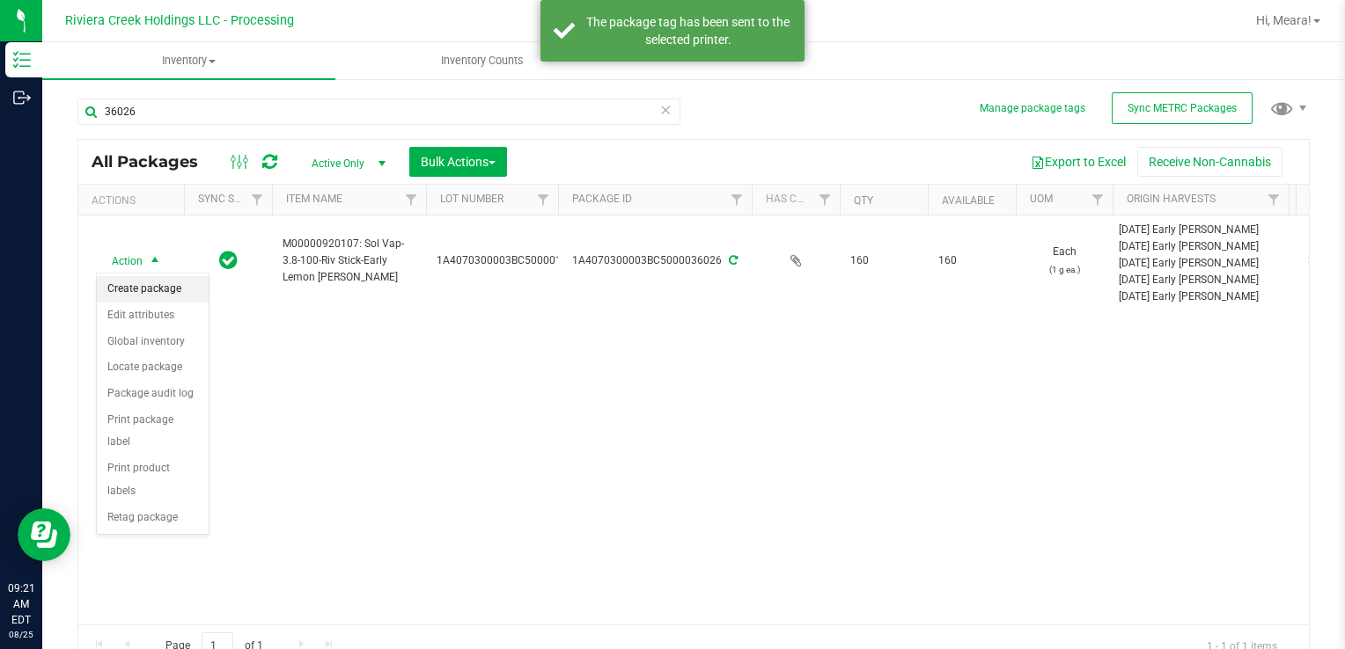
click at [150, 294] on li "Create package" at bounding box center [153, 289] width 112 height 26
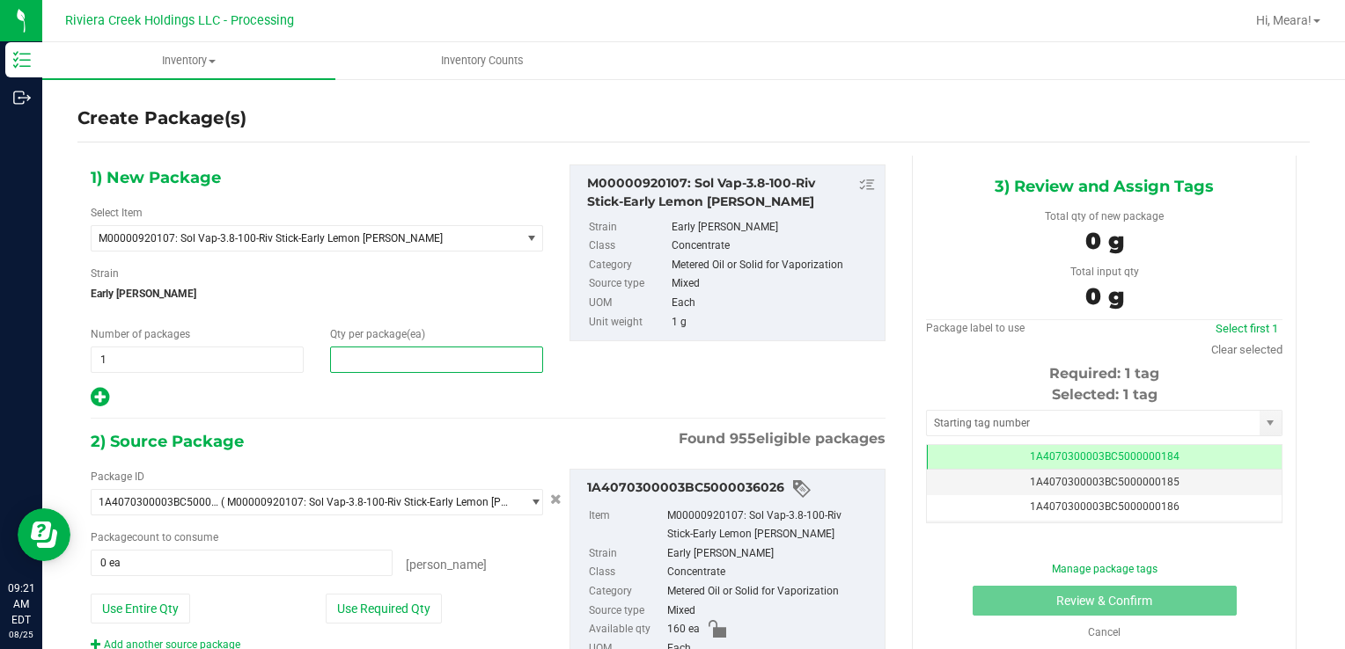
drag, startPoint x: 496, startPoint y: 370, endPoint x: 484, endPoint y: 358, distance: 16.8
click at [492, 364] on span at bounding box center [436, 360] width 213 height 26
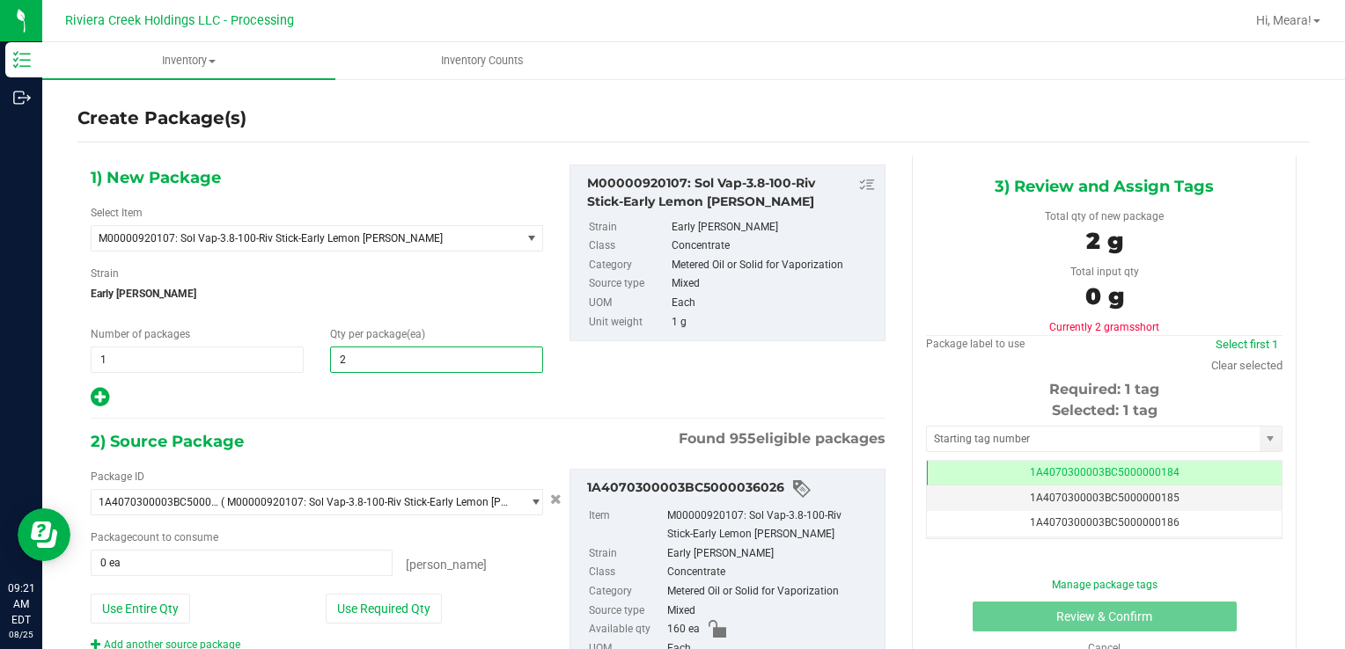
type input "20"
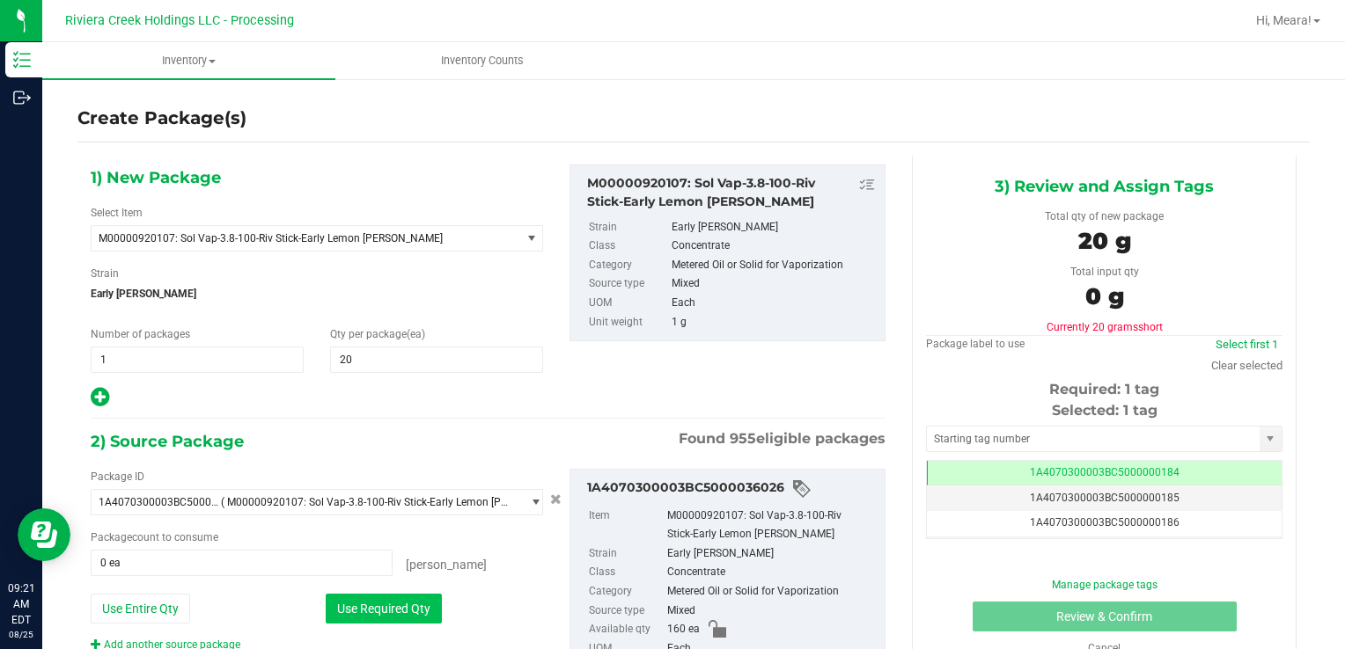
click at [394, 611] on button "Use Required Qty" at bounding box center [384, 609] width 116 height 30
type input "20 ea"
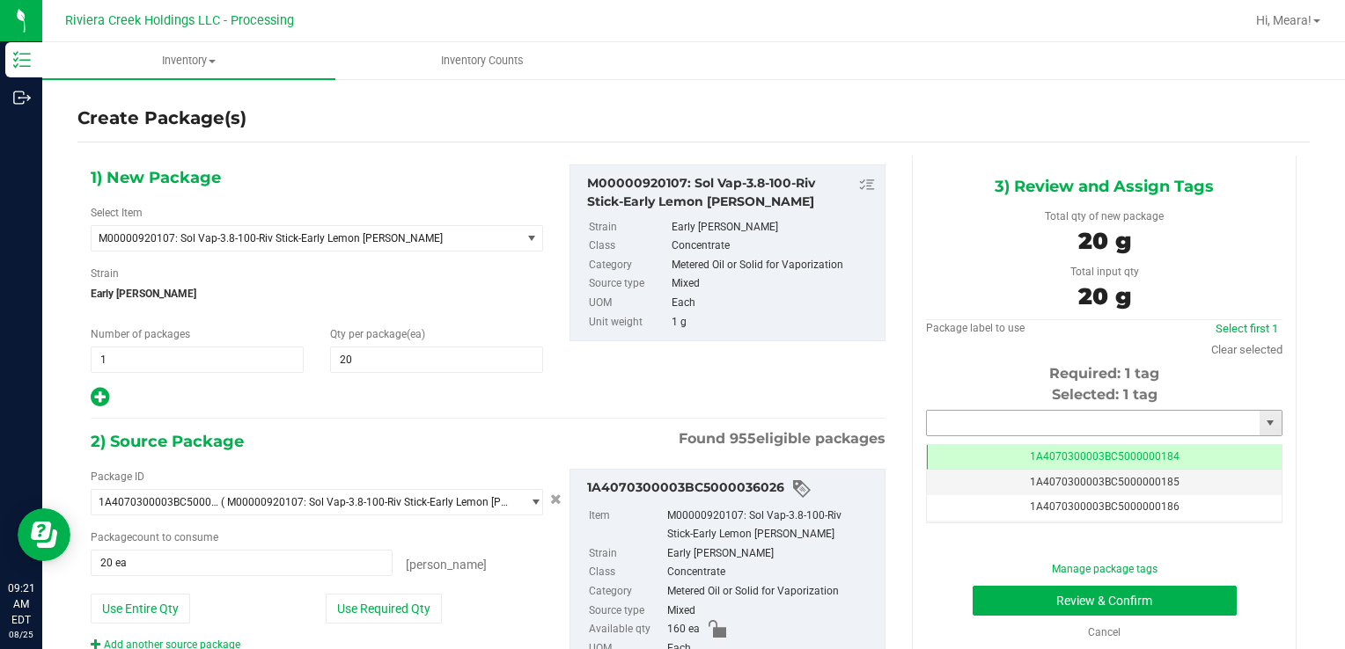
click at [985, 421] on input "text" at bounding box center [1093, 423] width 333 height 25
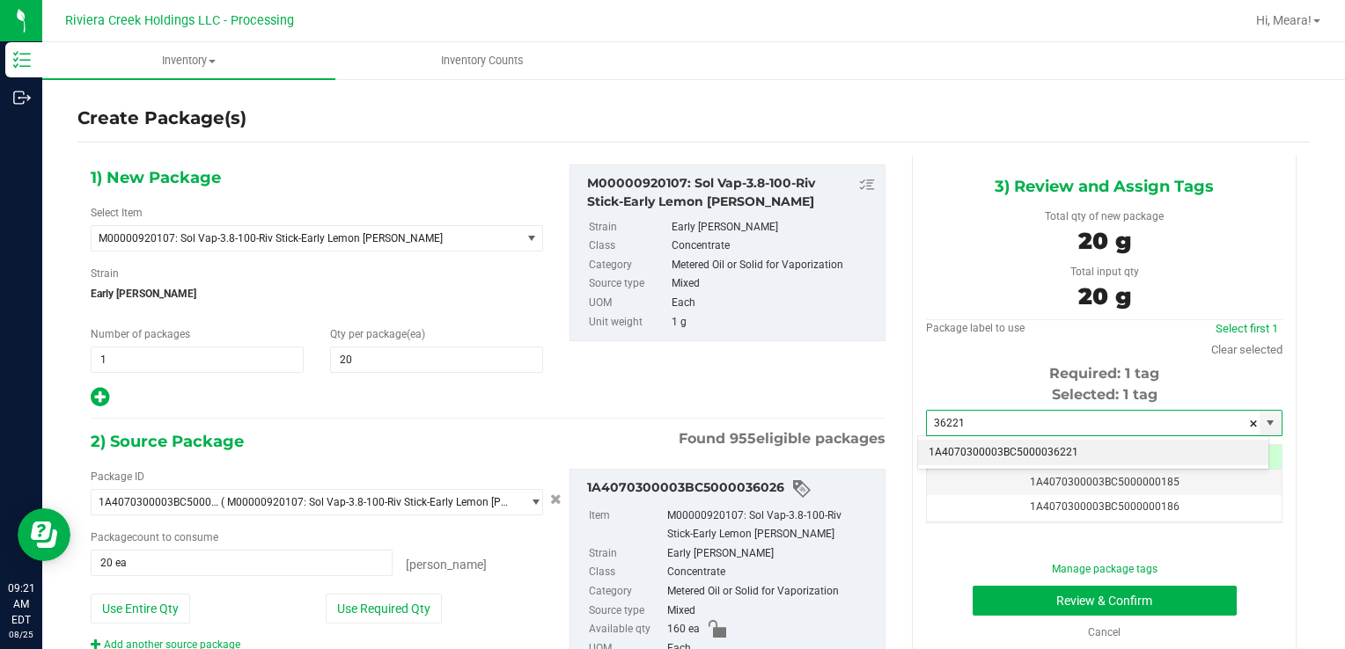
click at [1014, 463] on li "1A4070300003BC5000036221" at bounding box center [1093, 453] width 350 height 26
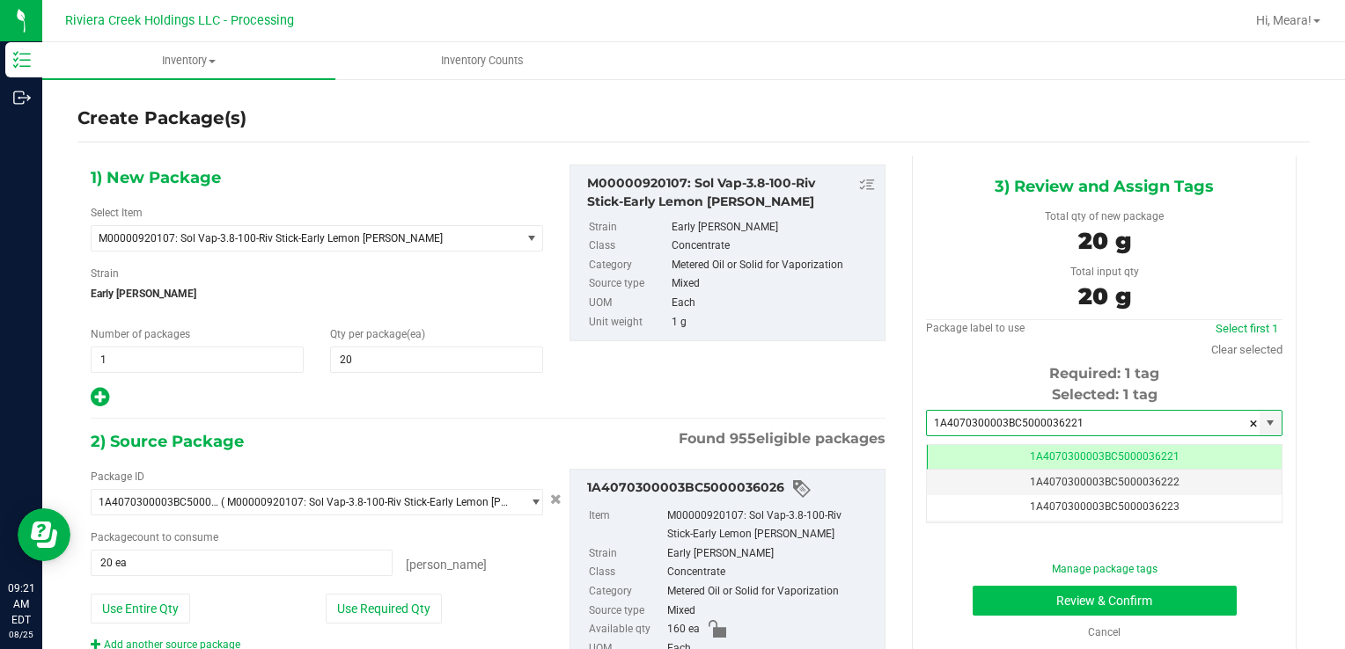
type input "1A4070300003BC5000036221"
click at [986, 600] on button "Review & Confirm" at bounding box center [1104, 601] width 264 height 30
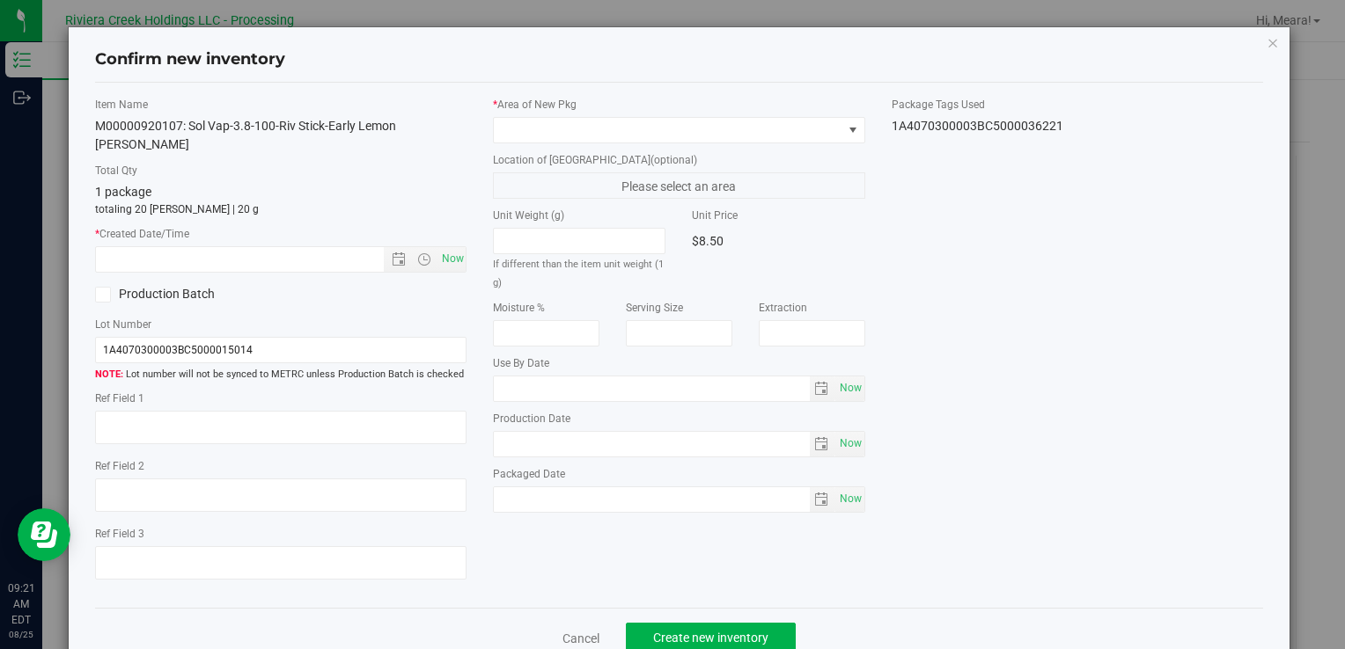
type input "[DATE]"
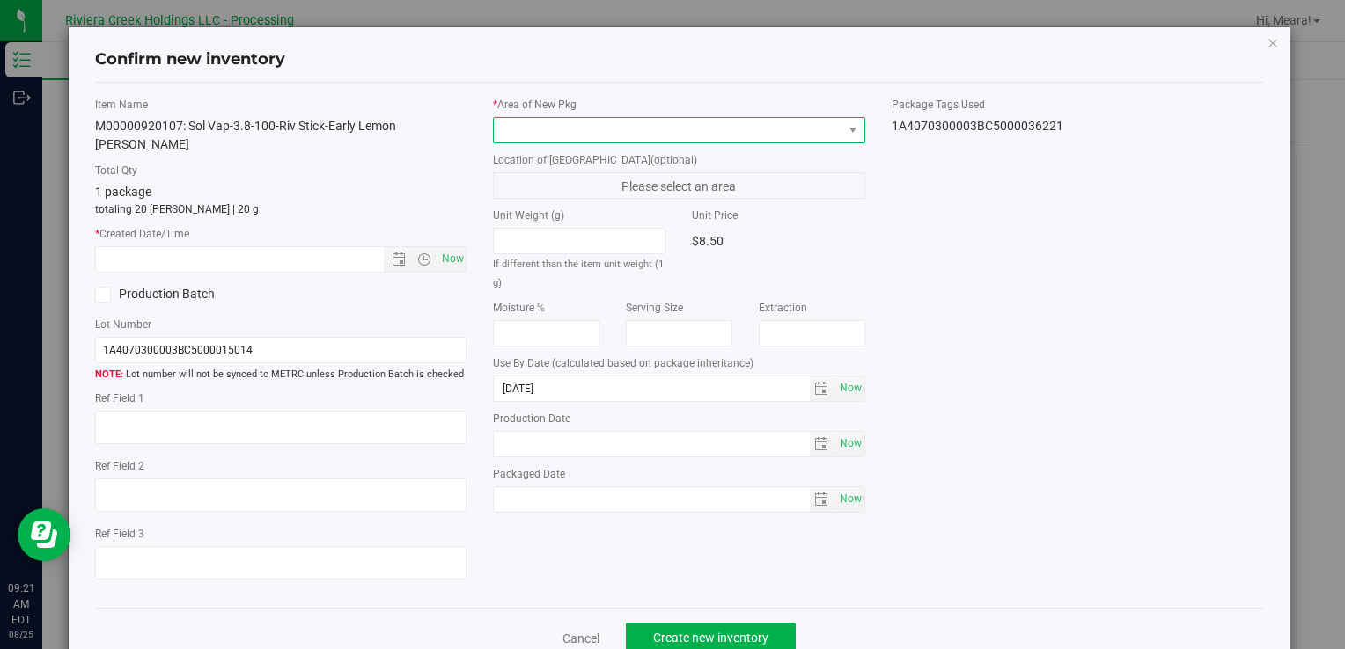
click at [825, 128] on span at bounding box center [668, 130] width 348 height 25
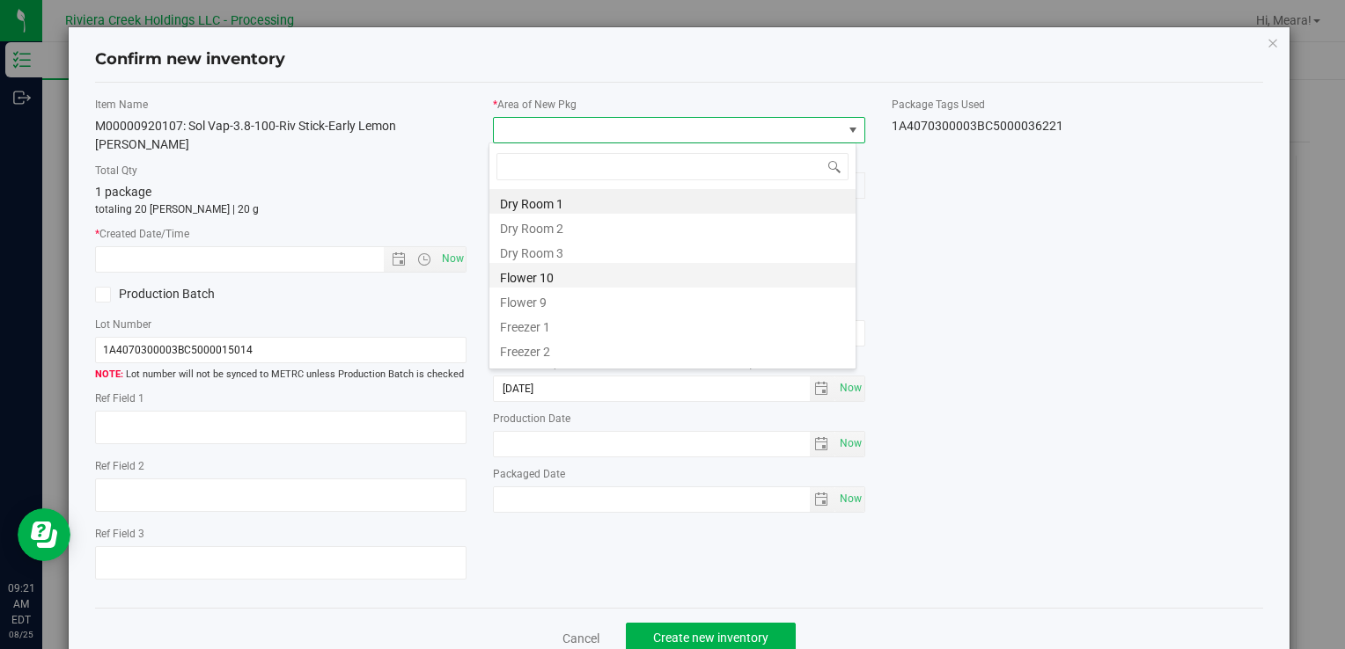
click at [539, 282] on li "Flower 10" at bounding box center [672, 275] width 366 height 25
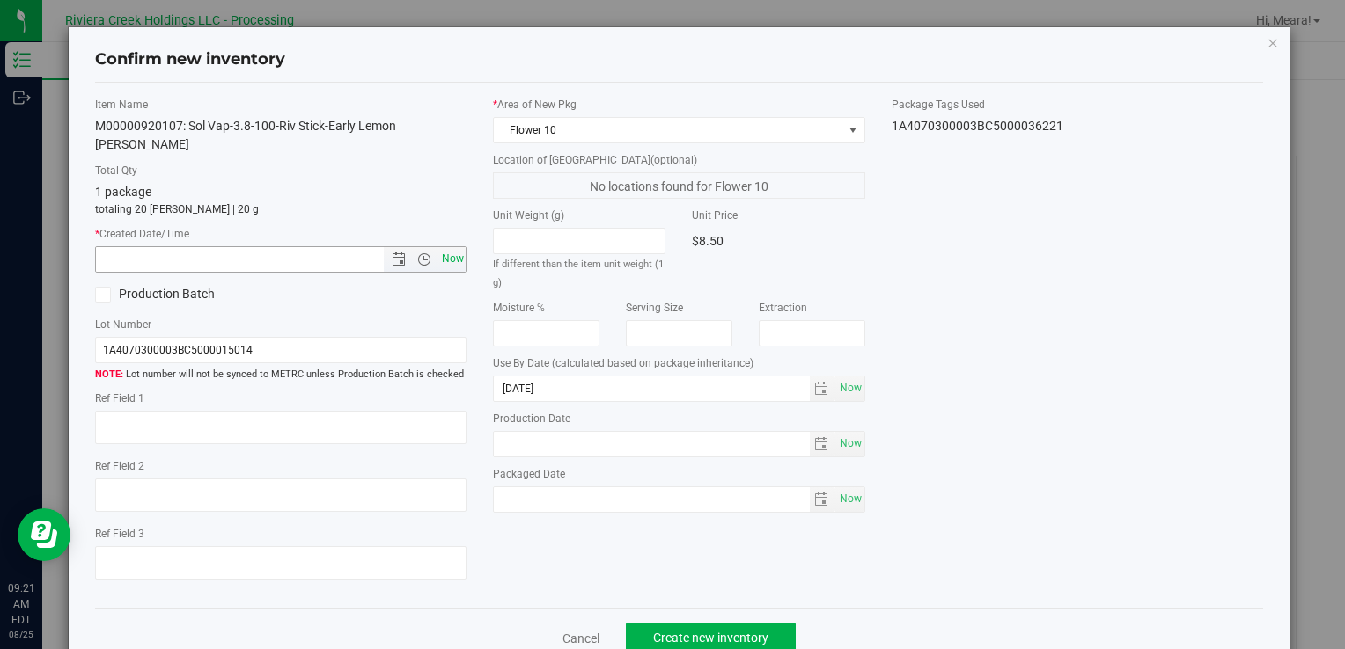
click at [442, 246] on span "Now" at bounding box center [452, 259] width 30 height 26
type input "[DATE] 9:22 AM"
click at [746, 631] on span "Create new inventory" at bounding box center [710, 638] width 115 height 14
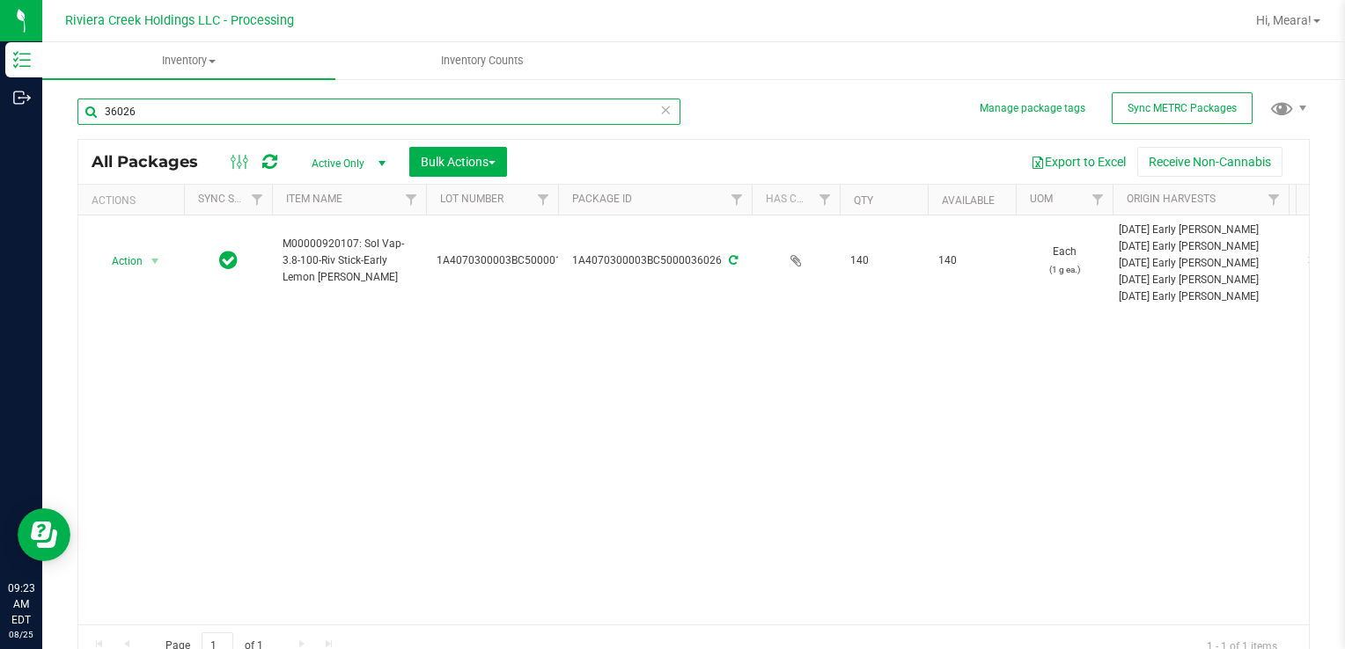
drag, startPoint x: 168, startPoint y: 118, endPoint x: 720, endPoint y: 565, distance: 710.2
click at [0, 150] on html "Inventory Outbound 09:23 AM EDT [DATE] 08/25 Riviera Creek Holdings LLC - Proce…" at bounding box center [672, 324] width 1345 height 649
type input "33217"
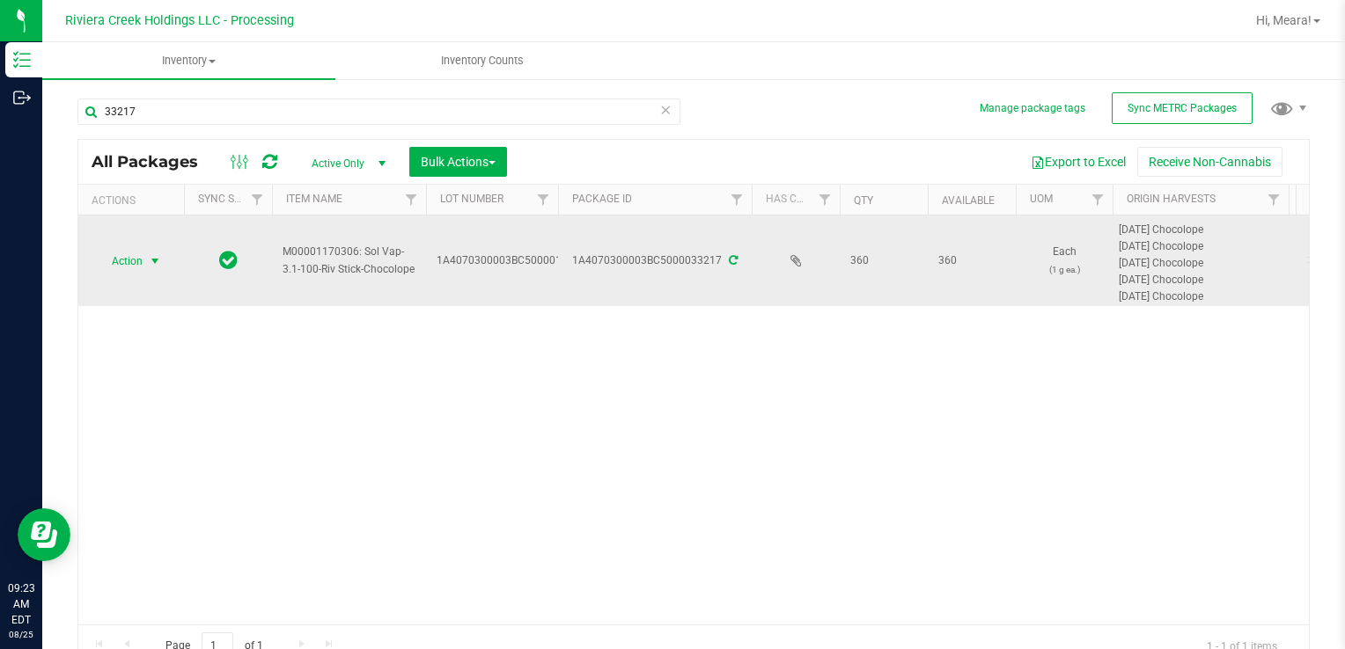
click at [145, 253] on span "select" at bounding box center [155, 261] width 22 height 25
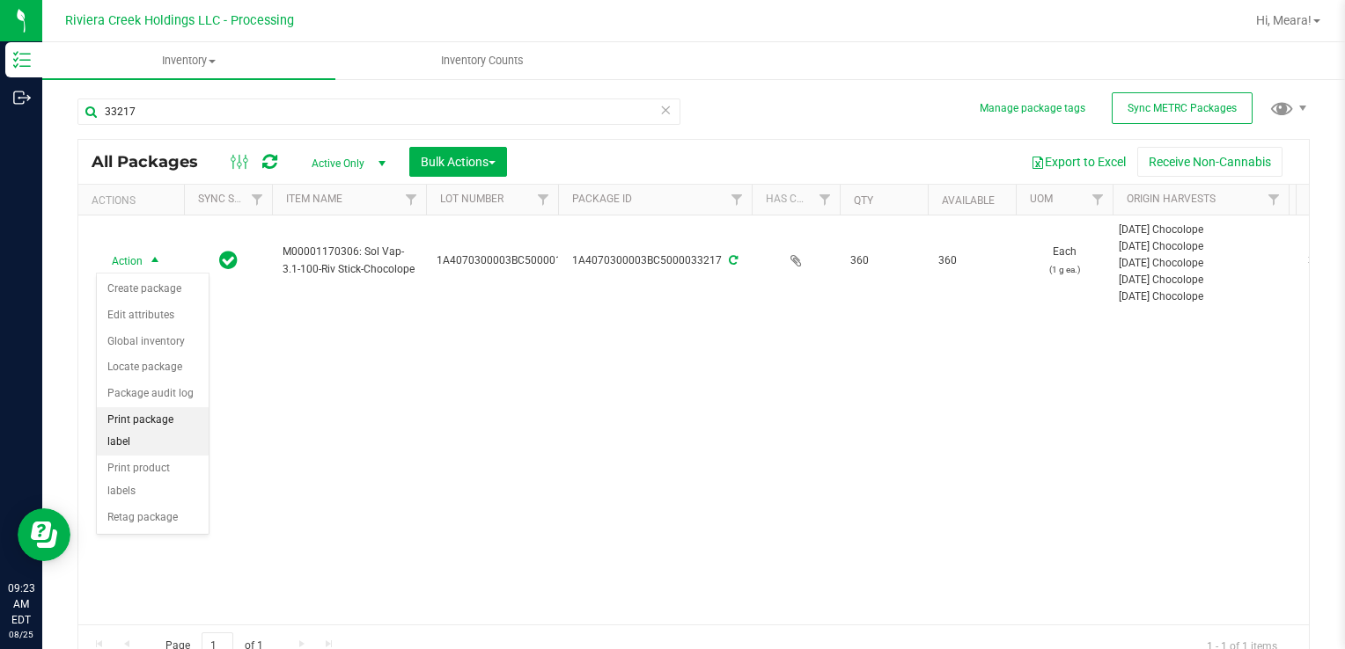
click at [192, 412] on li "Print package label" at bounding box center [153, 431] width 112 height 48
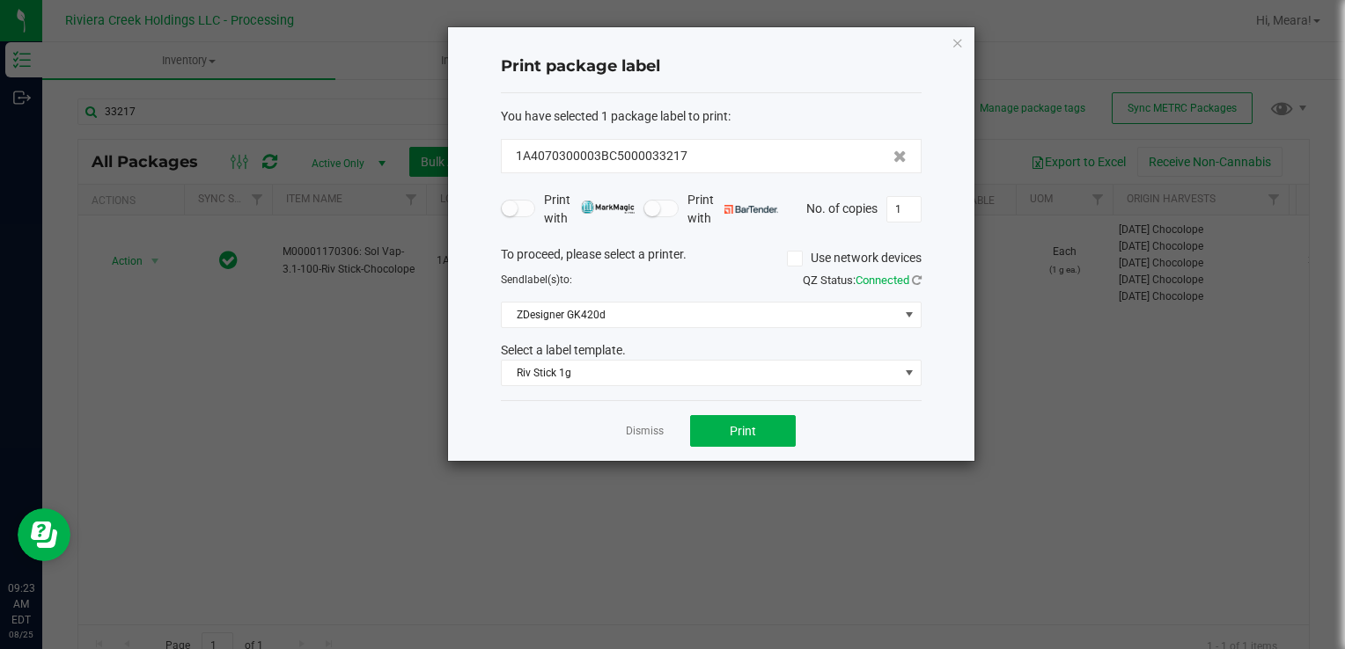
click at [732, 446] on div "Dismiss Print" at bounding box center [711, 430] width 421 height 61
click at [701, 429] on button "Print" at bounding box center [743, 431] width 106 height 32
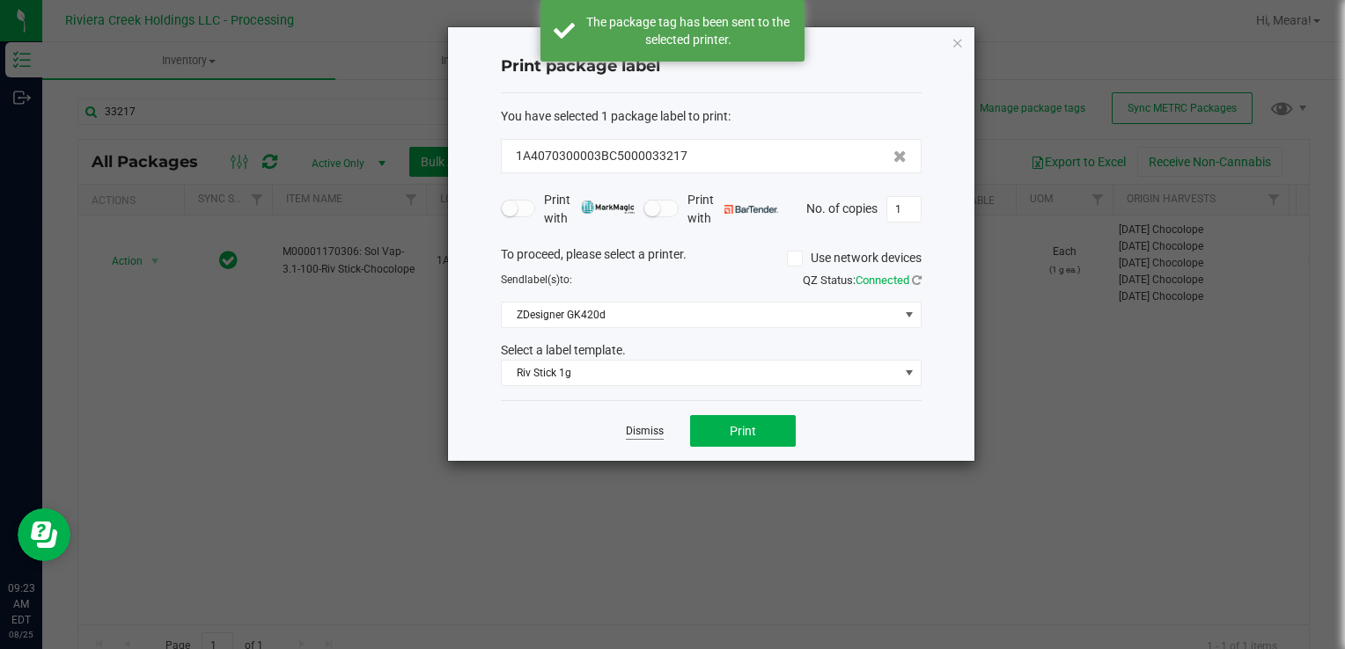
click at [644, 428] on link "Dismiss" at bounding box center [645, 431] width 38 height 15
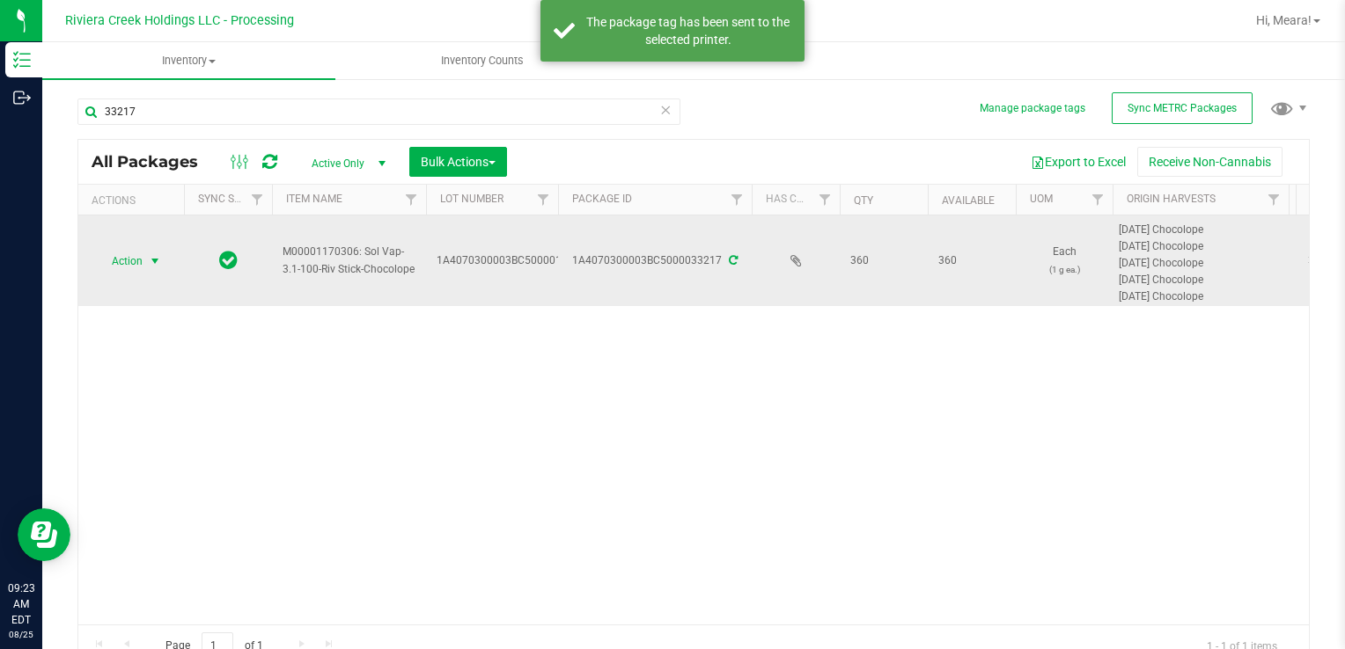
click at [138, 262] on span "Action" at bounding box center [120, 261] width 48 height 25
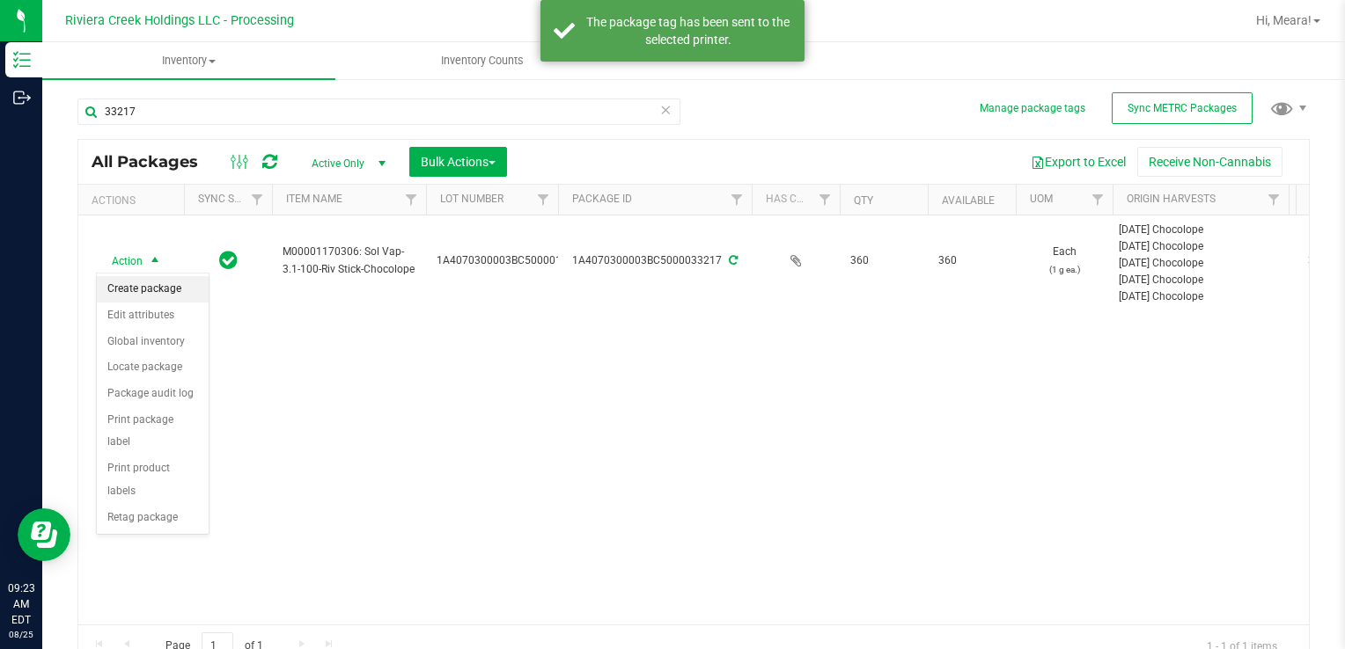
click at [148, 277] on li "Create package" at bounding box center [153, 289] width 112 height 26
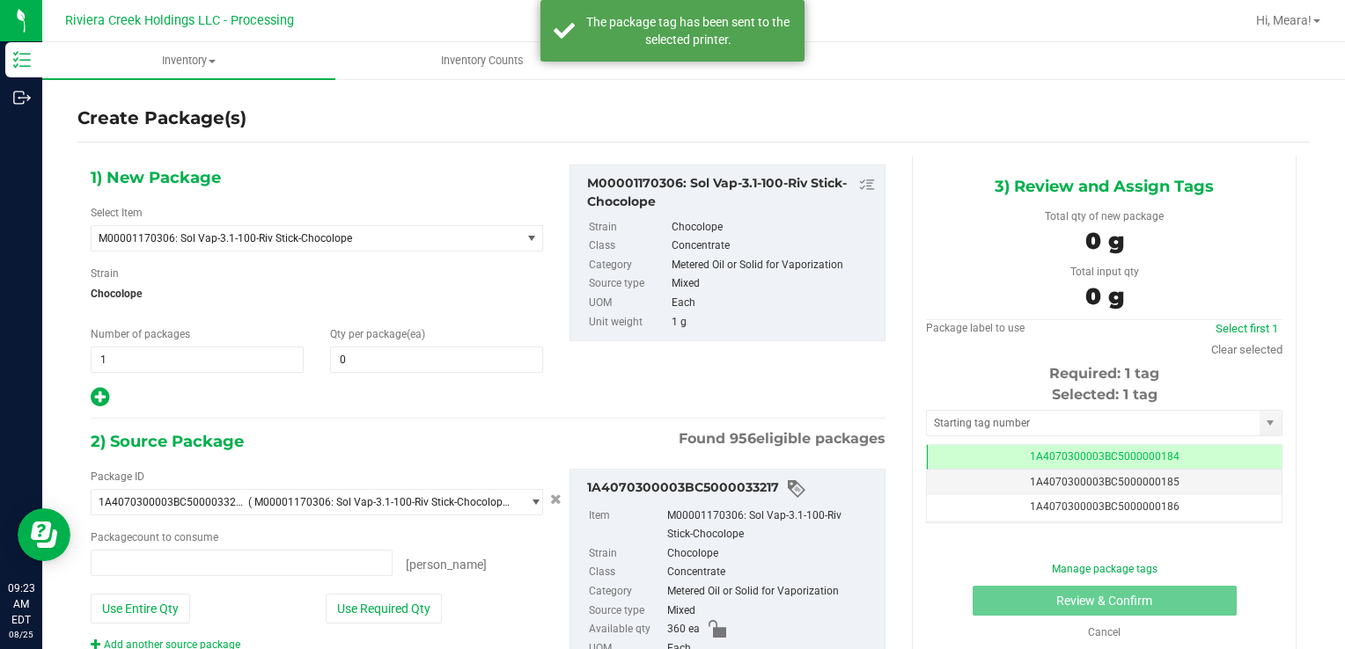
type input "0 ea"
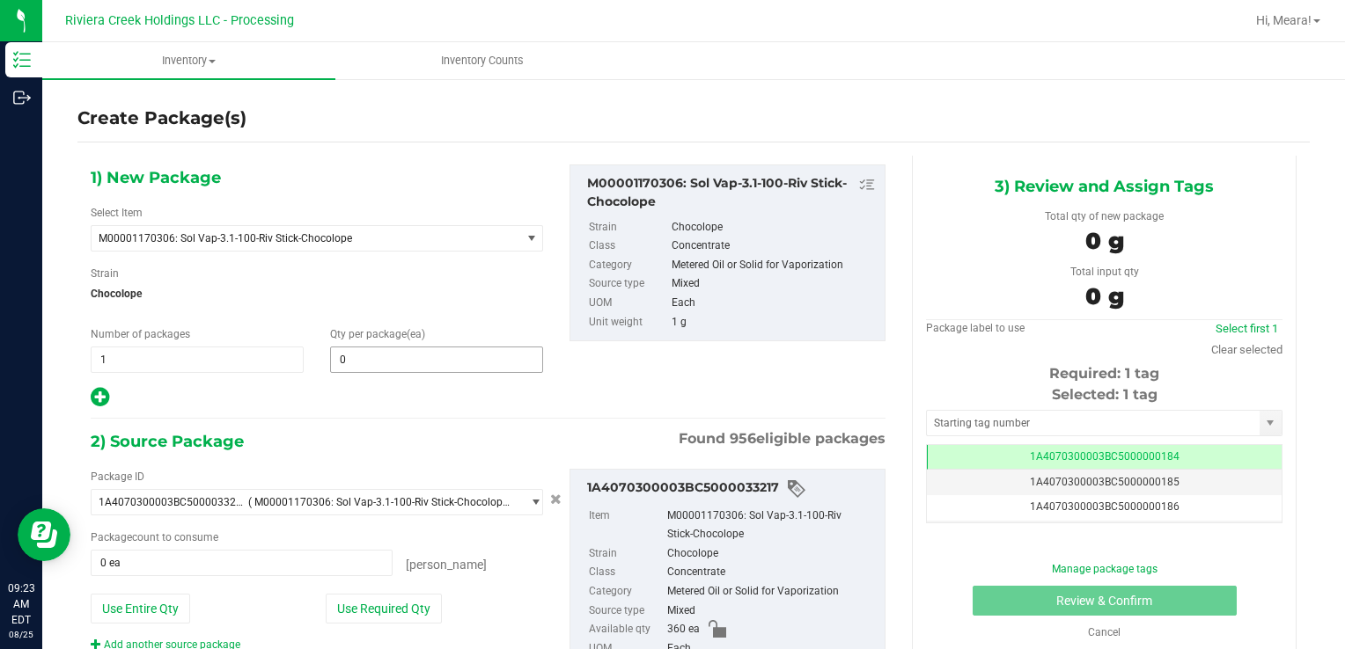
drag, startPoint x: 447, startPoint y: 333, endPoint x: 448, endPoint y: 348, distance: 15.9
click at [447, 334] on div "Qty per package (ea) 0 0" at bounding box center [436, 349] width 239 height 47
drag, startPoint x: 457, startPoint y: 371, endPoint x: 452, endPoint y: 363, distance: 9.8
click at [455, 365] on span "0 0" at bounding box center [436, 360] width 213 height 26
click at [451, 361] on input "text" at bounding box center [436, 360] width 211 height 25
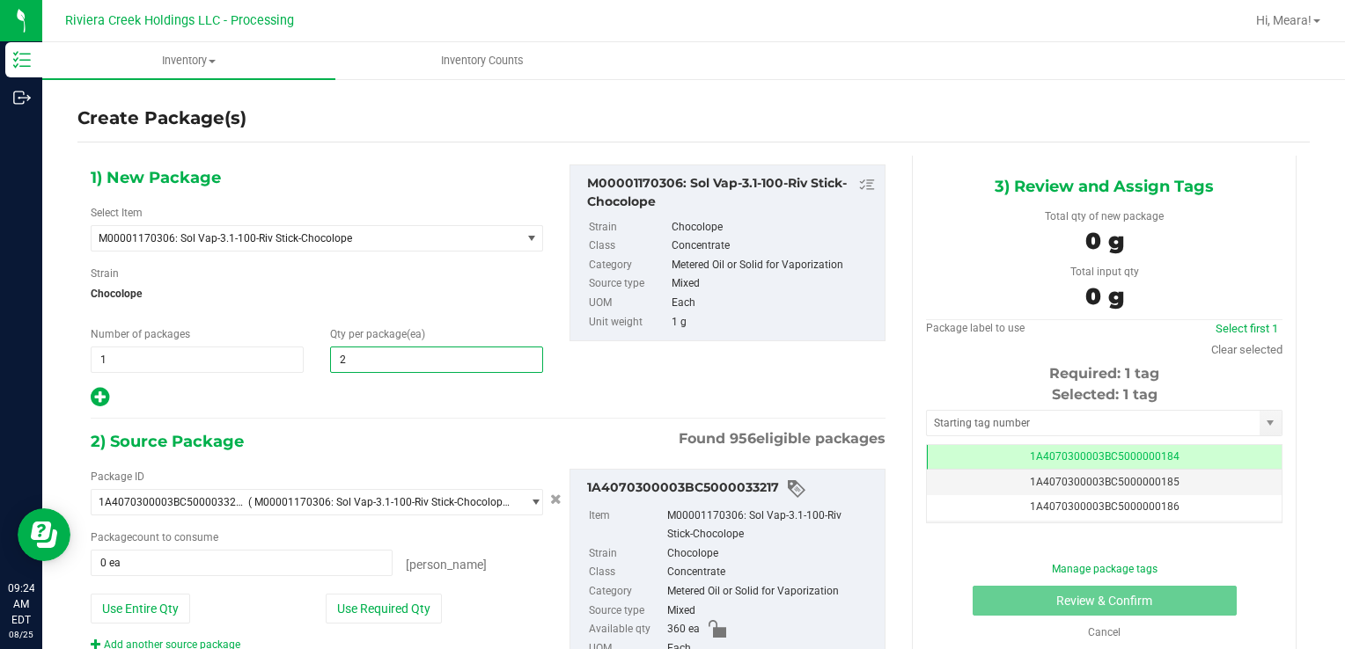
type input "20"
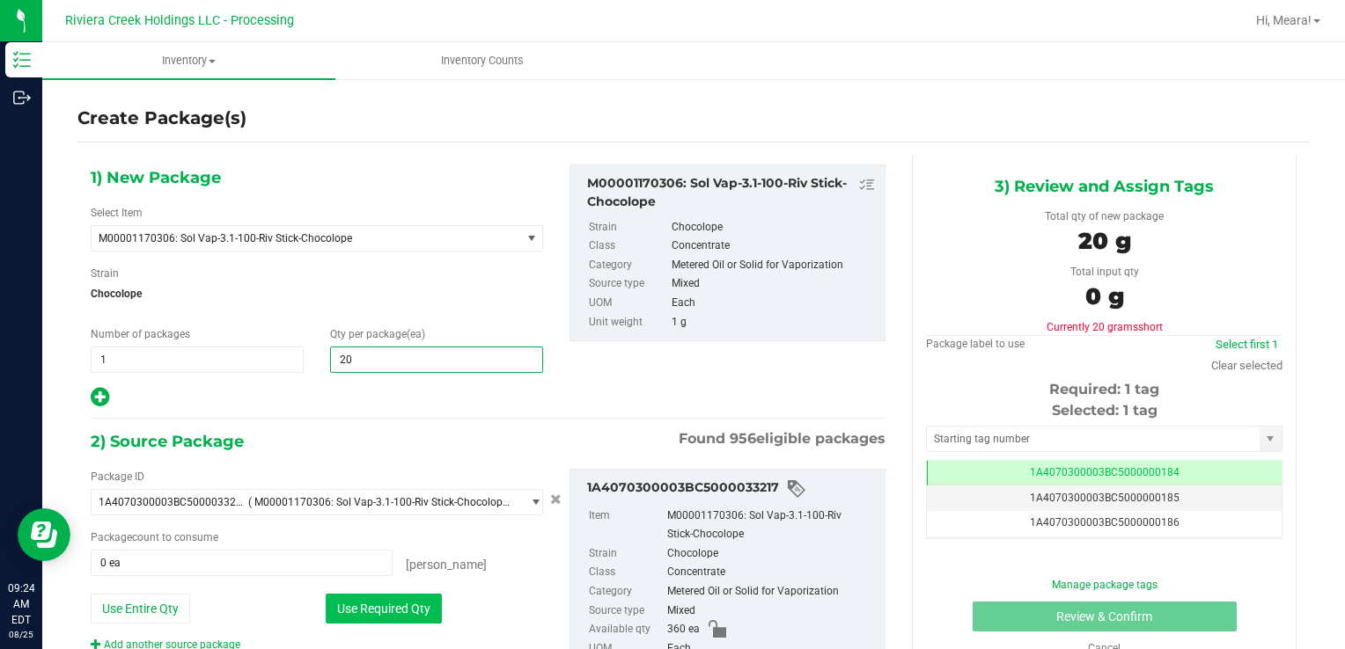
type input "20"
click at [334, 603] on button "Use Required Qty" at bounding box center [384, 609] width 116 height 30
type input "20 ea"
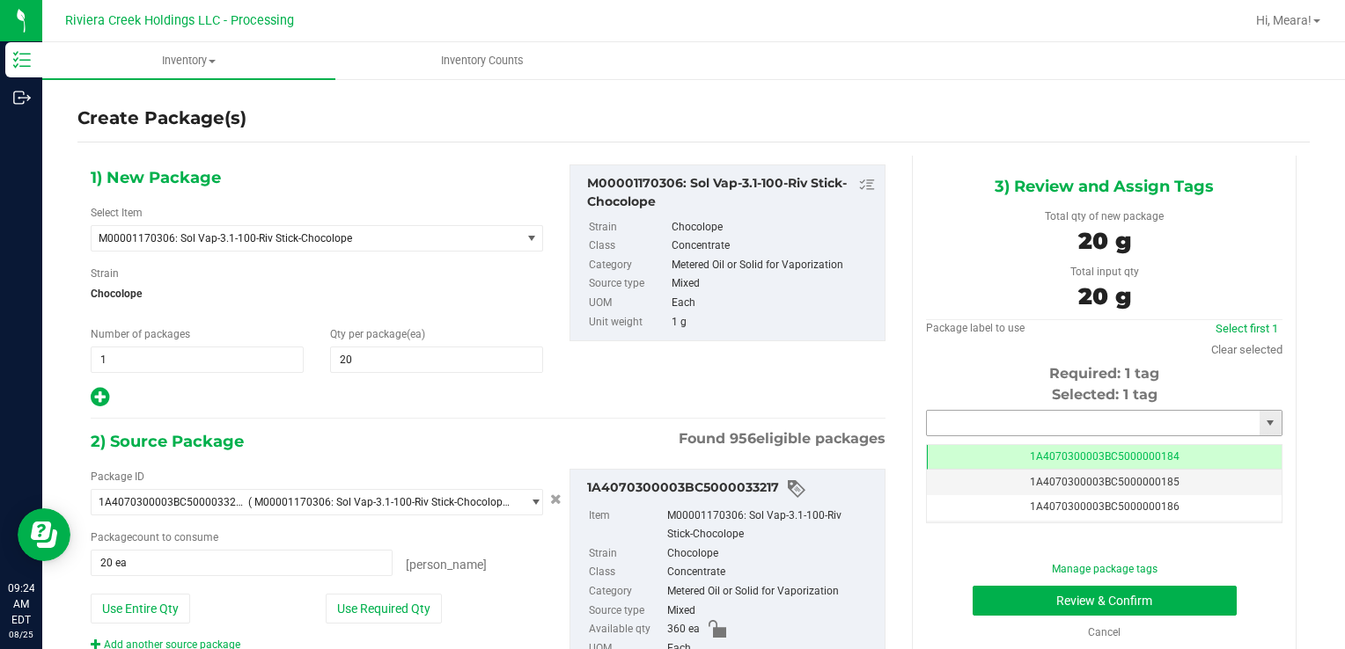
click at [949, 429] on input "text" at bounding box center [1093, 423] width 333 height 25
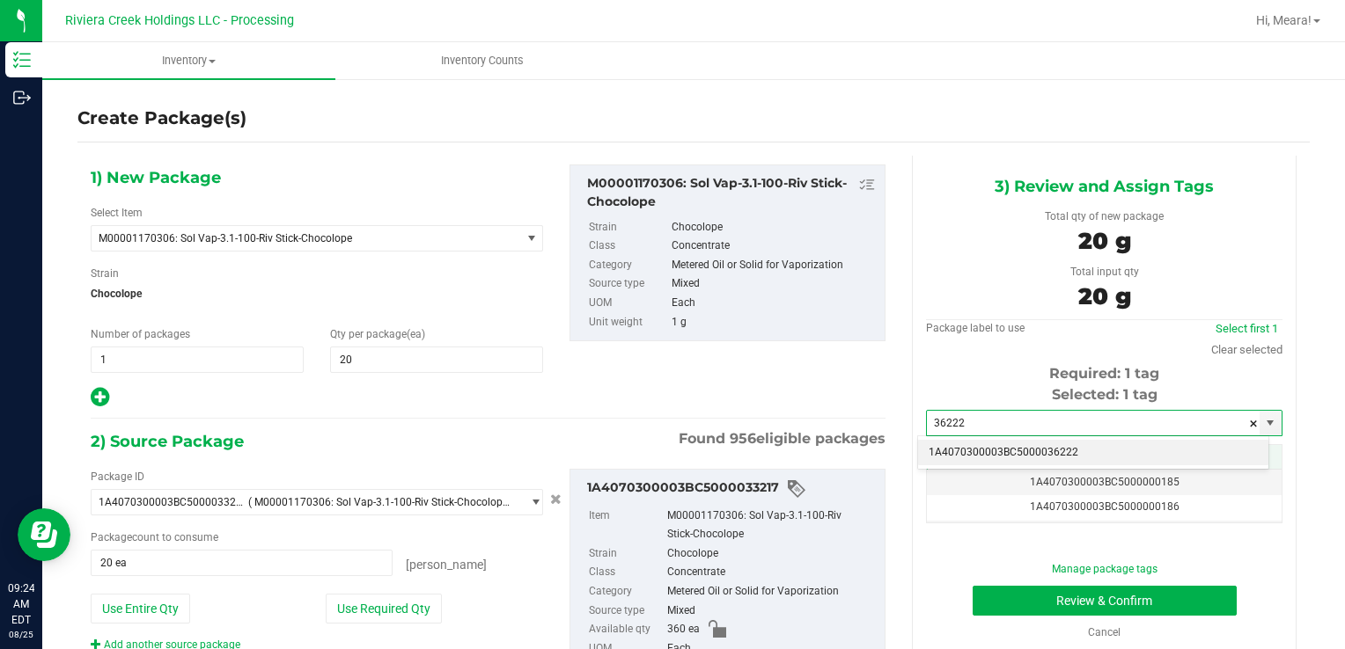
click at [986, 447] on li "1A4070300003BC5000036222" at bounding box center [1093, 453] width 350 height 26
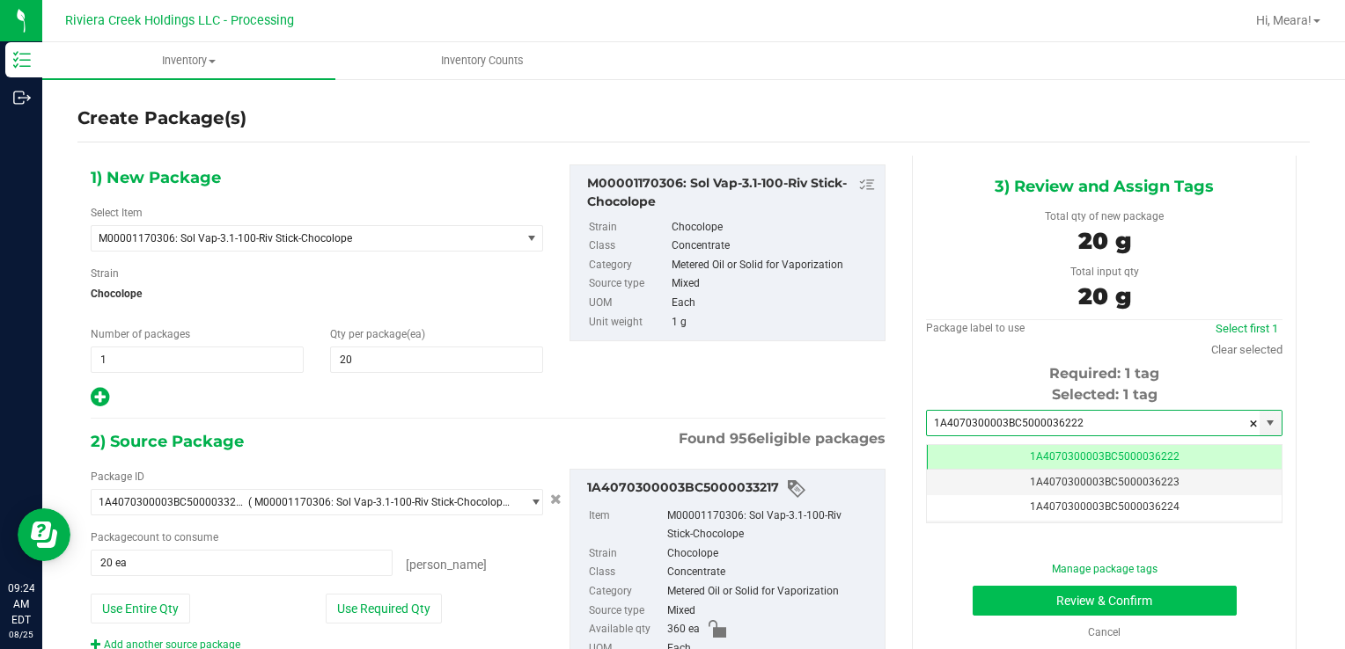
type input "1A4070300003BC5000036222"
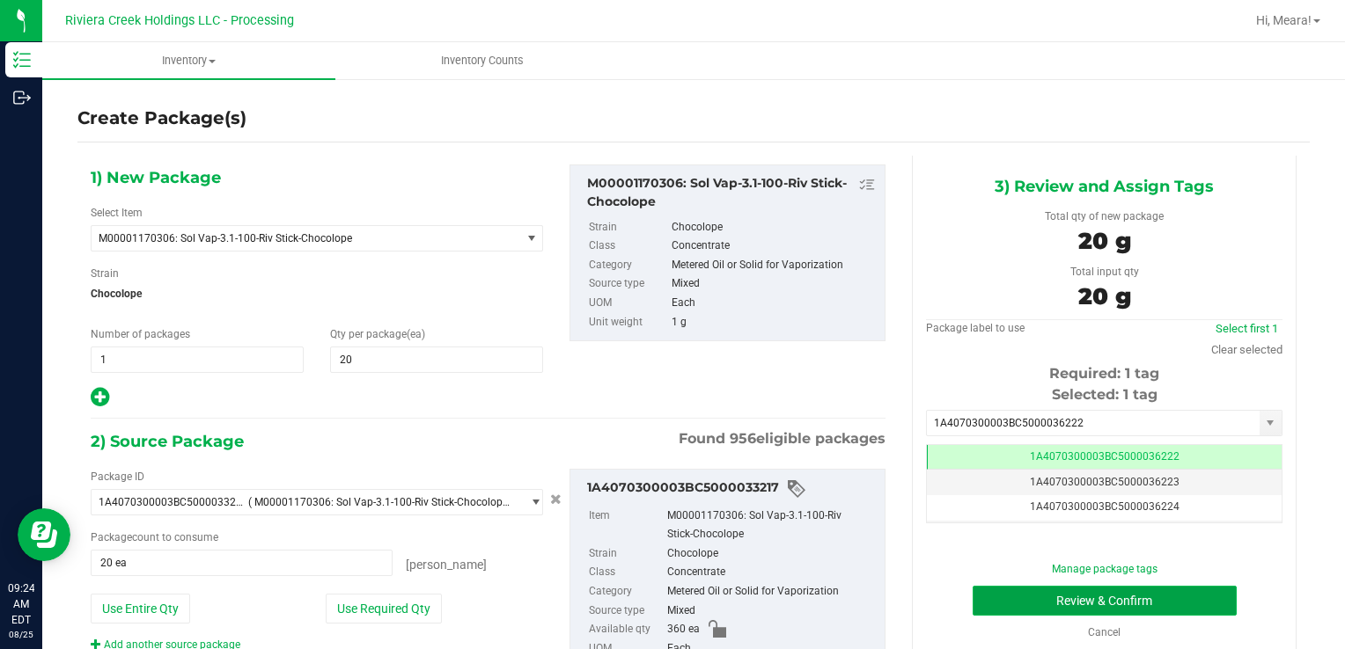
click at [985, 591] on button "Review & Confirm" at bounding box center [1104, 601] width 264 height 30
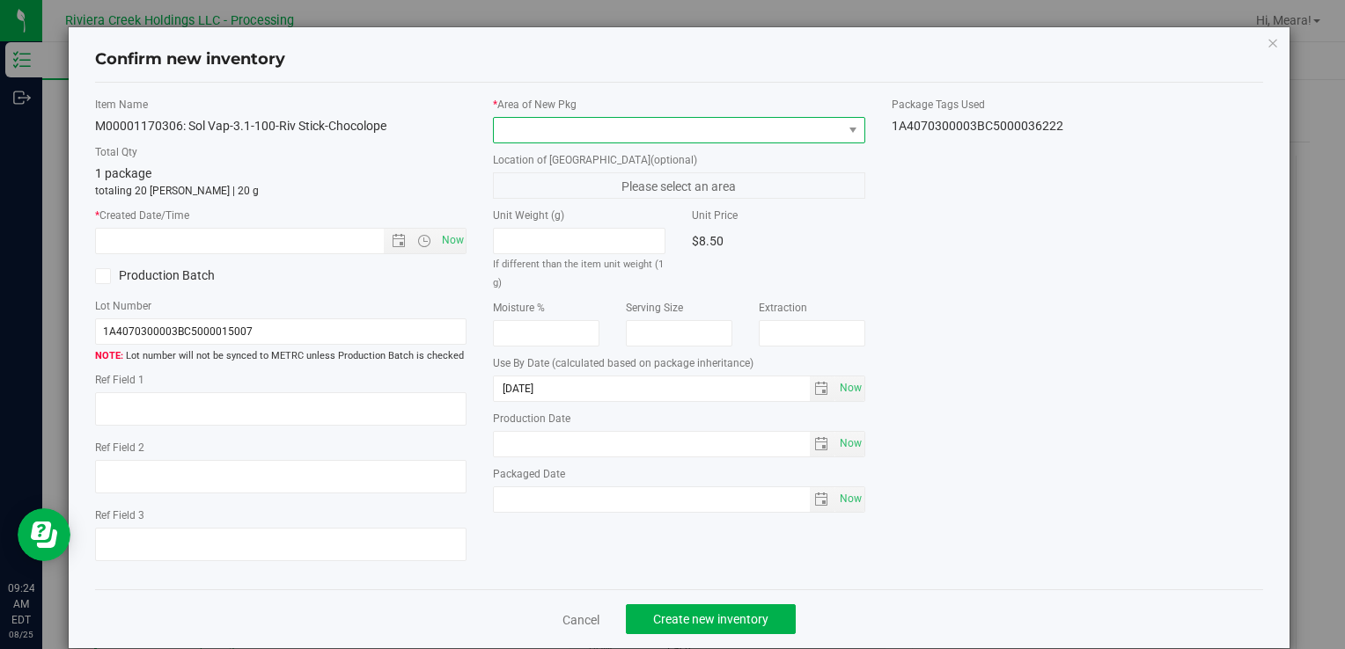
click at [775, 137] on span at bounding box center [668, 130] width 348 height 25
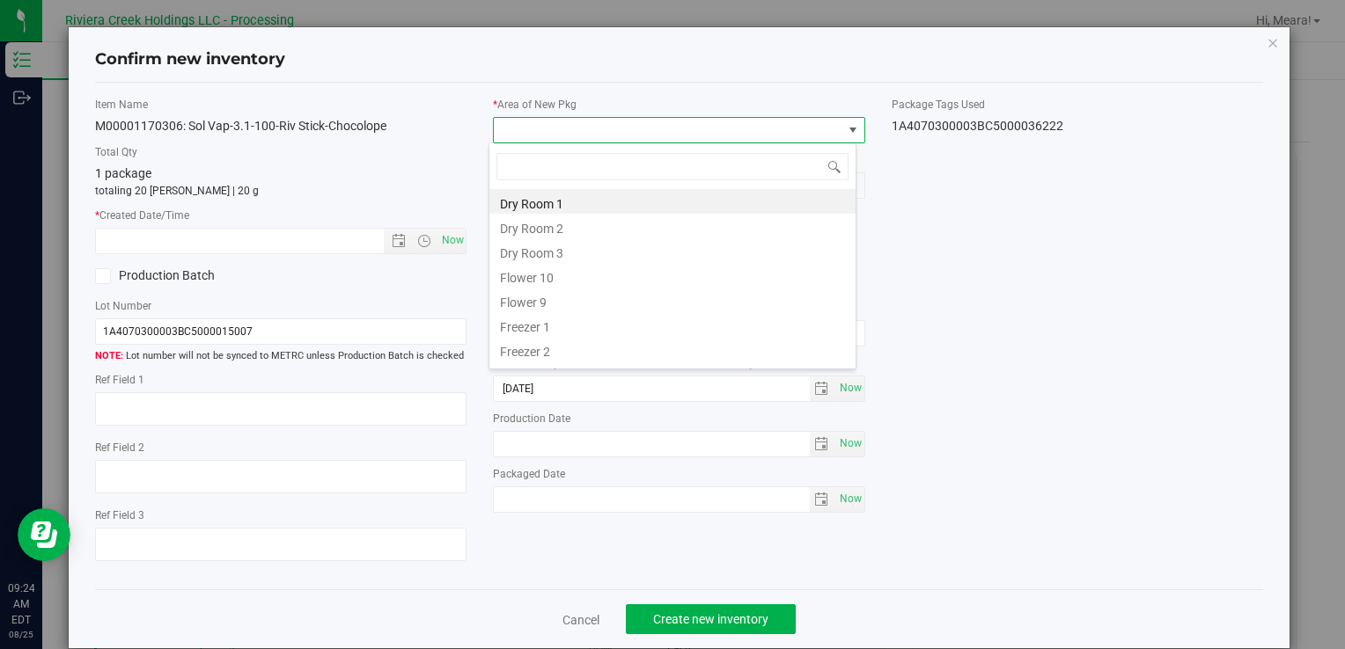
click at [503, 275] on li "Flower 10" at bounding box center [672, 275] width 366 height 25
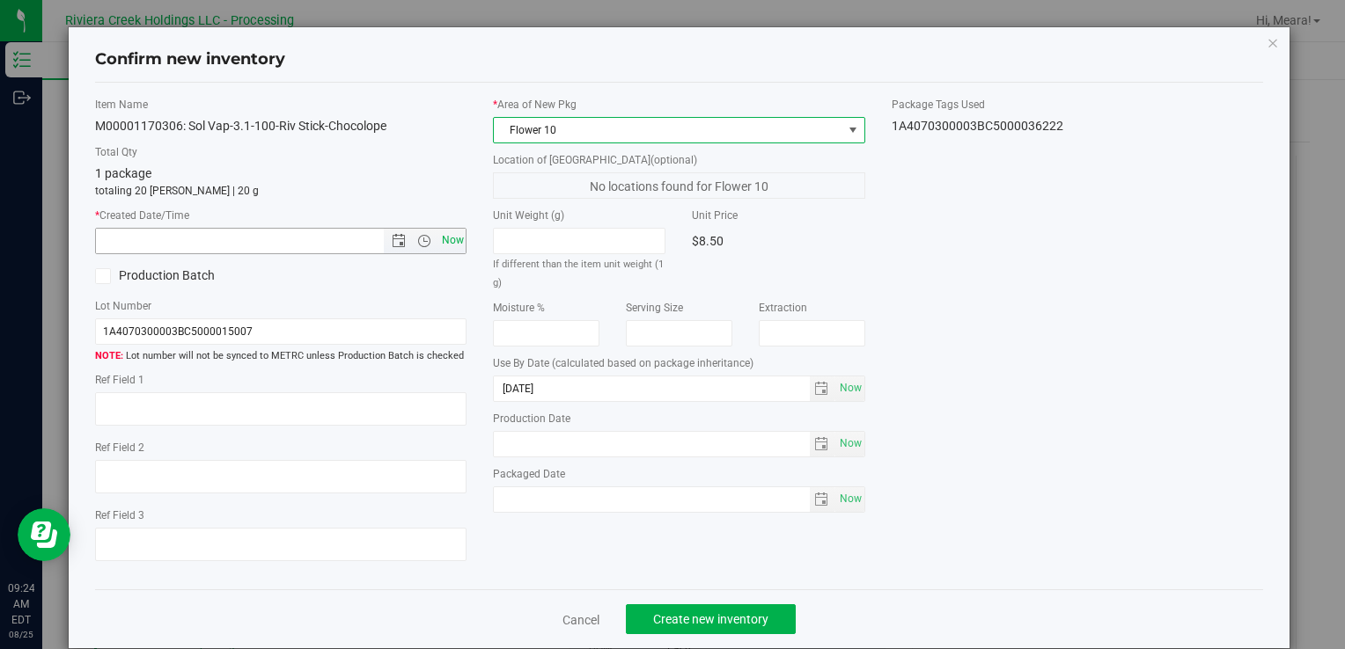
click at [437, 241] on span "Now" at bounding box center [452, 241] width 30 height 26
type input "[DATE] 9:24 AM"
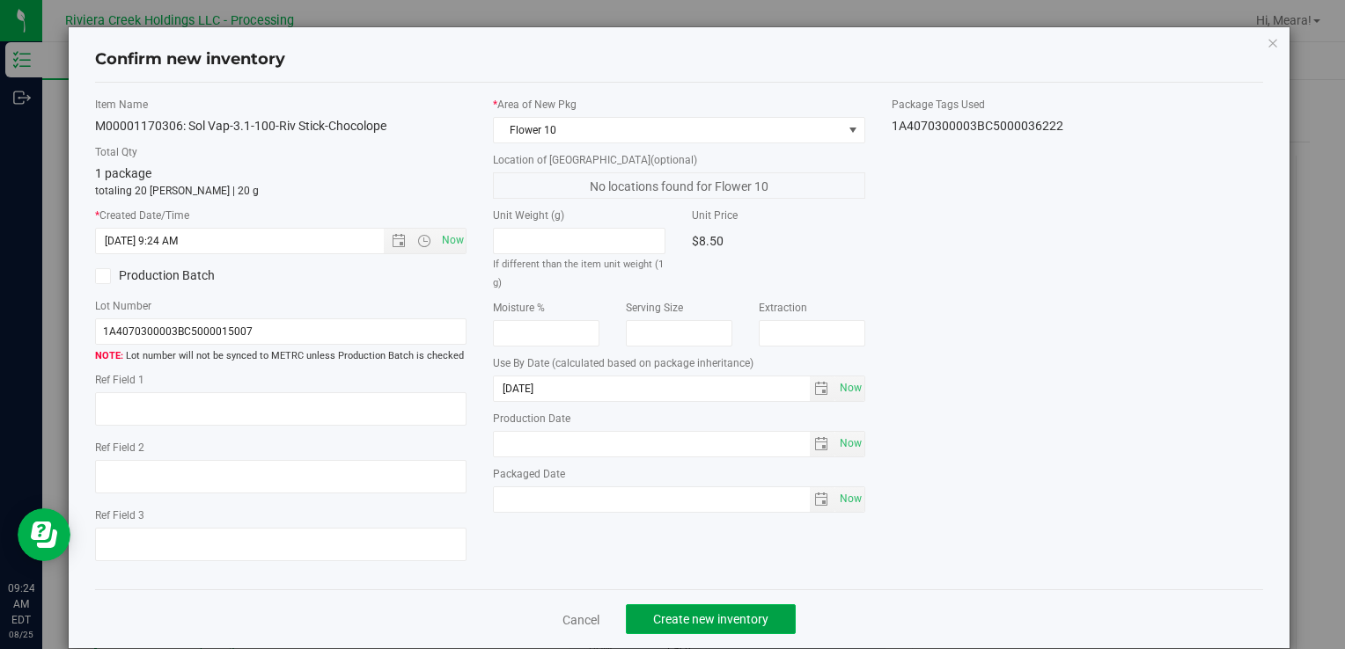
click at [711, 616] on span "Create new inventory" at bounding box center [710, 620] width 115 height 14
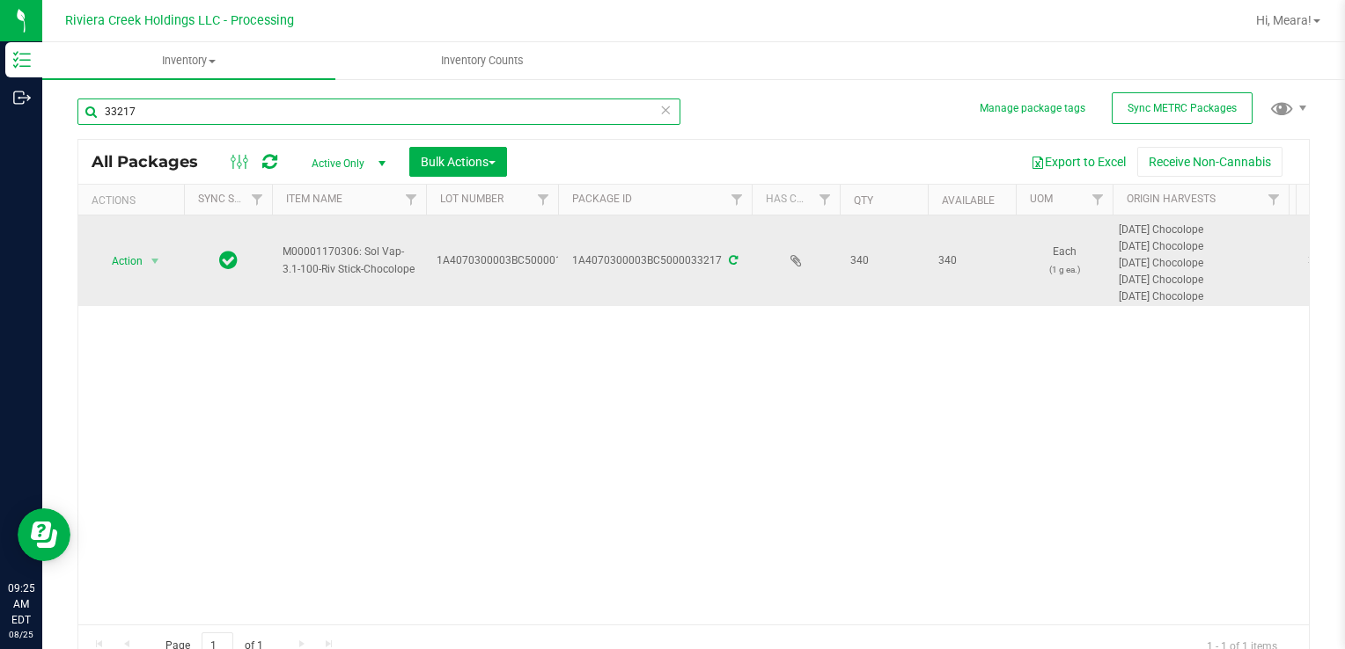
drag, startPoint x: 26, startPoint y: 123, endPoint x: 113, endPoint y: 226, distance: 134.3
click at [0, 143] on html "Inventory Outbound 09:25 AM EDT [DATE] 08/25 Riviera Creek Holdings LLC - Proce…" at bounding box center [672, 324] width 1345 height 649
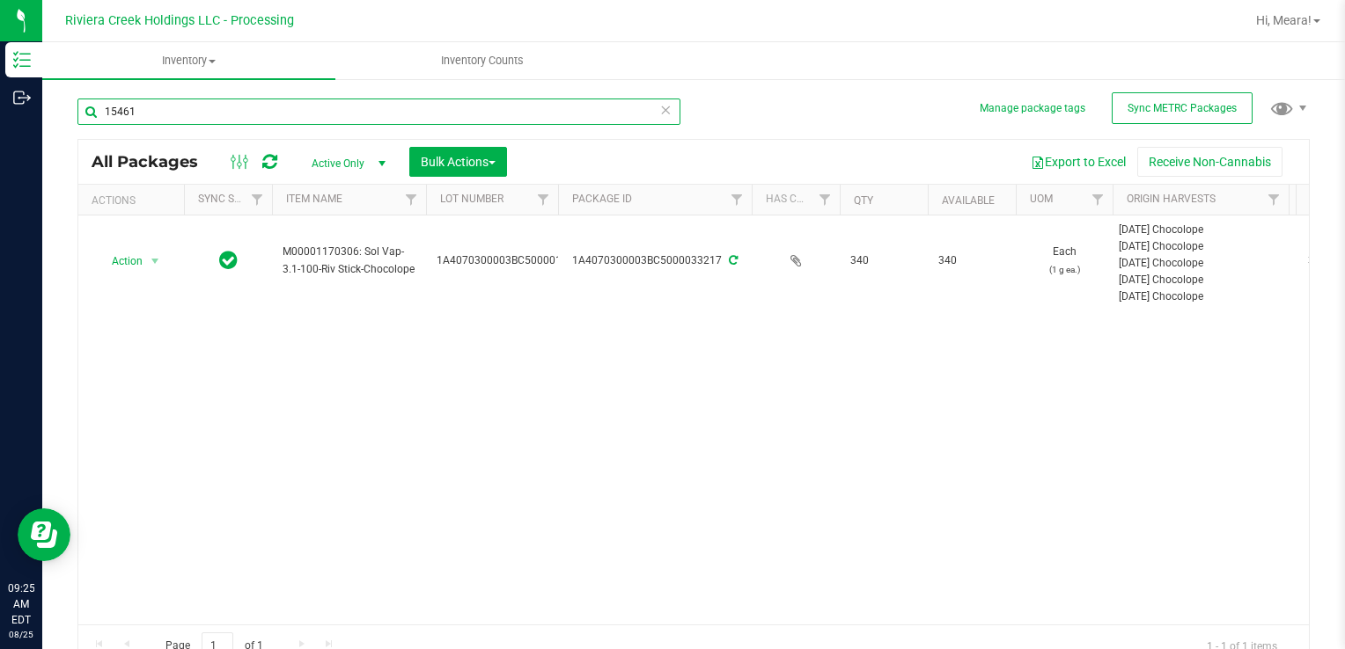
type input "15461"
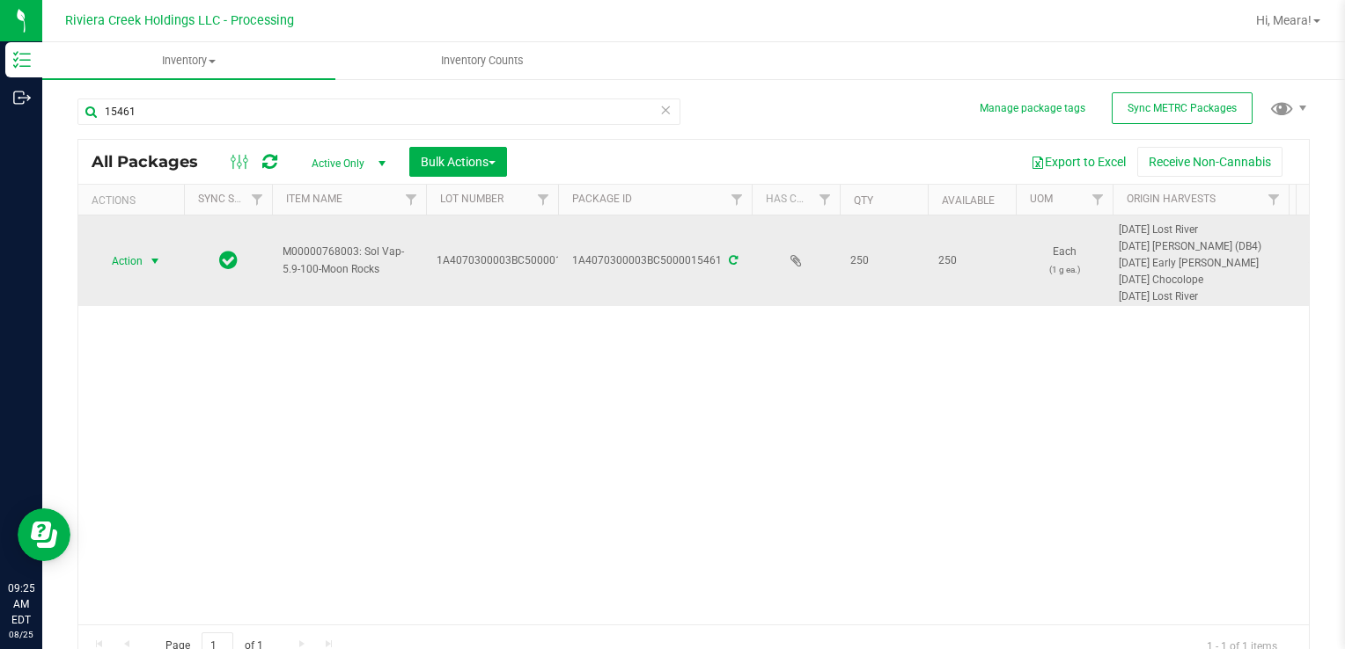
click at [123, 265] on span "Action" at bounding box center [120, 261] width 48 height 25
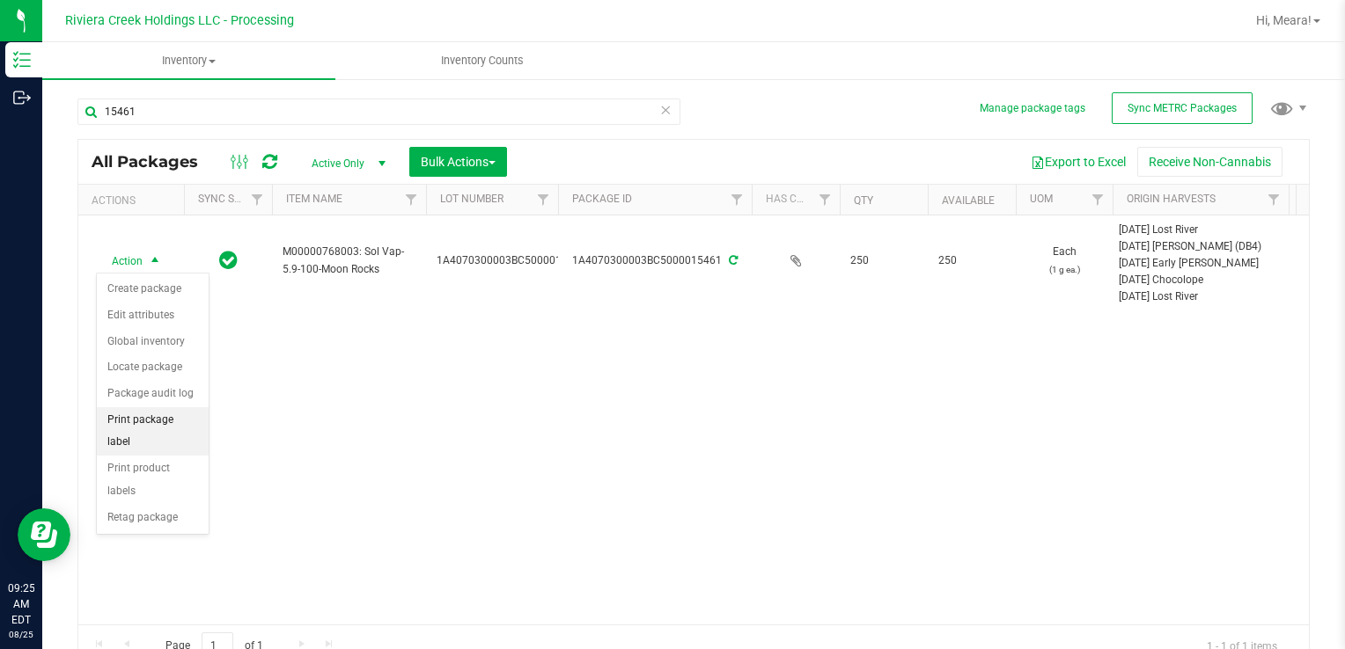
click at [183, 414] on li "Print package label" at bounding box center [153, 431] width 112 height 48
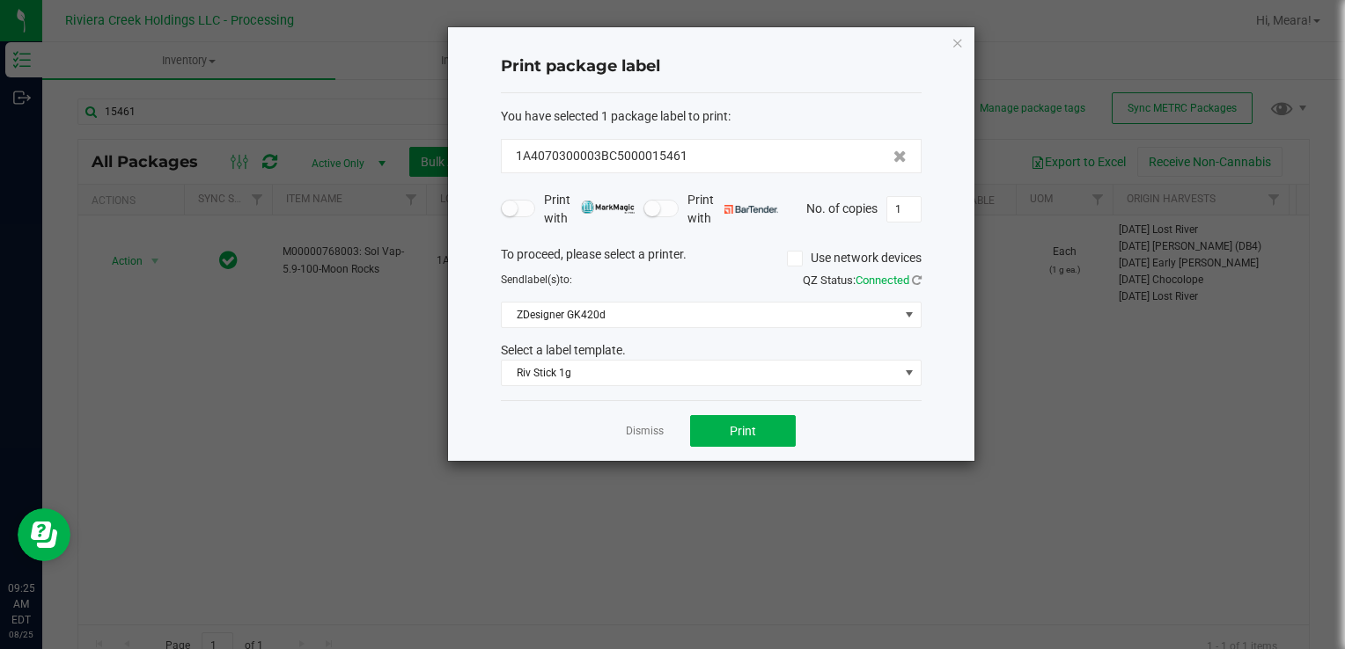
click at [703, 357] on div "Select a label template." at bounding box center [711, 350] width 447 height 18
click at [687, 374] on span "Riv Stick 1g" at bounding box center [700, 373] width 397 height 25
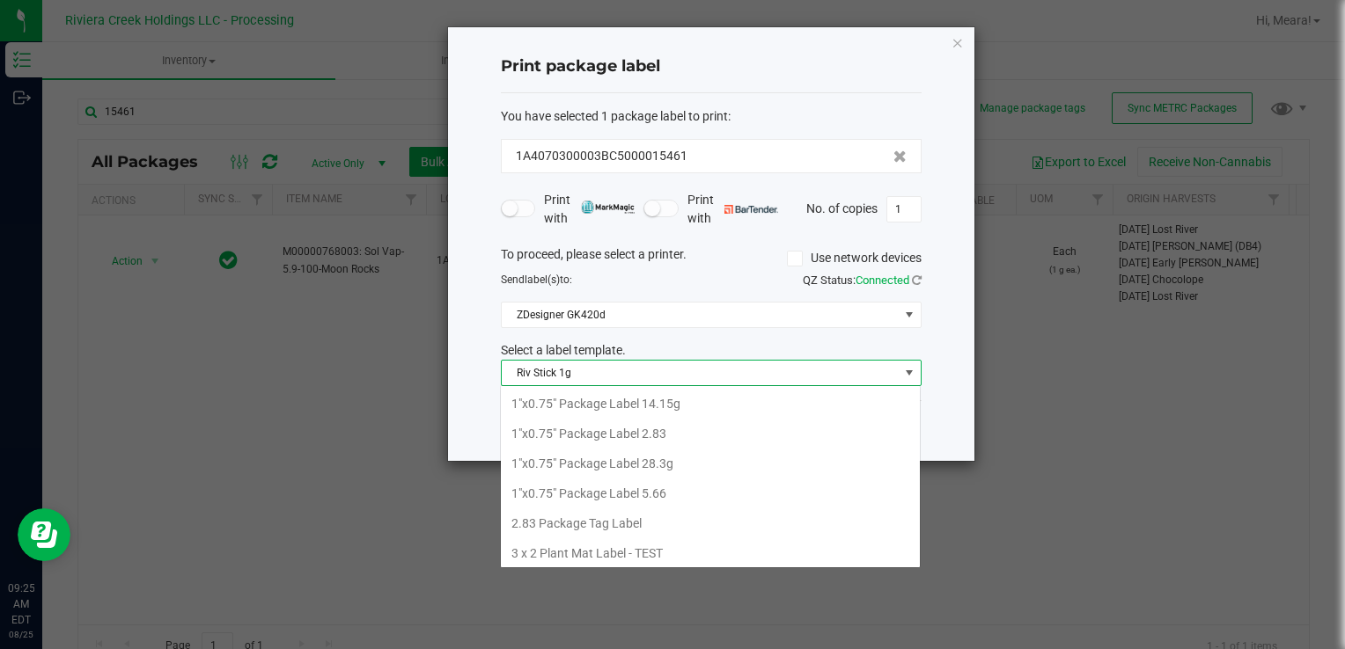
scroll to position [682, 0]
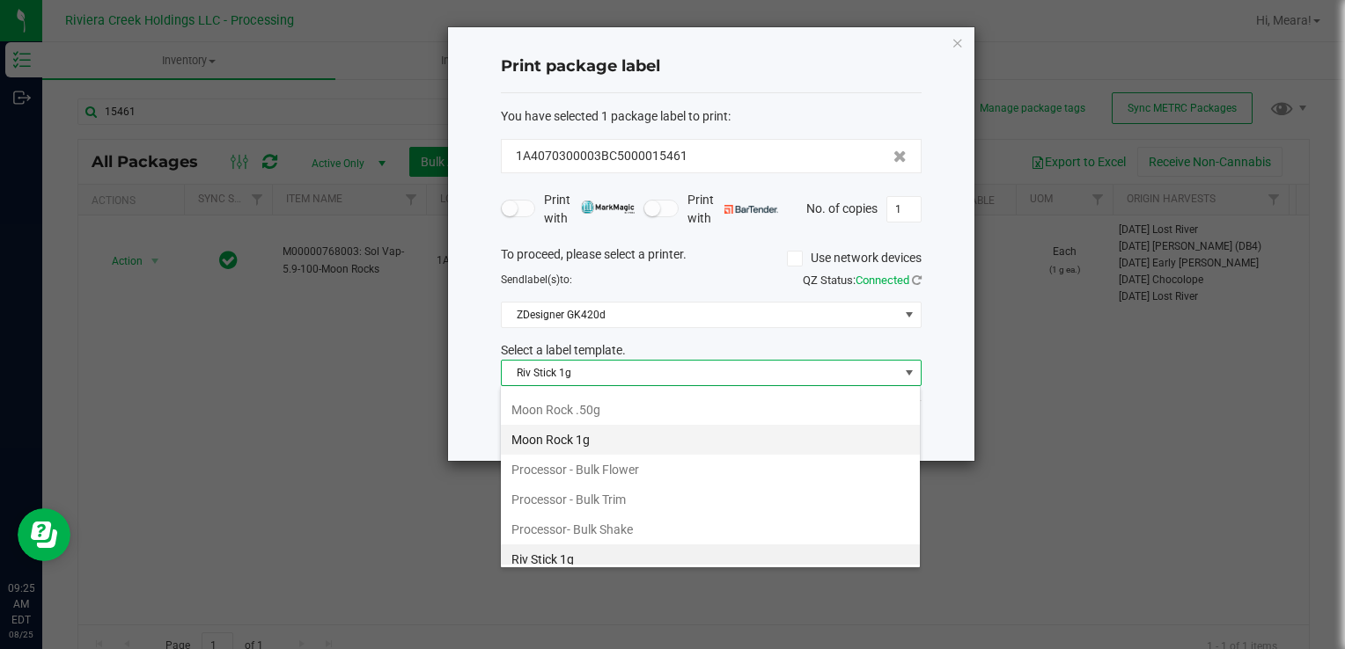
click at [585, 425] on li "Moon Rock 1g" at bounding box center [710, 440] width 419 height 30
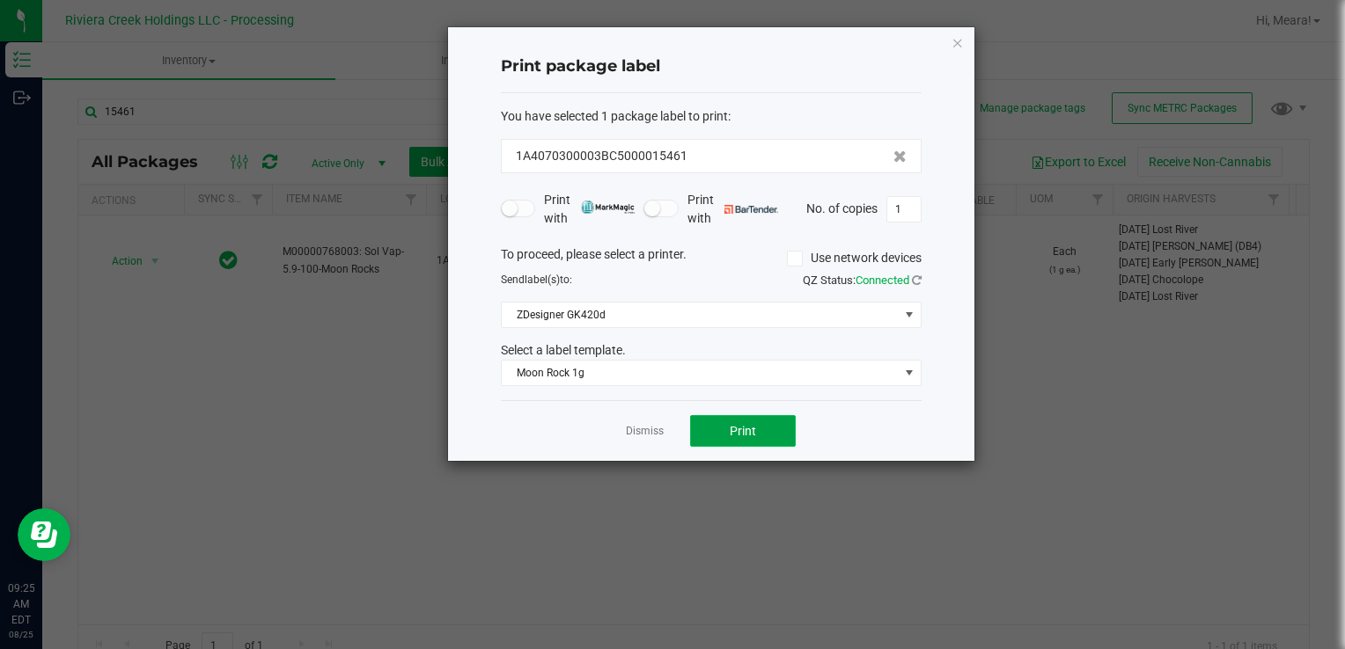
click at [705, 422] on button "Print" at bounding box center [743, 431] width 106 height 32
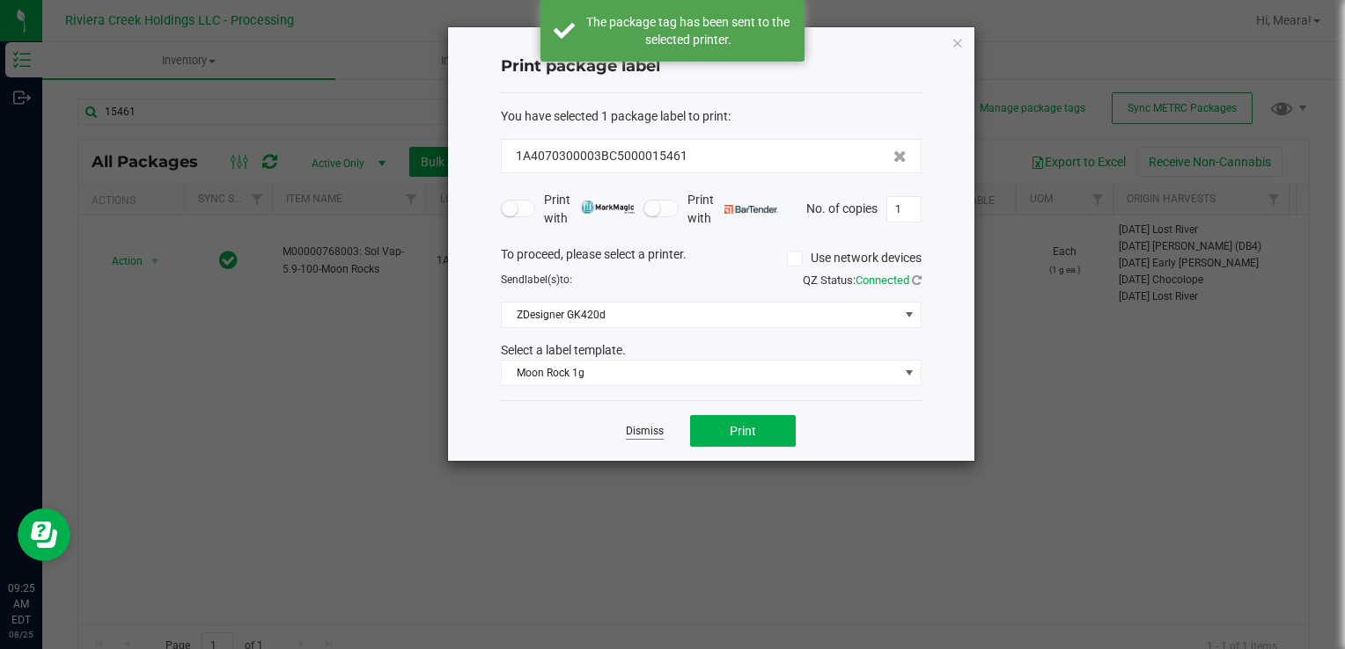
click at [634, 429] on link "Dismiss" at bounding box center [645, 431] width 38 height 15
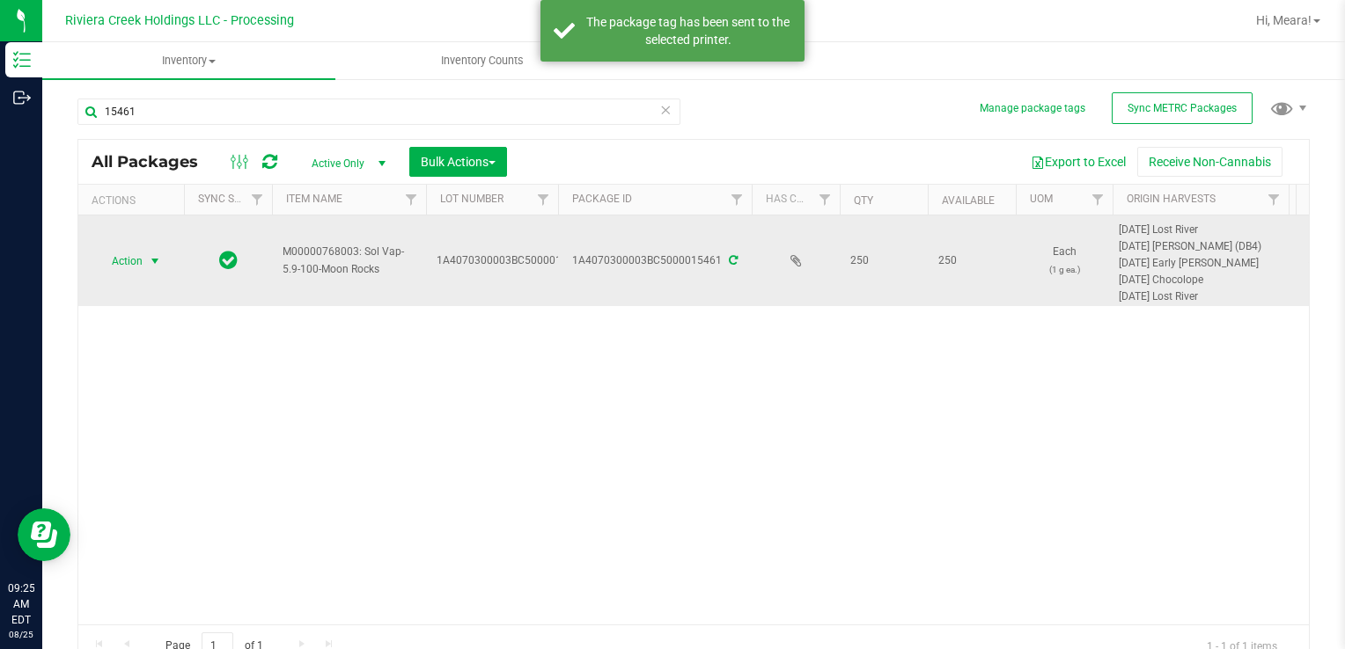
click at [158, 260] on span "select" at bounding box center [155, 261] width 14 height 14
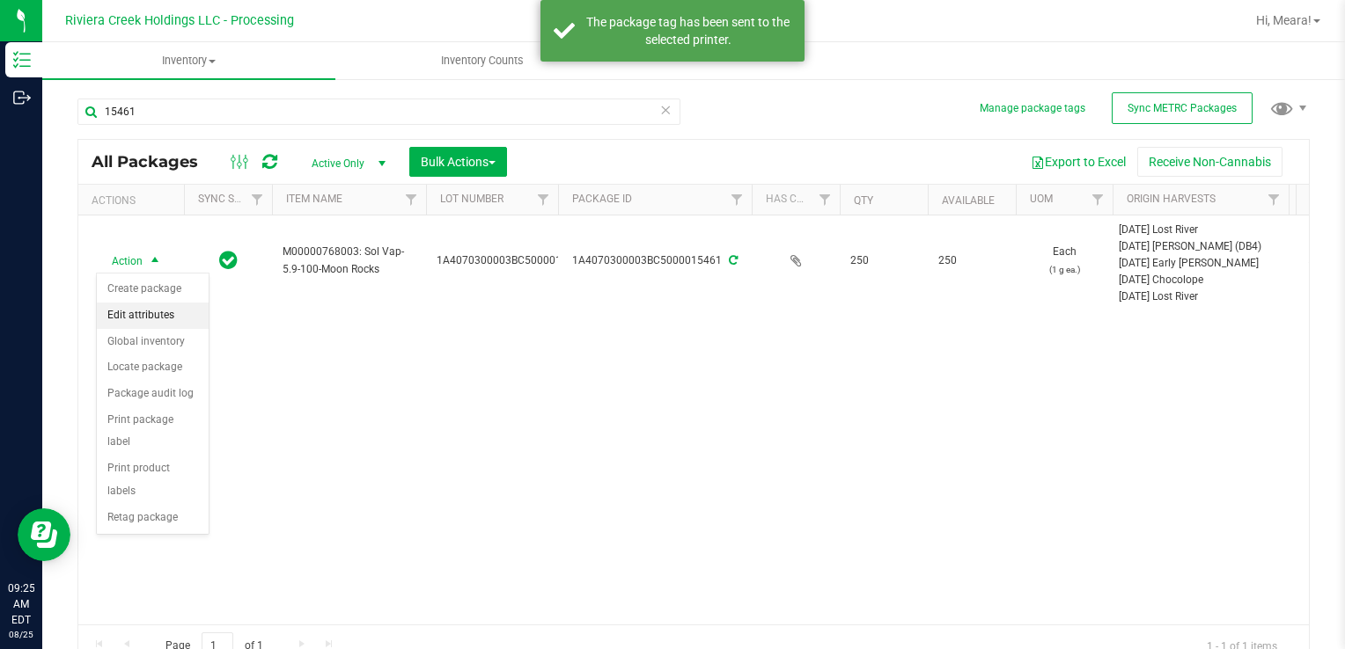
click at [150, 273] on div "Action Create package Edit attributes Global inventory Locate package Package a…" at bounding box center [153, 404] width 114 height 262
click at [153, 283] on li "Create package" at bounding box center [153, 289] width 112 height 26
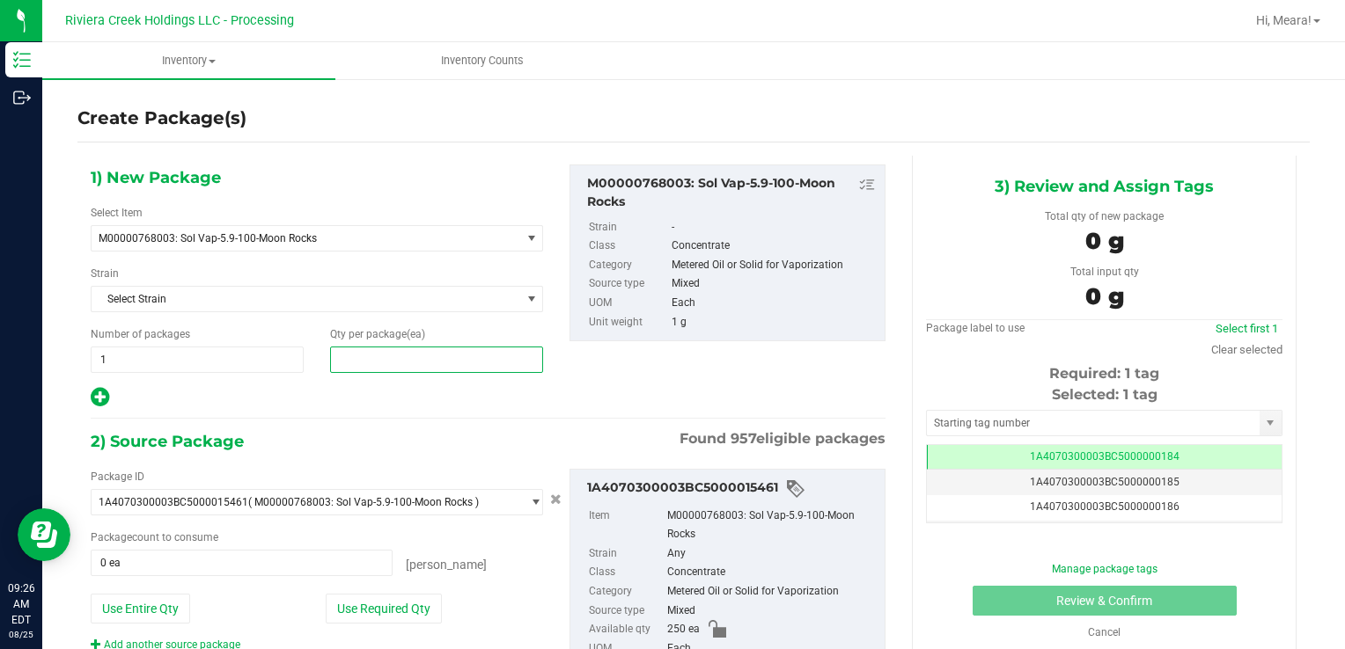
click at [437, 347] on span at bounding box center [436, 360] width 213 height 26
type input "20"
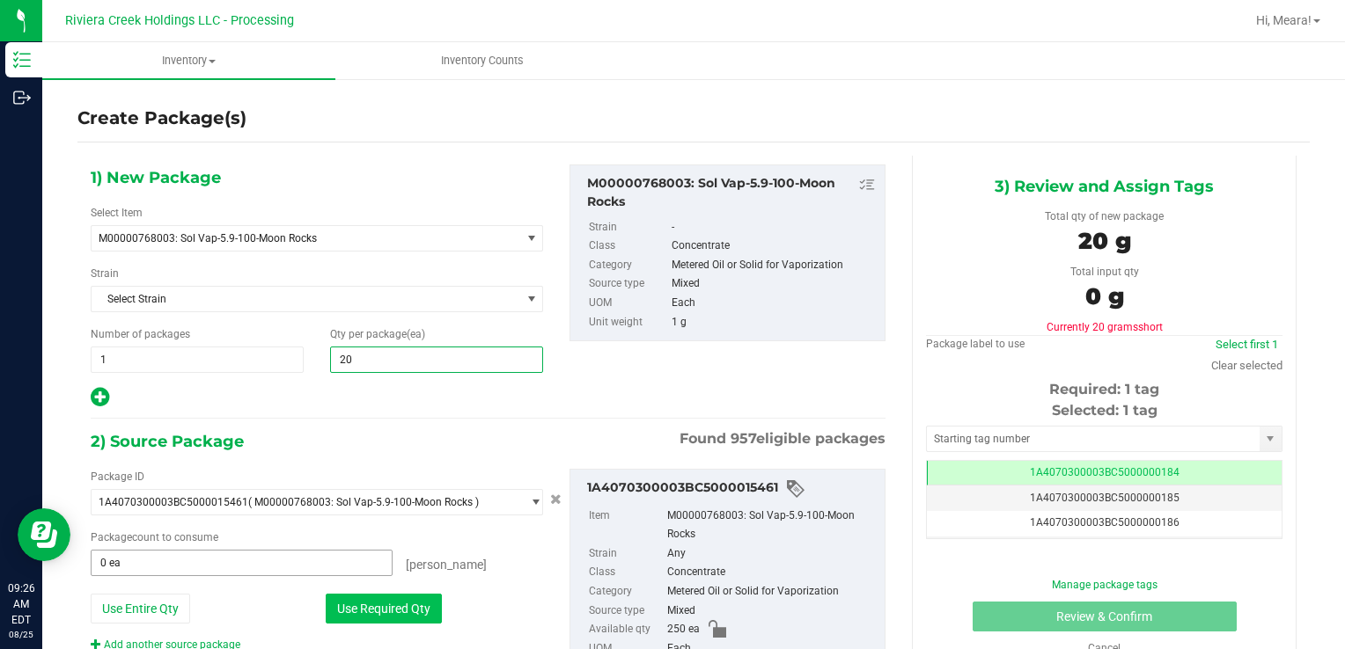
type input "20"
click at [356, 610] on button "Use Required Qty" at bounding box center [384, 609] width 116 height 30
type input "20 ea"
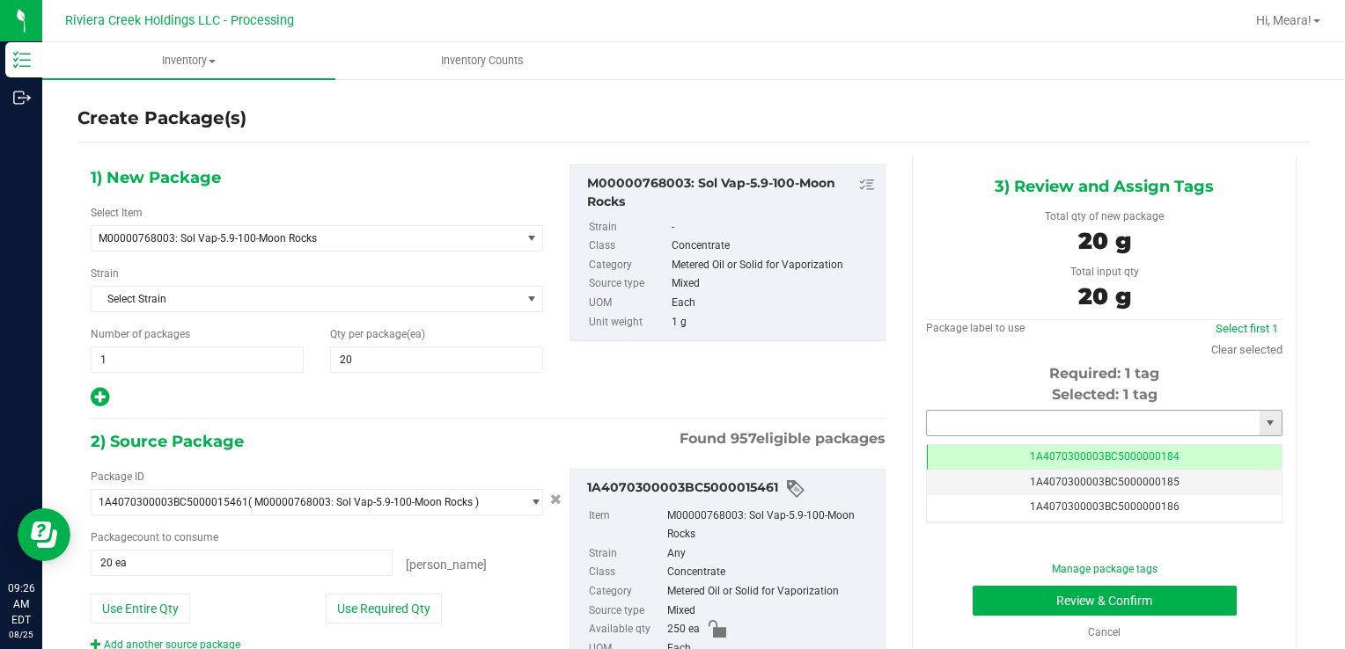
click at [1010, 411] on input "text" at bounding box center [1093, 423] width 333 height 25
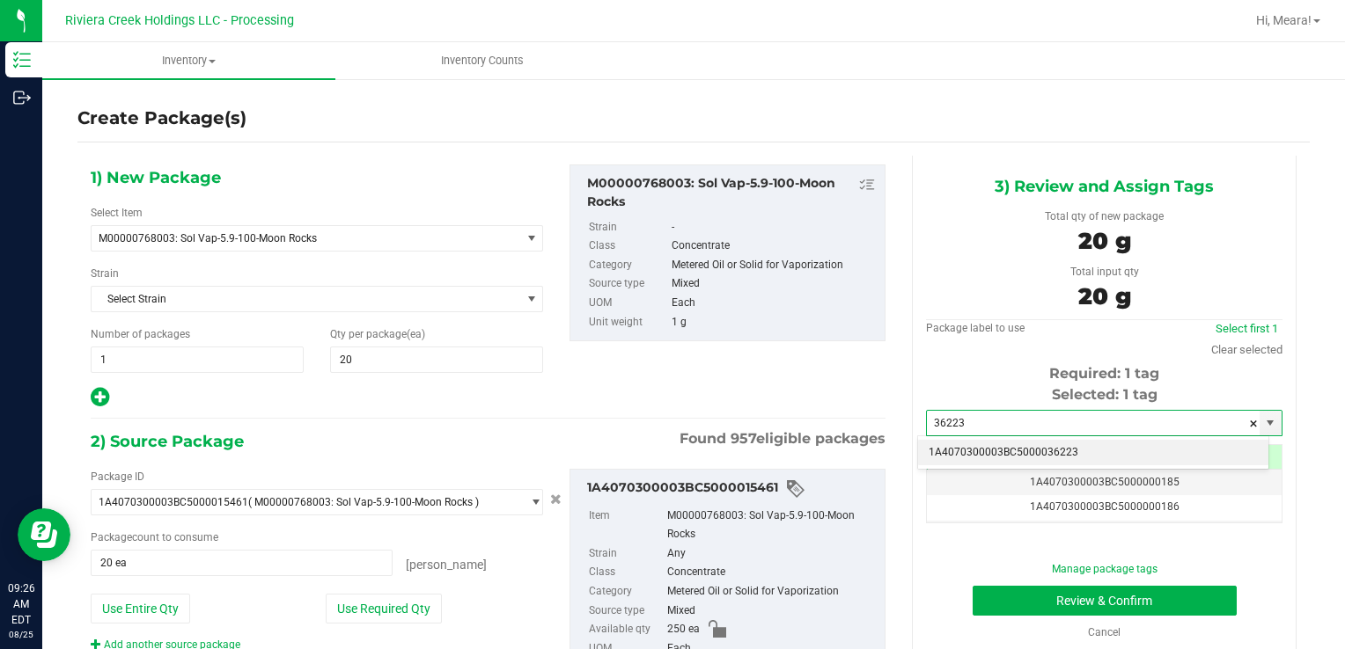
click at [1014, 454] on li "1A4070300003BC5000036223" at bounding box center [1093, 453] width 350 height 26
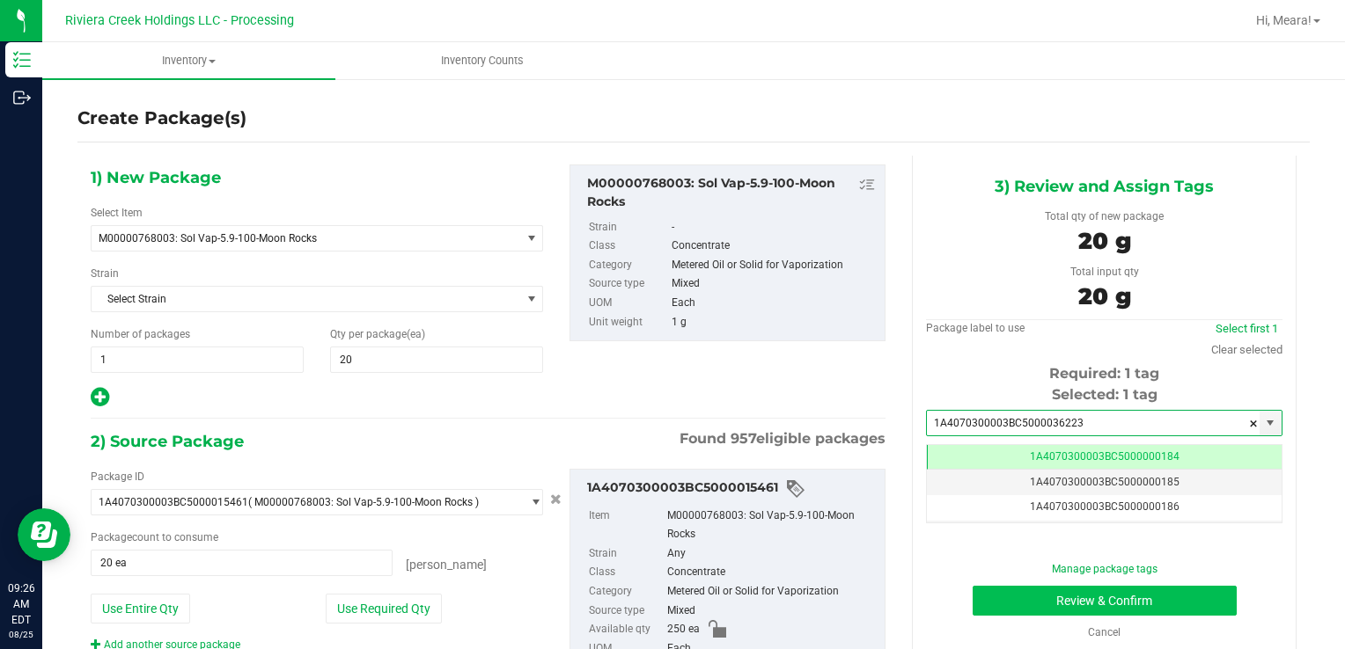
type input "1A4070300003BC5000036223"
click at [996, 604] on button "Review & Confirm" at bounding box center [1104, 601] width 264 height 30
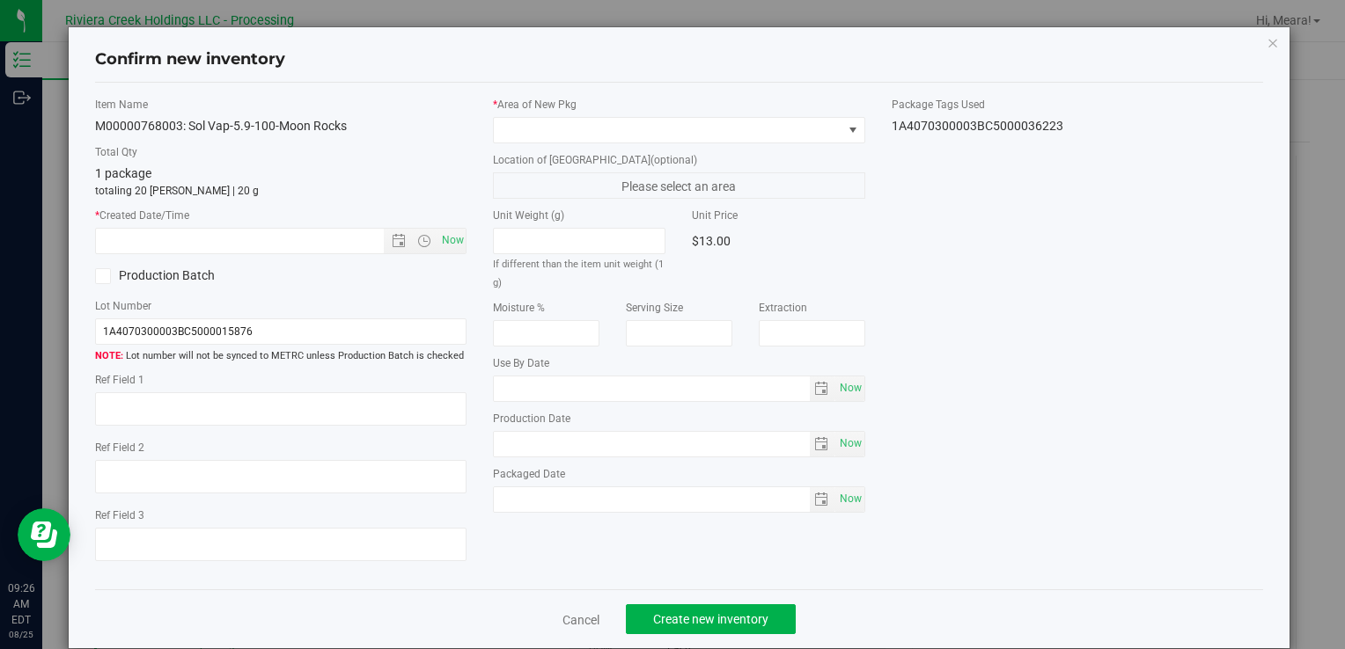
type input "[DATE]"
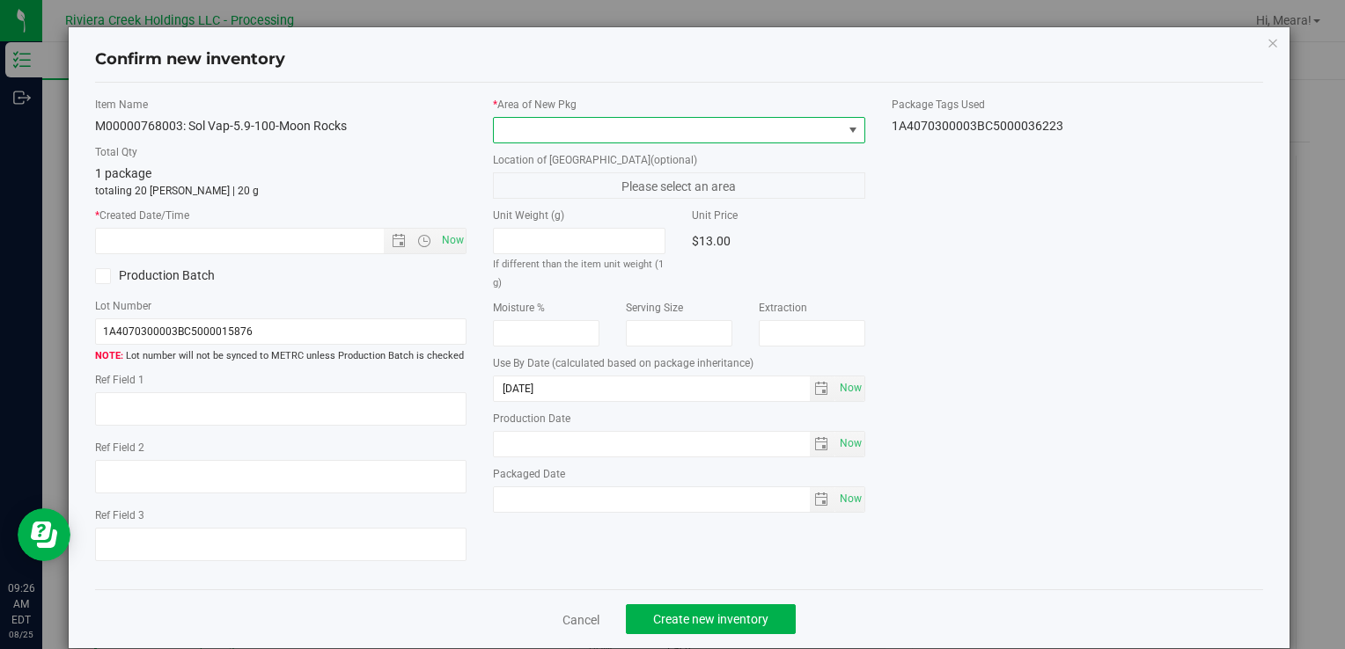
click at [753, 135] on span at bounding box center [668, 130] width 348 height 25
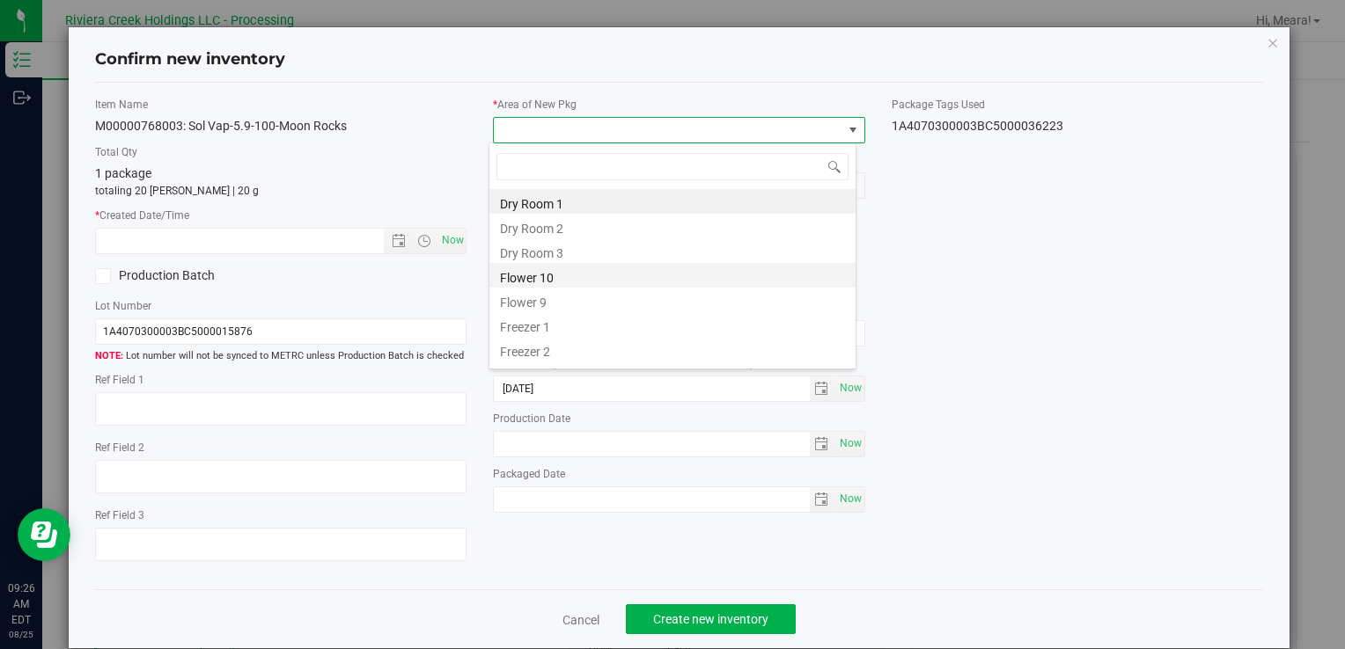
click at [547, 282] on li "Flower 10" at bounding box center [672, 275] width 366 height 25
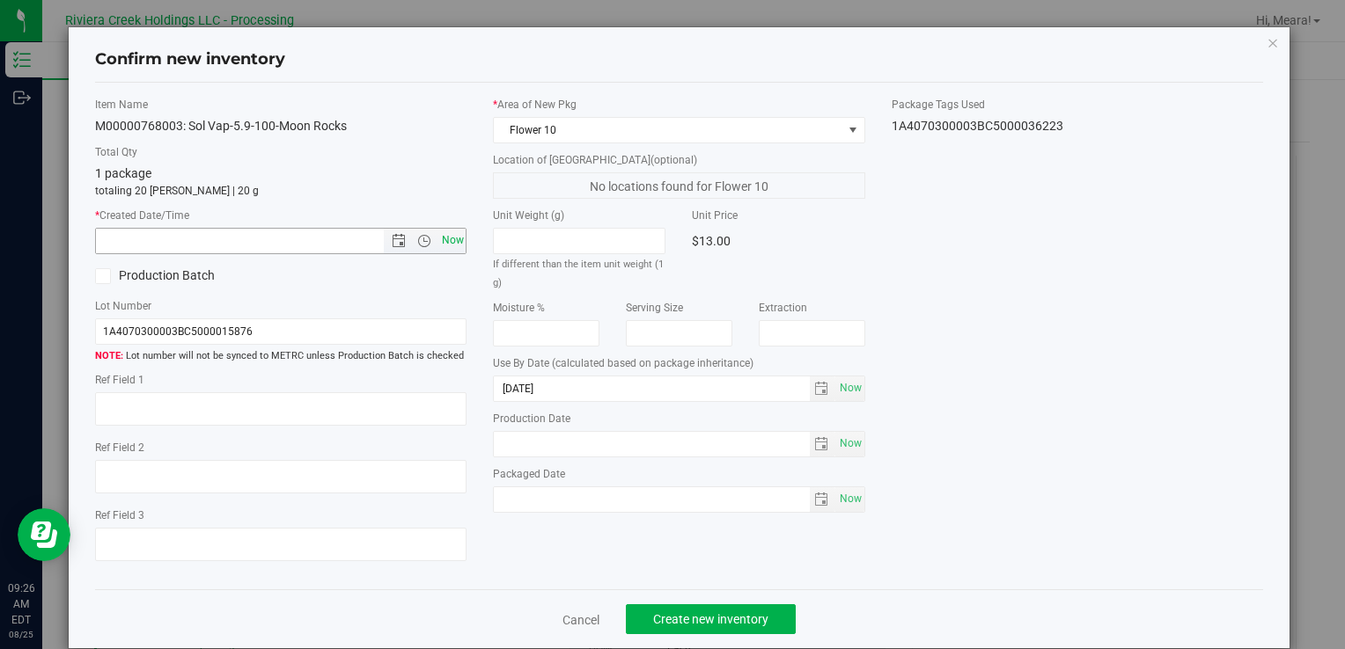
click at [447, 239] on span "Now" at bounding box center [452, 241] width 30 height 26
type input "[DATE] 9:26 AM"
click at [753, 614] on span "Create new inventory" at bounding box center [710, 620] width 115 height 14
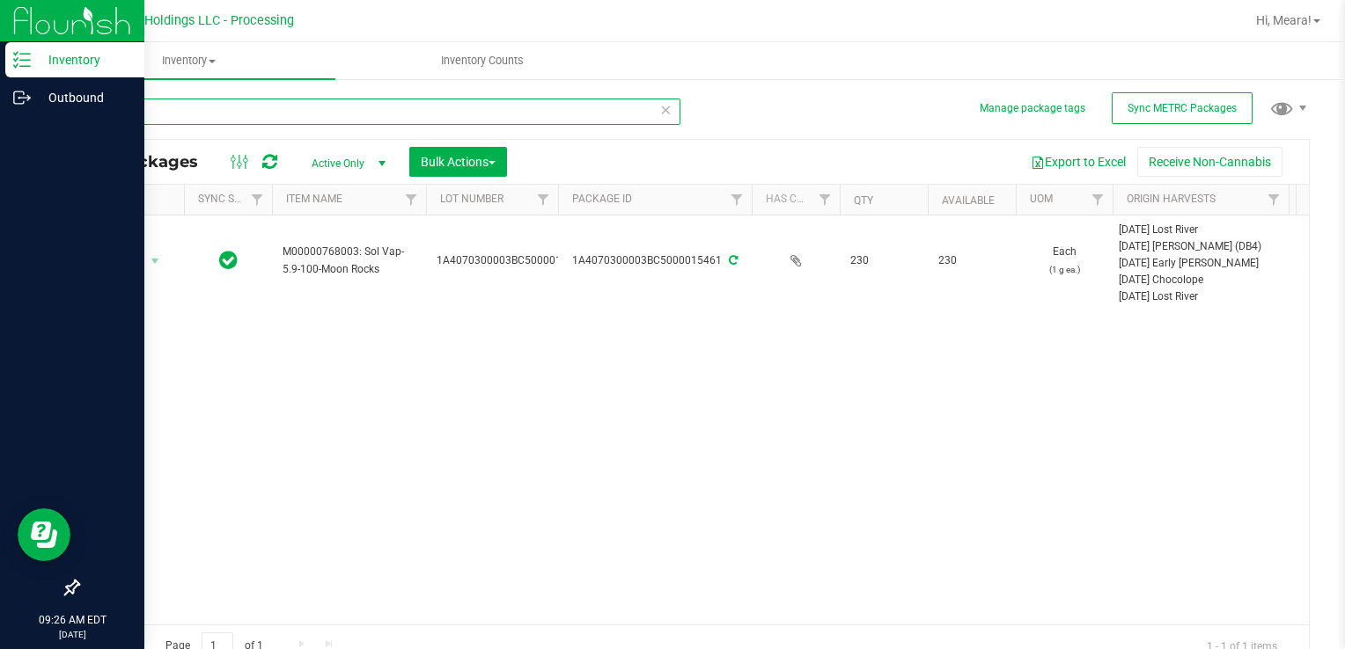
drag, startPoint x: 216, startPoint y: 111, endPoint x: 0, endPoint y: 121, distance: 216.7
click at [0, 121] on html "Inventory Outbound 09:26 AM EDT [DATE] 08/25 Riviera Creek Holdings LLC - Proce…" at bounding box center [672, 324] width 1345 height 649
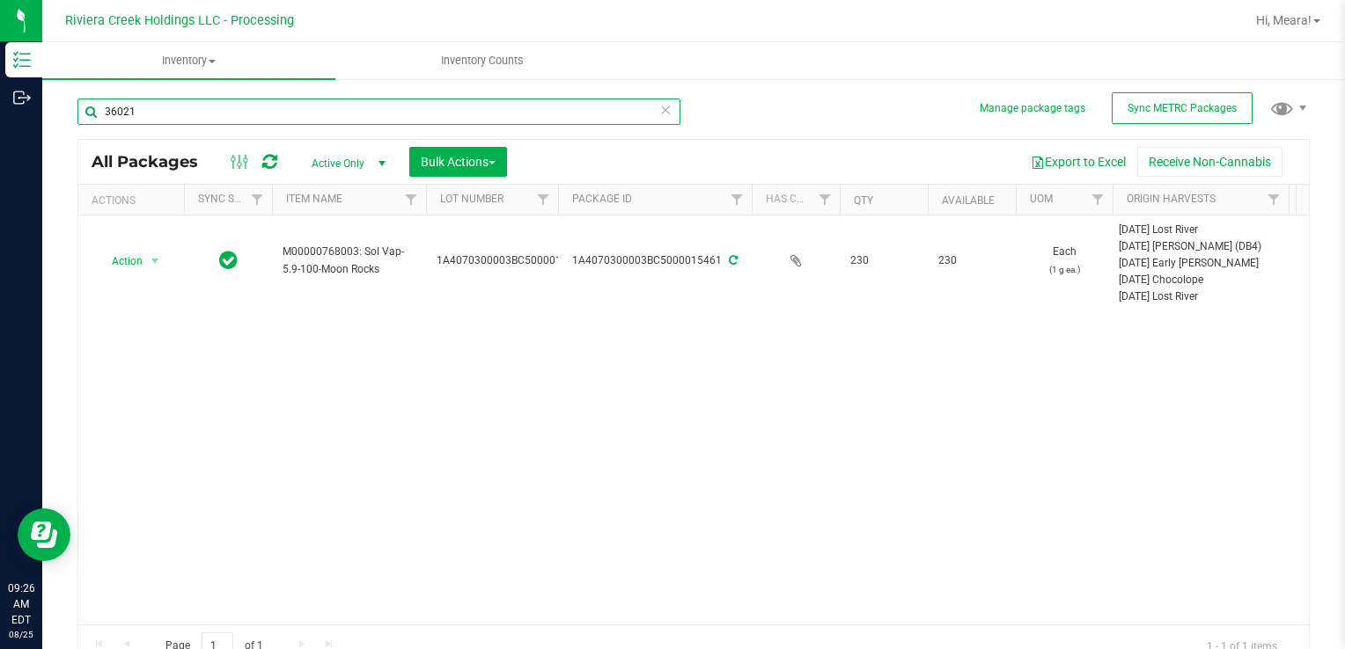
type input "36021"
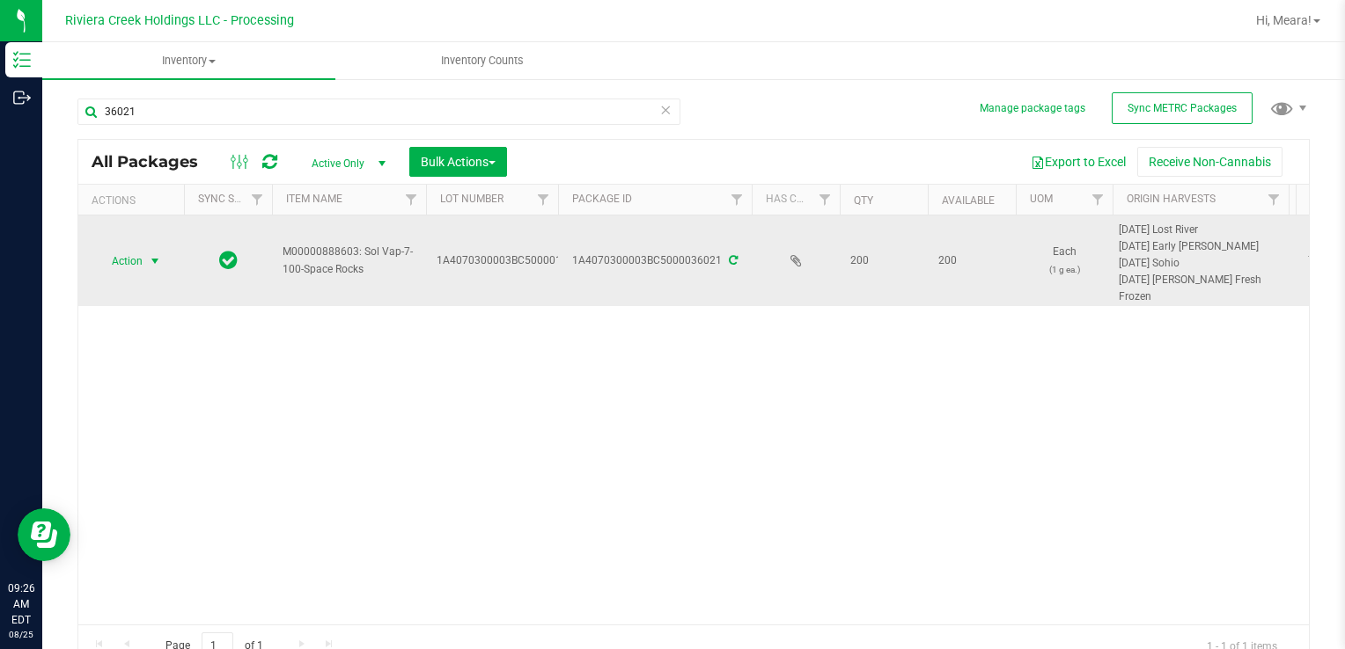
click at [135, 252] on span "Action" at bounding box center [120, 261] width 48 height 25
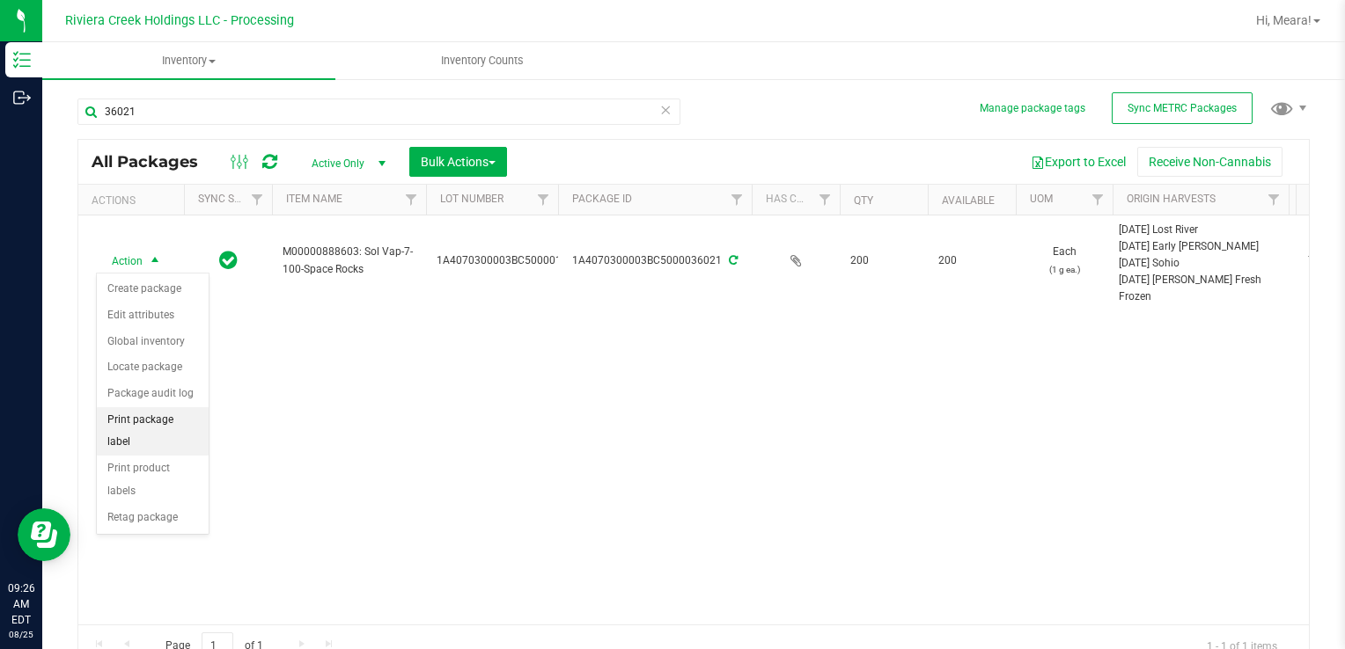
click at [205, 415] on li "Print package label" at bounding box center [153, 431] width 112 height 48
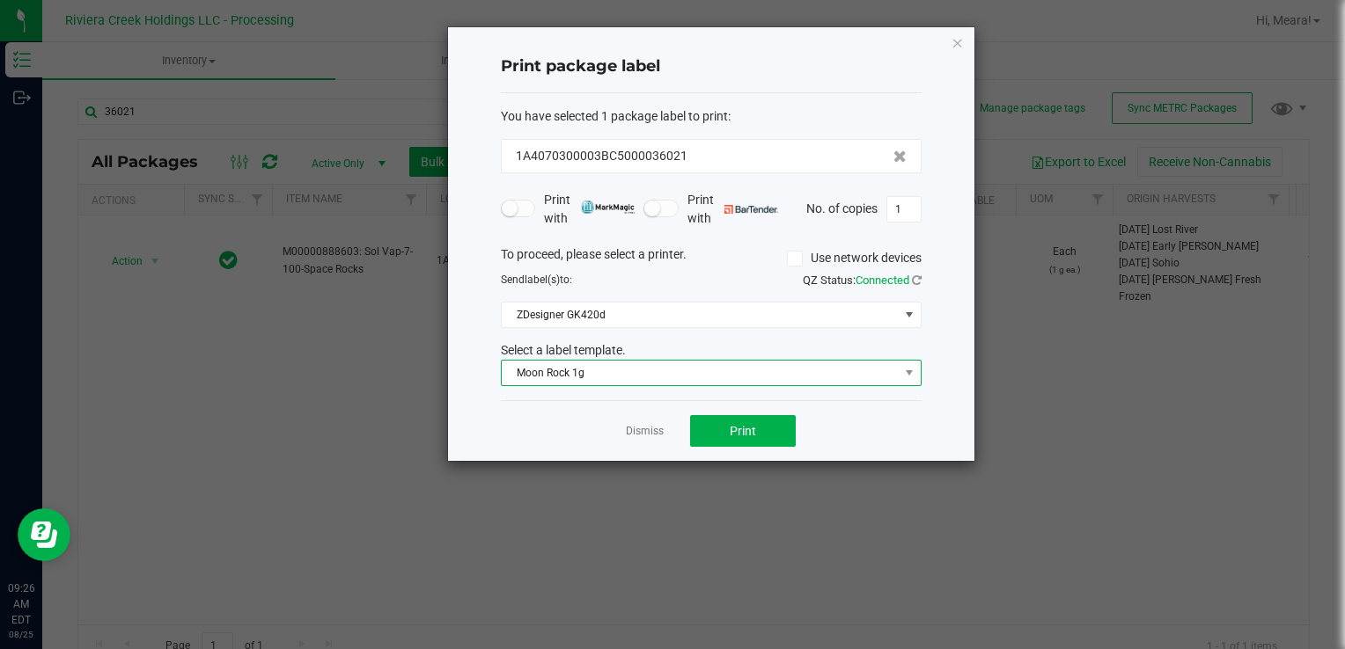
click at [658, 371] on span "Moon Rock 1g" at bounding box center [700, 373] width 397 height 25
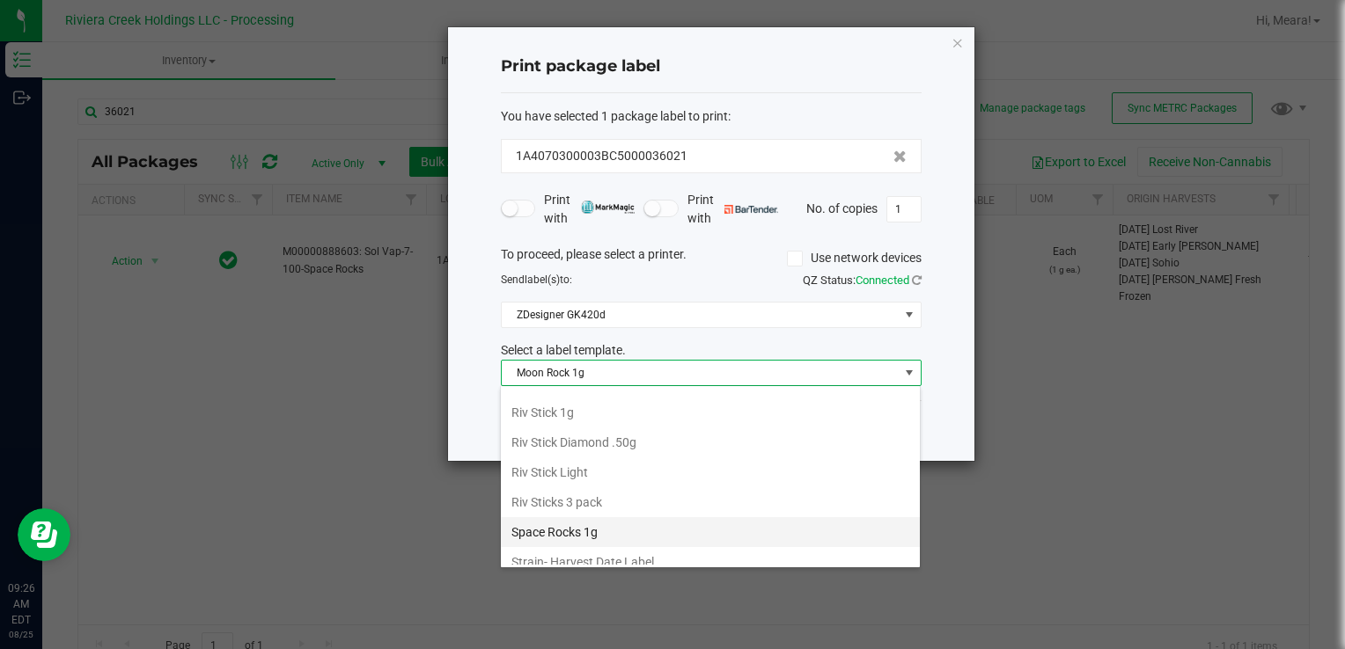
click at [613, 517] on li "Space Rocks 1g" at bounding box center [710, 532] width 419 height 30
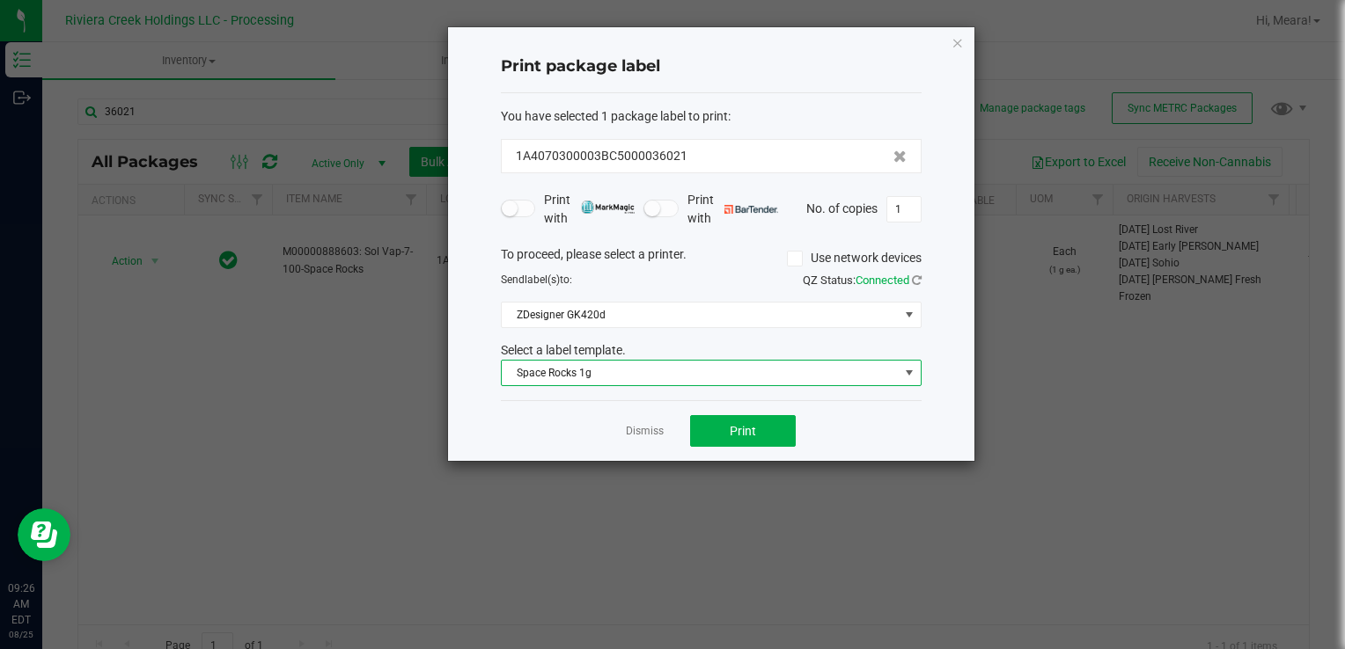
click at [640, 382] on span "Space Rocks 1g" at bounding box center [700, 373] width 397 height 25
click at [657, 345] on div "Select a label template." at bounding box center [711, 350] width 447 height 18
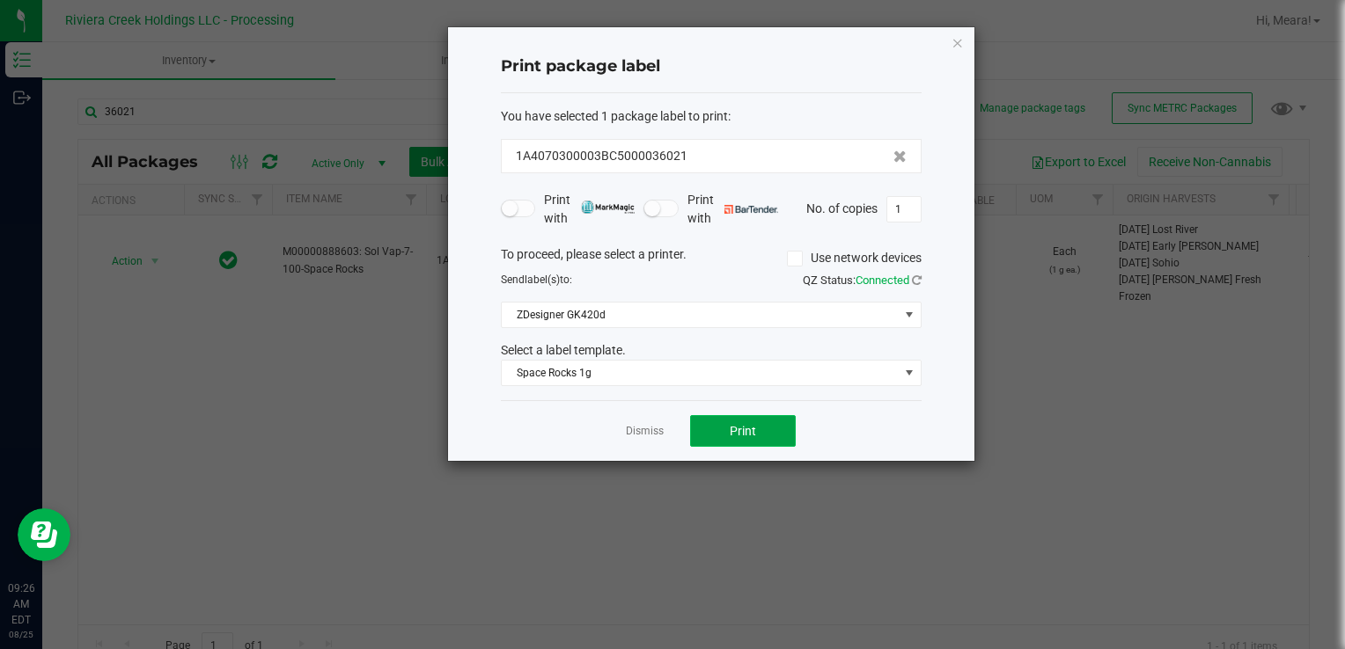
click at [744, 429] on span "Print" at bounding box center [743, 431] width 26 height 14
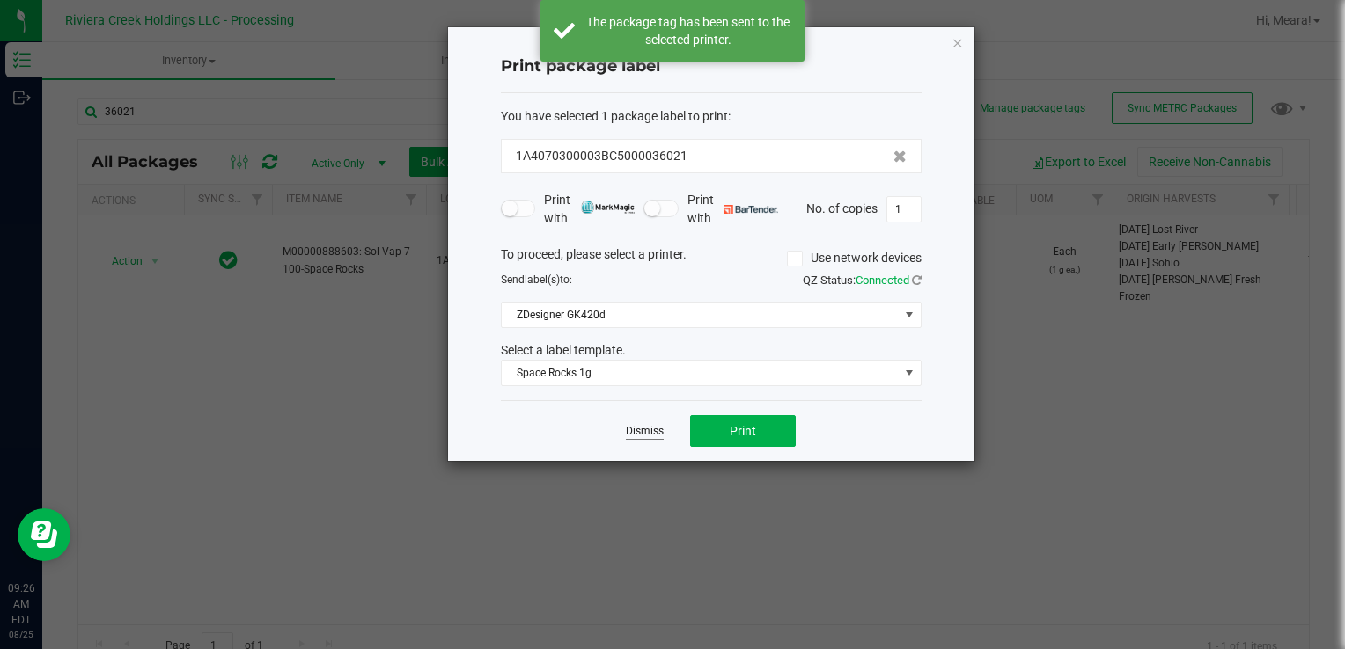
click at [637, 430] on link "Dismiss" at bounding box center [645, 431] width 38 height 15
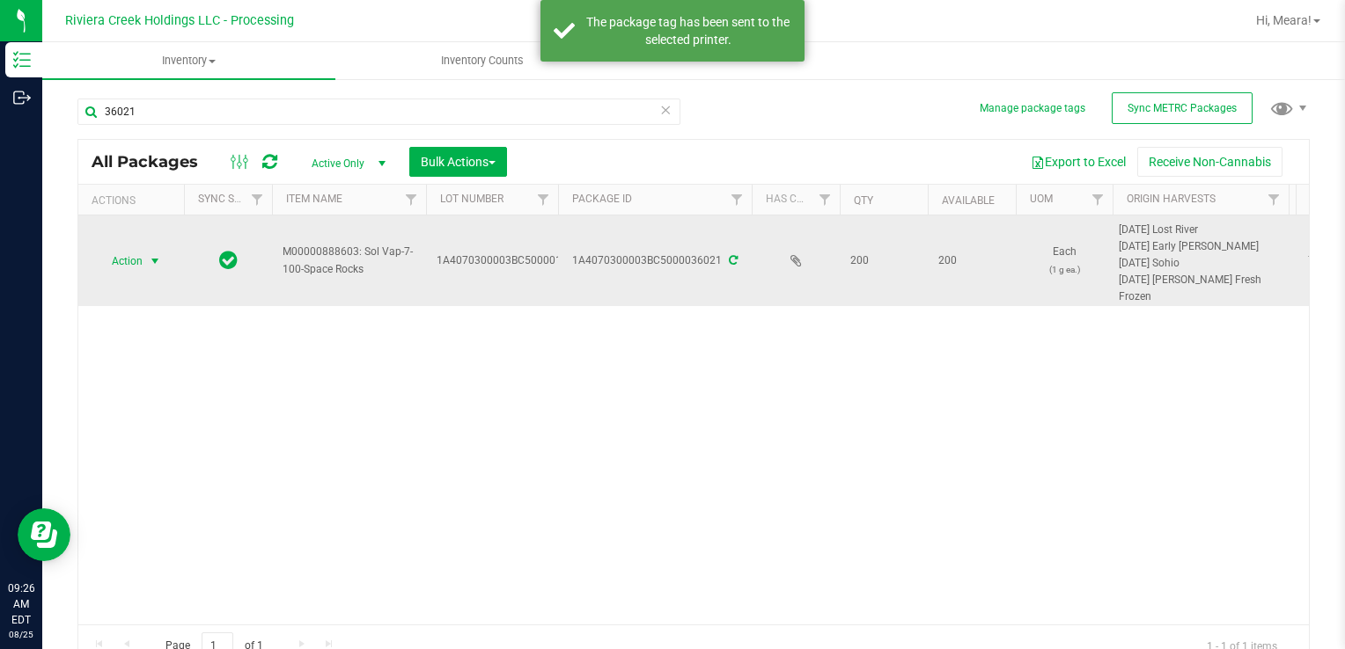
click at [129, 260] on span "Action" at bounding box center [120, 261] width 48 height 25
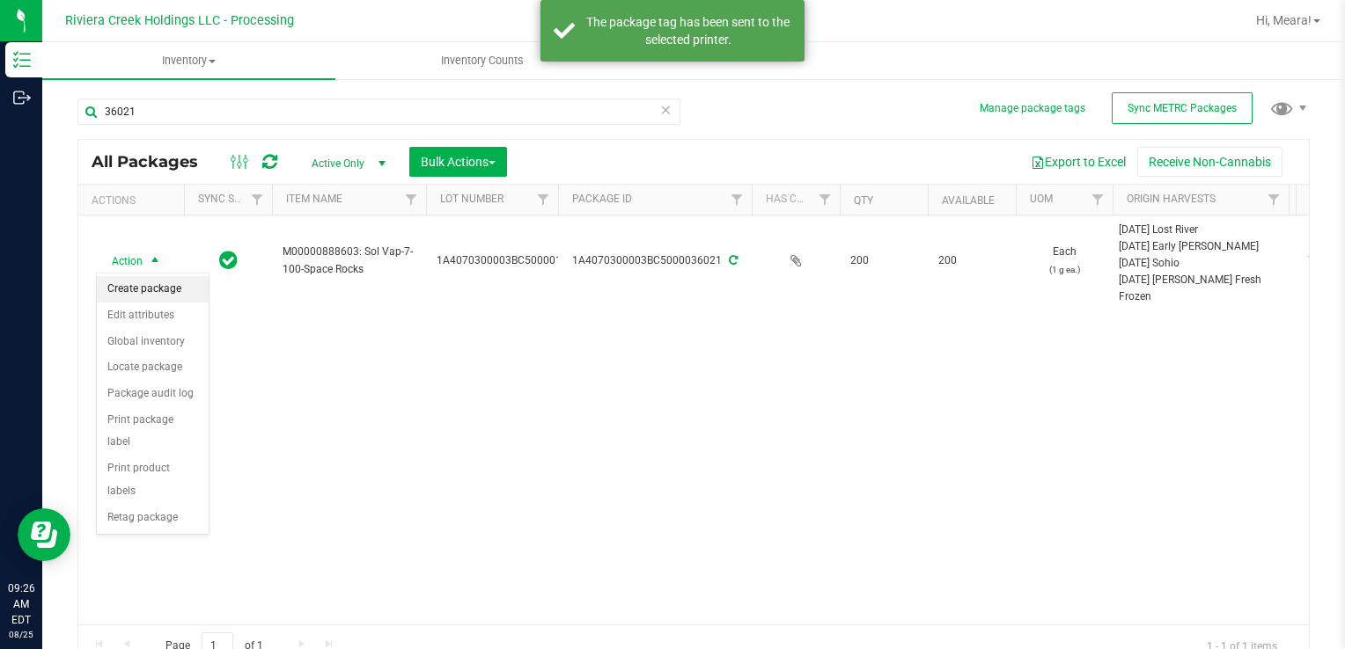
click at [141, 291] on li "Create package" at bounding box center [153, 289] width 112 height 26
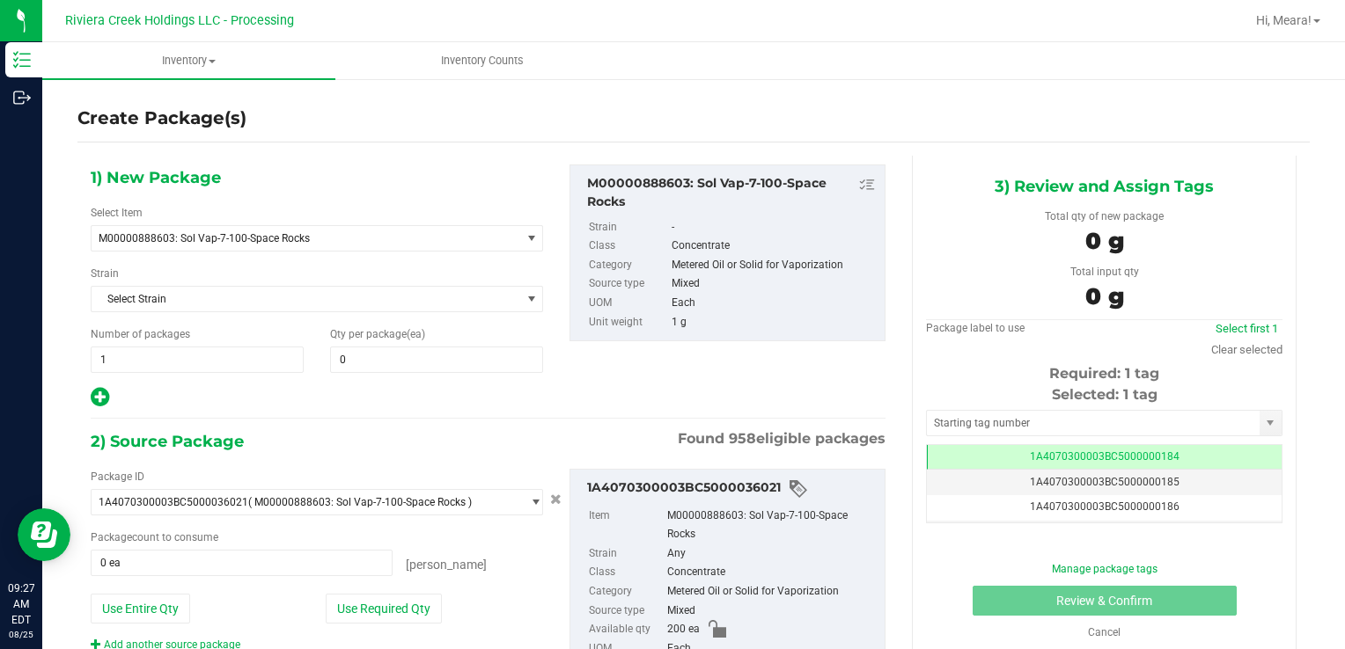
click at [458, 342] on div "Qty per package (ea) 0 0" at bounding box center [436, 349] width 239 height 47
click at [480, 363] on span at bounding box center [436, 360] width 213 height 26
type input "20"
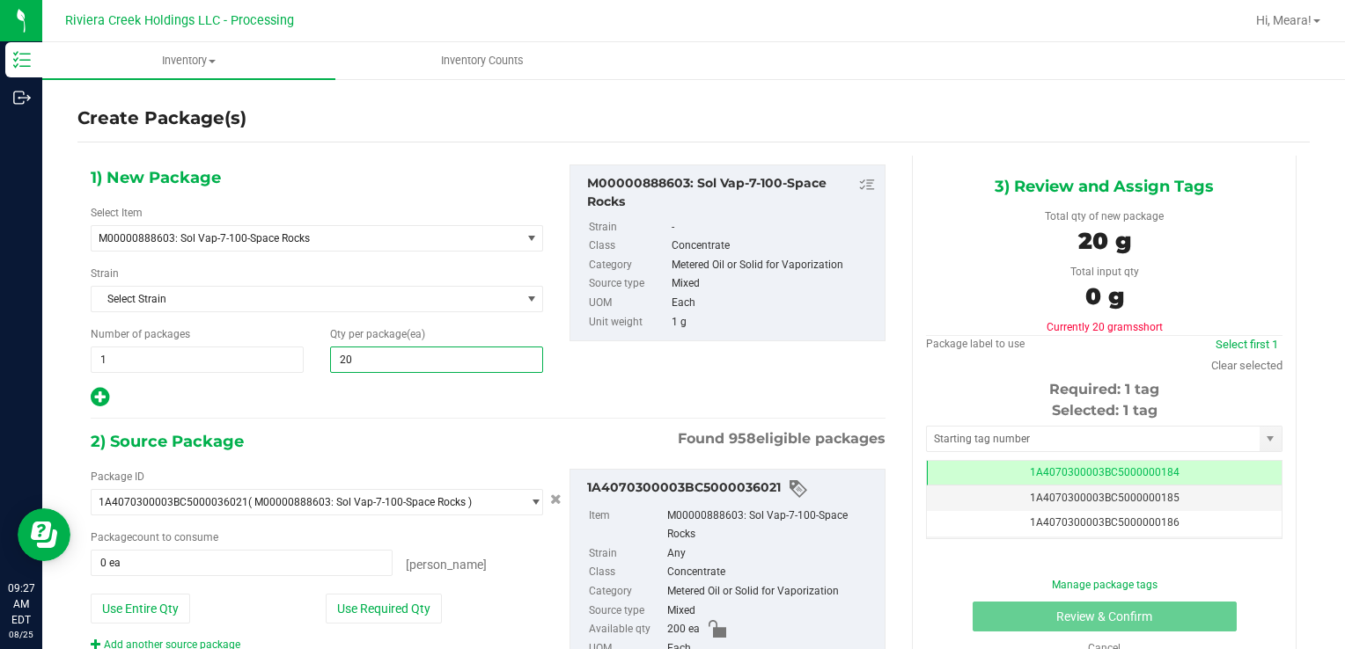
type input "20"
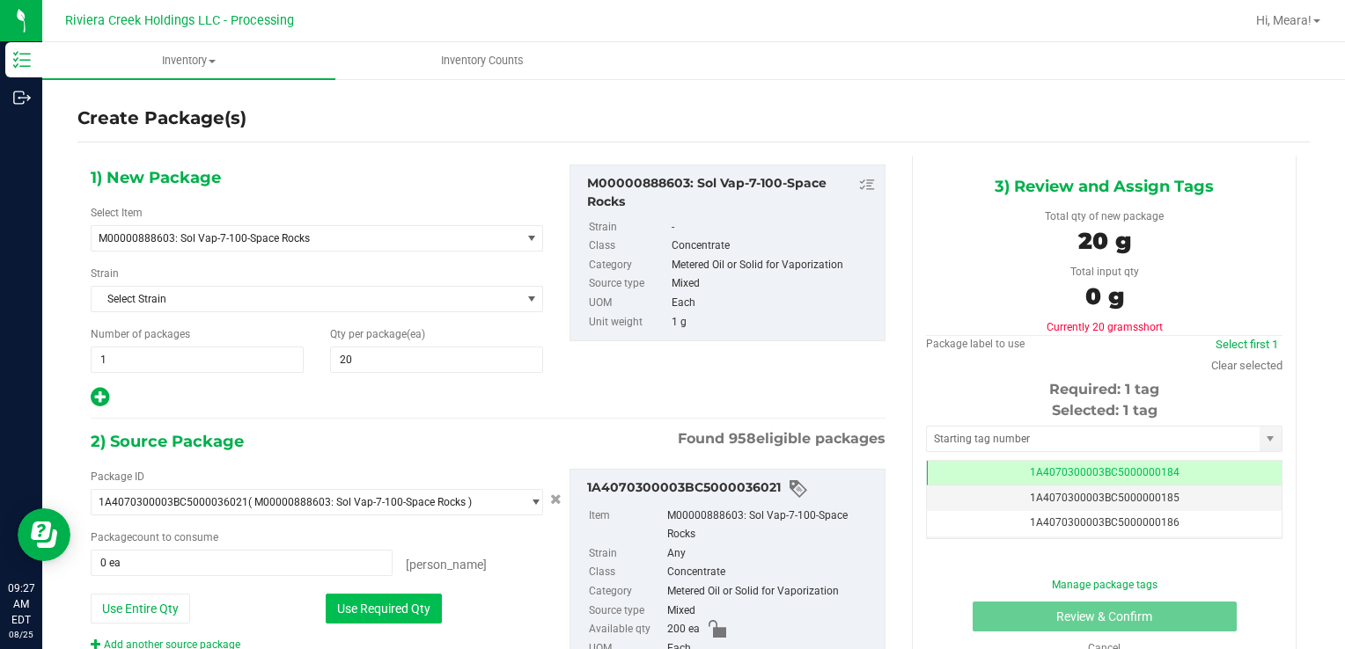
drag, startPoint x: 426, startPoint y: 600, endPoint x: 570, endPoint y: 494, distance: 179.4
click at [423, 596] on button "Use Required Qty" at bounding box center [384, 609] width 116 height 30
type input "20 ea"
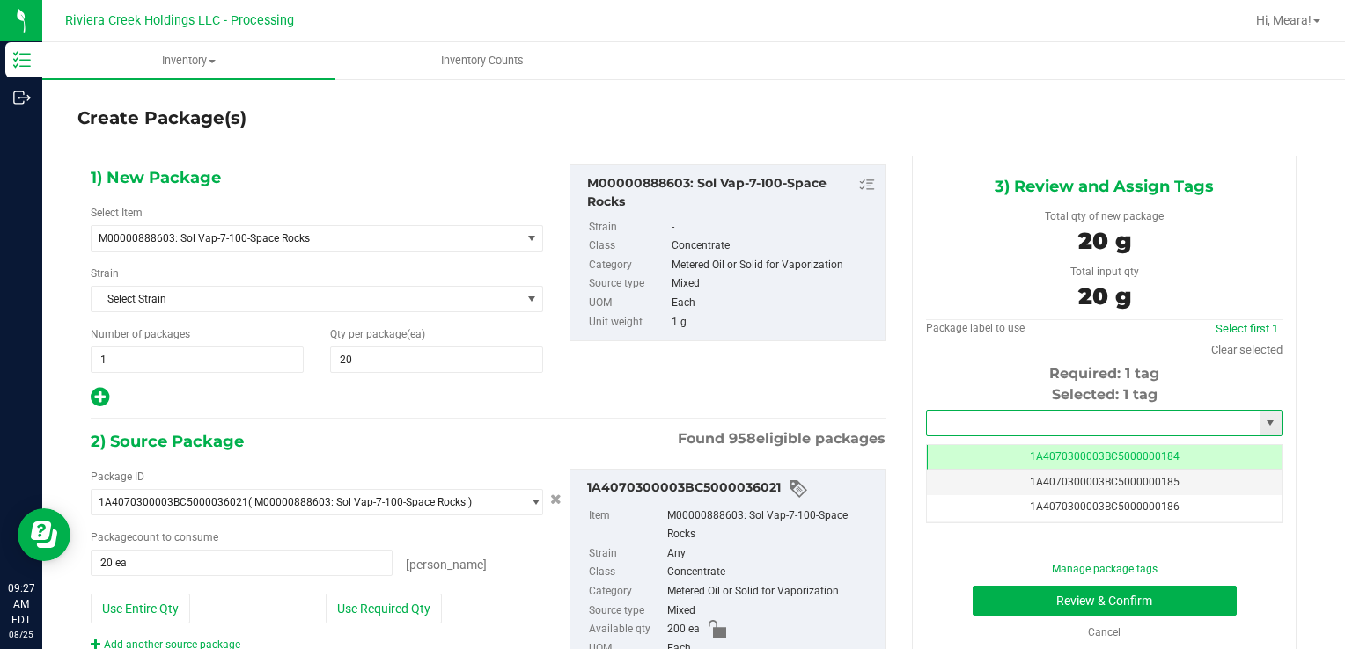
click at [1095, 430] on input "text" at bounding box center [1093, 423] width 333 height 25
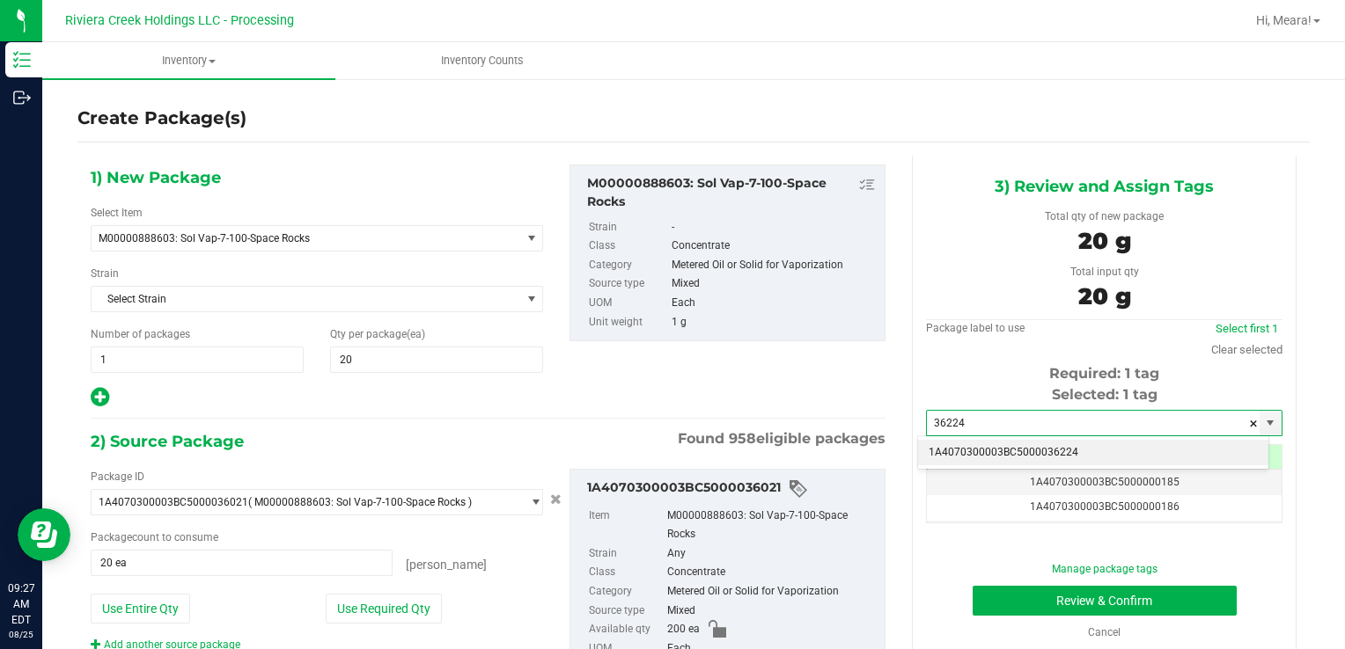
click at [1088, 442] on li "1A4070300003BC5000036224" at bounding box center [1093, 453] width 350 height 26
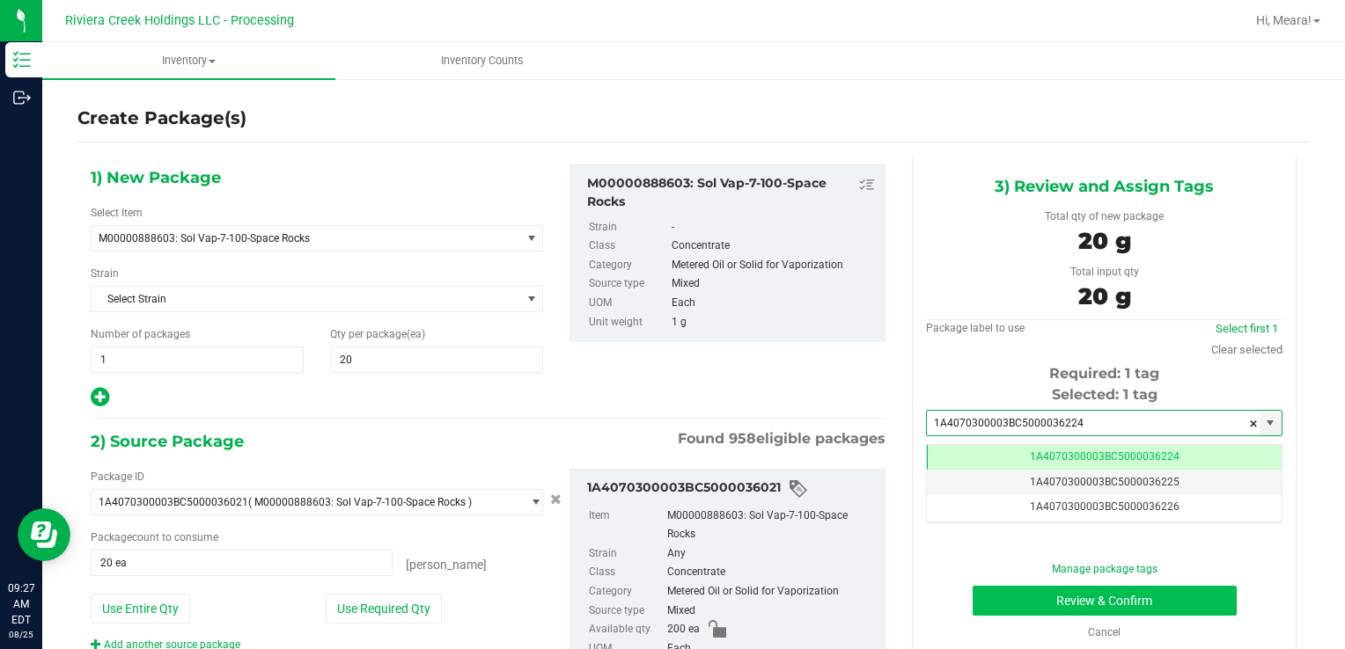
type input "1A4070300003BC5000036224"
click at [996, 590] on button "Review & Confirm" at bounding box center [1104, 601] width 264 height 30
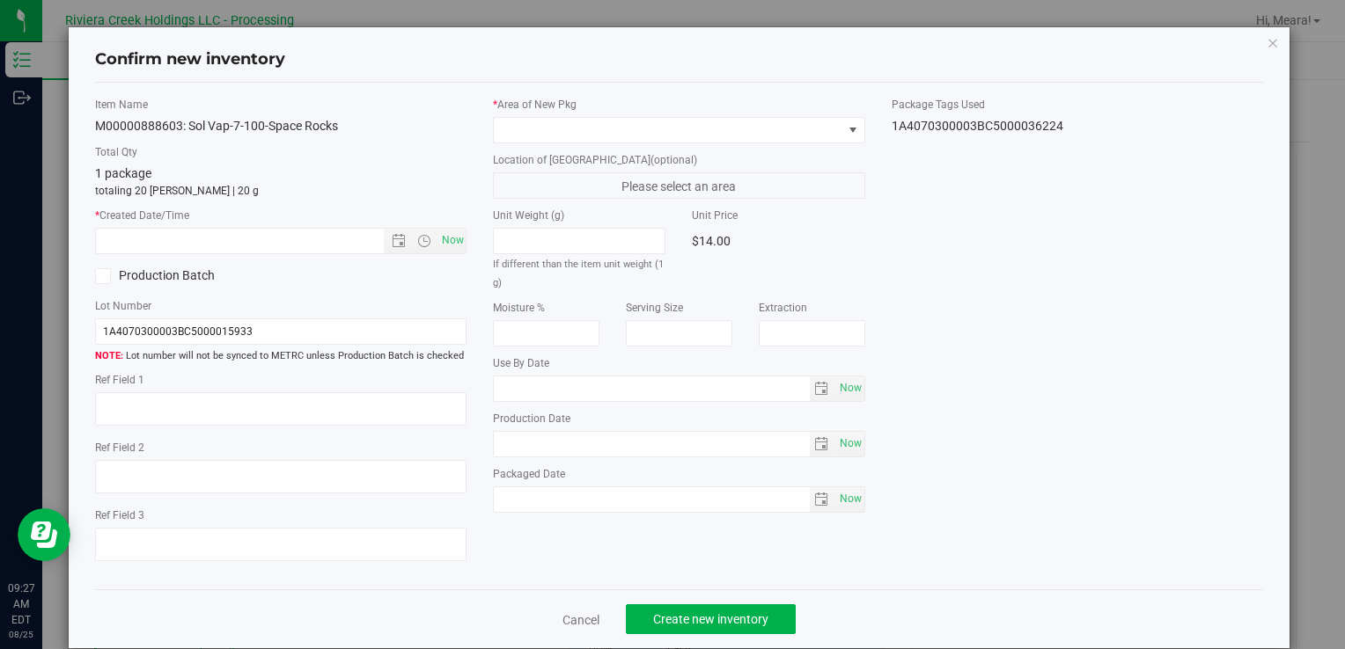
type input "[DATE]"
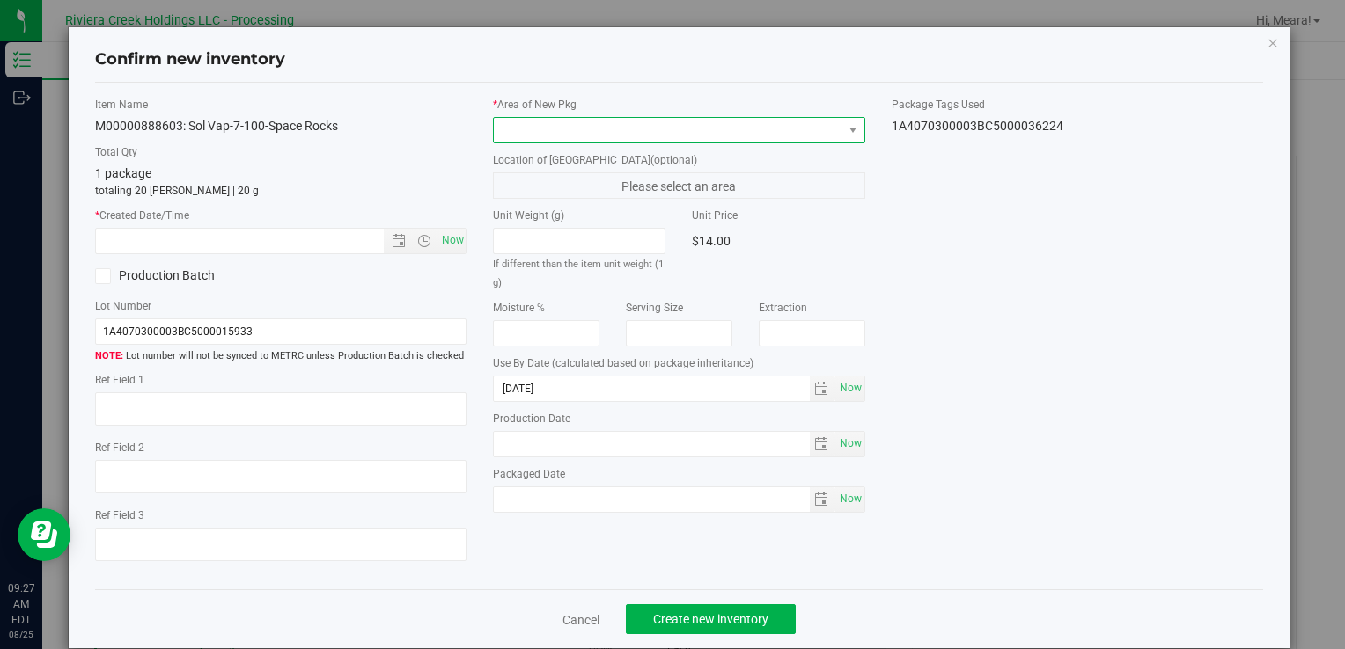
click at [753, 136] on span at bounding box center [668, 130] width 348 height 25
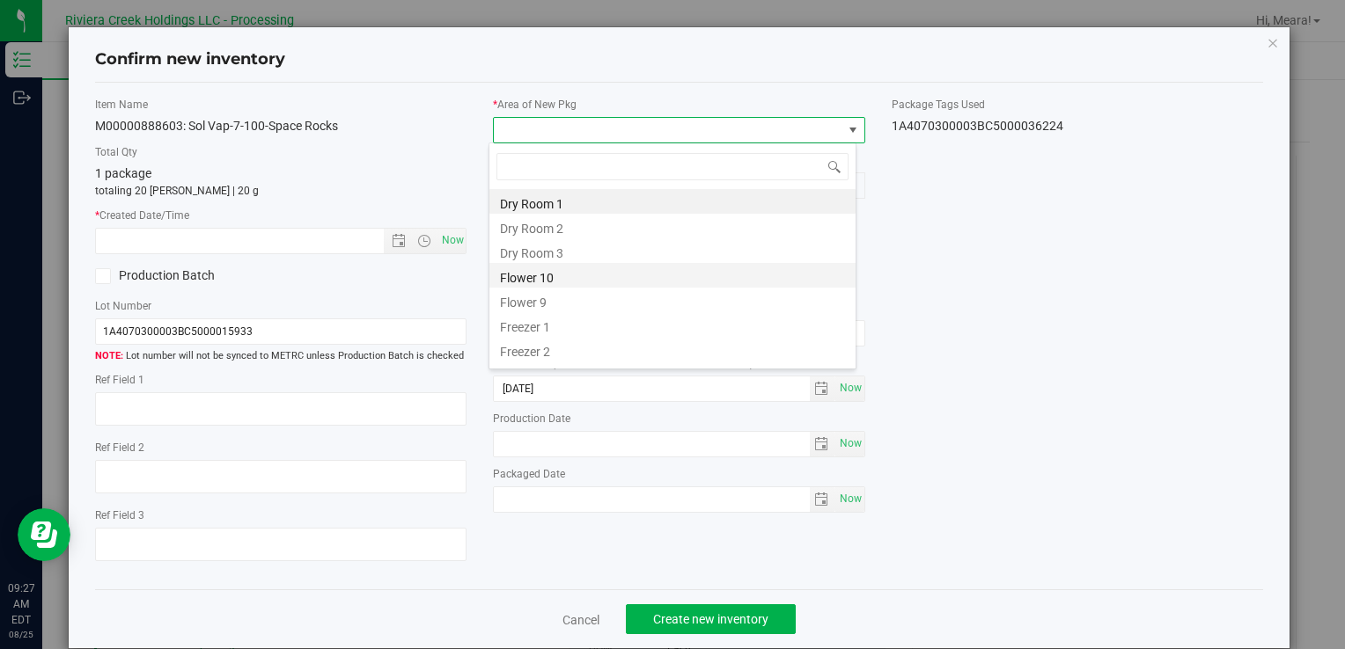
click at [503, 284] on li "Flower 10" at bounding box center [672, 275] width 366 height 25
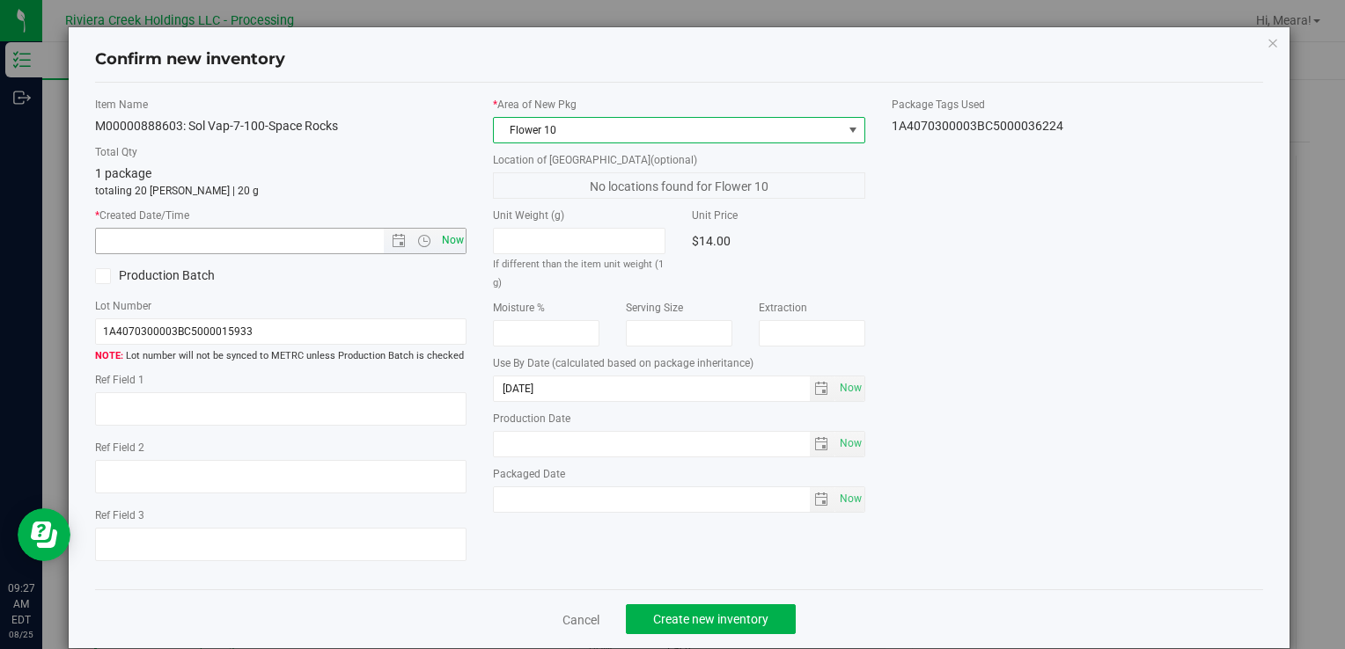
click at [455, 237] on span "Now" at bounding box center [452, 241] width 30 height 26
type input "[DATE] 9:27 AM"
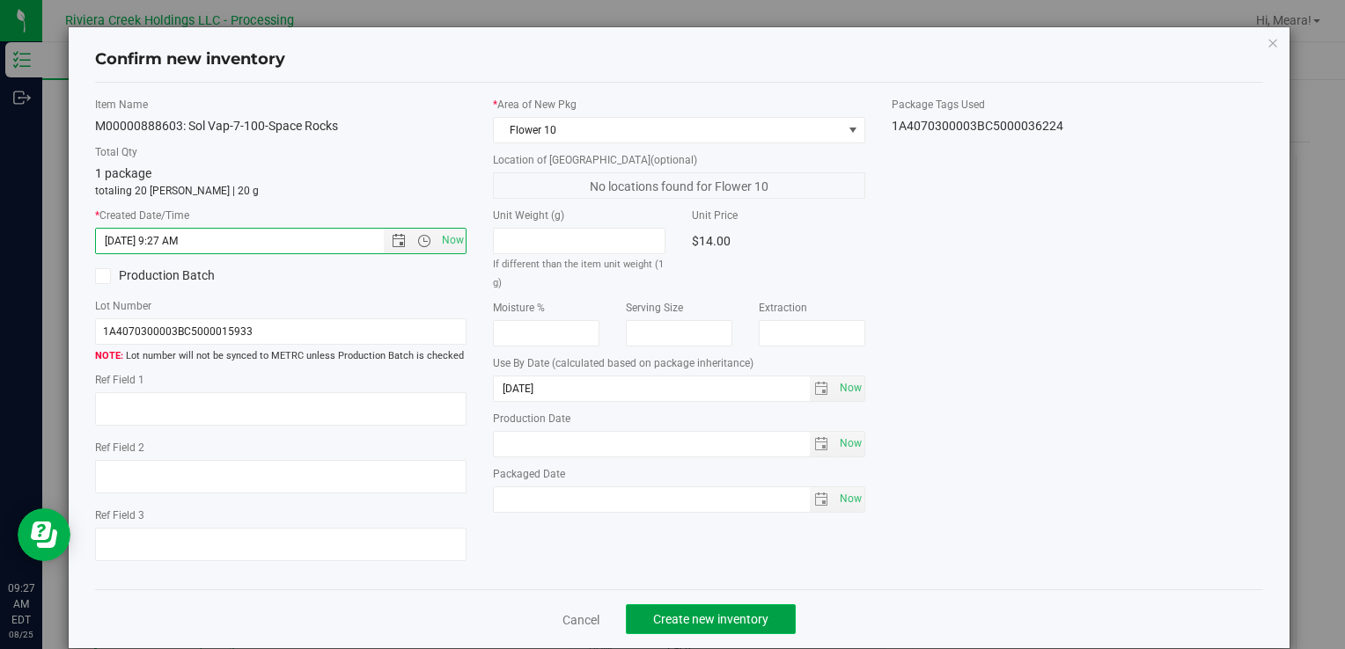
click at [715, 608] on button "Create new inventory" at bounding box center [711, 620] width 170 height 30
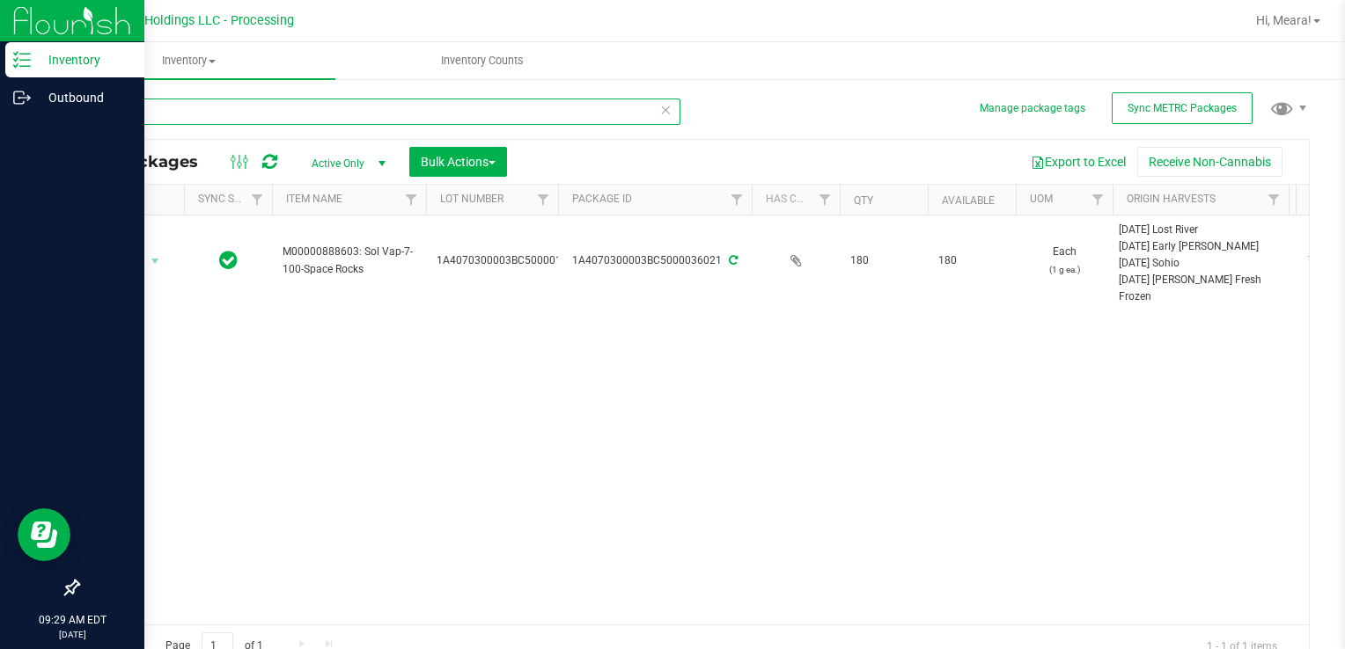
drag, startPoint x: 167, startPoint y: 106, endPoint x: 0, endPoint y: 162, distance: 176.4
click at [0, 161] on html "Inventory Outbound 09:29 AM EDT [DATE] 08/25 Riviera Creek Holdings LLC - Proce…" at bounding box center [672, 324] width 1345 height 649
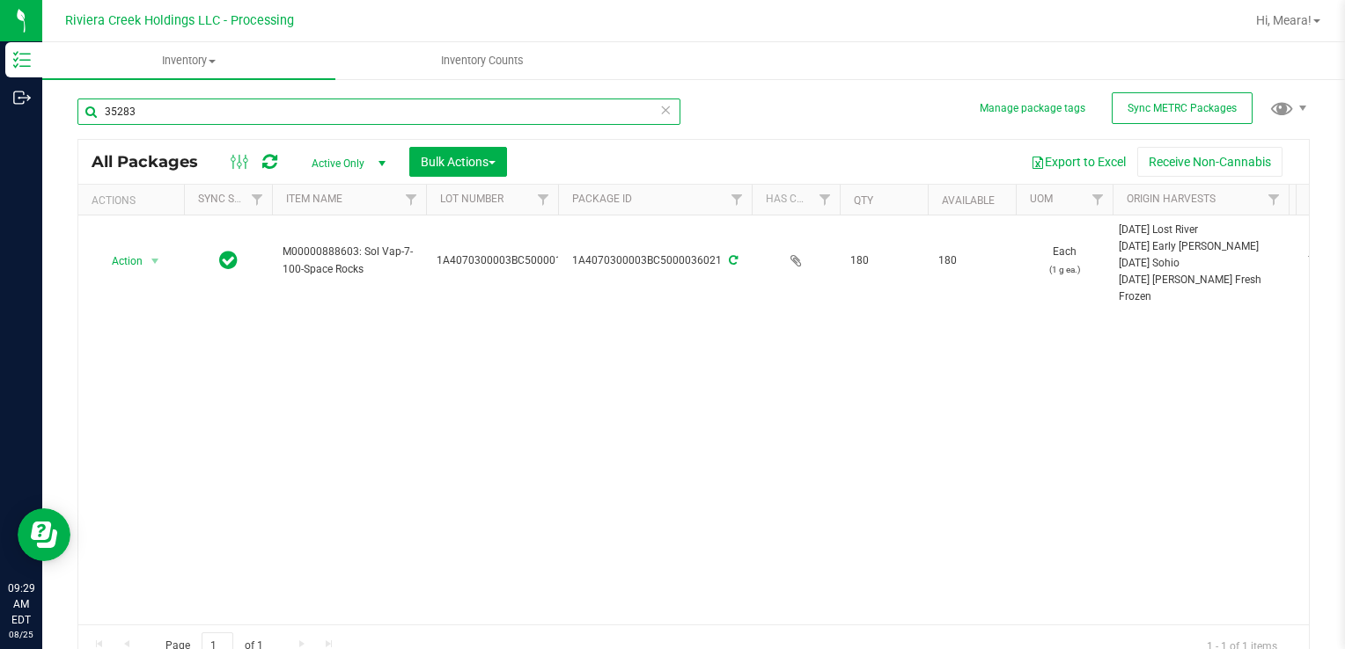
type input "35283"
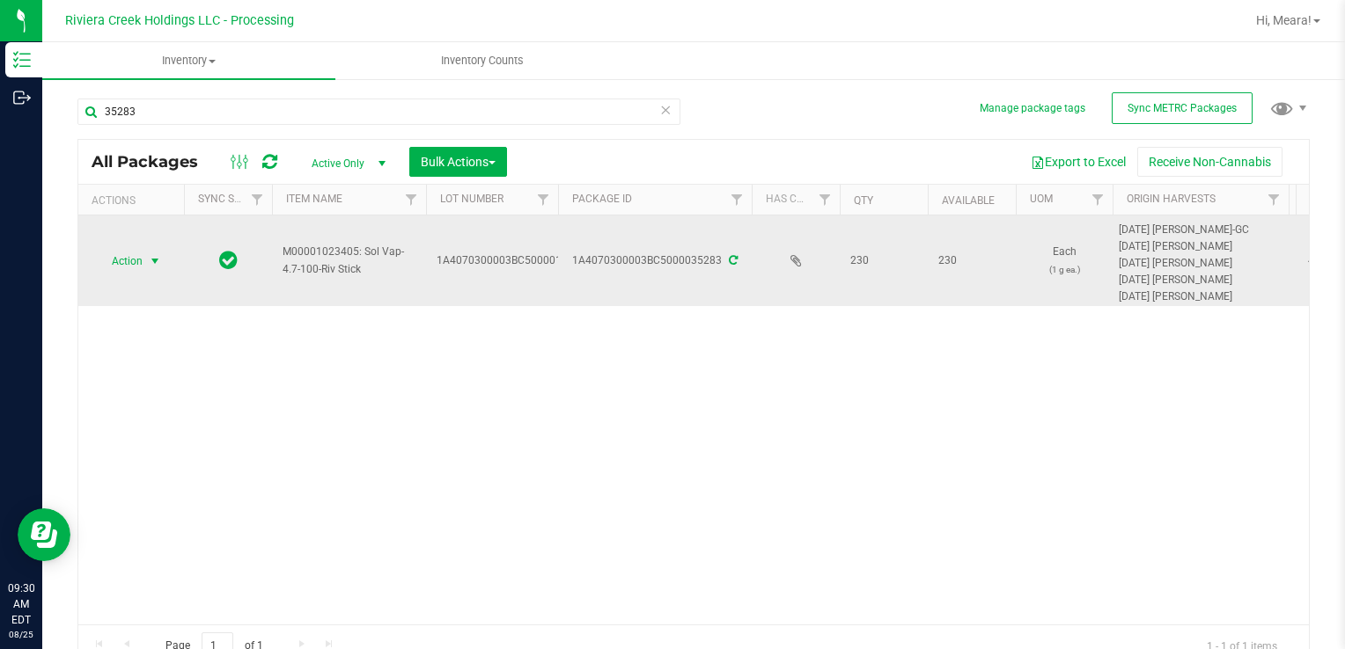
click at [135, 262] on span "Action" at bounding box center [120, 261] width 48 height 25
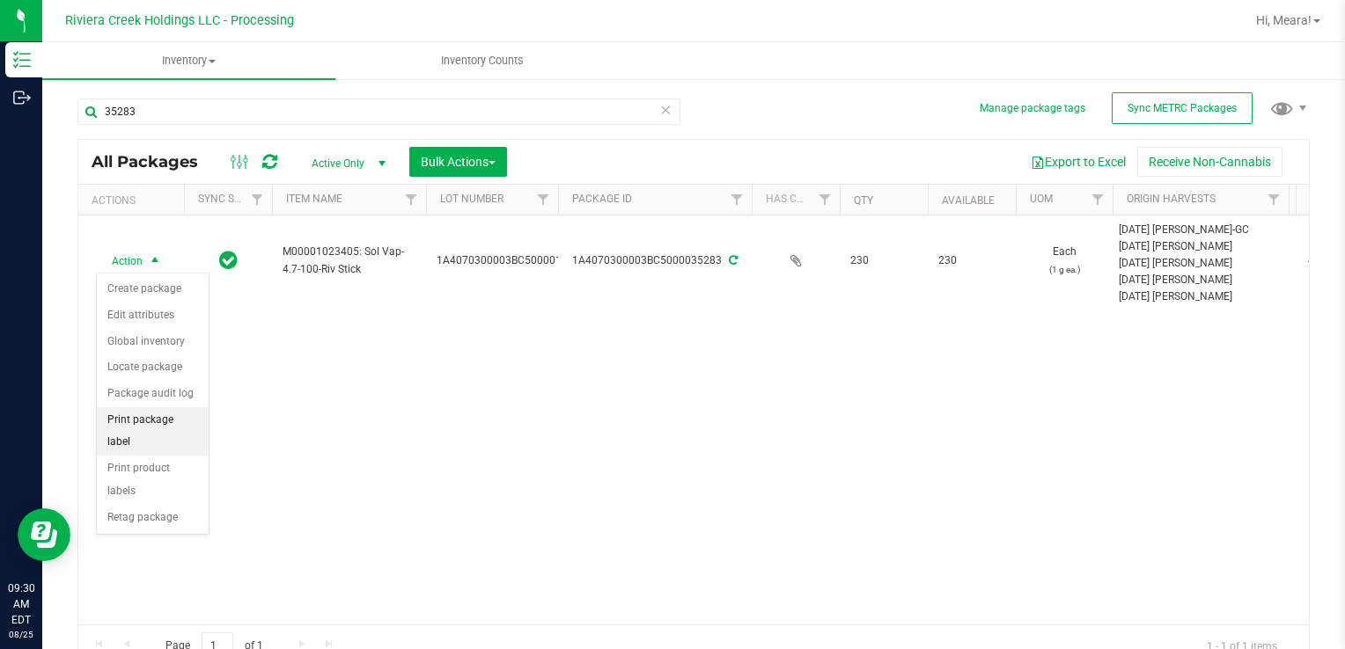
click at [205, 425] on div "Action Create package Edit attributes Global inventory Locate package Package a…" at bounding box center [153, 404] width 114 height 262
click at [191, 415] on li "Print package label" at bounding box center [153, 431] width 112 height 48
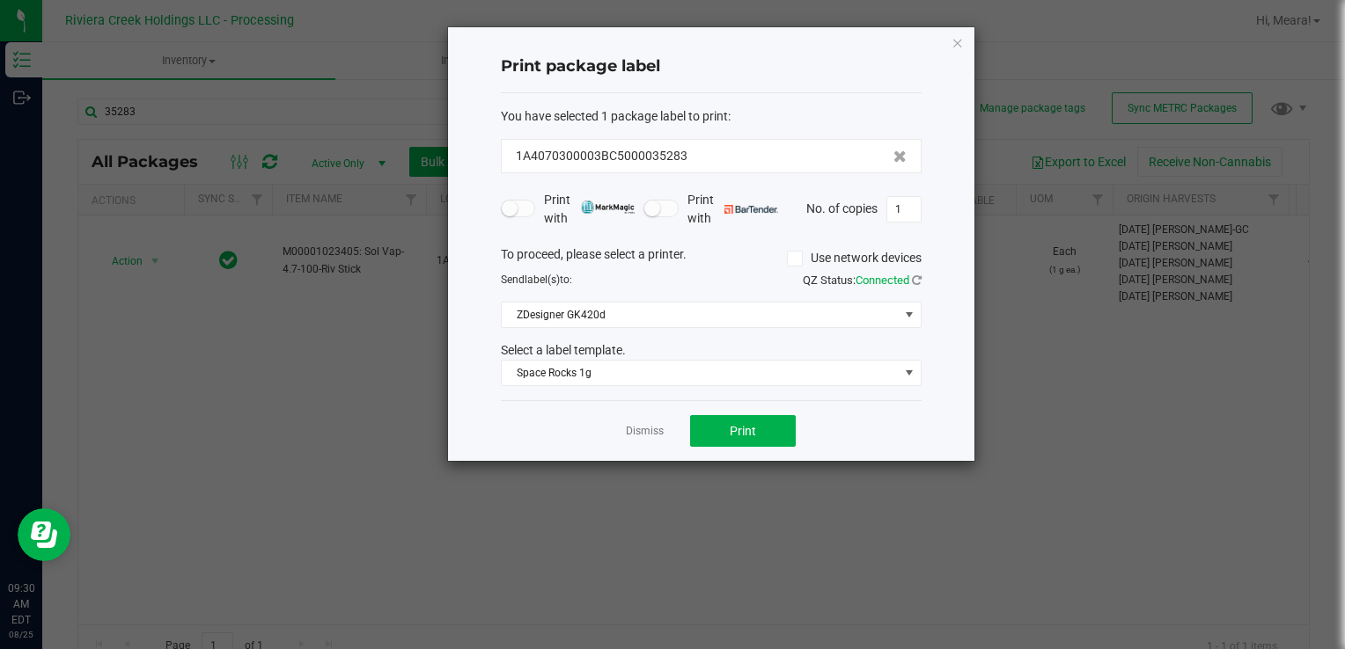
click at [683, 355] on div "Select a label template." at bounding box center [711, 350] width 447 height 18
click at [677, 378] on span "Space Rocks 1g" at bounding box center [700, 373] width 397 height 25
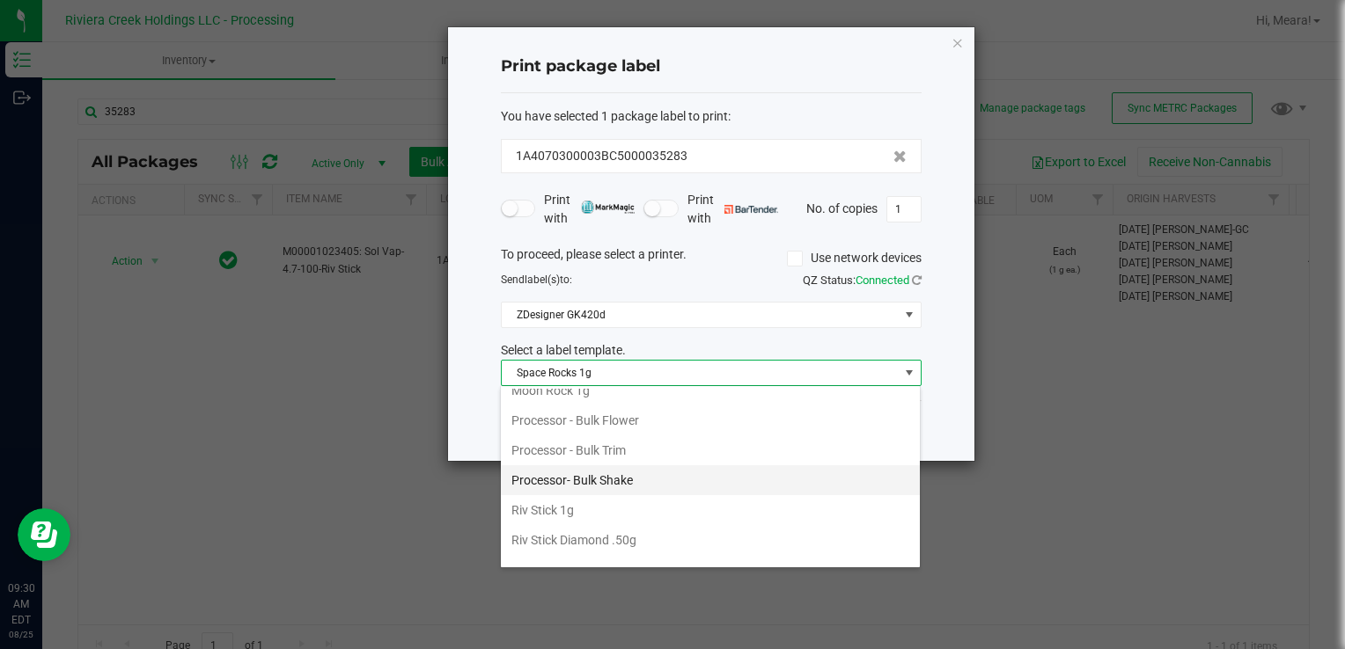
scroll to position [711, 0]
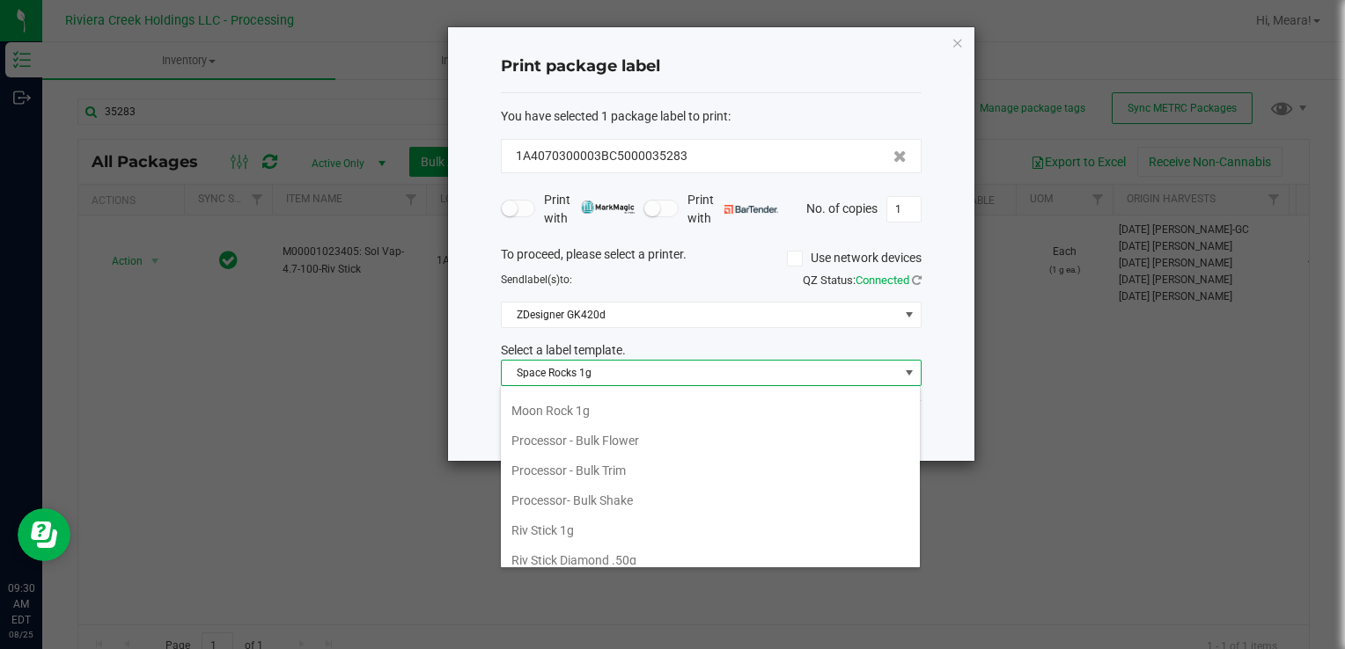
click at [551, 531] on li "Riv Stick 1g" at bounding box center [710, 531] width 419 height 30
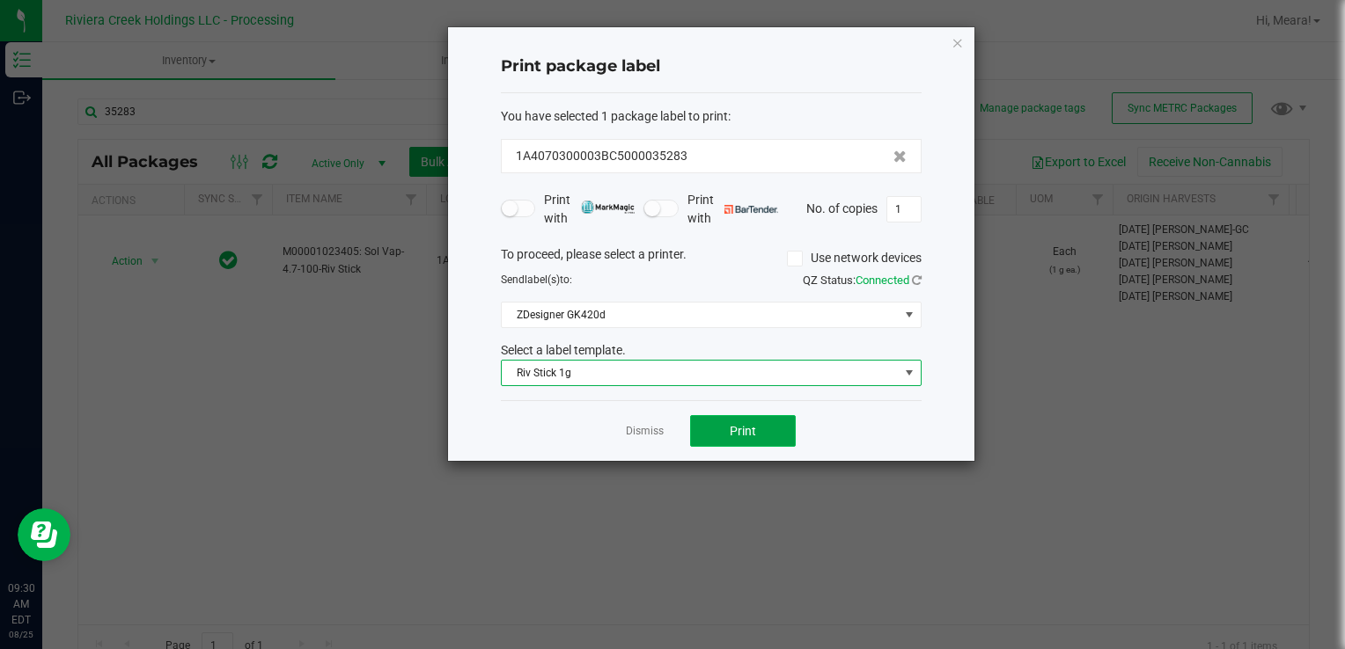
click at [750, 417] on button "Print" at bounding box center [743, 431] width 106 height 32
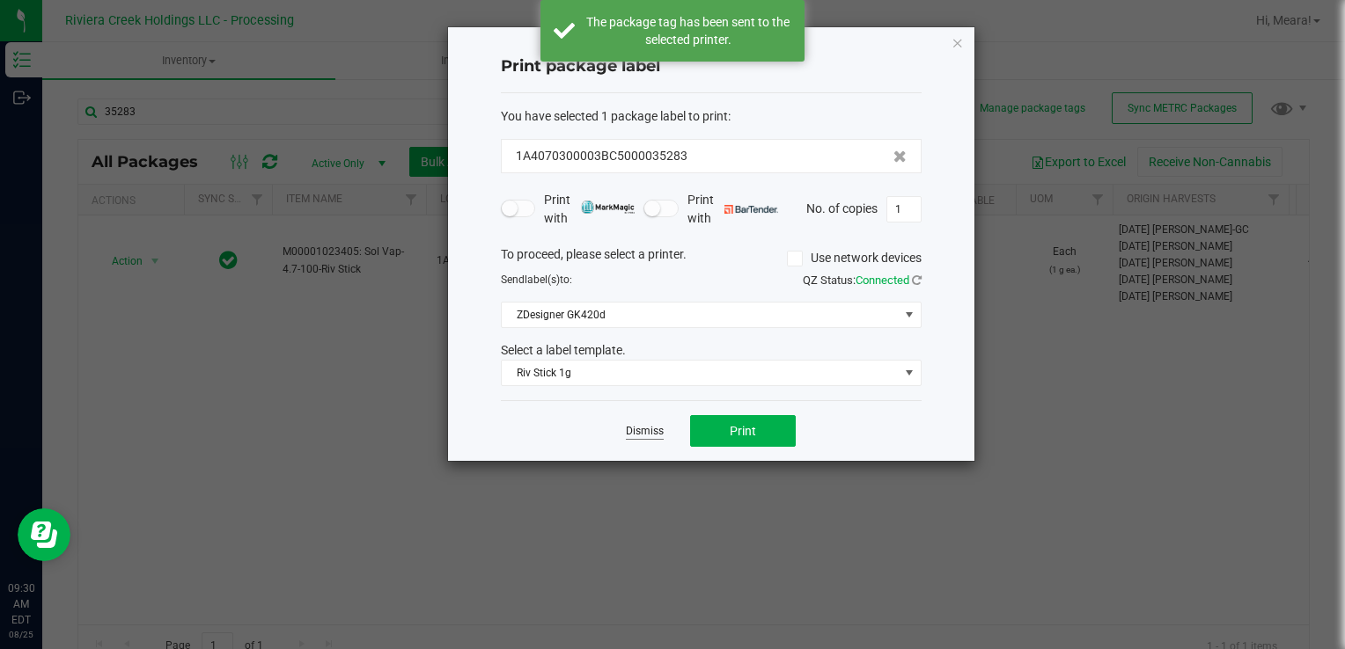
click at [635, 429] on link "Dismiss" at bounding box center [645, 431] width 38 height 15
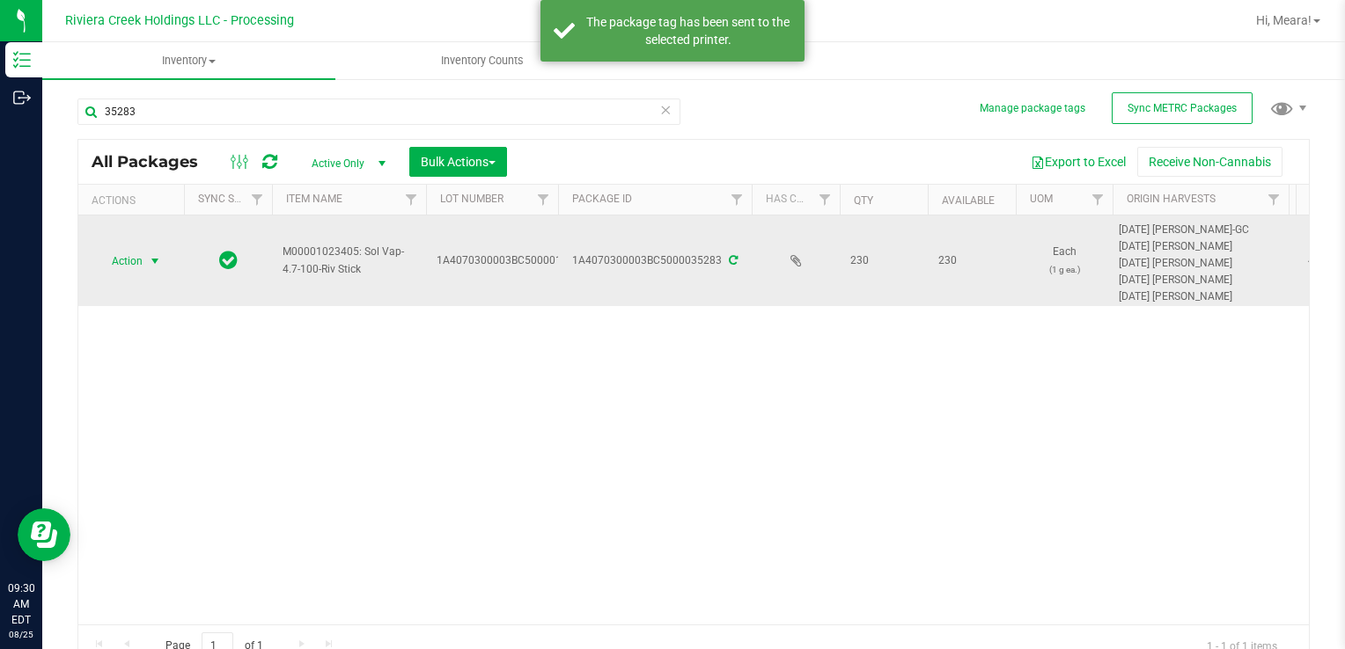
click at [114, 264] on span "Action" at bounding box center [120, 261] width 48 height 25
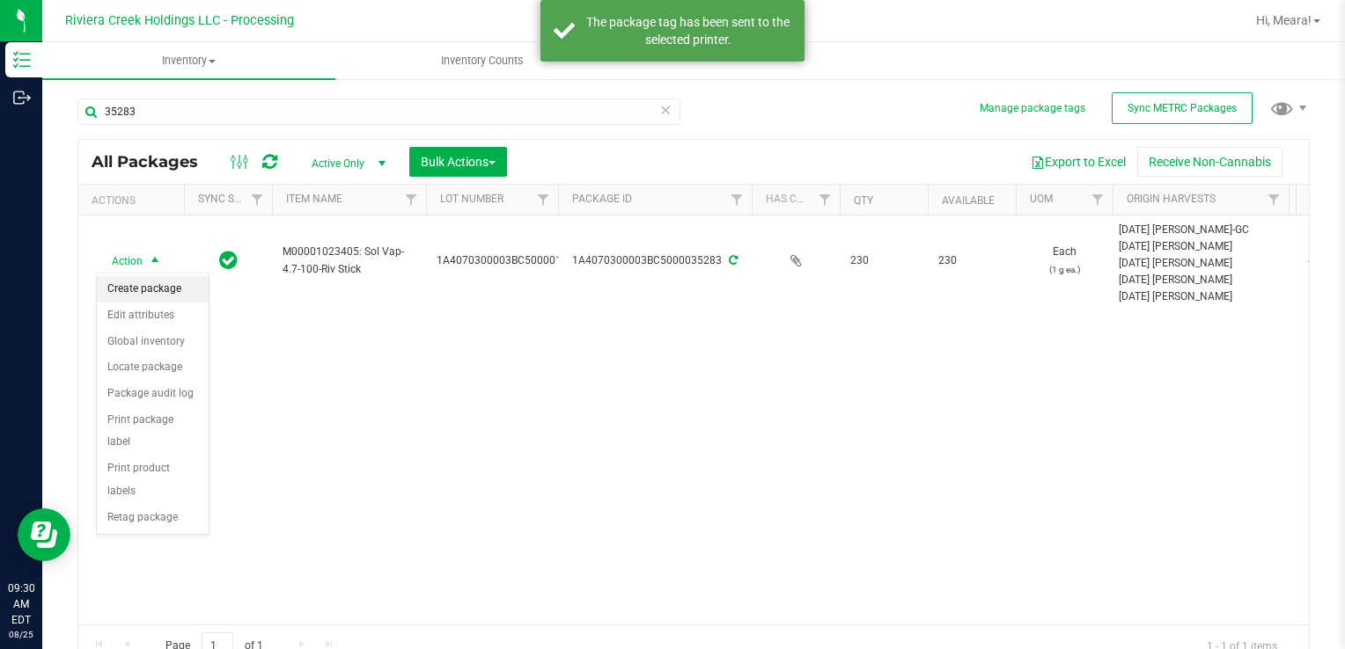
click at [143, 284] on li "Create package" at bounding box center [153, 289] width 112 height 26
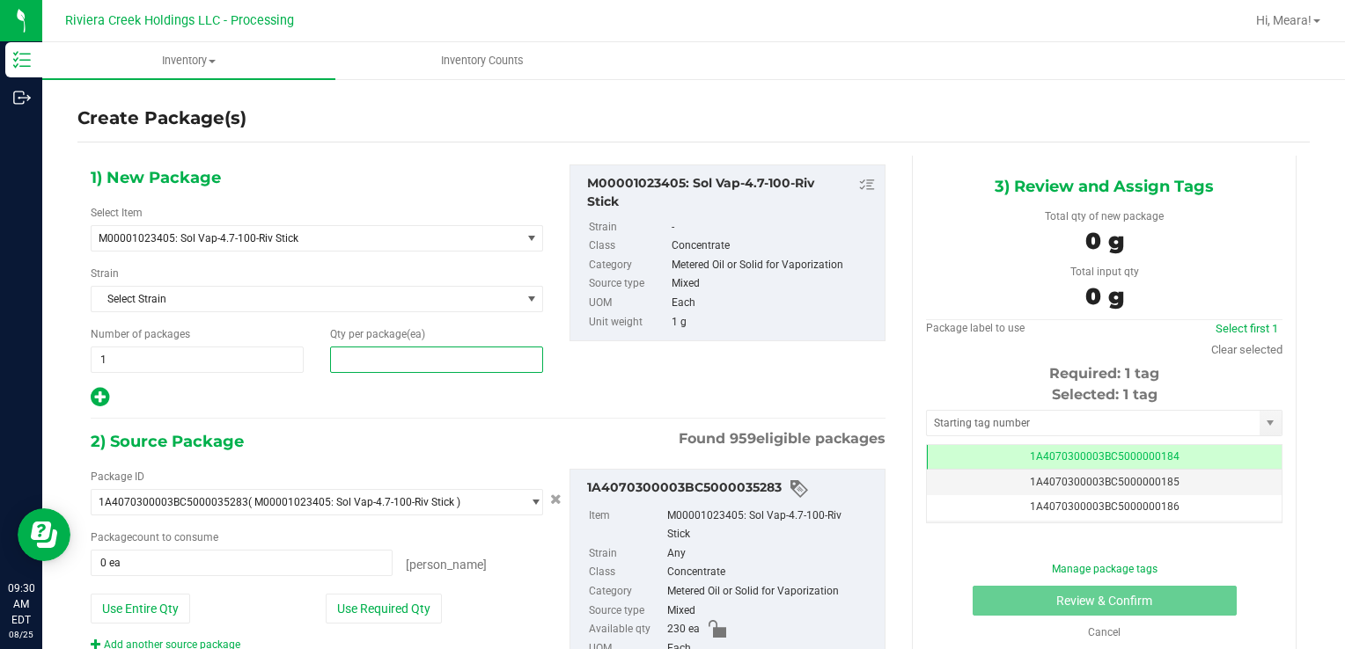
click at [434, 351] on span at bounding box center [436, 360] width 213 height 26
type input "40"
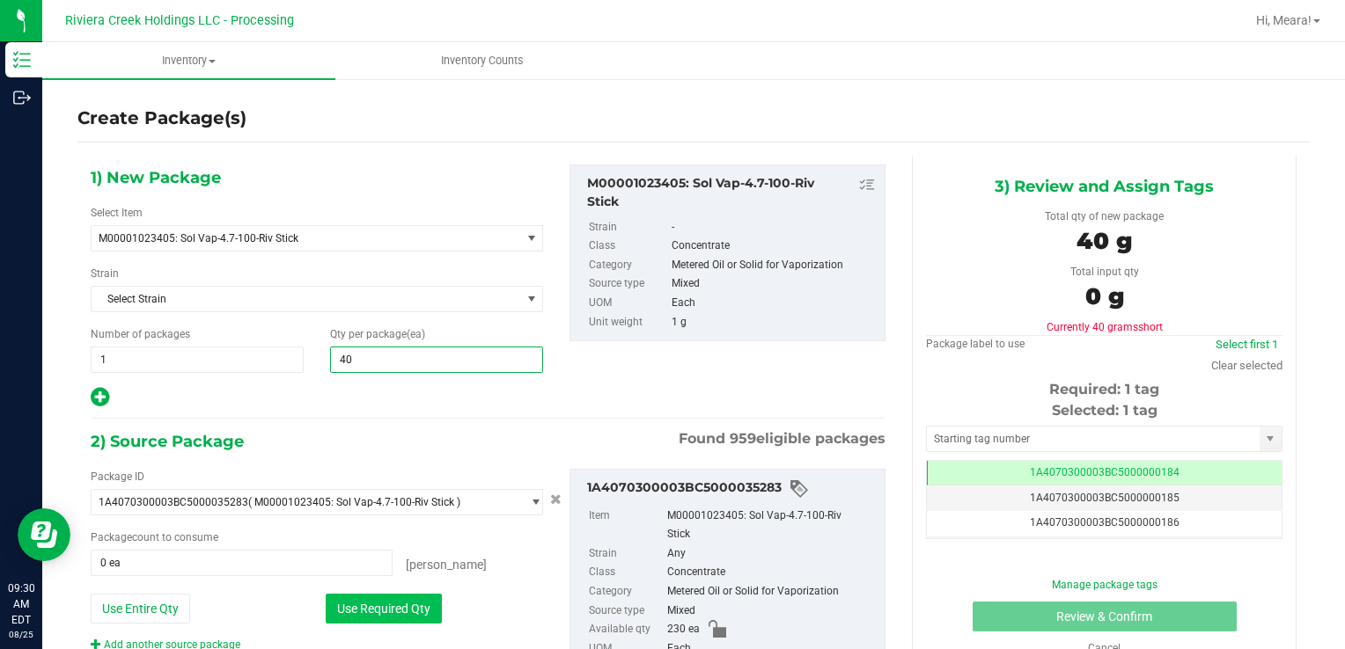
type input "40"
click at [421, 613] on button "Use Required Qty" at bounding box center [384, 609] width 116 height 30
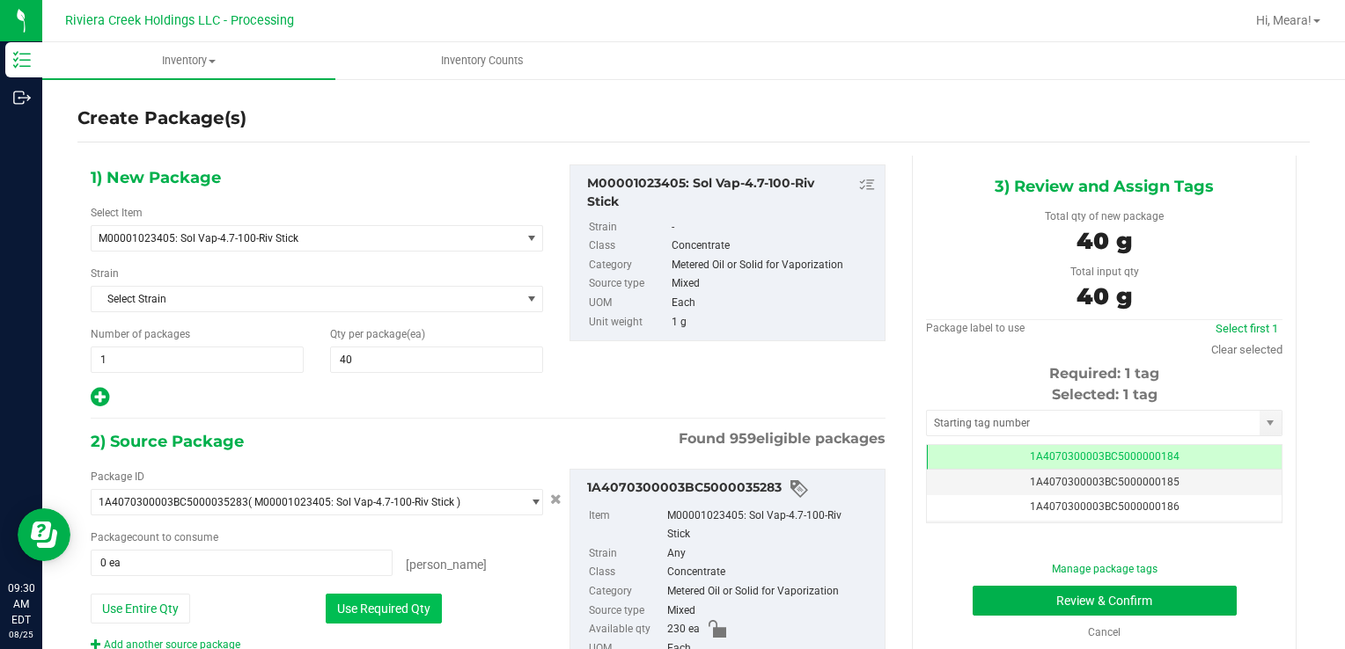
type input "40 ea"
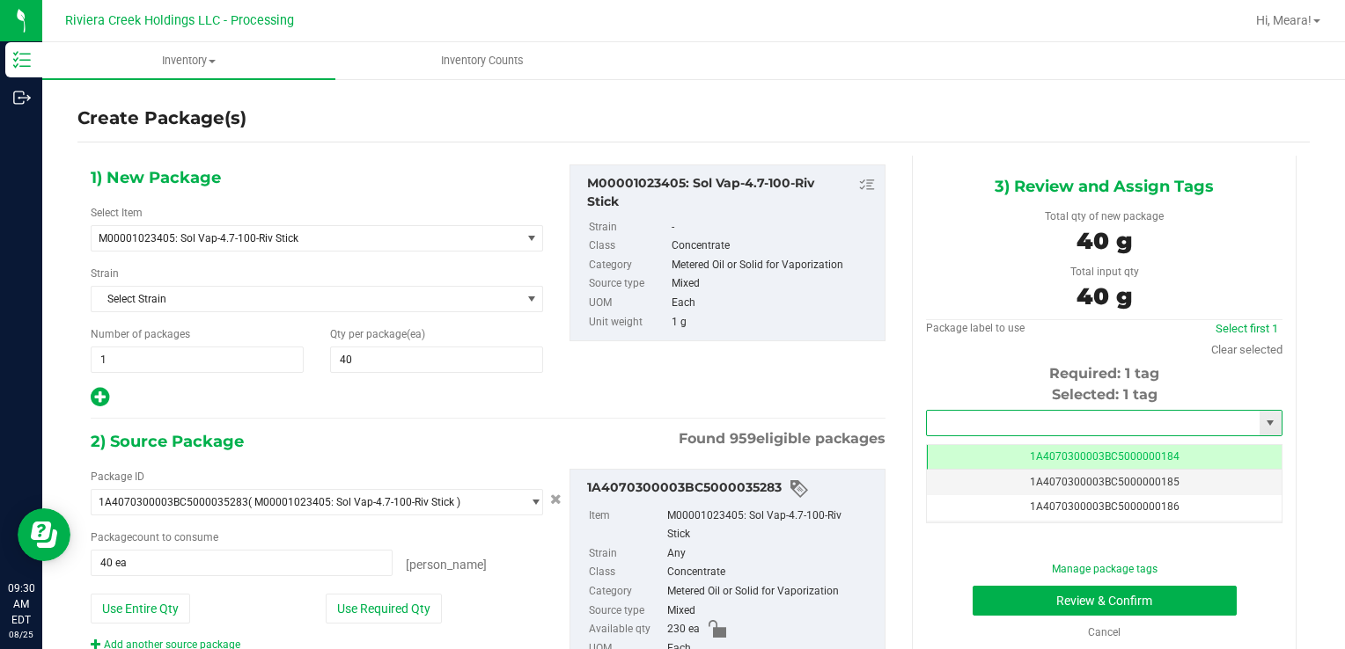
click at [969, 427] on input "text" at bounding box center [1093, 423] width 333 height 25
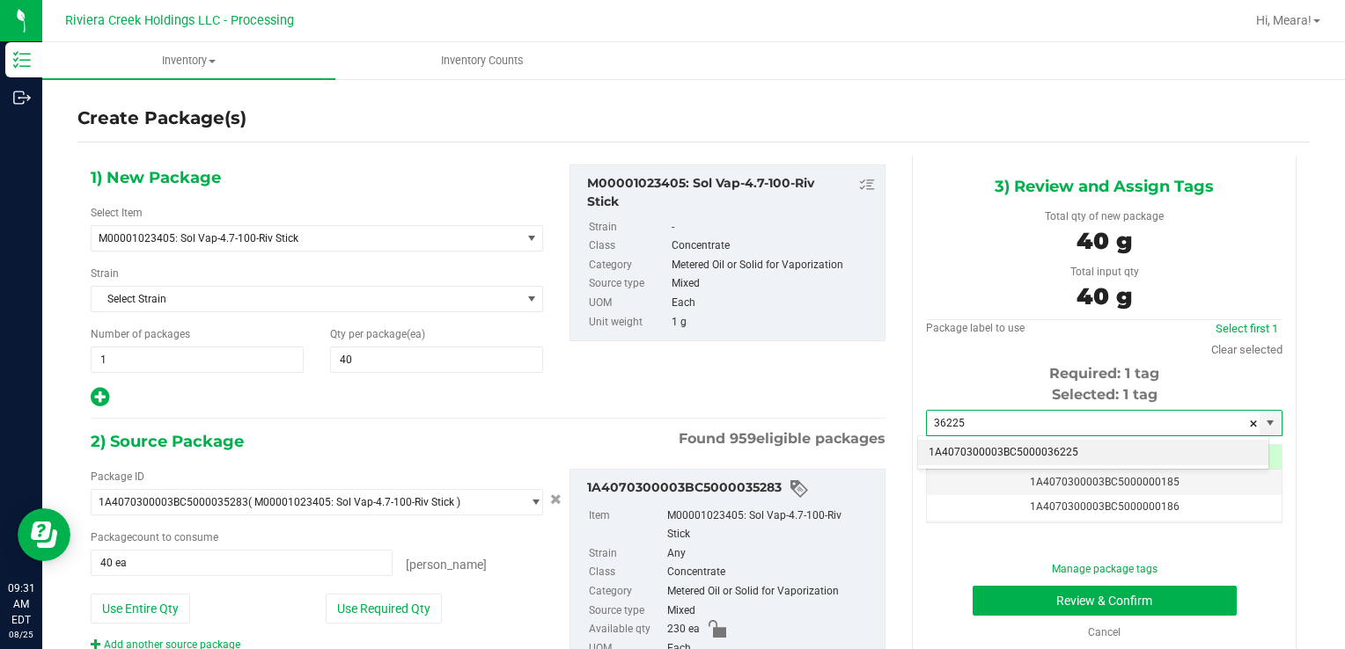
drag, startPoint x: 998, startPoint y: 449, endPoint x: 1029, endPoint y: 554, distance: 110.0
click at [998, 448] on li "1A4070300003BC5000036225" at bounding box center [1093, 453] width 350 height 26
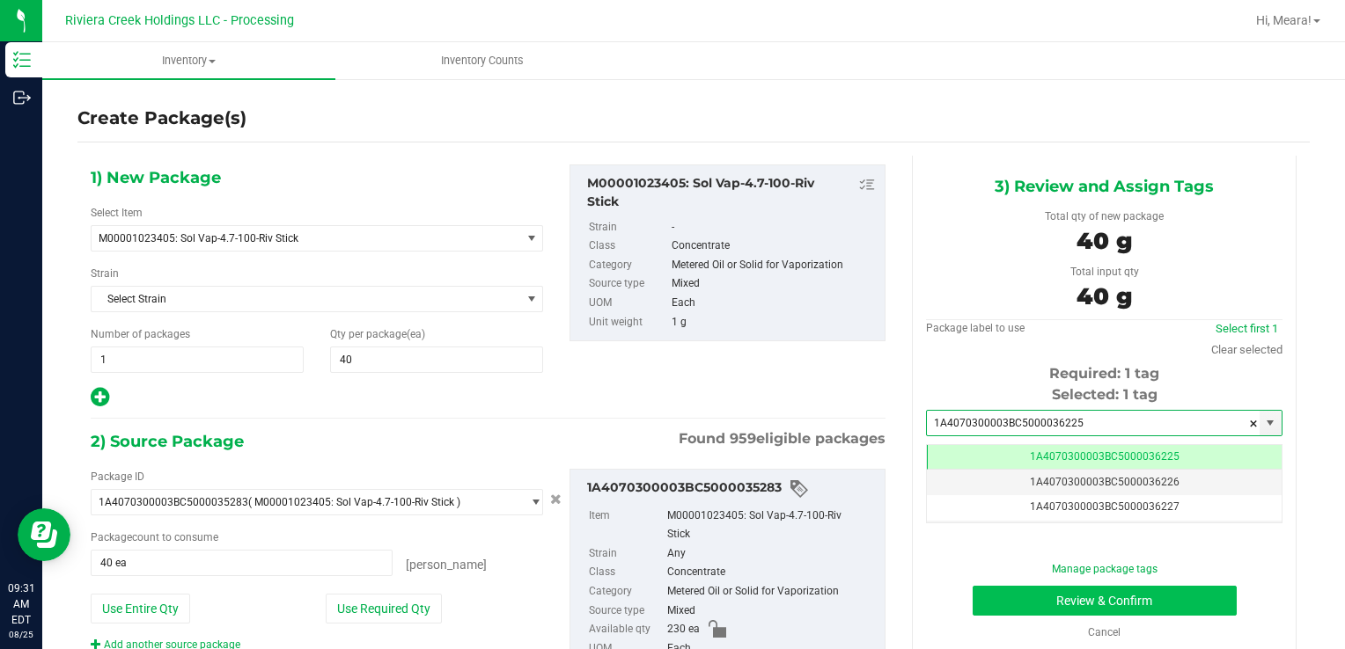
type input "1A4070300003BC5000036225"
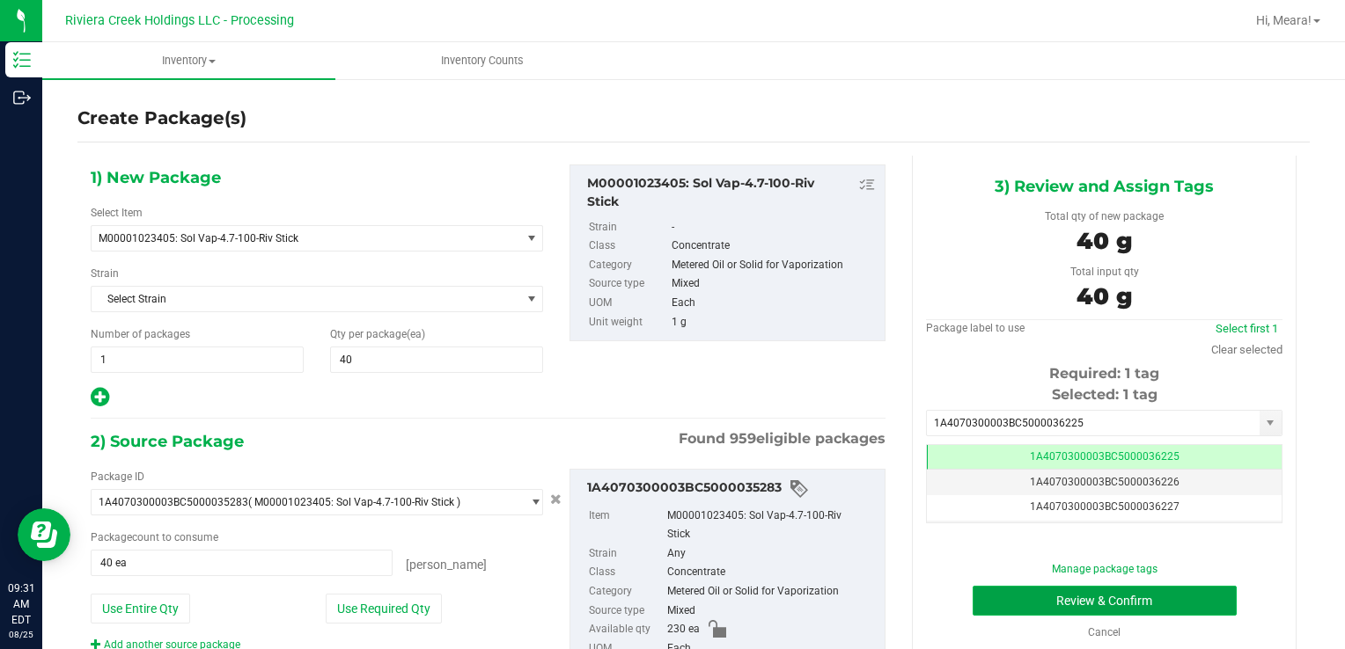
click at [1008, 598] on button "Review & Confirm" at bounding box center [1104, 601] width 264 height 30
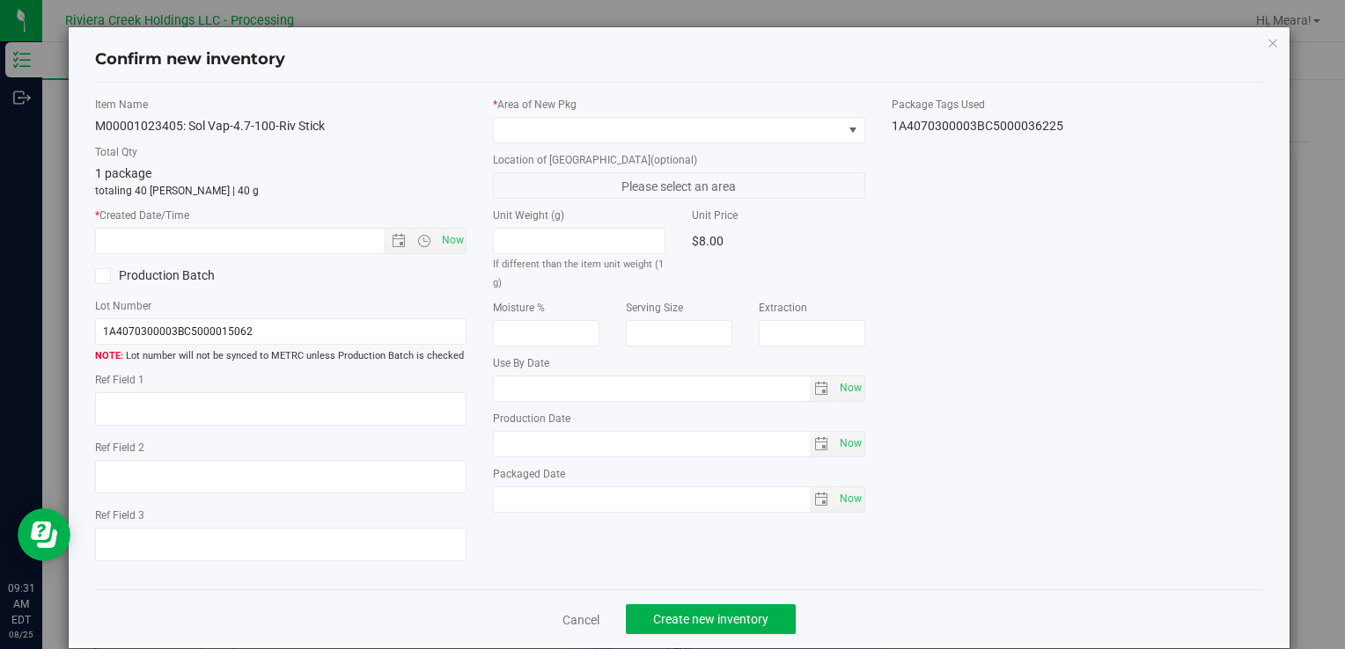
type input "[DATE]"
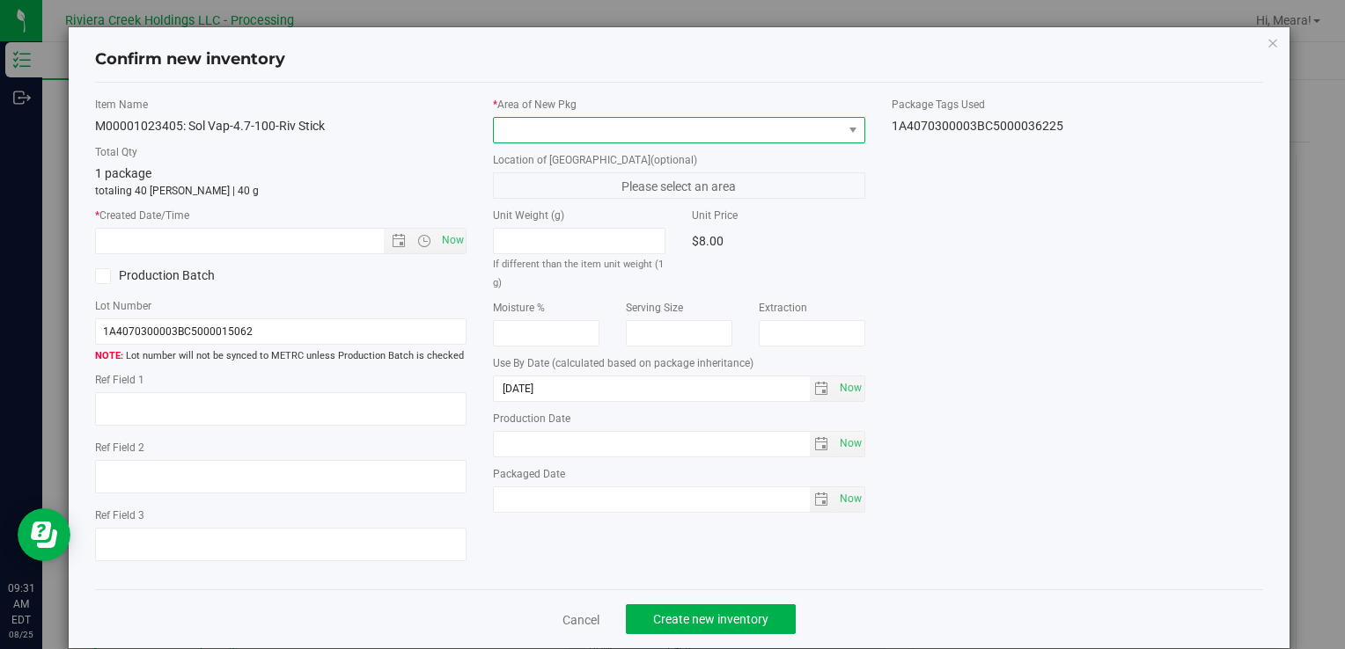
click at [701, 126] on span at bounding box center [668, 130] width 348 height 25
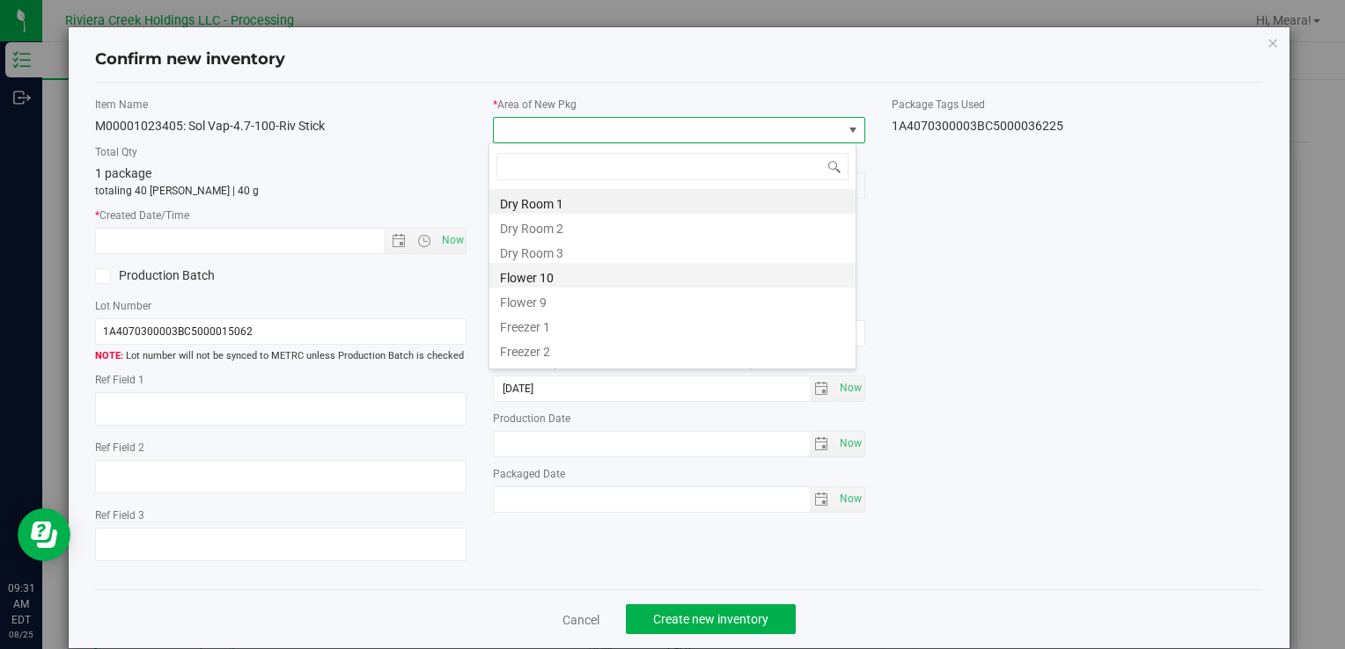
click at [580, 272] on li "Flower 10" at bounding box center [672, 275] width 366 height 25
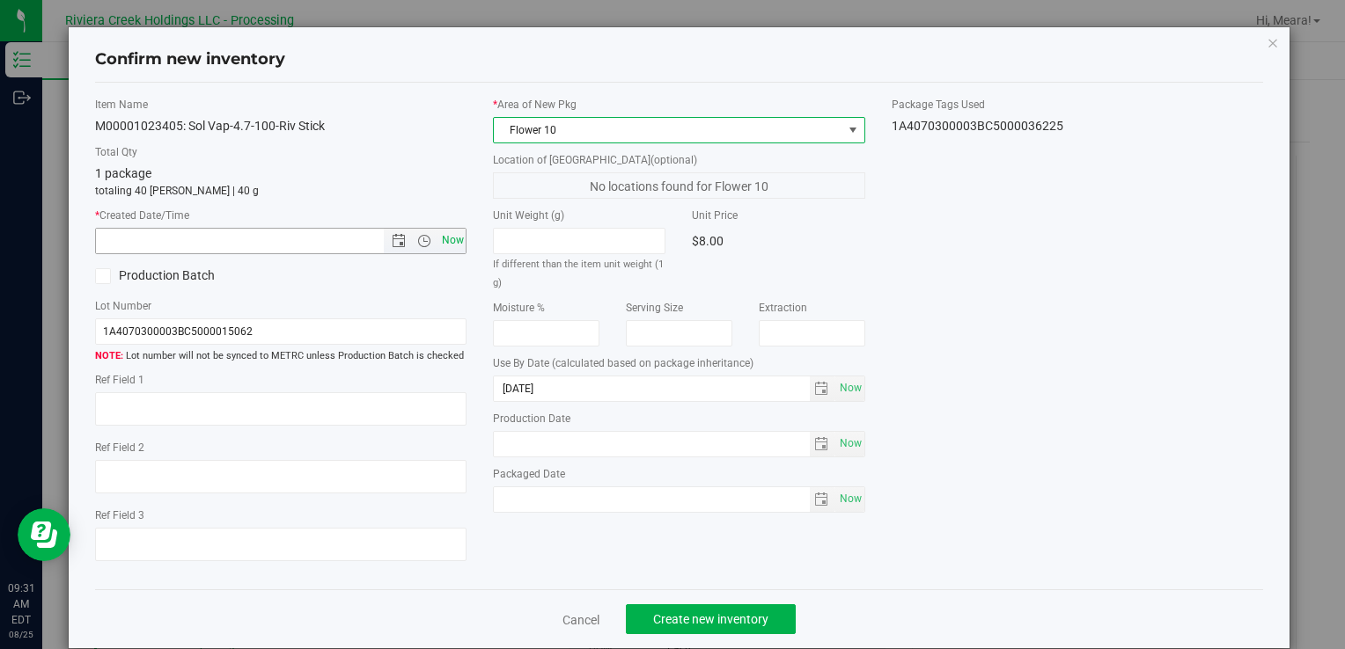
click at [451, 233] on span "Now" at bounding box center [452, 241] width 30 height 26
type input "[DATE] 9:31 AM"
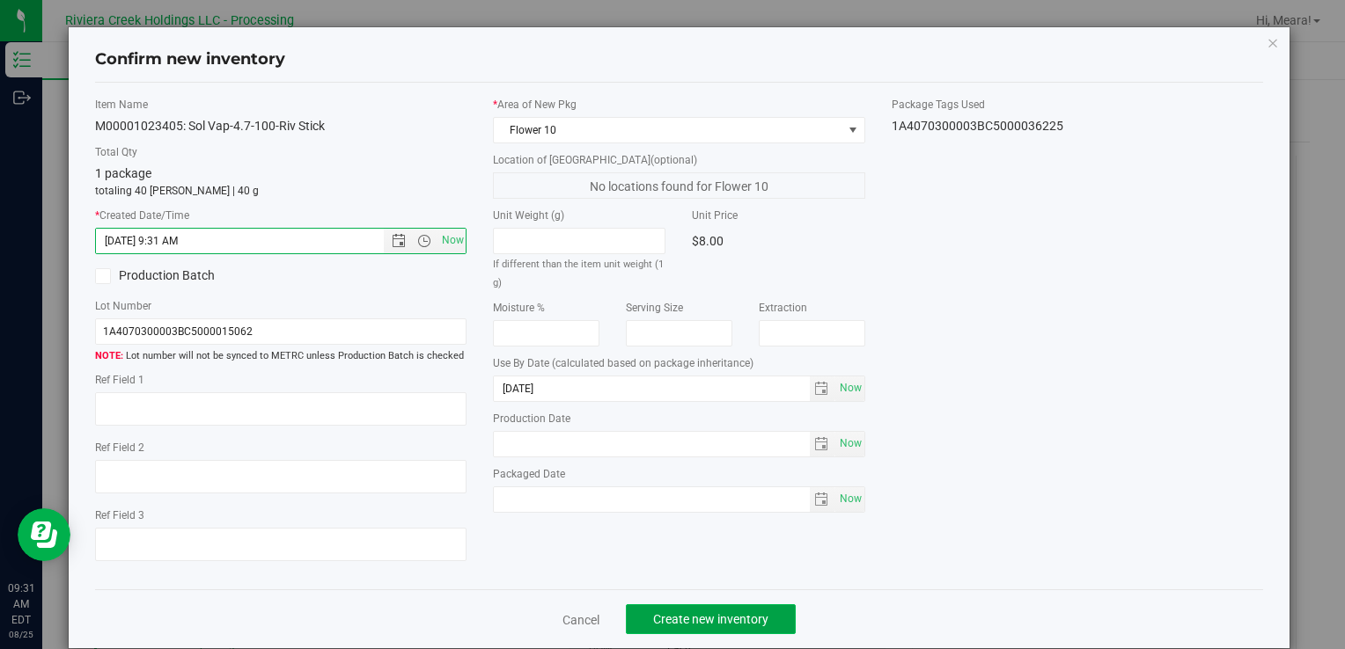
click at [720, 620] on span "Create new inventory" at bounding box center [710, 620] width 115 height 14
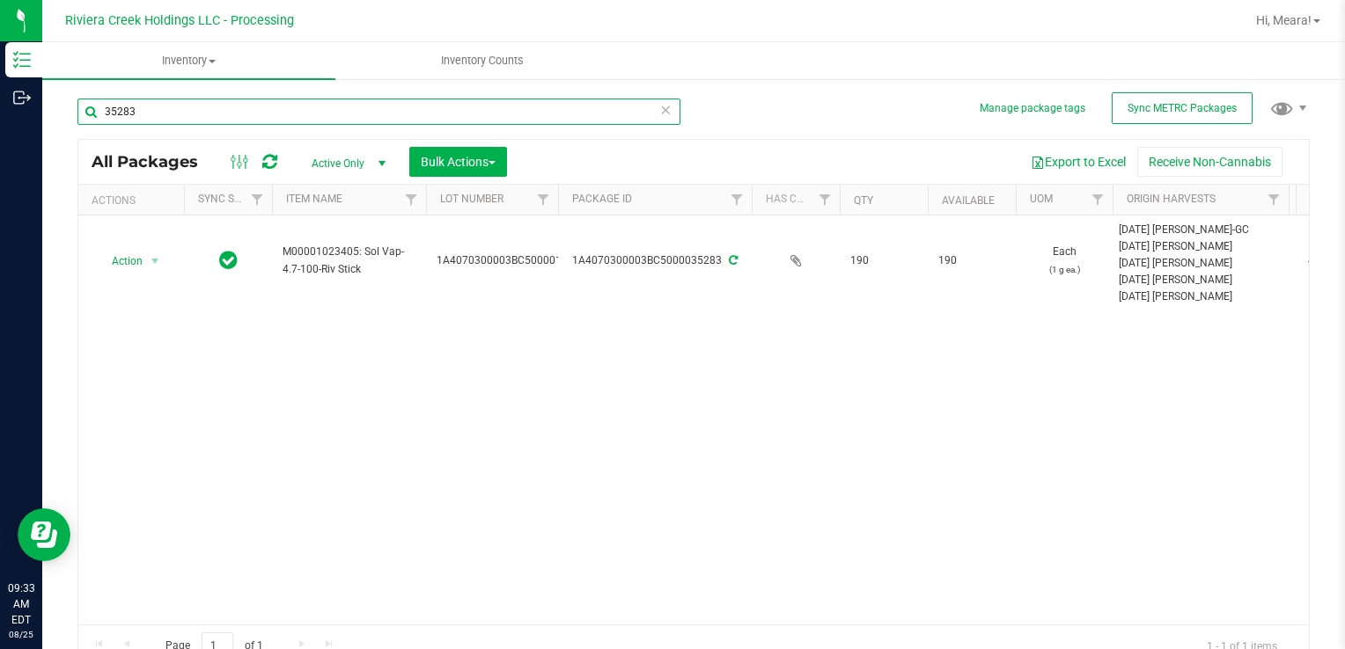
drag, startPoint x: 234, startPoint y: 117, endPoint x: 1146, endPoint y: 524, distance: 998.6
click at [0, 153] on html "Inventory Outbound 09:33 AM EDT [DATE] 08/25 Riviera Creek Holdings LLC - Proce…" at bounding box center [672, 324] width 1345 height 649
type input "36171"
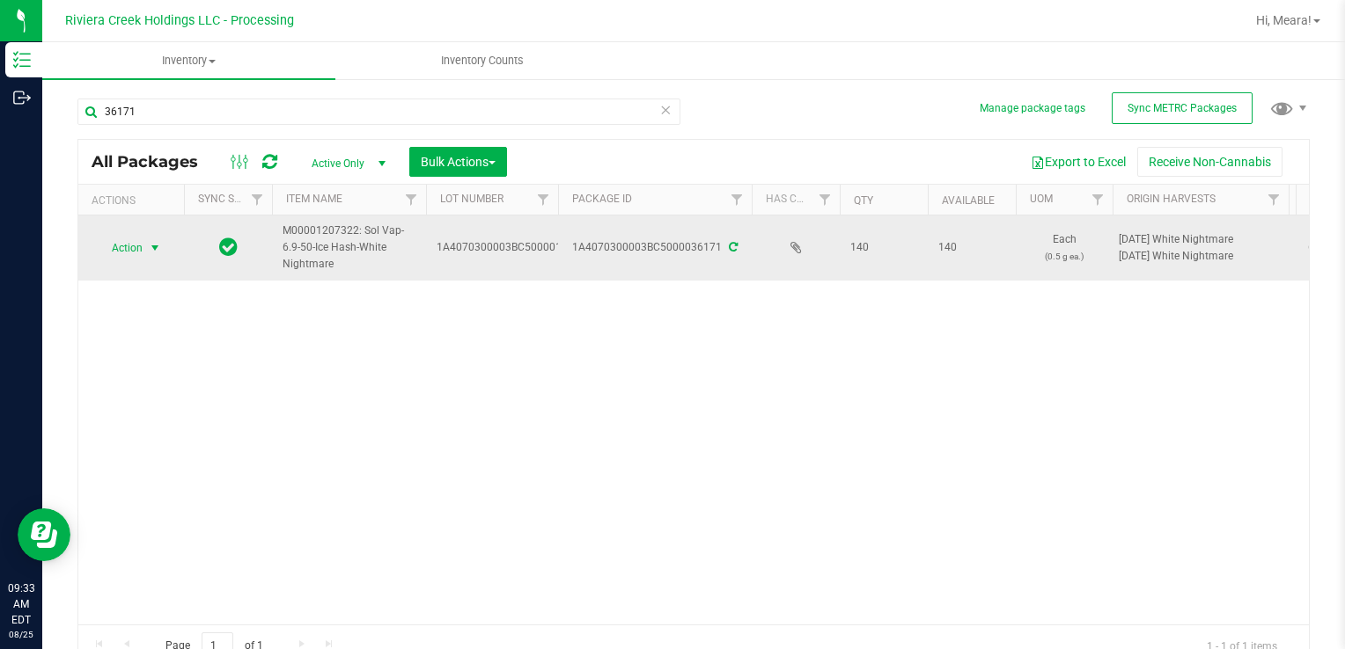
click at [157, 252] on span "select" at bounding box center [155, 248] width 14 height 14
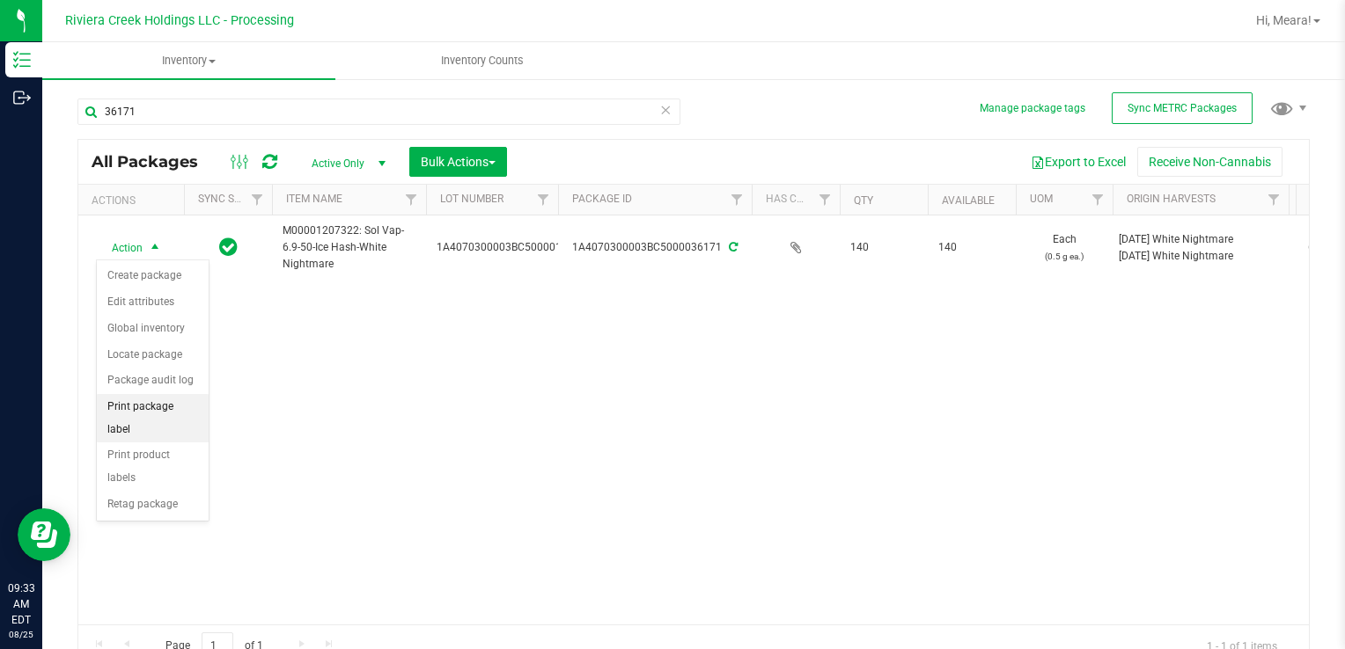
click at [199, 399] on li "Print package label" at bounding box center [153, 418] width 112 height 48
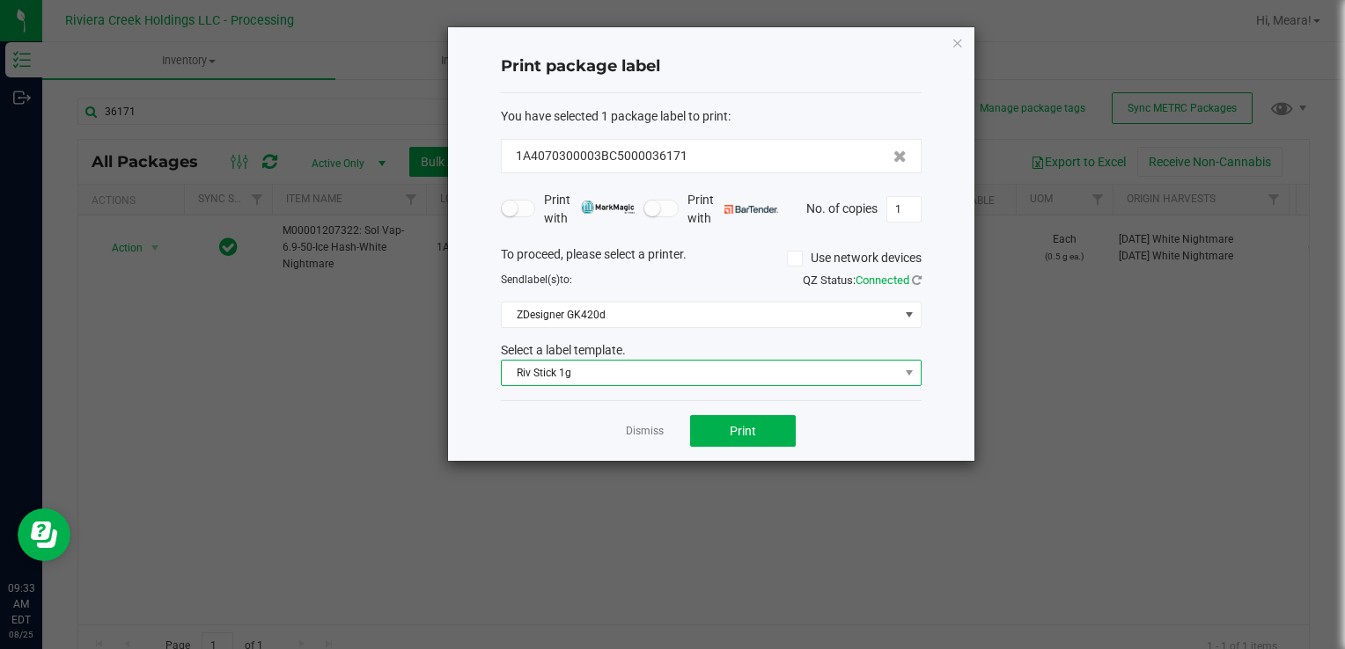
click at [641, 377] on span "Riv Stick 1g" at bounding box center [700, 373] width 397 height 25
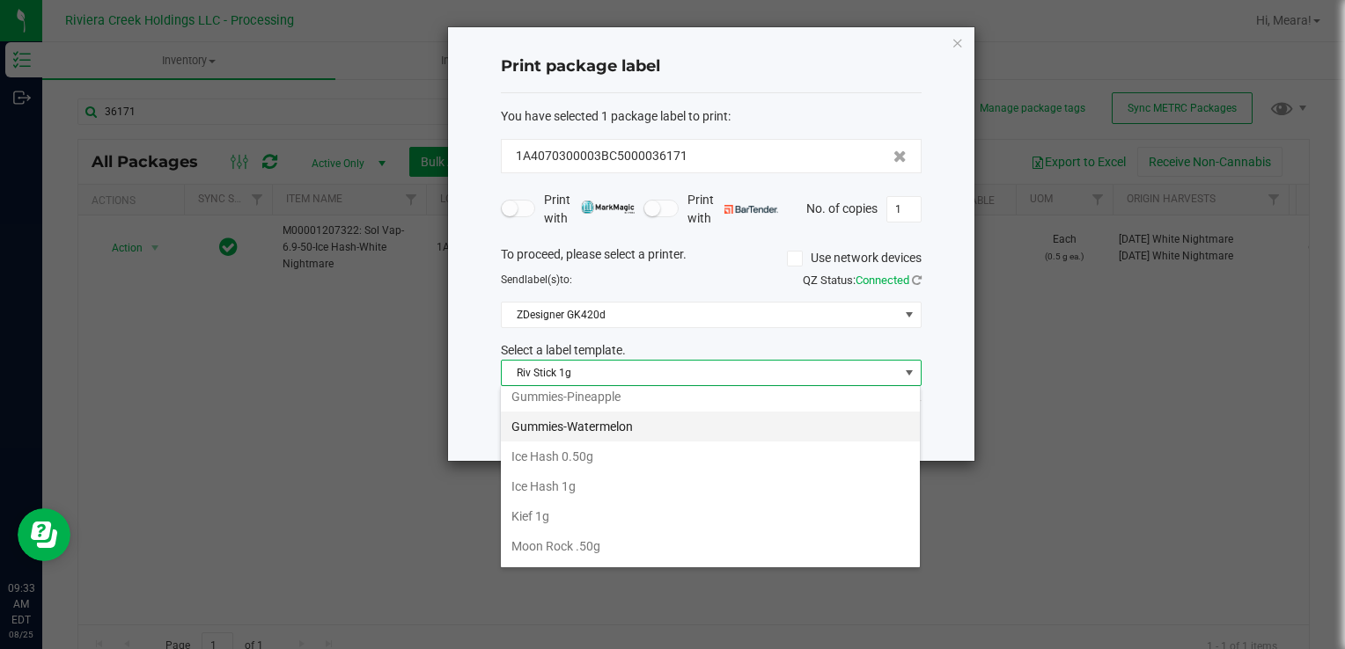
scroll to position [506, 0]
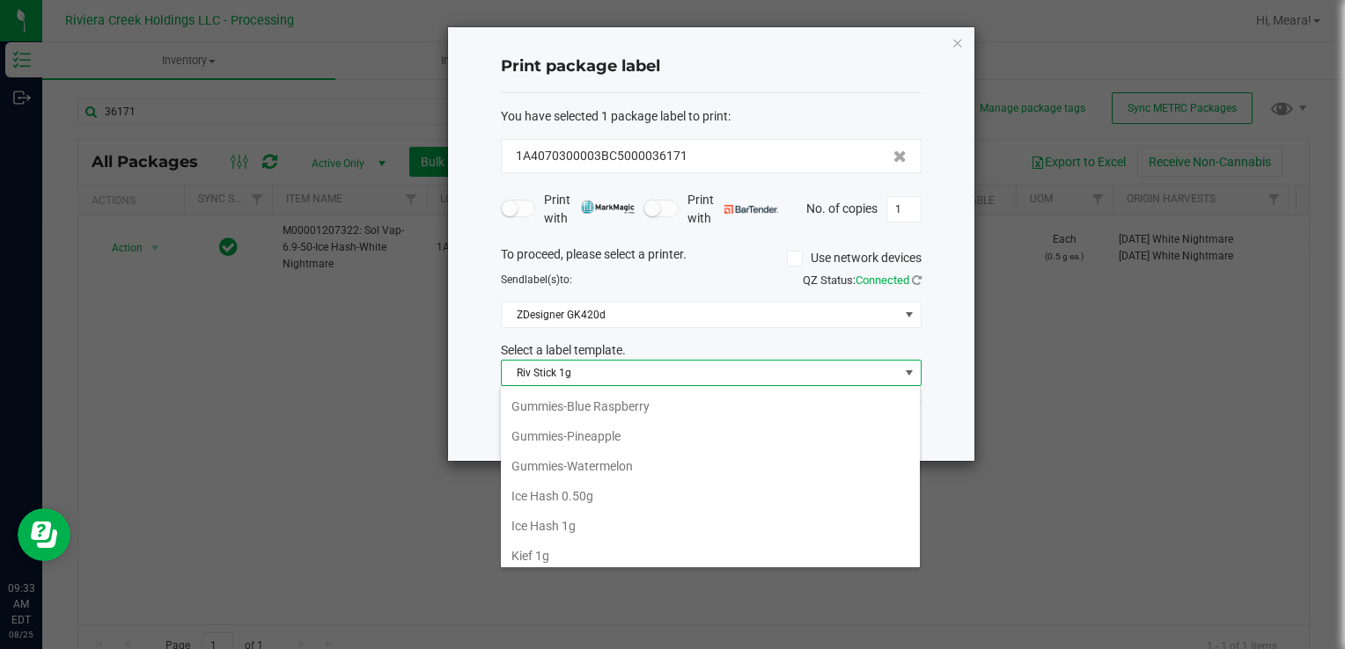
click at [605, 493] on li "Ice Hash 0.50g" at bounding box center [710, 496] width 419 height 30
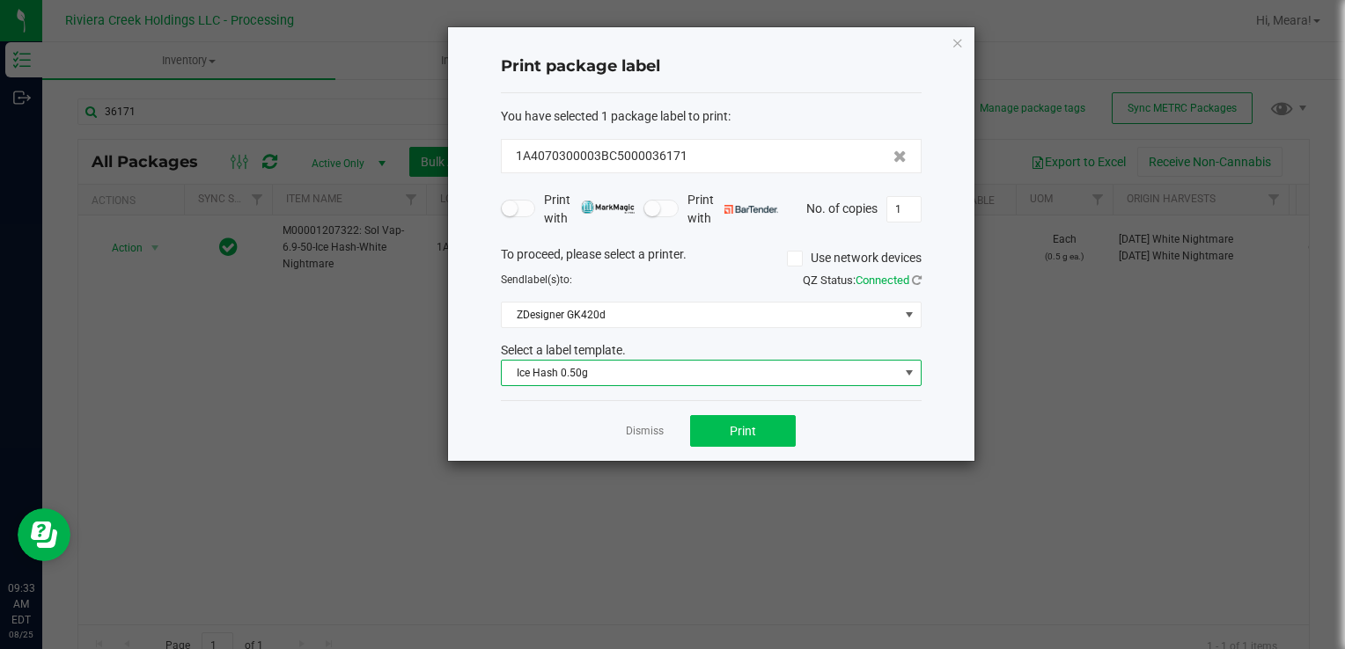
click at [779, 414] on div "Dismiss Print" at bounding box center [711, 430] width 421 height 61
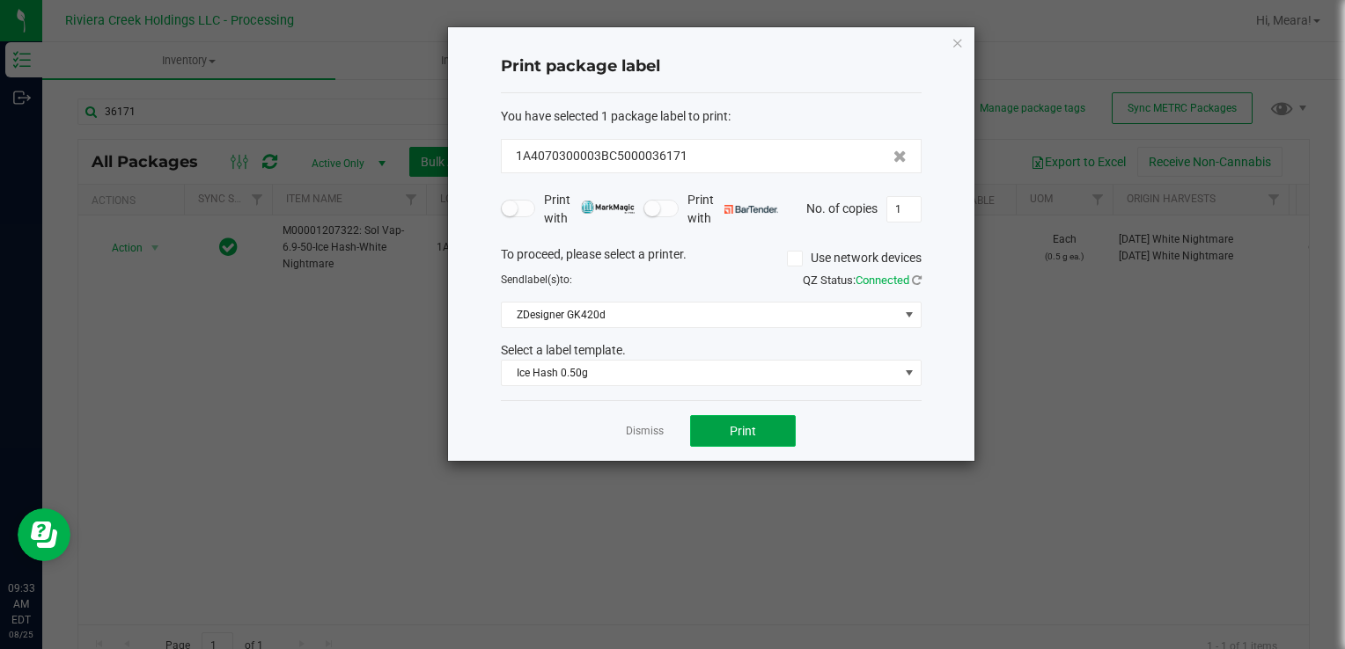
drag, startPoint x: 779, startPoint y: 414, endPoint x: 735, endPoint y: 439, distance: 50.9
click at [735, 439] on button "Print" at bounding box center [743, 431] width 106 height 32
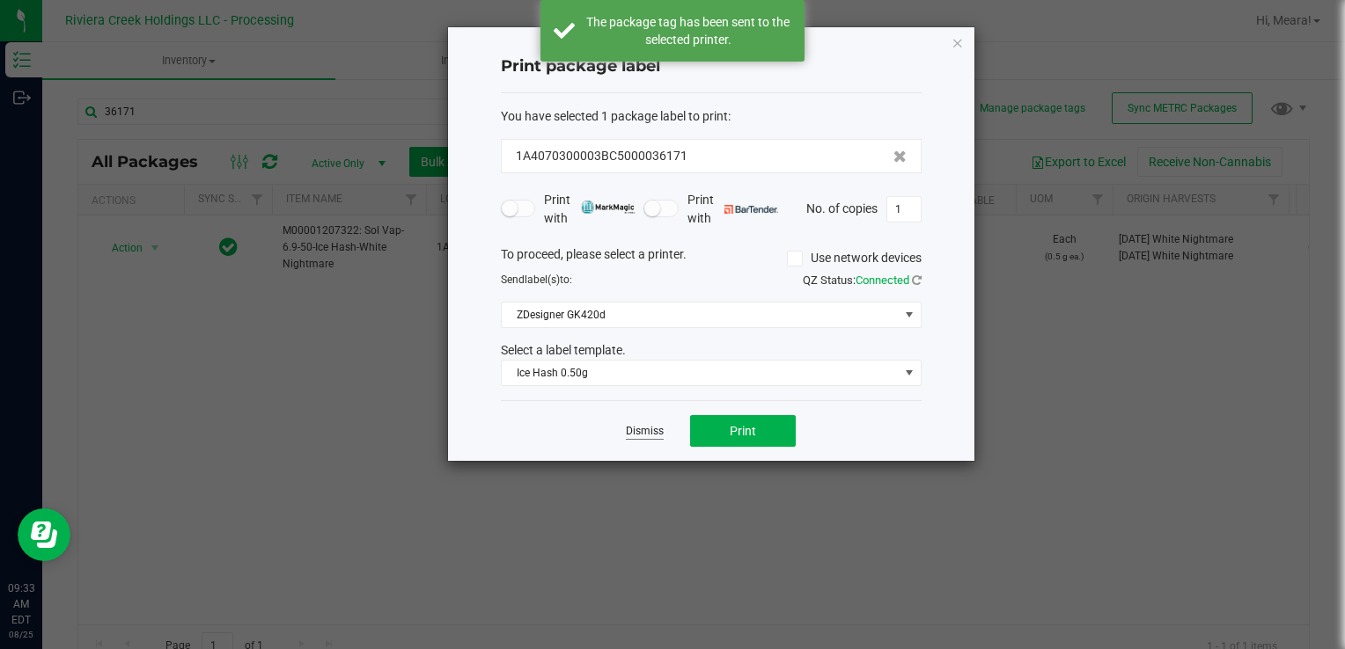
click at [631, 429] on link "Dismiss" at bounding box center [645, 431] width 38 height 15
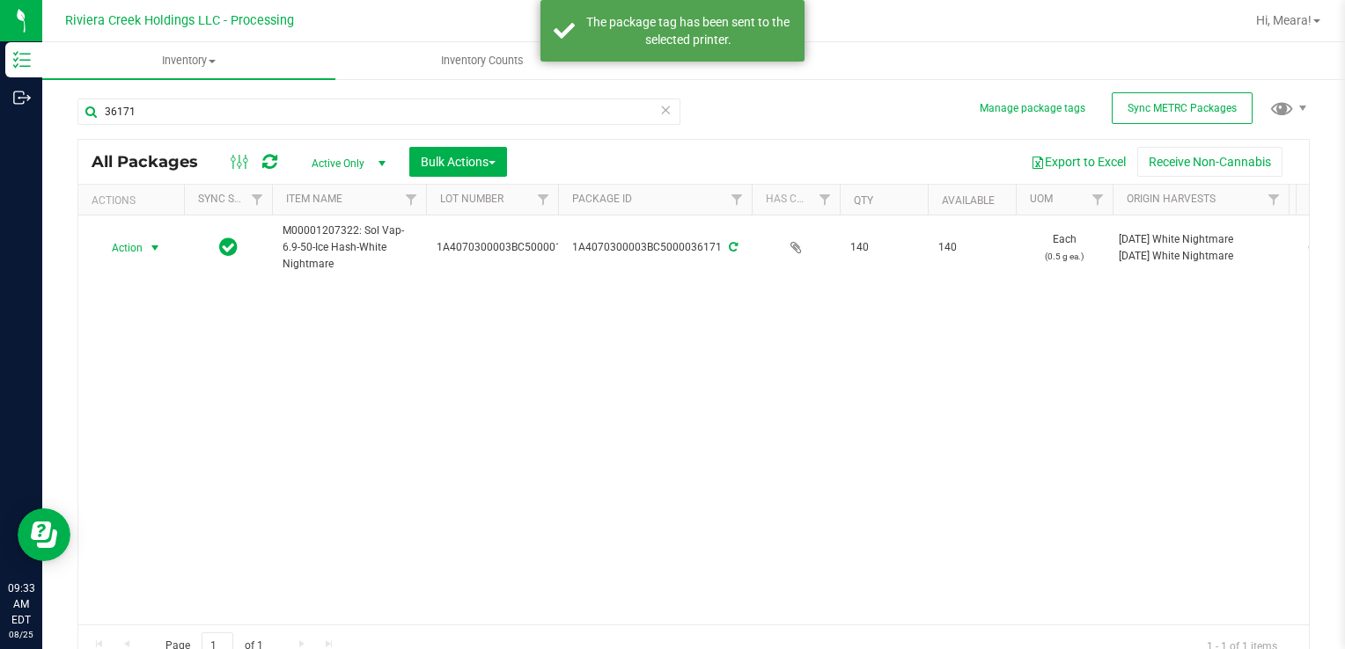
drag, startPoint x: 121, startPoint y: 246, endPoint x: 148, endPoint y: 281, distance: 43.3
click at [123, 248] on span "Action" at bounding box center [120, 248] width 48 height 25
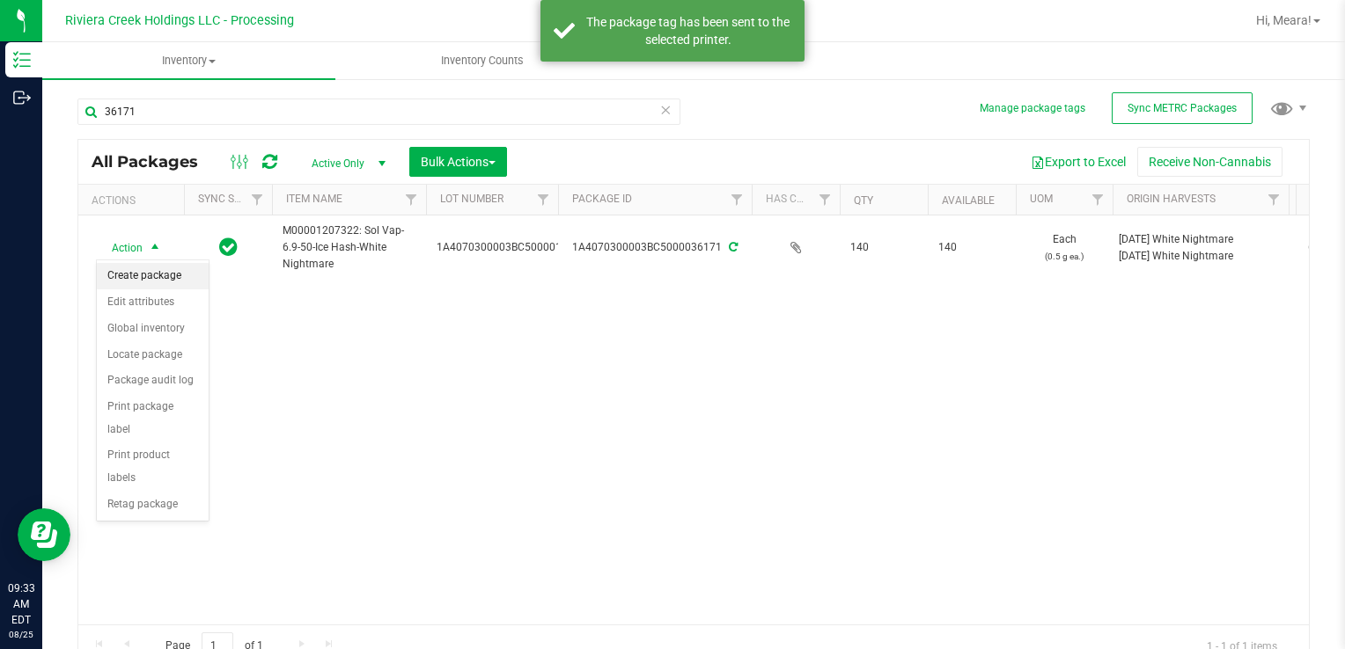
click at [150, 283] on li "Create package" at bounding box center [153, 276] width 112 height 26
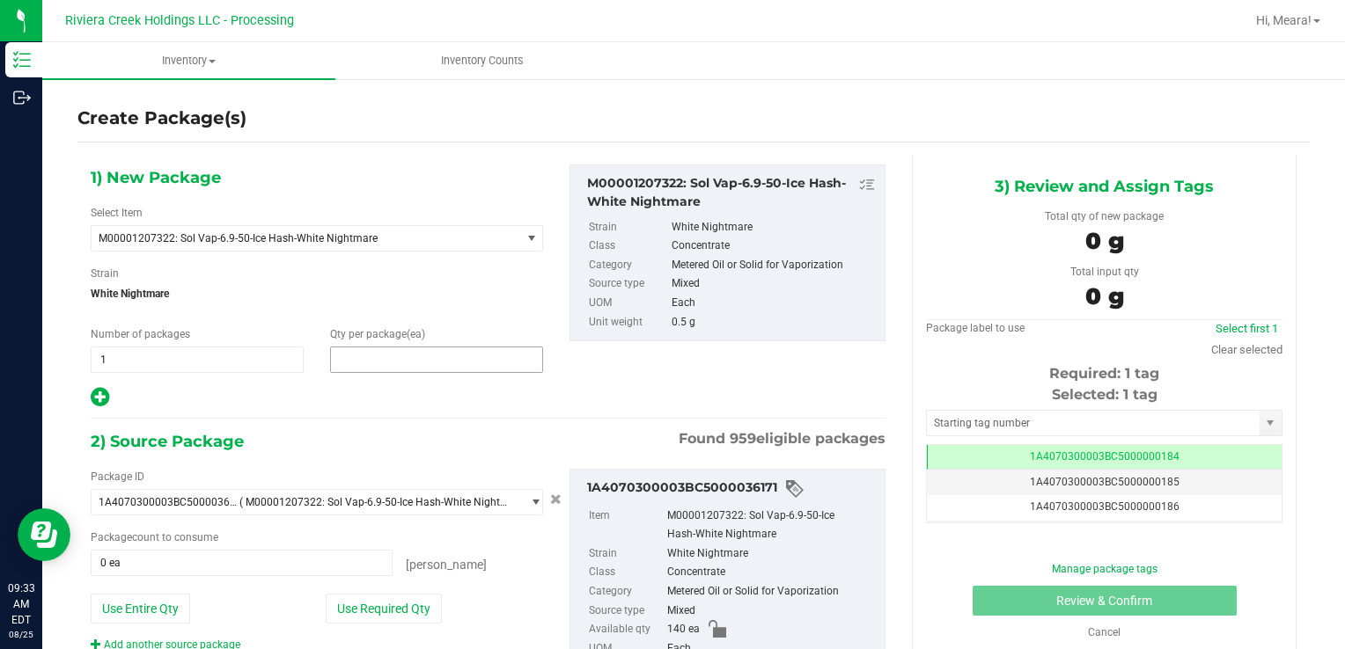
click at [420, 360] on span at bounding box center [436, 360] width 213 height 26
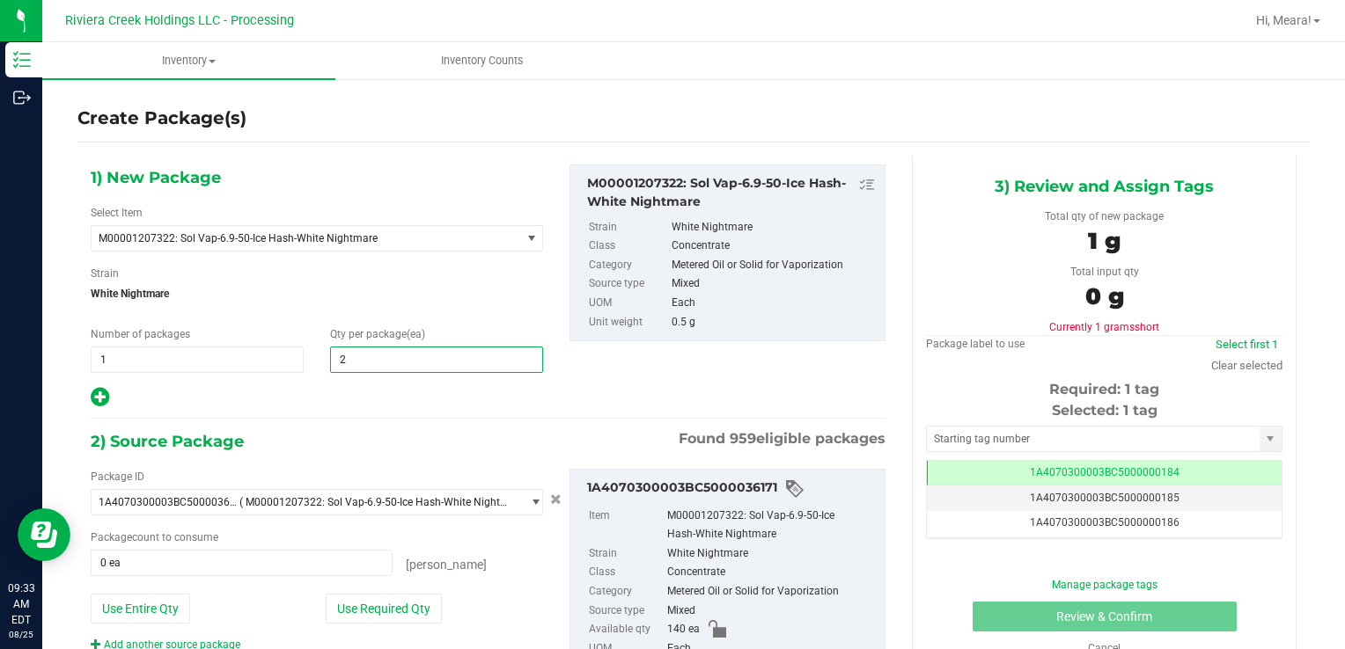
type input "20"
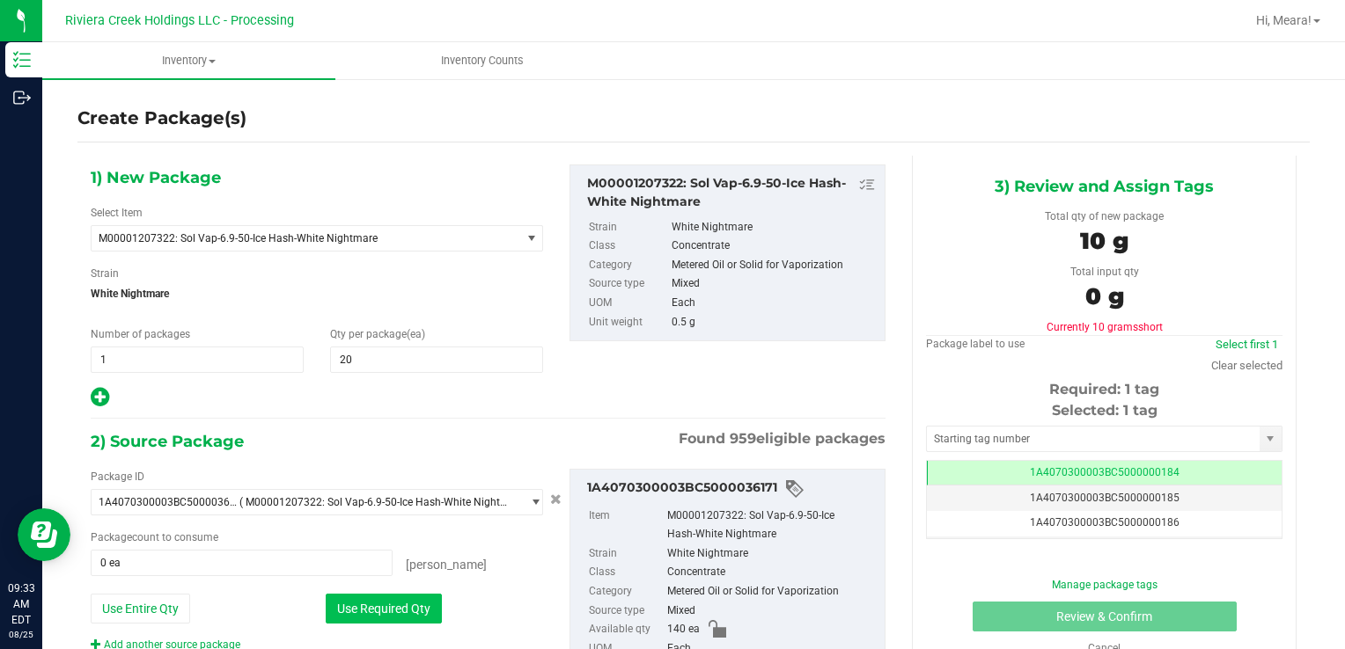
click at [353, 608] on button "Use Required Qty" at bounding box center [384, 609] width 116 height 30
type input "20 ea"
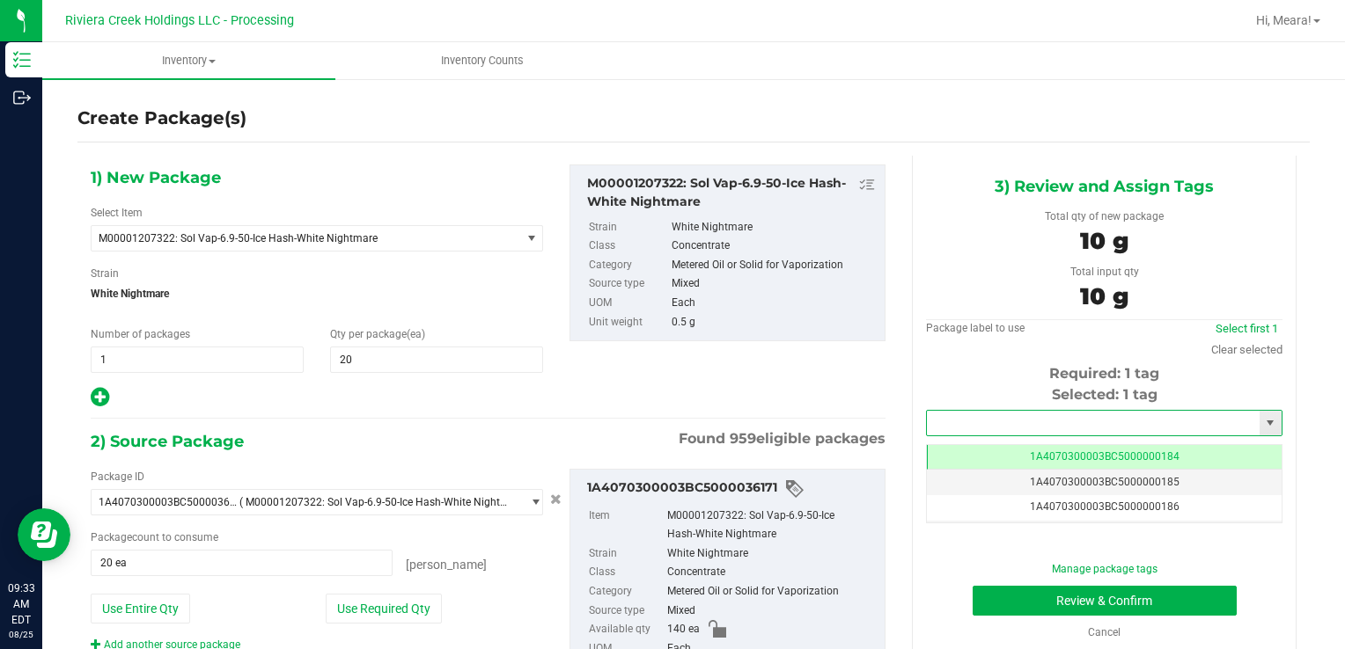
click at [965, 427] on input "text" at bounding box center [1093, 423] width 333 height 25
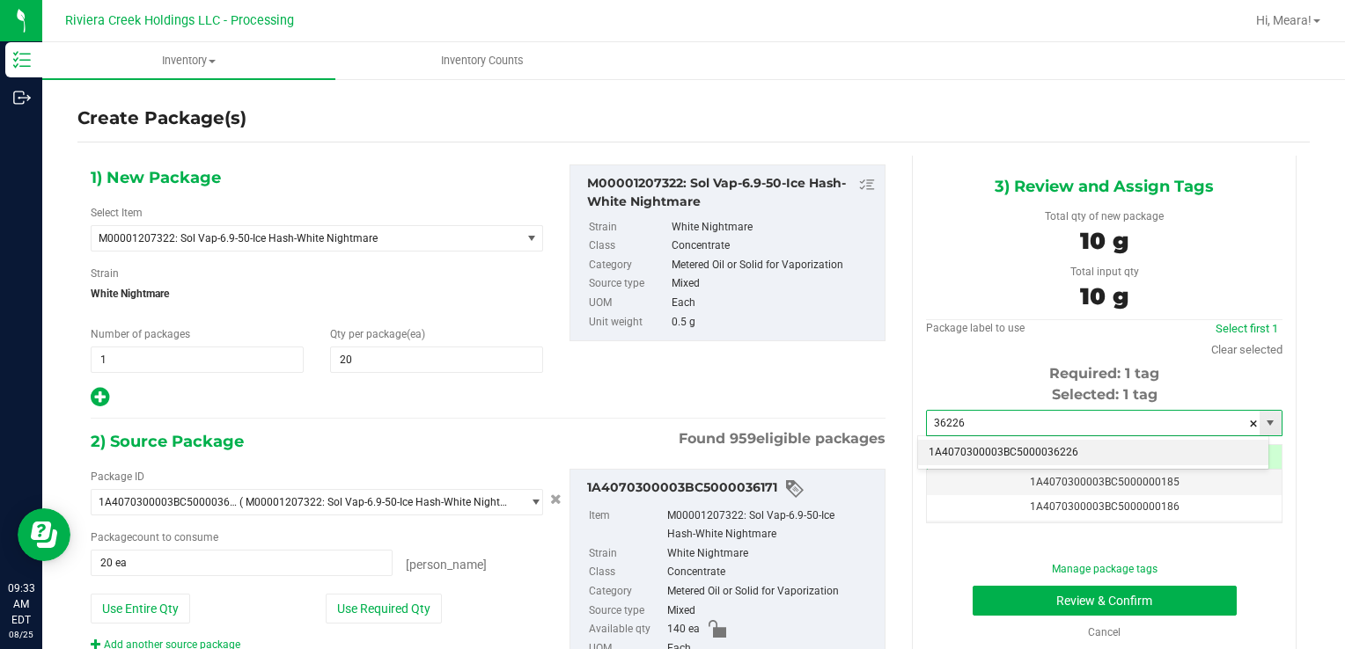
click at [969, 452] on div "1A4070300003BC5000036226 No matching tags" at bounding box center [1093, 453] width 352 height 34
click at [969, 456] on li "1A4070300003BC5000036226" at bounding box center [1093, 453] width 350 height 26
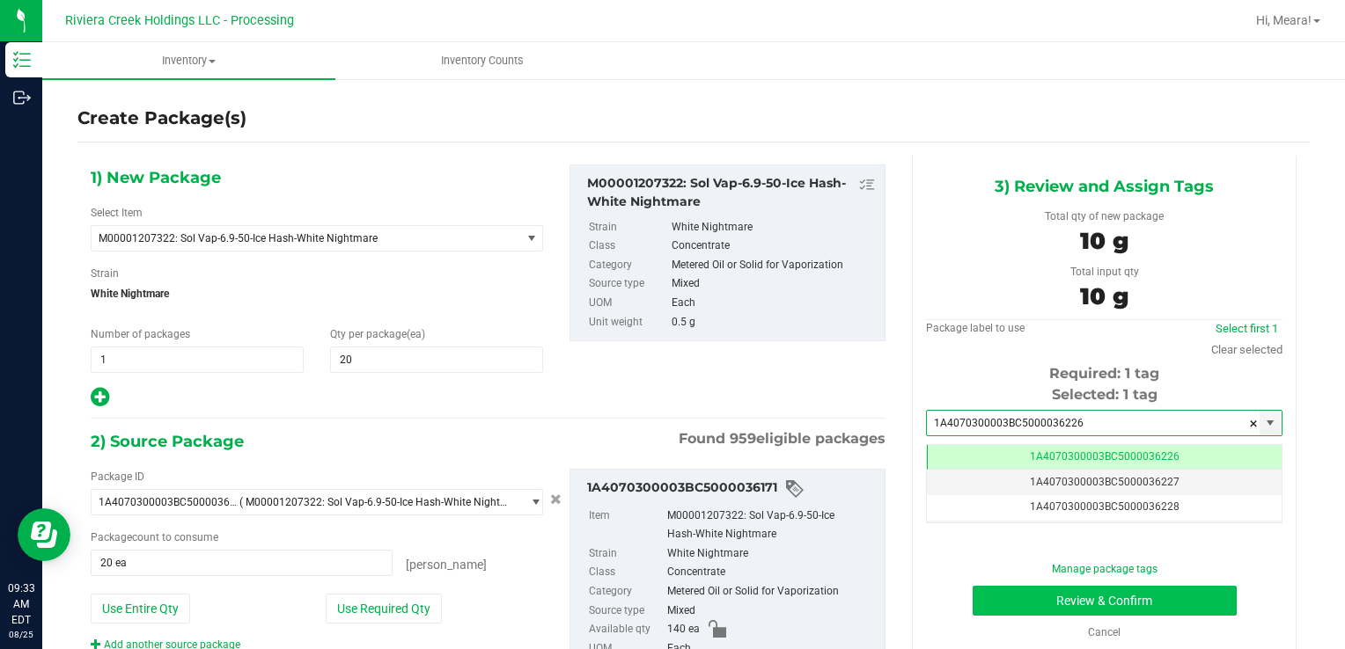
type input "1A4070300003BC5000036226"
click at [984, 605] on button "Review & Confirm" at bounding box center [1104, 601] width 264 height 30
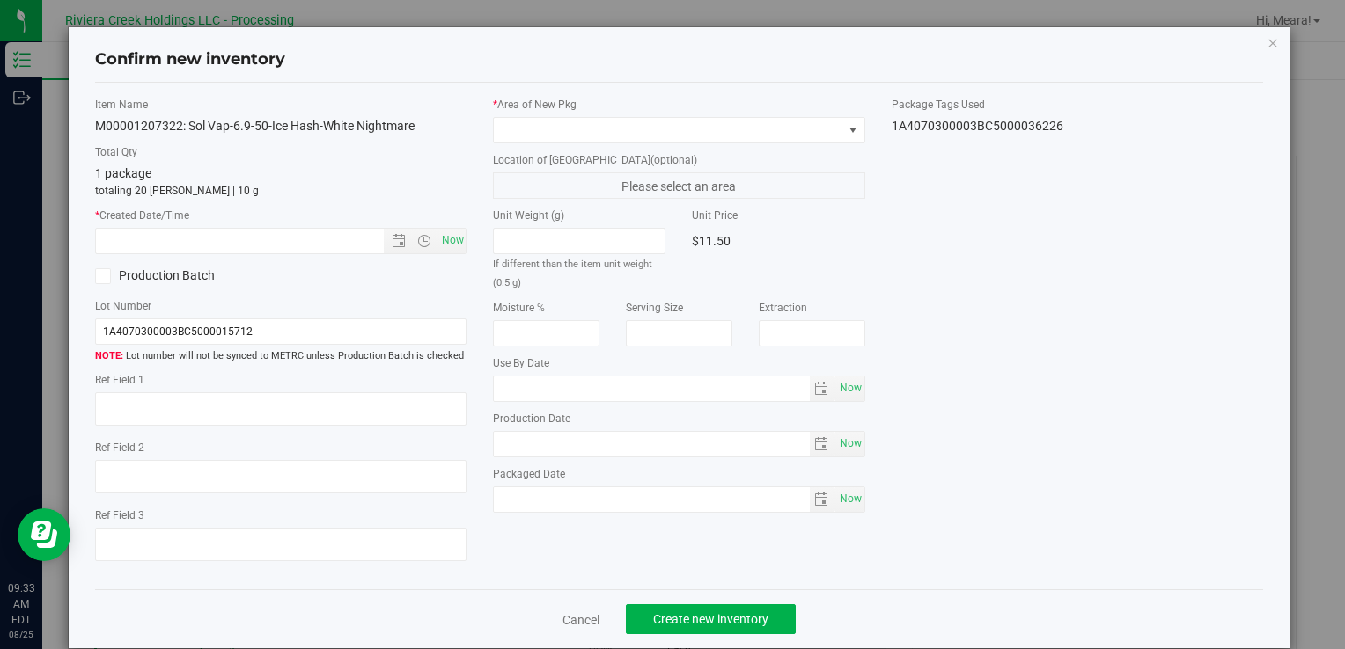
type input "[DATE]"
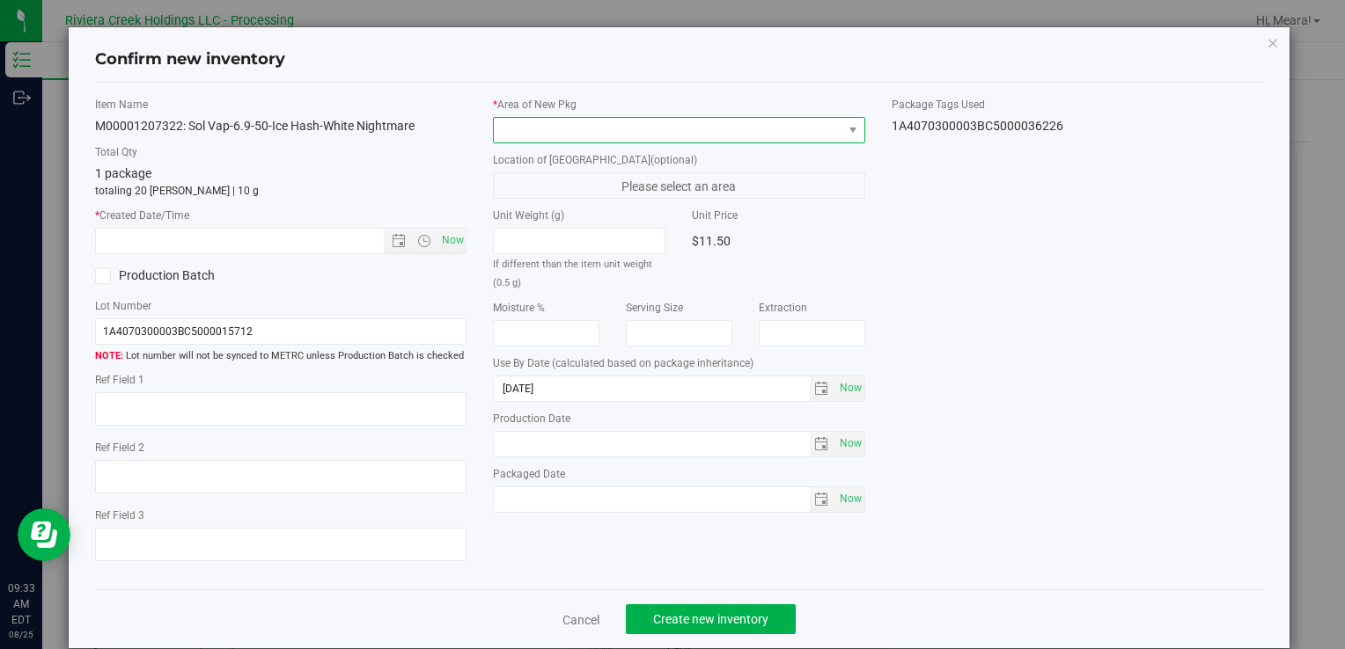
click at [623, 134] on span at bounding box center [668, 130] width 348 height 25
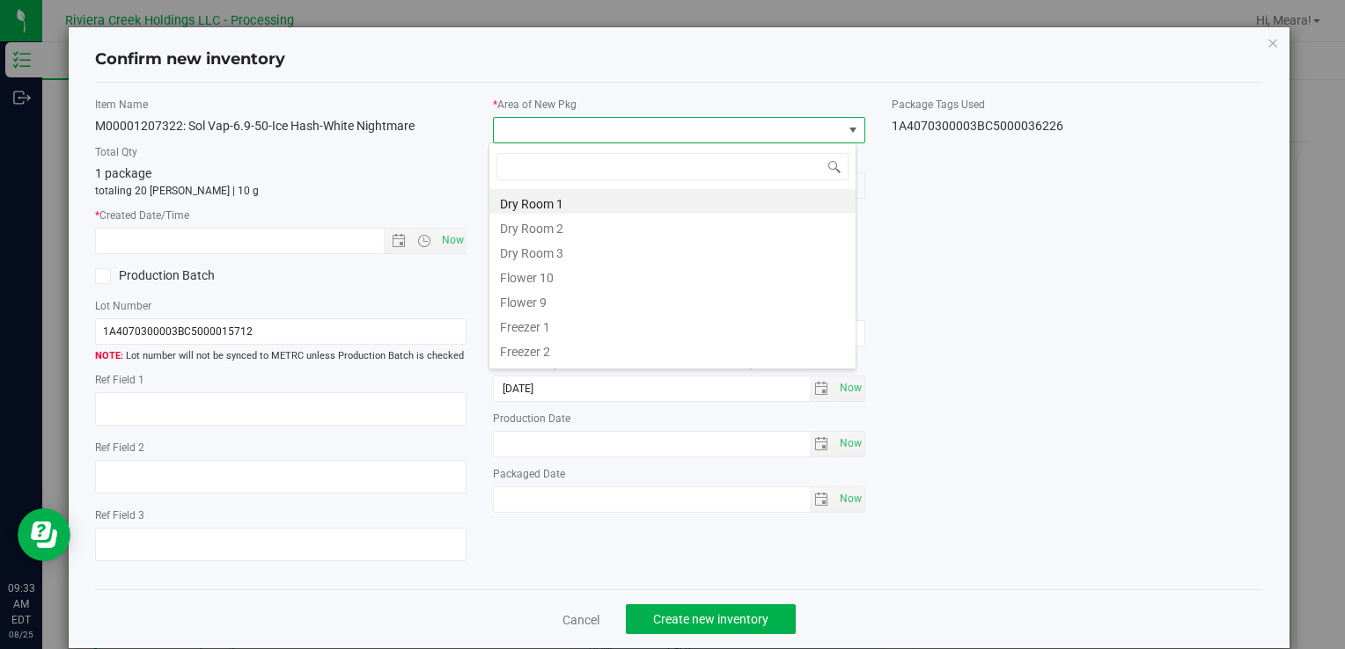
click at [467, 241] on div "Item Name M00001207322: Sol Vap-6.9-50-Ice Hash-White Nightmare Total Qty 1 pac…" at bounding box center [281, 337] width 398 height 480
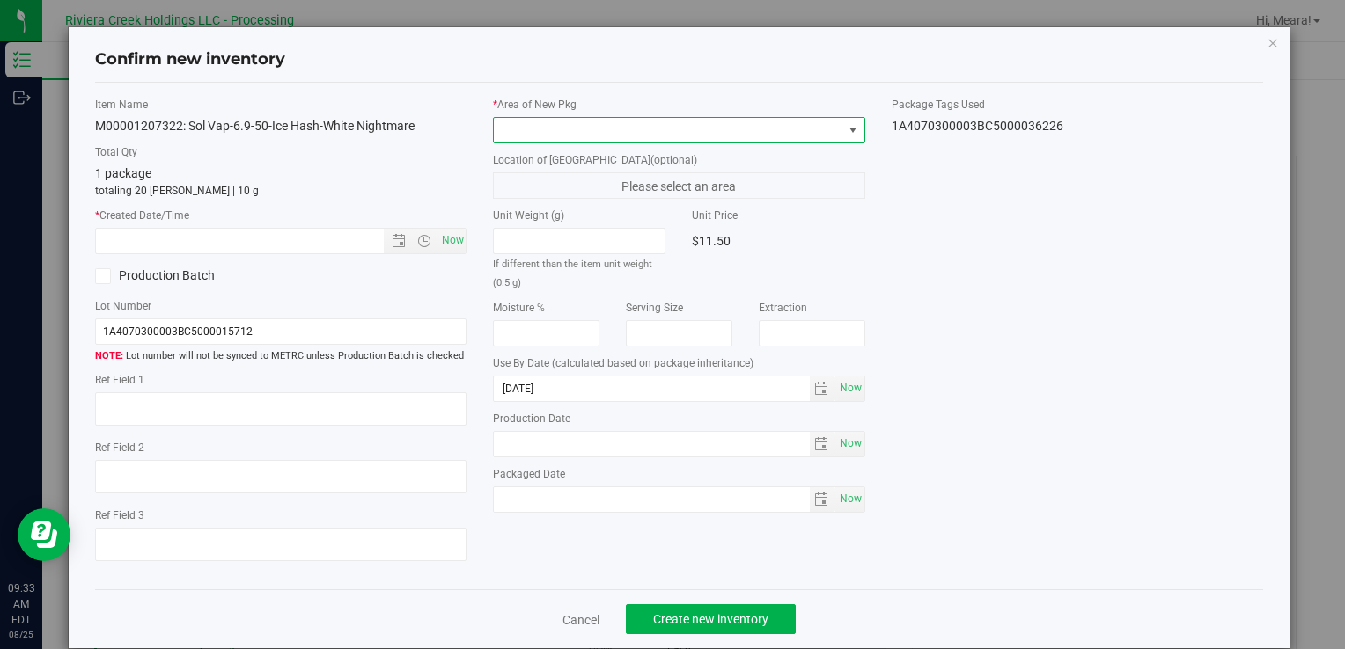
click at [578, 137] on span at bounding box center [668, 130] width 348 height 25
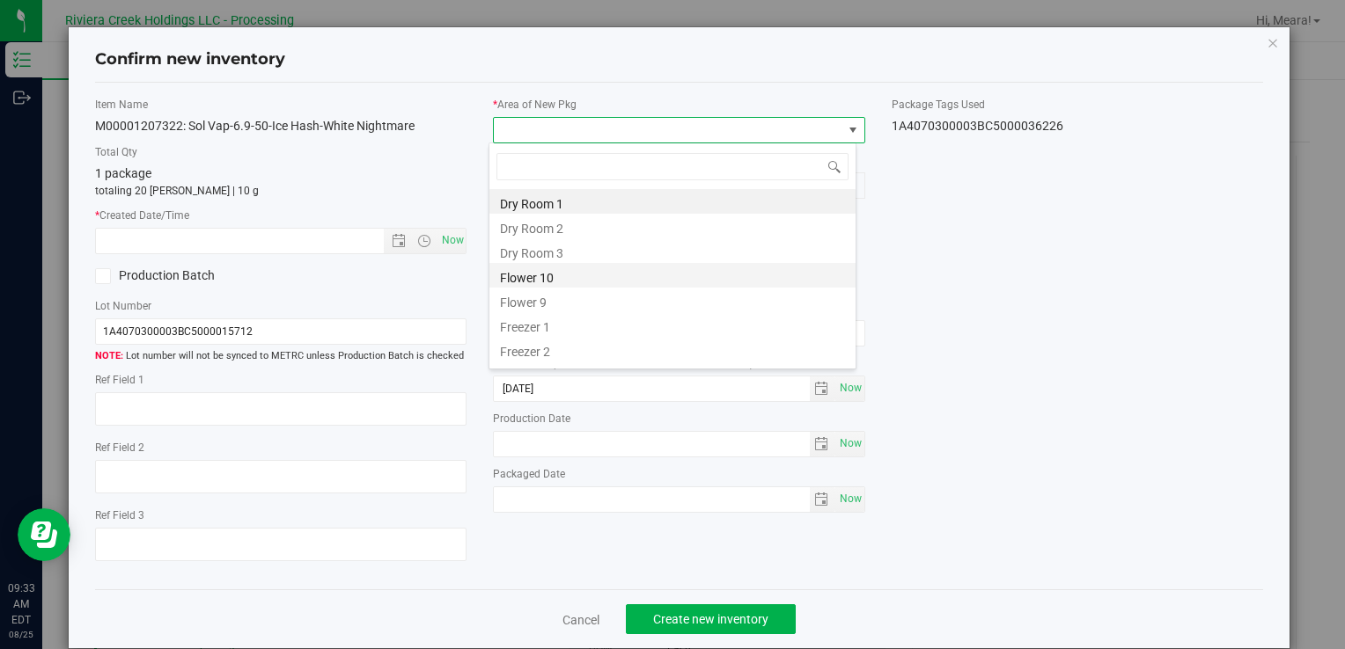
click at [559, 276] on li "Flower 10" at bounding box center [672, 275] width 366 height 25
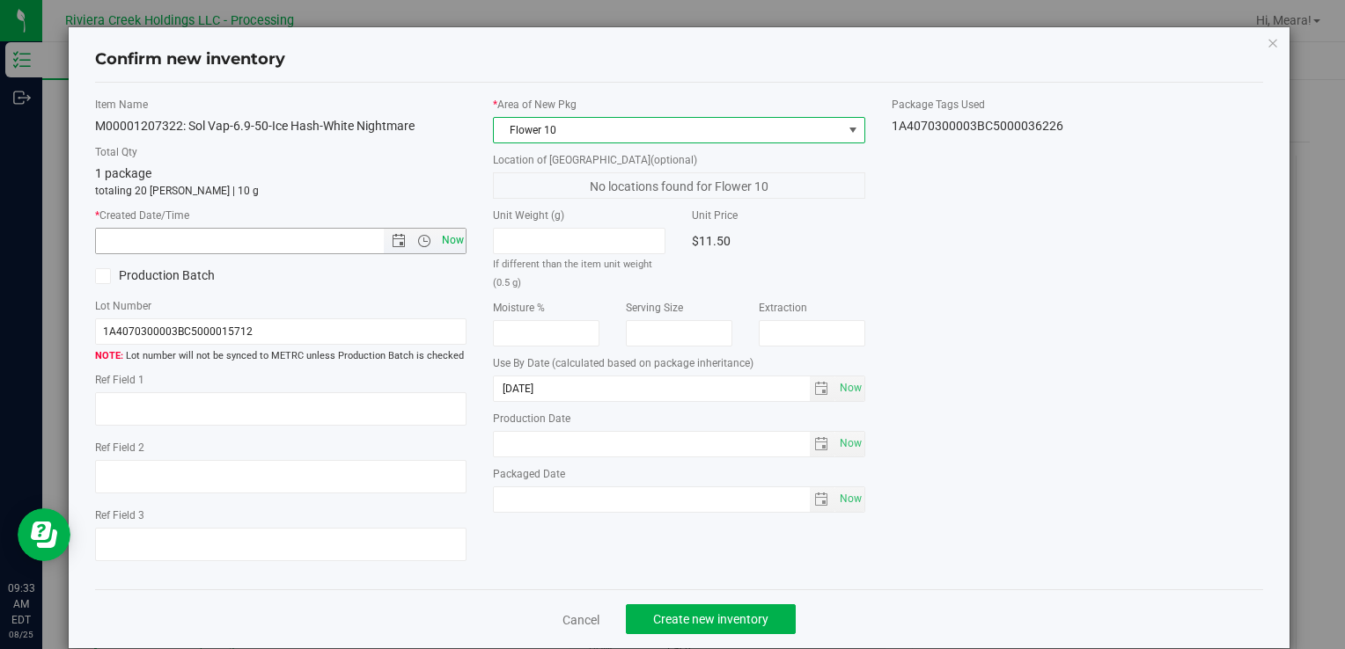
click at [446, 241] on span "Now" at bounding box center [452, 241] width 30 height 26
type input "[DATE] 9:33 AM"
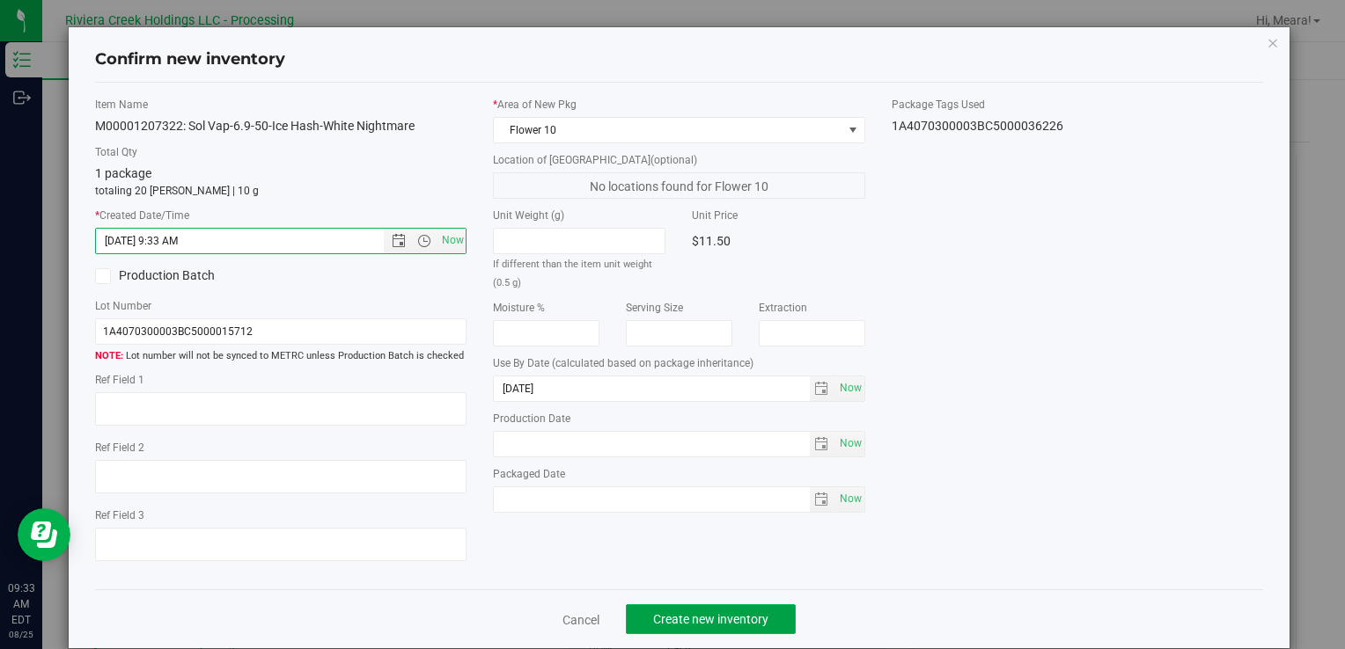
click at [739, 623] on button "Create new inventory" at bounding box center [711, 620] width 170 height 30
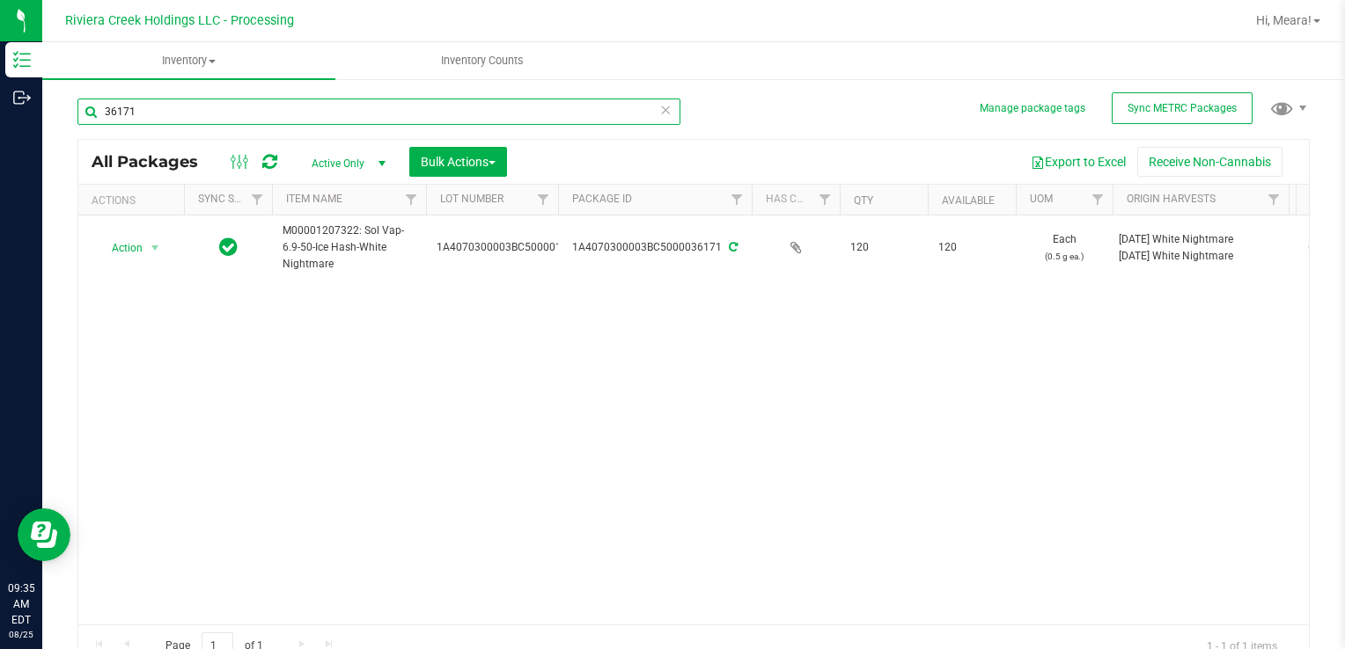
drag, startPoint x: 158, startPoint y: 111, endPoint x: -4, endPoint y: 128, distance: 162.0
click at [0, 128] on html "Inventory Outbound 09:35 AM EDT [DATE] 08/25 Riviera Creek Holdings LLC - Proce…" at bounding box center [672, 324] width 1345 height 649
type input "36021"
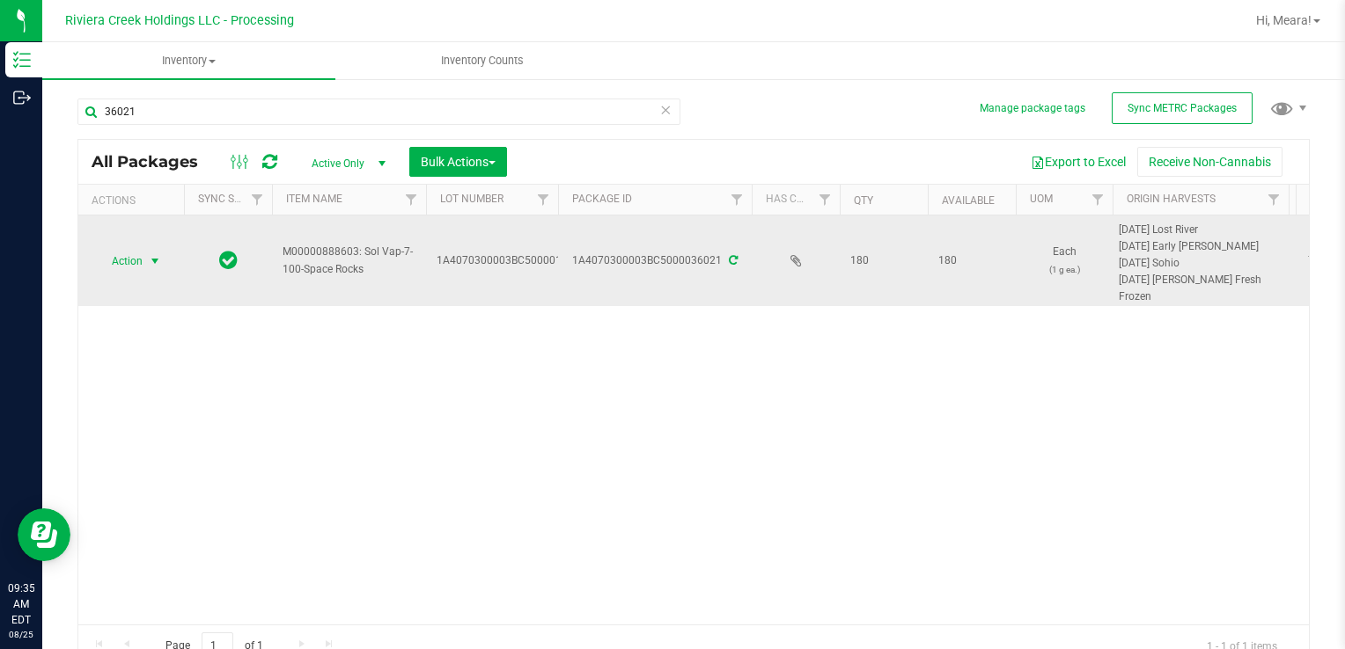
click at [141, 261] on span "Action" at bounding box center [120, 261] width 48 height 25
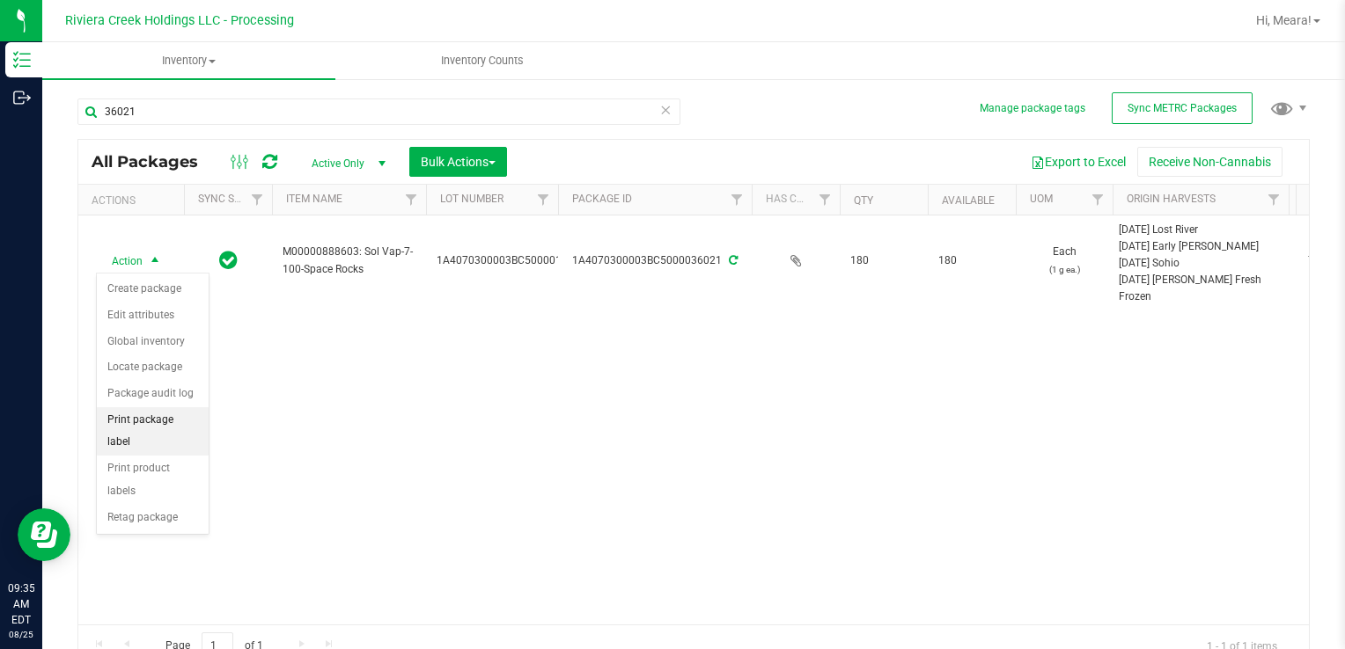
click at [187, 422] on li "Print package label" at bounding box center [153, 431] width 112 height 48
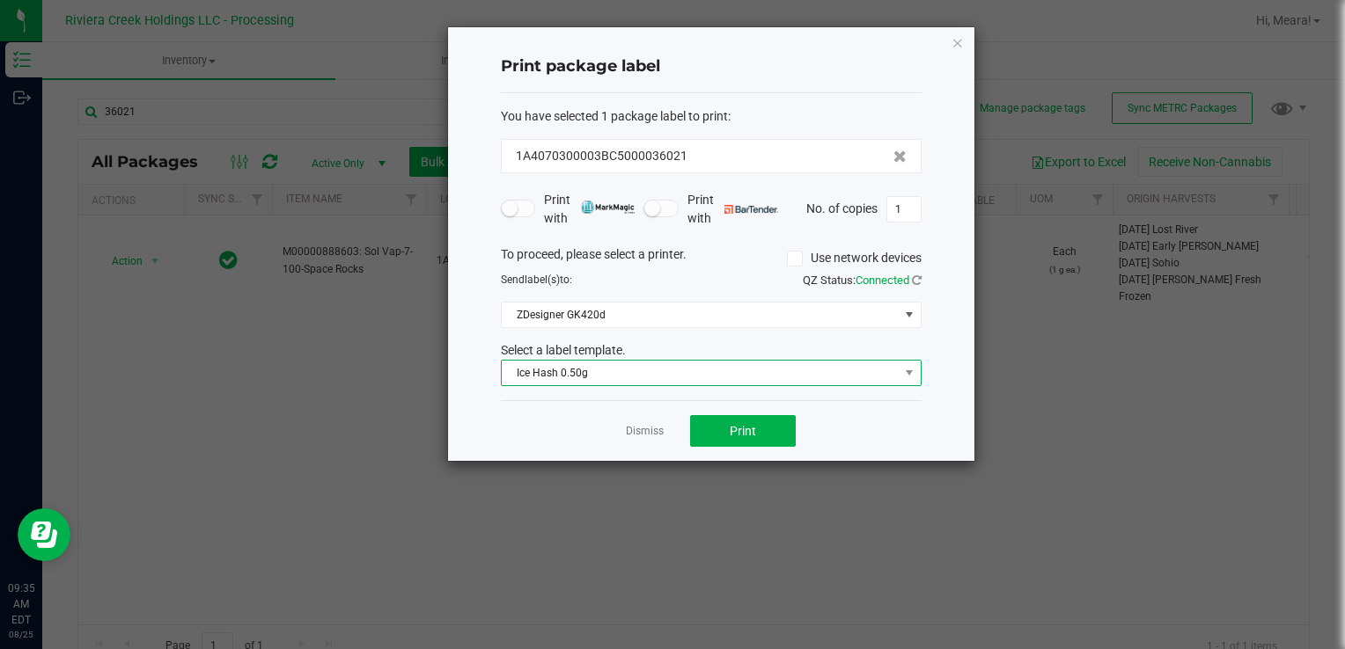
click at [638, 367] on span "Ice Hash 0.50g" at bounding box center [700, 373] width 397 height 25
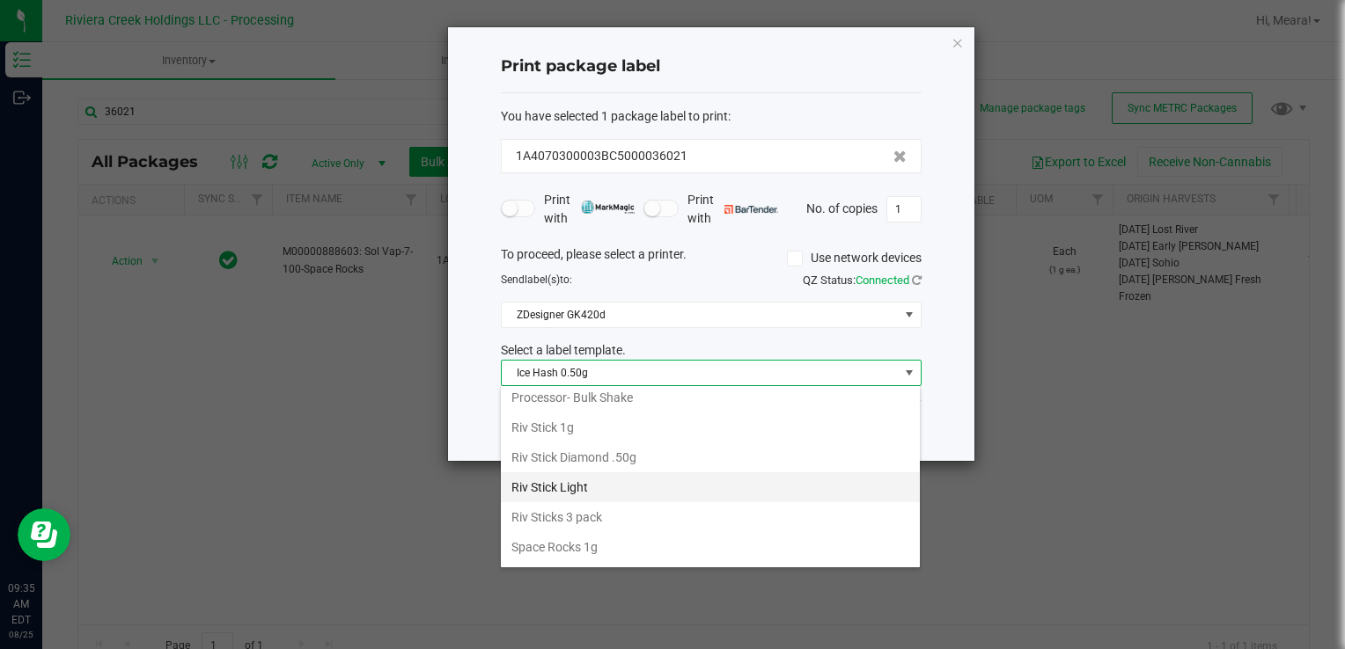
scroll to position [829, 0]
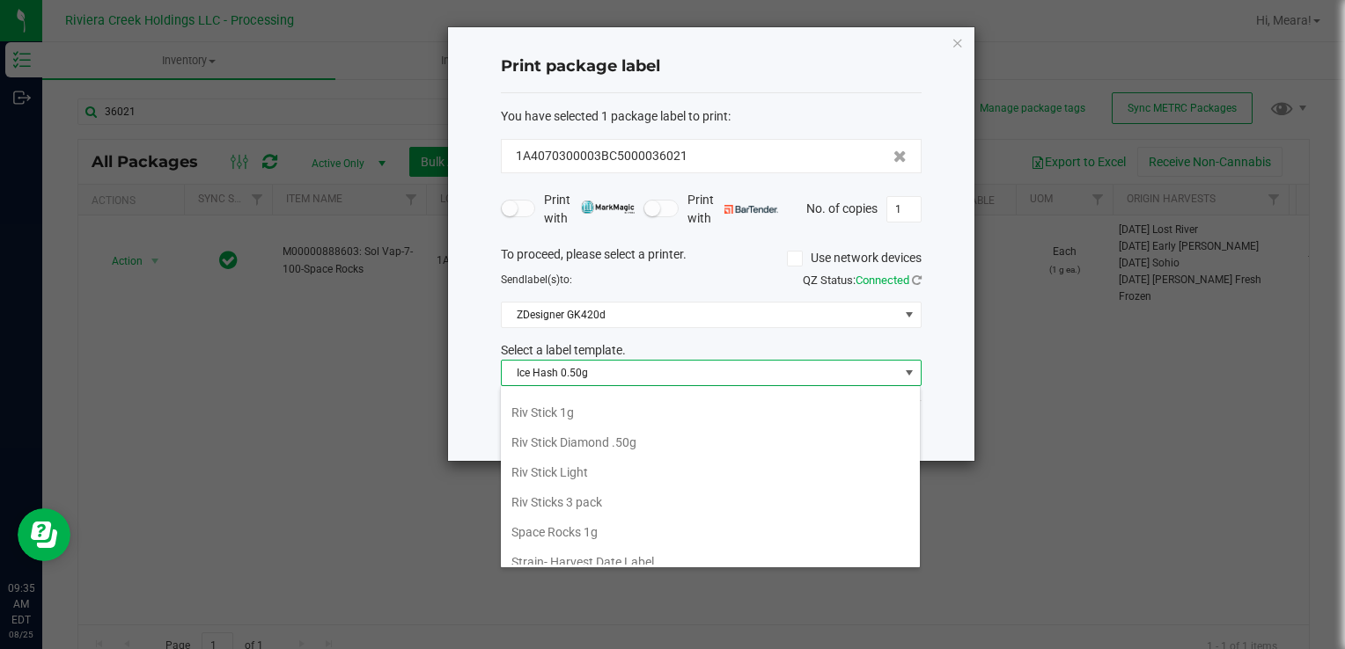
drag, startPoint x: 552, startPoint y: 523, endPoint x: 574, endPoint y: 488, distance: 41.5
click at [552, 521] on li "Space Rocks 1g" at bounding box center [710, 532] width 419 height 30
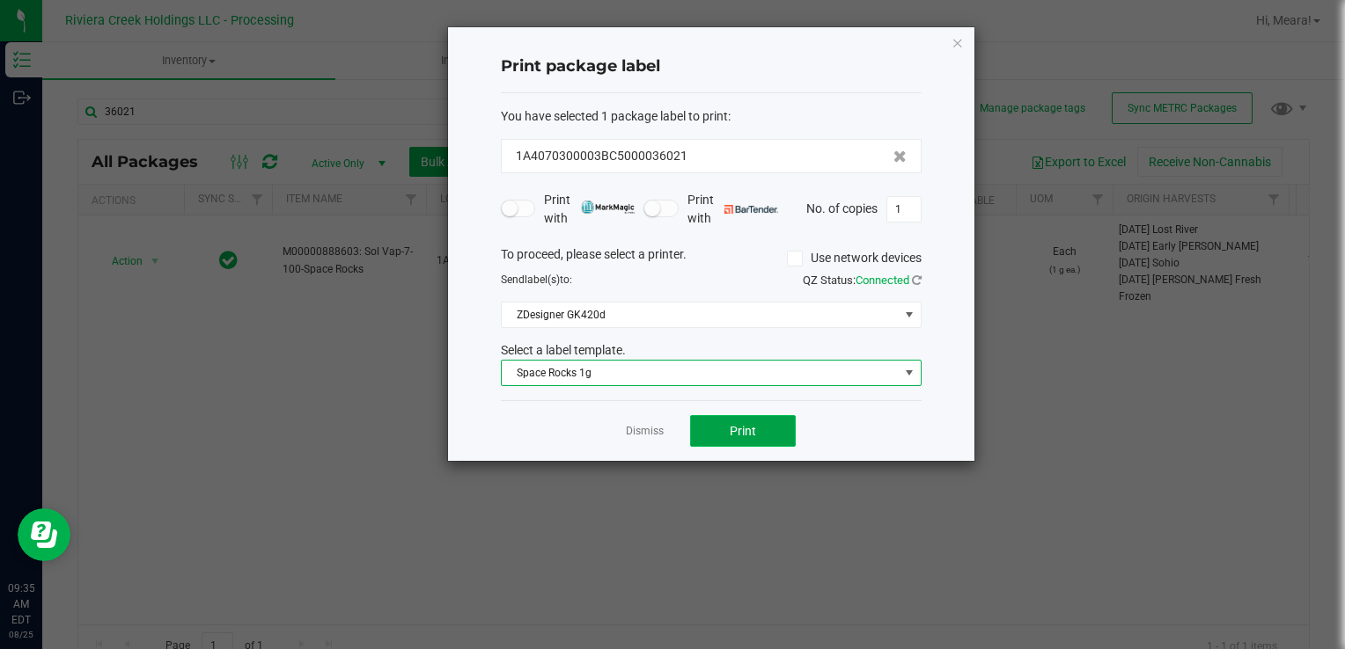
click at [730, 431] on span "Print" at bounding box center [743, 431] width 26 height 14
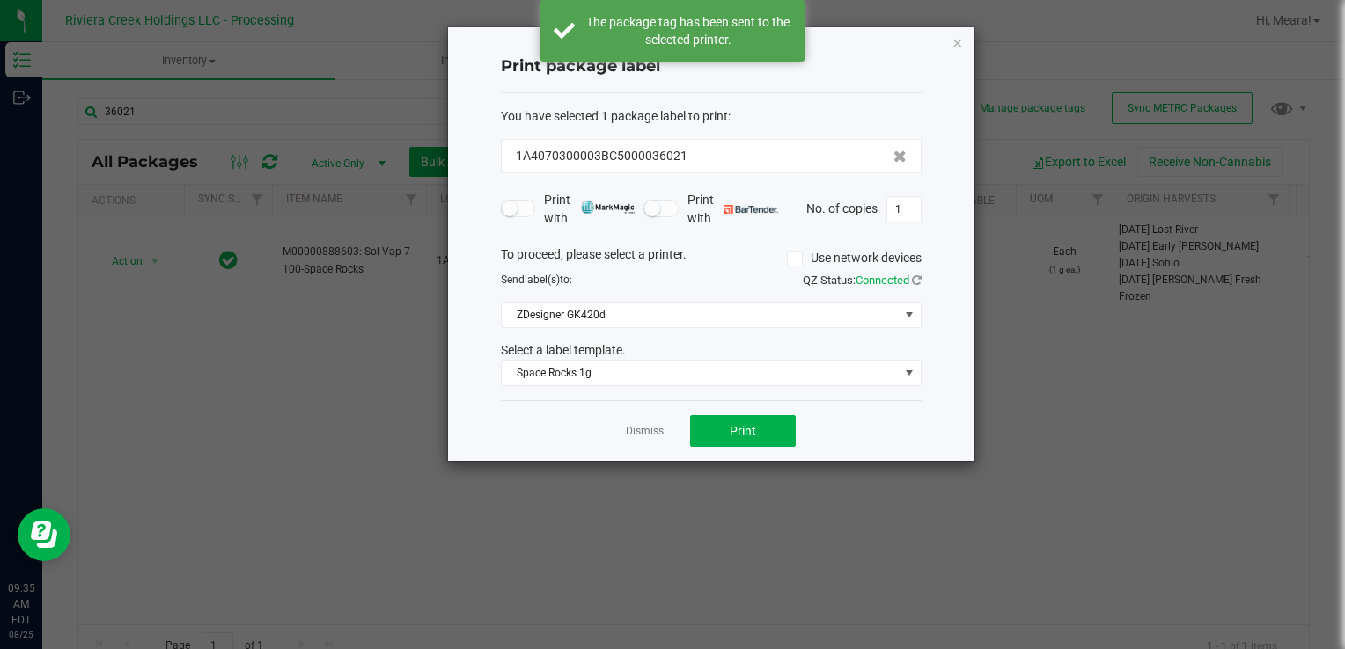
click at [644, 431] on link "Dismiss" at bounding box center [645, 431] width 38 height 15
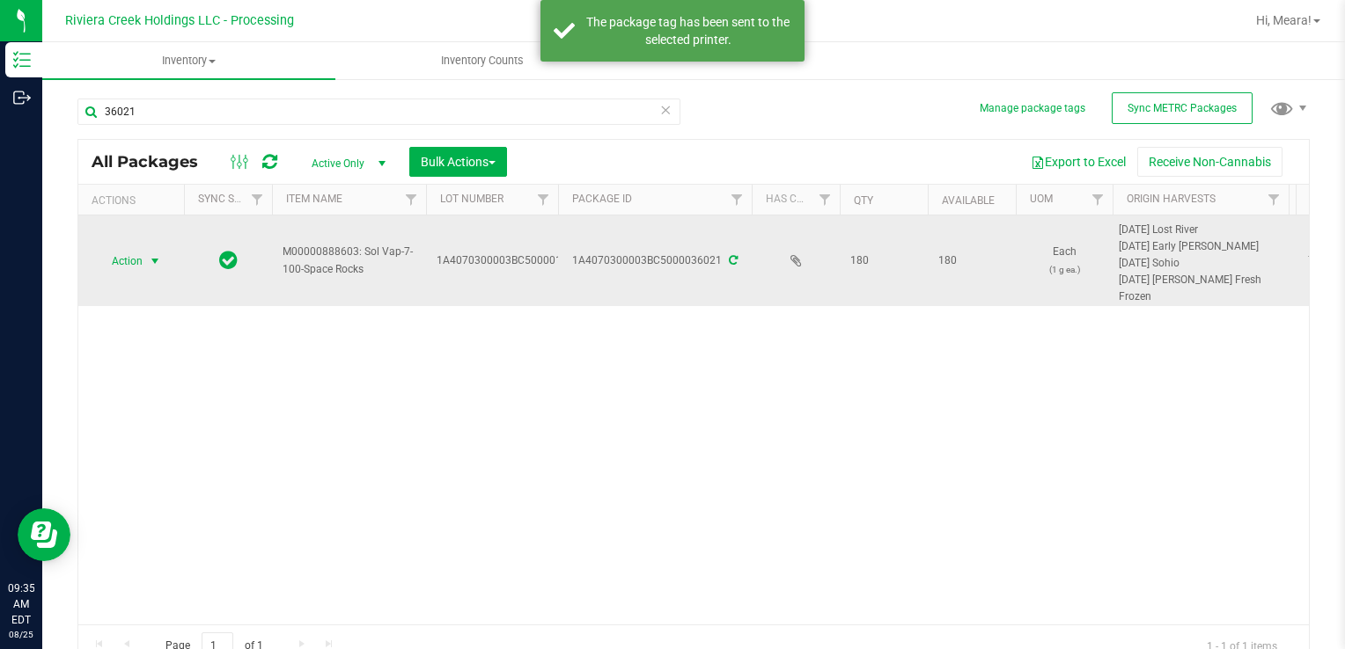
click at [152, 268] on span "select" at bounding box center [155, 261] width 22 height 25
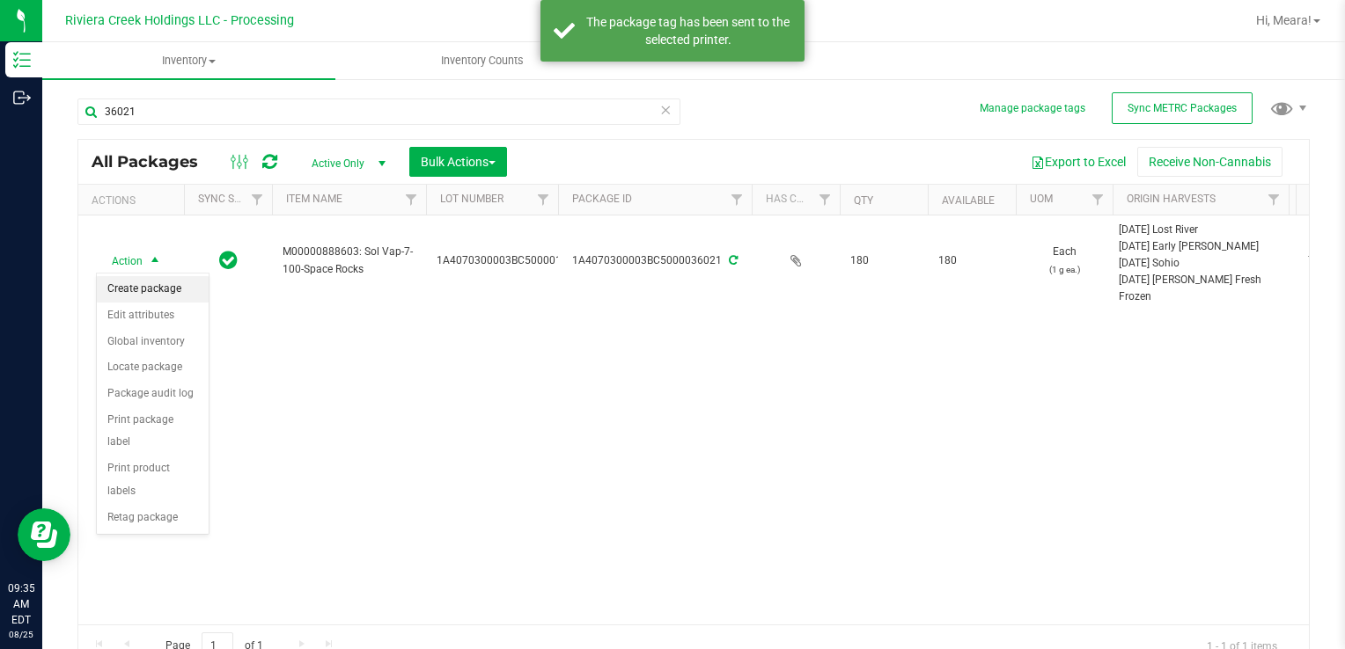
click at [156, 290] on li "Create package" at bounding box center [153, 289] width 112 height 26
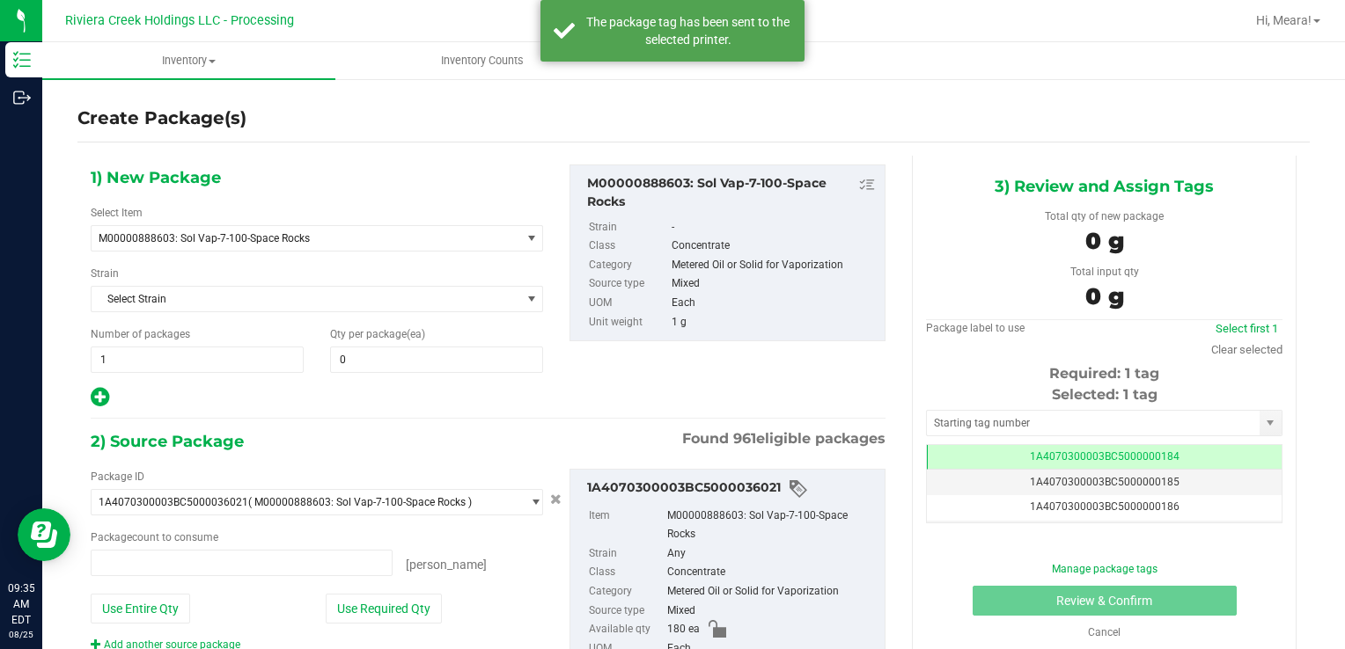
type input "0 ea"
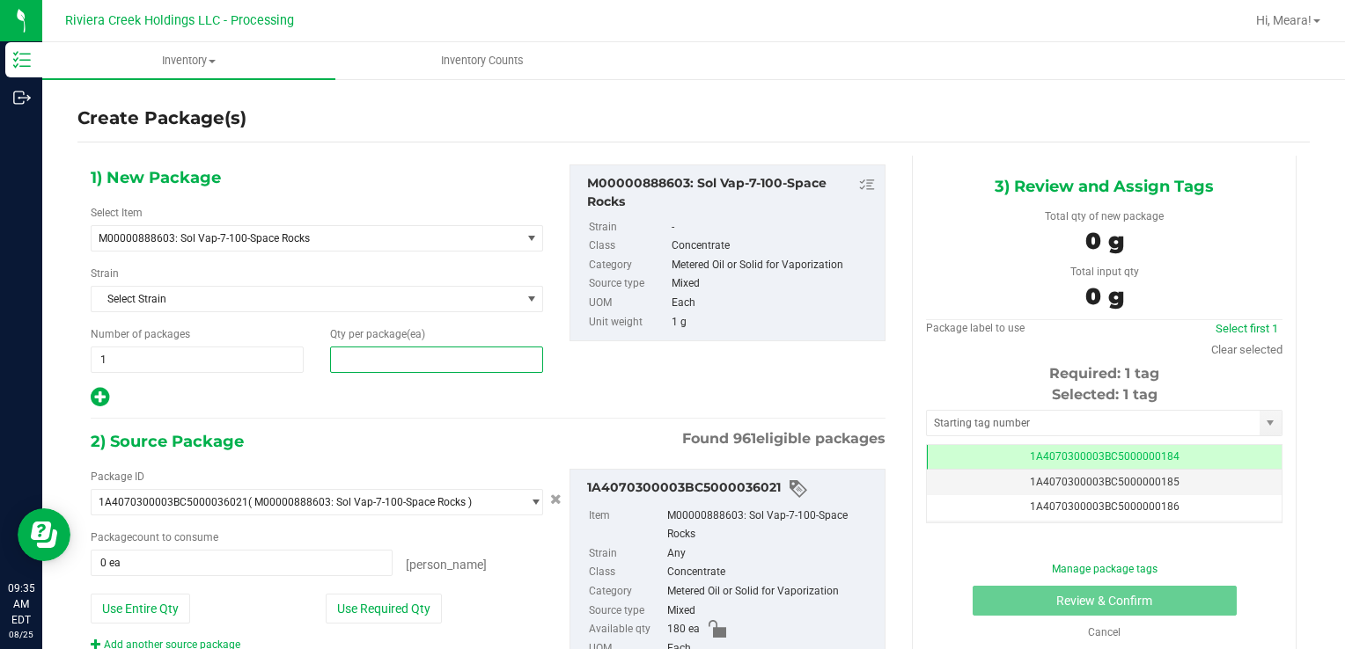
click at [447, 347] on span at bounding box center [436, 360] width 213 height 26
type input "20"
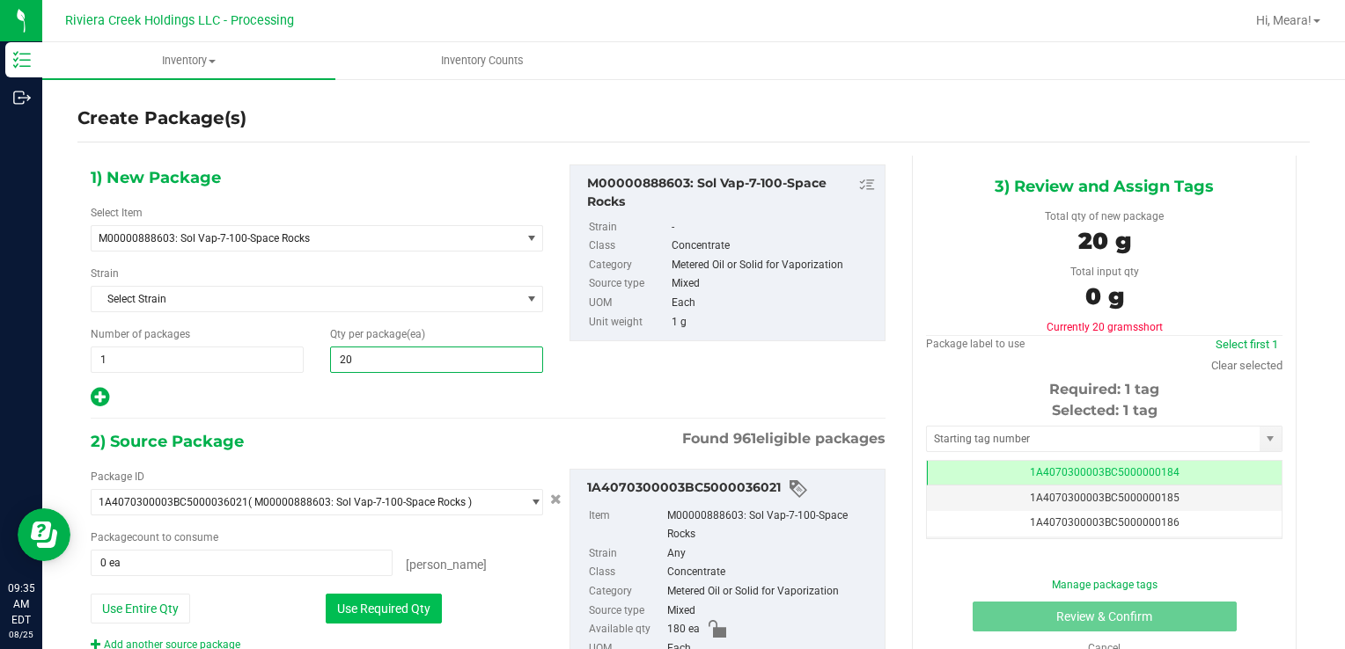
type input "20"
click at [345, 600] on button "Use Required Qty" at bounding box center [384, 609] width 116 height 30
type input "20 ea"
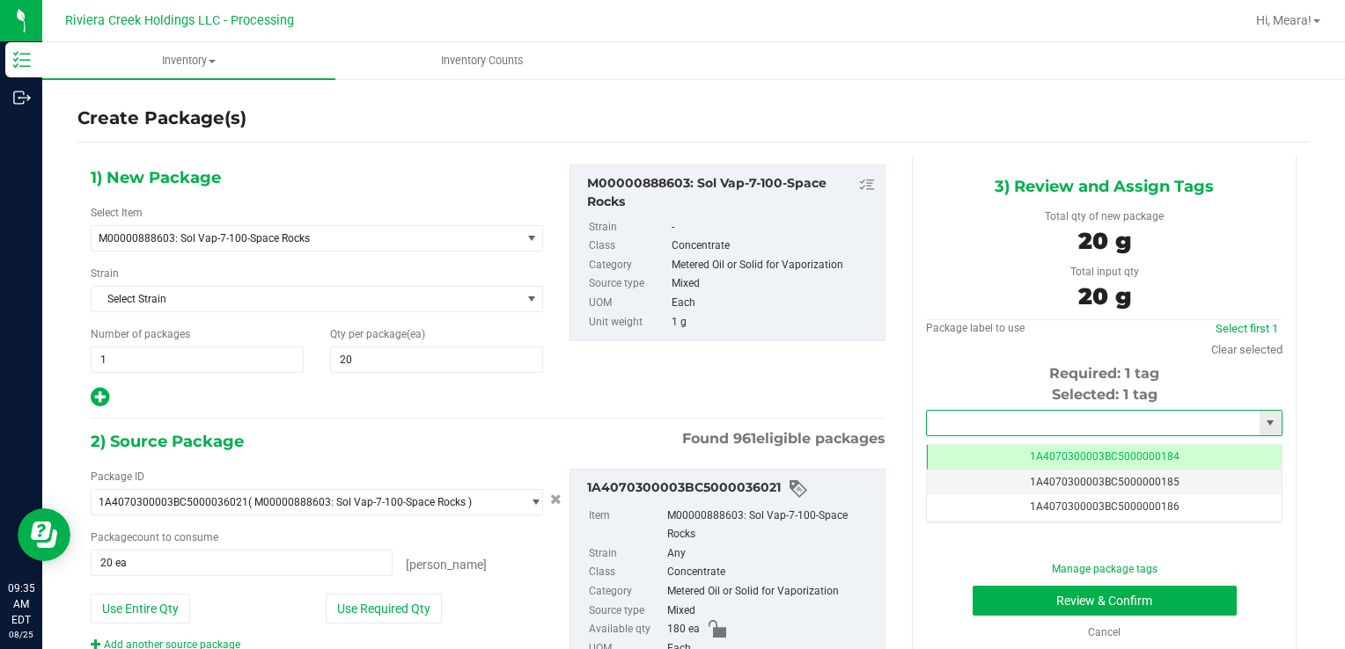
click at [1073, 428] on input "text" at bounding box center [1093, 423] width 333 height 25
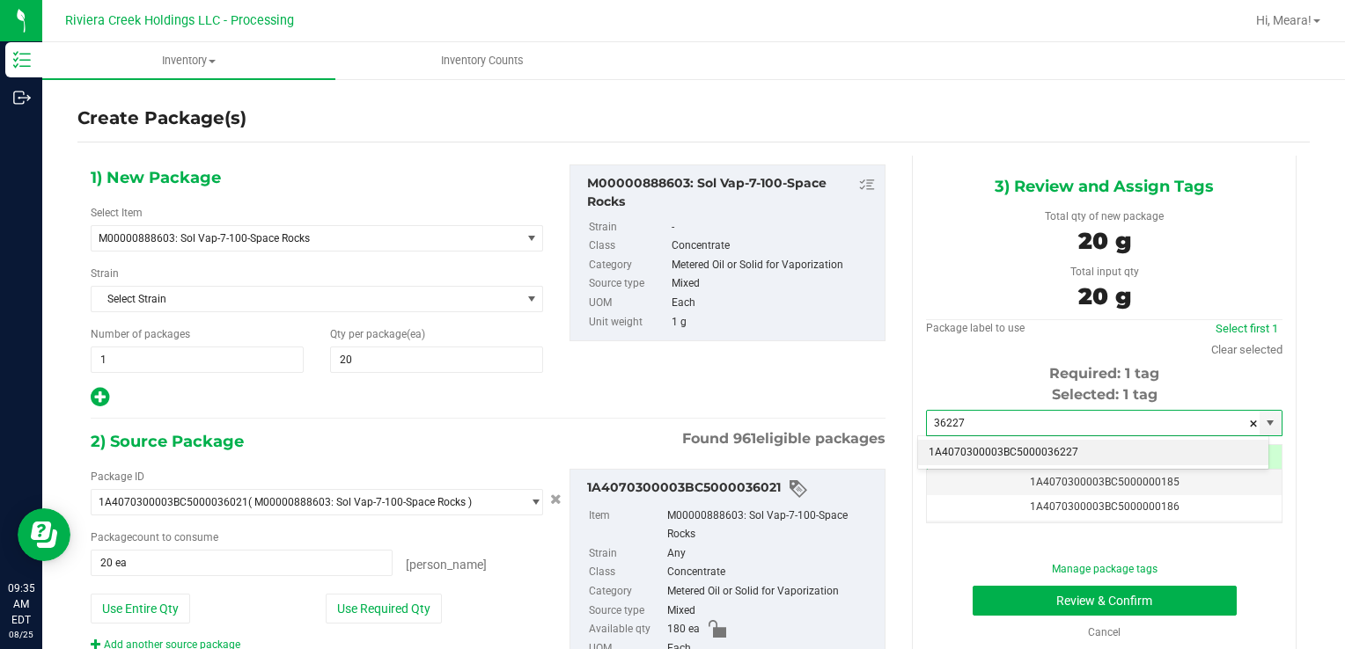
click at [1052, 452] on li "1A4070300003BC5000036227" at bounding box center [1093, 453] width 350 height 26
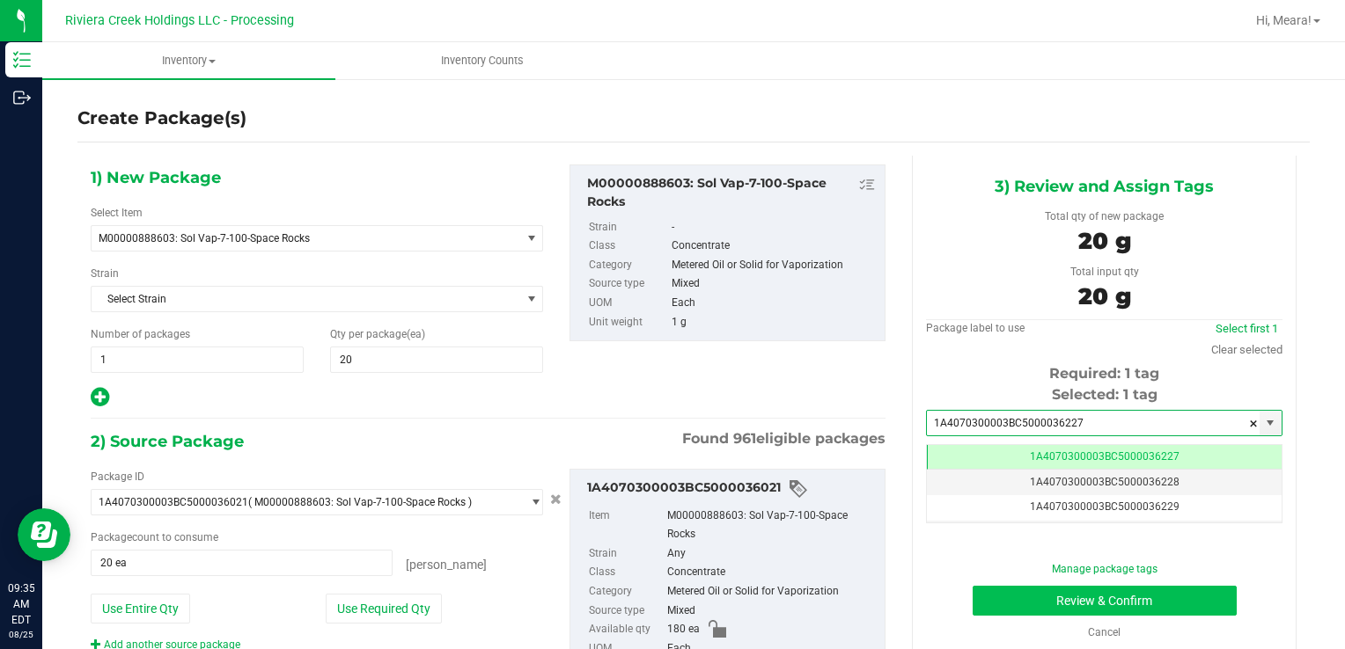
type input "1A4070300003BC5000036227"
click at [1021, 598] on button "Review & Confirm" at bounding box center [1104, 601] width 264 height 30
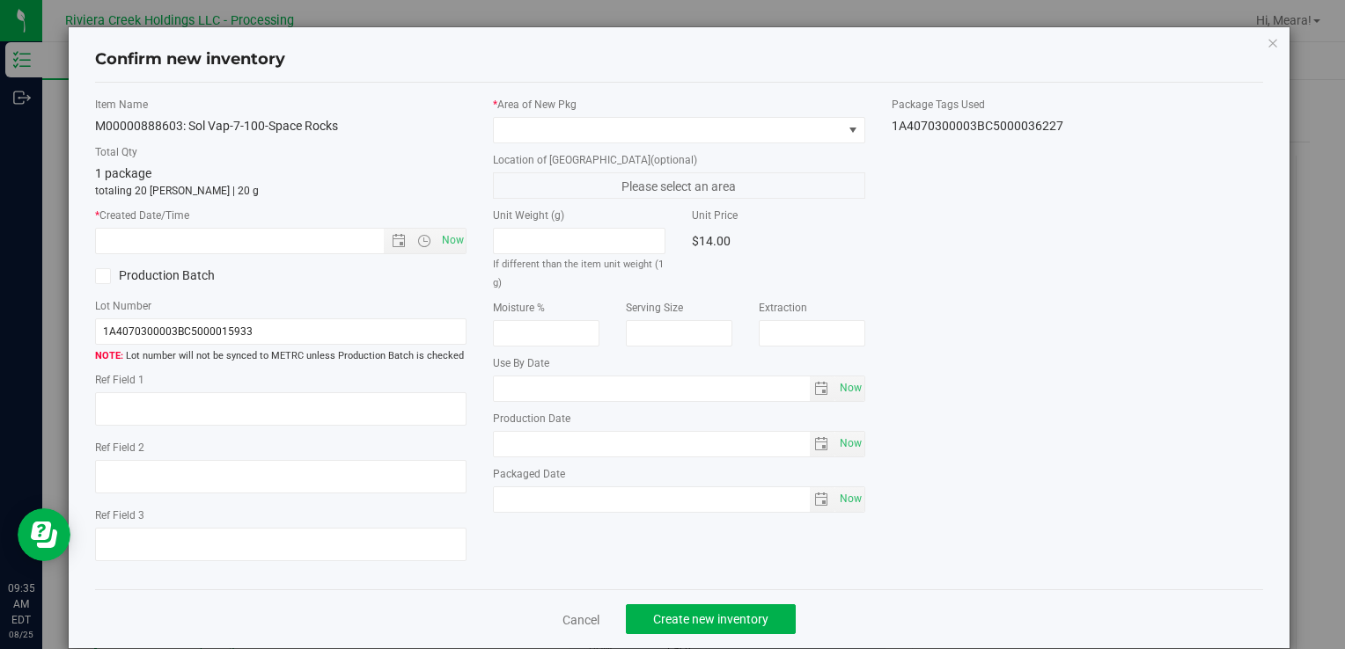
type input "[DATE]"
click at [619, 113] on div "* Area of [GEOGRAPHIC_DATA]" at bounding box center [678, 120] width 371 height 47
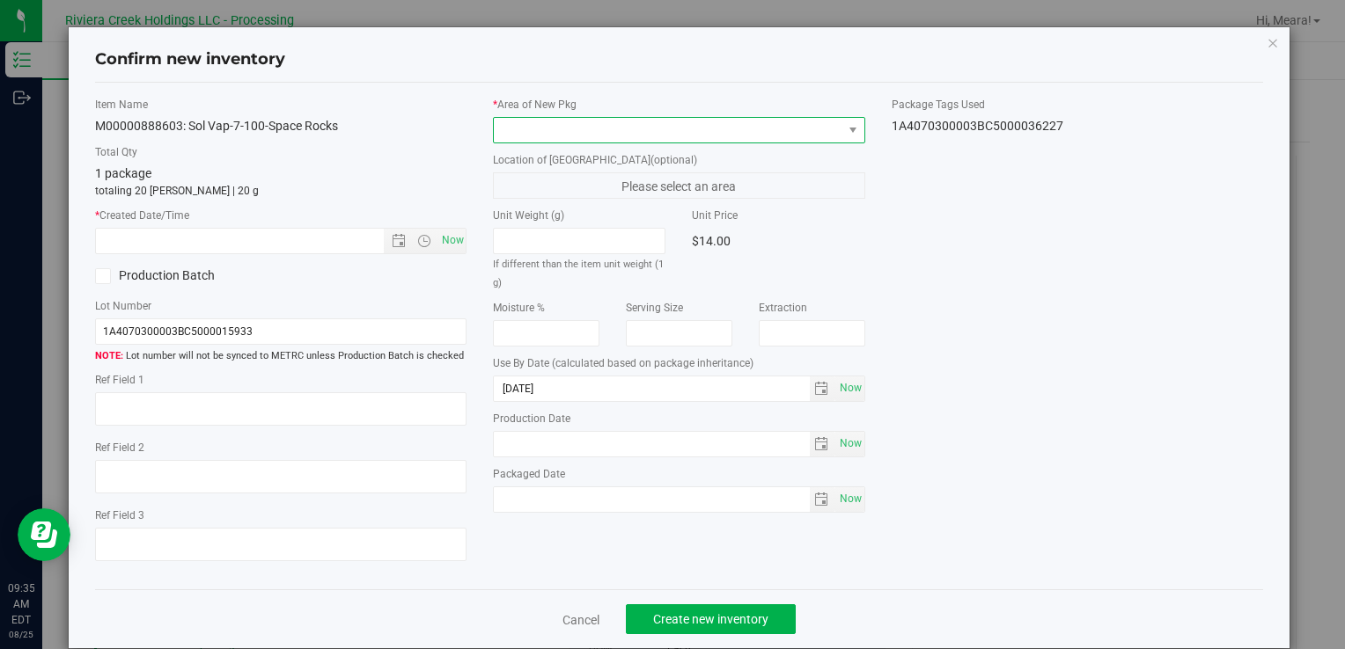
click at [616, 125] on span at bounding box center [668, 130] width 348 height 25
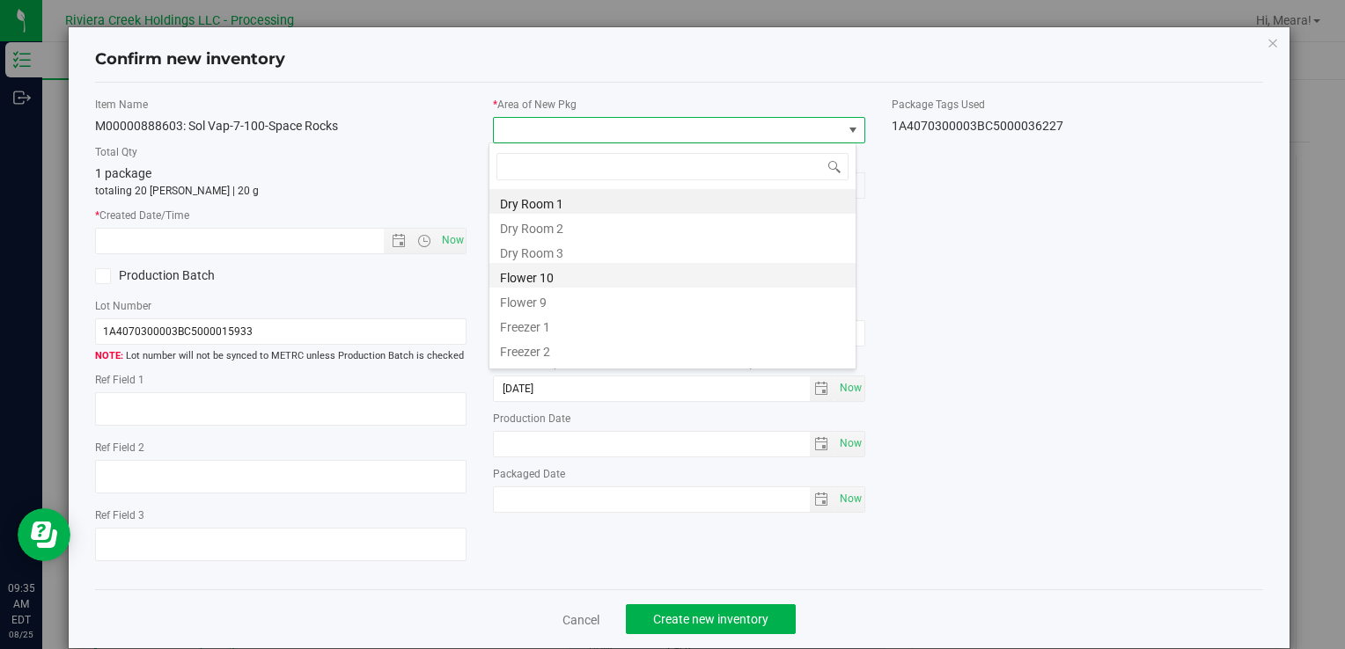
click at [548, 271] on li "Flower 10" at bounding box center [672, 275] width 366 height 25
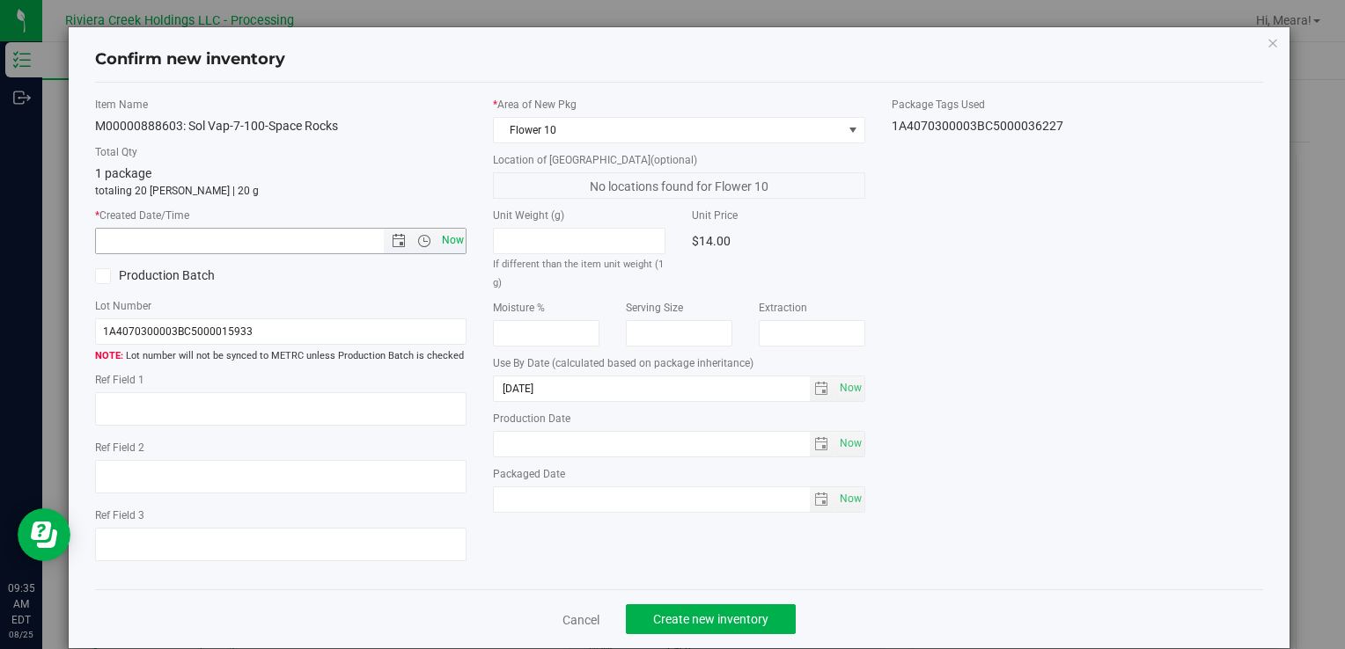
click at [437, 245] on span "Now" at bounding box center [452, 241] width 30 height 26
type input "[DATE] 9:35 AM"
click at [678, 621] on span "Create new inventory" at bounding box center [710, 620] width 115 height 14
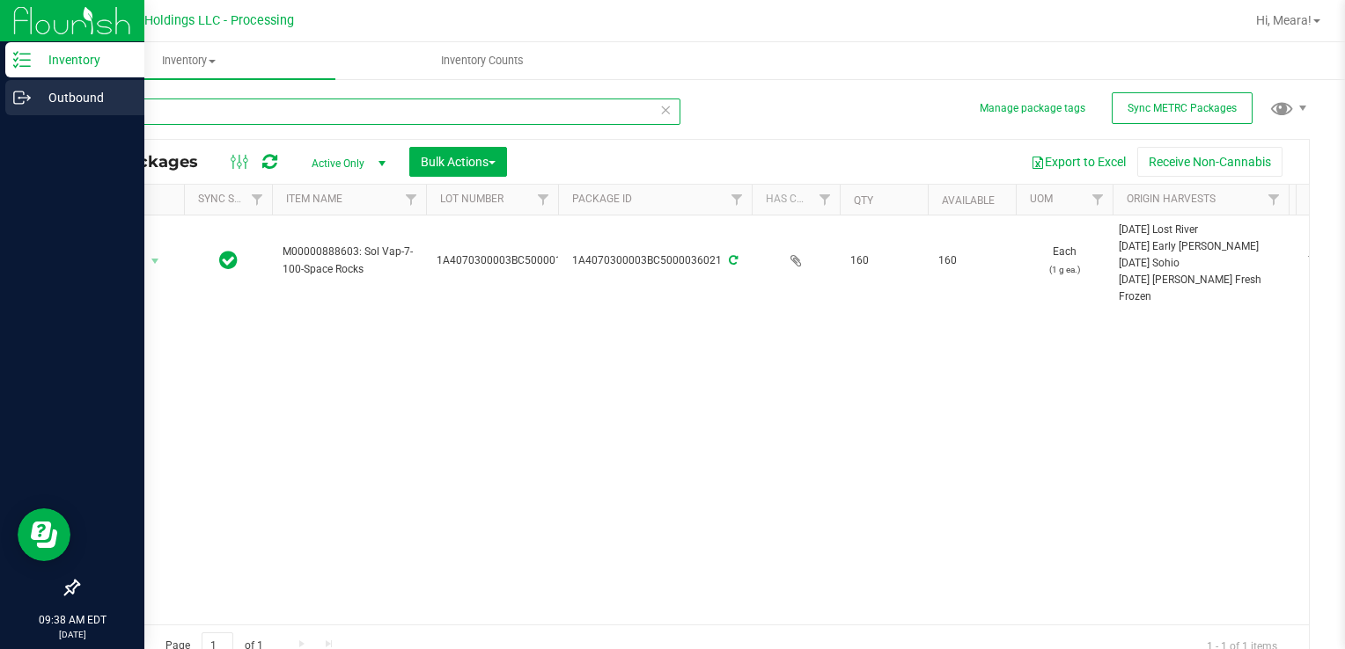
drag, startPoint x: 190, startPoint y: 112, endPoint x: 22, endPoint y: 99, distance: 168.5
click at [0, 97] on html "Inventory Outbound 09:38 AM EDT [DATE] 08/25 Riviera Creek Holdings LLC - Proce…" at bounding box center [672, 324] width 1345 height 649
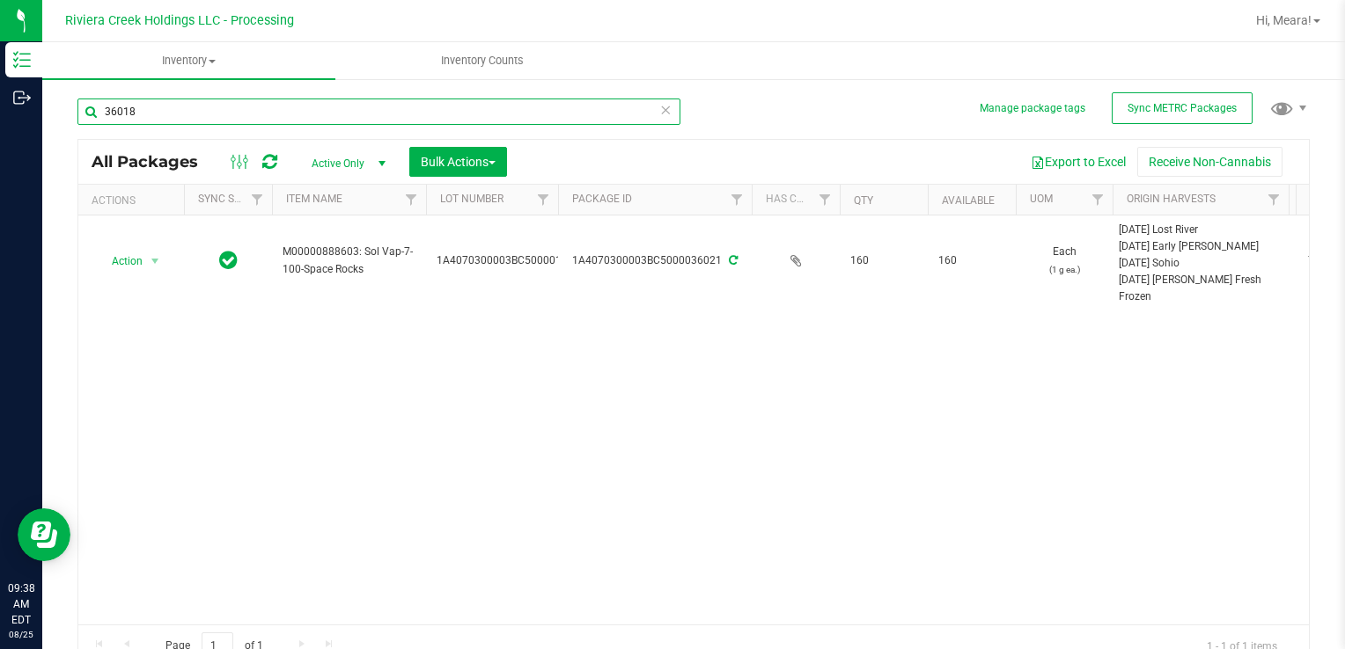
type input "36018"
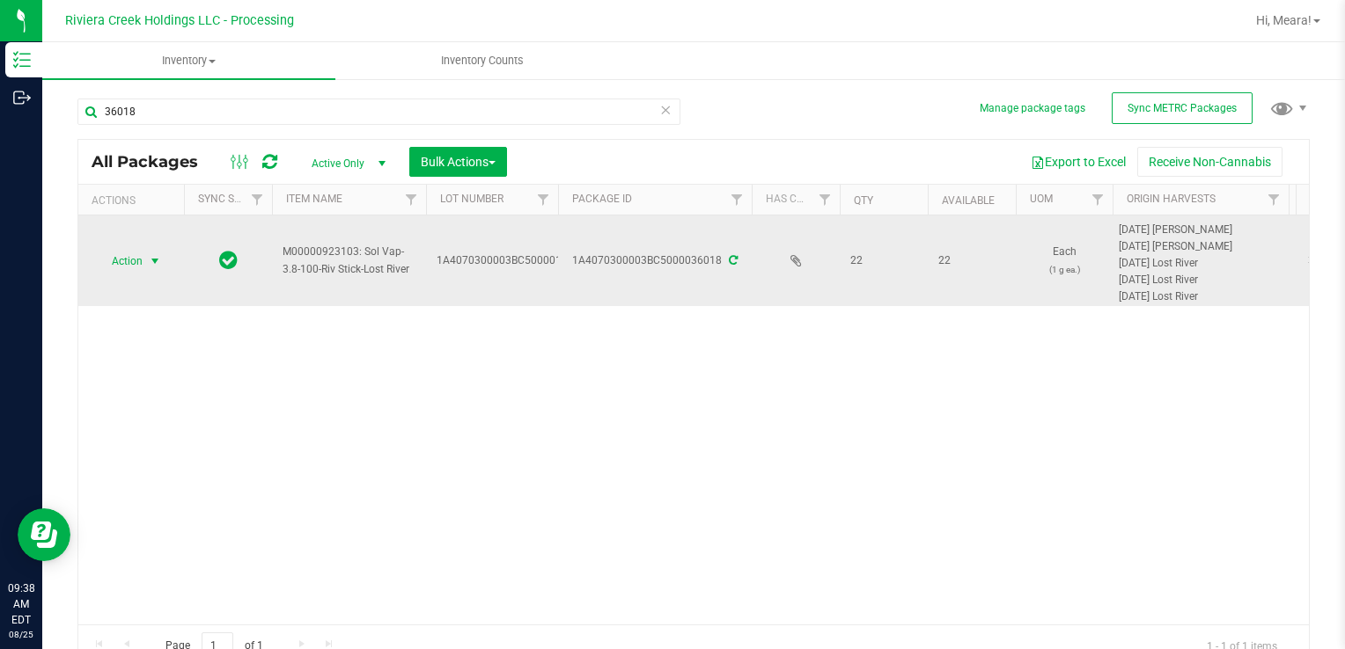
click at [158, 262] on span "select" at bounding box center [155, 261] width 14 height 14
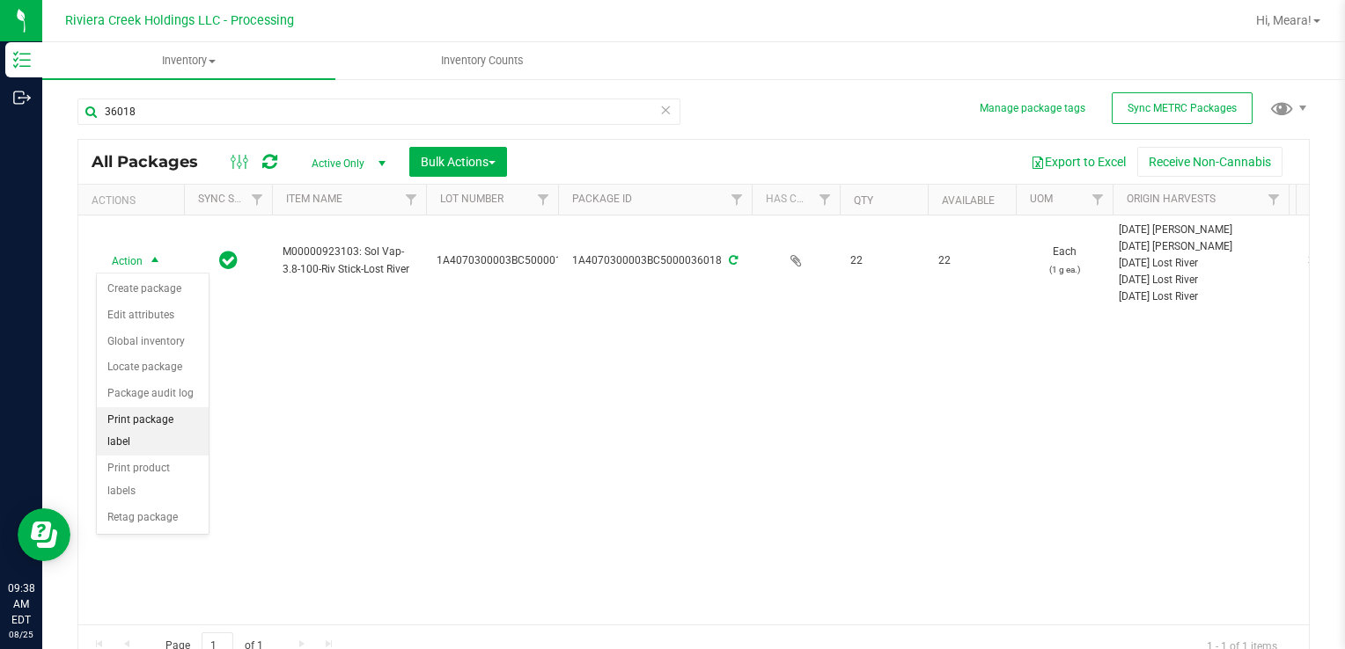
drag, startPoint x: 188, startPoint y: 412, endPoint x: 205, endPoint y: 396, distance: 23.0
click at [187, 411] on li "Print package label" at bounding box center [153, 431] width 112 height 48
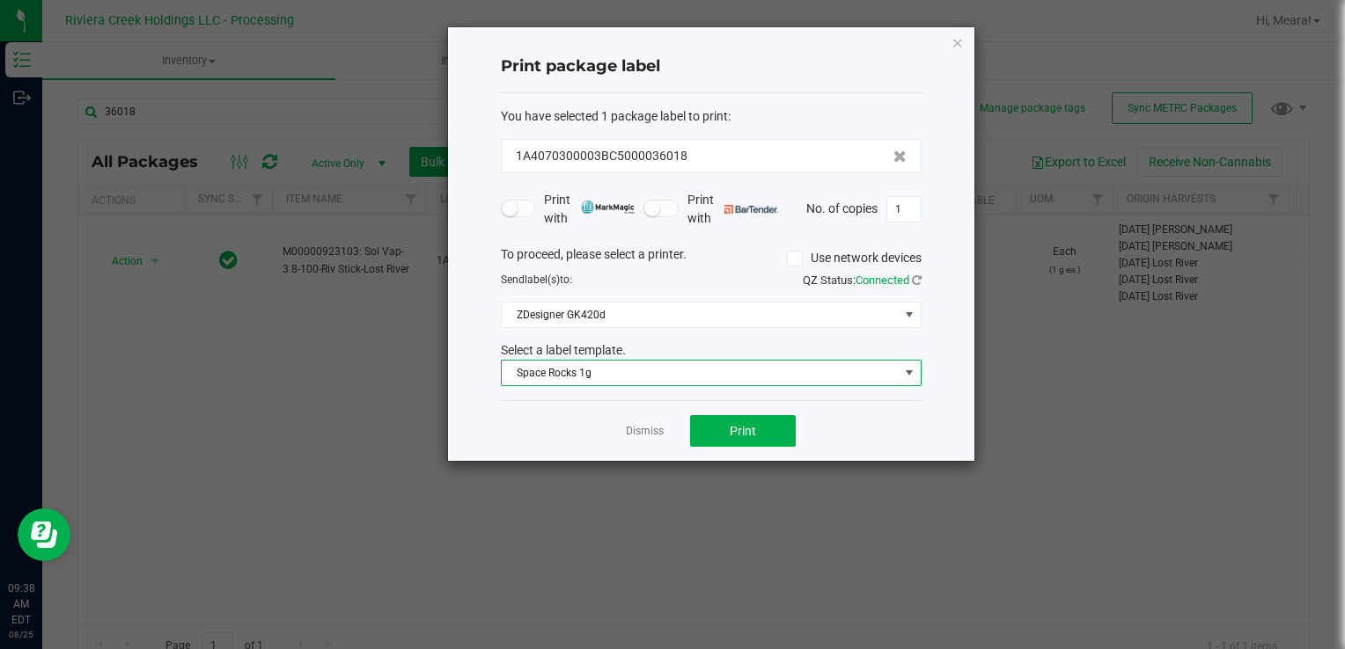
click at [600, 369] on span "Space Rocks 1g" at bounding box center [700, 373] width 397 height 25
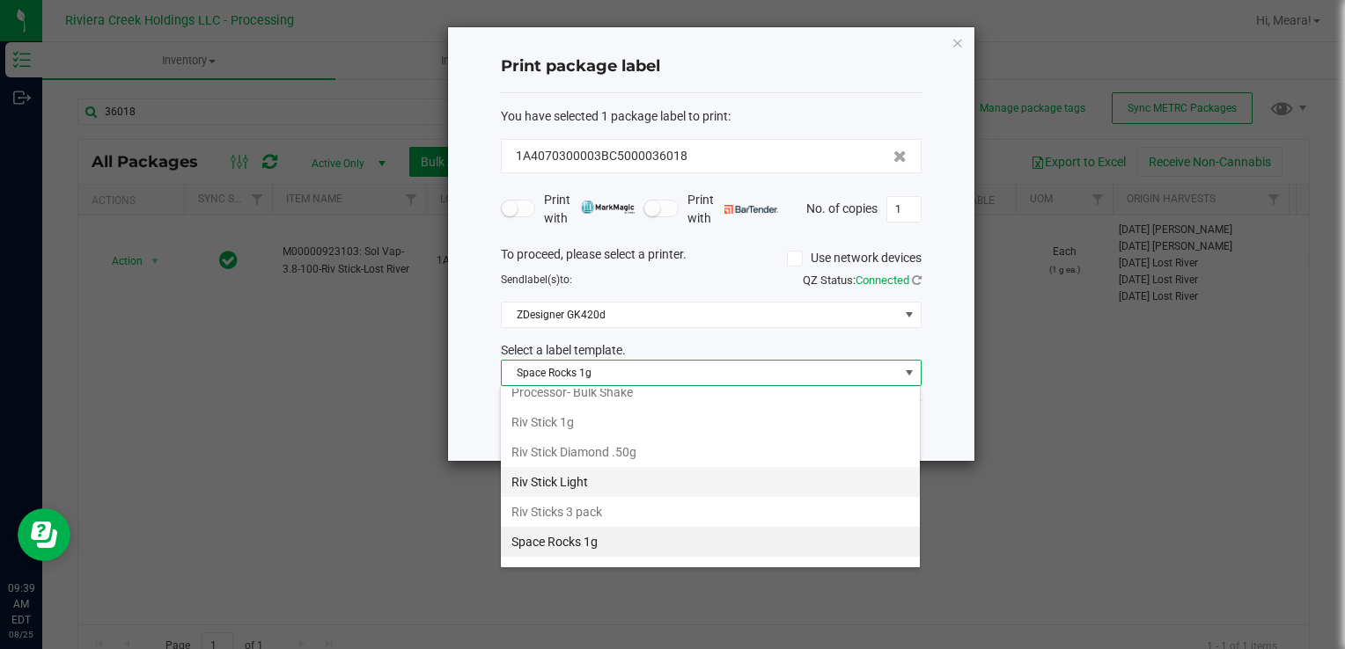
scroll to position [829, 0]
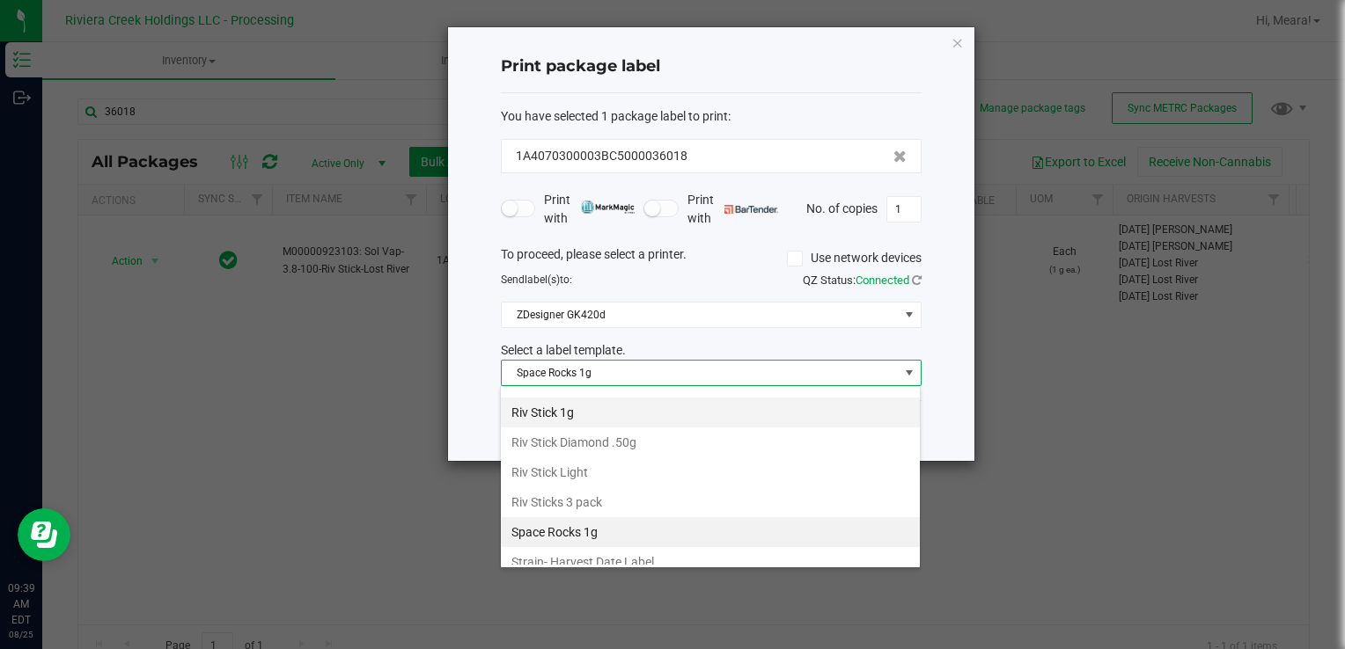
click at [576, 398] on li "Riv Stick 1g" at bounding box center [710, 413] width 419 height 30
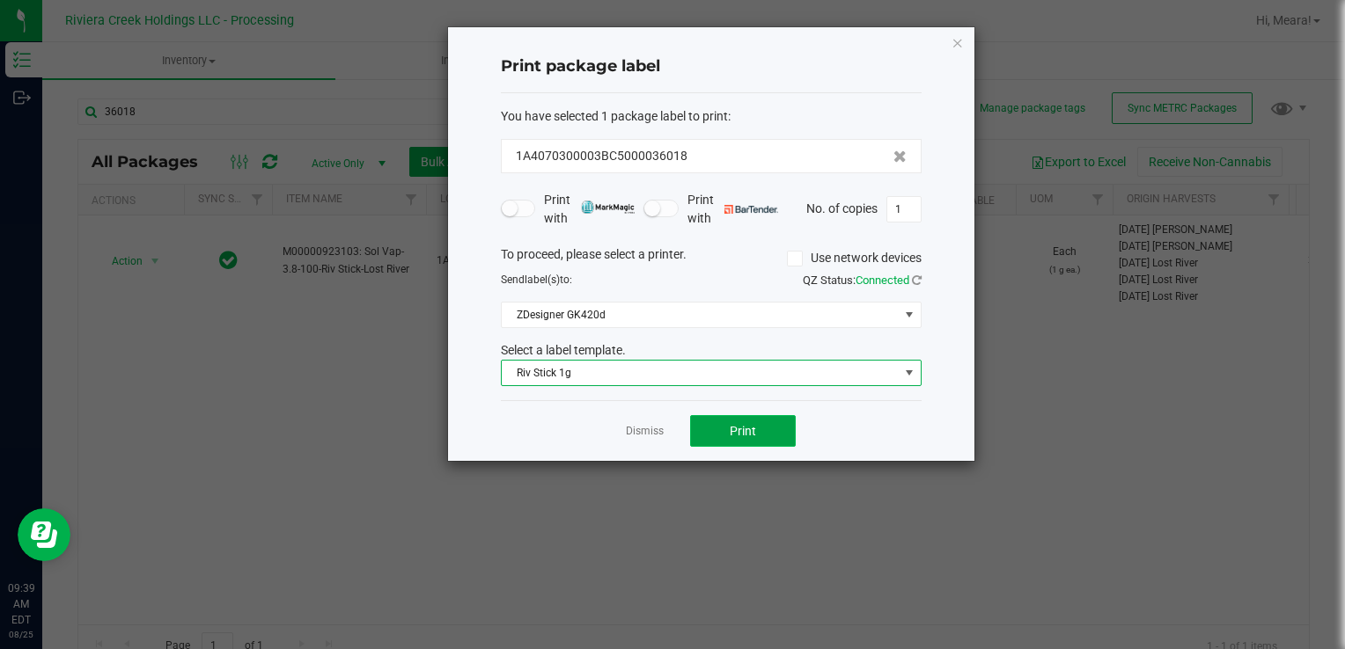
click at [752, 419] on button "Print" at bounding box center [743, 431] width 106 height 32
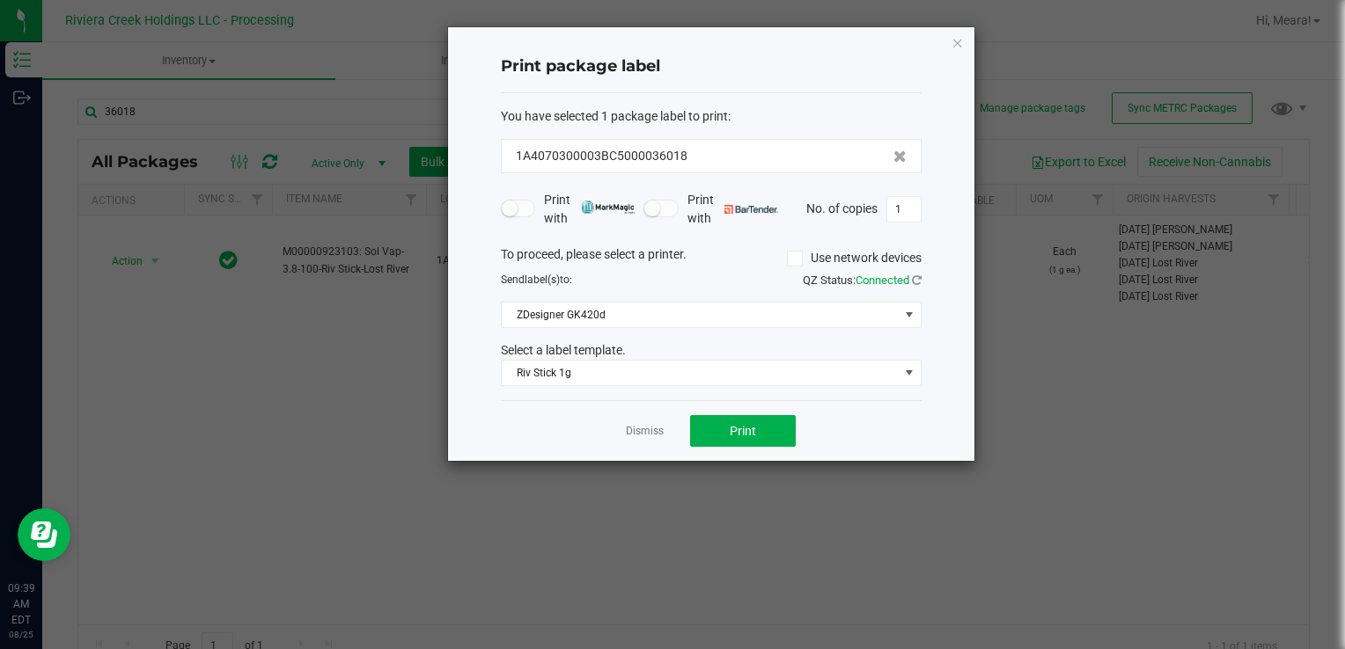
click at [664, 436] on div "Dismiss Print" at bounding box center [711, 430] width 421 height 61
click at [652, 437] on link "Dismiss" at bounding box center [645, 431] width 38 height 15
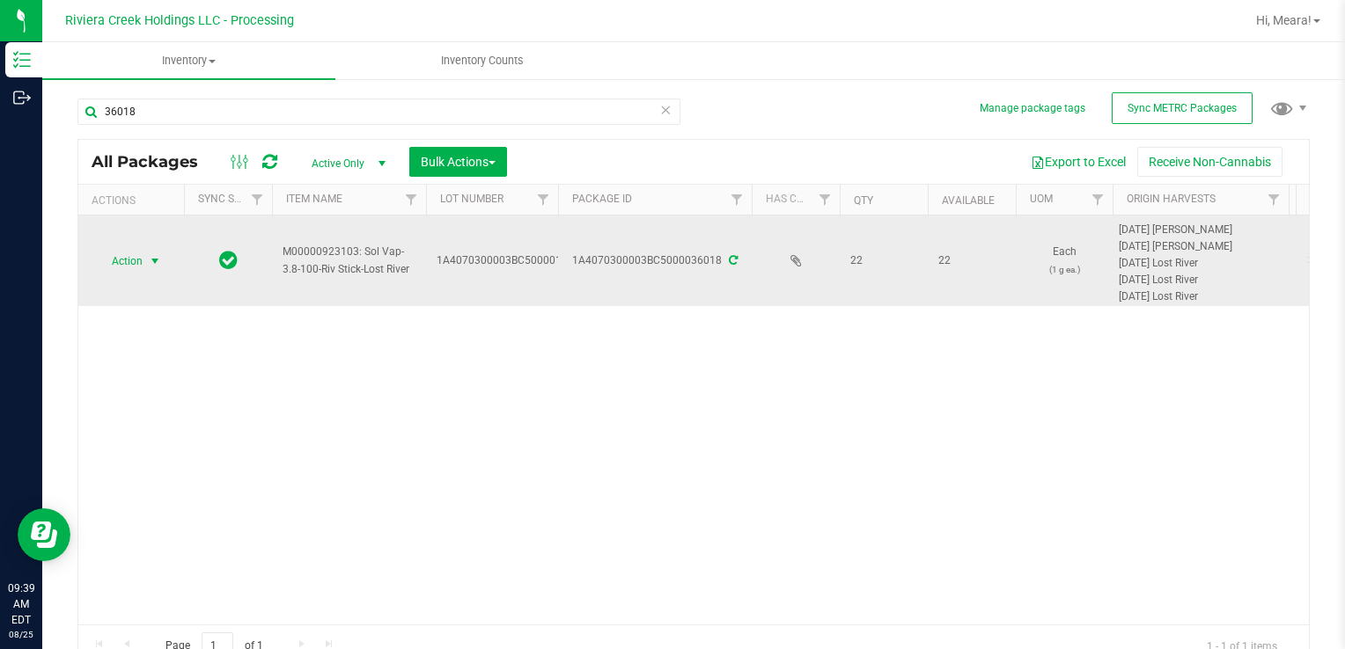
click at [127, 261] on span "Action" at bounding box center [120, 261] width 48 height 25
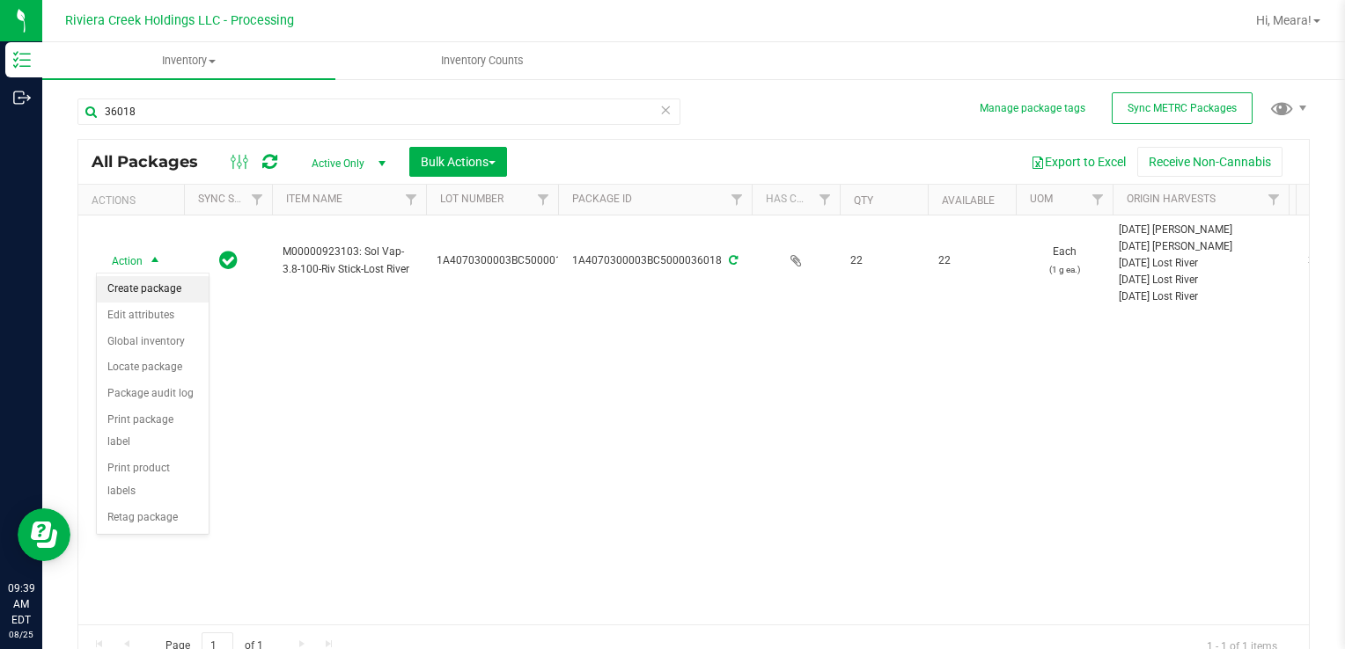
click at [128, 288] on li "Create package" at bounding box center [153, 289] width 112 height 26
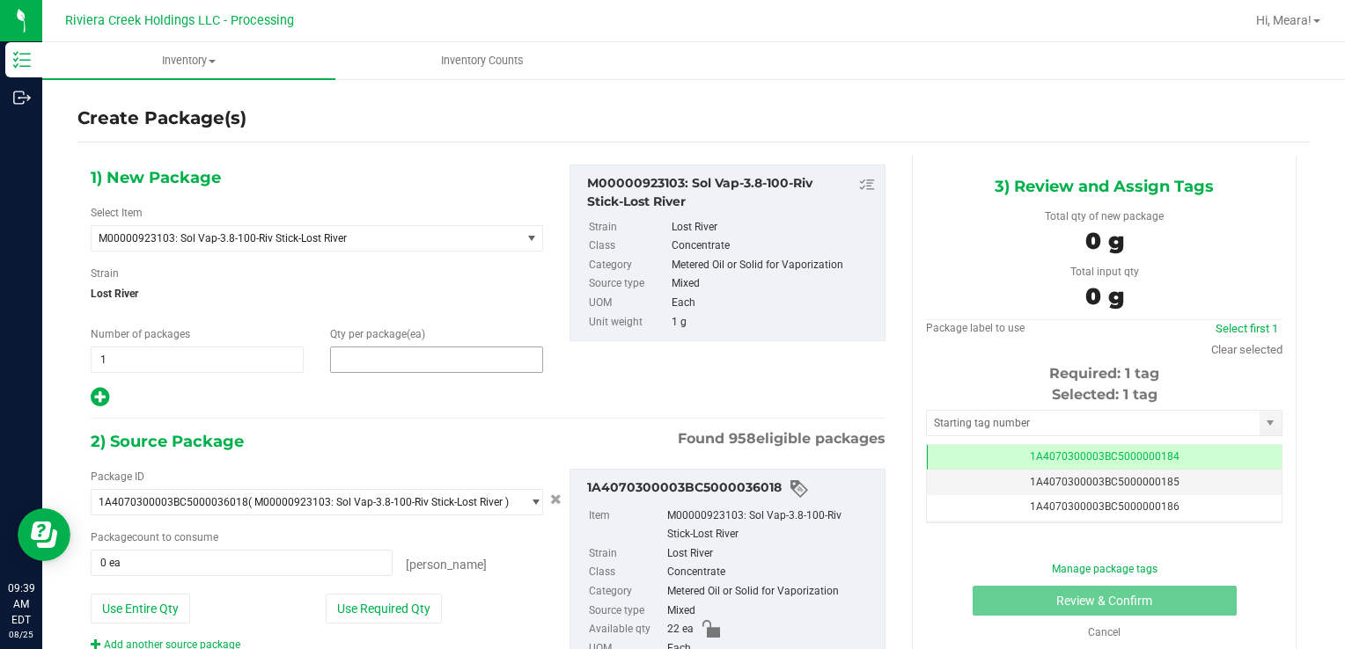
drag, startPoint x: 350, startPoint y: 361, endPoint x: 341, endPoint y: 357, distance: 9.5
click at [347, 359] on span at bounding box center [436, 360] width 213 height 26
type input "20"
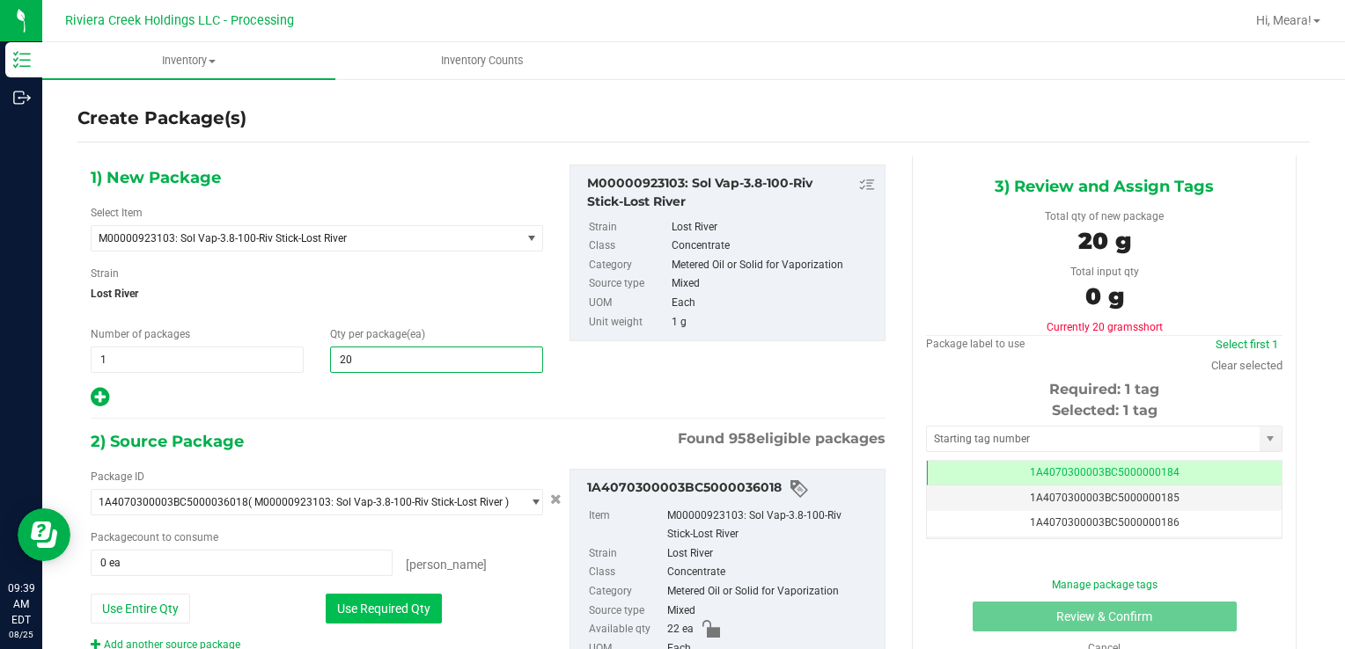
type input "20"
click at [329, 613] on button "Use Required Qty" at bounding box center [384, 609] width 116 height 30
type input "20 ea"
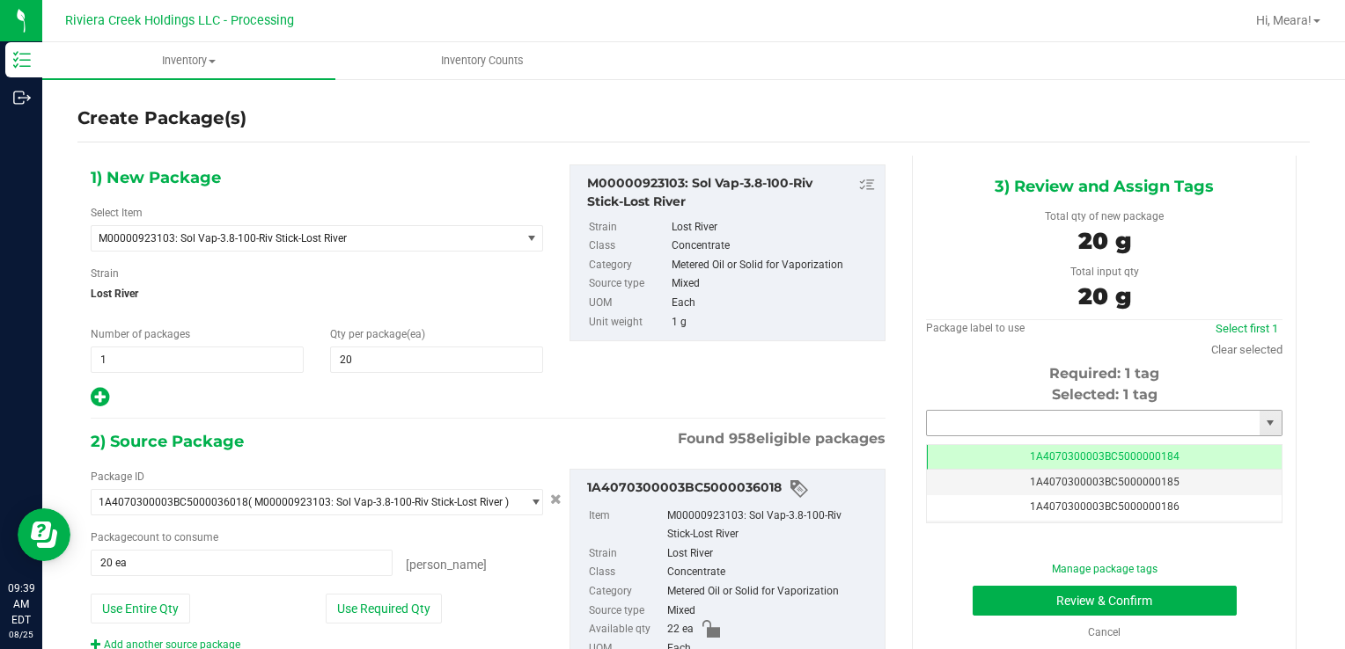
click at [948, 421] on input "text" at bounding box center [1093, 423] width 333 height 25
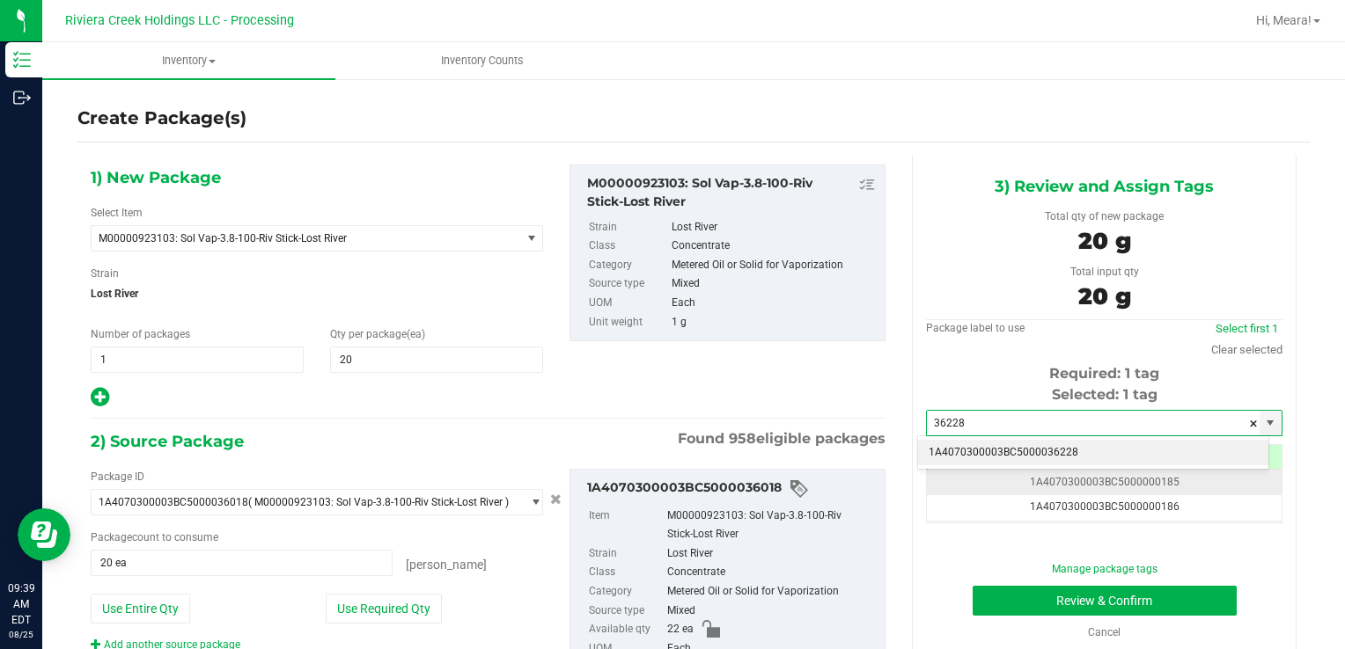
drag, startPoint x: 973, startPoint y: 458, endPoint x: 978, endPoint y: 479, distance: 20.7
click at [975, 452] on li "1A4070300003BC5000036228" at bounding box center [1093, 453] width 350 height 26
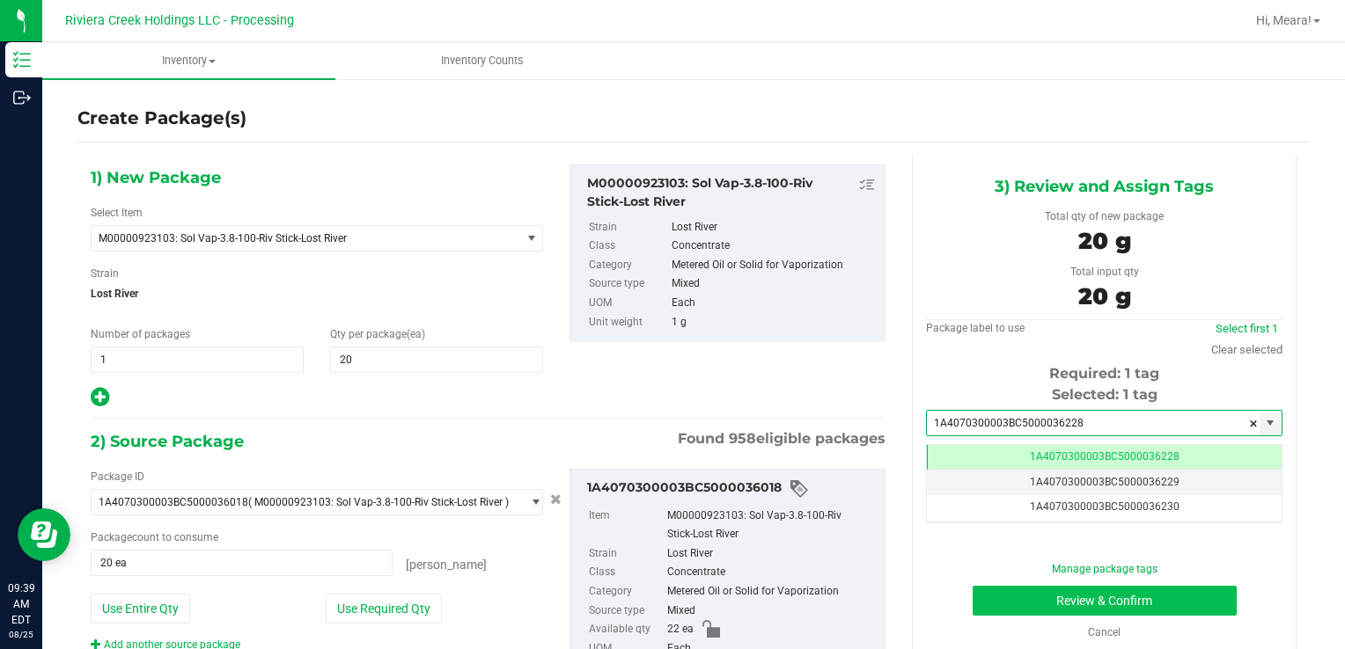
type input "1A4070300003BC5000036228"
click at [991, 597] on button "Review & Confirm" at bounding box center [1104, 601] width 264 height 30
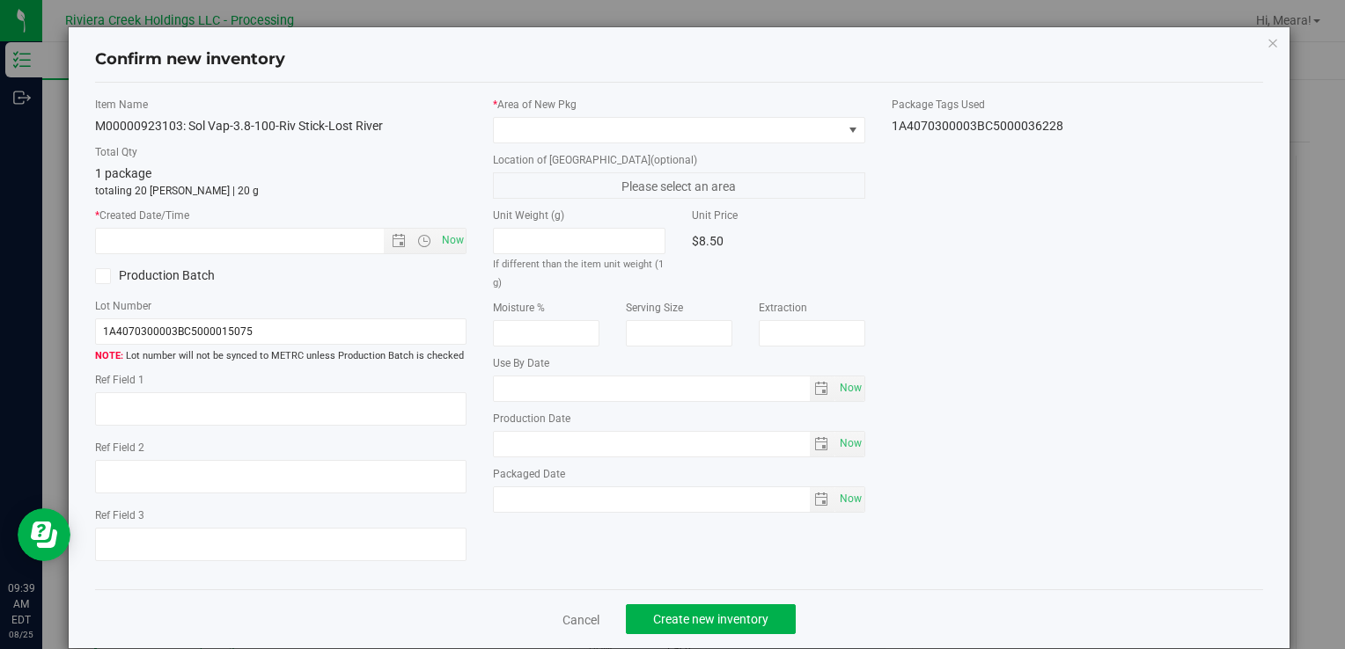
type input "[DATE]"
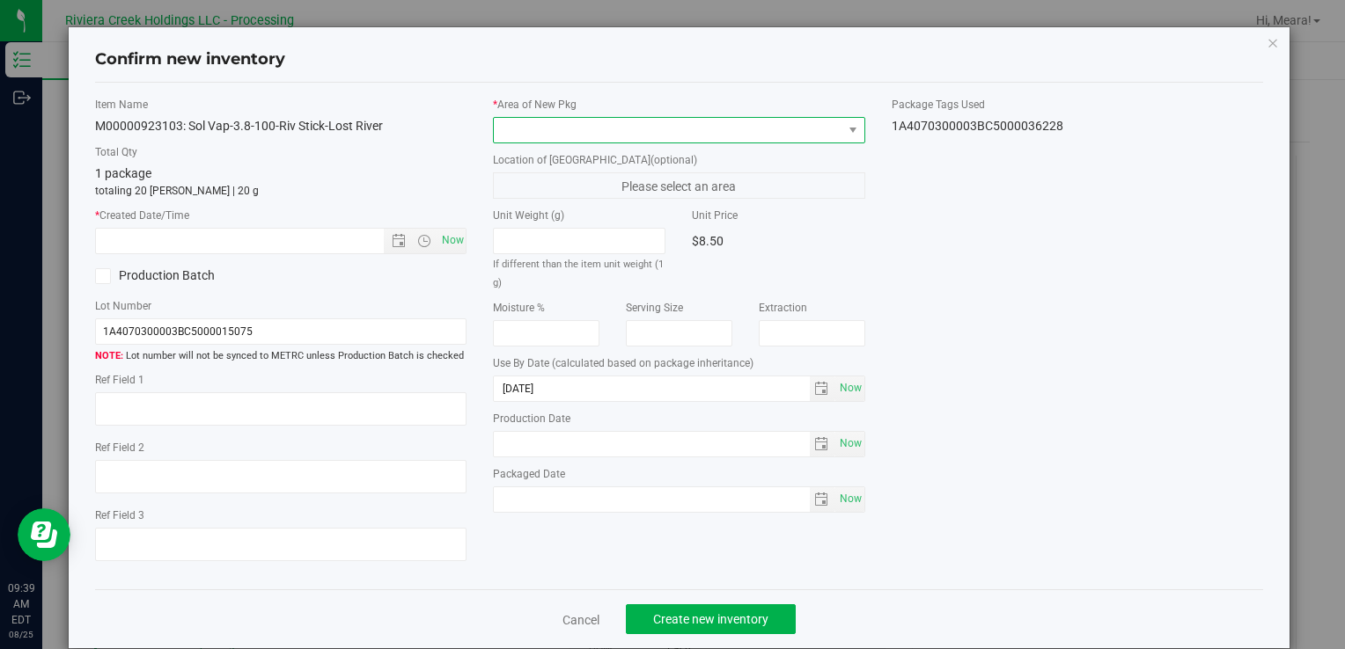
click at [718, 126] on span at bounding box center [668, 130] width 348 height 25
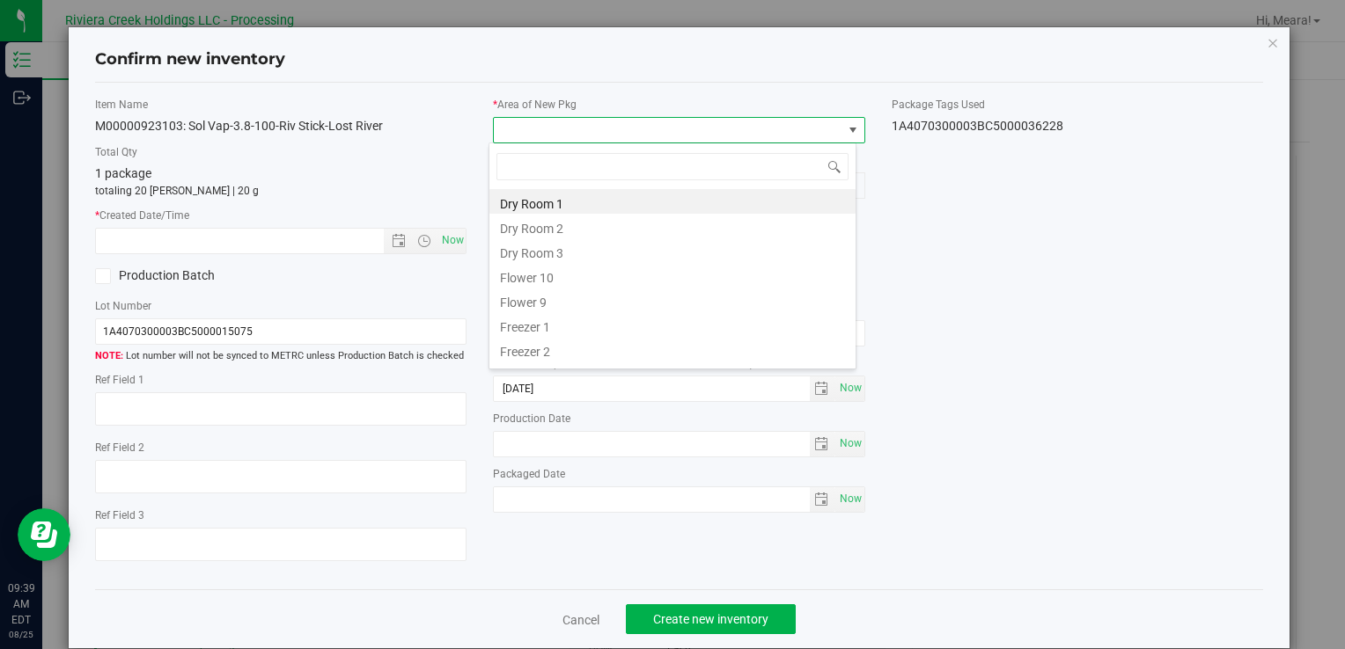
click at [530, 276] on li "Flower 10" at bounding box center [672, 275] width 366 height 25
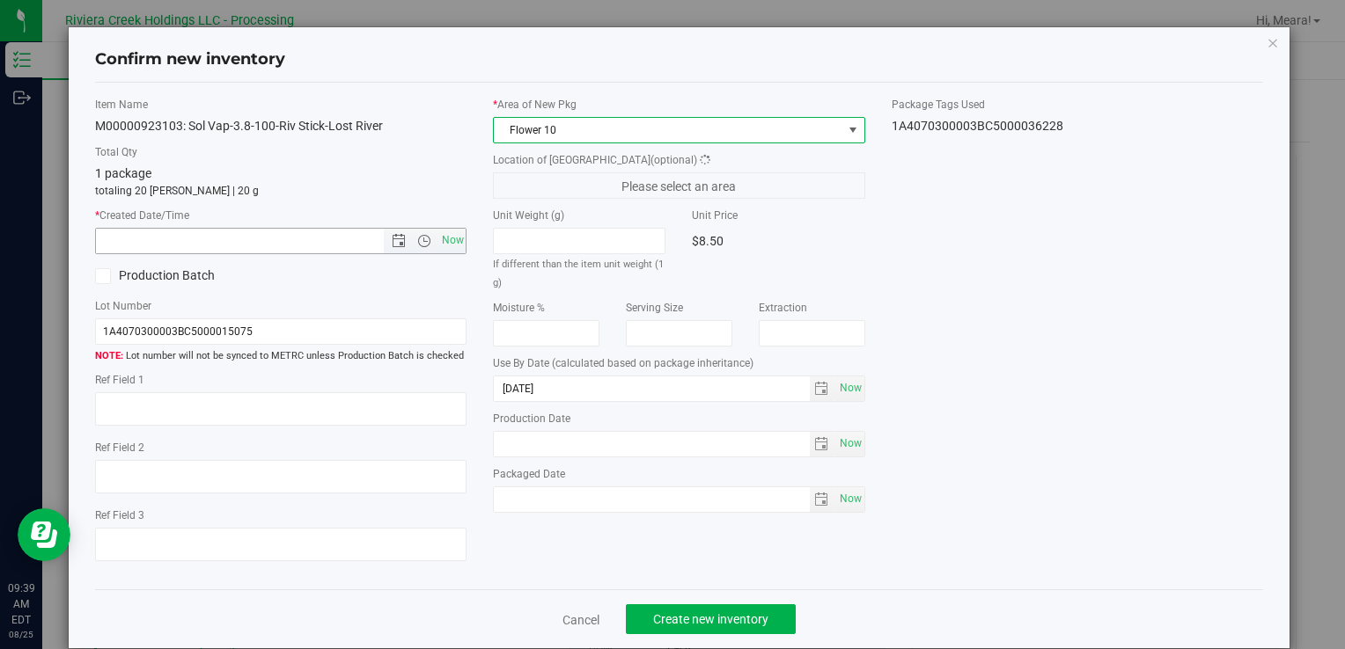
drag, startPoint x: 443, startPoint y: 229, endPoint x: 510, endPoint y: 265, distance: 76.8
click at [444, 229] on span "Now" at bounding box center [452, 241] width 30 height 26
type input "[DATE] 9:39 AM"
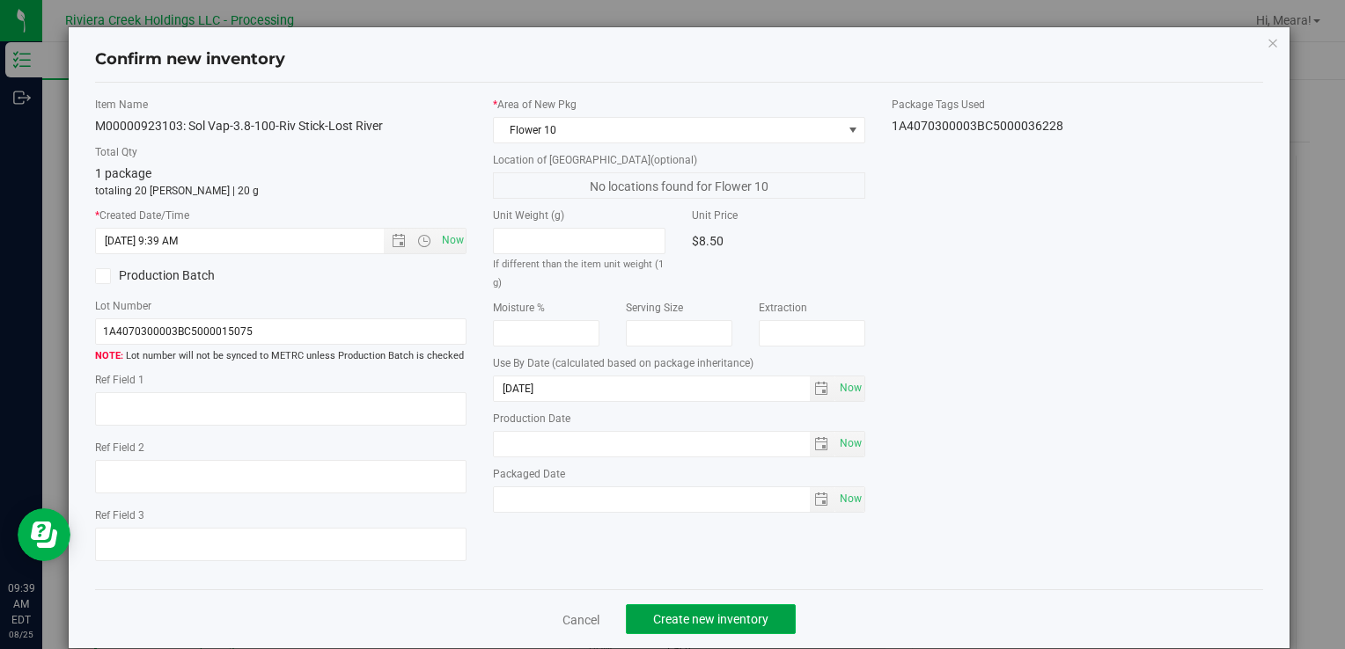
drag, startPoint x: 762, startPoint y: 614, endPoint x: 961, endPoint y: 547, distance: 209.8
click at [763, 613] on button "Create new inventory" at bounding box center [711, 620] width 170 height 30
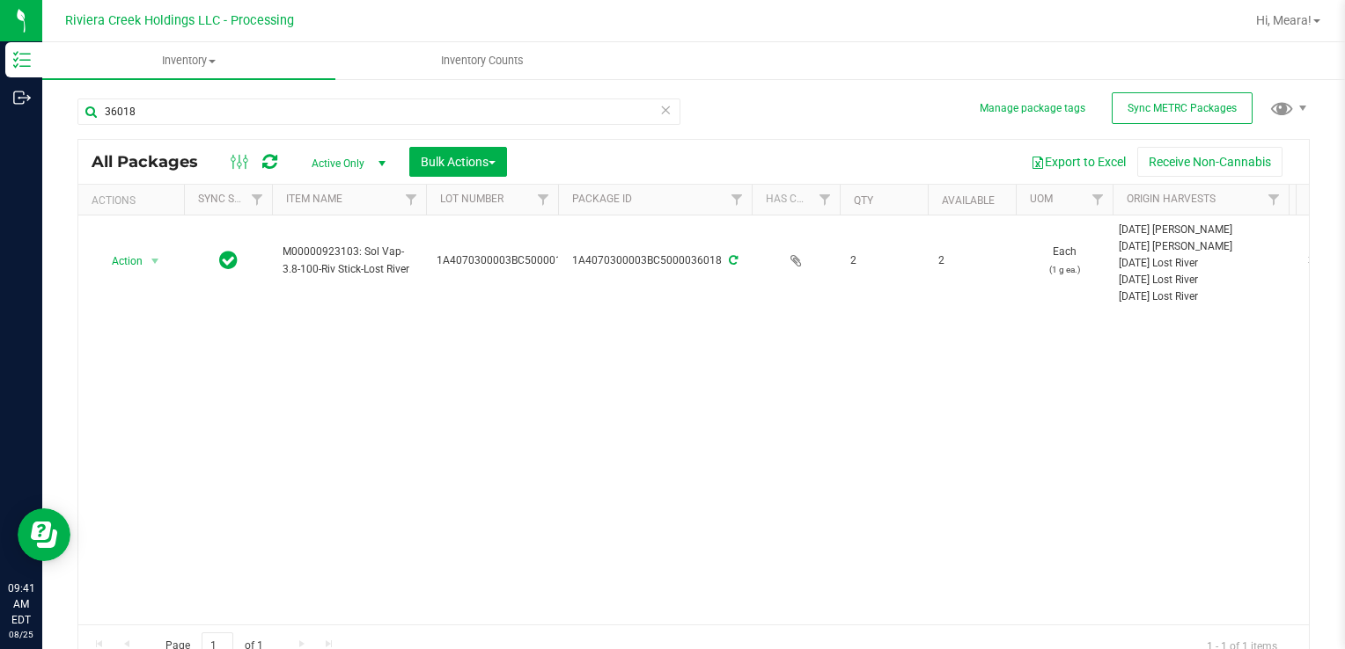
click at [172, 92] on div "36018" at bounding box center [385, 111] width 616 height 56
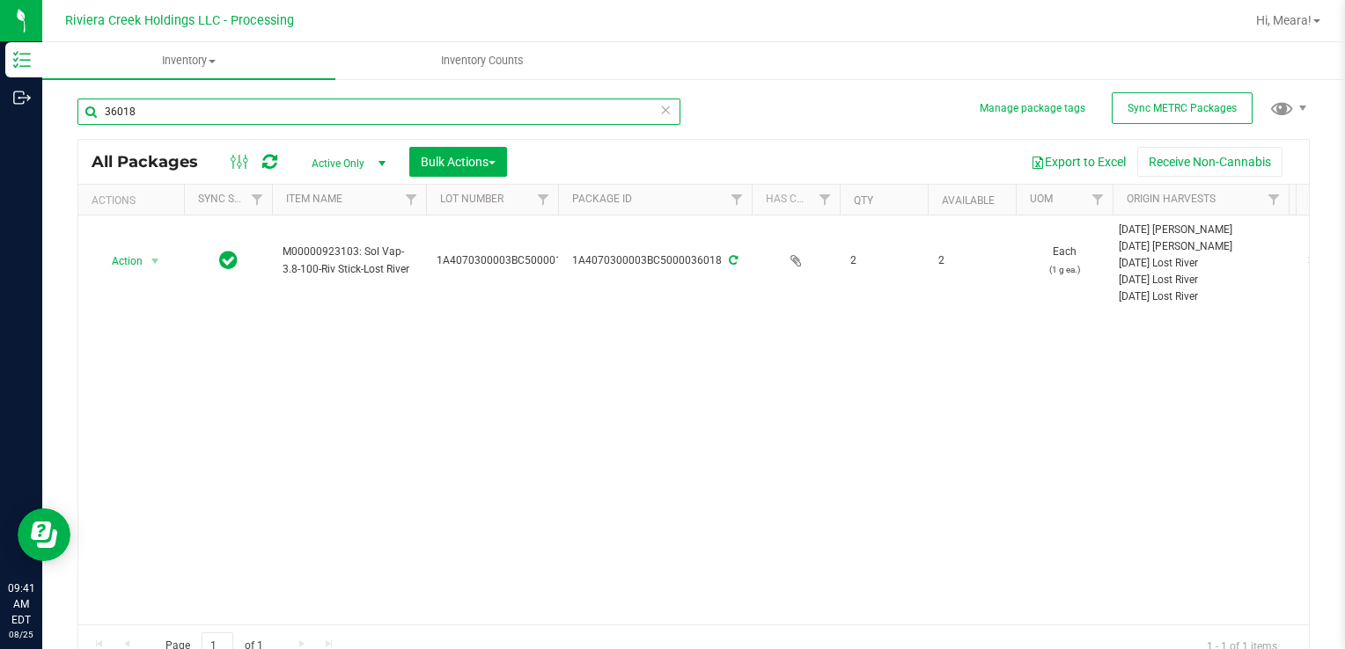
click at [180, 106] on input "36018" at bounding box center [378, 112] width 603 height 26
drag, startPoint x: 176, startPoint y: 107, endPoint x: 457, endPoint y: 194, distance: 293.9
click at [0, 111] on div "Inventory Outbound 09:41 AM EDT [DATE] 08/25 Riviera Creek Holdings LLC - Proce…" at bounding box center [672, 324] width 1345 height 649
type input "32055"
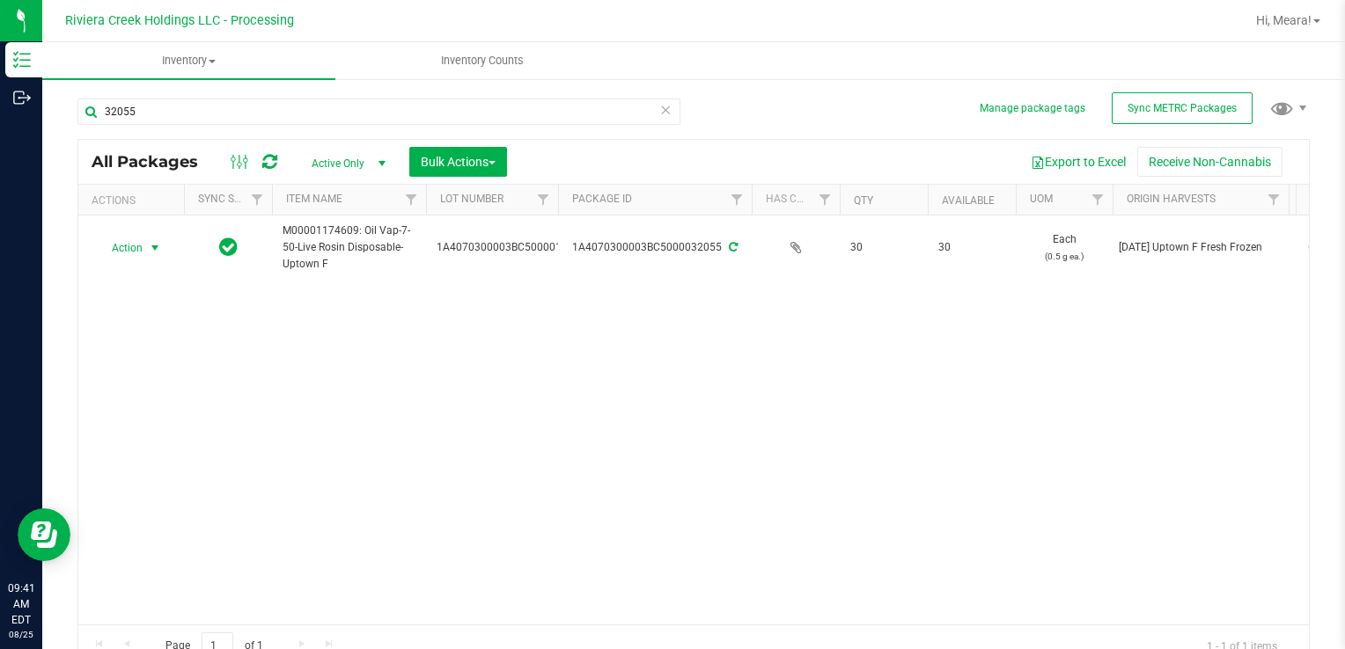
drag, startPoint x: 126, startPoint y: 246, endPoint x: 192, endPoint y: 304, distance: 88.5
click at [124, 245] on span "Action" at bounding box center [120, 248] width 48 height 25
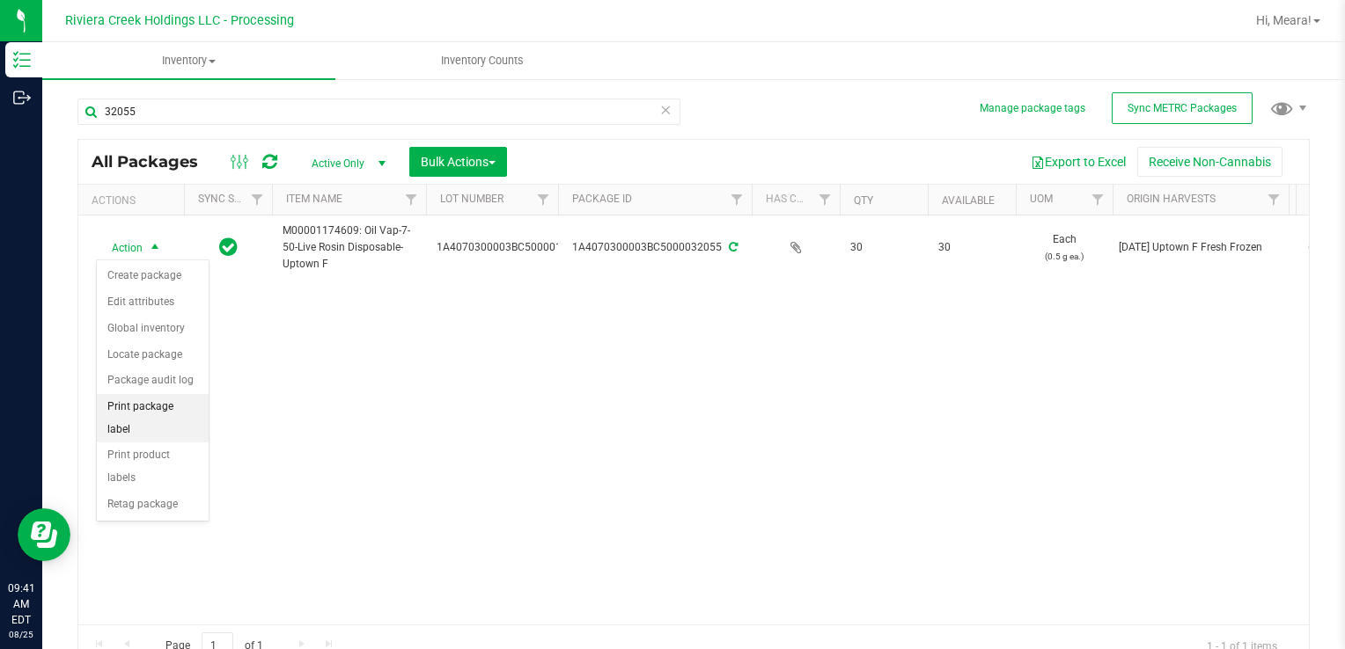
click at [158, 412] on li "Print package label" at bounding box center [153, 418] width 112 height 48
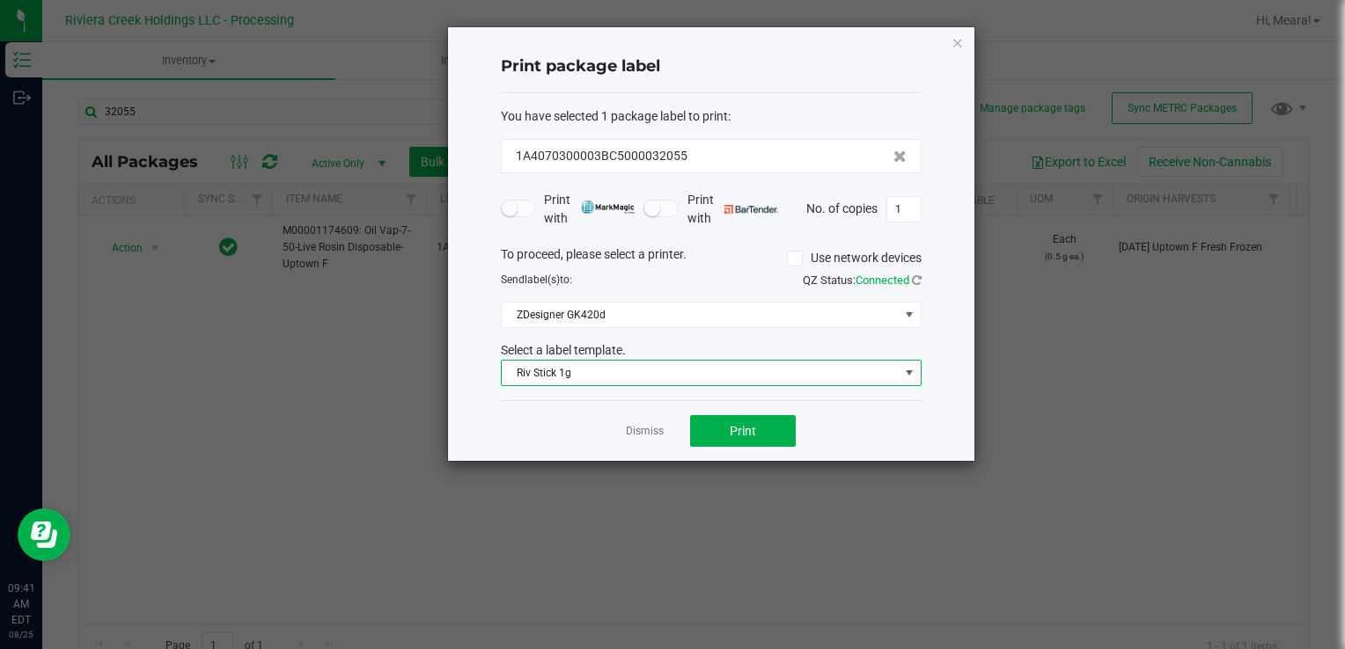
click at [560, 377] on span "Riv Stick 1g" at bounding box center [700, 373] width 397 height 25
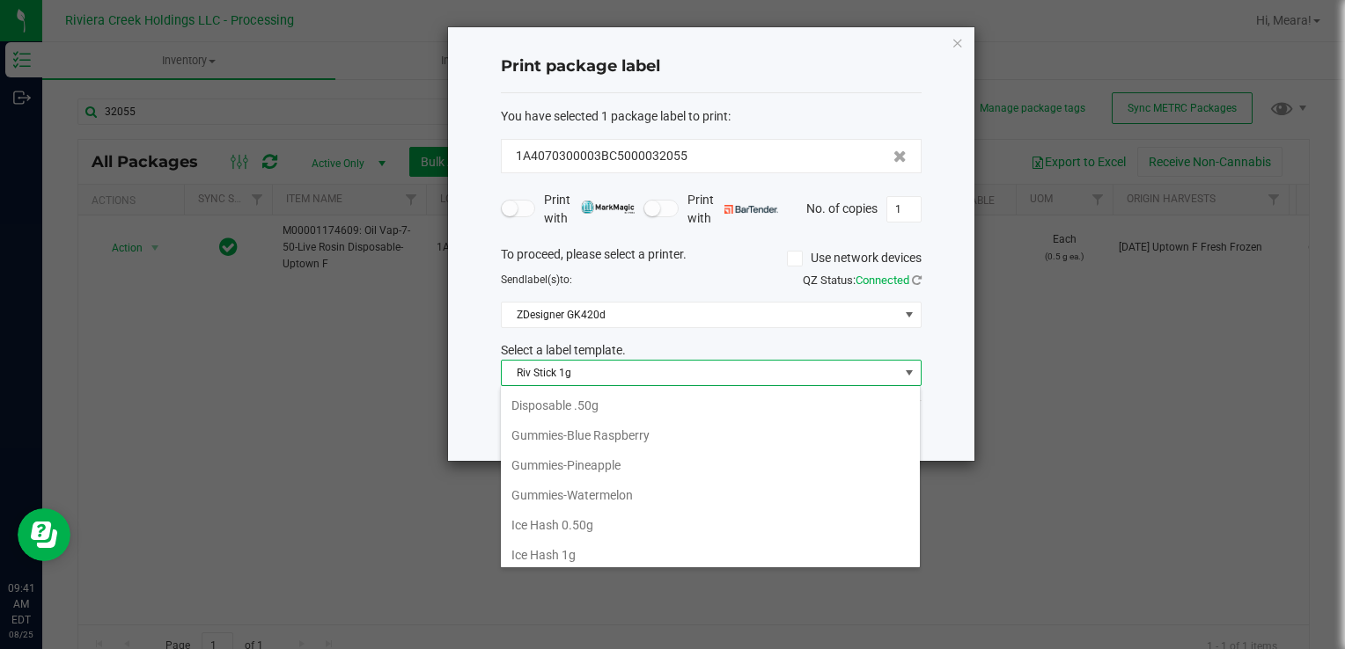
scroll to position [389, 0]
click at [590, 479] on li "Disposable .50g" at bounding box center [710, 494] width 419 height 30
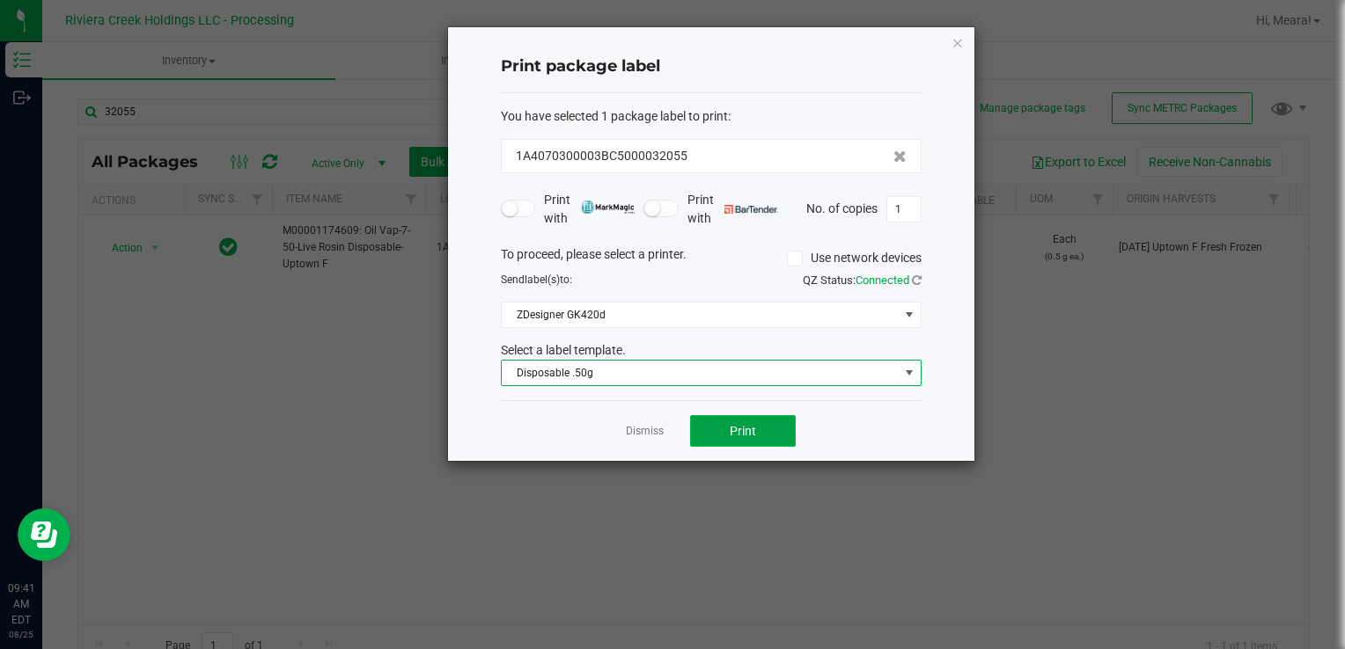
click at [739, 427] on span "Print" at bounding box center [743, 431] width 26 height 14
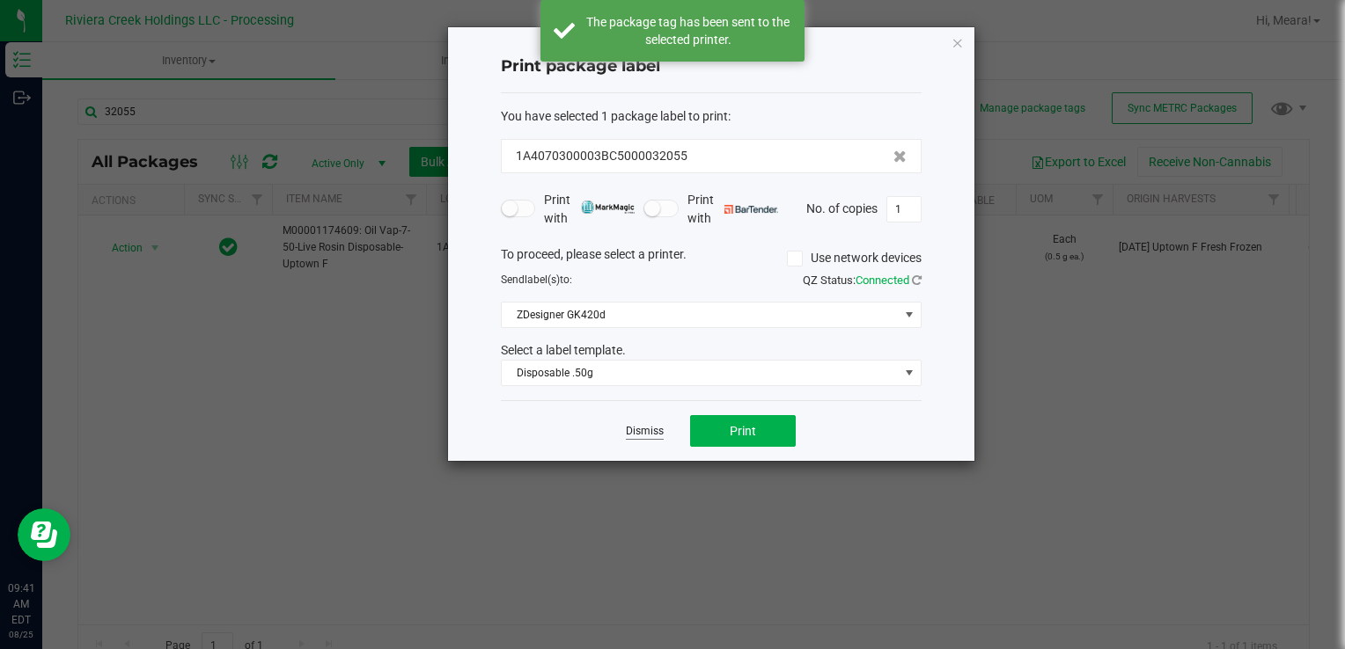
click at [651, 429] on link "Dismiss" at bounding box center [645, 431] width 38 height 15
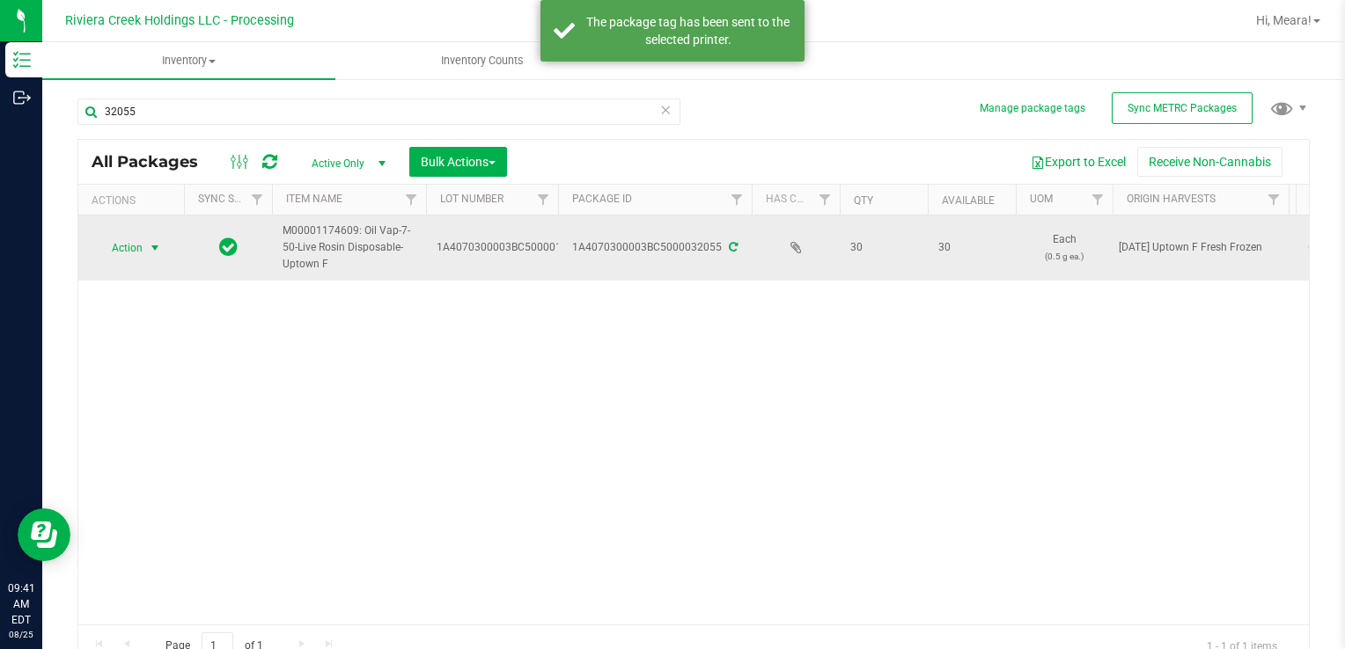
drag, startPoint x: 132, startPoint y: 228, endPoint x: 134, endPoint y: 243, distance: 15.1
click at [132, 231] on td "Action Action Create package Edit attributes Global inventory Locate package Pa…" at bounding box center [131, 248] width 106 height 65
click at [134, 244] on span "Action" at bounding box center [120, 248] width 48 height 25
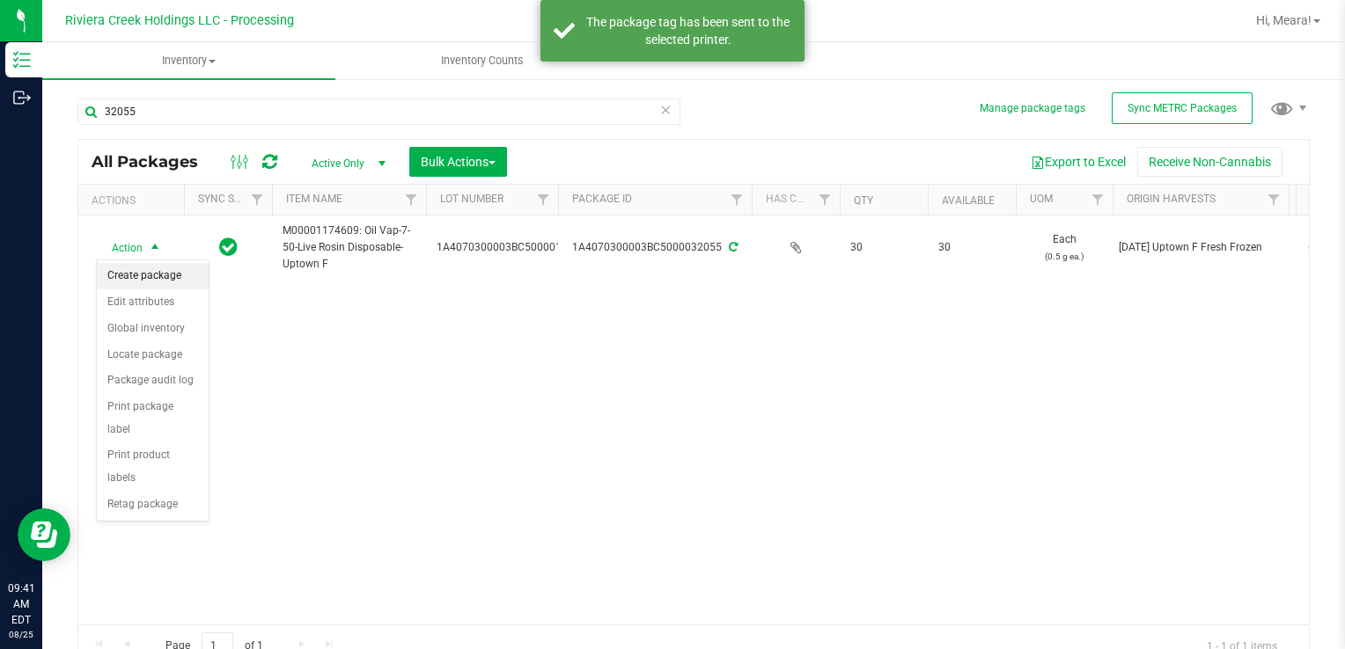
click at [154, 279] on li "Create package" at bounding box center [153, 276] width 112 height 26
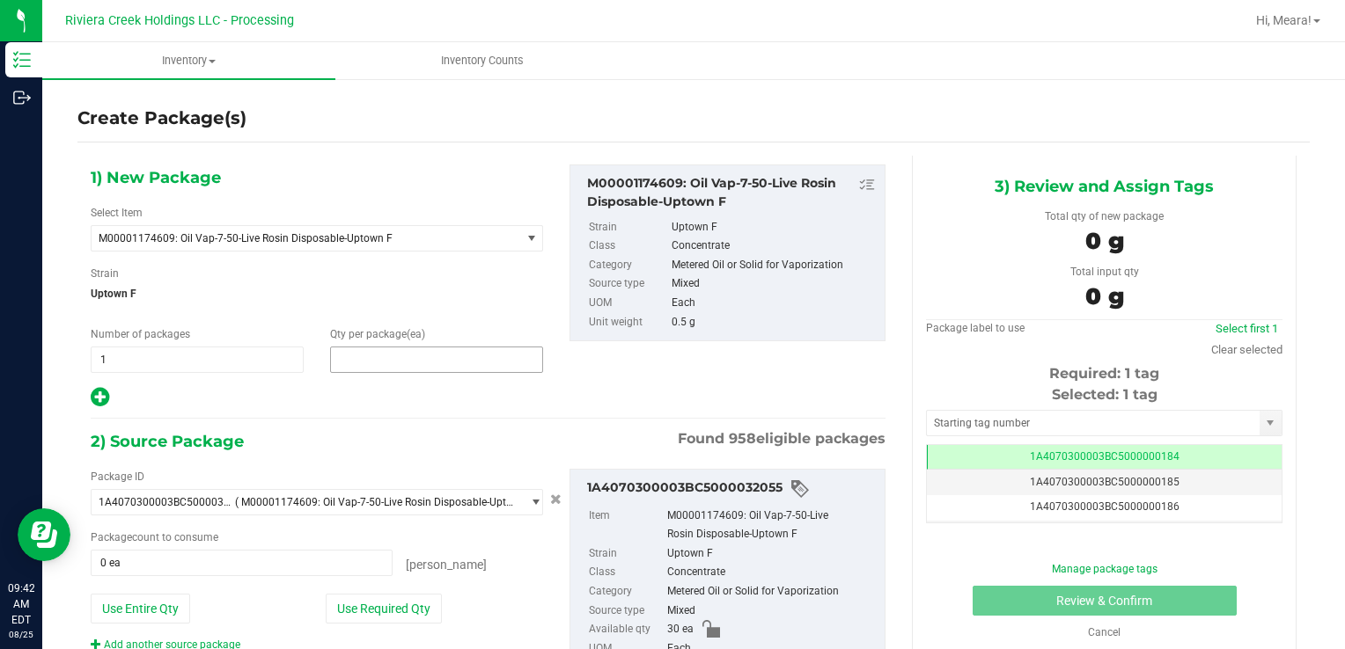
click at [366, 351] on span at bounding box center [436, 360] width 213 height 26
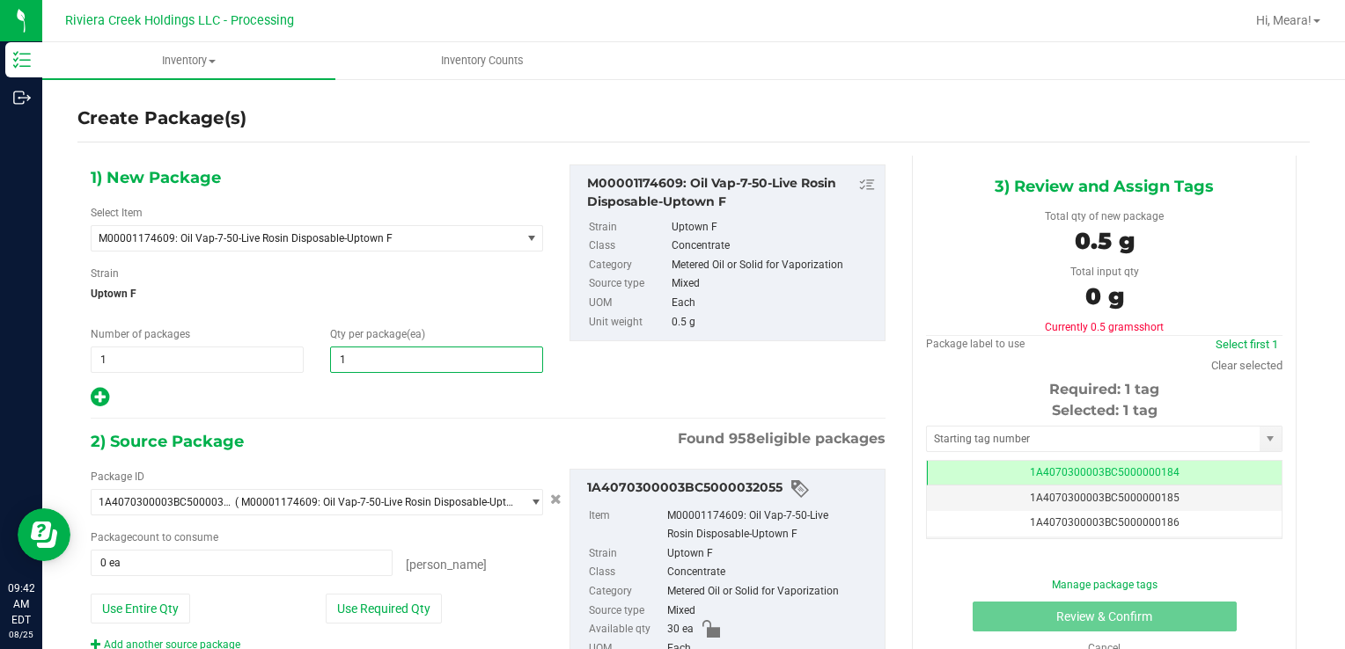
type input "10"
click at [348, 599] on button "Use Required Qty" at bounding box center [384, 609] width 116 height 30
type input "10 ea"
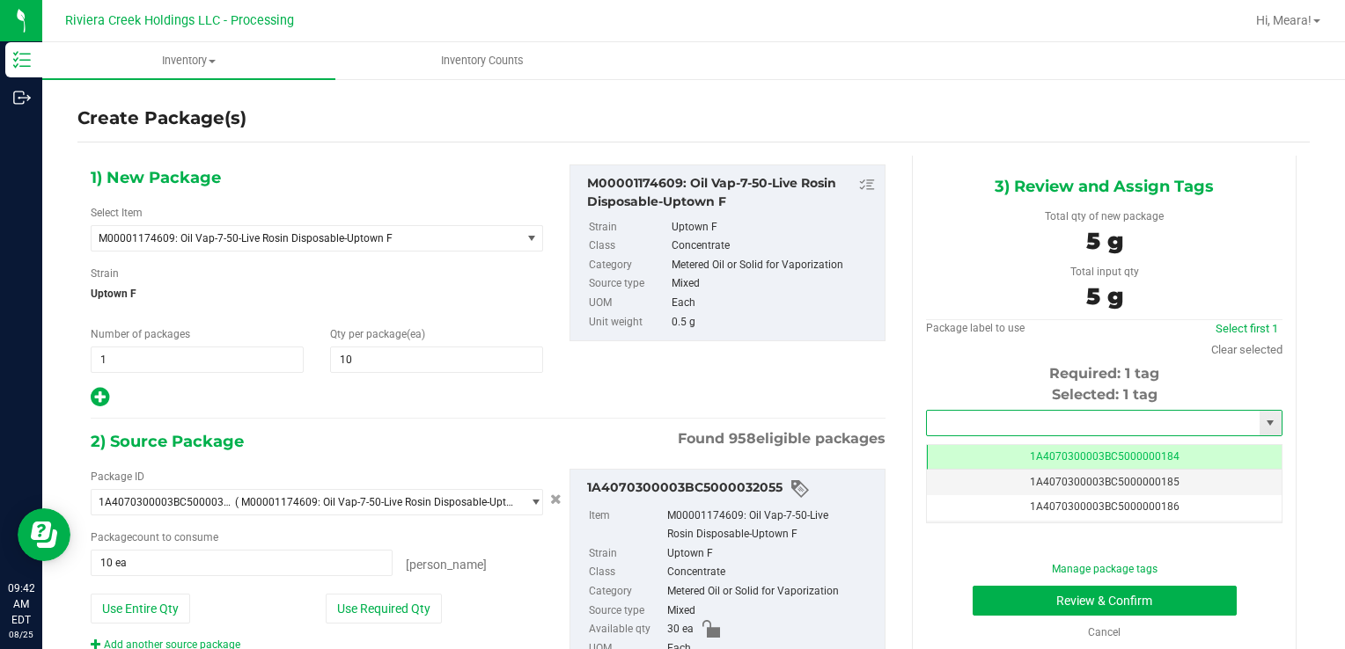
click at [1005, 426] on input "text" at bounding box center [1093, 423] width 333 height 25
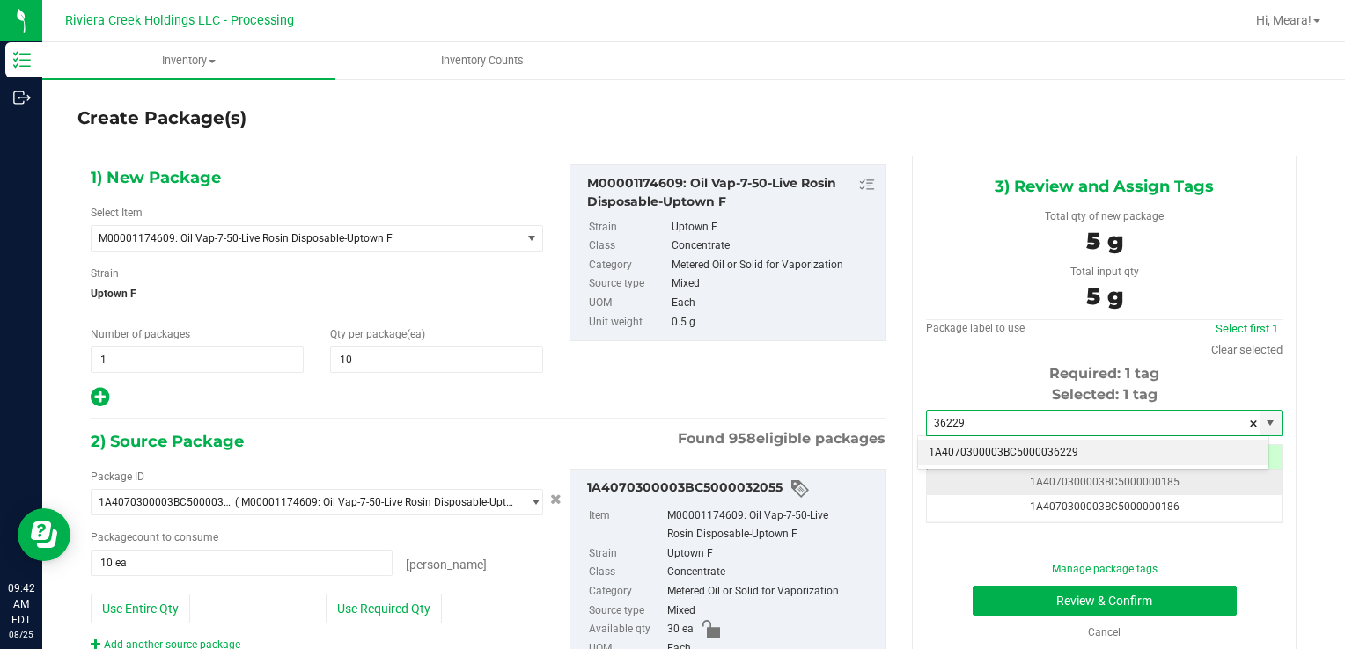
drag, startPoint x: 999, startPoint y: 452, endPoint x: 998, endPoint y: 475, distance: 22.9
click at [999, 457] on li "1A4070300003BC5000036229" at bounding box center [1093, 453] width 350 height 26
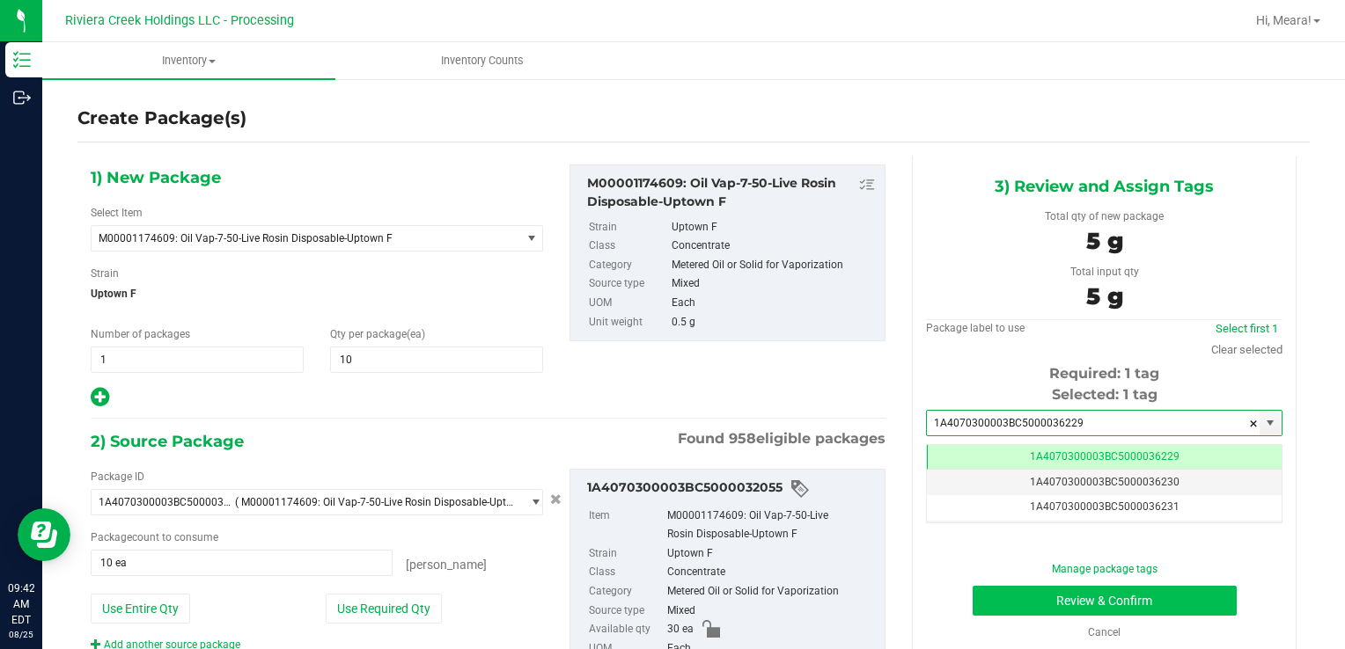
type input "1A4070300003BC5000036229"
click at [1008, 593] on button "Review & Confirm" at bounding box center [1104, 601] width 264 height 30
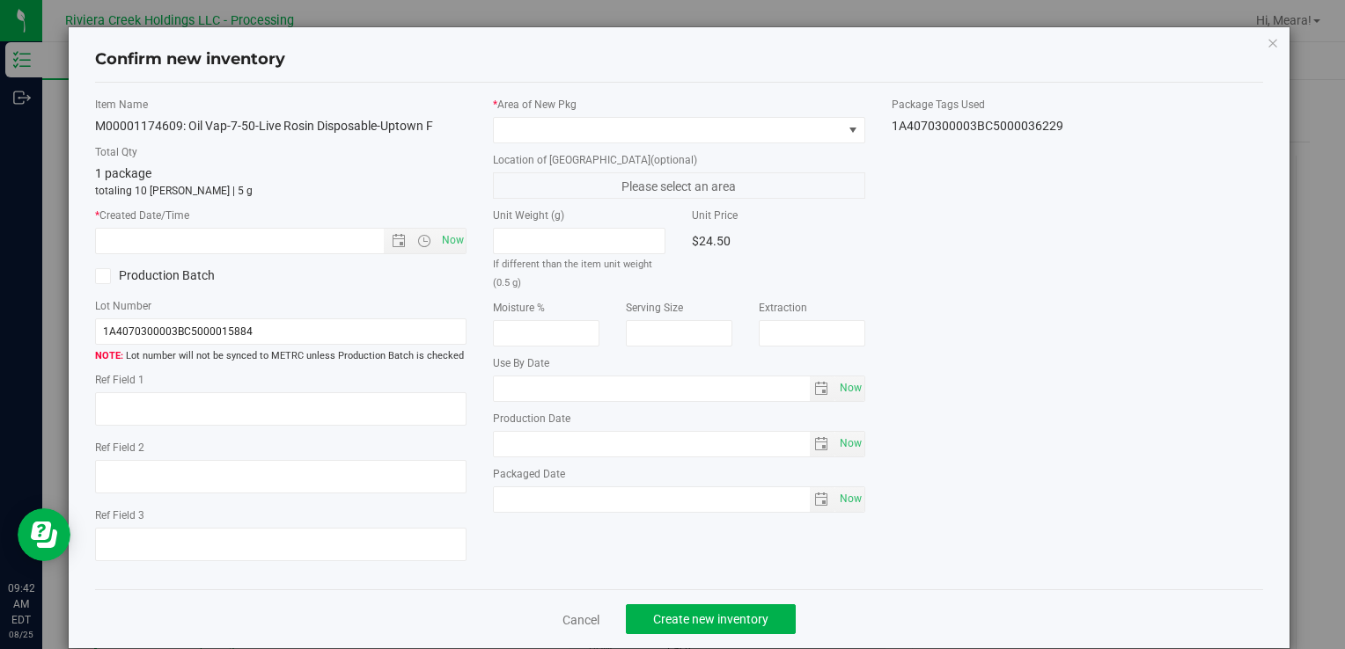
type input "[DATE]"
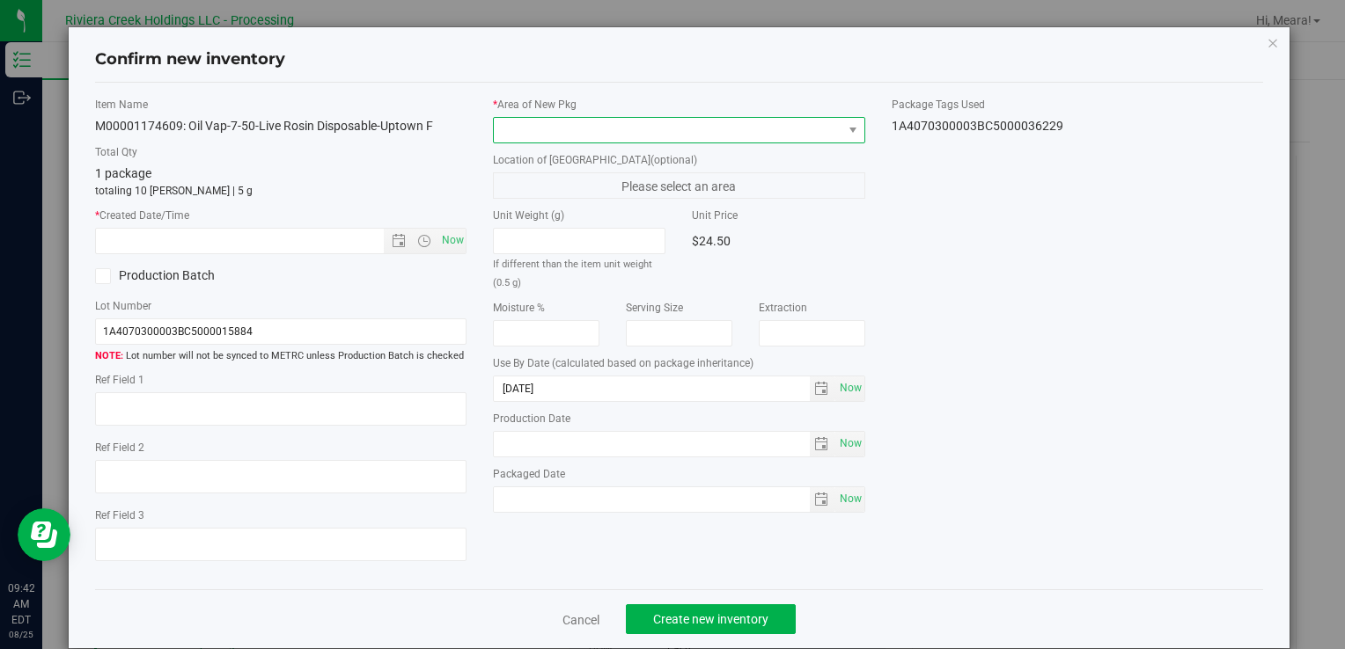
click at [671, 128] on span at bounding box center [668, 130] width 348 height 25
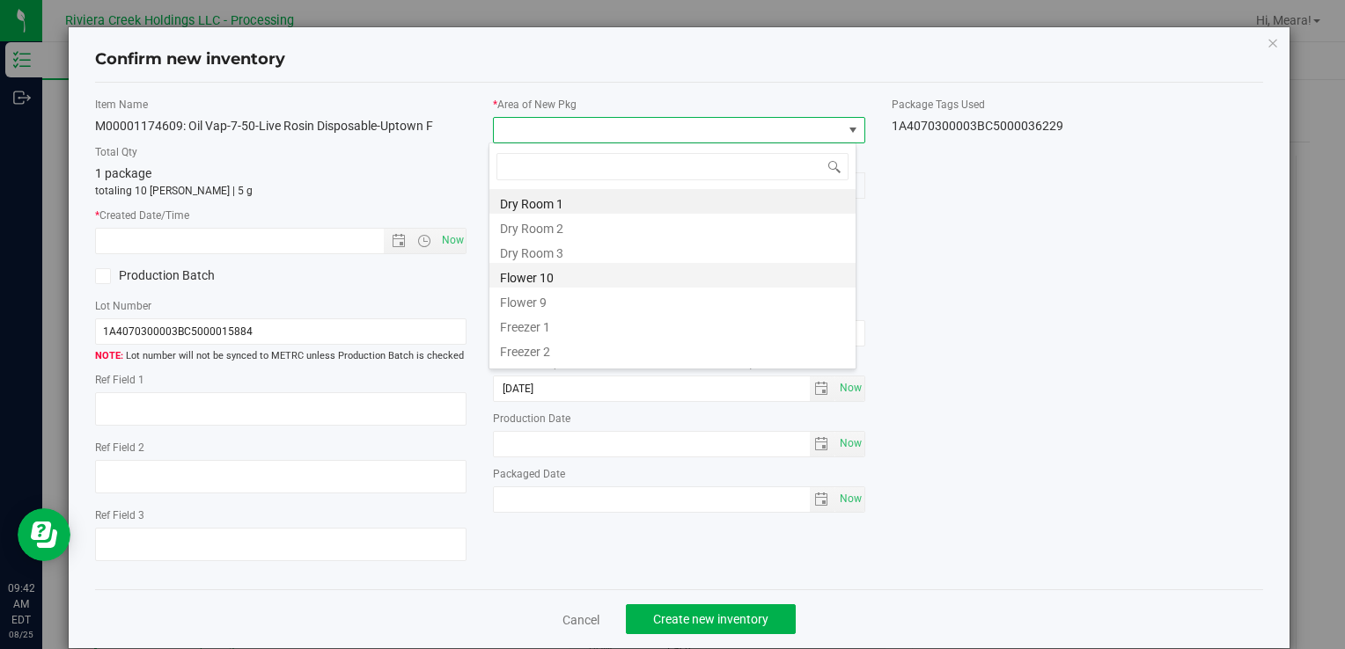
click at [539, 274] on li "Flower 10" at bounding box center [672, 275] width 366 height 25
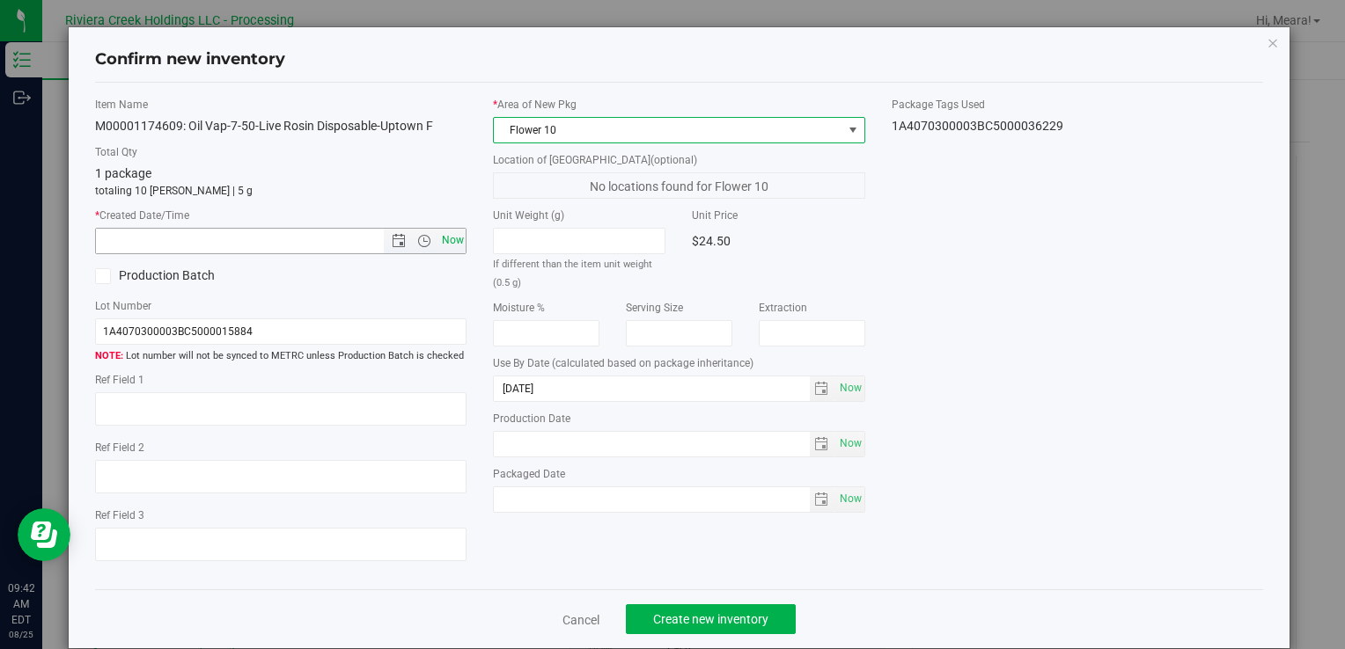
click at [430, 238] on span "Open the time view" at bounding box center [424, 241] width 30 height 14
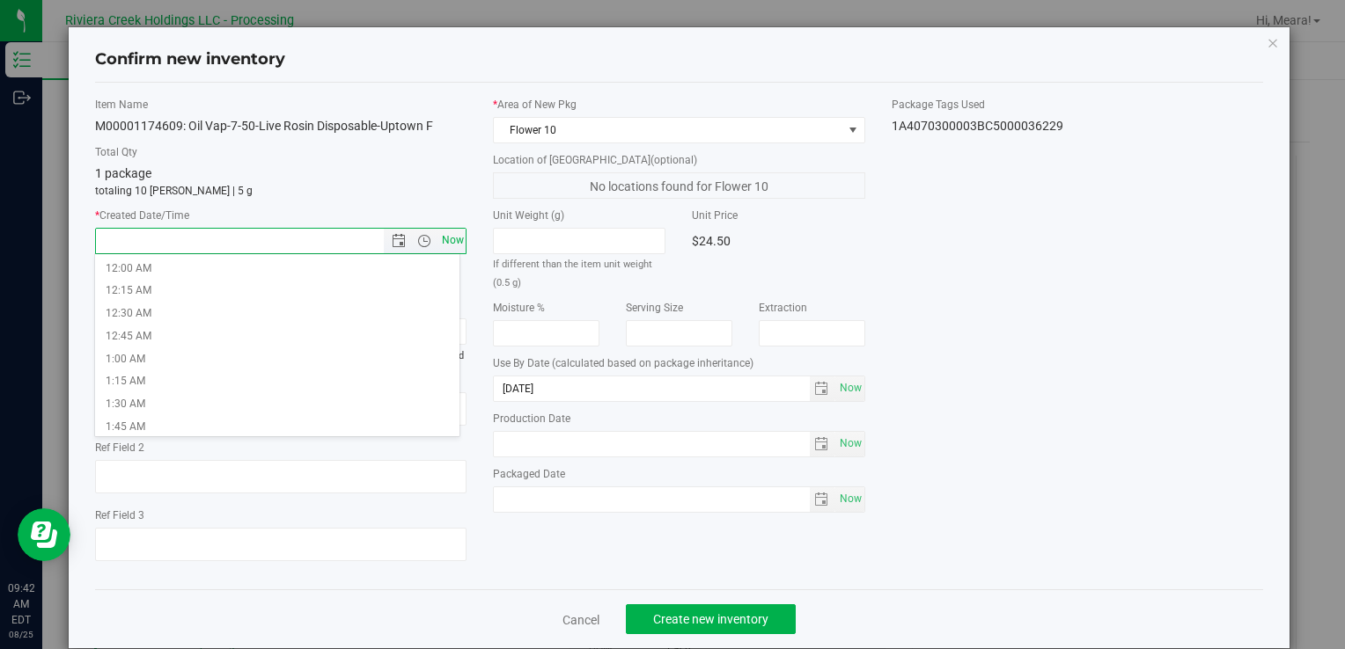
click at [460, 246] on div "Item Name M00001174609: Oil Vap-7-50-Live Rosin Disposable-Uptown F Total Qty 1…" at bounding box center [281, 337] width 398 height 480
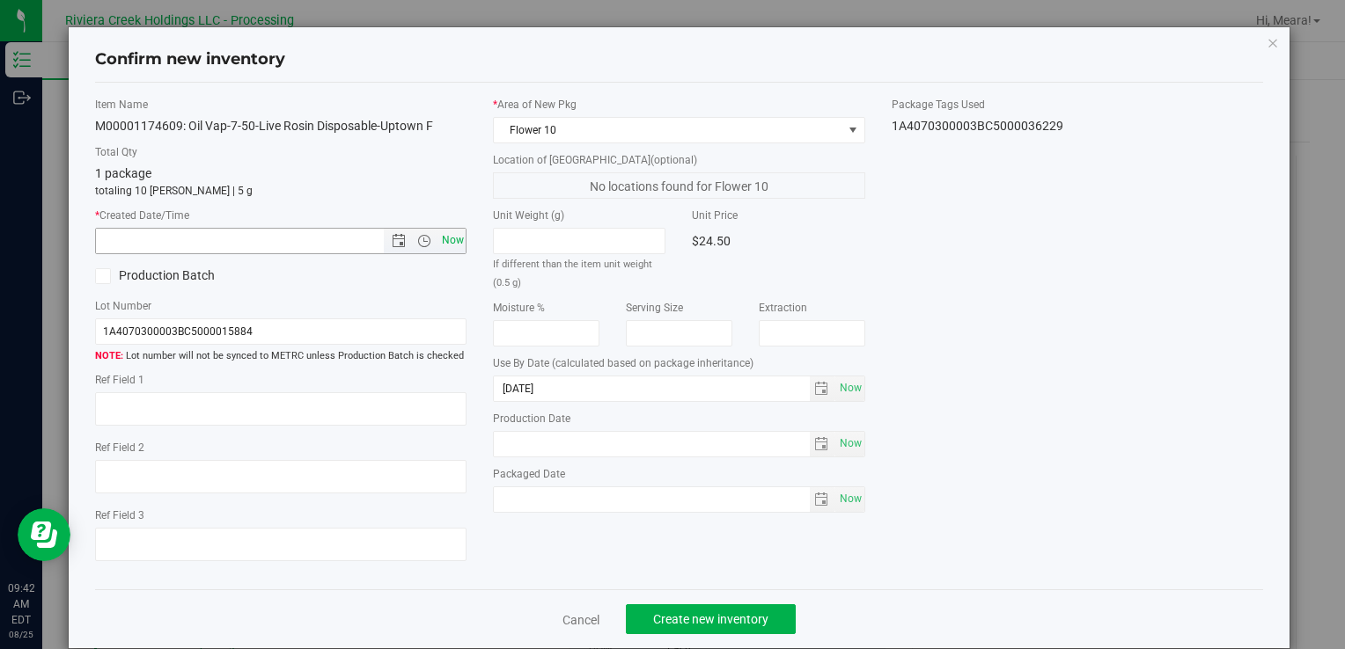
click at [446, 242] on span "Now" at bounding box center [452, 241] width 30 height 26
type input "[DATE] 9:42 AM"
click at [687, 608] on button "Create new inventory" at bounding box center [711, 620] width 170 height 30
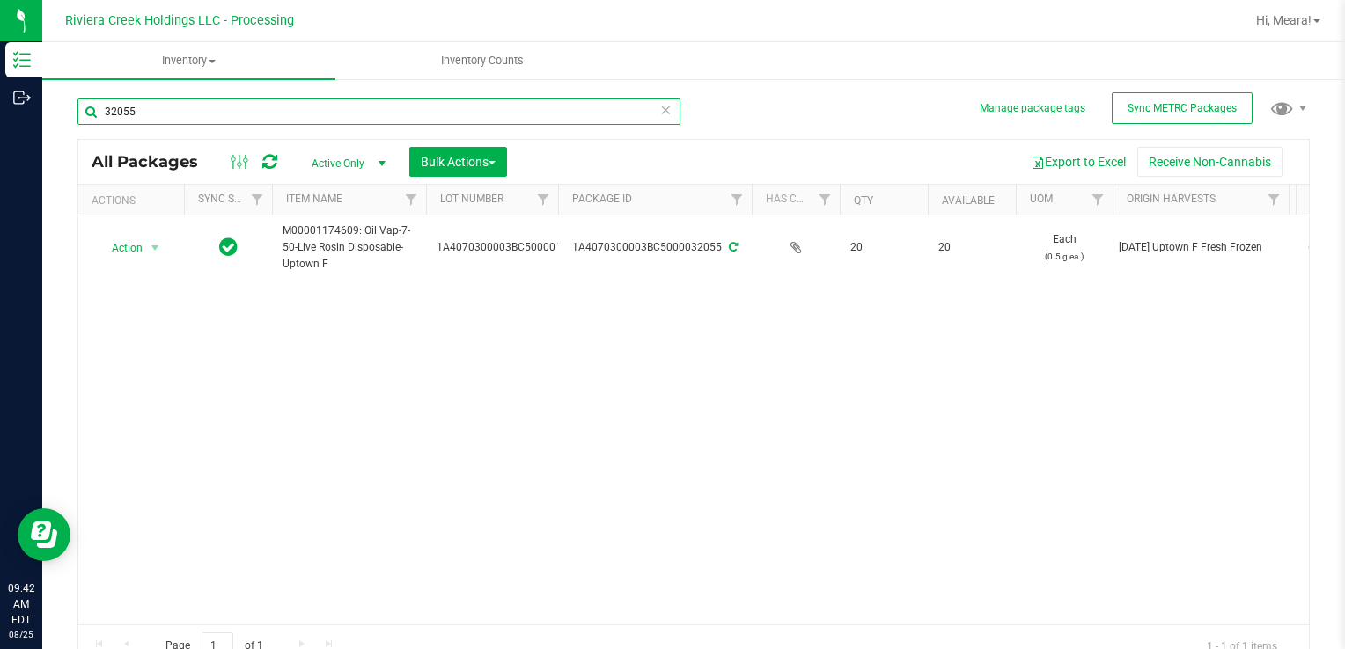
drag, startPoint x: 178, startPoint y: 110, endPoint x: -4, endPoint y: 145, distance: 184.7
click at [0, 145] on html "Inventory Outbound 09:42 AM EDT [DATE] 08/25 Riviera Creek Holdings LLC - Proce…" at bounding box center [672, 324] width 1345 height 649
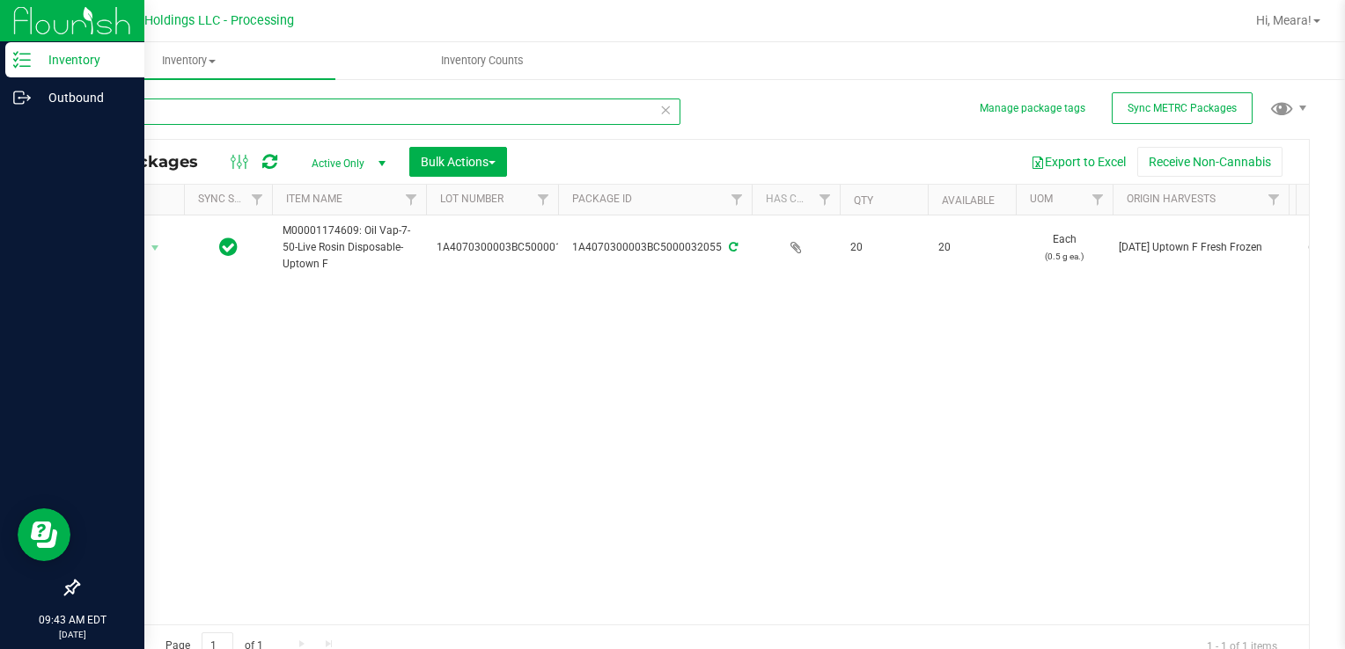
type input "36138"
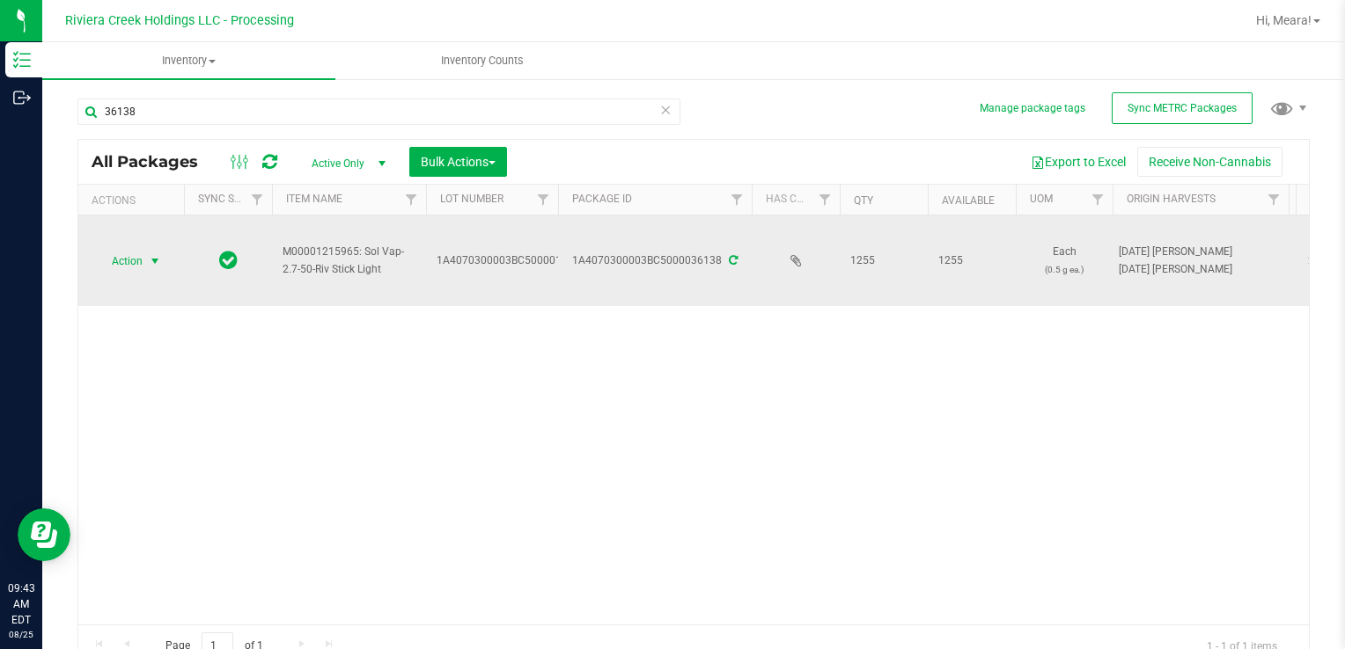
click at [141, 261] on span "Action" at bounding box center [120, 261] width 48 height 25
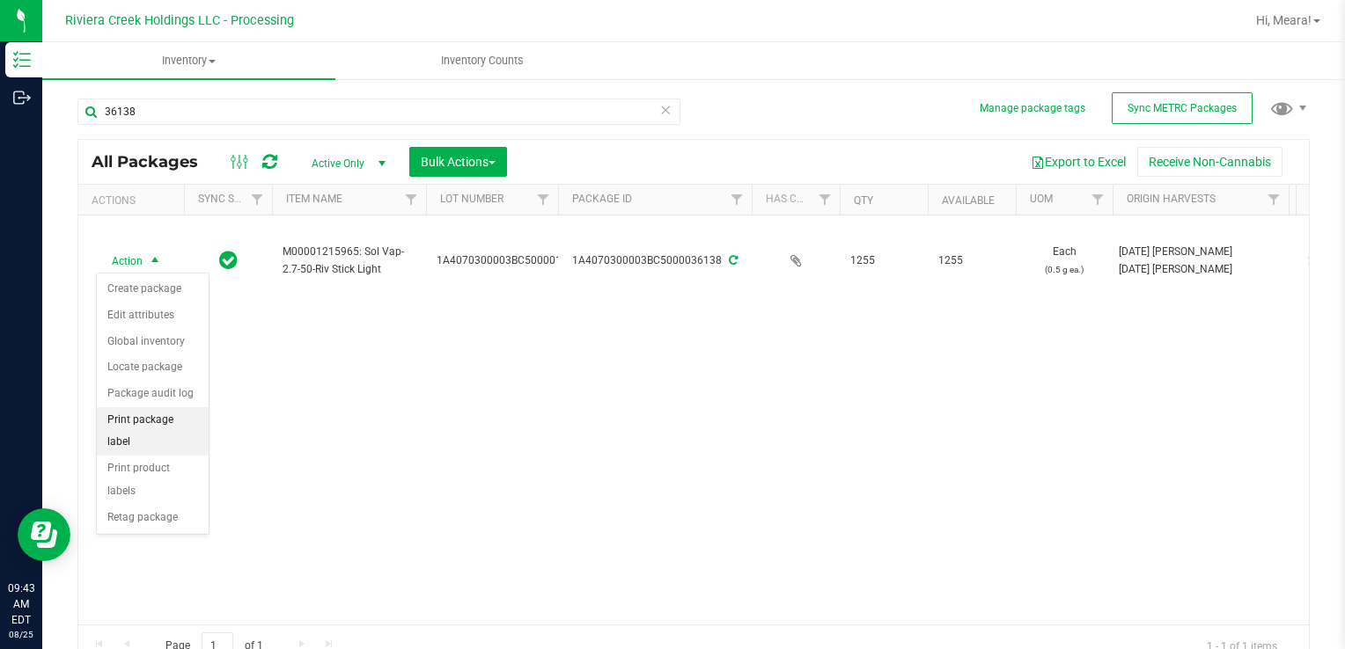
click at [164, 419] on li "Print package label" at bounding box center [153, 431] width 112 height 48
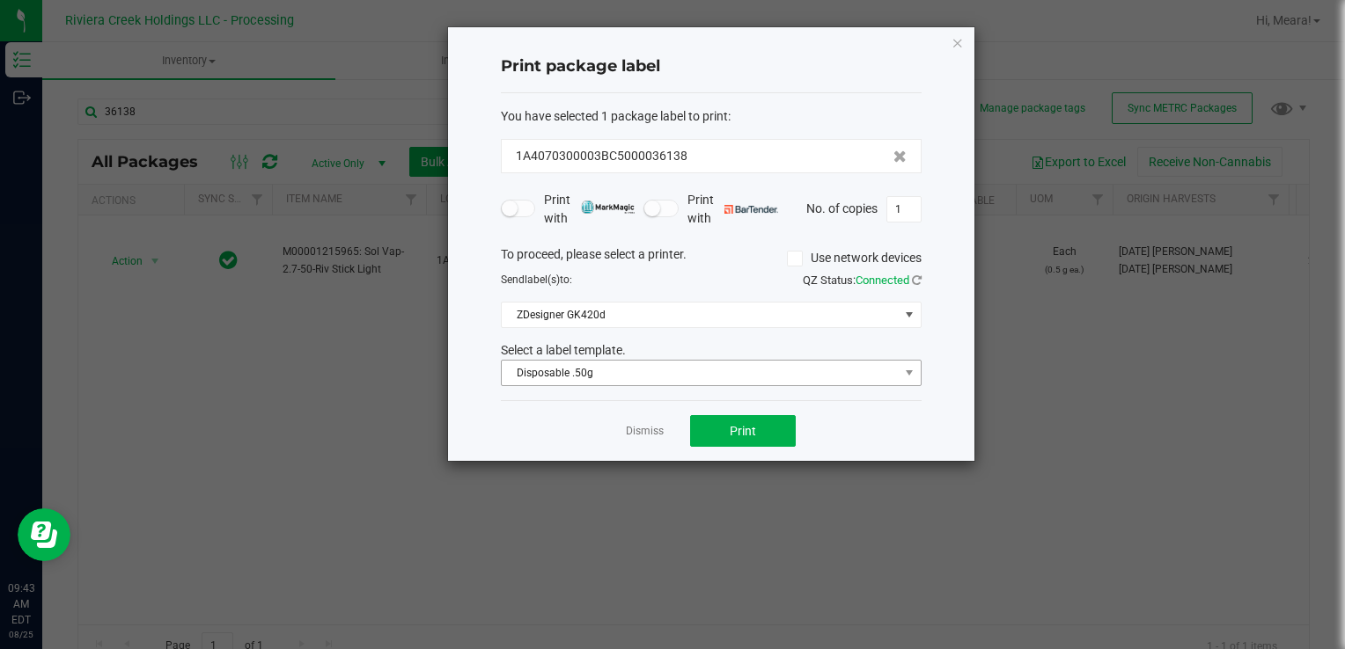
click at [576, 386] on div "You have selected 1 package label to print : 1A4070300003BC5000036138 Print wit…" at bounding box center [711, 247] width 421 height 308
click at [564, 371] on span "Disposable .50g" at bounding box center [700, 373] width 397 height 25
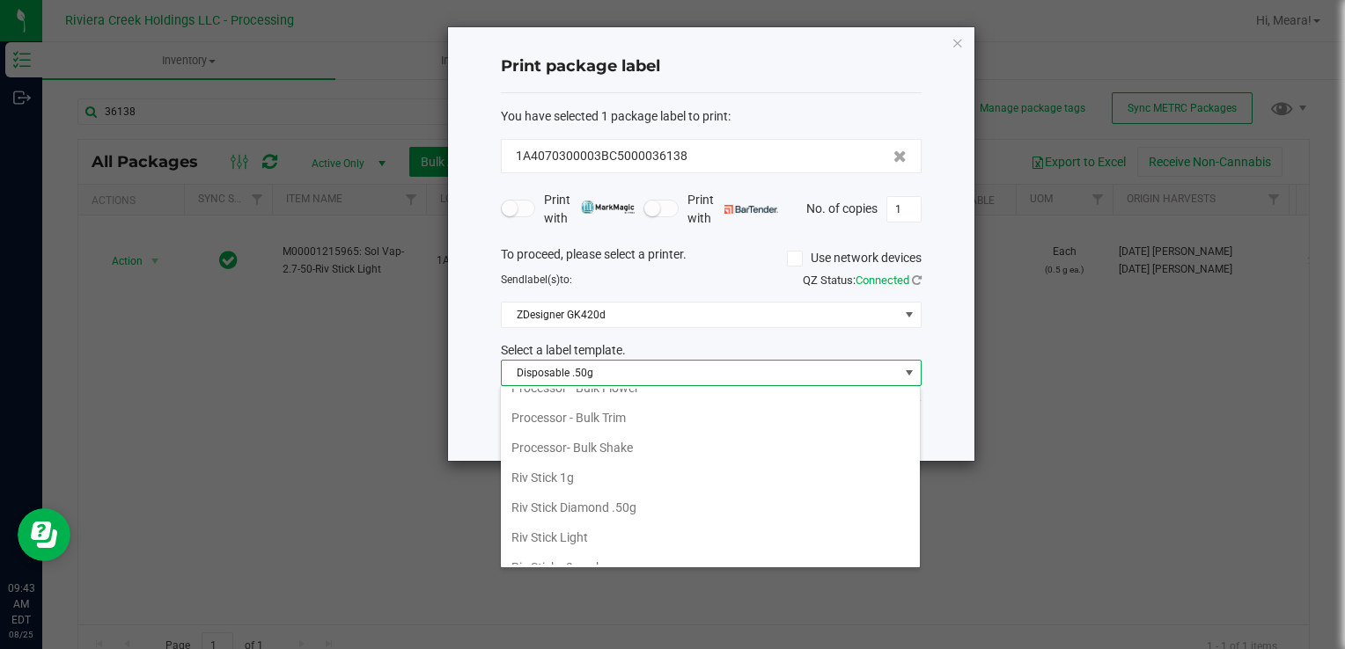
scroll to position [767, 0]
click at [615, 531] on li "Riv Stick Light" at bounding box center [710, 534] width 419 height 30
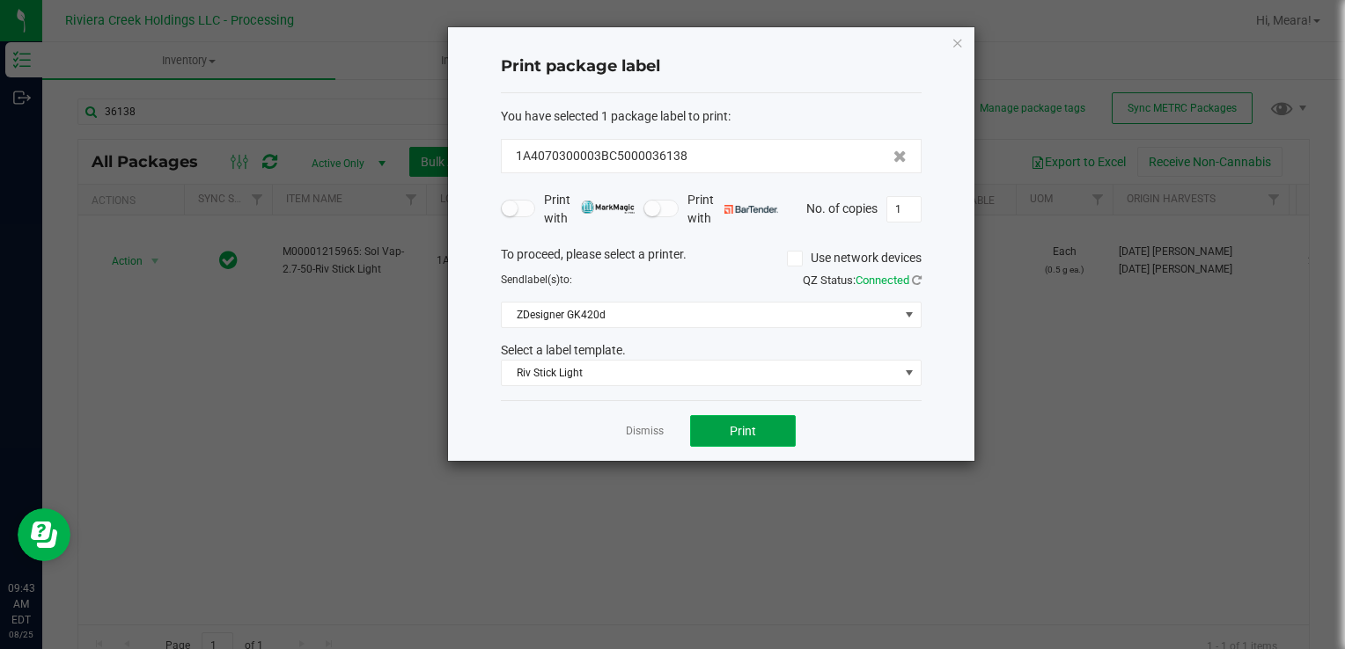
click at [769, 418] on button "Print" at bounding box center [743, 431] width 106 height 32
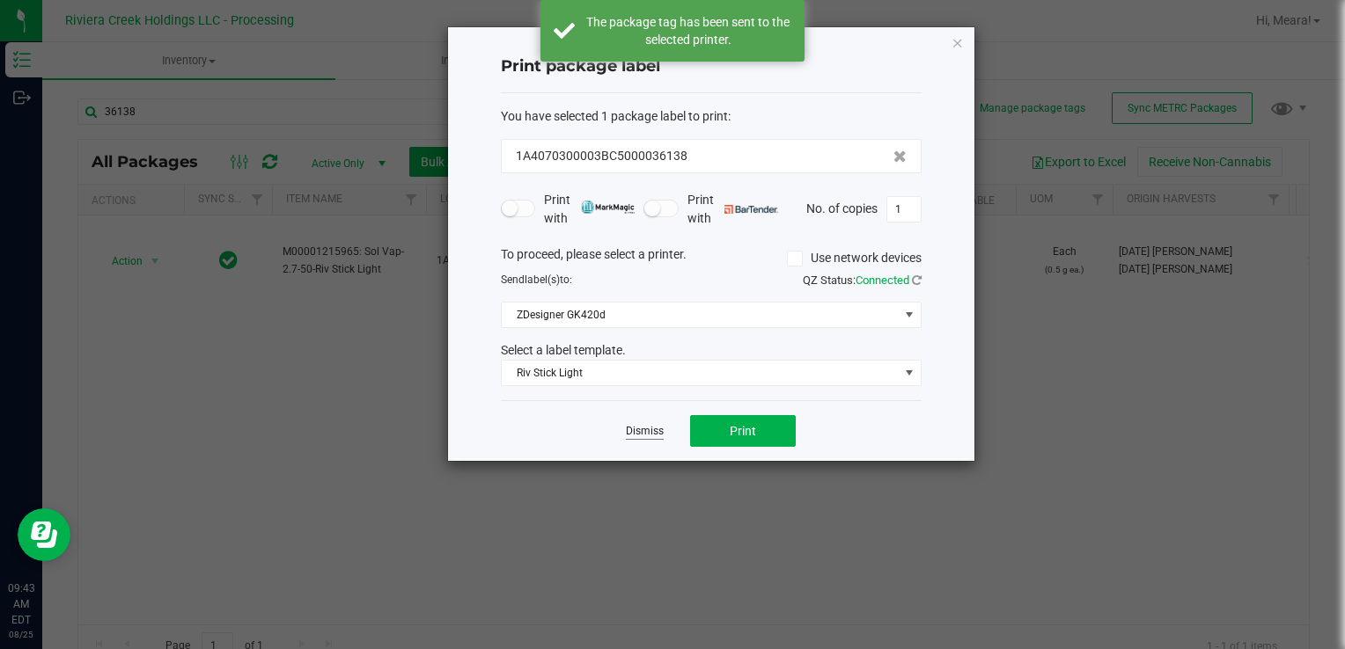
click at [645, 436] on link "Dismiss" at bounding box center [645, 431] width 38 height 15
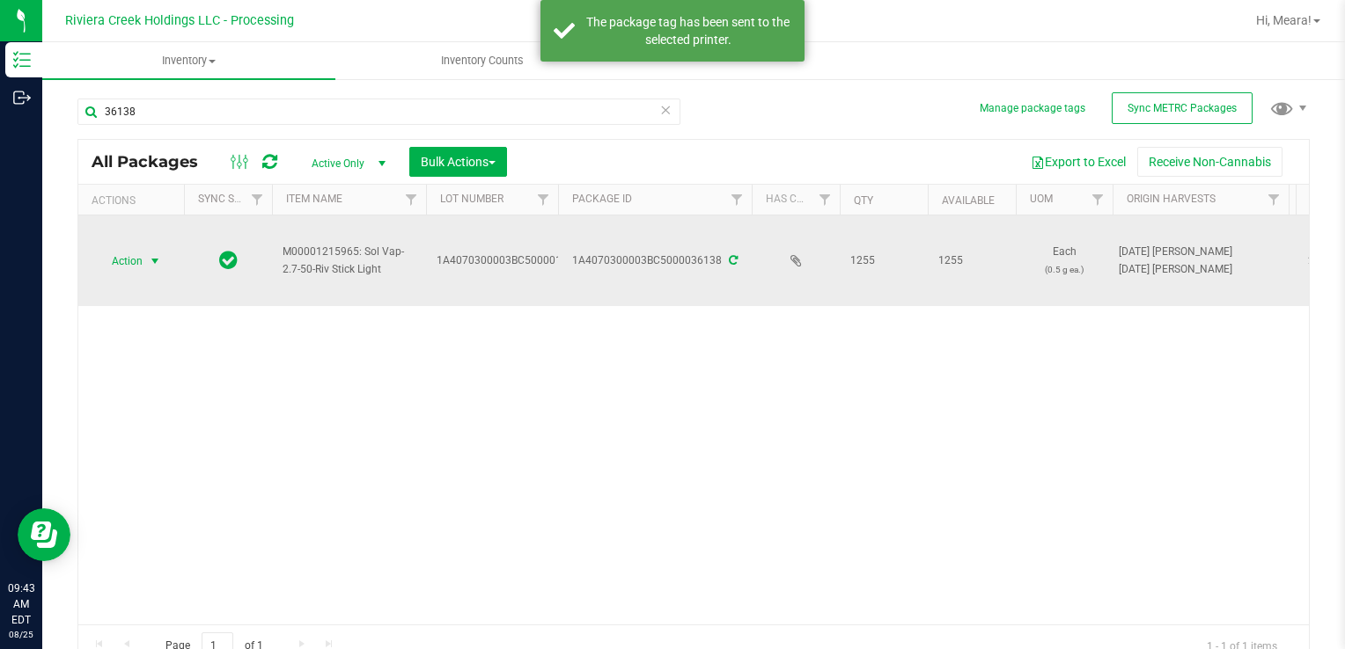
click at [129, 272] on span "Action" at bounding box center [120, 261] width 48 height 25
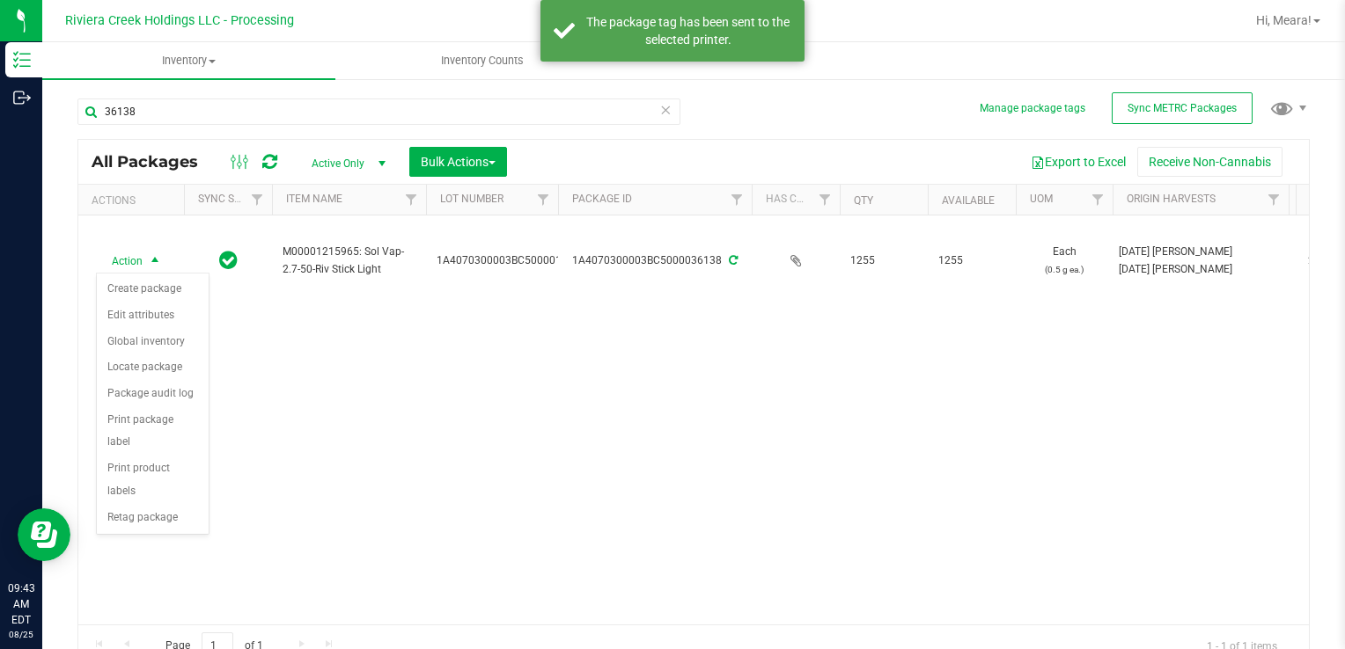
click at [137, 275] on div "Action Create package Edit attributes Global inventory Locate package Package a…" at bounding box center [153, 404] width 114 height 262
click at [141, 290] on li "Create package" at bounding box center [153, 289] width 112 height 26
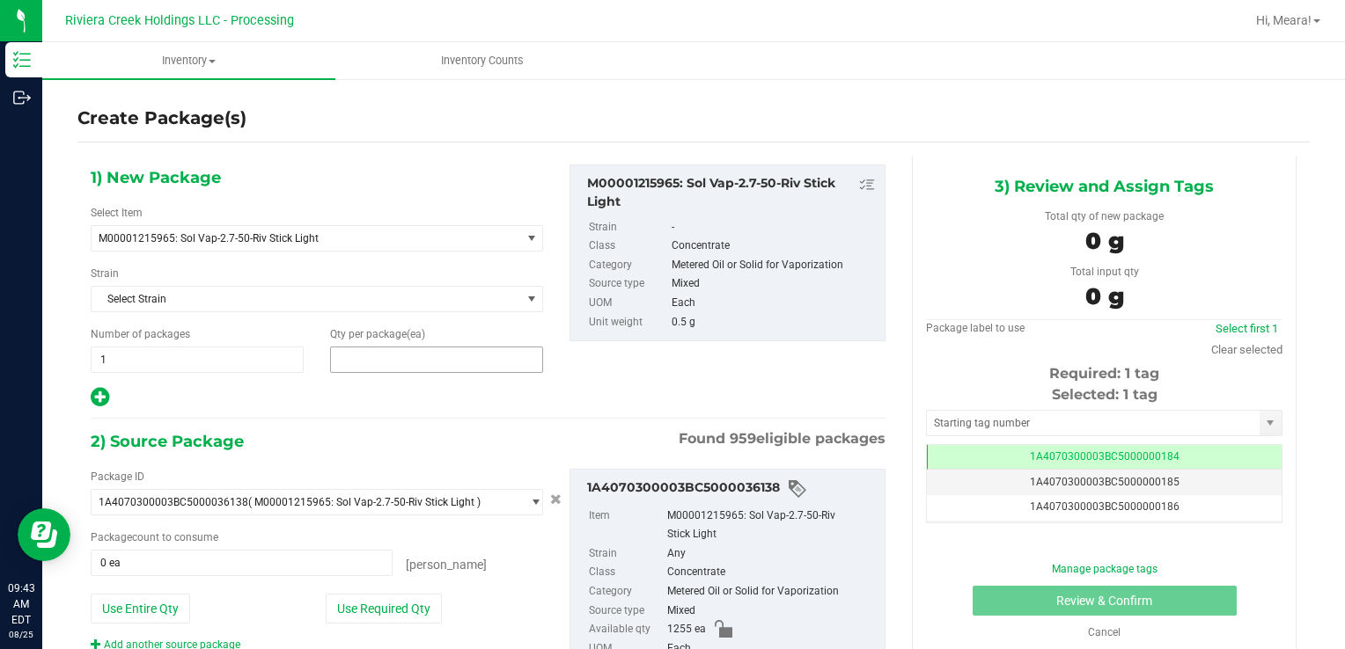
drag, startPoint x: 486, startPoint y: 355, endPoint x: 475, endPoint y: 355, distance: 10.6
click at [484, 355] on span at bounding box center [436, 360] width 213 height 26
type input "40"
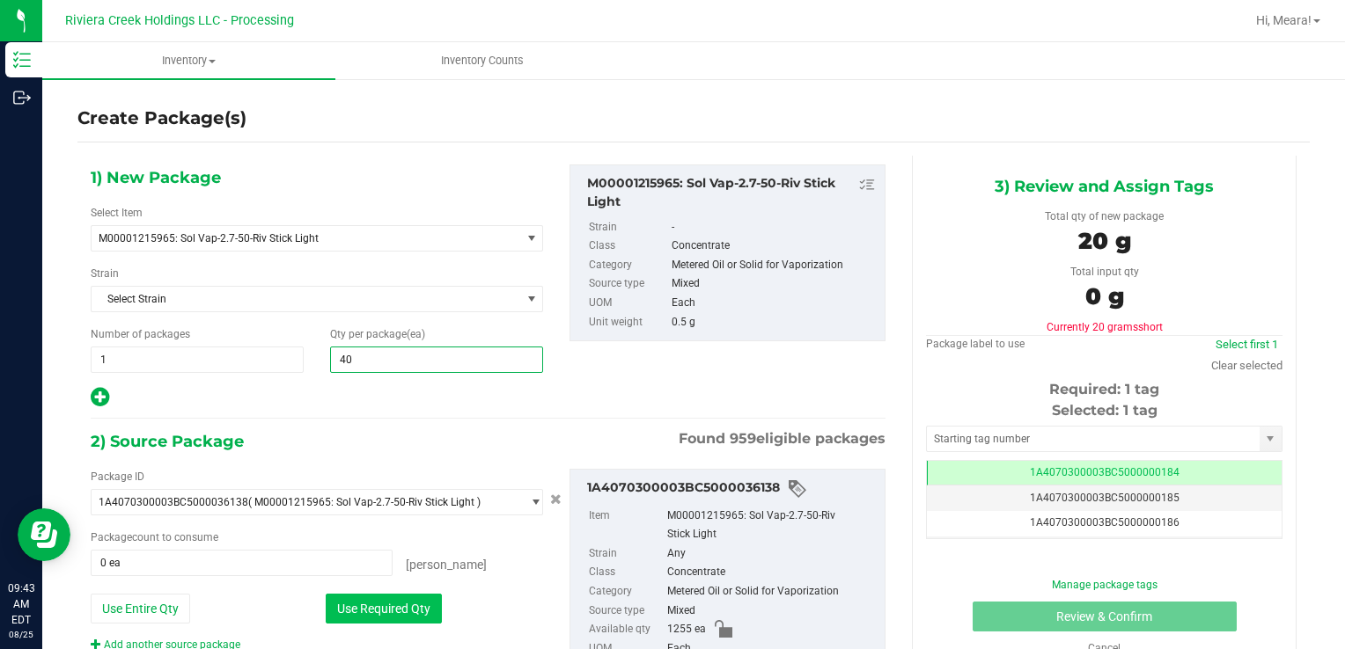
type input "40"
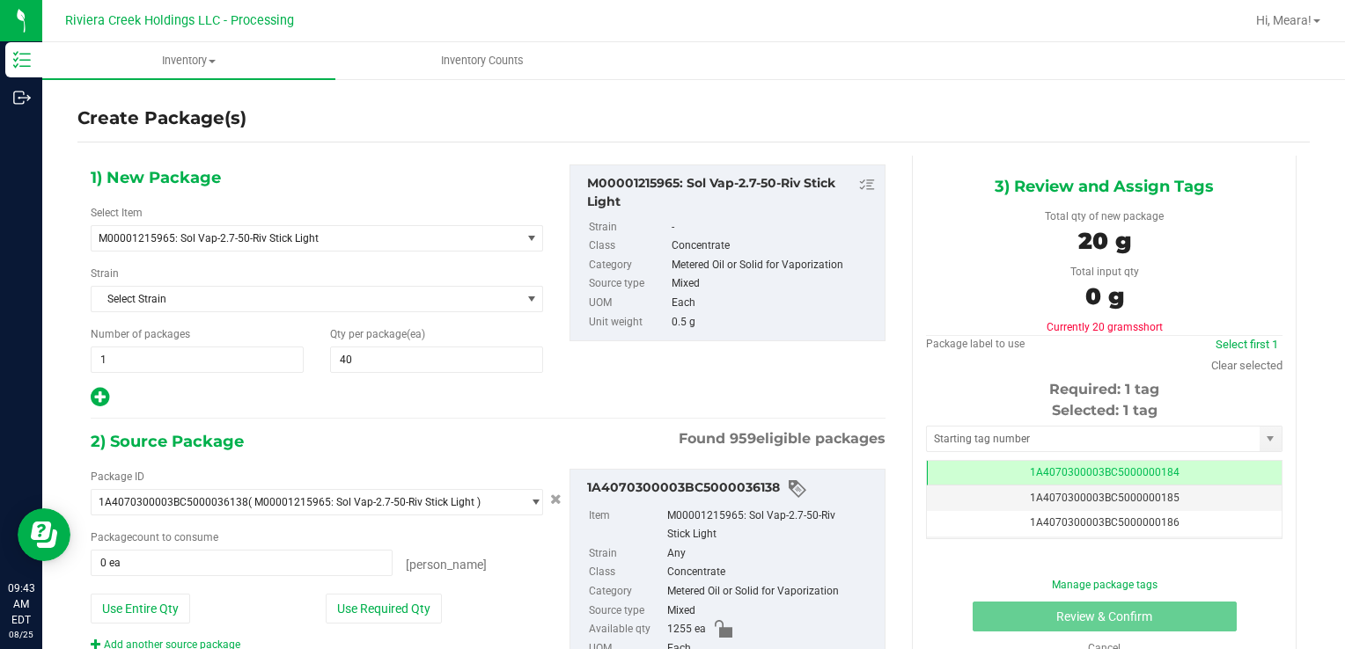
drag, startPoint x: 416, startPoint y: 612, endPoint x: 451, endPoint y: 587, distance: 42.3
click at [415, 612] on button "Use Required Qty" at bounding box center [384, 609] width 116 height 30
type input "40 ea"
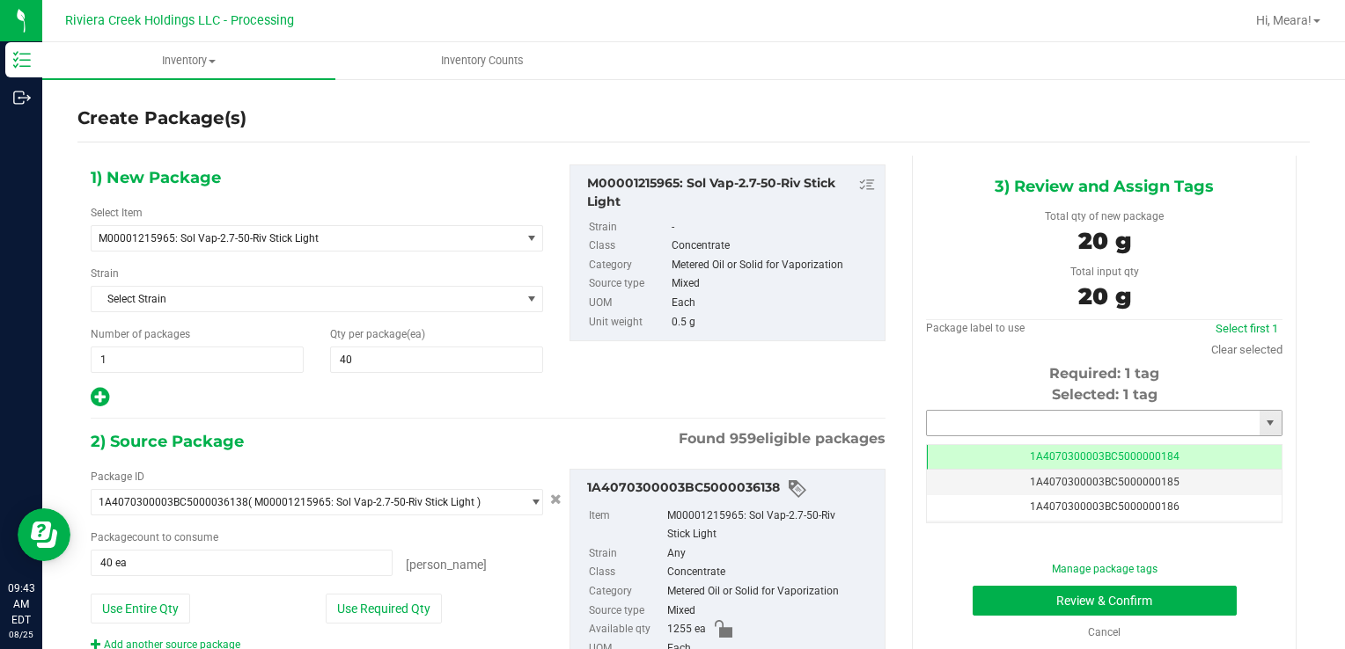
click at [928, 413] on input "text" at bounding box center [1093, 423] width 333 height 25
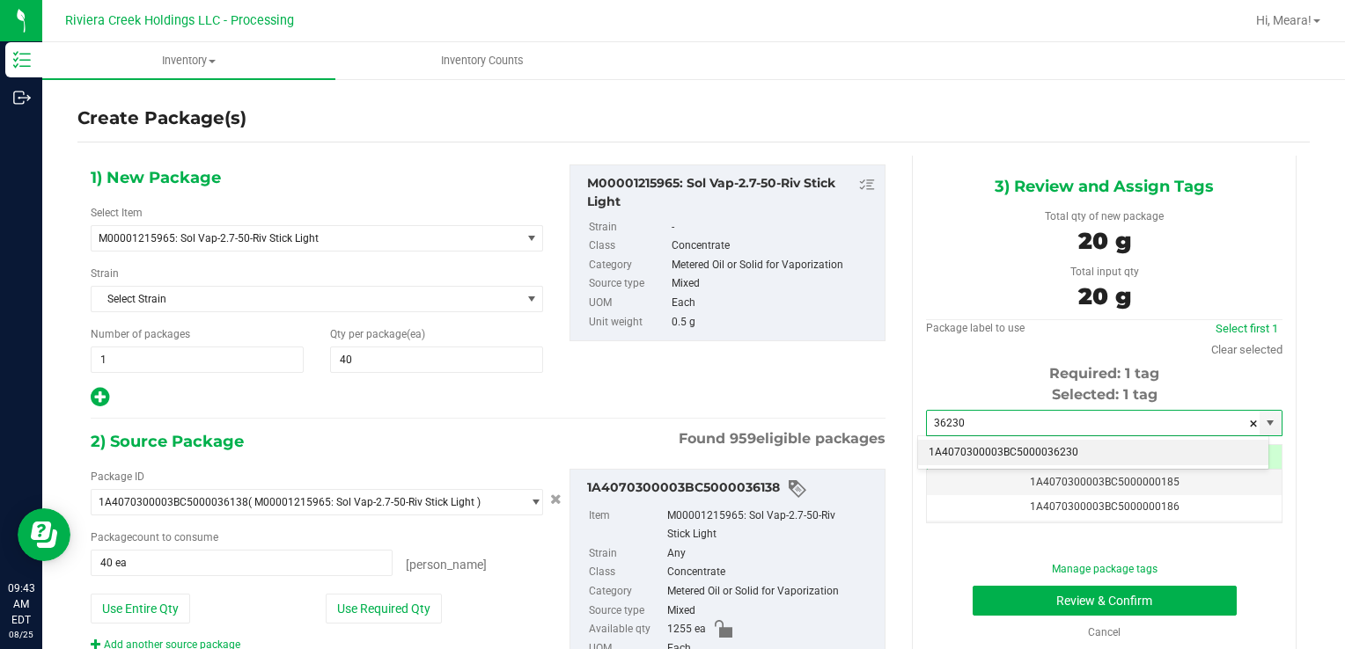
click at [955, 459] on li "1A4070300003BC5000036230" at bounding box center [1093, 453] width 350 height 26
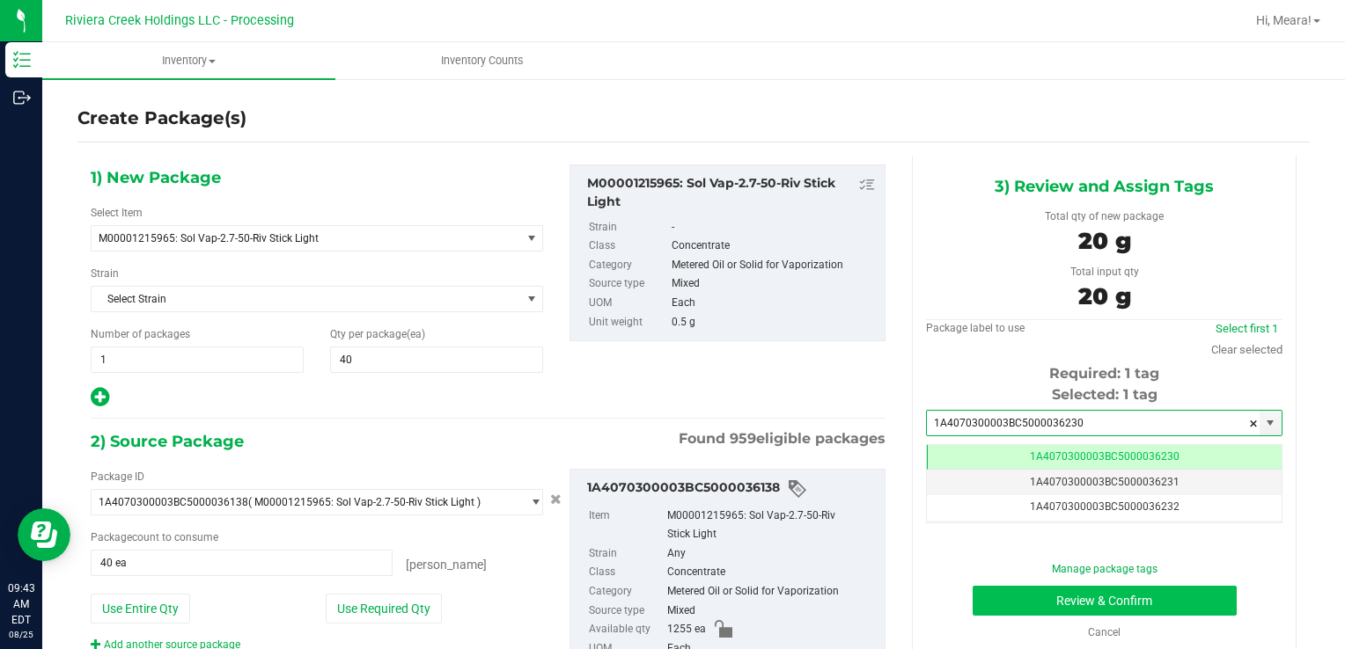
type input "1A4070300003BC5000036230"
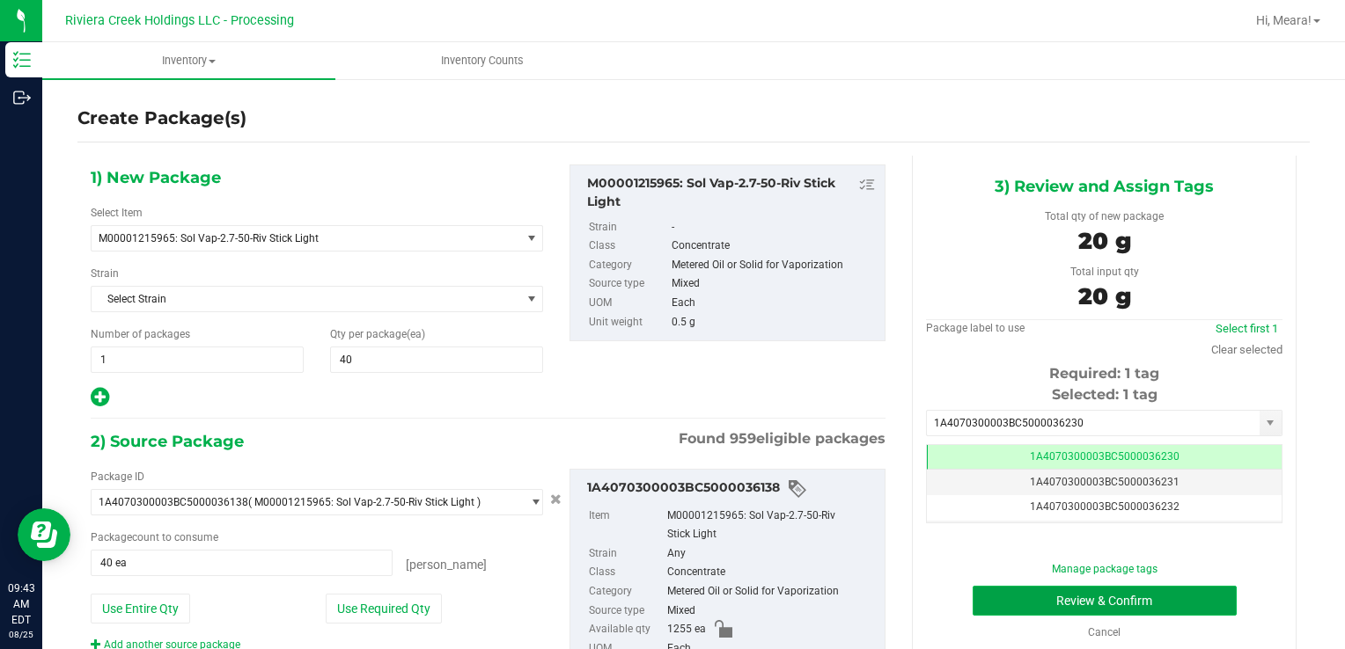
click at [1009, 597] on button "Review & Confirm" at bounding box center [1104, 601] width 264 height 30
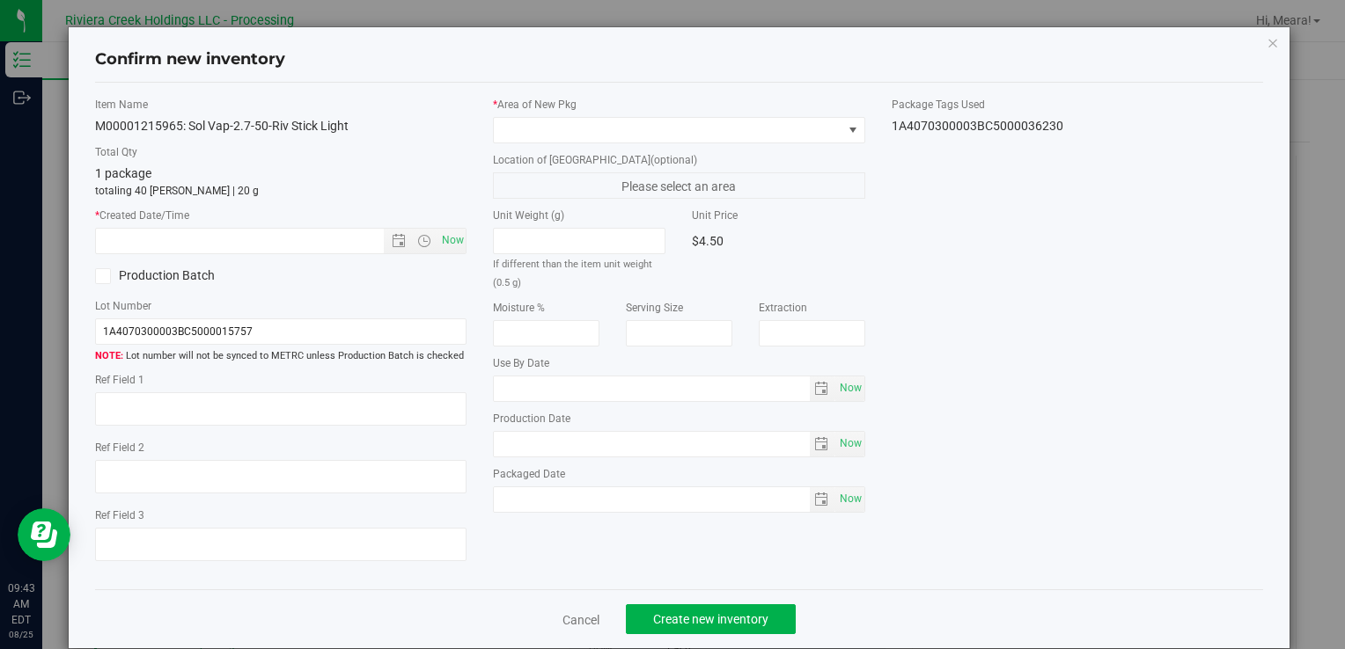
type input "[DATE]"
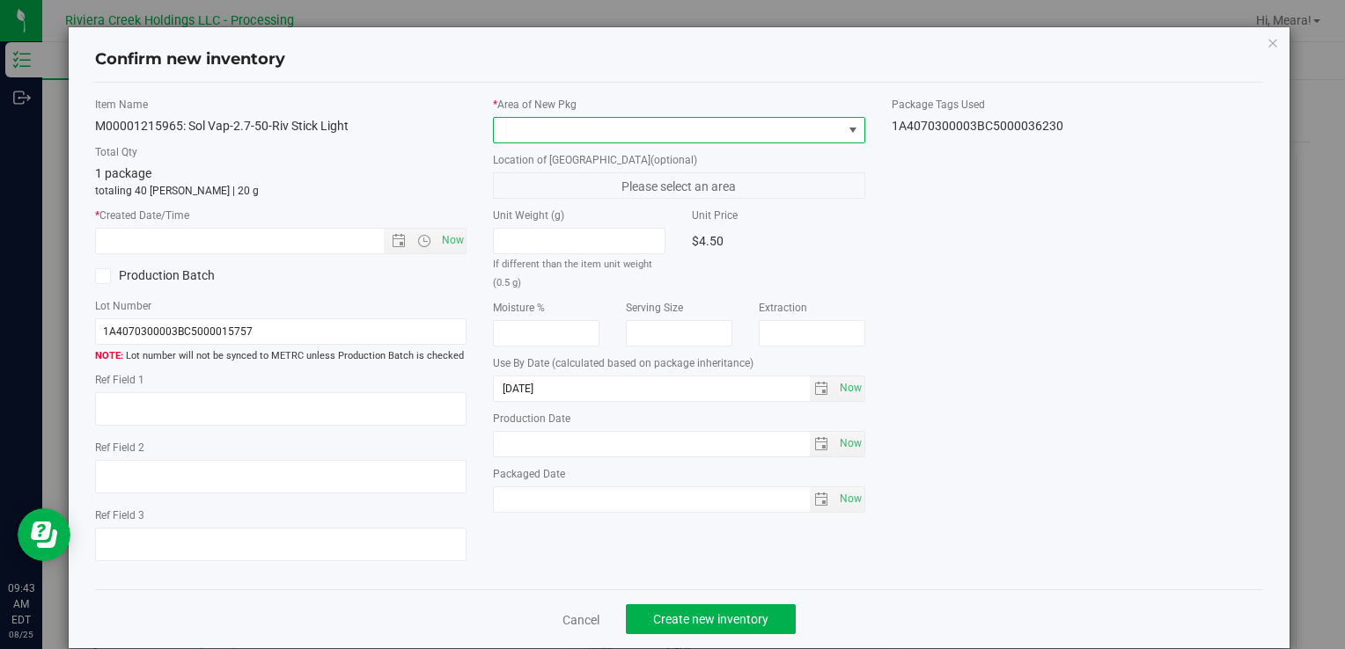
click at [559, 134] on span at bounding box center [668, 130] width 348 height 25
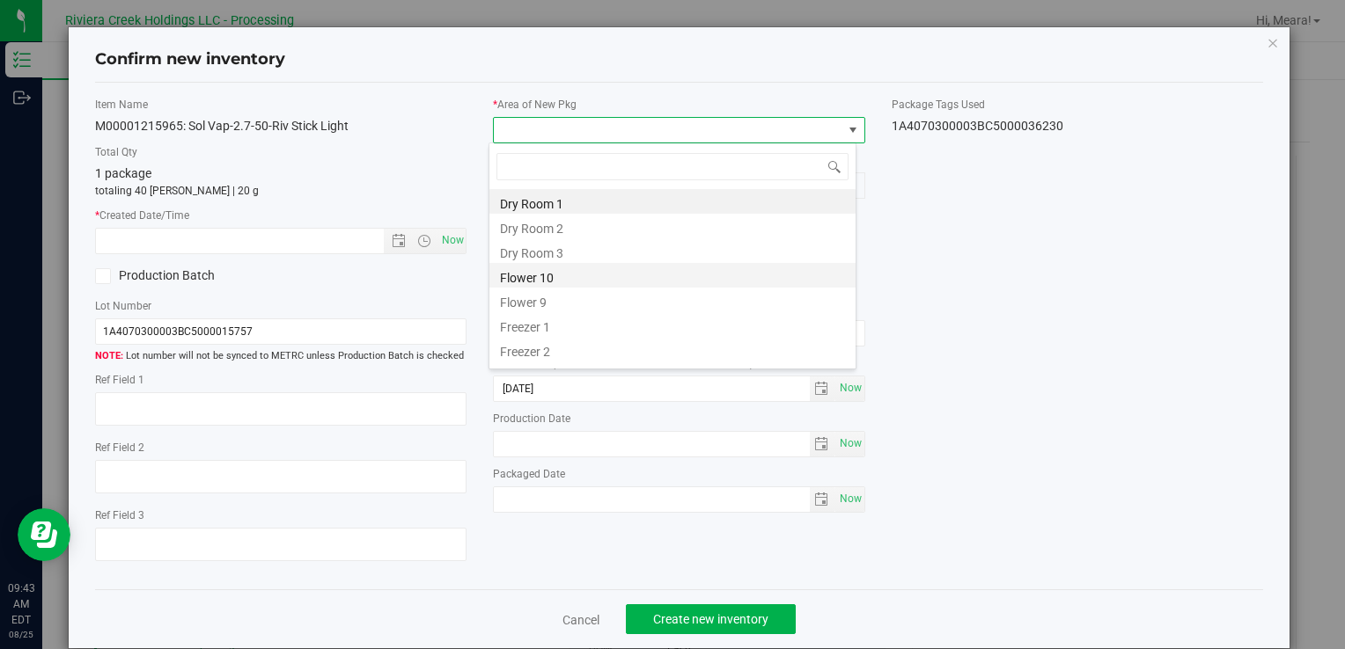
click at [515, 266] on li "Flower 10" at bounding box center [672, 275] width 366 height 25
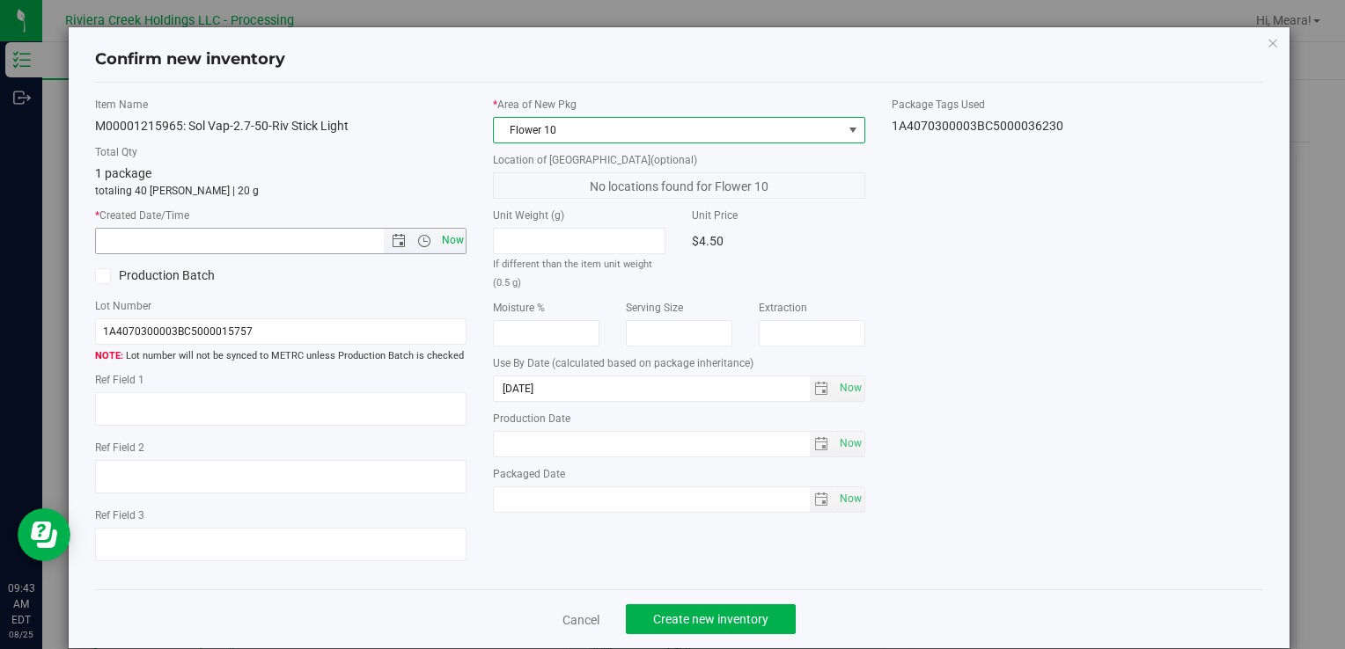
click at [451, 229] on span "Now" at bounding box center [452, 241] width 30 height 26
type input "[DATE] 9:43 AM"
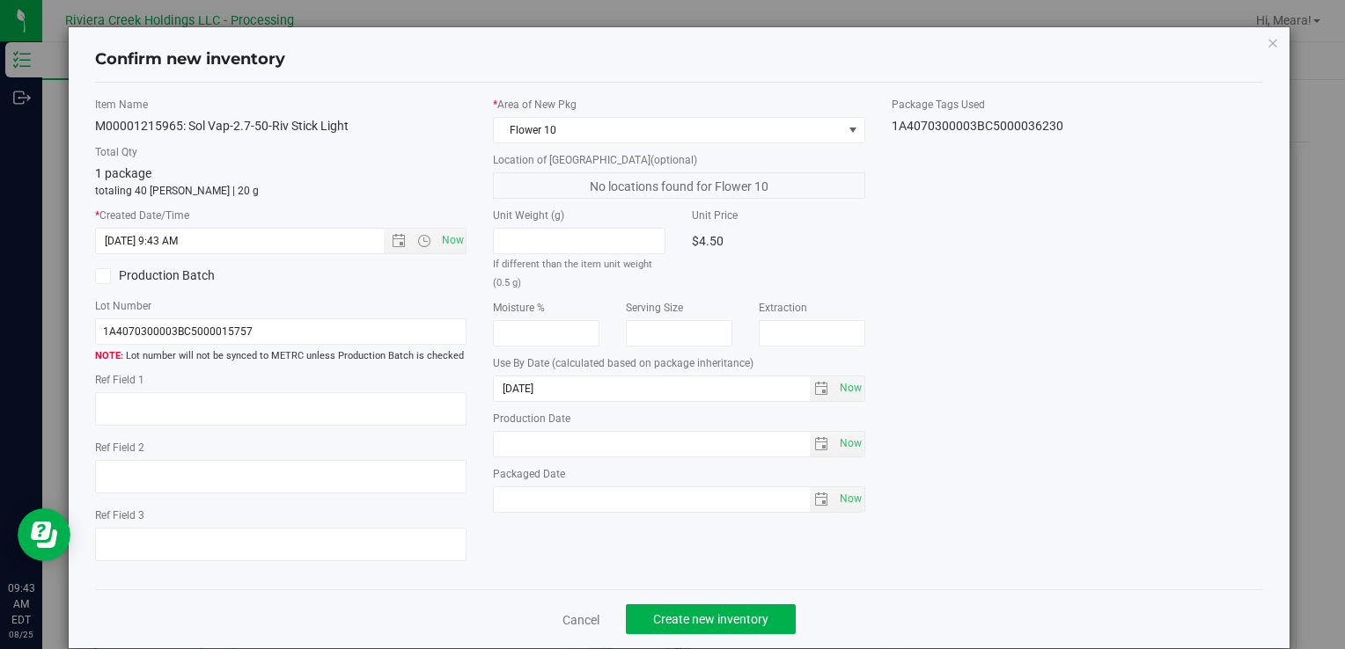
click at [686, 635] on div "Cancel Create new inventory" at bounding box center [679, 619] width 1168 height 59
click at [682, 627] on button "Create new inventory" at bounding box center [711, 620] width 170 height 30
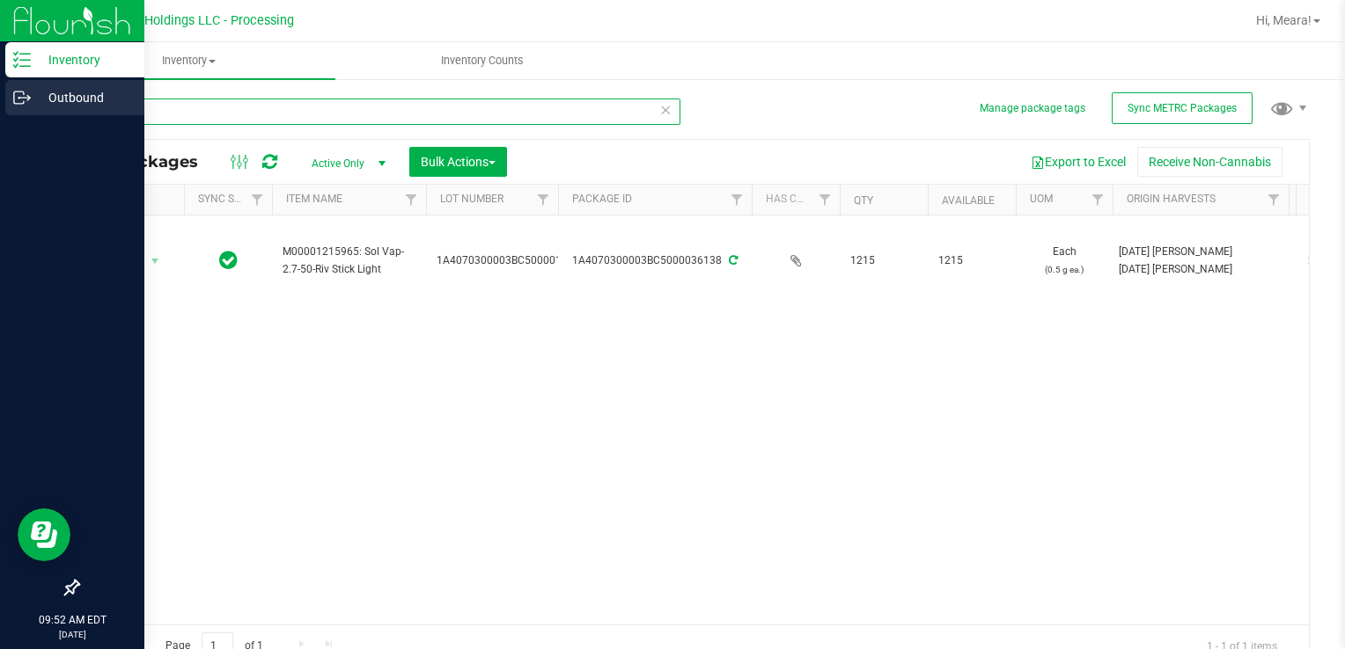
drag, startPoint x: 202, startPoint y: 104, endPoint x: 114, endPoint y: 104, distance: 88.0
click at [31, 106] on div "Inventory Outbound 09:52 AM EDT [DATE] 08/25 Riviera Creek Holdings LLC - Proce…" at bounding box center [672, 324] width 1345 height 649
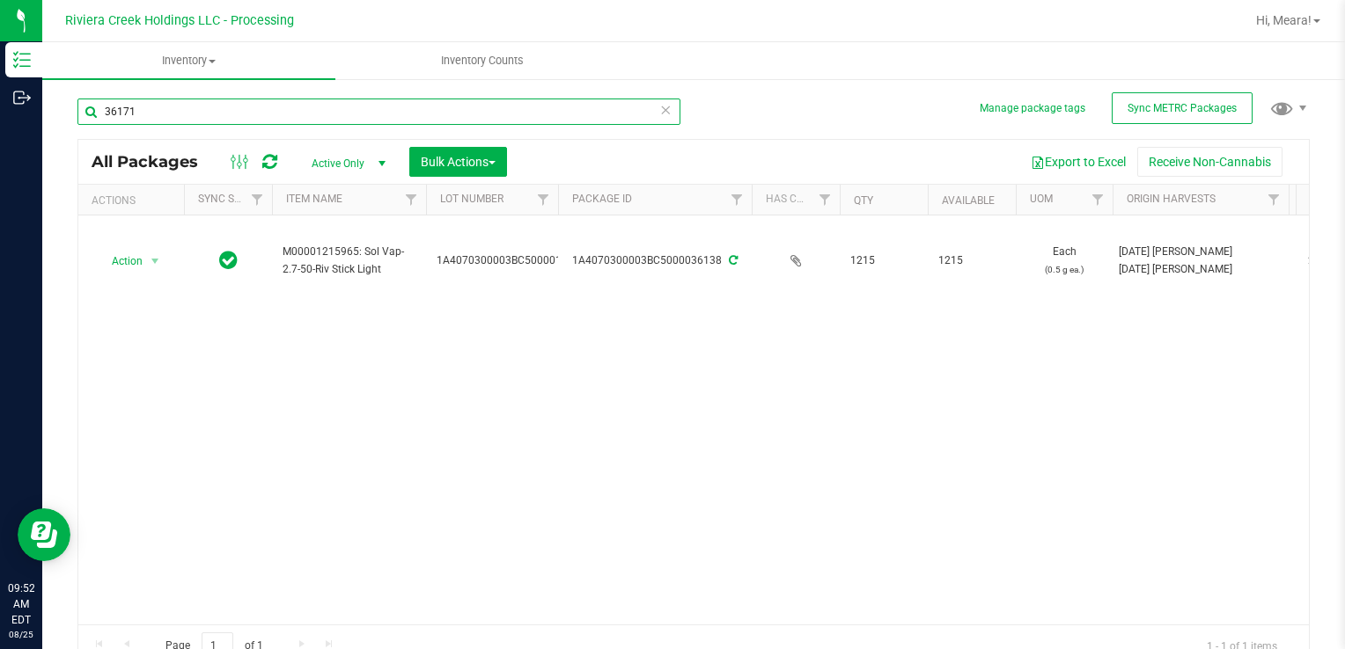
type input "36171"
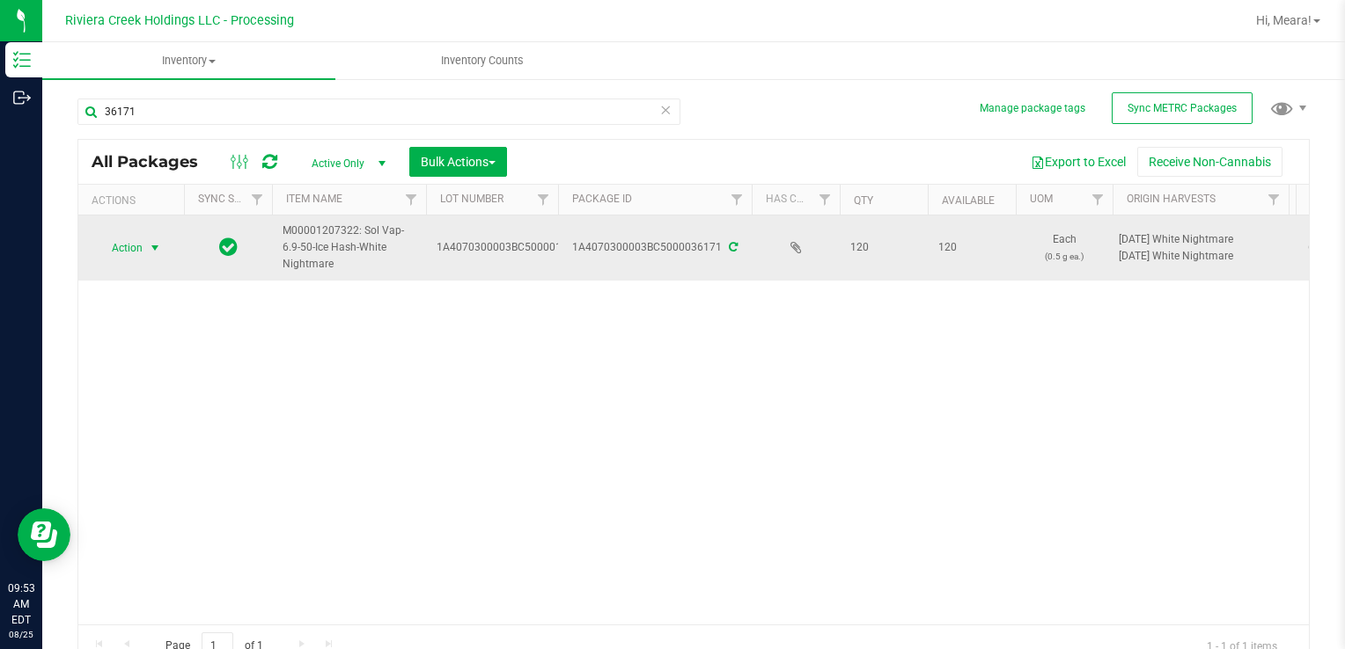
click at [116, 257] on span "Action" at bounding box center [120, 248] width 48 height 25
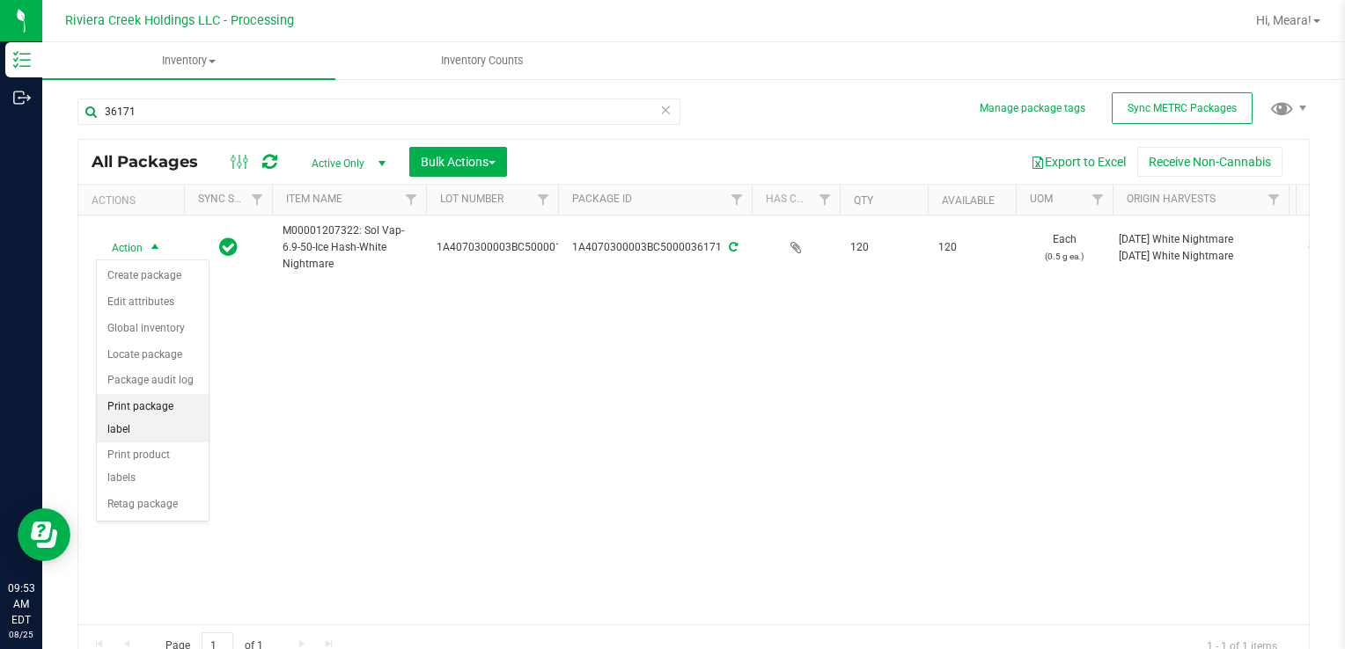
click at [171, 400] on li "Print package label" at bounding box center [153, 418] width 112 height 48
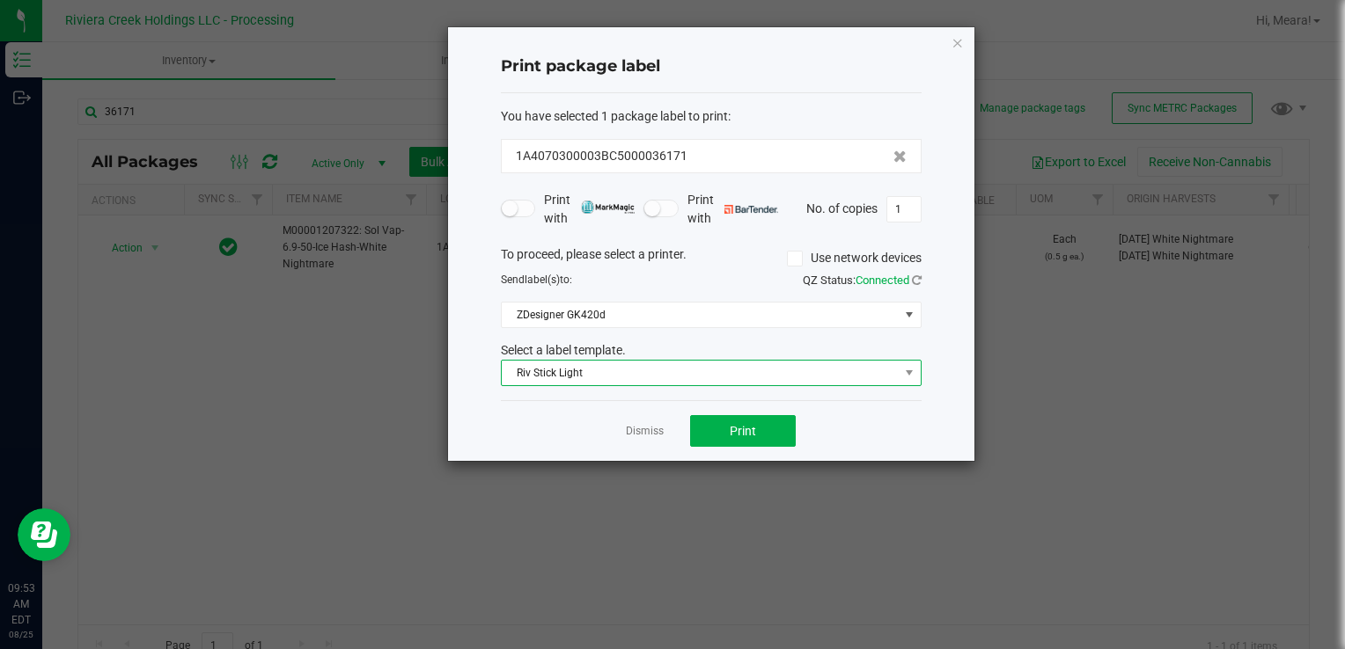
click at [543, 375] on span "Riv Stick Light" at bounding box center [700, 373] width 397 height 25
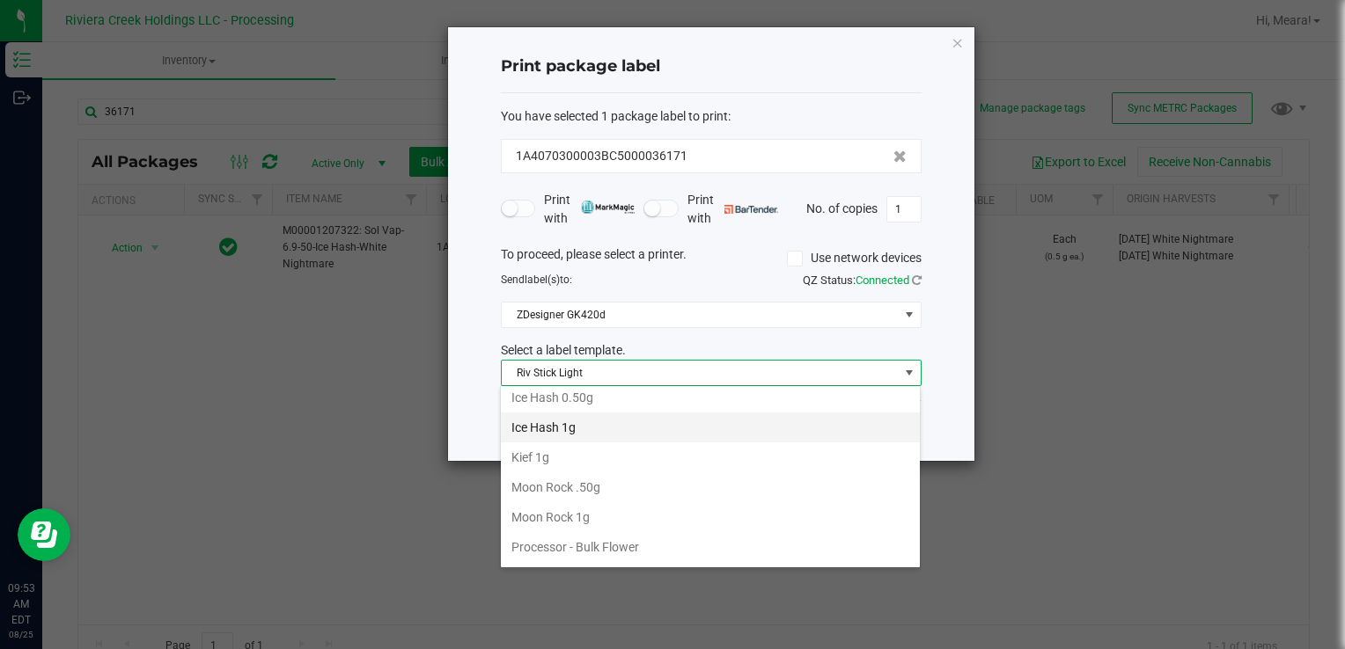
scroll to position [565, 0]
click at [601, 436] on li "Ice Hash 0.50g" at bounding box center [710, 437] width 419 height 30
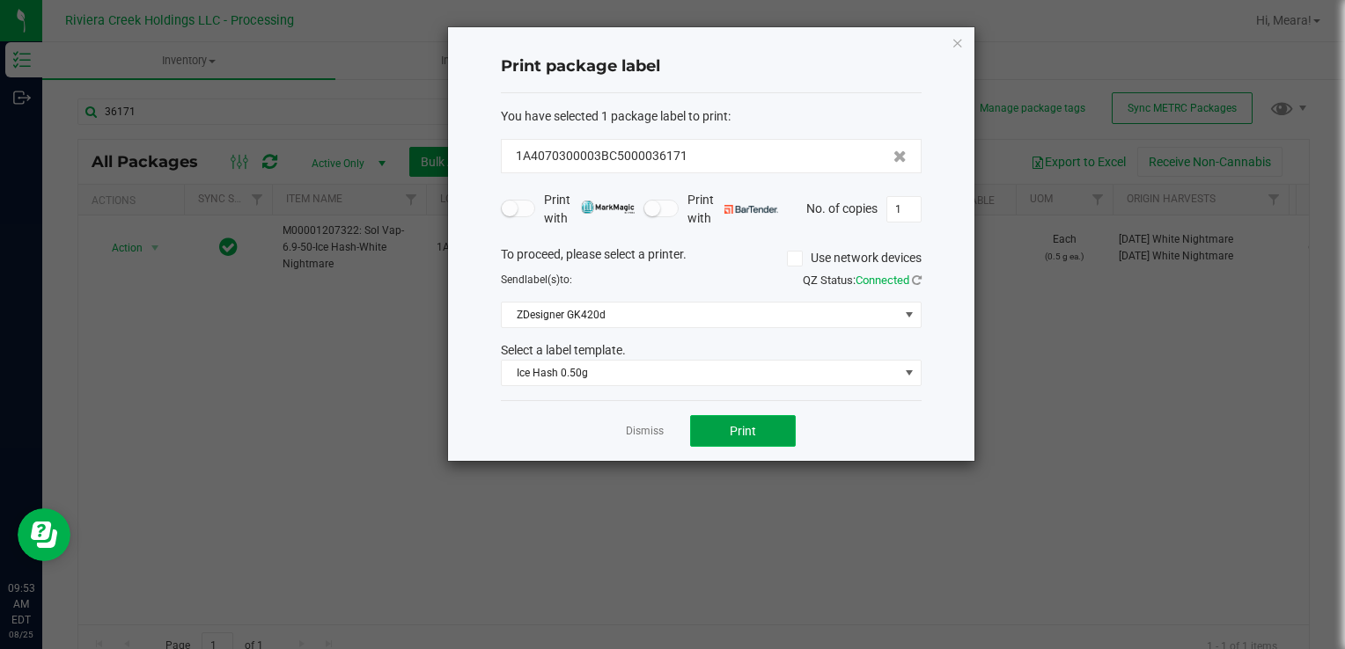
click at [715, 417] on button "Print" at bounding box center [743, 431] width 106 height 32
drag, startPoint x: 715, startPoint y: 417, endPoint x: 654, endPoint y: 423, distance: 61.0
click at [658, 424] on link "Dismiss" at bounding box center [645, 431] width 38 height 15
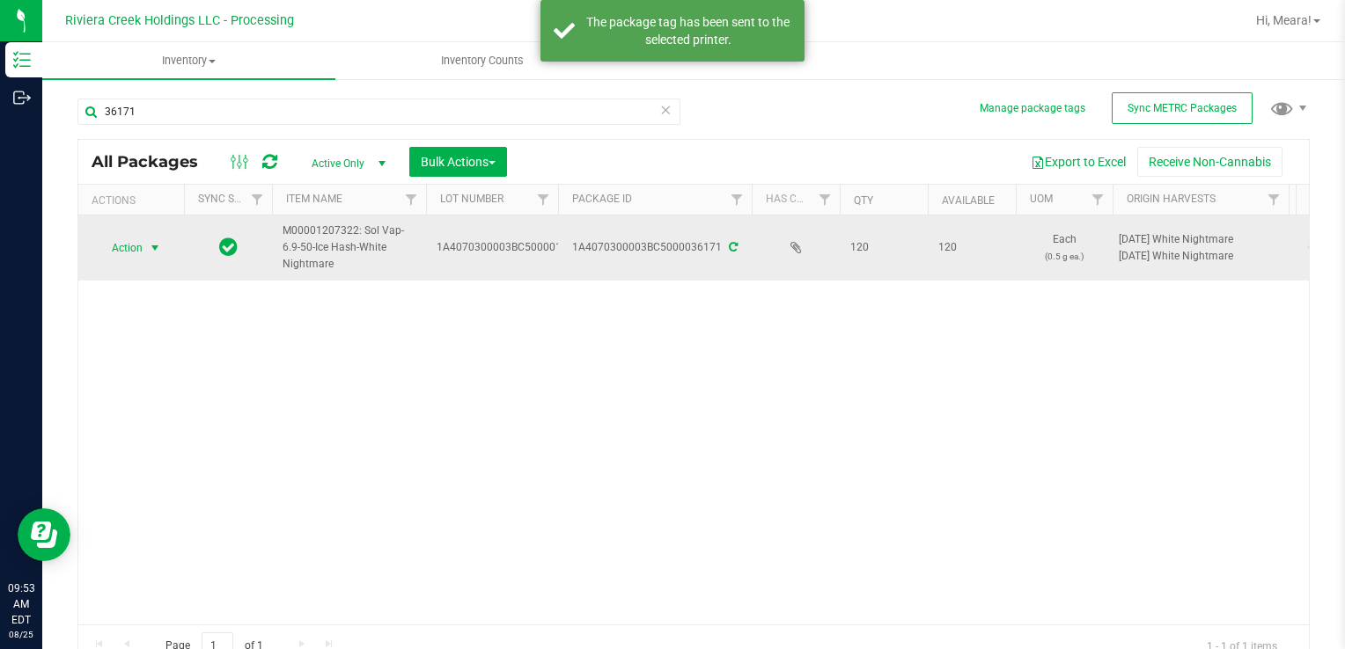
click at [156, 273] on td "Action Action Create package Edit attributes Global inventory Locate package Pa…" at bounding box center [131, 248] width 106 height 65
click at [146, 264] on td "Action Action Create package Edit attributes Global inventory Locate package Pa…" at bounding box center [131, 248] width 106 height 65
click at [138, 248] on span "Action" at bounding box center [120, 248] width 48 height 25
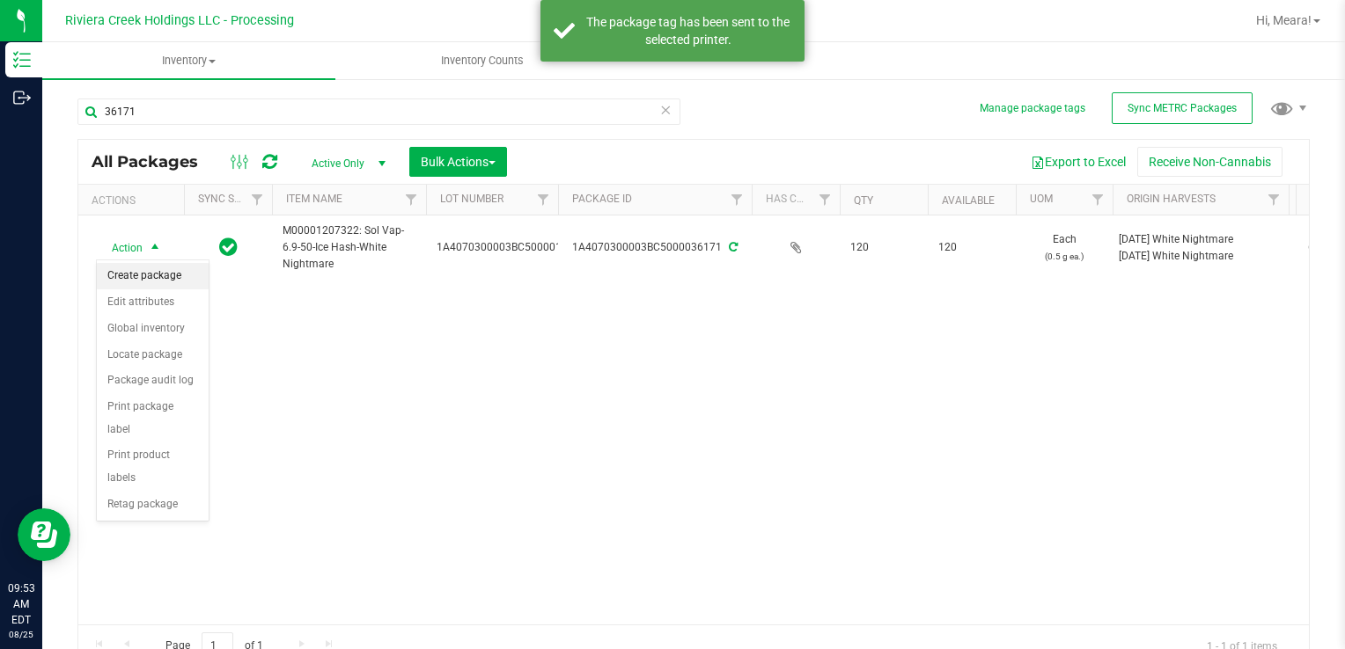
click at [174, 276] on li "Create package" at bounding box center [153, 276] width 112 height 26
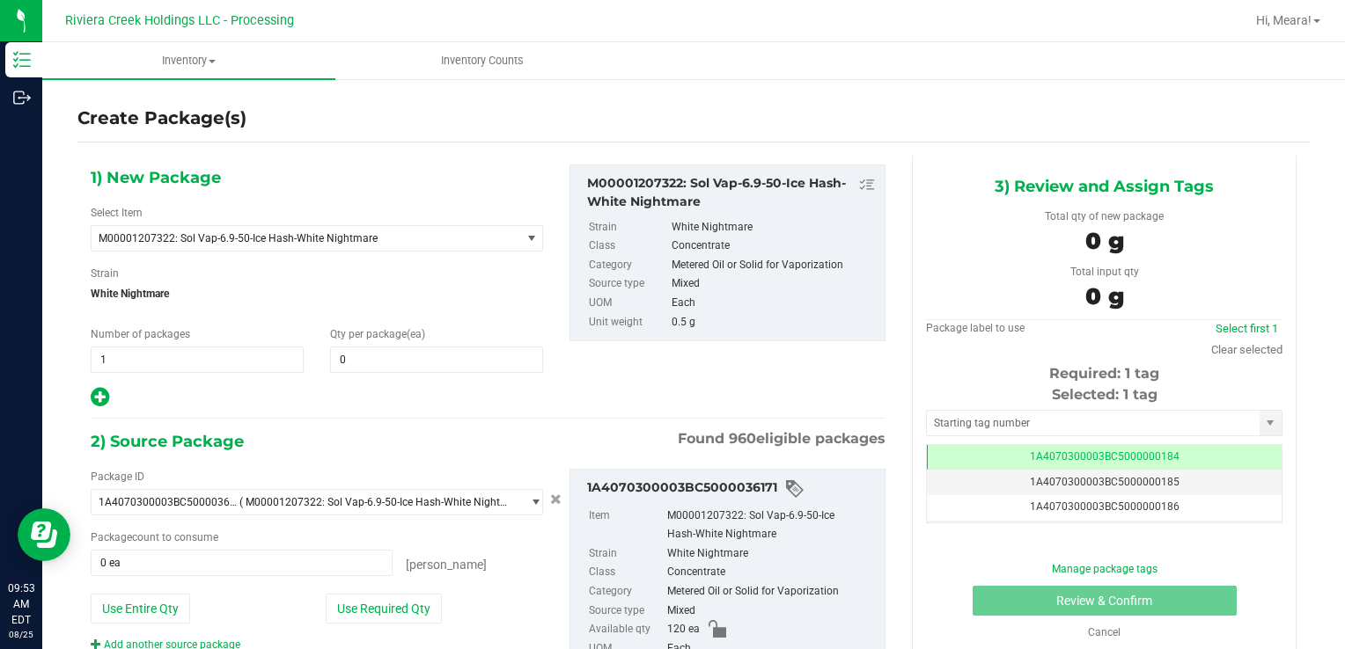
drag, startPoint x: 416, startPoint y: 382, endPoint x: 403, endPoint y: 372, distance: 16.4
click at [413, 380] on div "1) New Package Select Item M00001207322: Sol Vap-6.9-50-Ice Hash-White Nightmar…" at bounding box center [316, 287] width 479 height 245
click at [387, 361] on span at bounding box center [436, 360] width 213 height 26
type input "20"
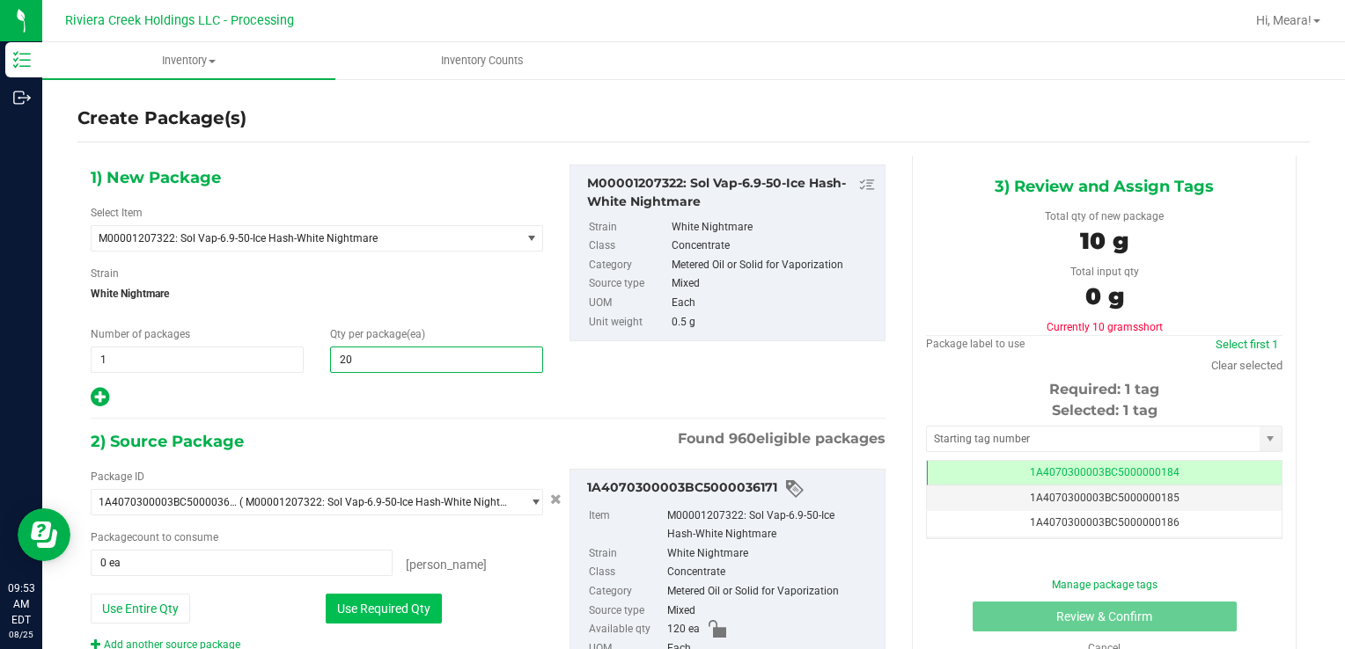
type input "20"
click at [351, 602] on button "Use Required Qty" at bounding box center [384, 609] width 116 height 30
type input "20 ea"
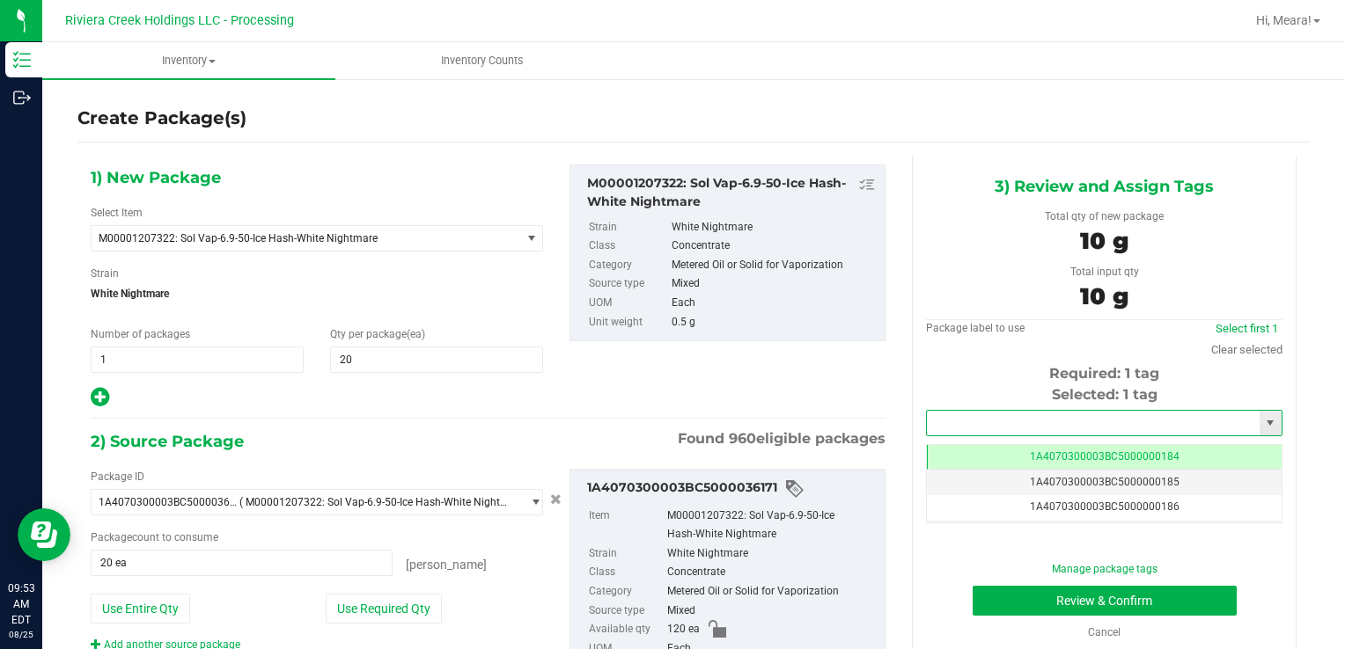
click at [957, 423] on input "text" at bounding box center [1093, 423] width 333 height 25
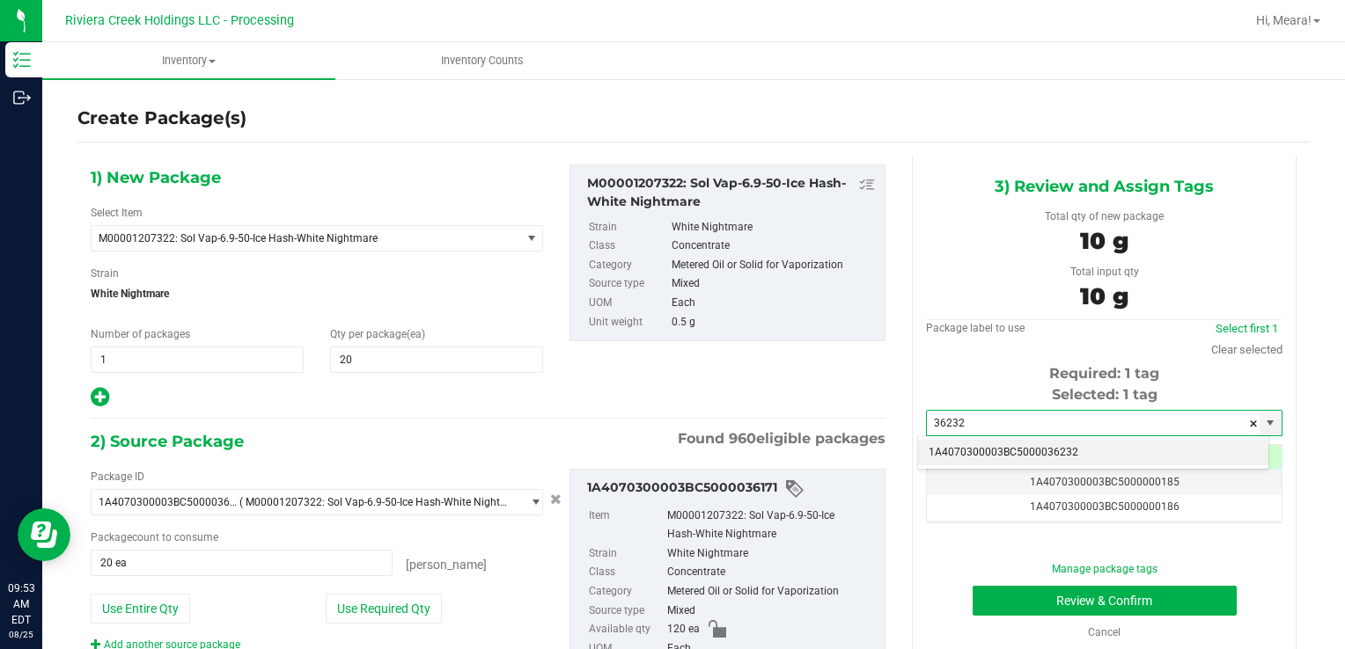
click at [979, 448] on li "1A4070300003BC5000036232" at bounding box center [1093, 453] width 350 height 26
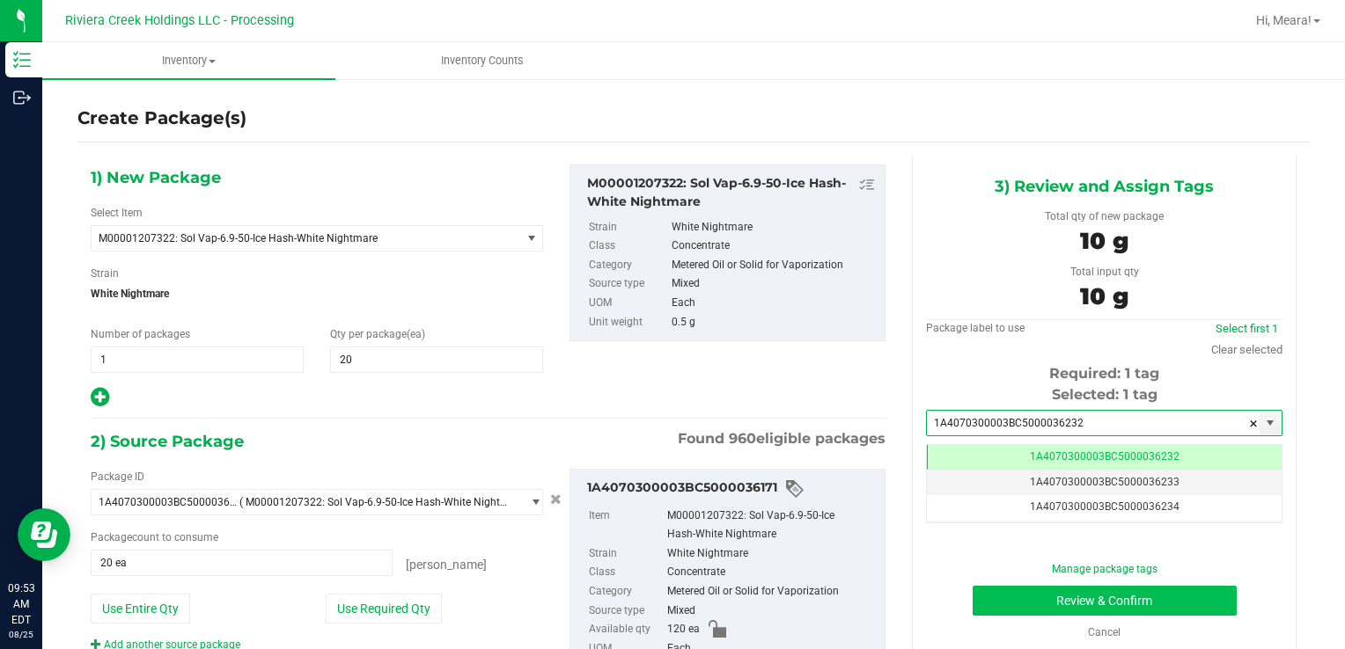
type input "1A4070300003BC5000036232"
click at [1009, 588] on button "Review & Confirm" at bounding box center [1104, 601] width 264 height 30
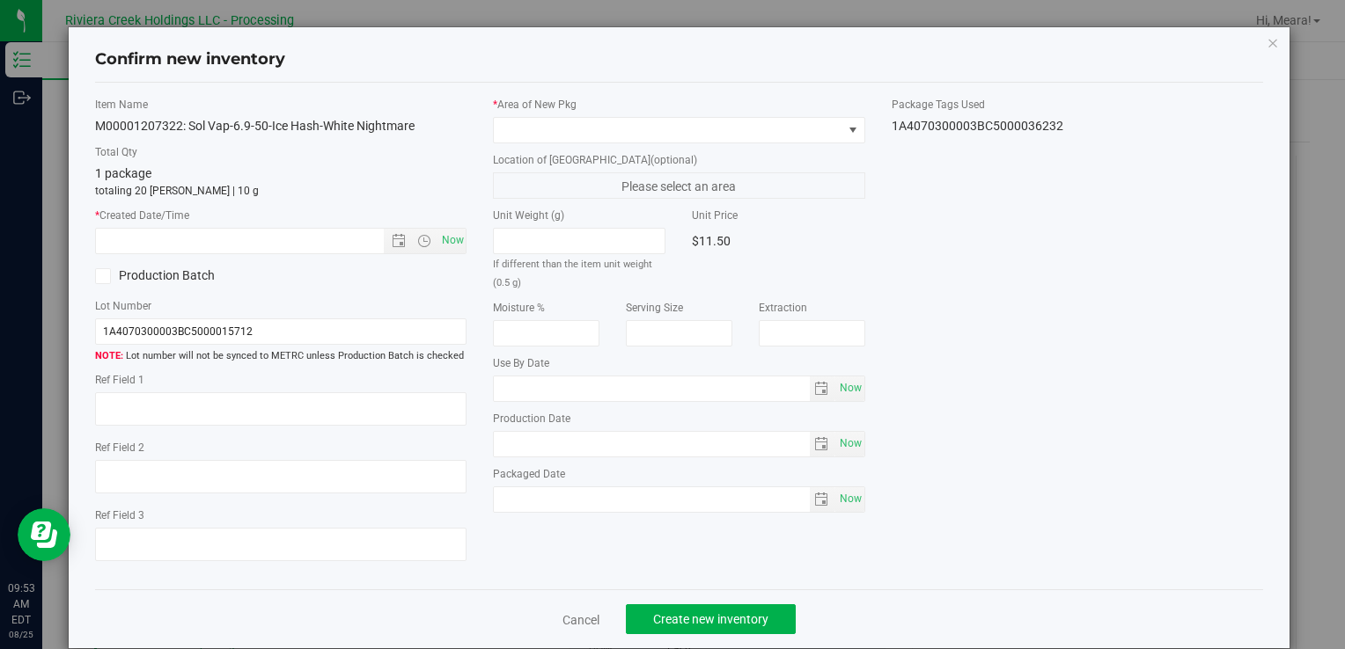
type input "[DATE]"
click at [658, 149] on div "* Area of [GEOGRAPHIC_DATA] Location of [GEOGRAPHIC_DATA] (optional) Please sel…" at bounding box center [679, 309] width 398 height 425
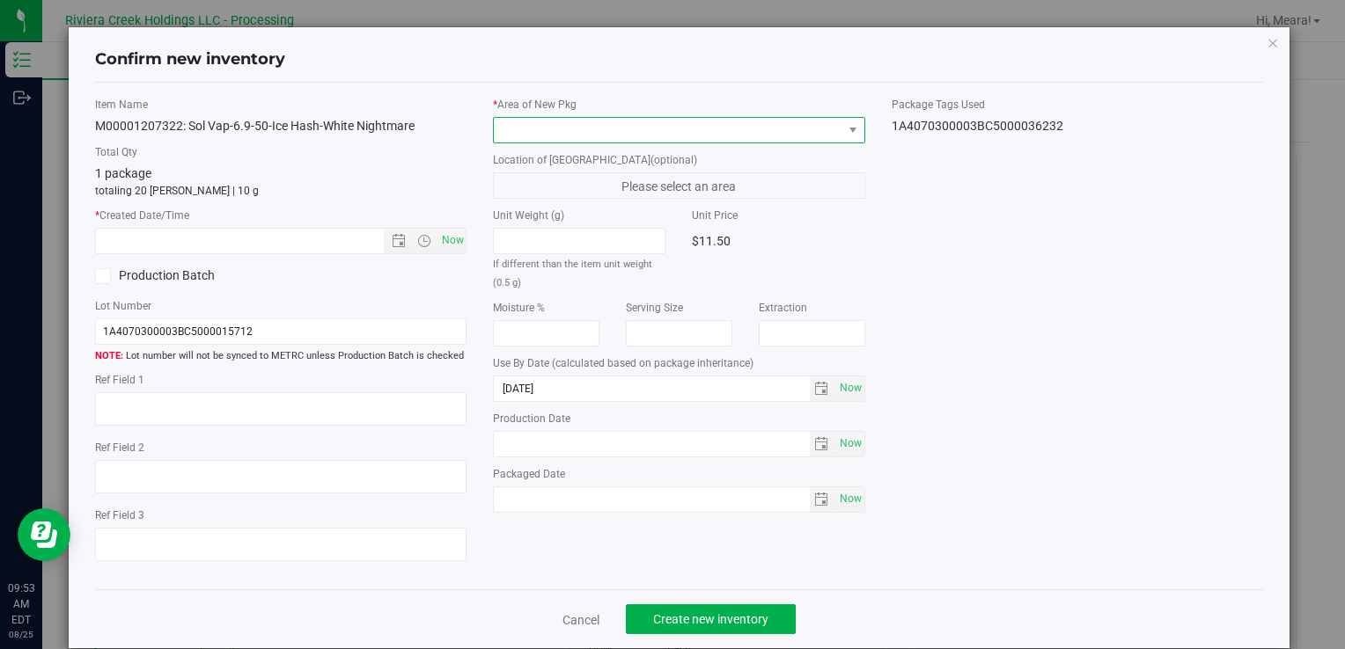
click at [653, 126] on span at bounding box center [668, 130] width 348 height 25
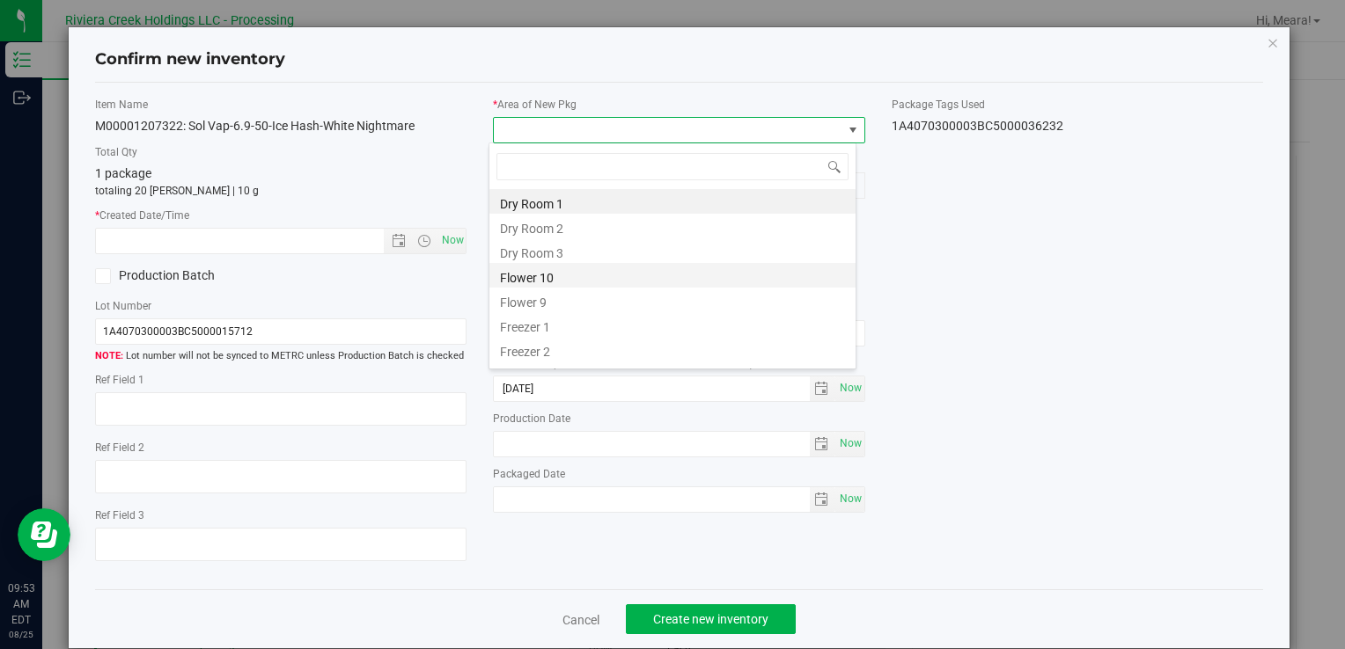
click at [532, 282] on li "Flower 10" at bounding box center [672, 275] width 366 height 25
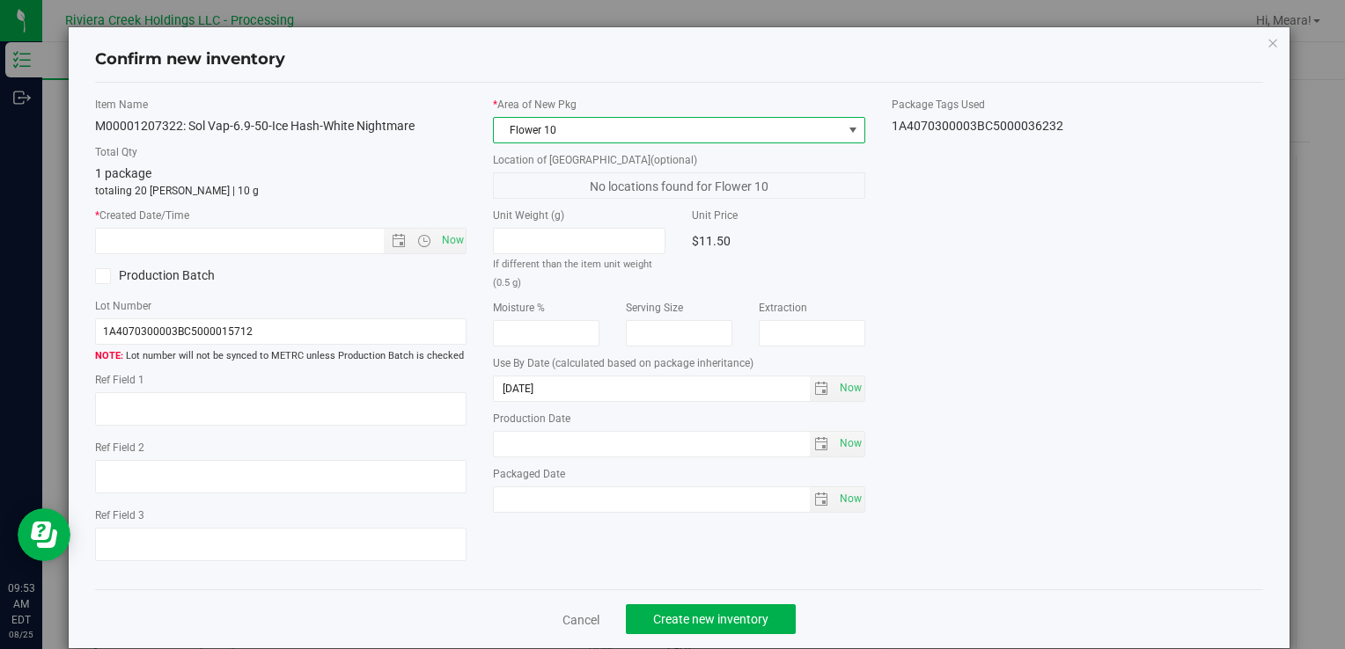
click at [465, 238] on div "Item Name M00001207322: Sol Vap-6.9-50-Ice Hash-White Nightmare Total Qty 1 pac…" at bounding box center [281, 337] width 398 height 480
click at [452, 237] on span "Now" at bounding box center [452, 241] width 30 height 26
type input "[DATE] 9:53 AM"
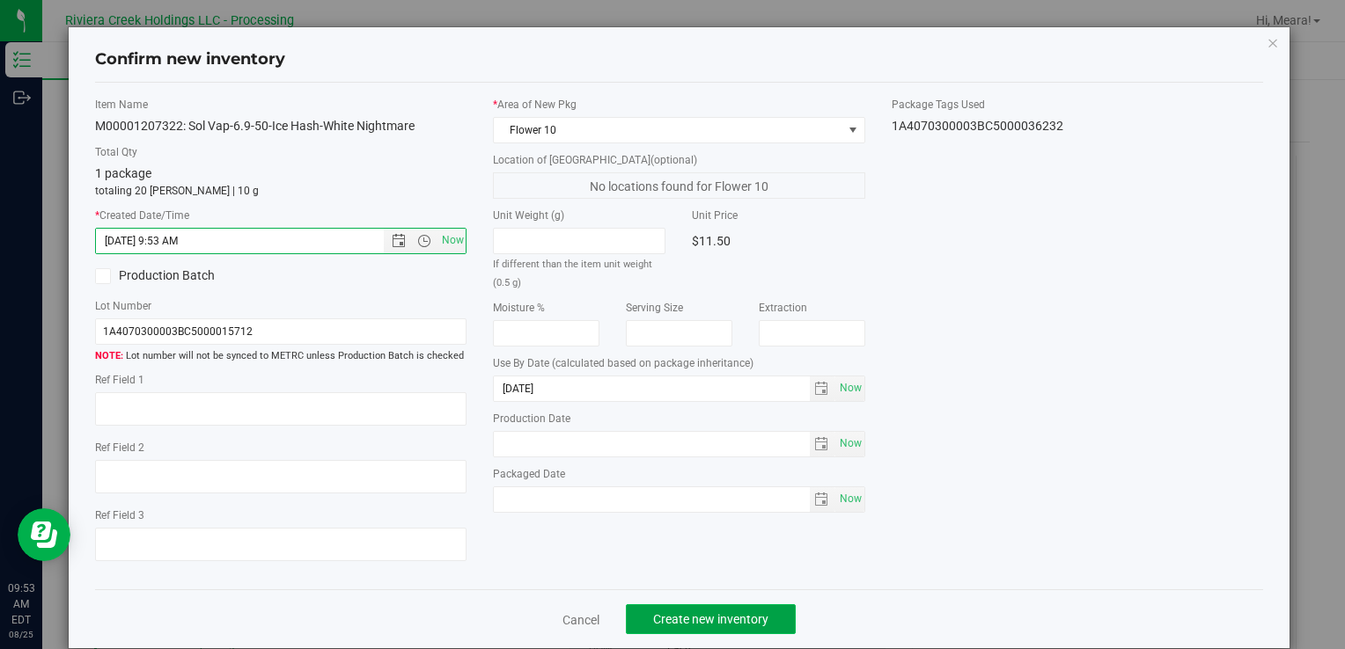
click at [718, 614] on span "Create new inventory" at bounding box center [710, 620] width 115 height 14
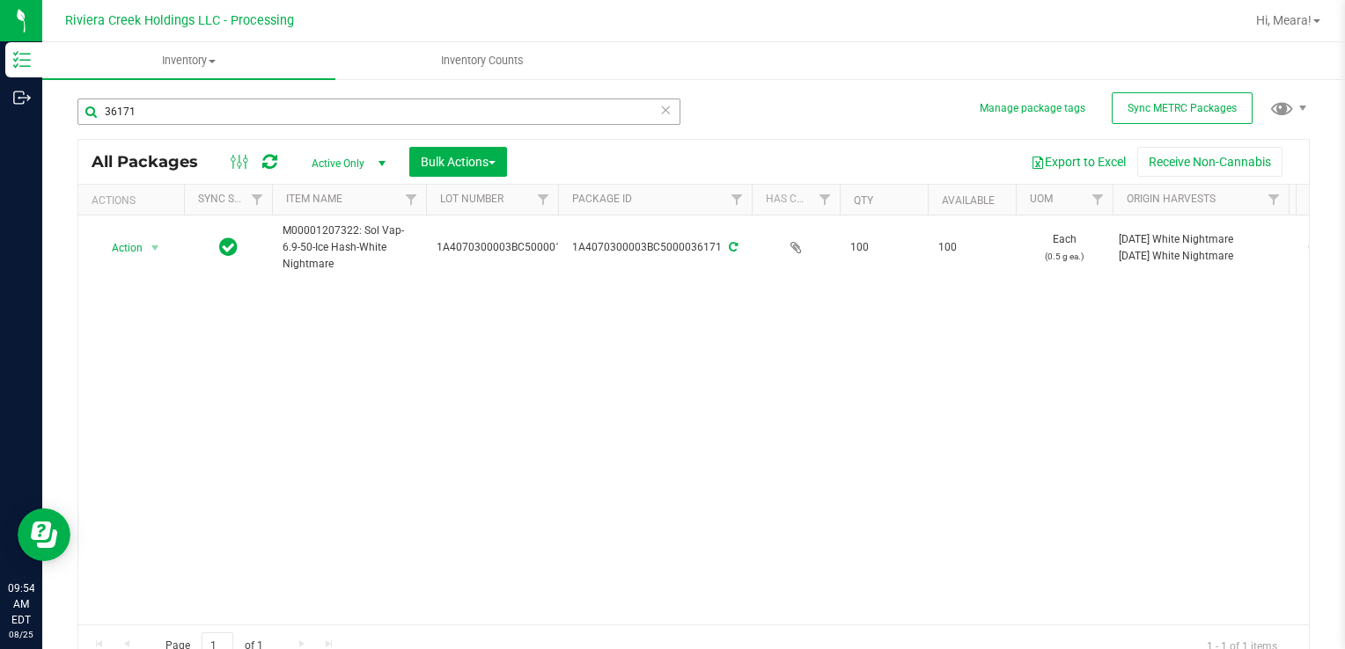
drag, startPoint x: 175, startPoint y: 121, endPoint x: 163, endPoint y: 114, distance: 14.2
click at [166, 116] on div "36171" at bounding box center [378, 119] width 603 height 40
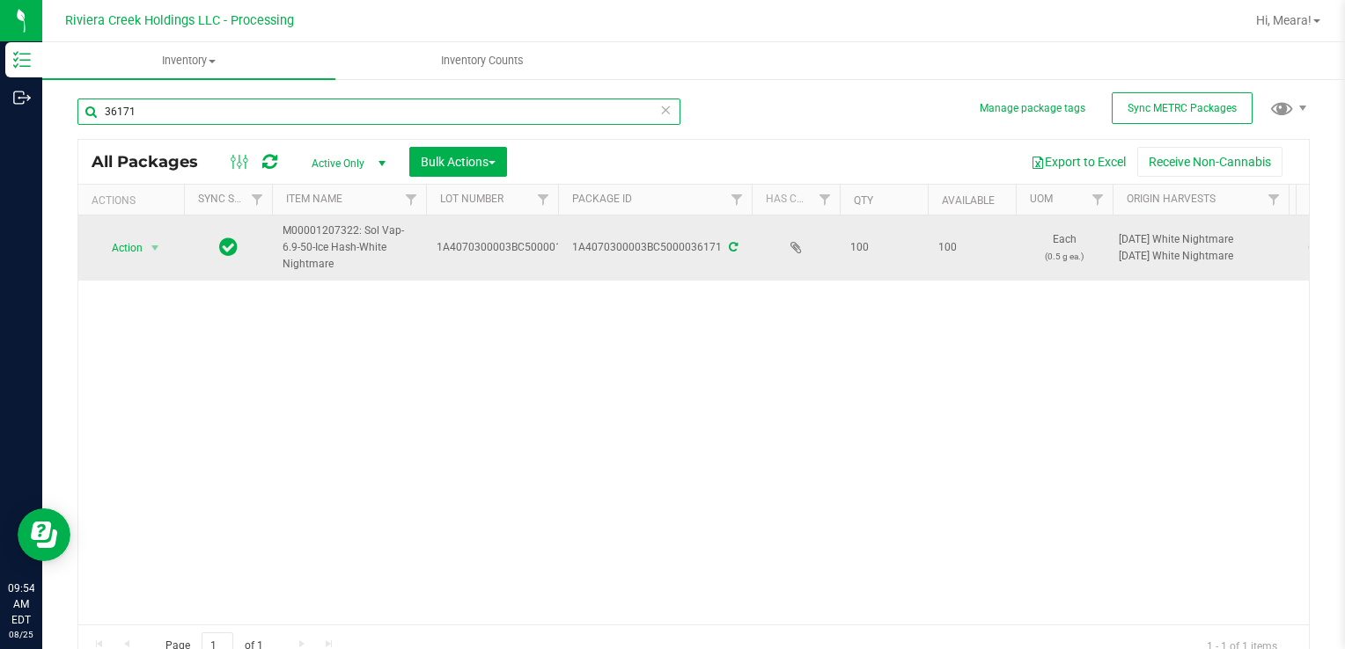
drag, startPoint x: 163, startPoint y: 112, endPoint x: 459, endPoint y: 247, distance: 326.1
click at [4, 98] on div "Inventory Outbound 09:54 AM EDT [DATE] 08/25 Riviera Creek Holdings LLC - Proce…" at bounding box center [672, 324] width 1345 height 649
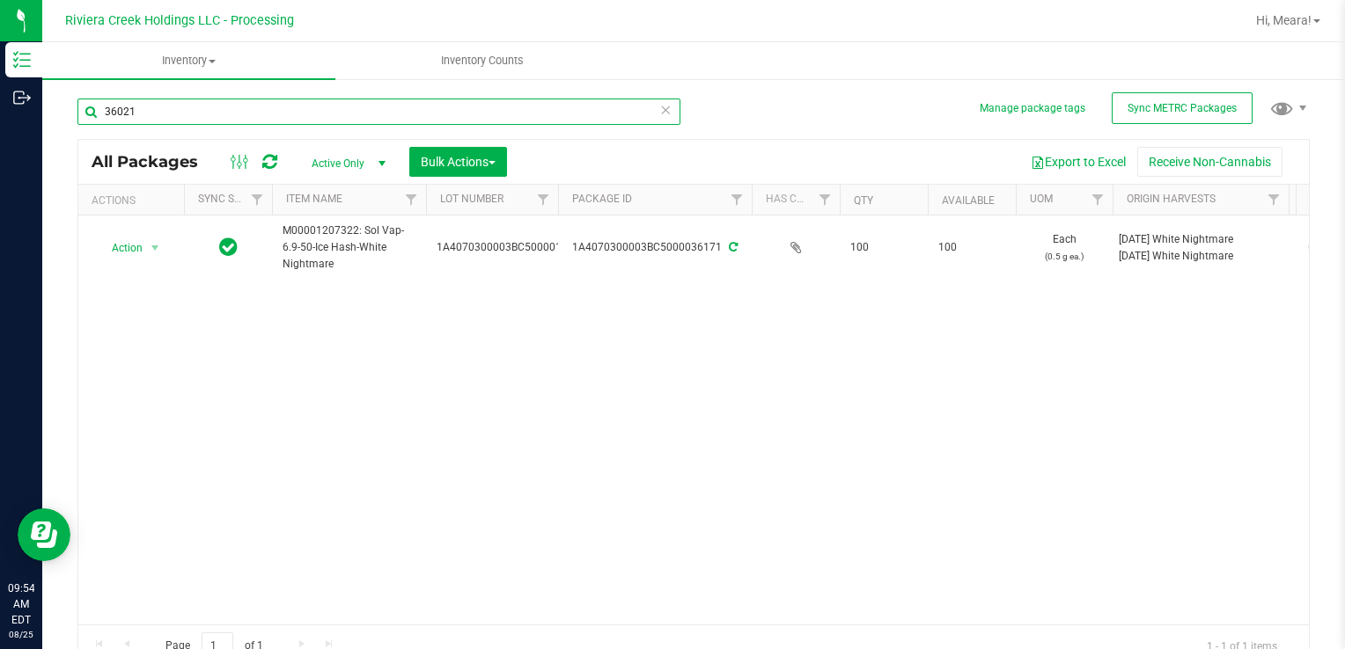
type input "36021"
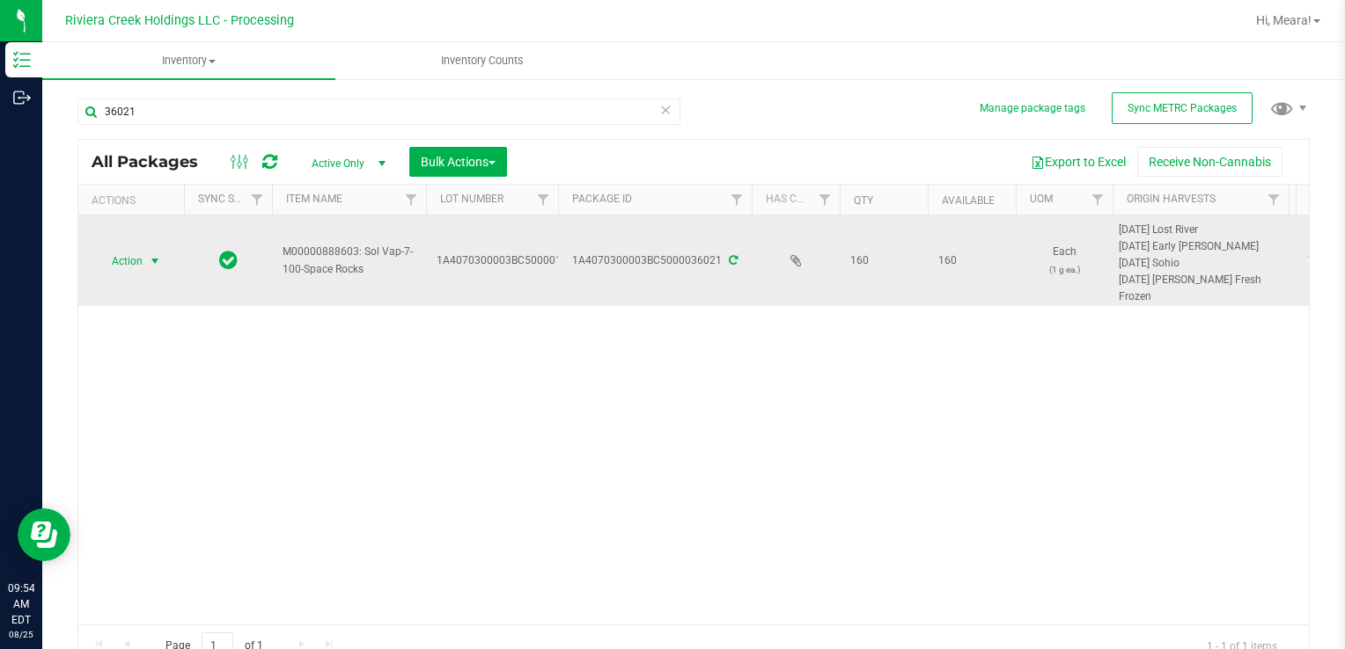
click at [150, 260] on span "select" at bounding box center [155, 261] width 14 height 14
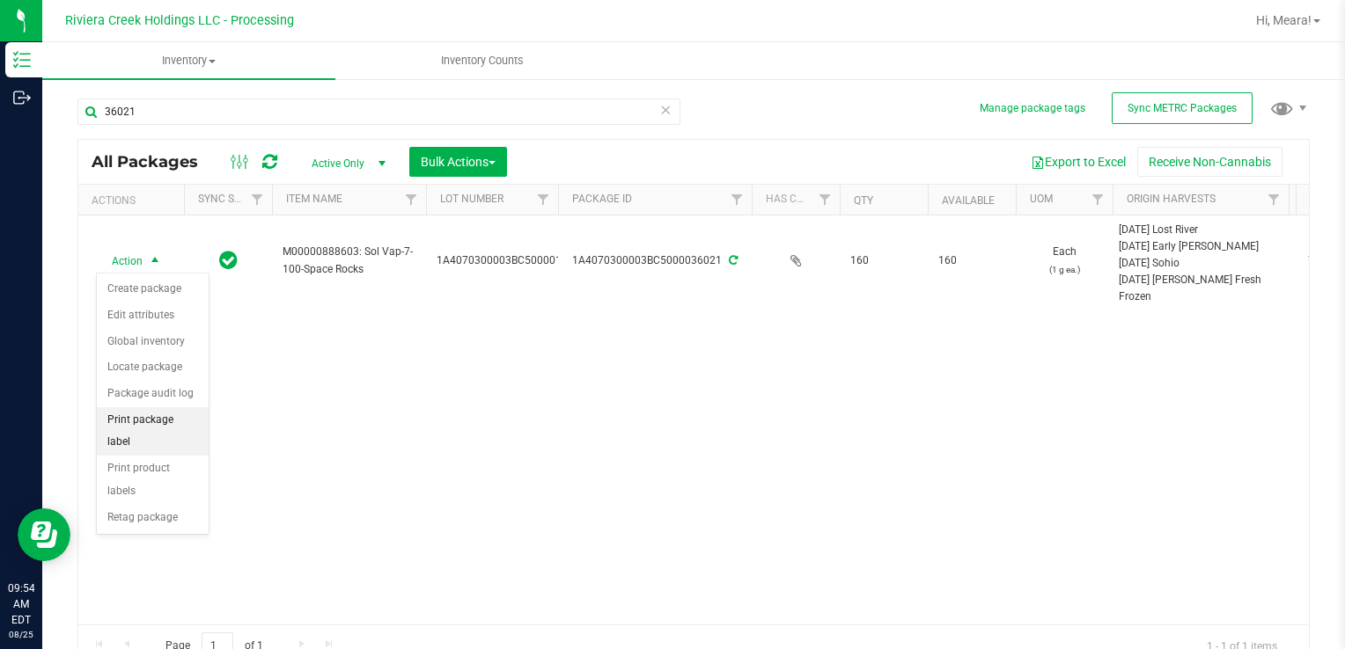
click at [185, 422] on li "Print package label" at bounding box center [153, 431] width 112 height 48
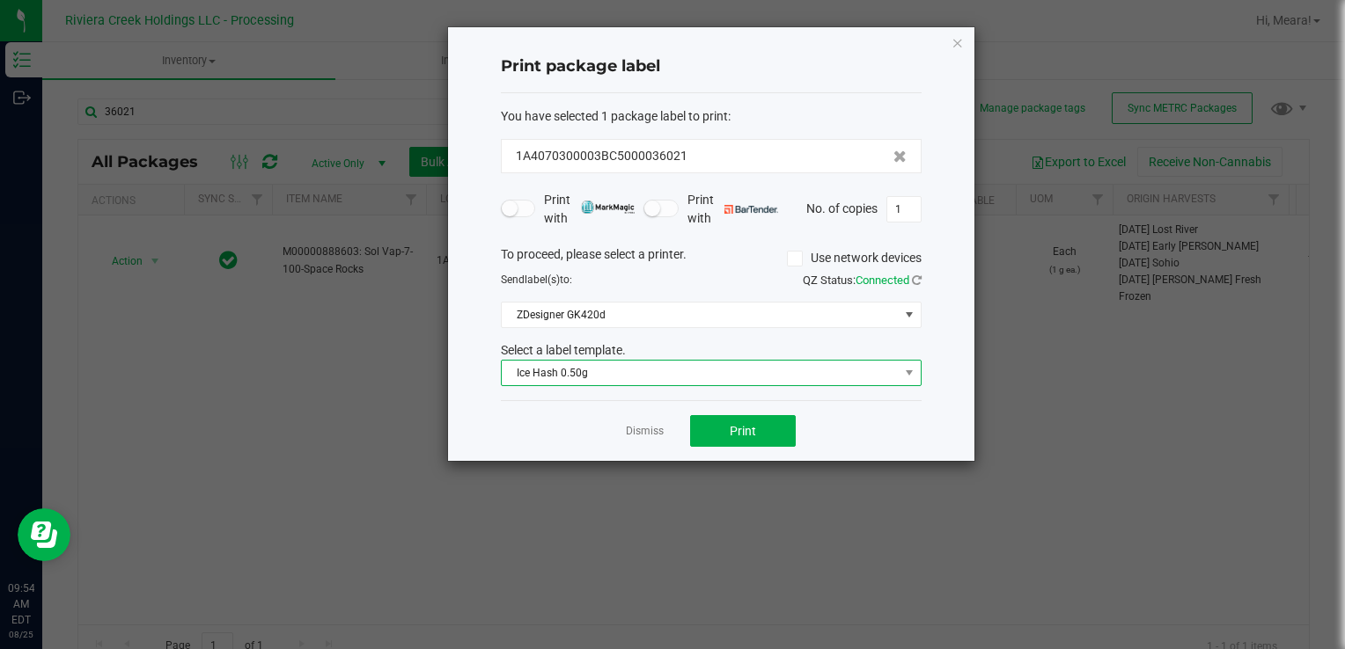
click at [595, 373] on span "Ice Hash 0.50g" at bounding box center [700, 373] width 397 height 25
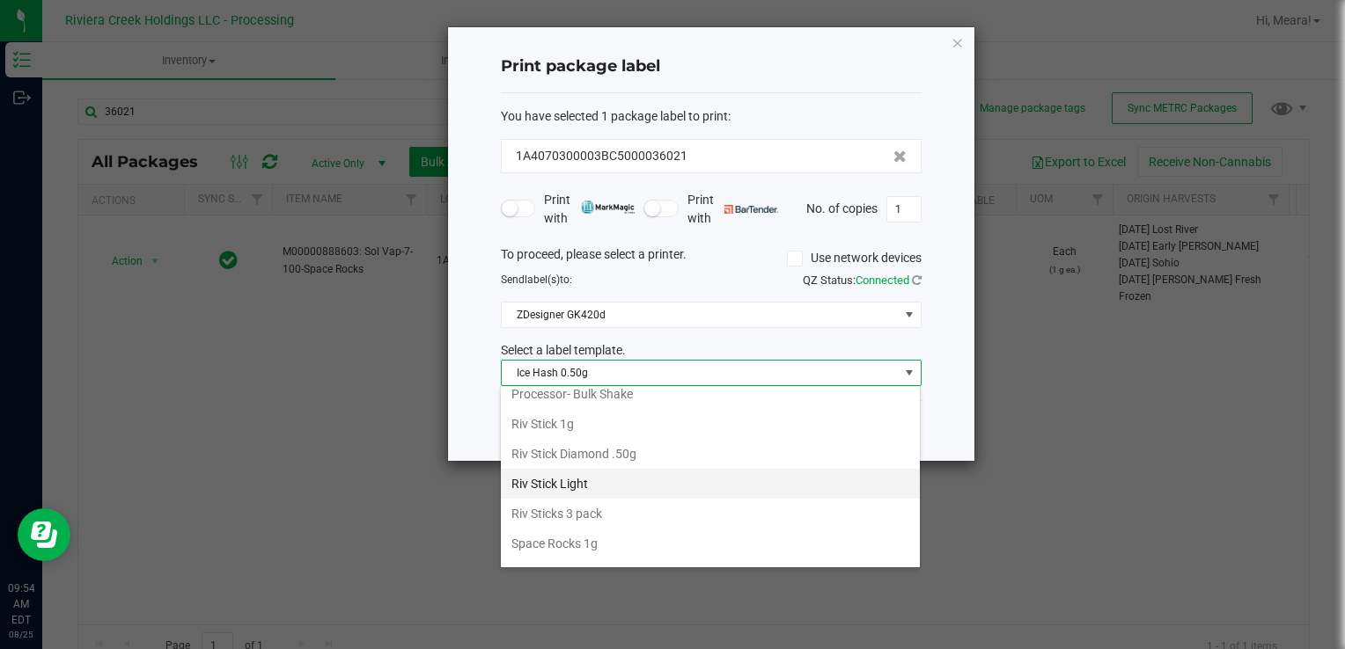
scroll to position [829, 0]
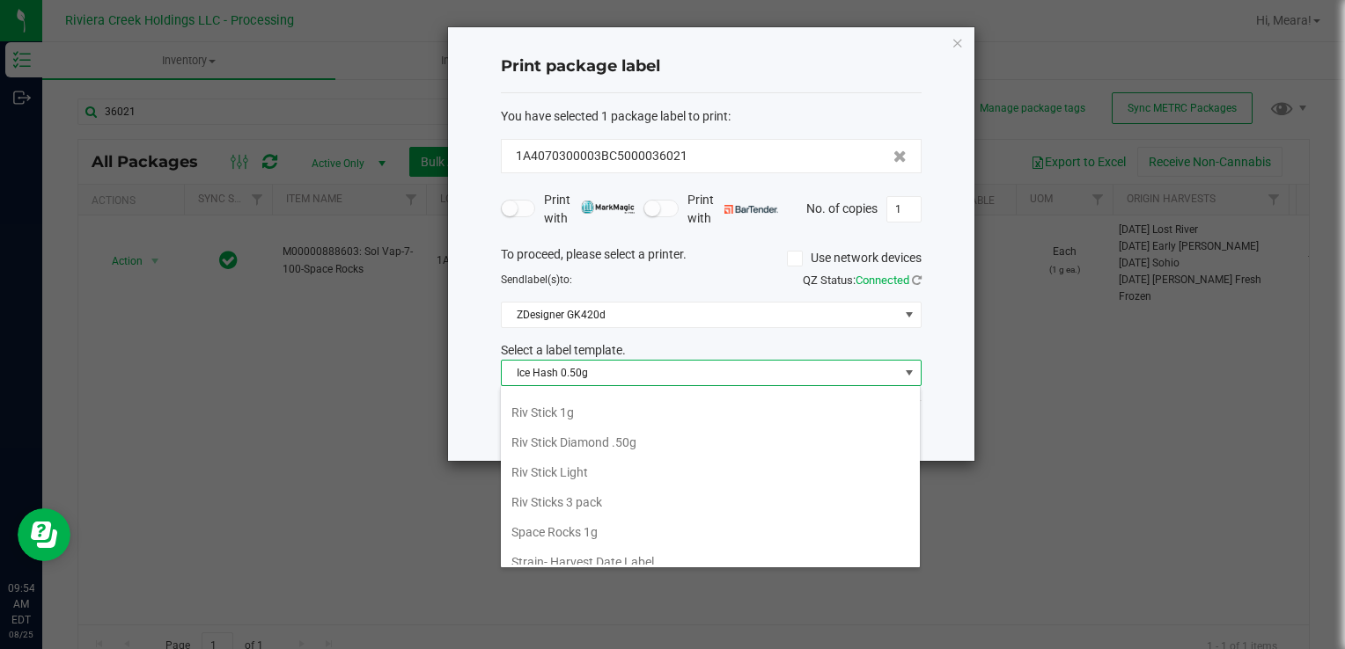
click at [608, 517] on li "Space Rocks 1g" at bounding box center [710, 532] width 419 height 30
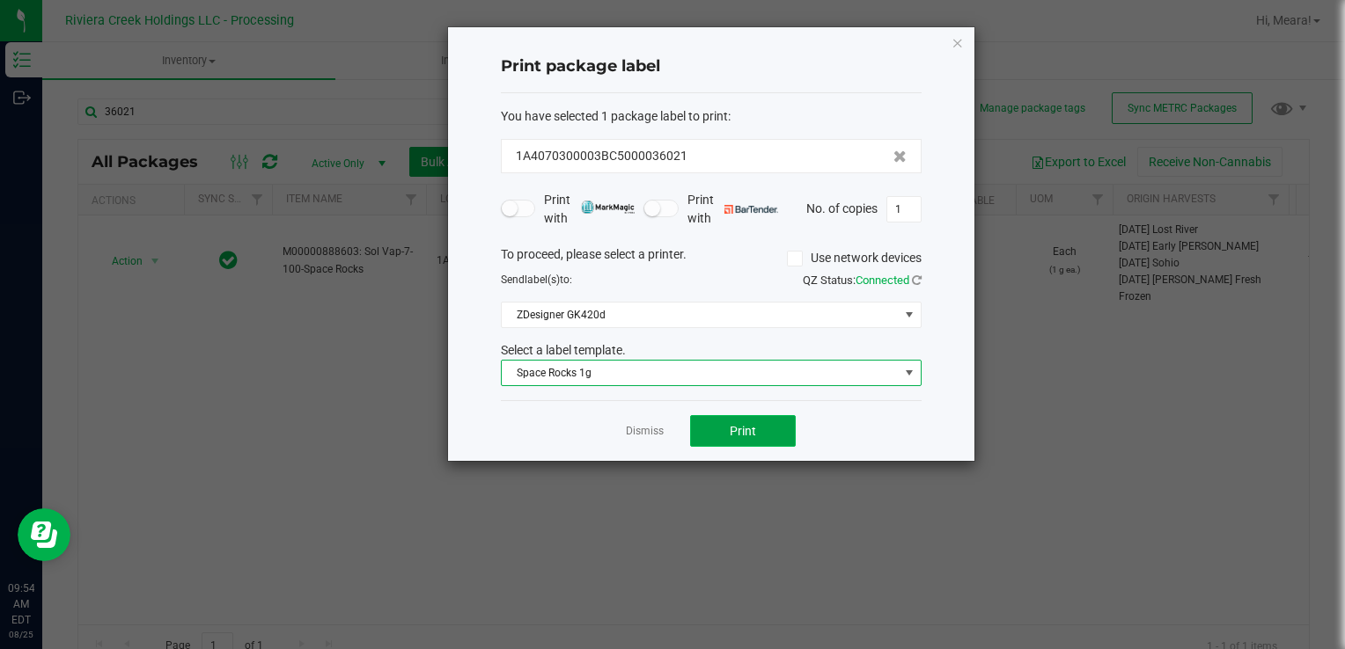
click at [727, 424] on button "Print" at bounding box center [743, 431] width 106 height 32
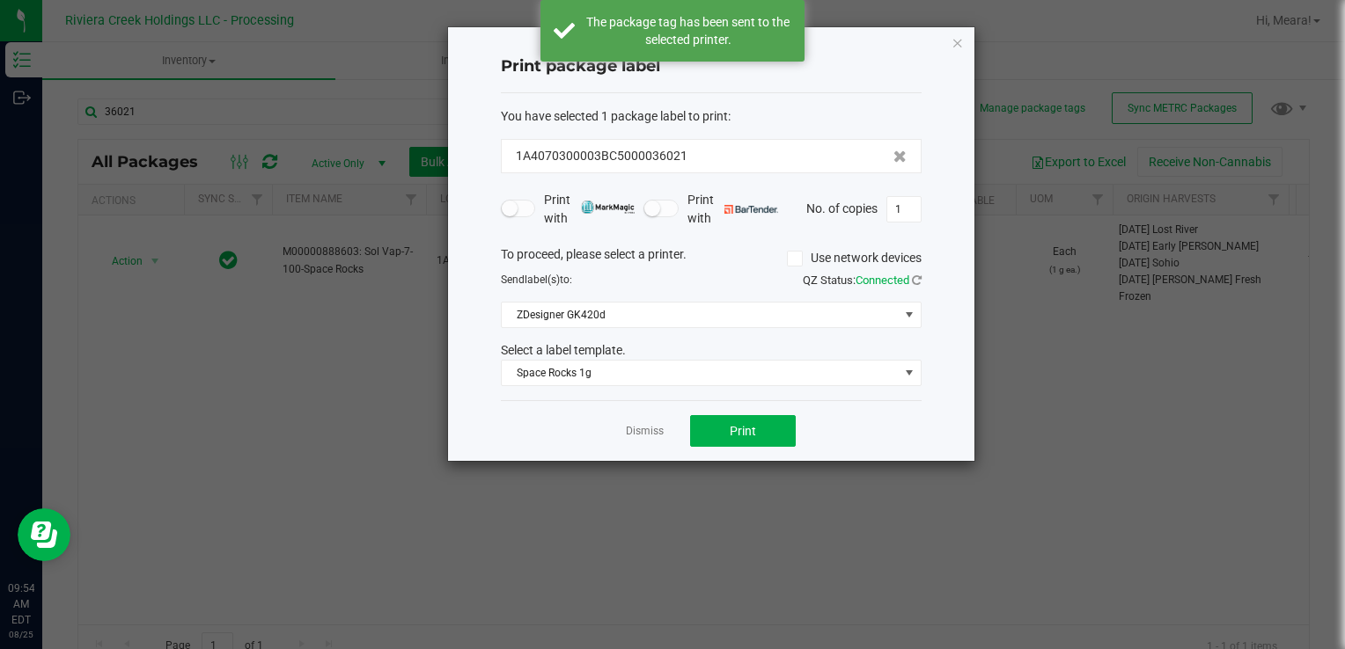
click at [649, 424] on link "Dismiss" at bounding box center [645, 431] width 38 height 15
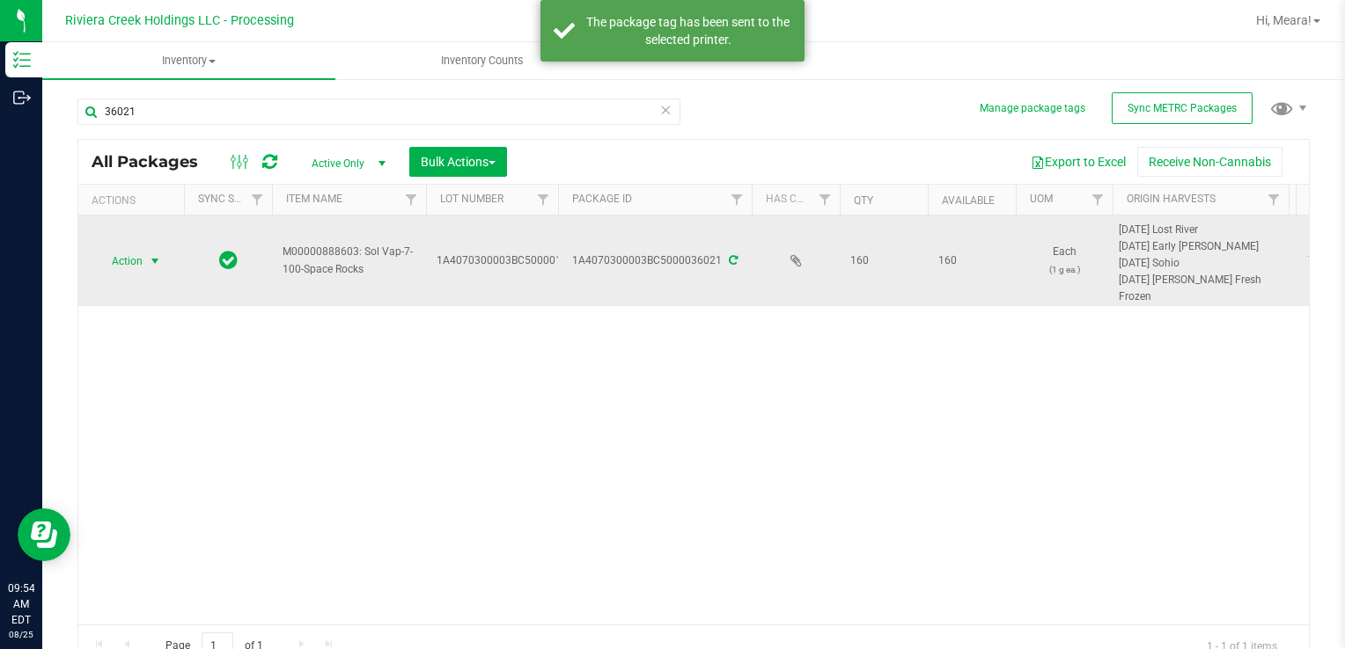
click at [149, 260] on span "select" at bounding box center [155, 261] width 14 height 14
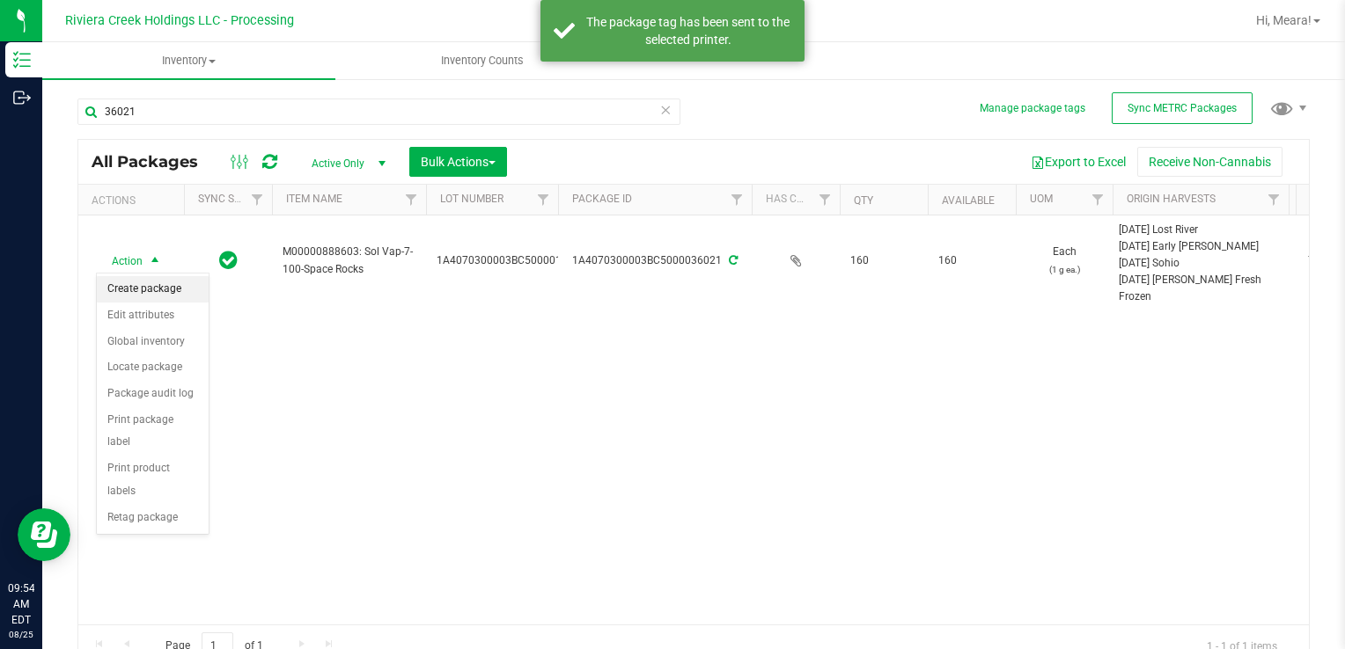
click at [164, 282] on li "Create package" at bounding box center [153, 289] width 112 height 26
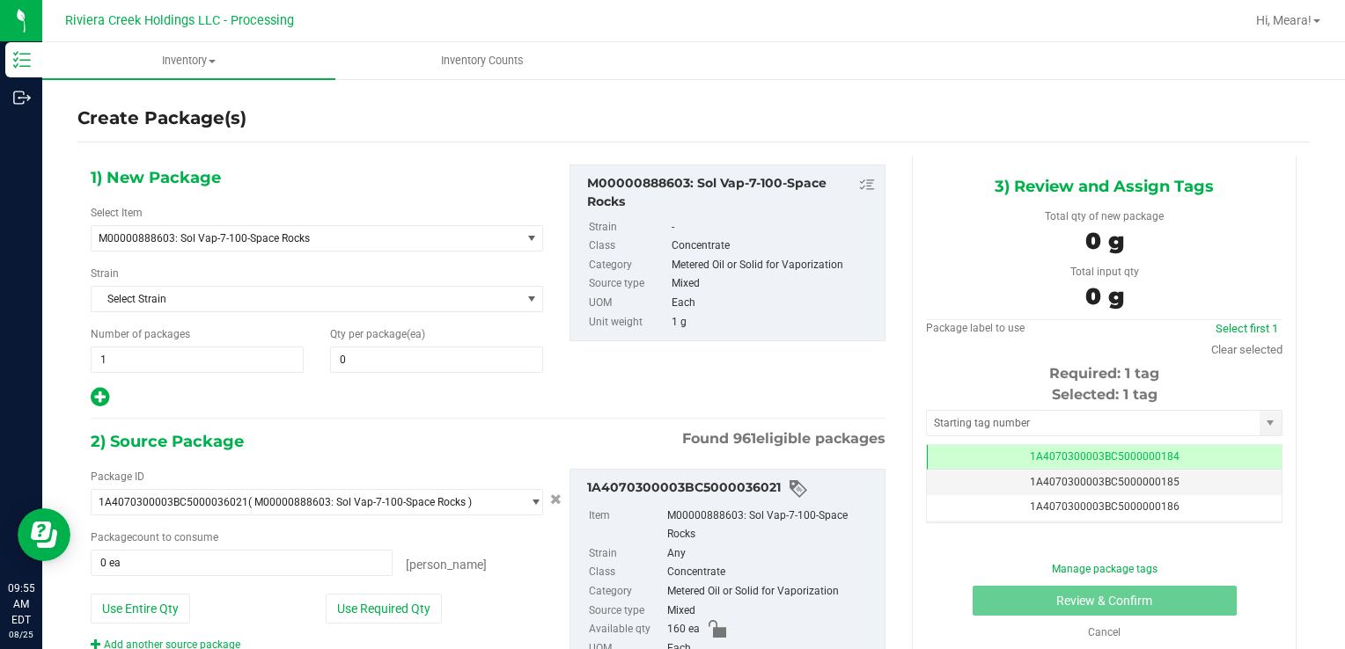
click at [454, 339] on div "Qty per package (ea) 0 0" at bounding box center [436, 349] width 239 height 47
click at [451, 348] on span at bounding box center [436, 360] width 213 height 26
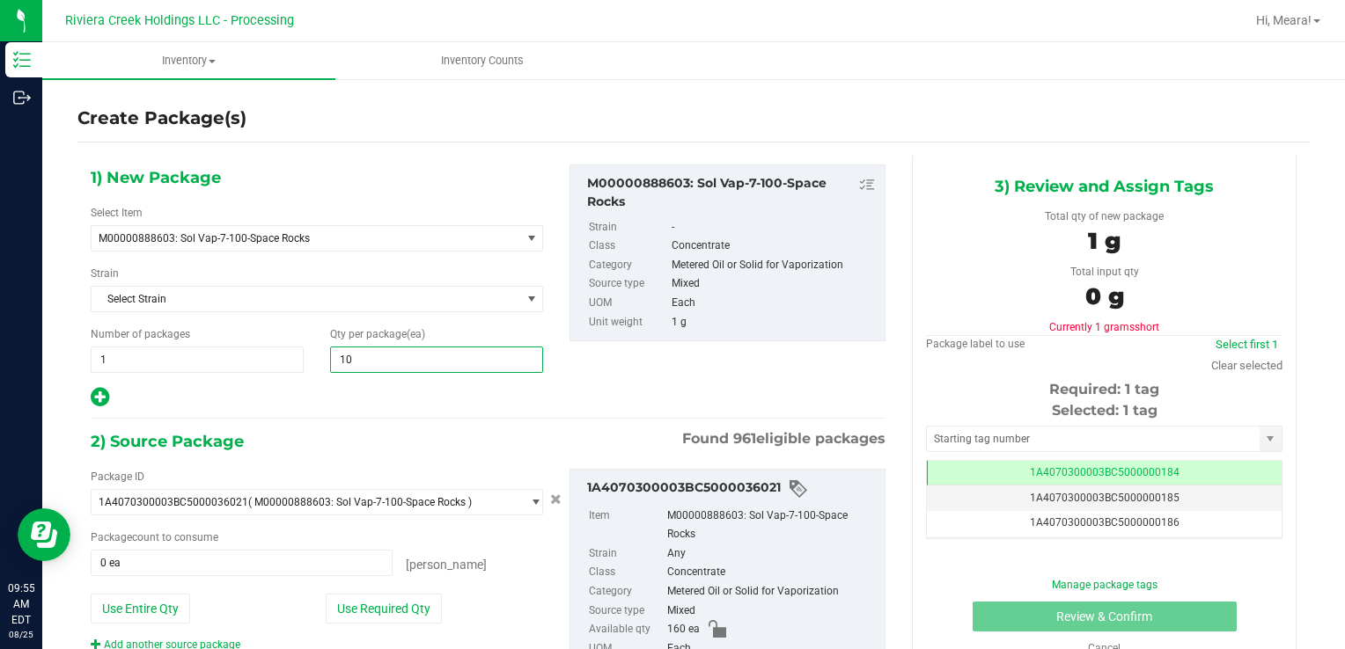
type input "100"
drag, startPoint x: 388, startPoint y: 611, endPoint x: 466, endPoint y: 509, distance: 128.7
click at [385, 609] on button "Use Required Qty" at bounding box center [384, 609] width 116 height 30
type input "100 ea"
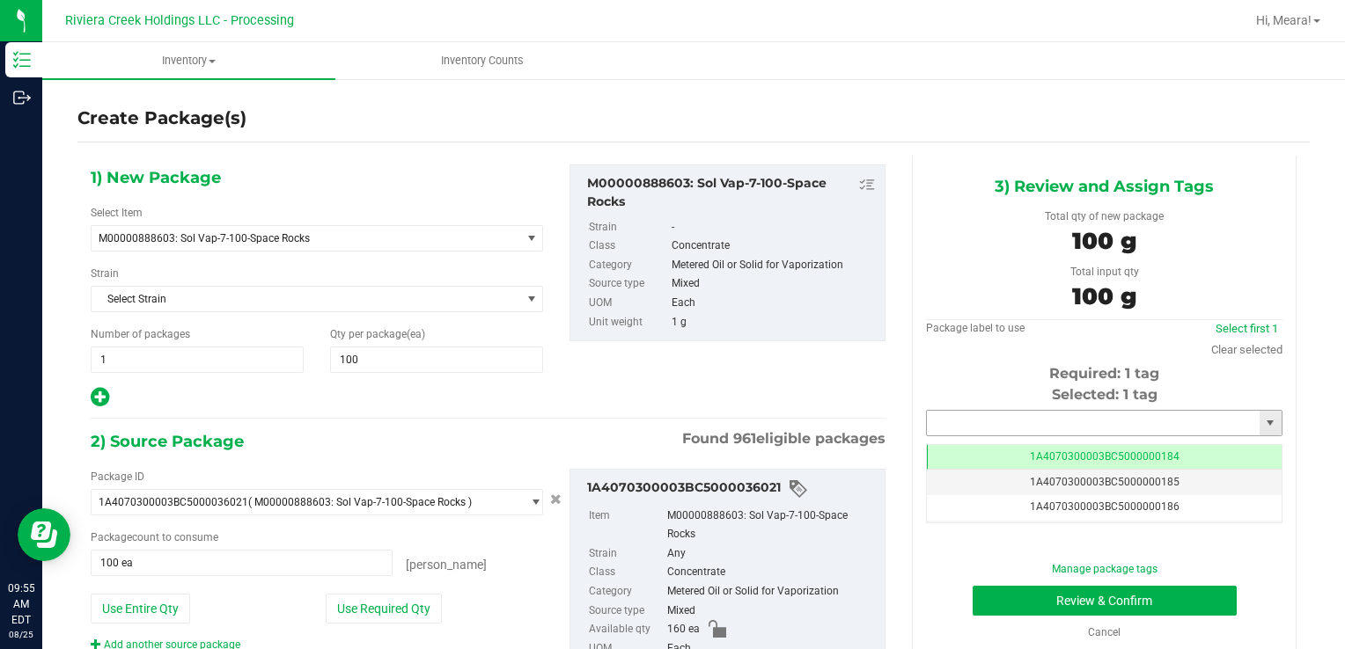
click at [931, 414] on input "text" at bounding box center [1093, 423] width 333 height 25
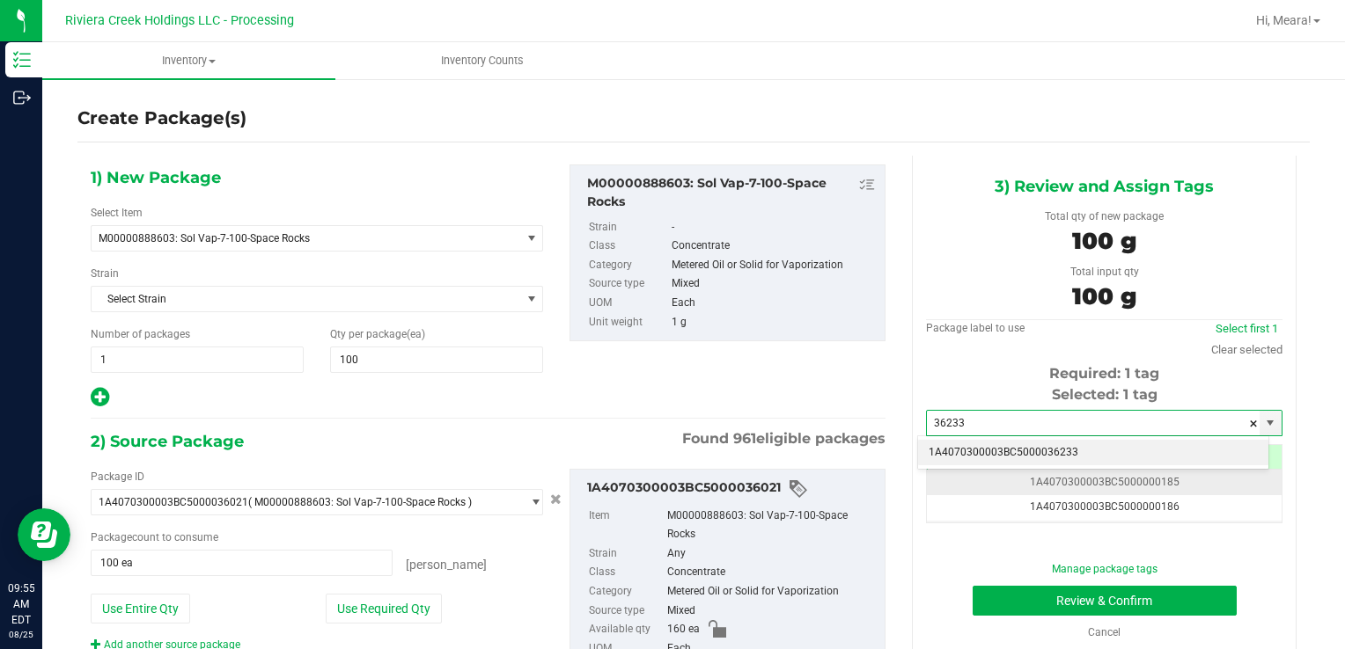
drag, startPoint x: 946, startPoint y: 452, endPoint x: 972, endPoint y: 492, distance: 47.1
click at [946, 448] on li "1A4070300003BC5000036233" at bounding box center [1093, 453] width 350 height 26
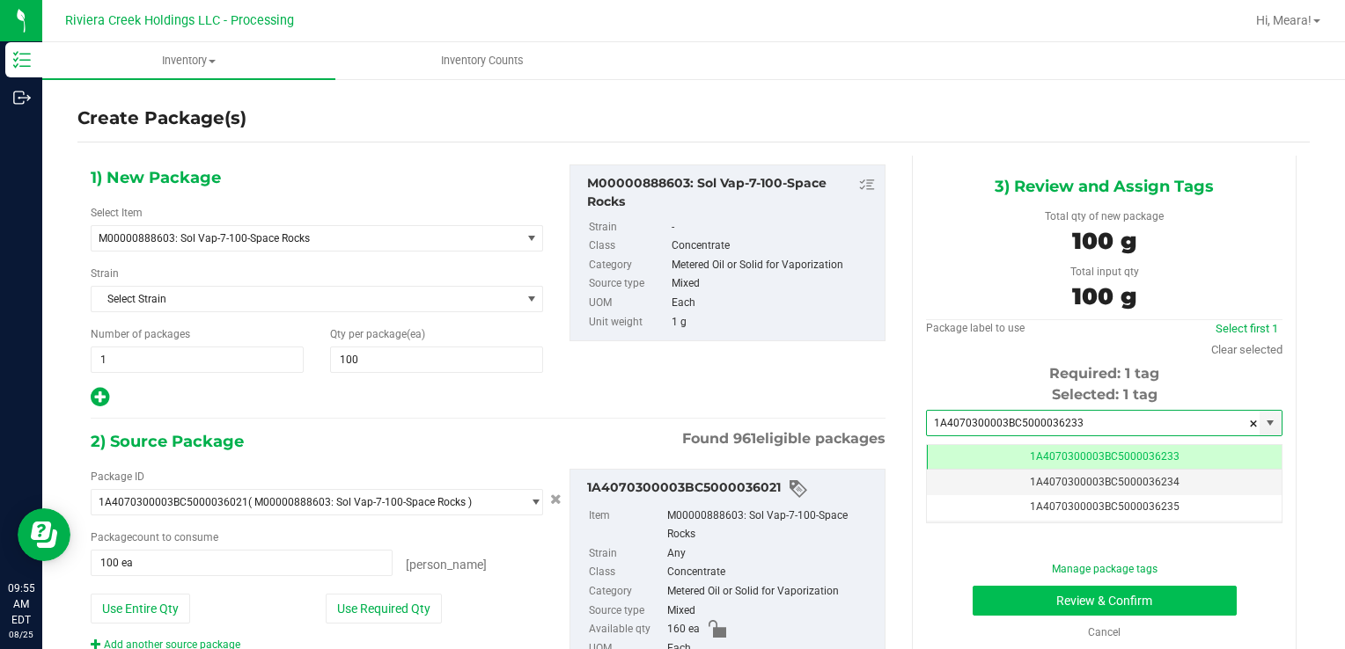
type input "1A4070300003BC5000036233"
click at [1008, 589] on button "Review & Confirm" at bounding box center [1104, 601] width 264 height 30
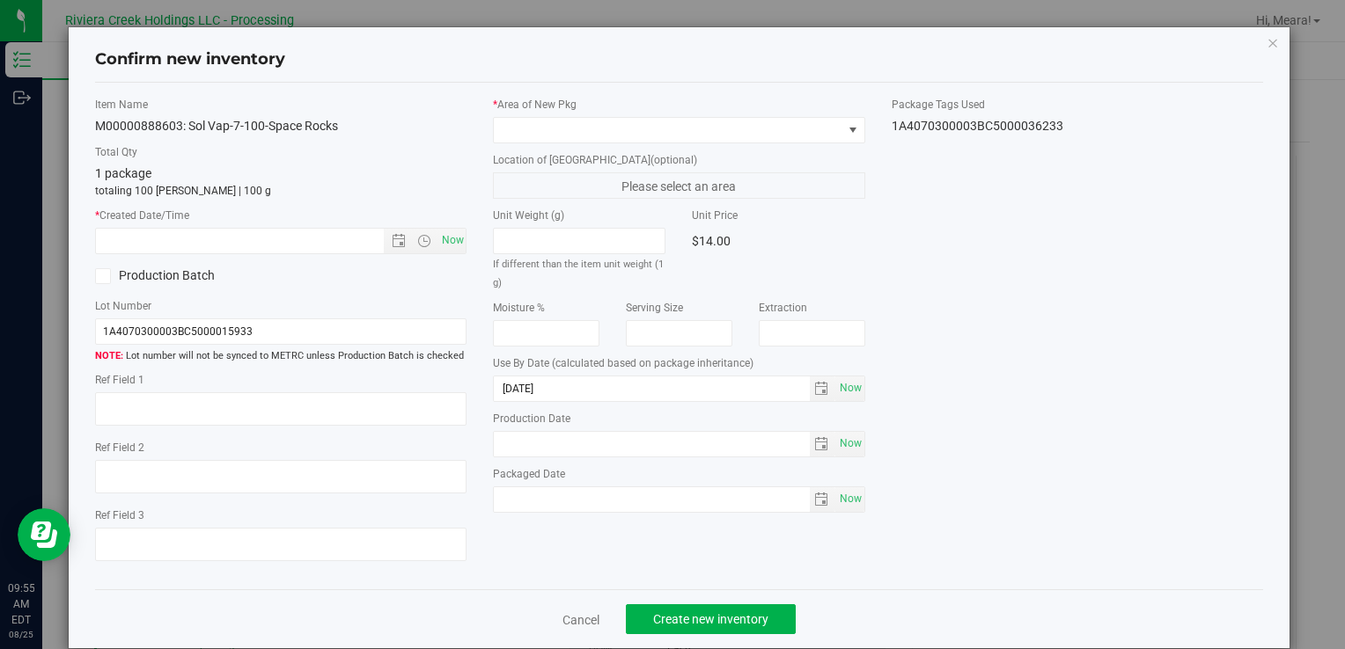
click at [707, 143] on div "* Area of [GEOGRAPHIC_DATA] Location of [GEOGRAPHIC_DATA] (optional) Please sel…" at bounding box center [679, 309] width 398 height 425
click at [690, 128] on span at bounding box center [668, 130] width 348 height 25
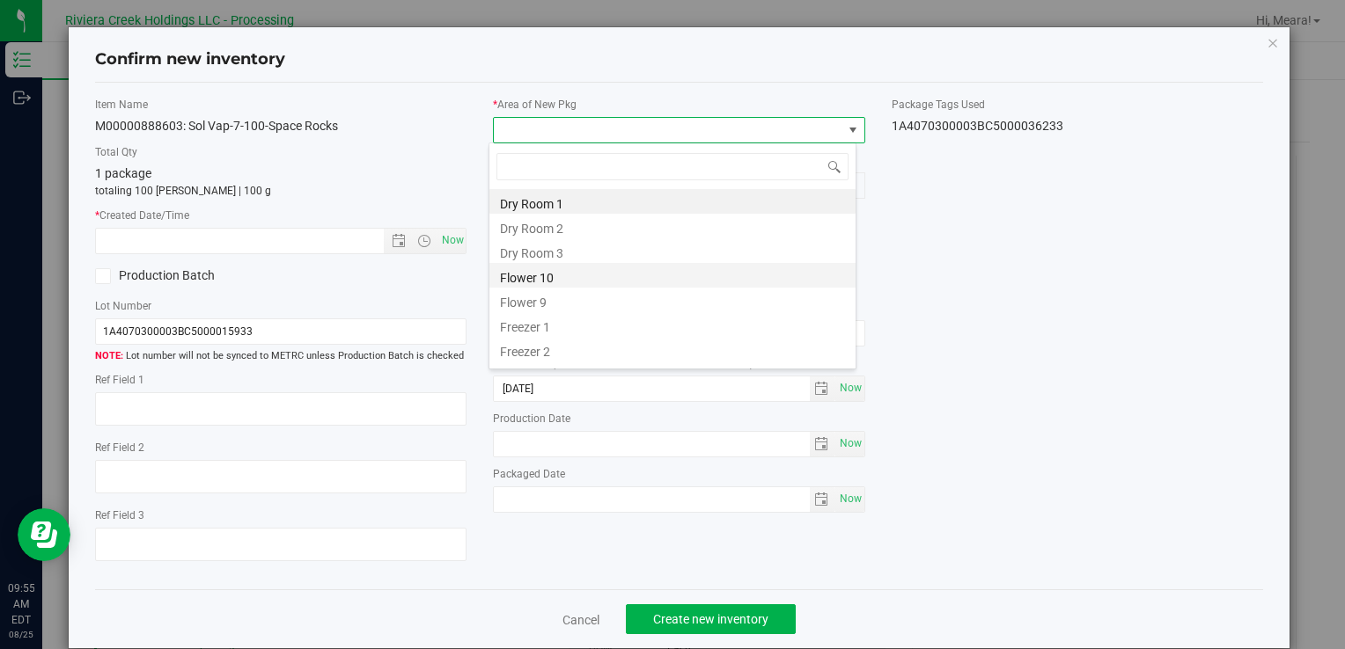
click at [555, 287] on li "Flower 10" at bounding box center [672, 275] width 366 height 25
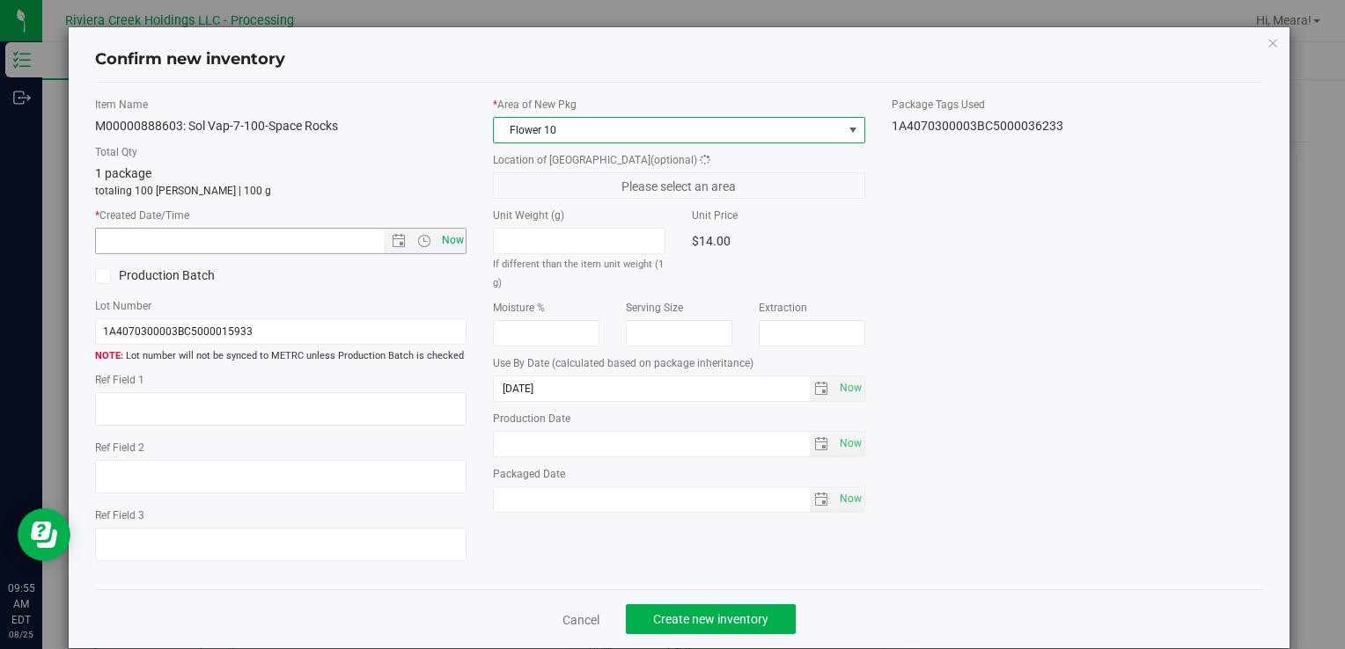
click at [456, 241] on span "Now" at bounding box center [452, 241] width 30 height 26
type input "[DATE] 9:55 AM"
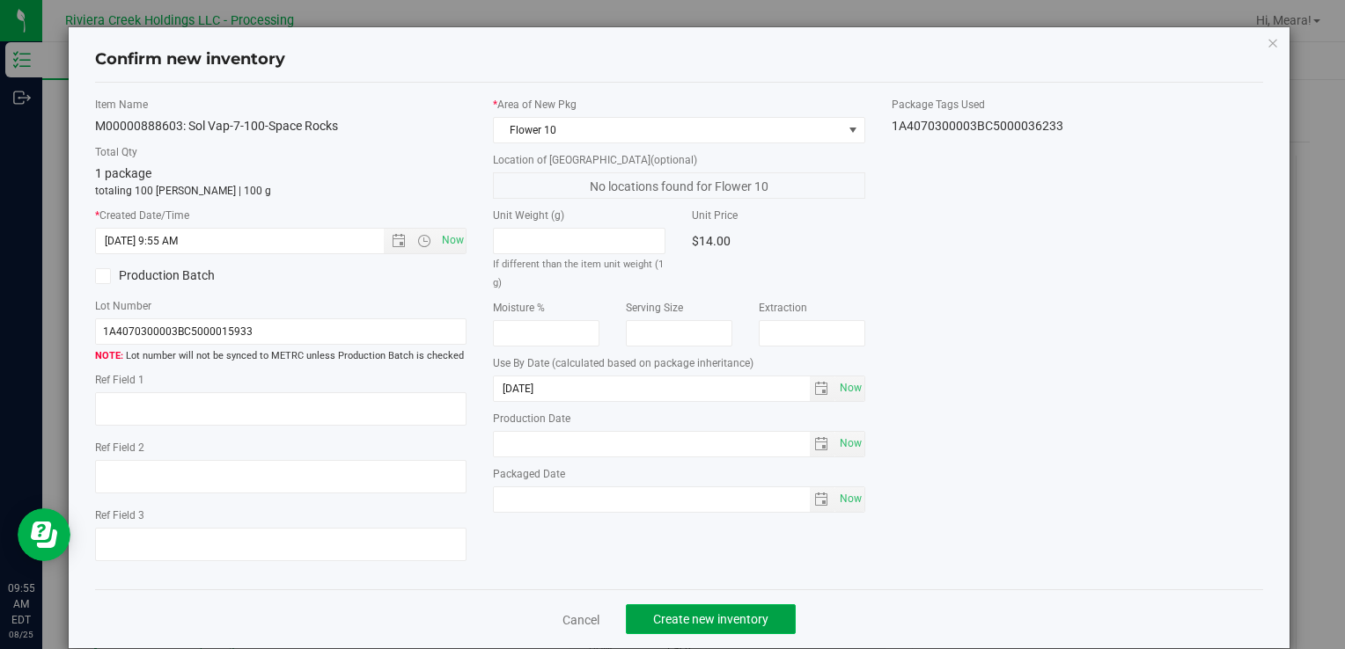
click at [760, 620] on button "Create new inventory" at bounding box center [711, 620] width 170 height 30
